Goal: Contribute content: Add original content to the website for others to see

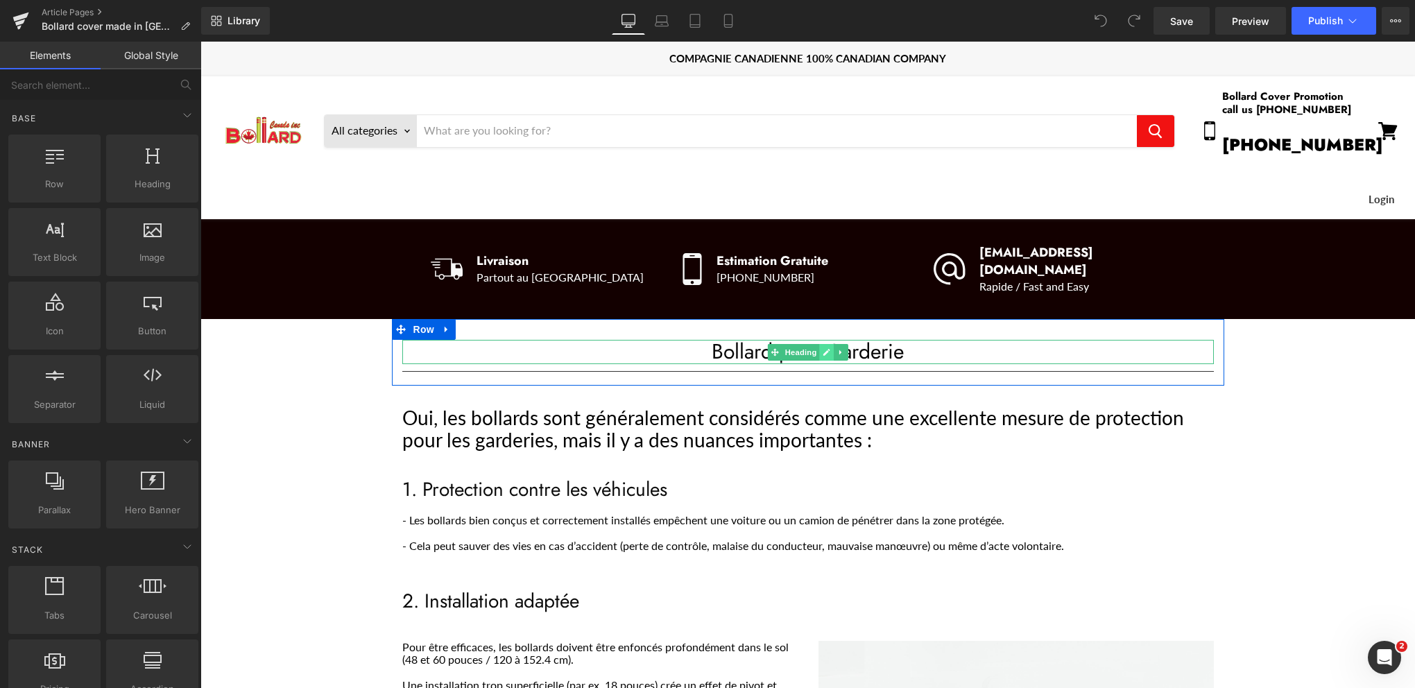
click at [823, 348] on icon "Main content" at bounding box center [827, 352] width 8 height 8
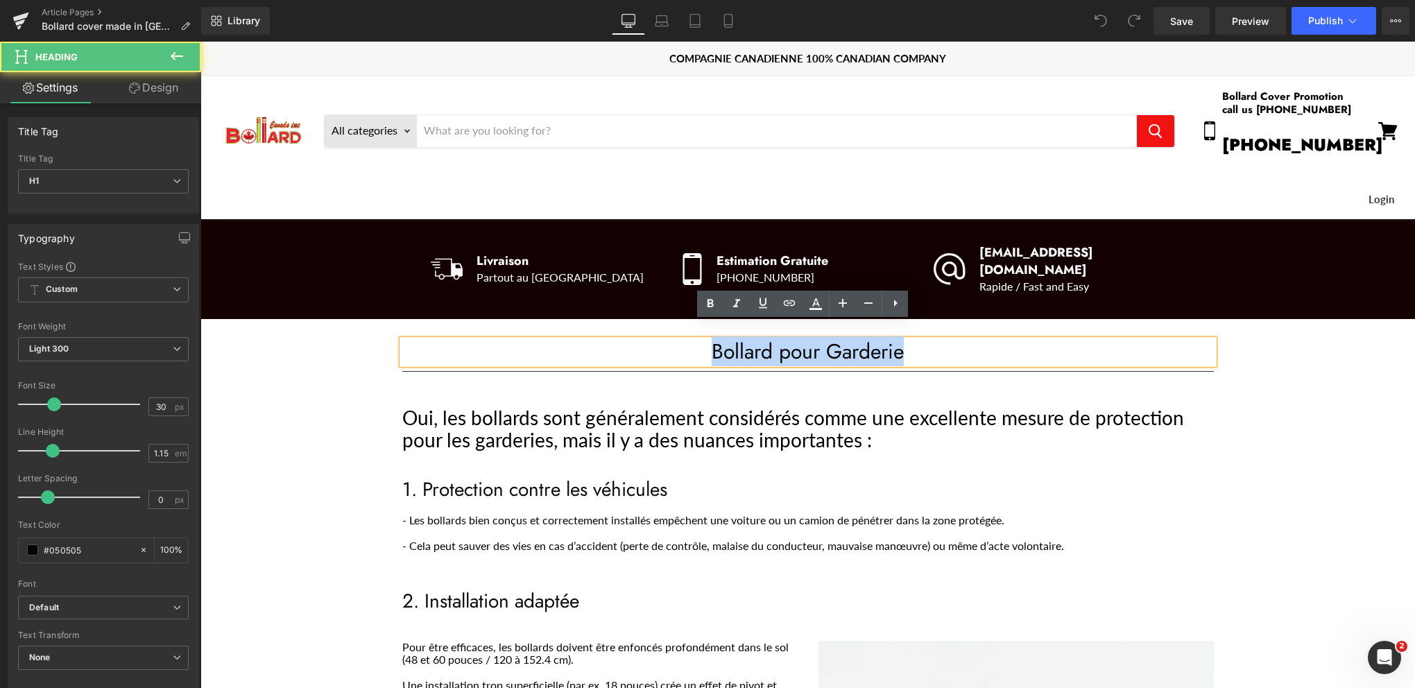
drag, startPoint x: 765, startPoint y: 333, endPoint x: 699, endPoint y: 330, distance: 66.7
click at [699, 340] on h1 "Bollard pour Garderie" at bounding box center [808, 352] width 812 height 24
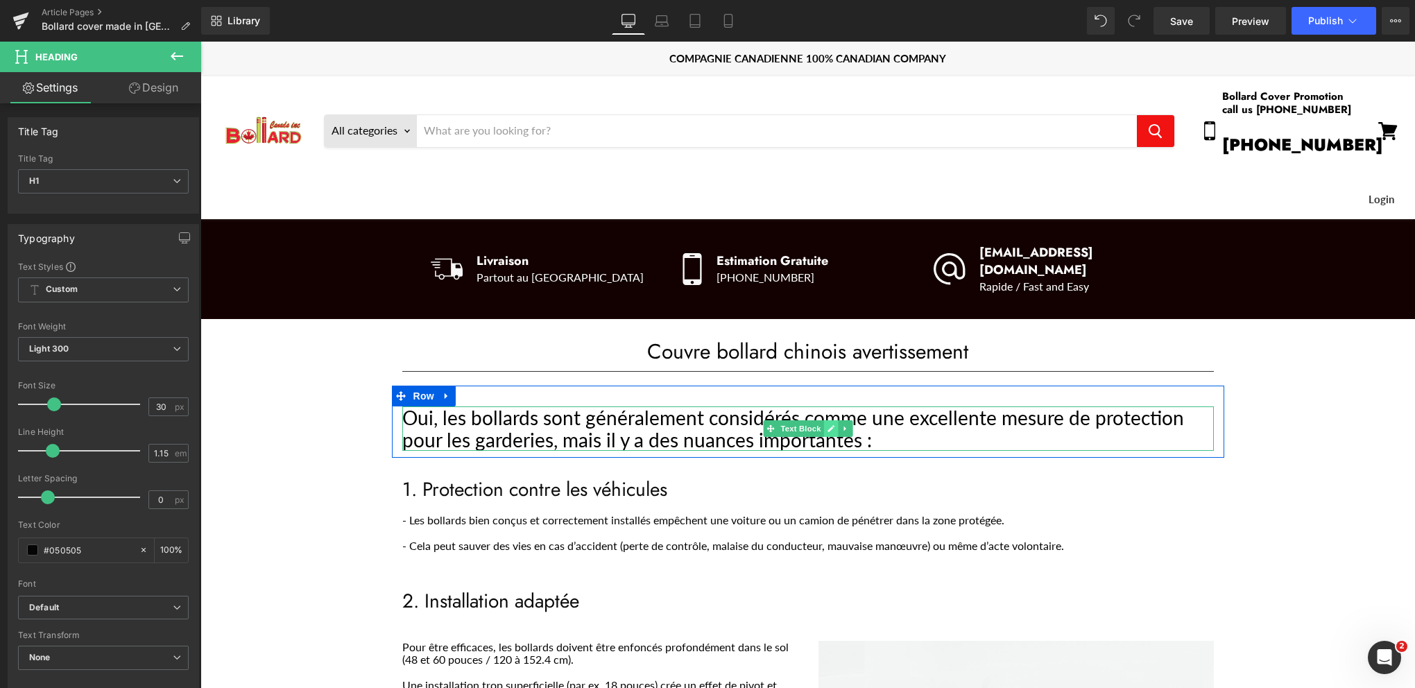
click at [828, 425] on icon "Main content" at bounding box center [831, 428] width 7 height 7
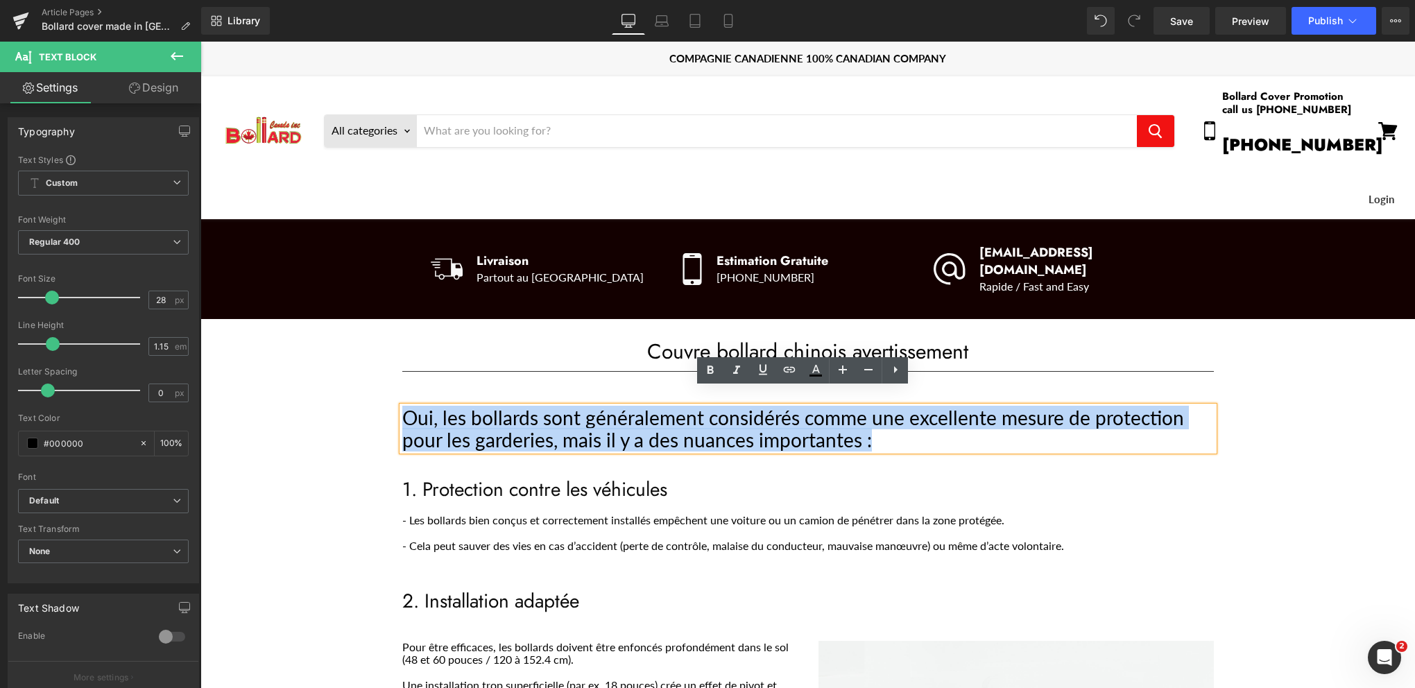
drag, startPoint x: 867, startPoint y: 425, endPoint x: 390, endPoint y: 404, distance: 477.8
click at [392, 407] on div "Oui, les bollards sont généralement considérés comme une excellente mesure de p…" at bounding box center [808, 429] width 833 height 44
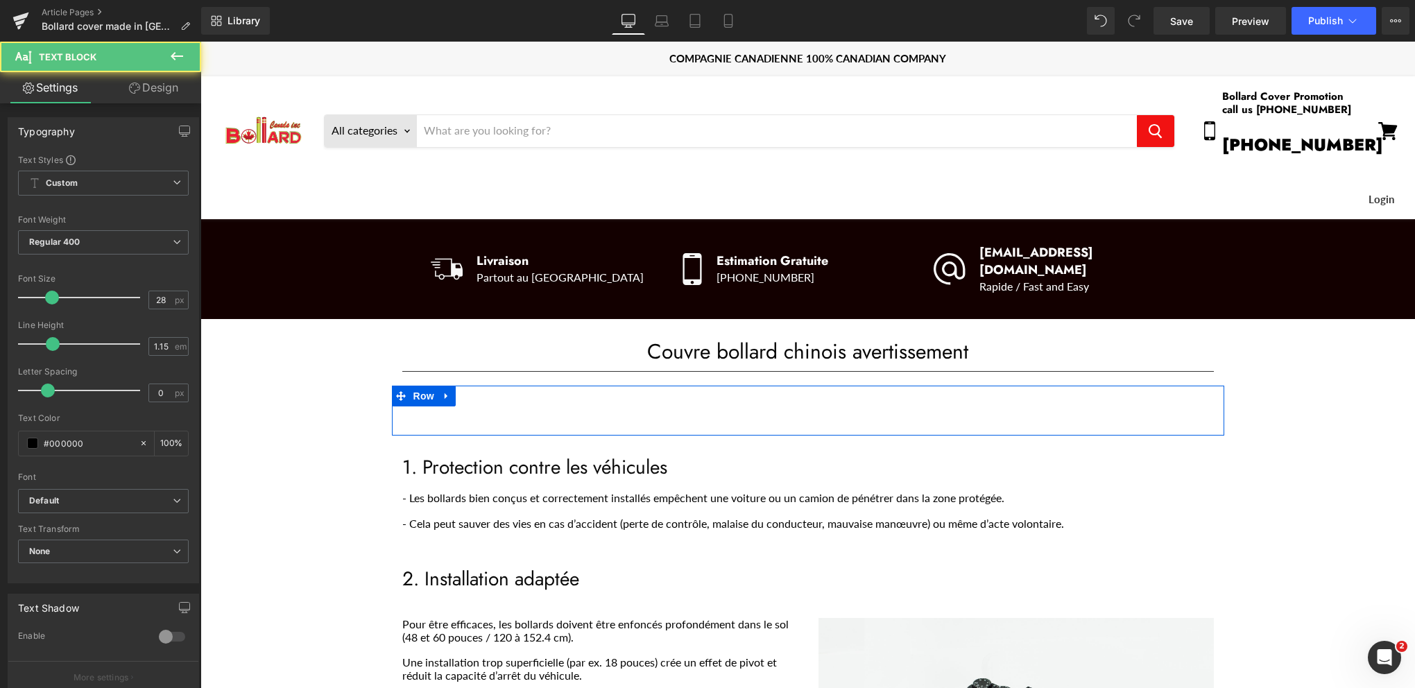
click at [473, 407] on div "Main content" at bounding box center [808, 418] width 812 height 22
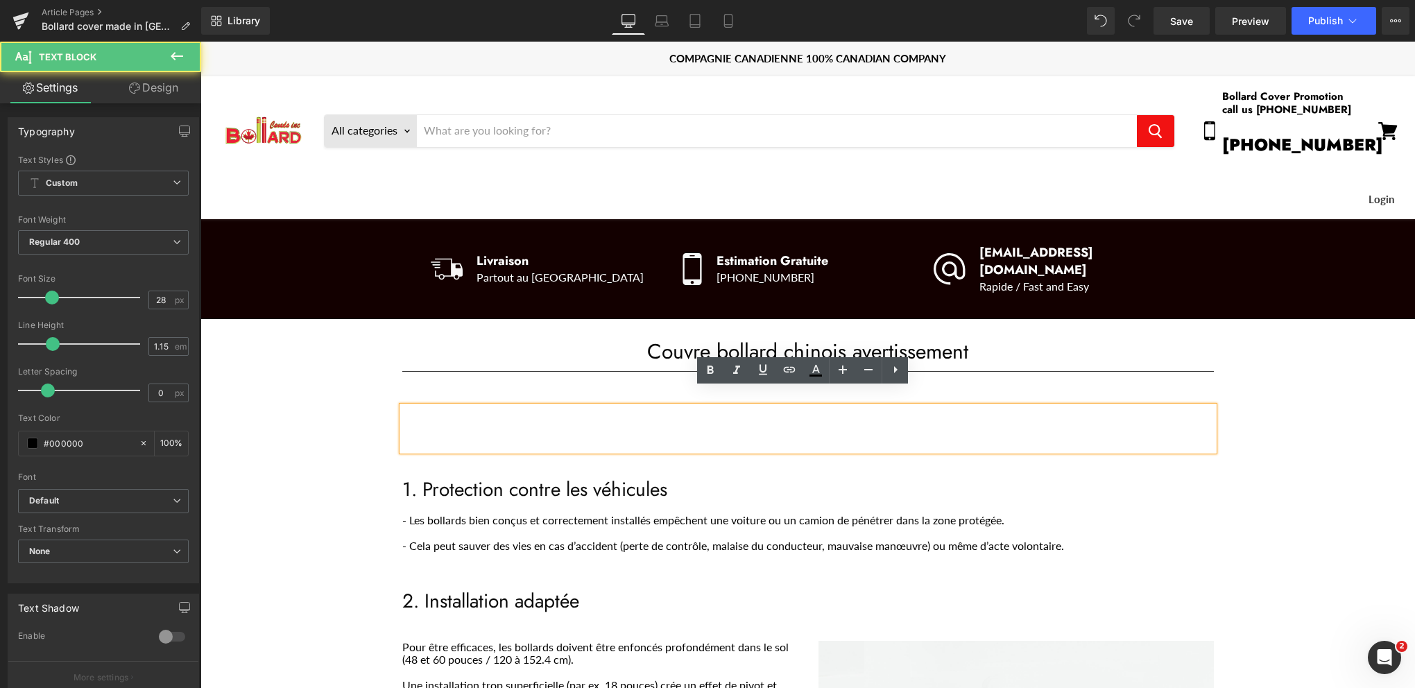
click at [416, 407] on div "Main content" at bounding box center [808, 429] width 812 height 44
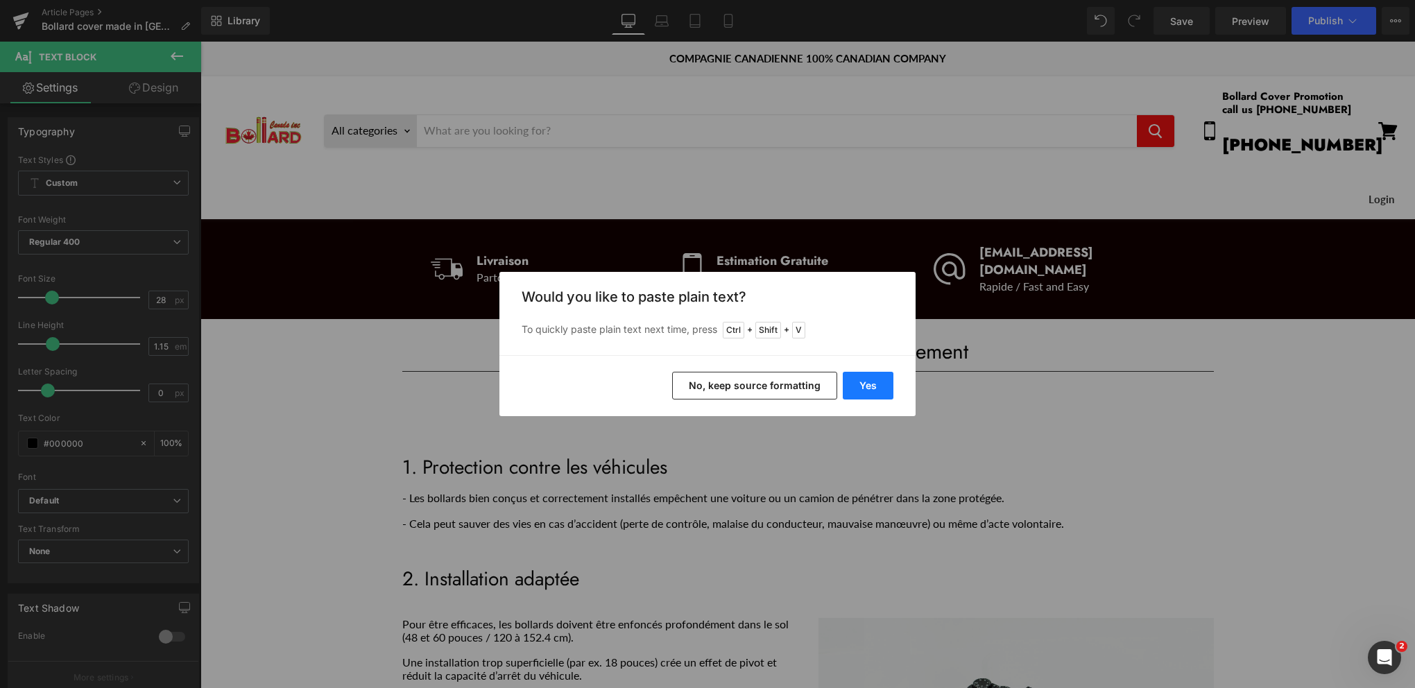
click at [877, 380] on button "Yes" at bounding box center [868, 386] width 51 height 28
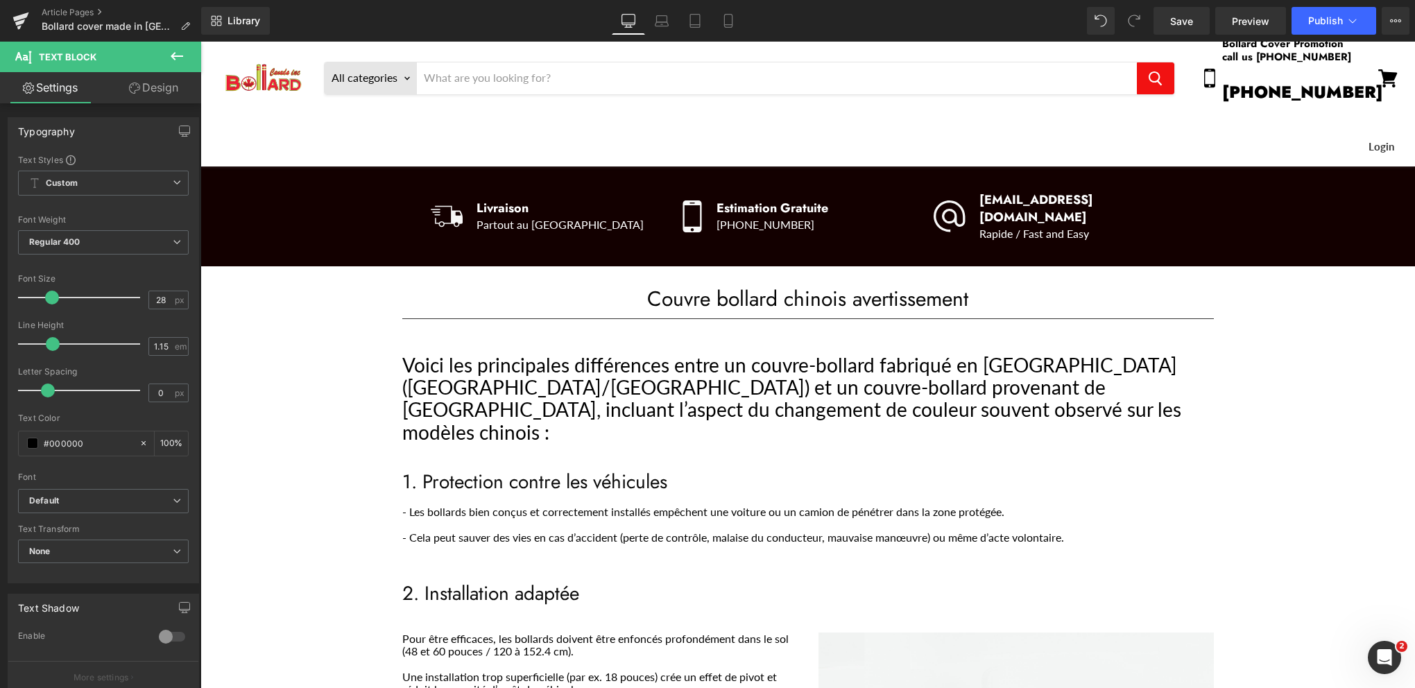
scroll to position [208, 0]
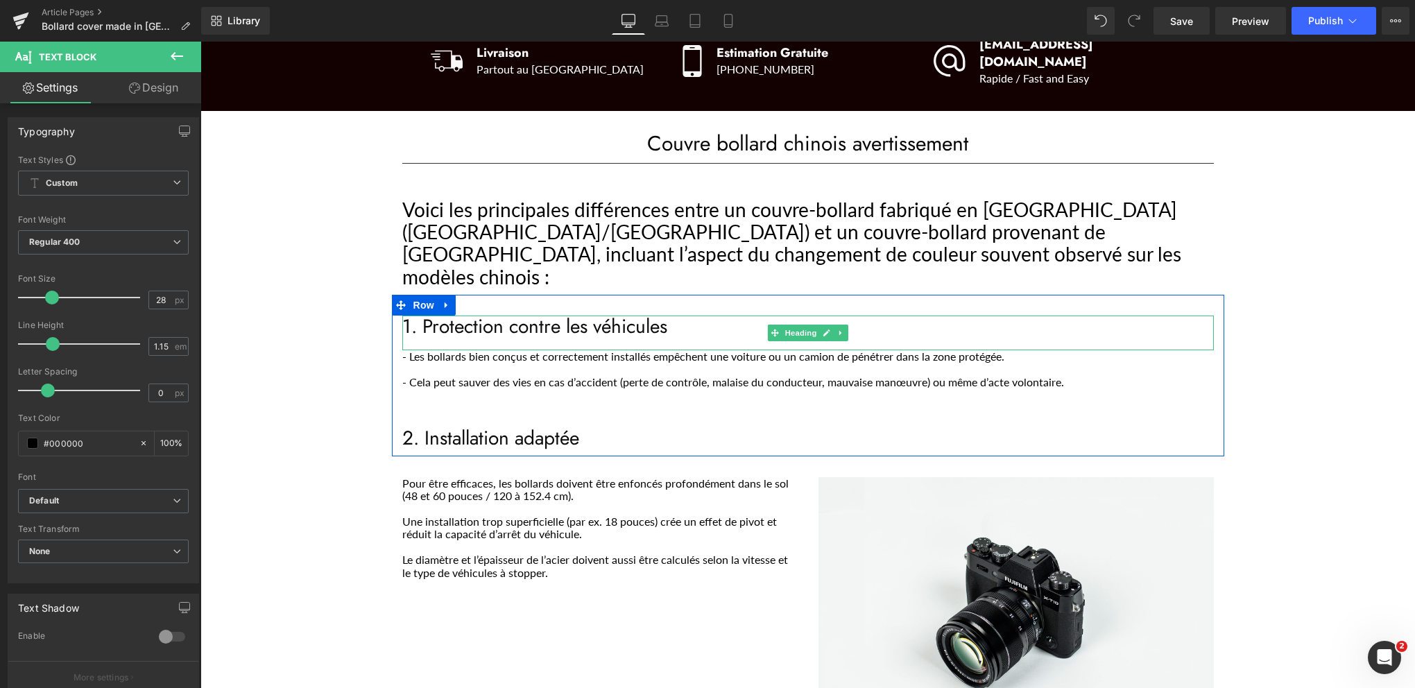
click at [665, 316] on h1 "1. Protection contre les véhicules" at bounding box center [808, 327] width 812 height 22
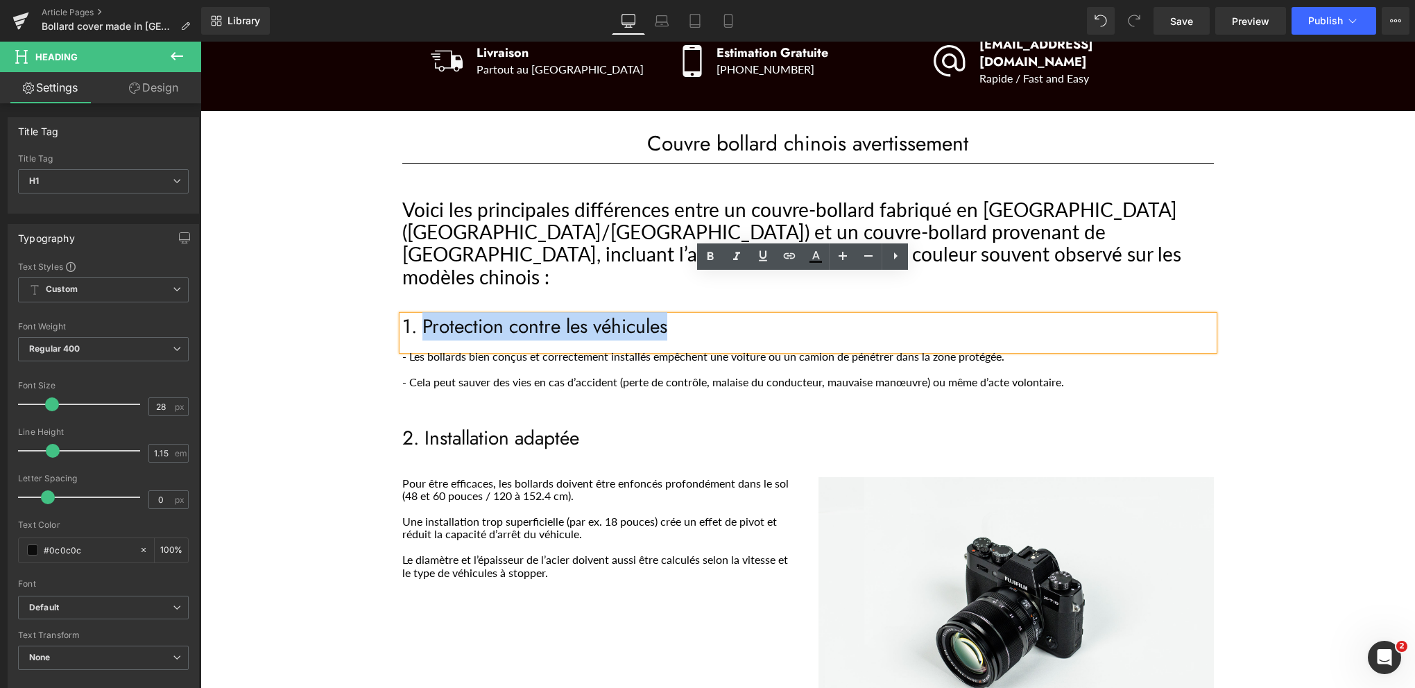
drag, startPoint x: 663, startPoint y: 289, endPoint x: 420, endPoint y: 295, distance: 242.9
click at [420, 316] on h1 "1. Protection contre les véhicules" at bounding box center [808, 327] width 812 height 22
paste div "Main content"
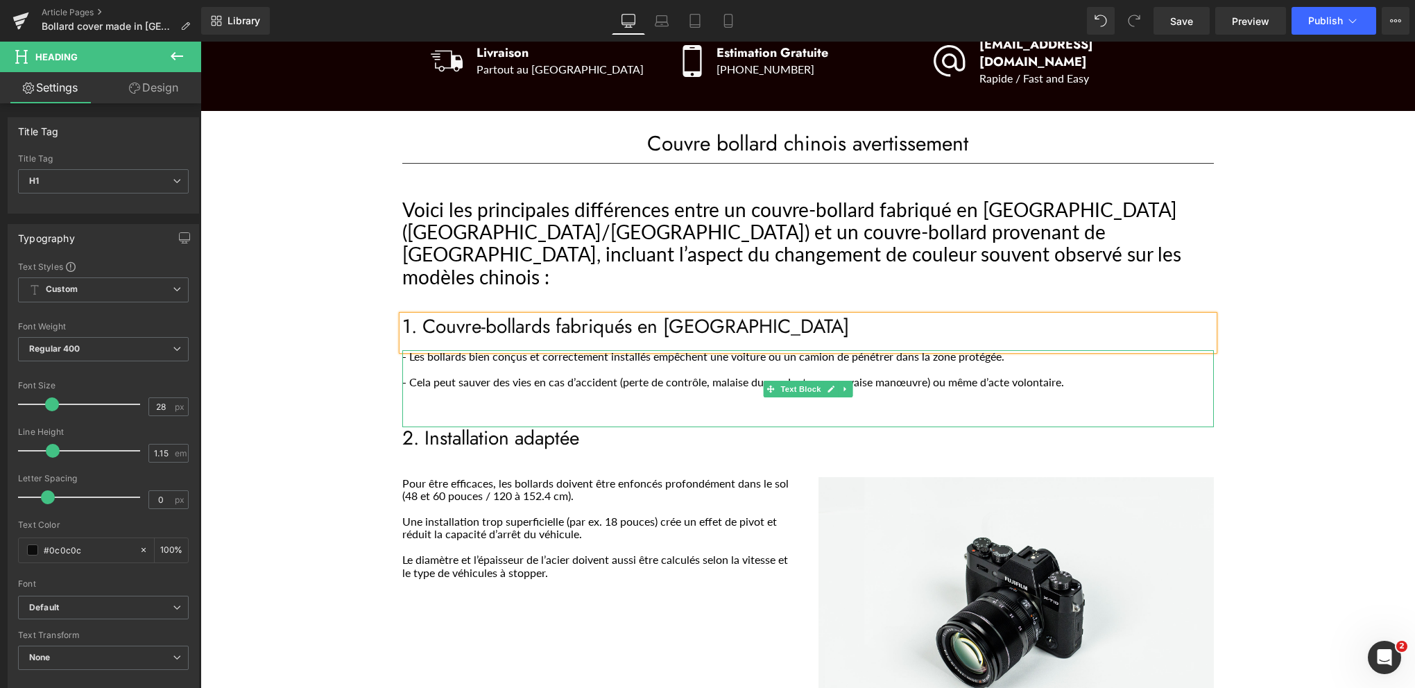
click at [419, 364] on p "Main content" at bounding box center [808, 370] width 812 height 12
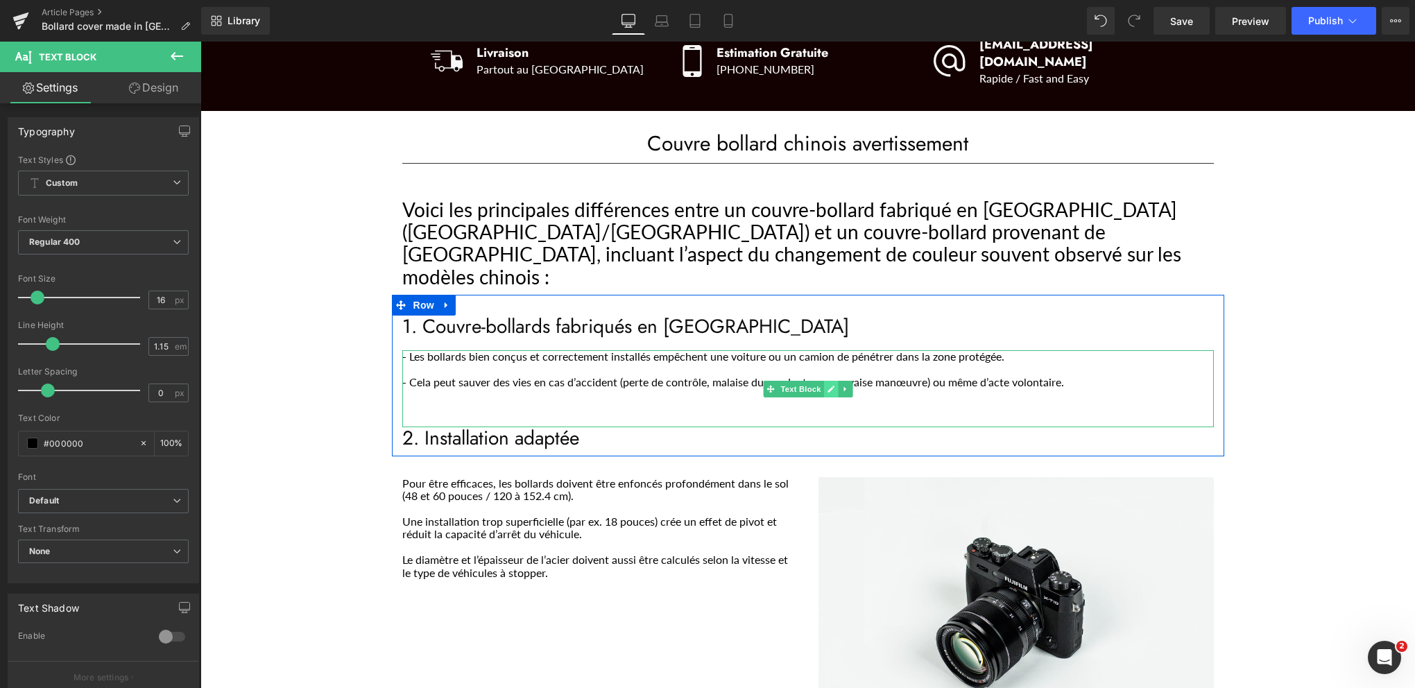
click at [829, 381] on link "Main content" at bounding box center [830, 389] width 15 height 17
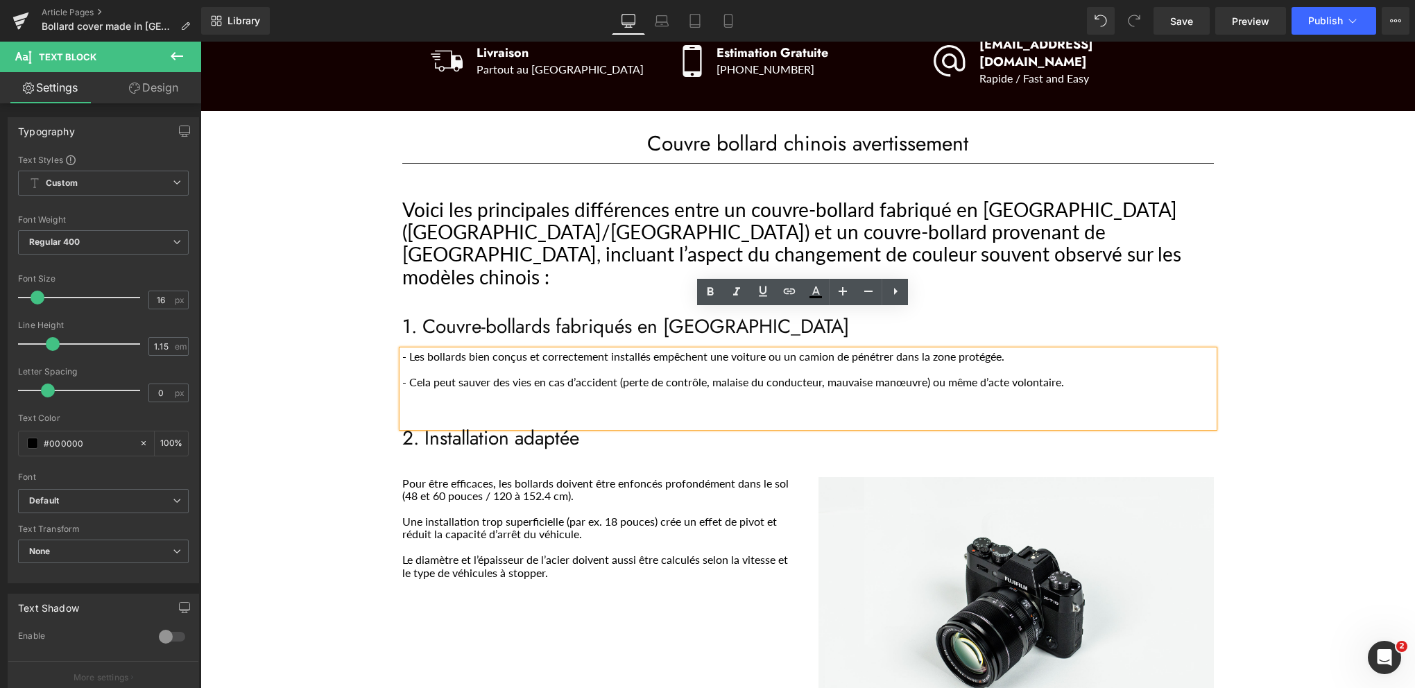
click at [766, 376] on p "- Cela peut sauver des vies en cas d’accident (perte de contrôle, malaise du co…" at bounding box center [808, 382] width 812 height 12
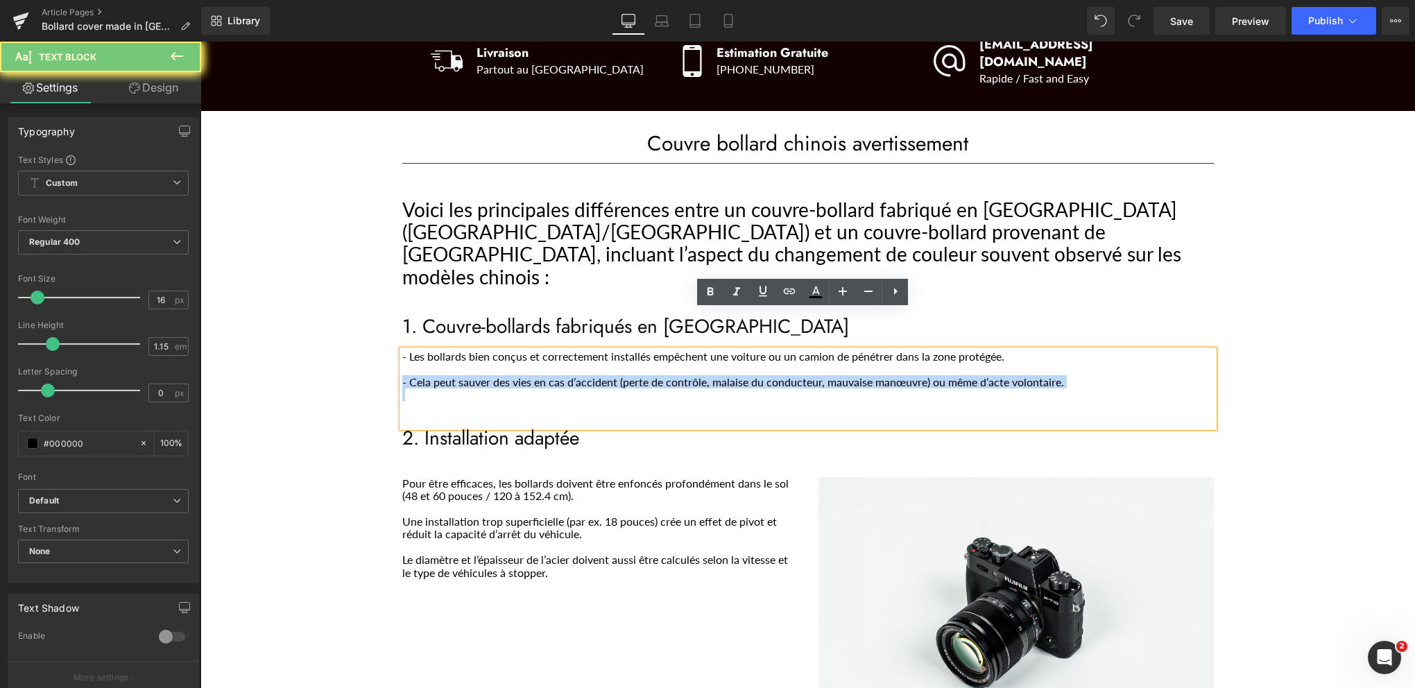
click at [766, 376] on p "- Cela peut sauver des vies en cas d’accident (perte de contrôle, malaise du co…" at bounding box center [808, 382] width 812 height 12
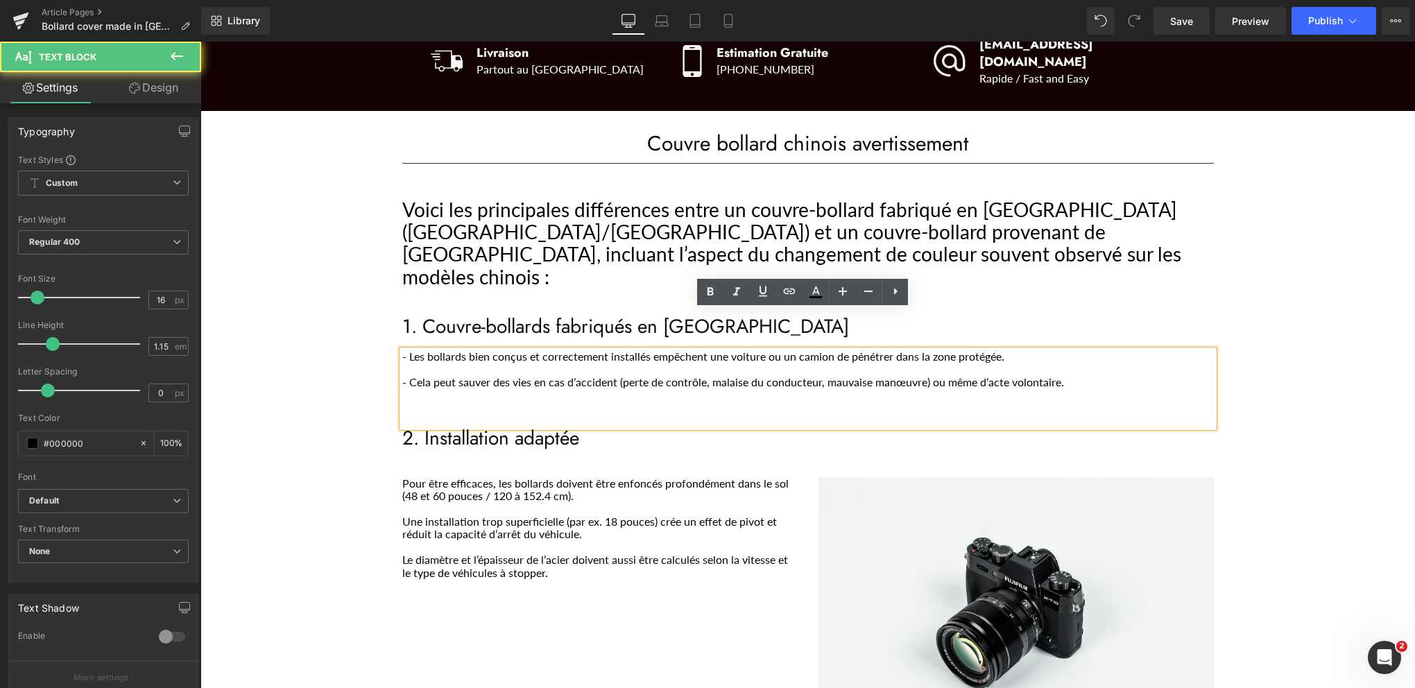
drag, startPoint x: 1049, startPoint y: 322, endPoint x: 1074, endPoint y: 326, distance: 25.3
click at [1052, 350] on div "- Les bollards bien conçus et correctement installés empêchent une voiture ou u…" at bounding box center [808, 388] width 812 height 76
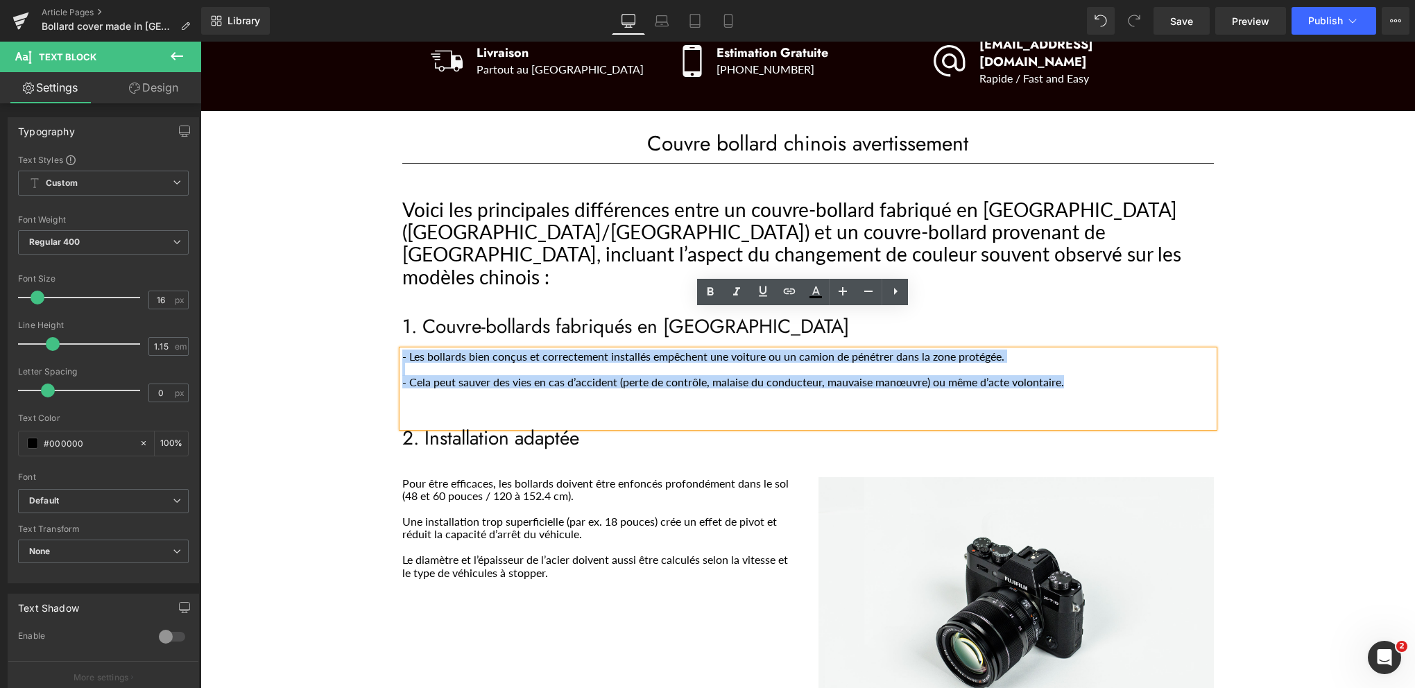
drag, startPoint x: 1069, startPoint y: 341, endPoint x: 386, endPoint y: 322, distance: 682.9
click at [392, 322] on div "1. Couvre-bollards fabriqués en [GEOGRAPHIC_DATA] - Les bollards bien conçus et…" at bounding box center [808, 383] width 833 height 134
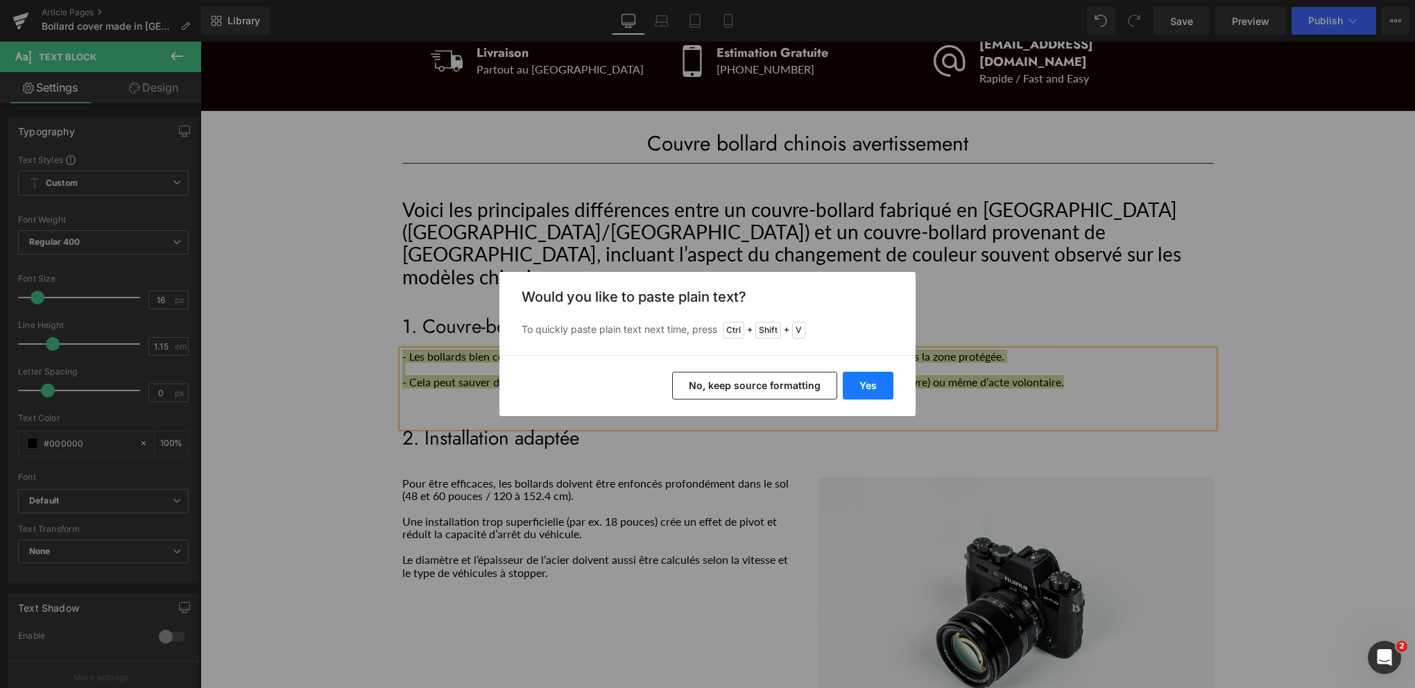
click at [864, 384] on button "Yes" at bounding box center [868, 386] width 51 height 28
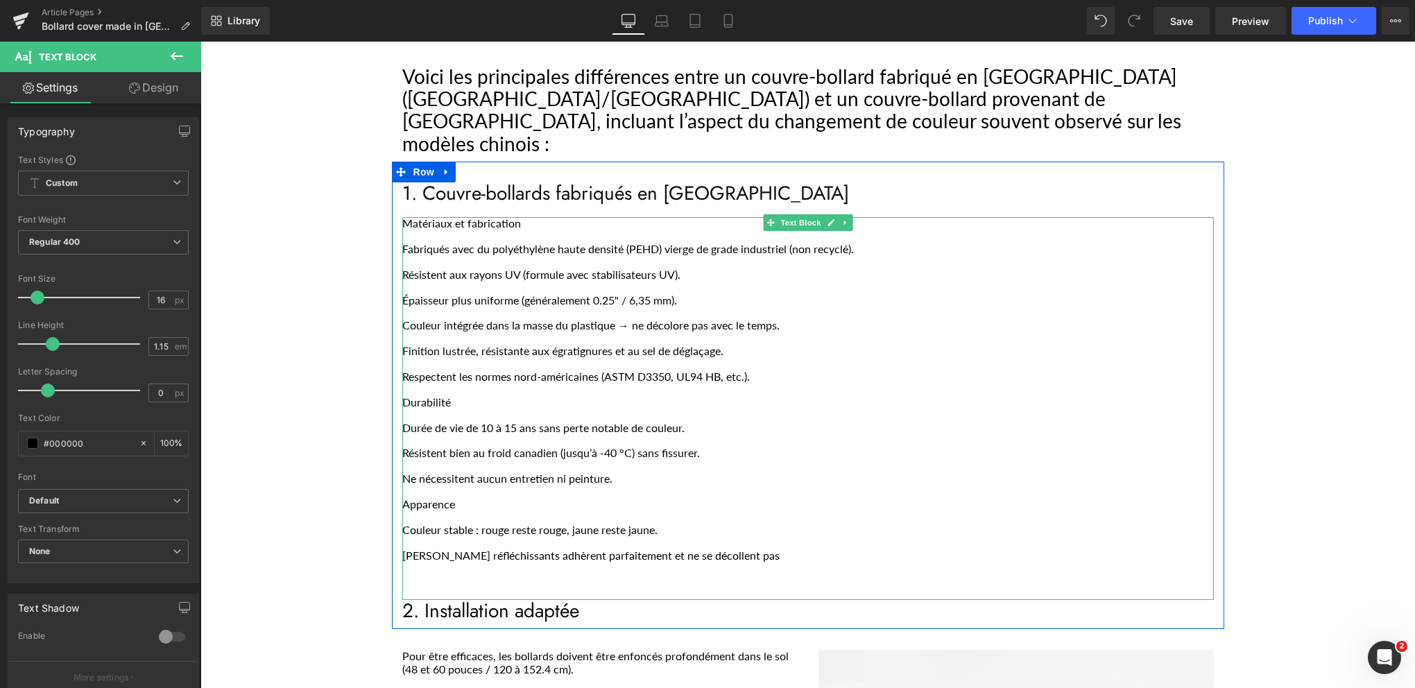
scroll to position [416, 0]
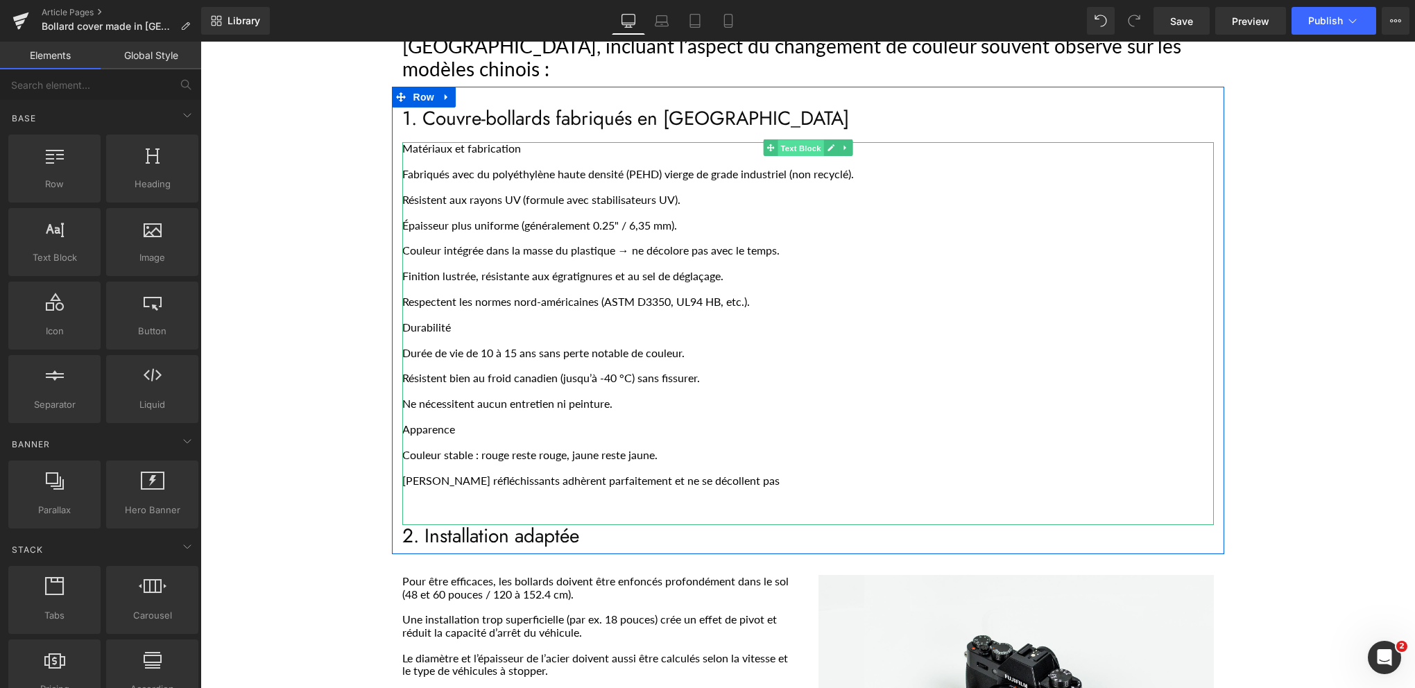
click at [792, 140] on span "Text Block" at bounding box center [801, 148] width 46 height 17
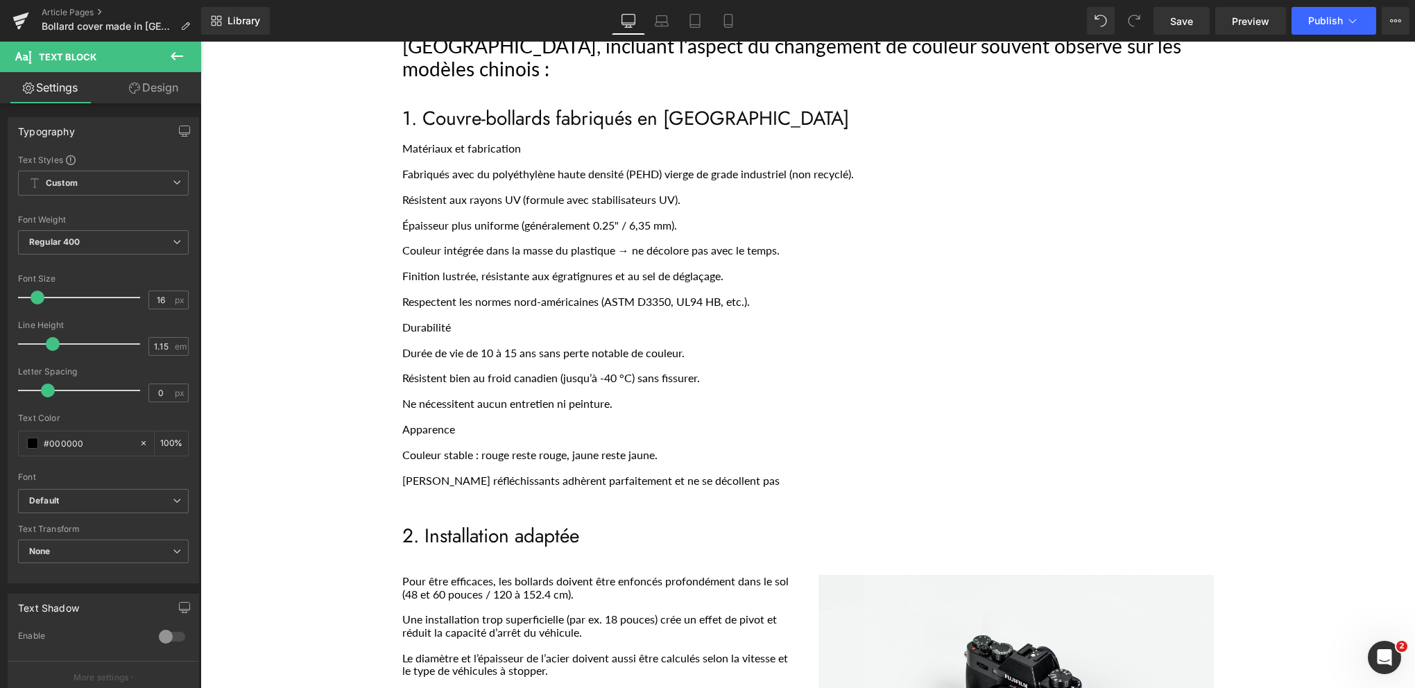
click at [174, 53] on icon at bounding box center [177, 56] width 12 height 8
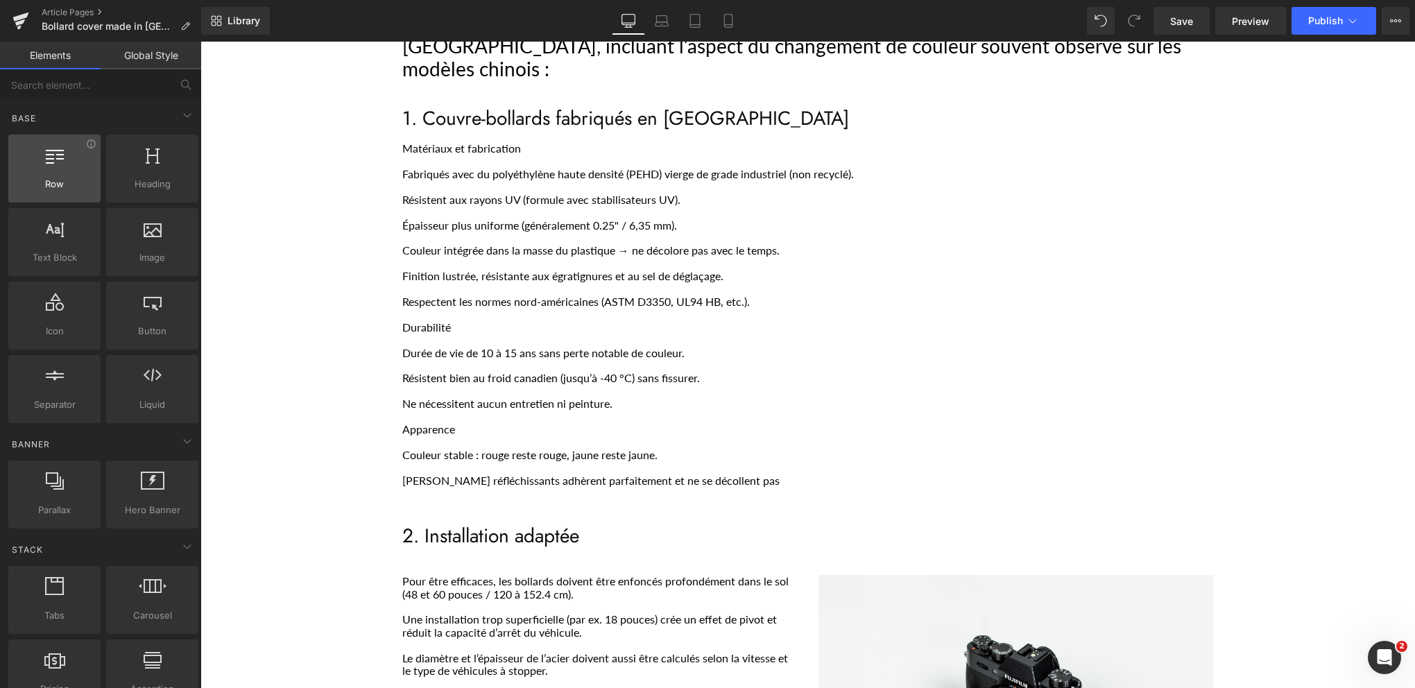
click at [56, 184] on span "Row" at bounding box center [54, 184] width 84 height 15
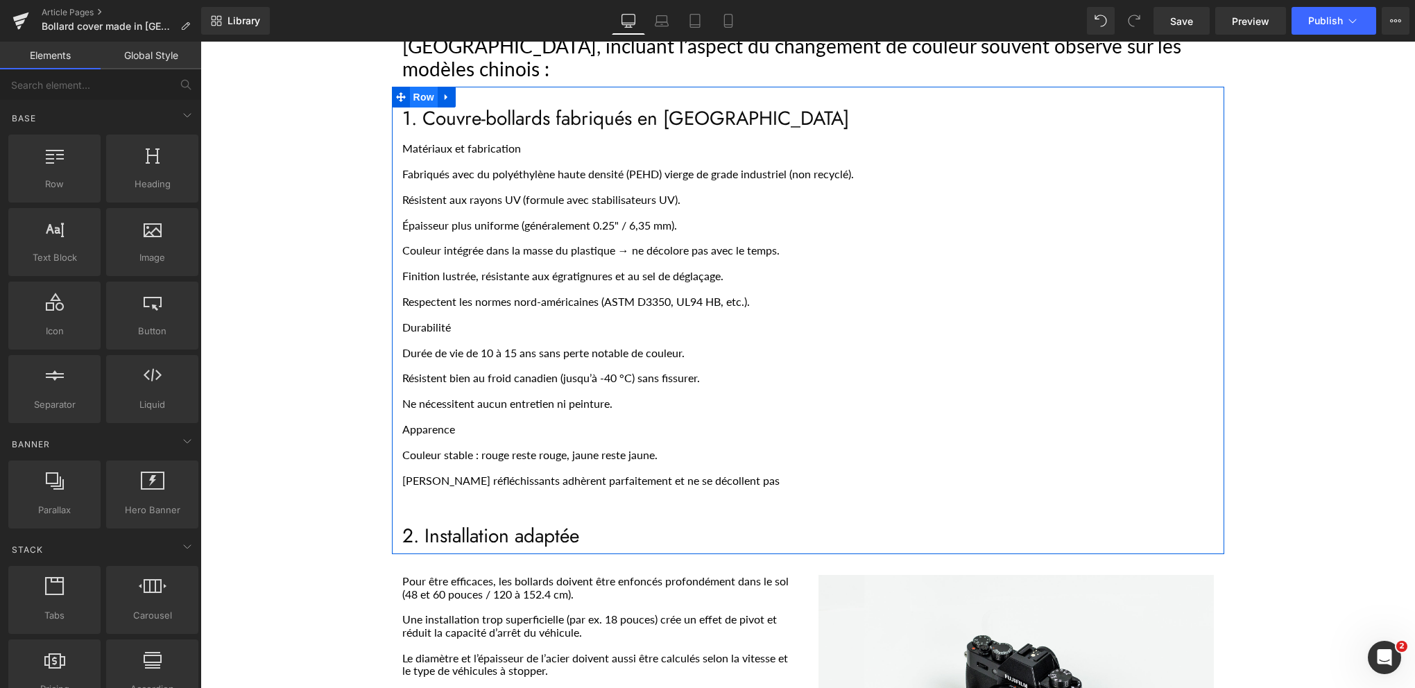
click at [417, 87] on span "Row" at bounding box center [424, 97] width 28 height 21
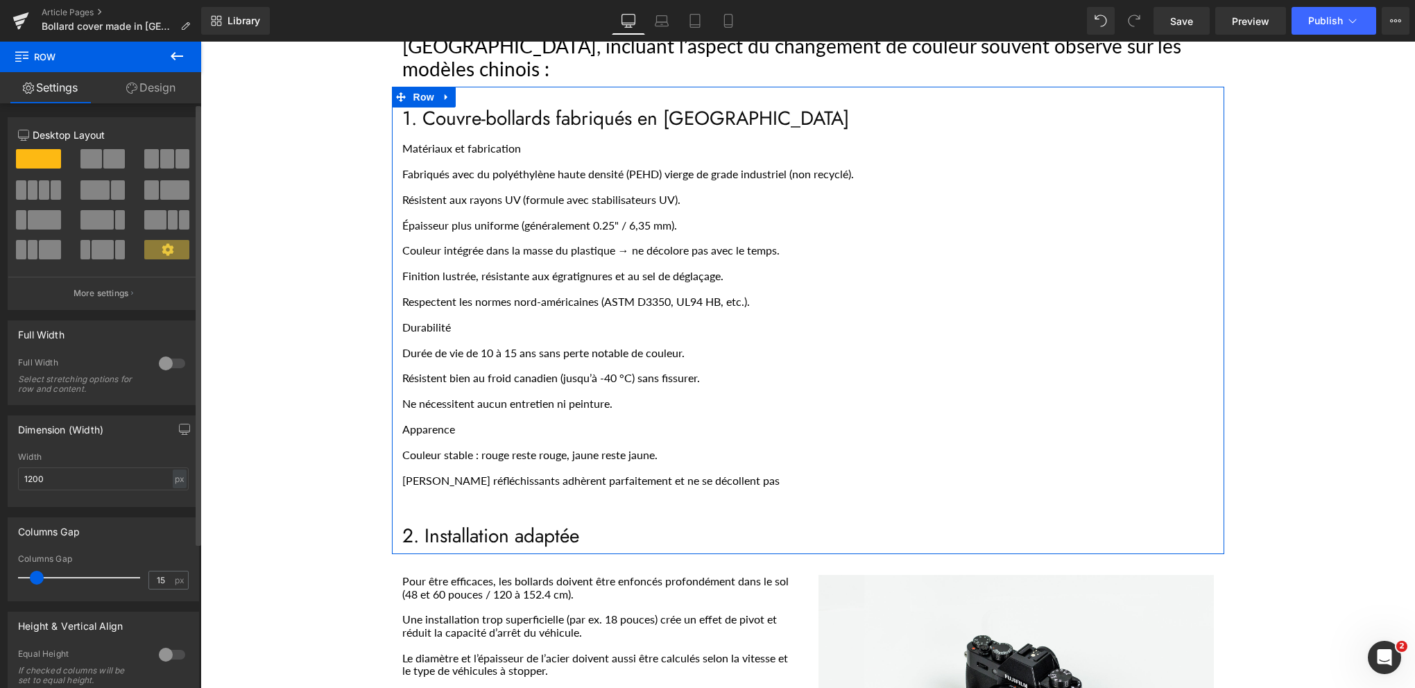
click at [103, 161] on span at bounding box center [114, 158] width 22 height 19
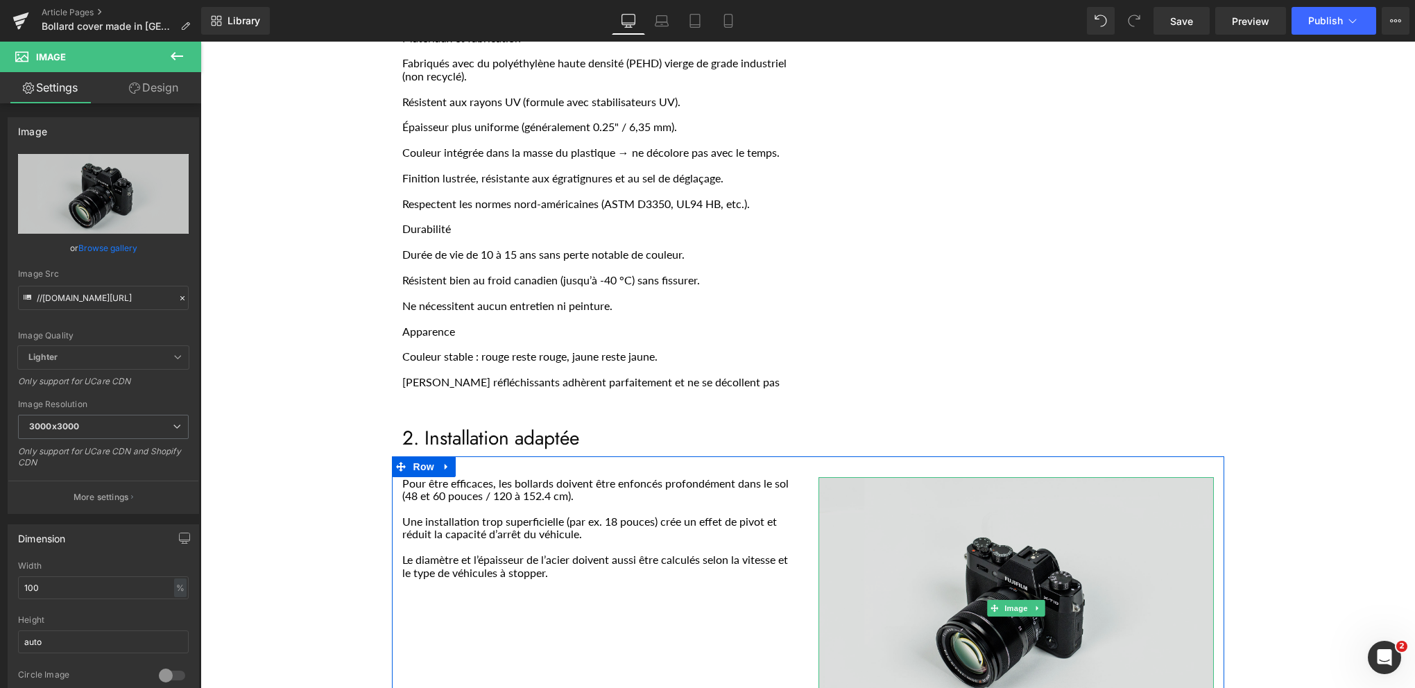
scroll to position [555, 0]
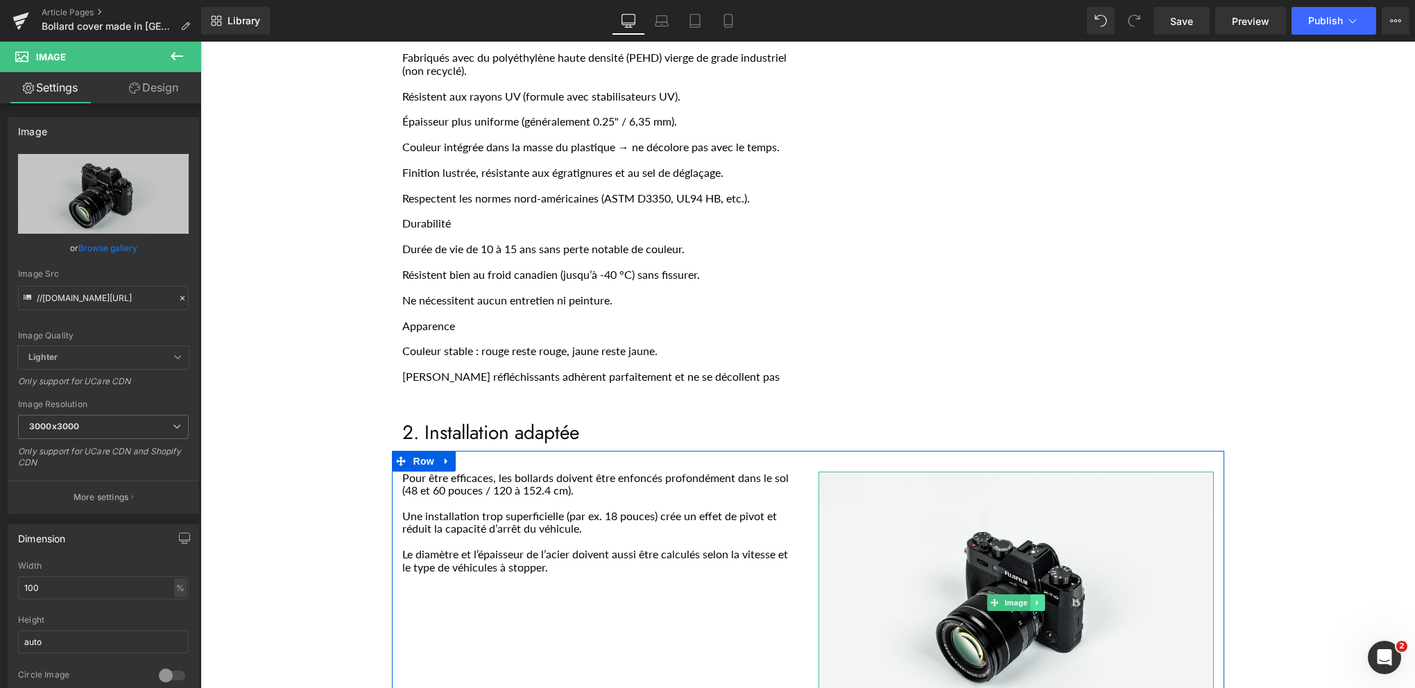
click at [1036, 600] on icon "Main content" at bounding box center [1037, 602] width 2 height 5
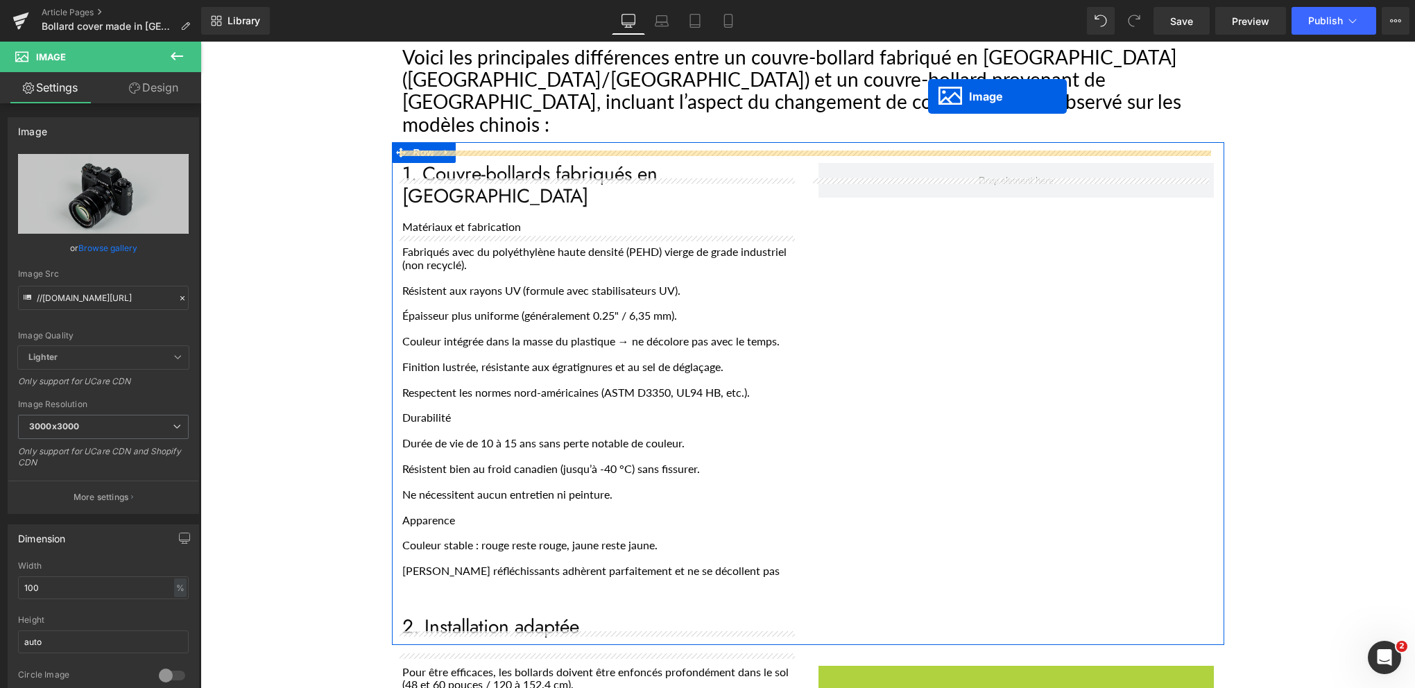
scroll to position [278, 0]
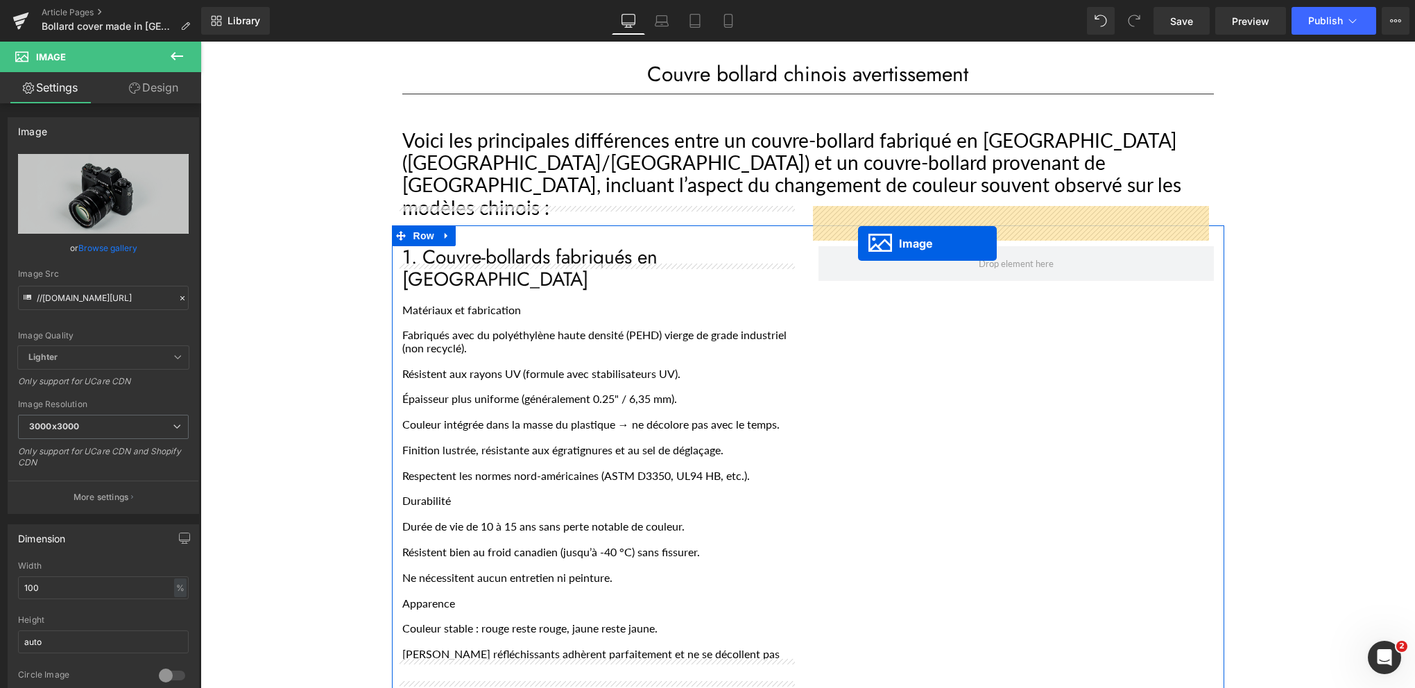
drag, startPoint x: 969, startPoint y: 562, endPoint x: 858, endPoint y: 244, distance: 337.2
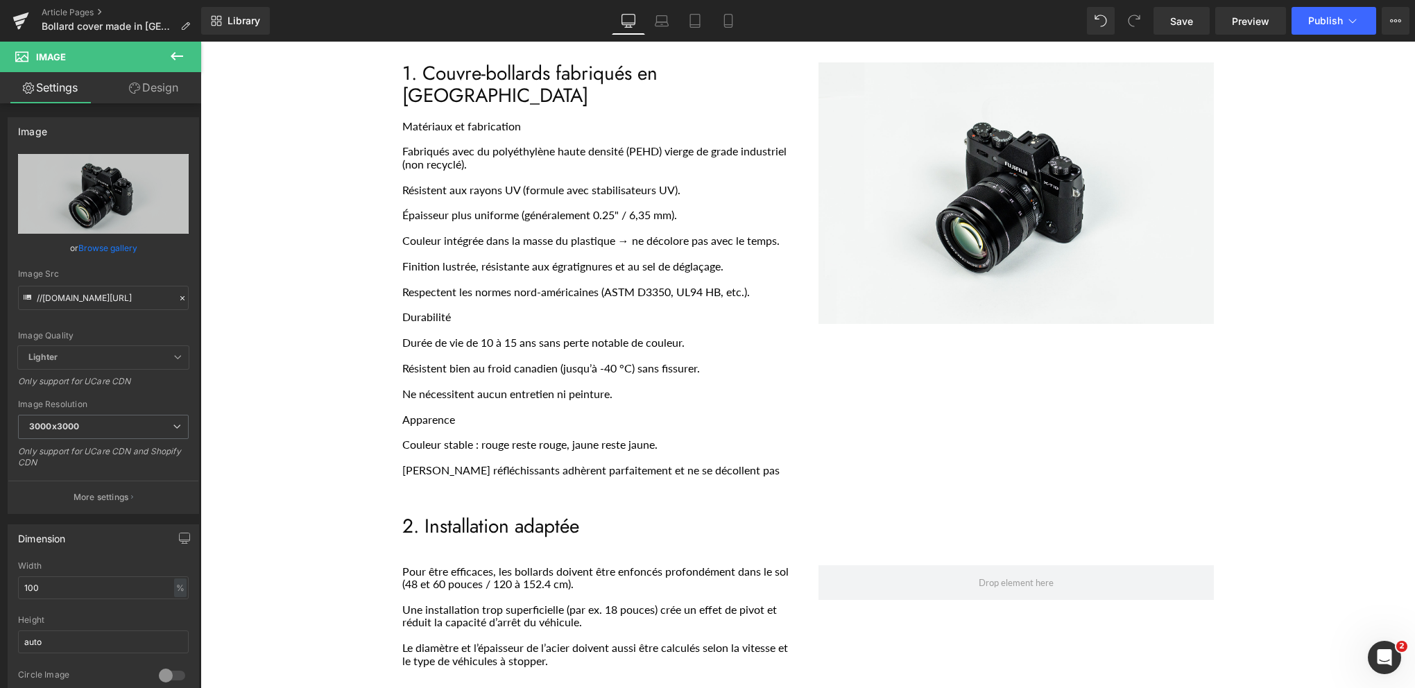
scroll to position [486, 0]
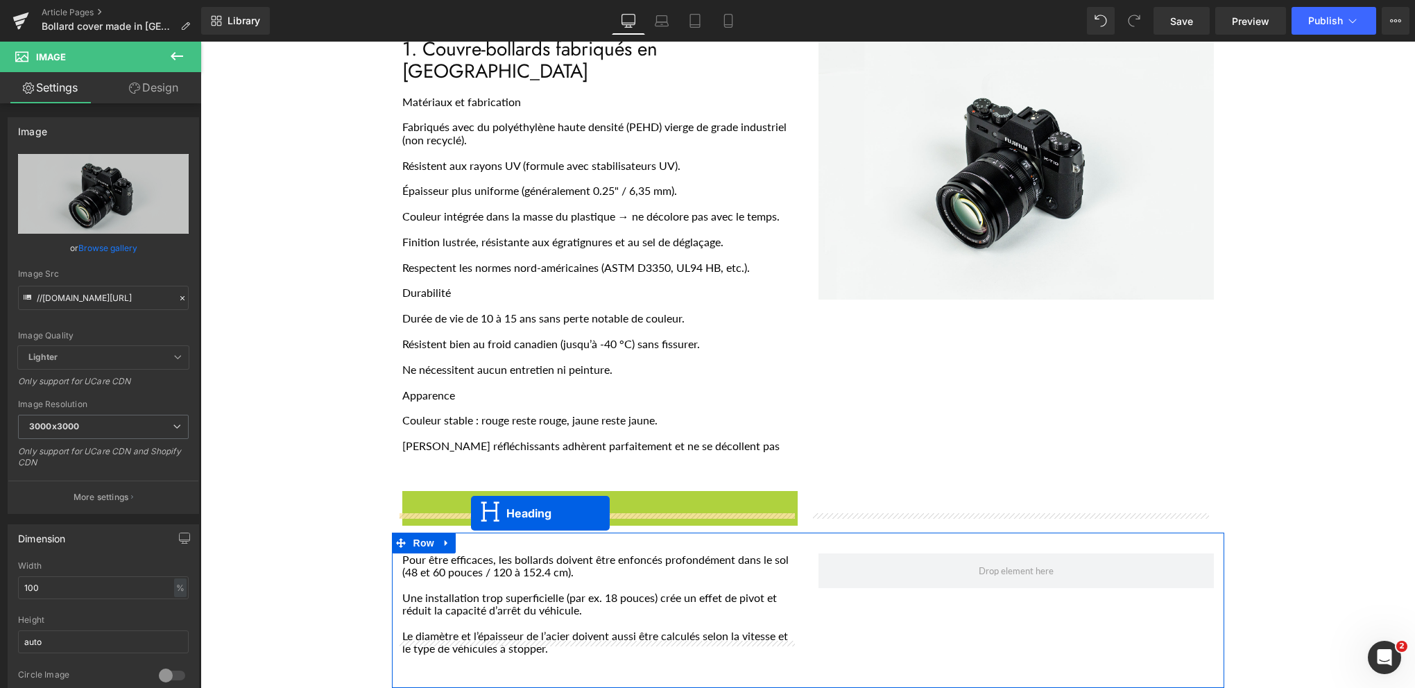
drag, startPoint x: 561, startPoint y: 461, endPoint x: 471, endPoint y: 513, distance: 103.5
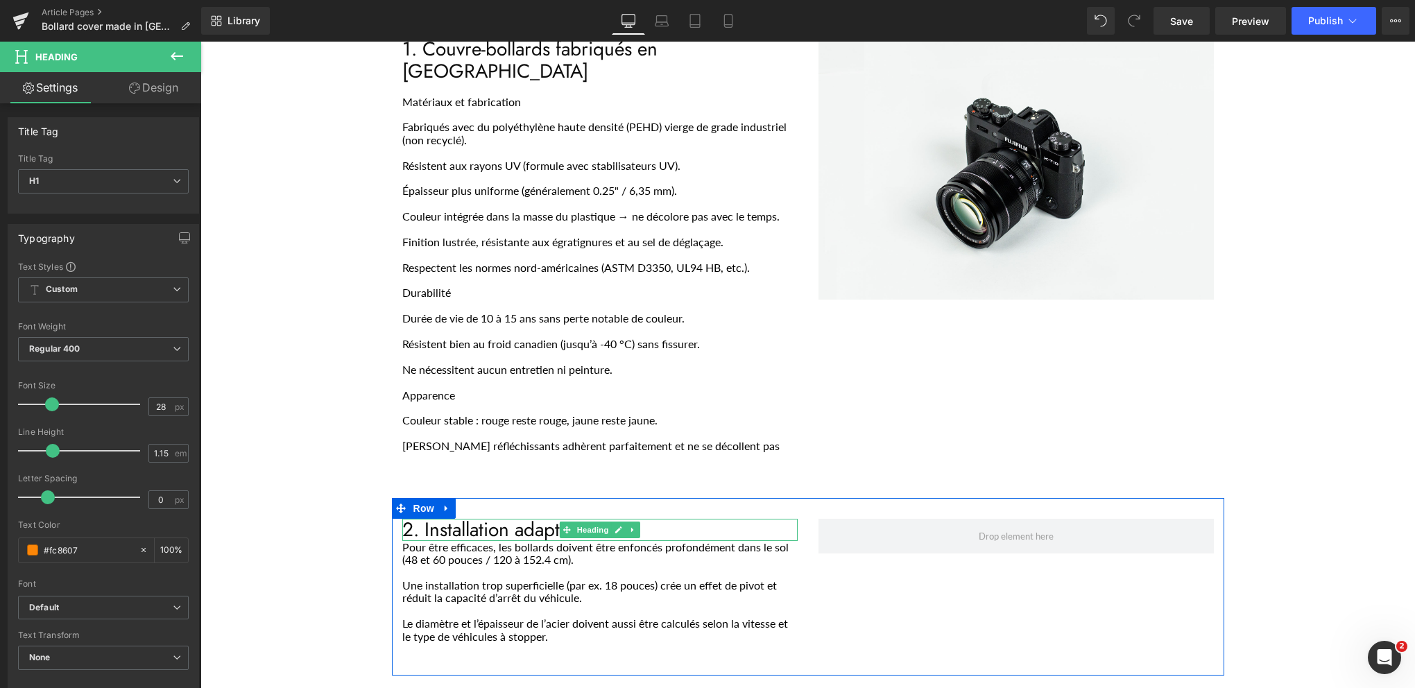
click at [615, 526] on icon "Main content" at bounding box center [619, 530] width 8 height 8
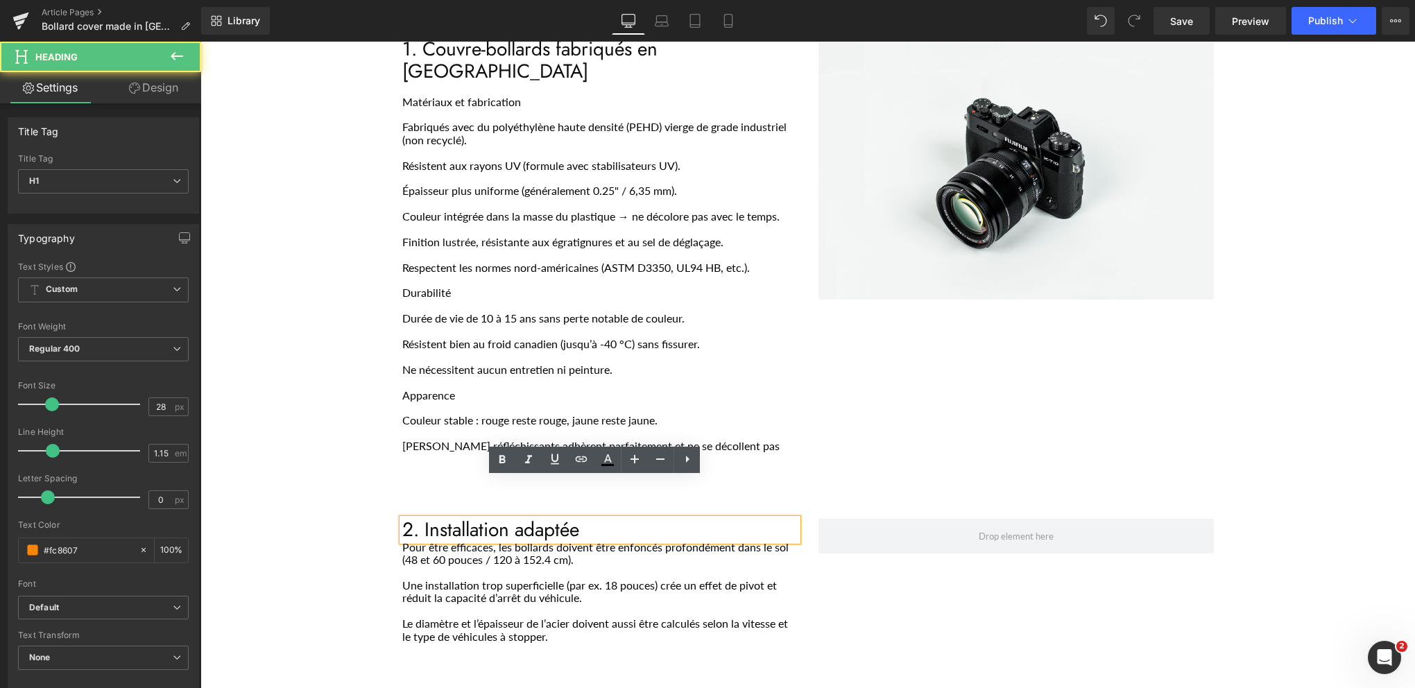
click at [559, 515] on span "2. Installation adaptée" at bounding box center [490, 529] width 177 height 28
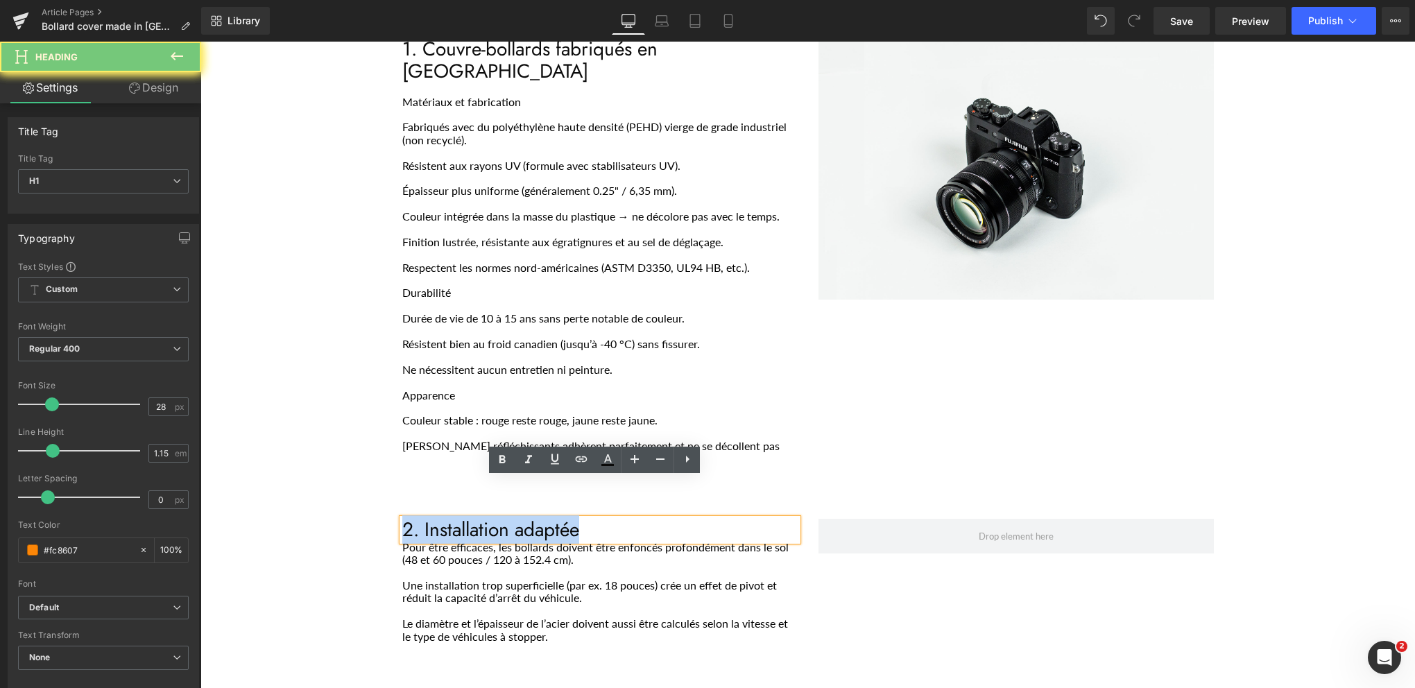
click at [559, 515] on span "2. Installation adaptée" at bounding box center [490, 529] width 177 height 28
click at [412, 515] on span "2. Installation adaptée" at bounding box center [490, 529] width 177 height 28
drag, startPoint x: 420, startPoint y: 491, endPoint x: 572, endPoint y: 487, distance: 151.3
click at [572, 515] on span "2. Installation adaptée" at bounding box center [490, 529] width 177 height 28
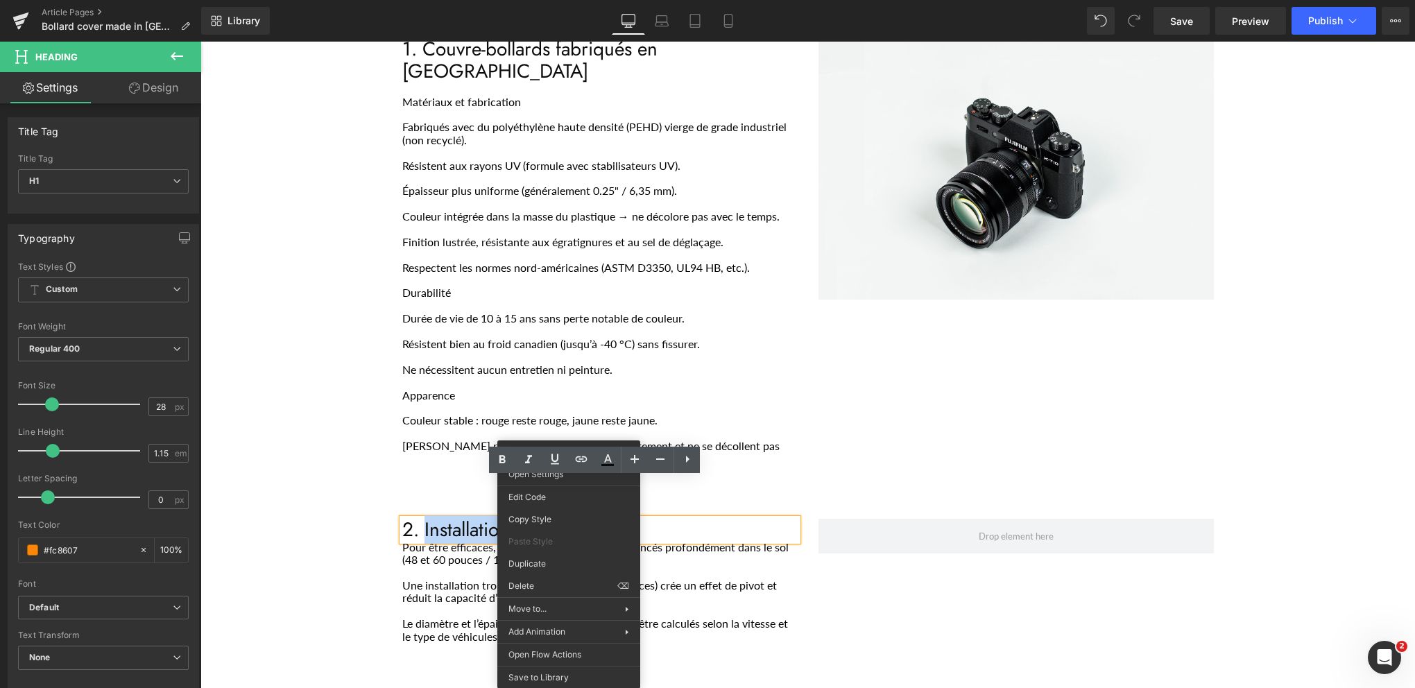
paste div "Main content"
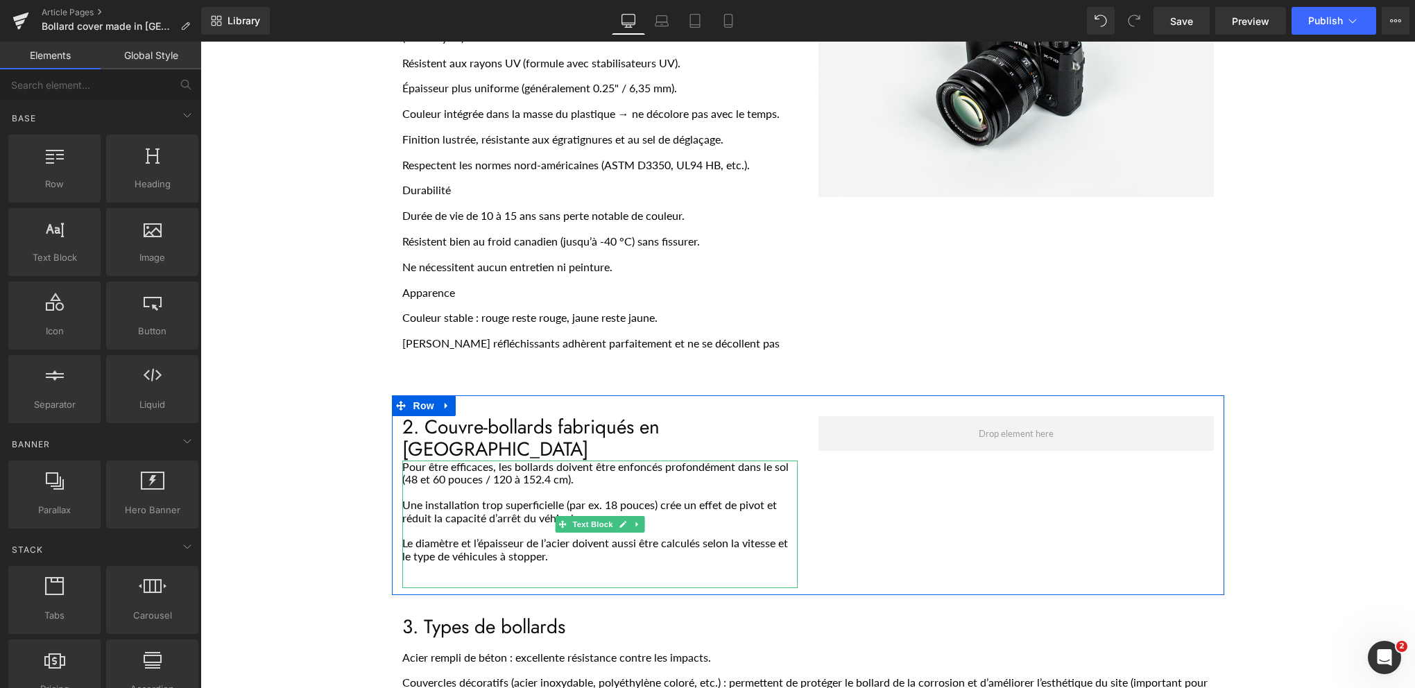
scroll to position [624, 0]
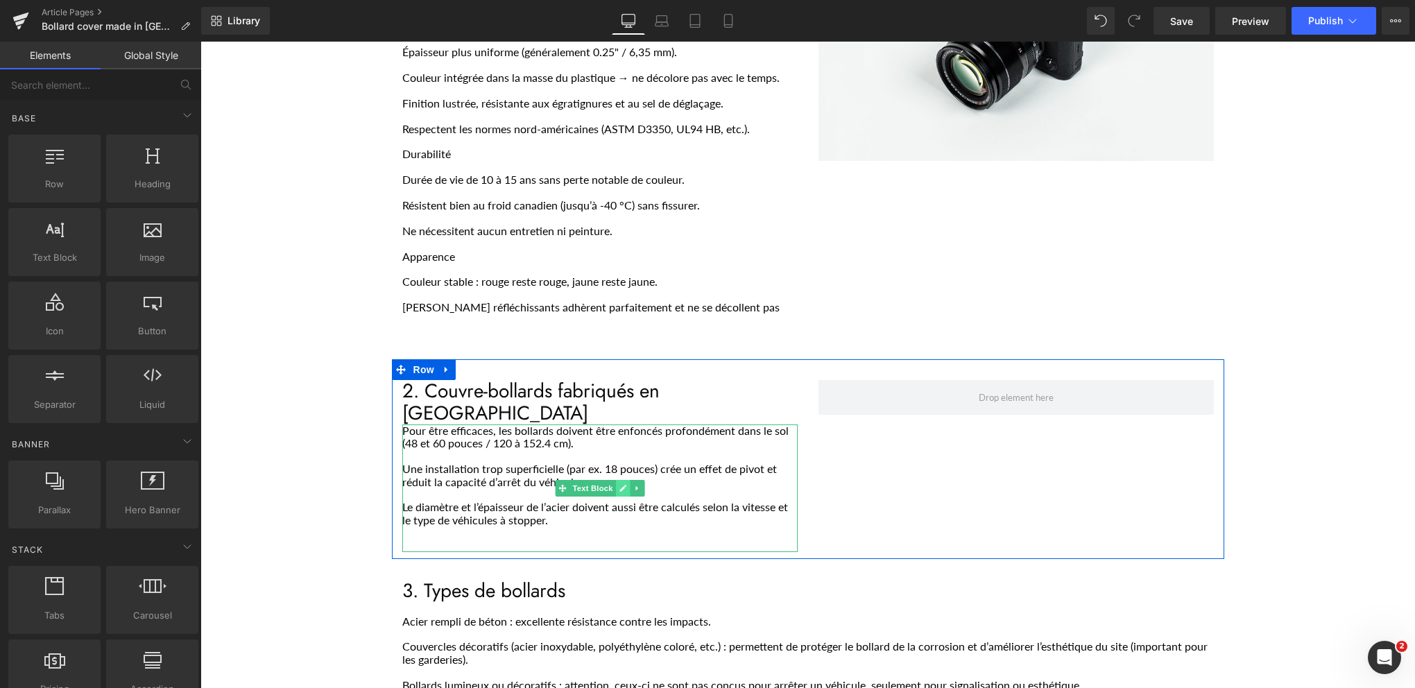
click at [619, 484] on icon "Main content" at bounding box center [623, 488] width 8 height 8
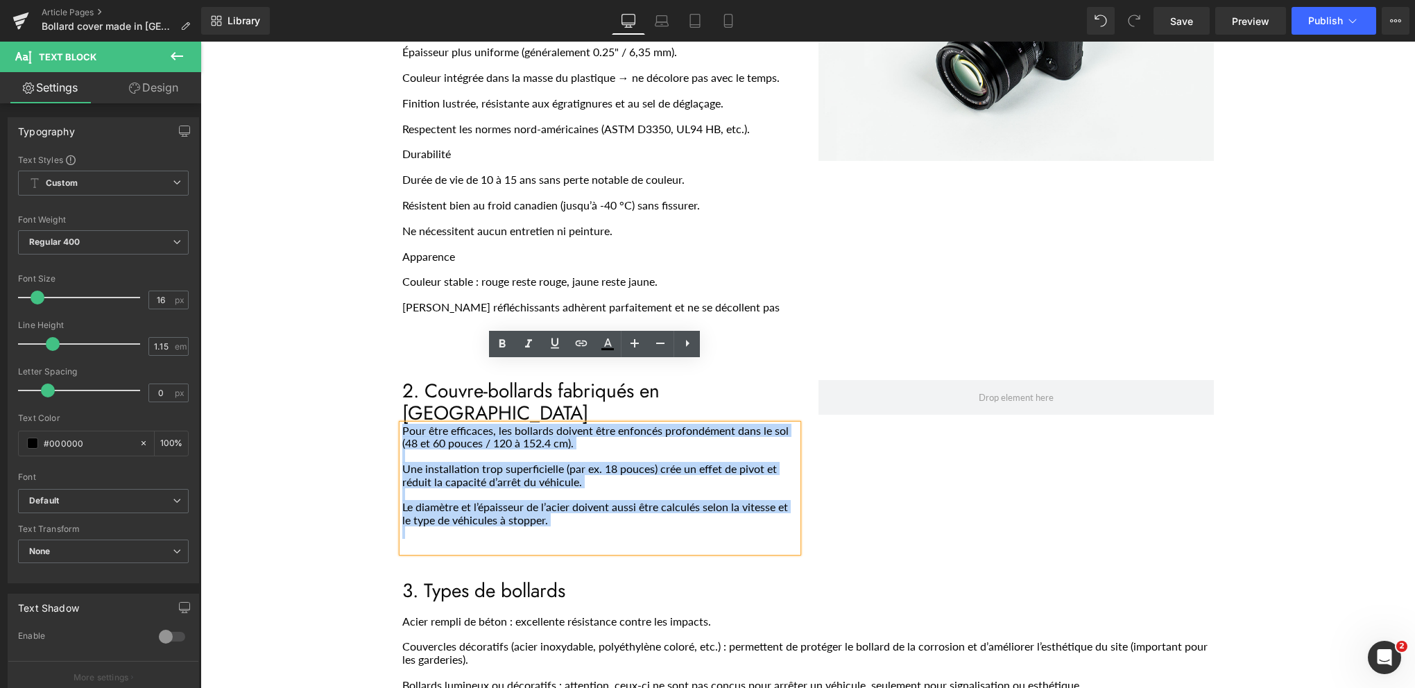
drag, startPoint x: 513, startPoint y: 463, endPoint x: 389, endPoint y: 367, distance: 157.8
click at [392, 380] on div "2. Couvre-bollards fabriqués en Chine Heading Pour être efficaces, les bollards…" at bounding box center [600, 466] width 416 height 172
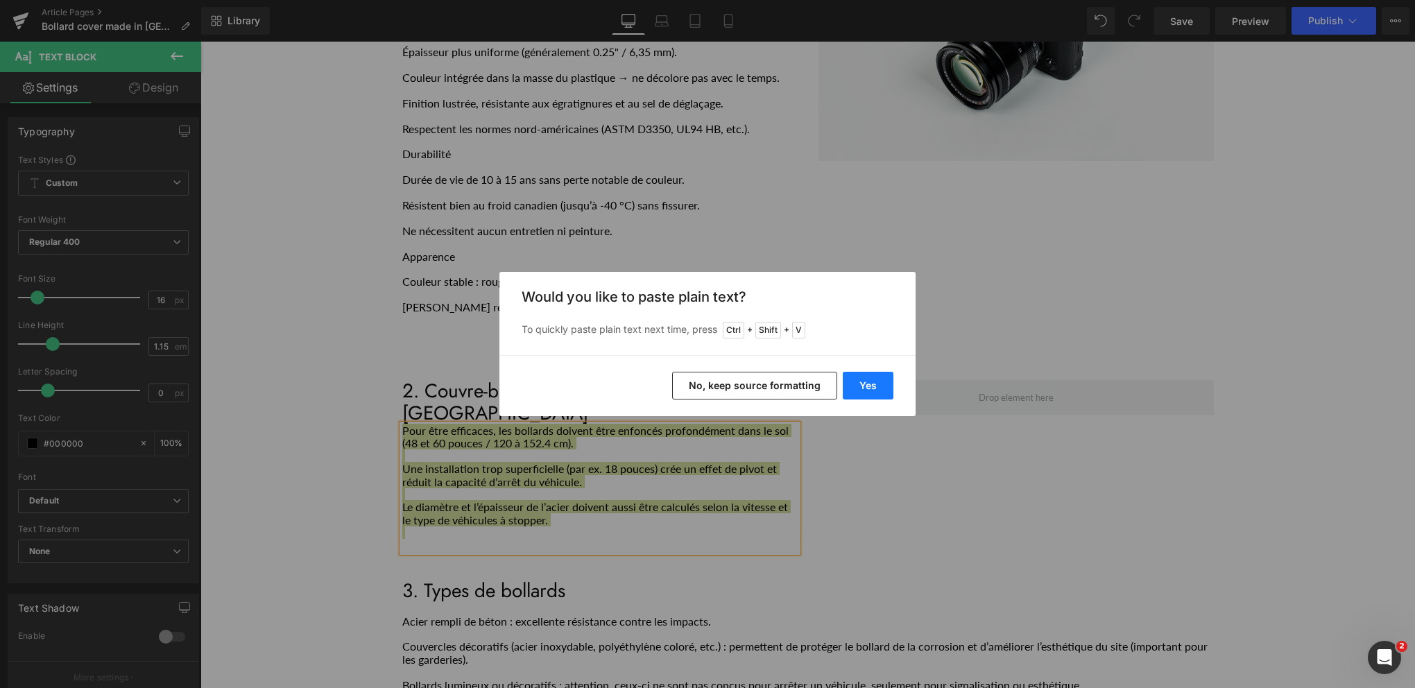
click at [857, 389] on button "Yes" at bounding box center [868, 386] width 51 height 28
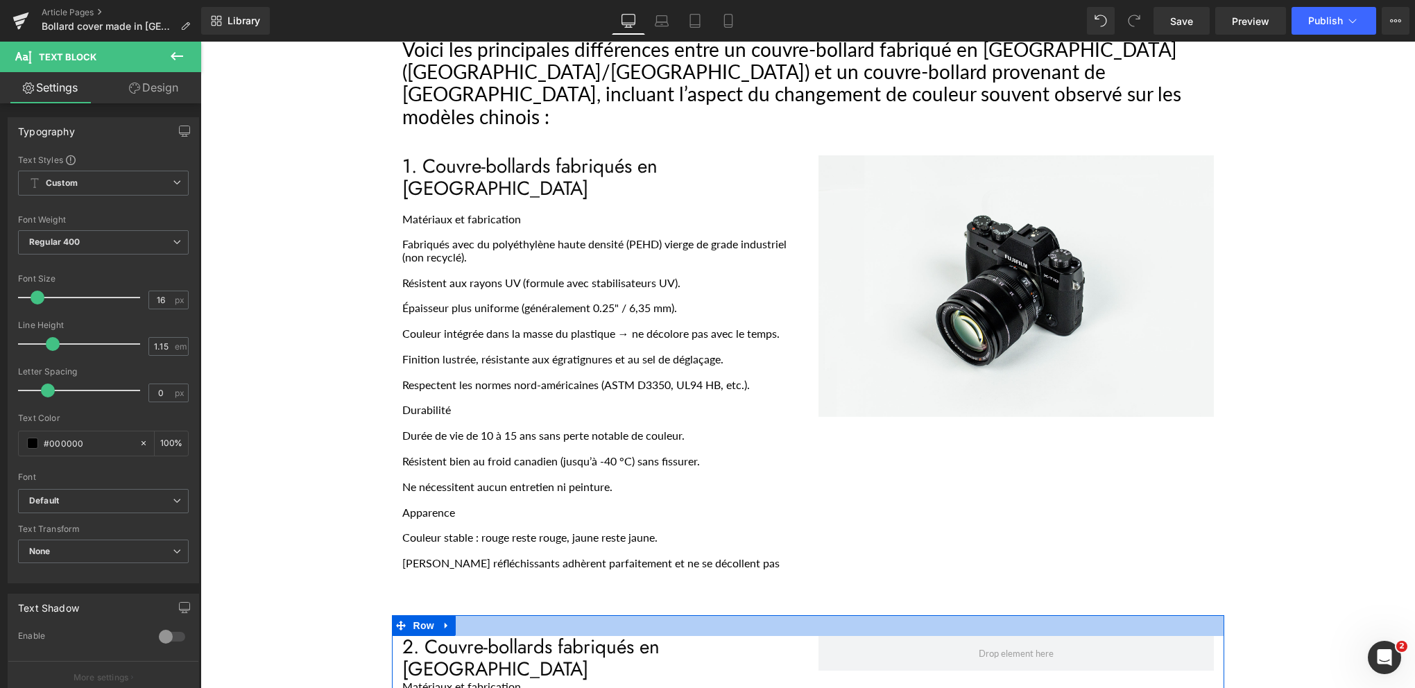
scroll to position [347, 0]
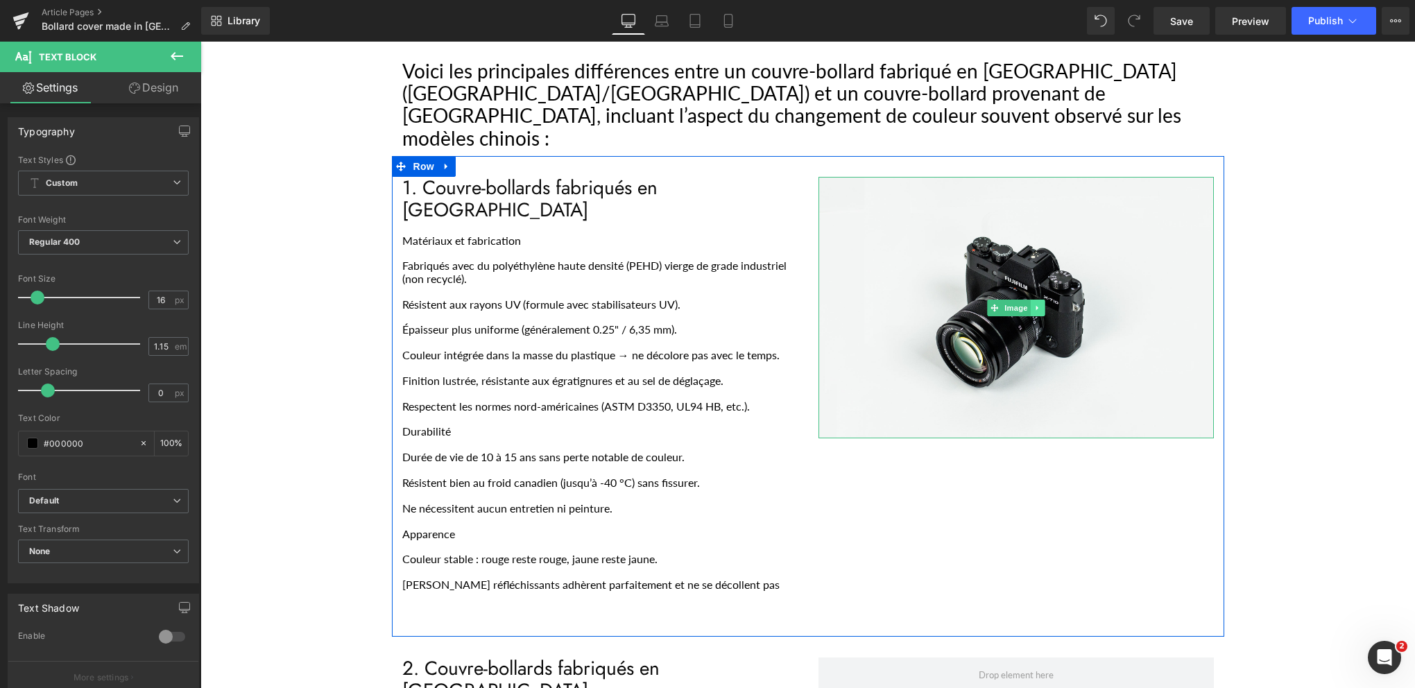
click at [1035, 304] on icon "Main content" at bounding box center [1038, 308] width 8 height 8
click at [1027, 304] on icon "Main content" at bounding box center [1031, 308] width 8 height 8
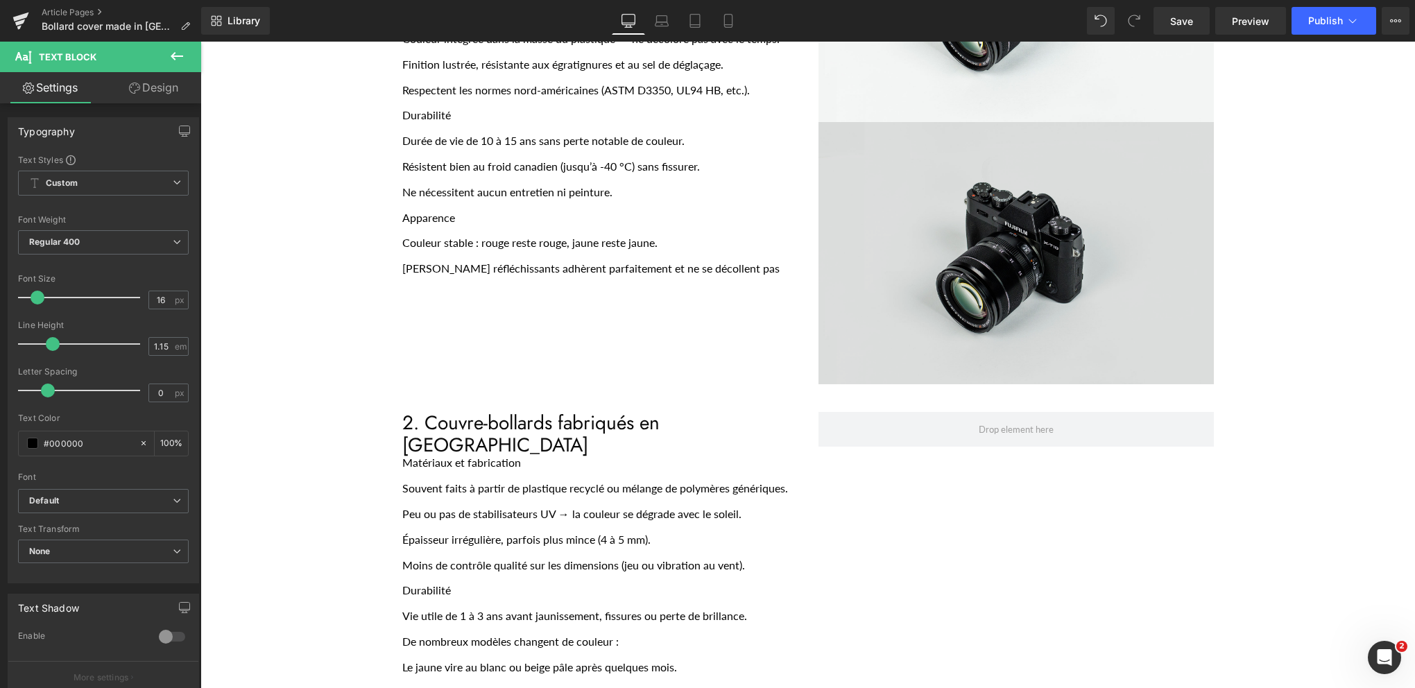
scroll to position [694, 0]
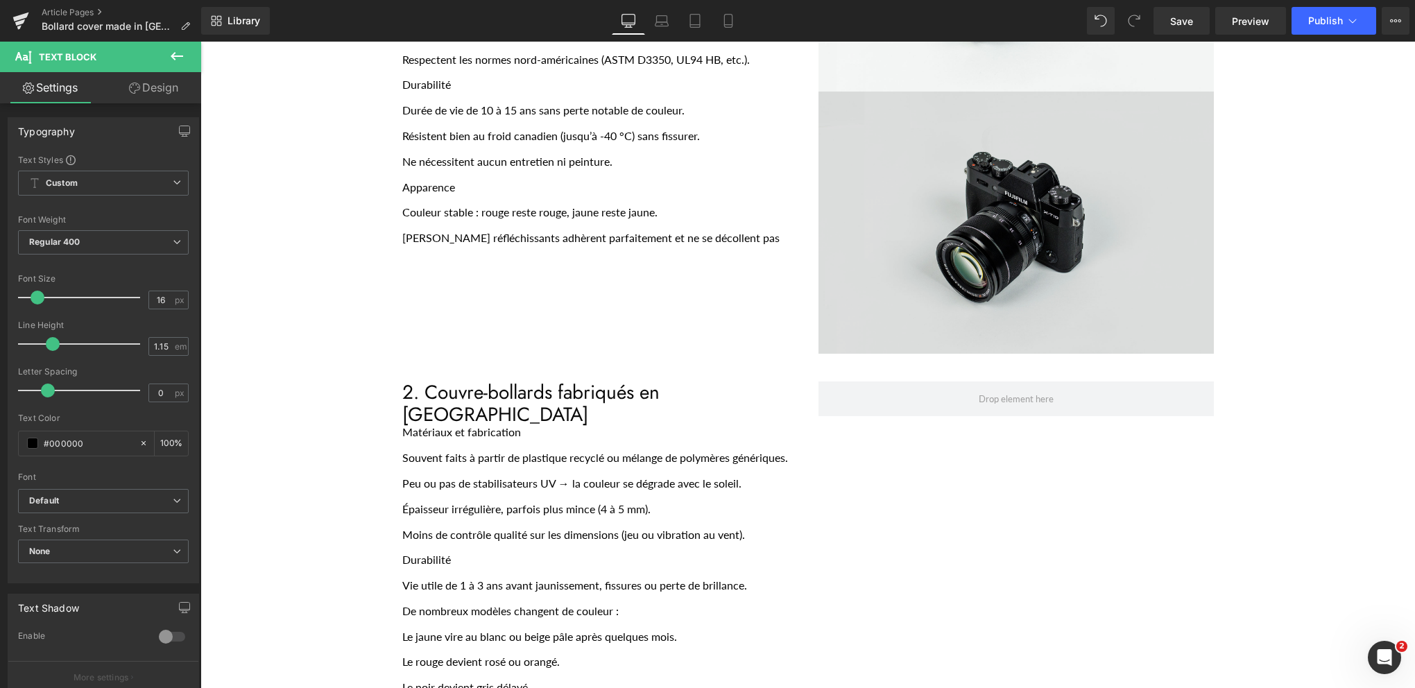
click at [869, 130] on img "Main content" at bounding box center [1016, 223] width 395 height 262
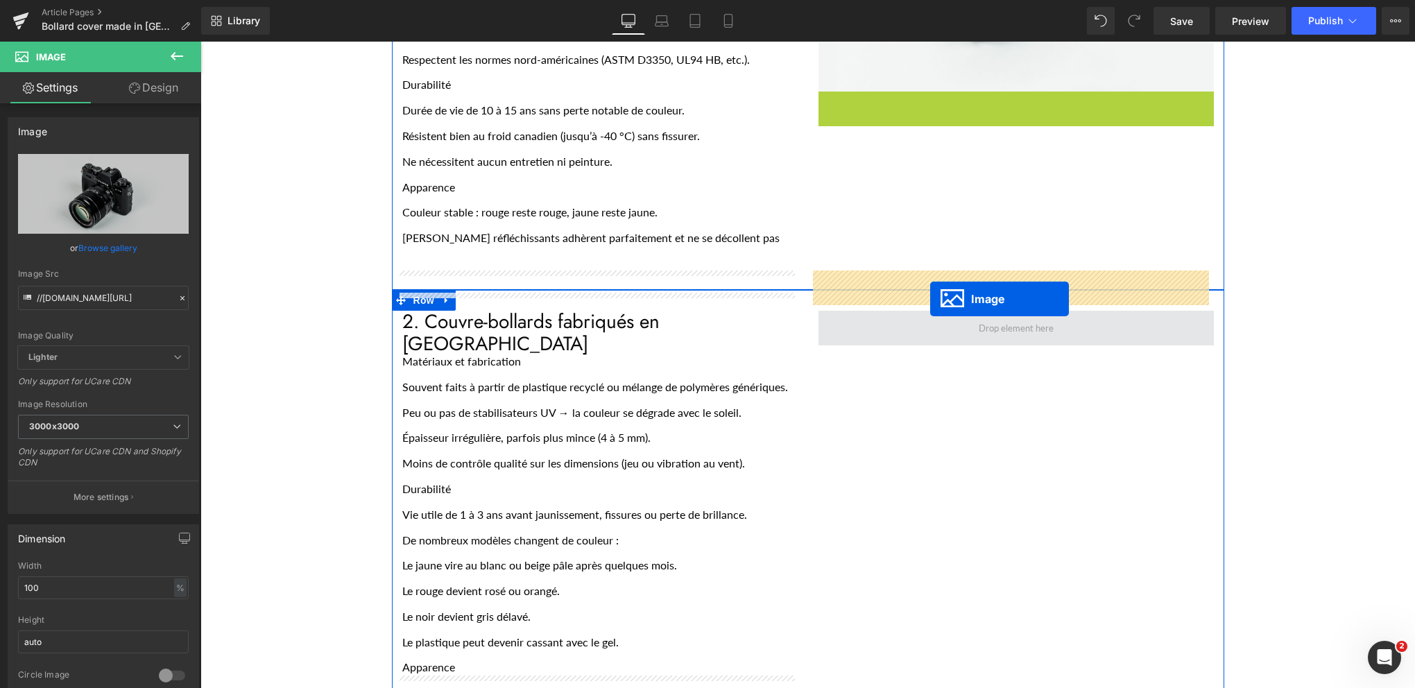
drag, startPoint x: 988, startPoint y: 175, endPoint x: 930, endPoint y: 299, distance: 136.9
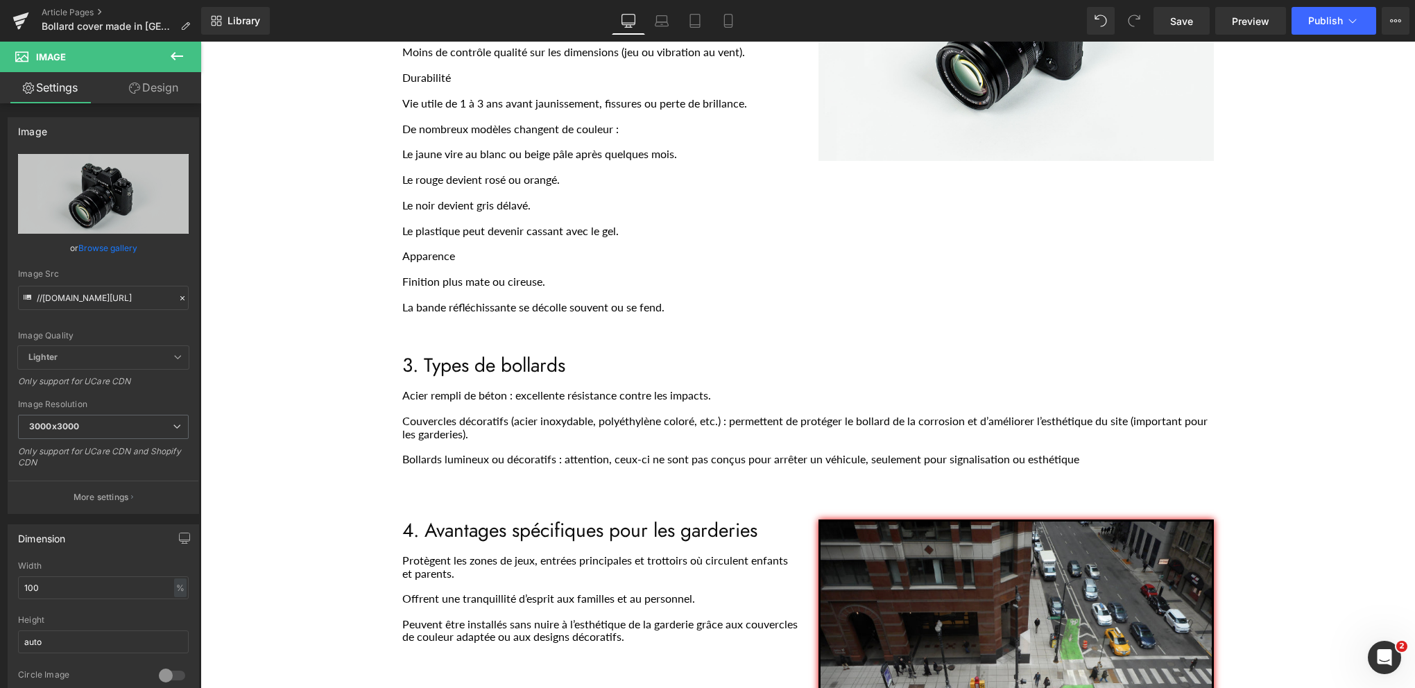
scroll to position [1110, 0]
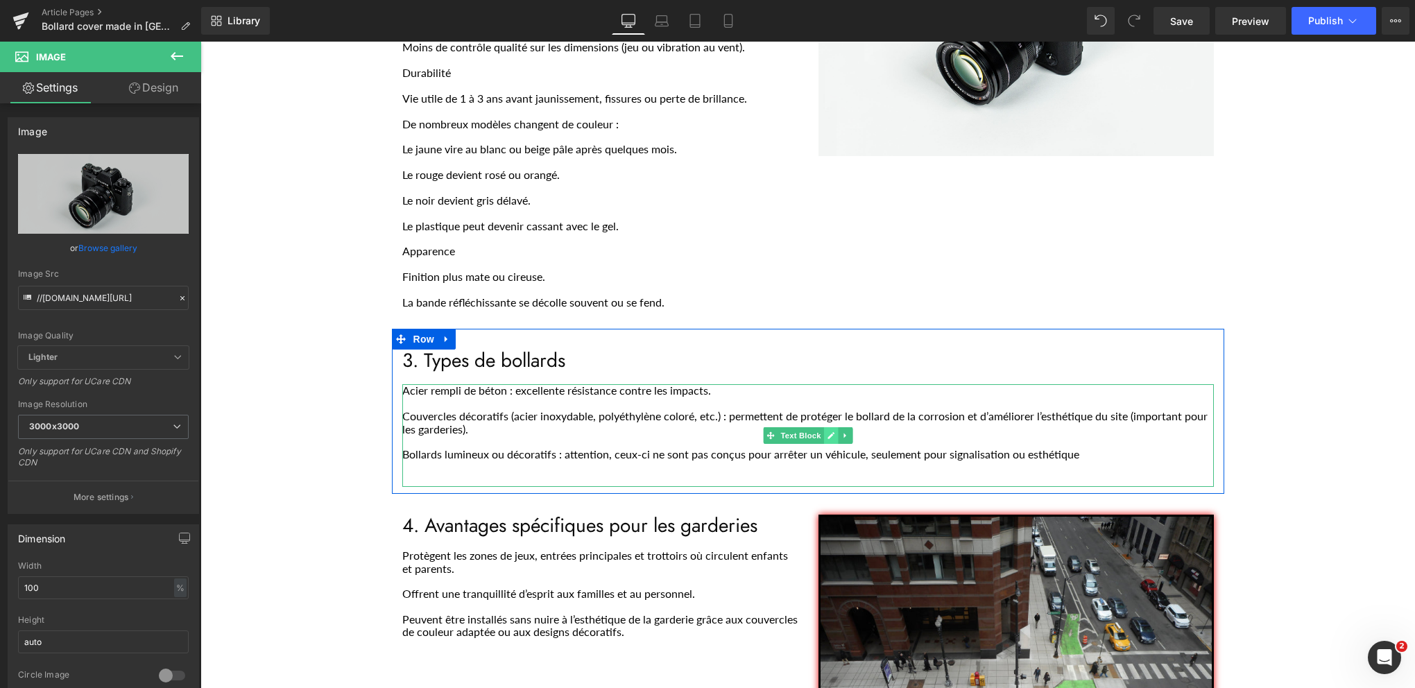
click at [828, 432] on icon "Main content" at bounding box center [831, 435] width 7 height 7
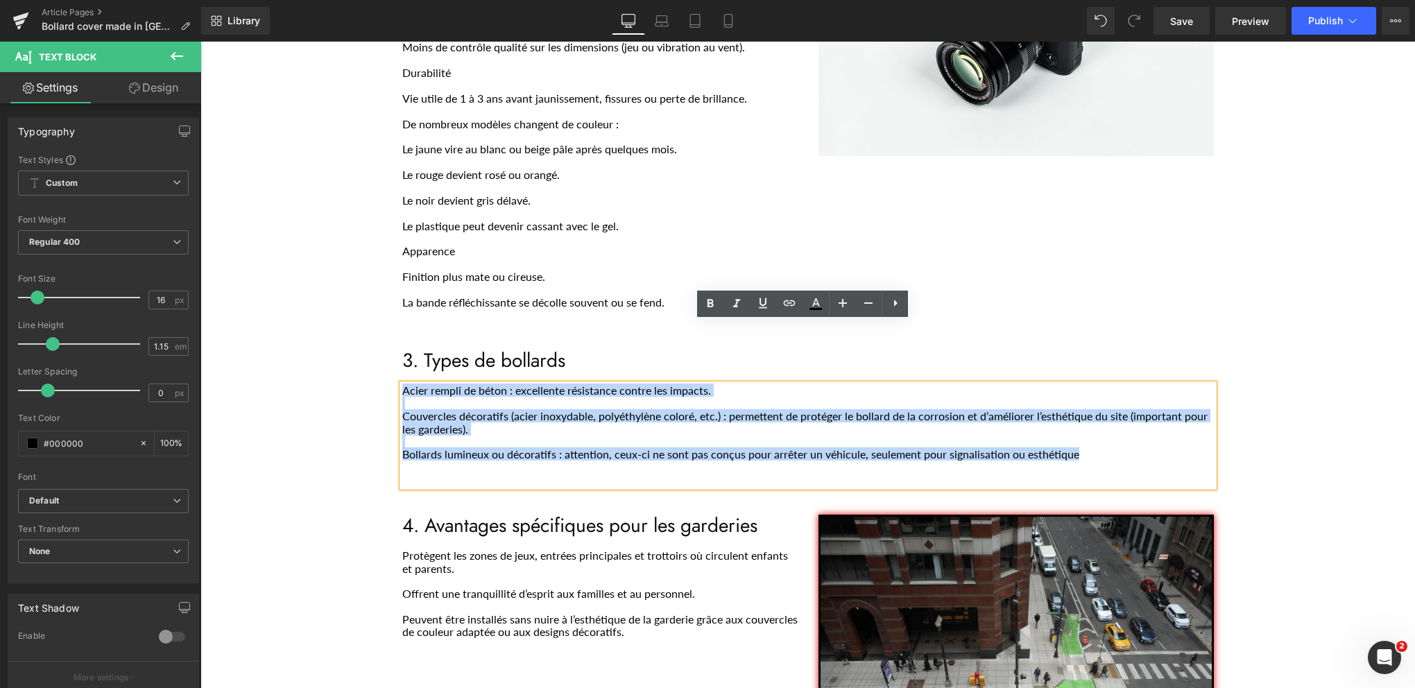
drag, startPoint x: 991, startPoint y: 405, endPoint x: 400, endPoint y: 327, distance: 596.2
click at [402, 384] on div "Acier rempli de béton : excellente résistance contre les impacts. Couvercles dé…" at bounding box center [808, 435] width 812 height 102
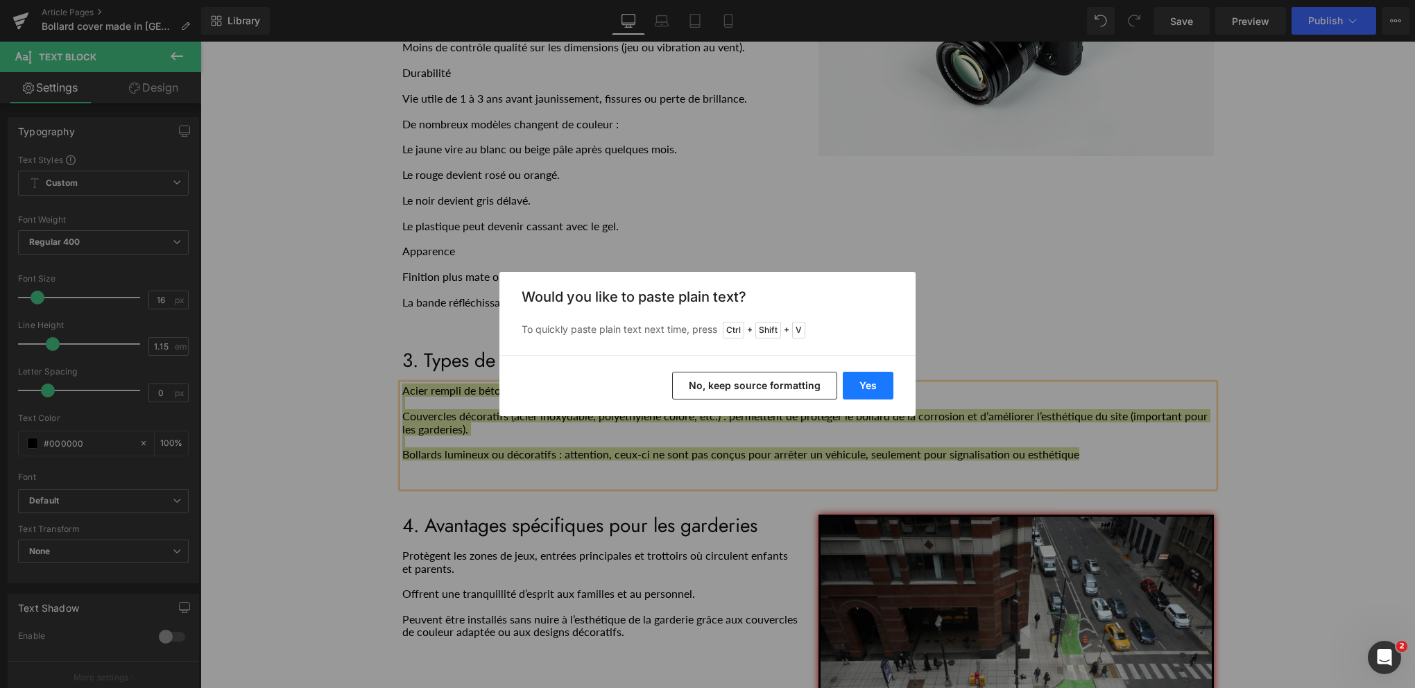
click at [862, 389] on button "Yes" at bounding box center [868, 386] width 51 height 28
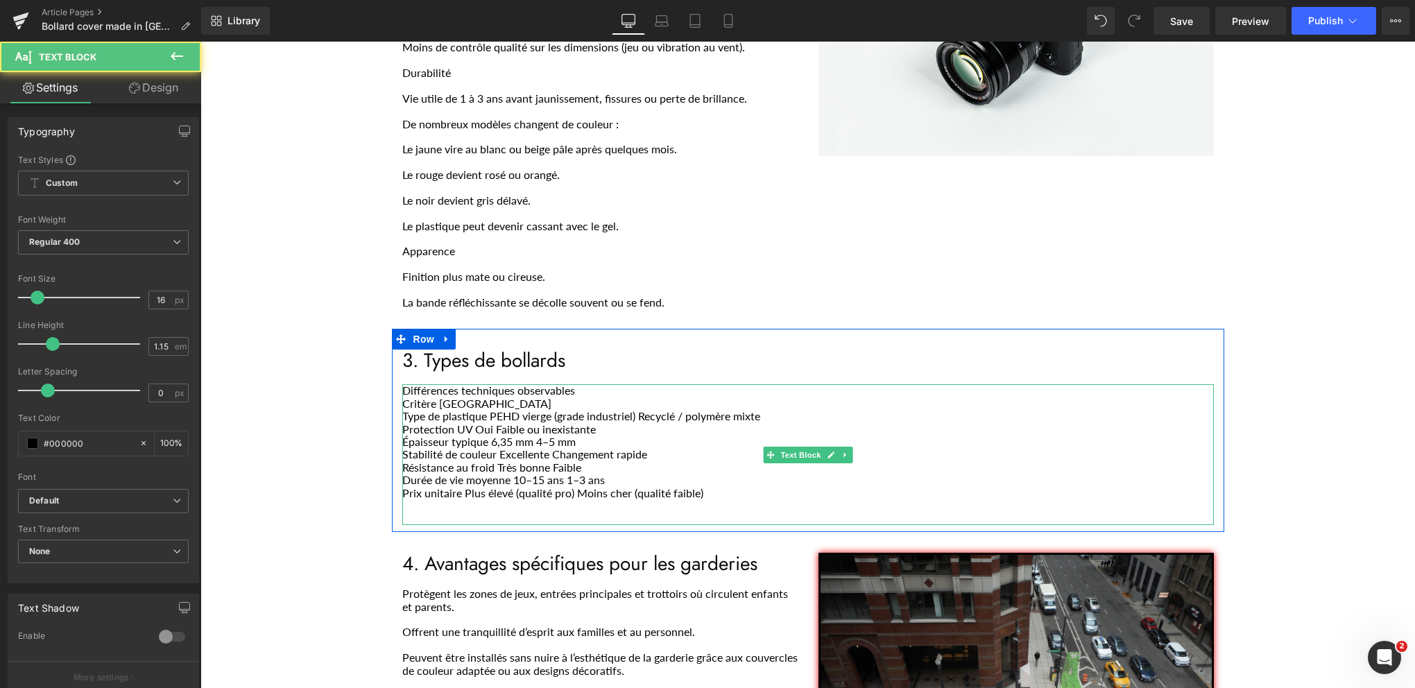
click at [431, 398] on p "Critère [GEOGRAPHIC_DATA]" at bounding box center [808, 404] width 812 height 12
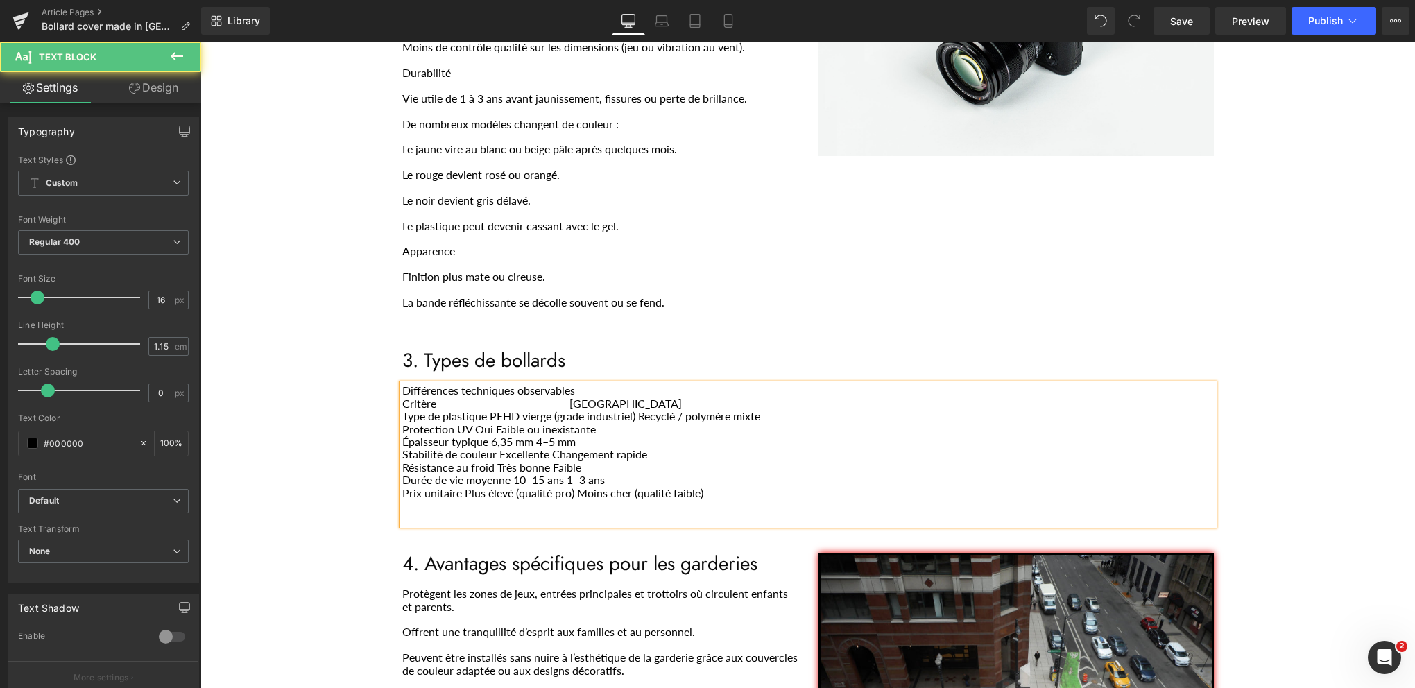
click at [658, 398] on p "Critère [GEOGRAPHIC_DATA]" at bounding box center [808, 404] width 812 height 12
click at [486, 410] on p "Type de plastique PEHD vierge (grade industriel) Recyclé / polymère mixte" at bounding box center [808, 416] width 812 height 12
click at [690, 410] on p "Type de plastique PEHD vierge (grade industriel) Recyclé / polymère mixte" at bounding box center [808, 416] width 812 height 12
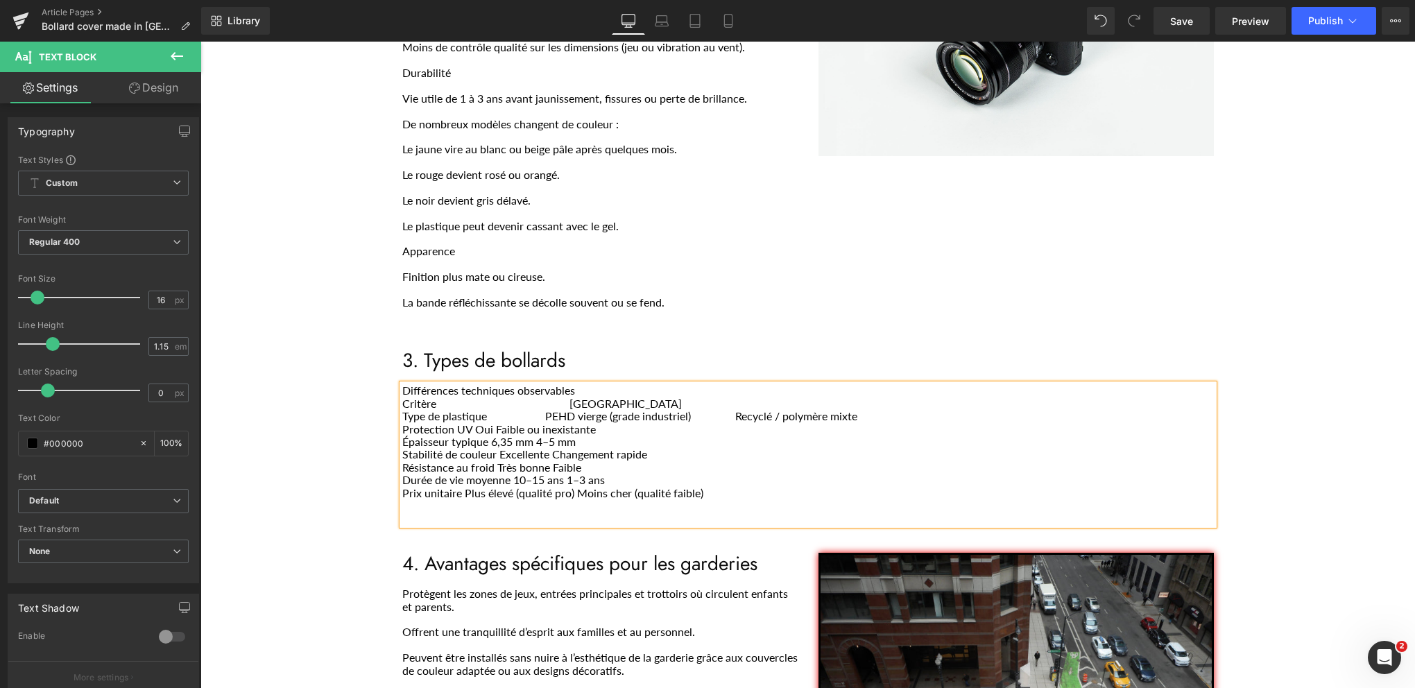
click at [453, 423] on p "Protection UV Oui Faible ou inexistante" at bounding box center [808, 429] width 812 height 12
click at [471, 423] on p "Protection UV Oui Faible ou inexistante" at bounding box center [808, 429] width 812 height 12
click at [609, 423] on p "Protection UV Oui Faible ou inexistante" at bounding box center [808, 429] width 812 height 12
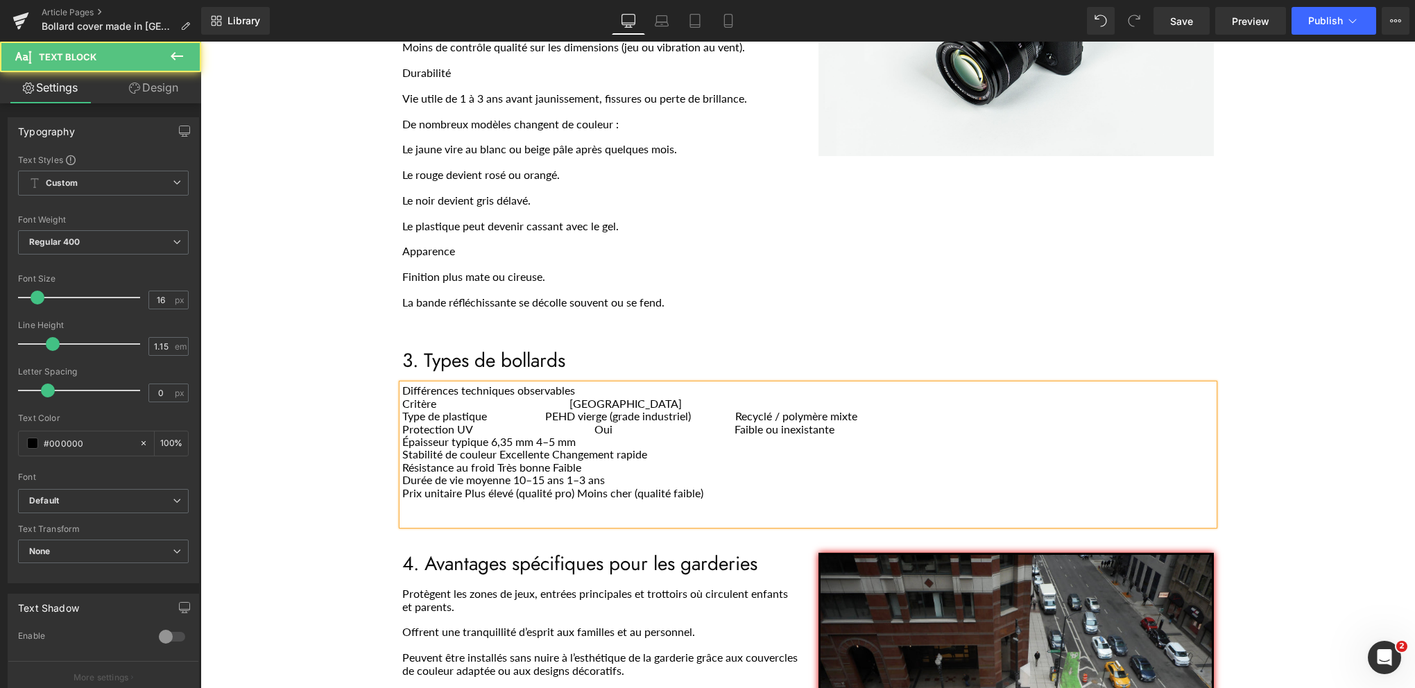
click at [483, 436] on p "Épaisseur typique 6,35 mm 4–5 mm" at bounding box center [808, 442] width 812 height 12
click at [620, 436] on p "Épaisseur typique 6,35 mm 4–5 mm" at bounding box center [808, 442] width 812 height 12
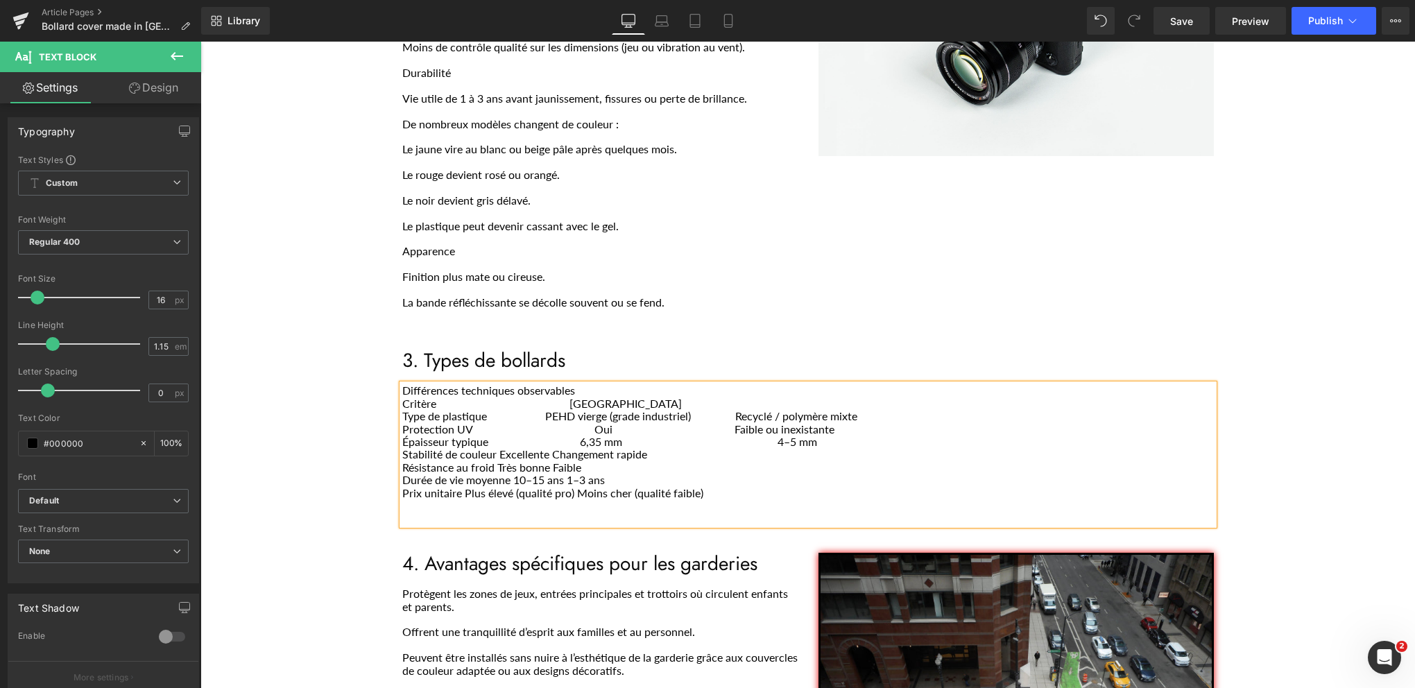
click at [731, 423] on p "Protection UV Oui Faible ou inexistante" at bounding box center [808, 429] width 812 height 12
click at [491, 448] on p "Stabilité de couleur Excellente Changement rapide" at bounding box center [808, 454] width 812 height 12
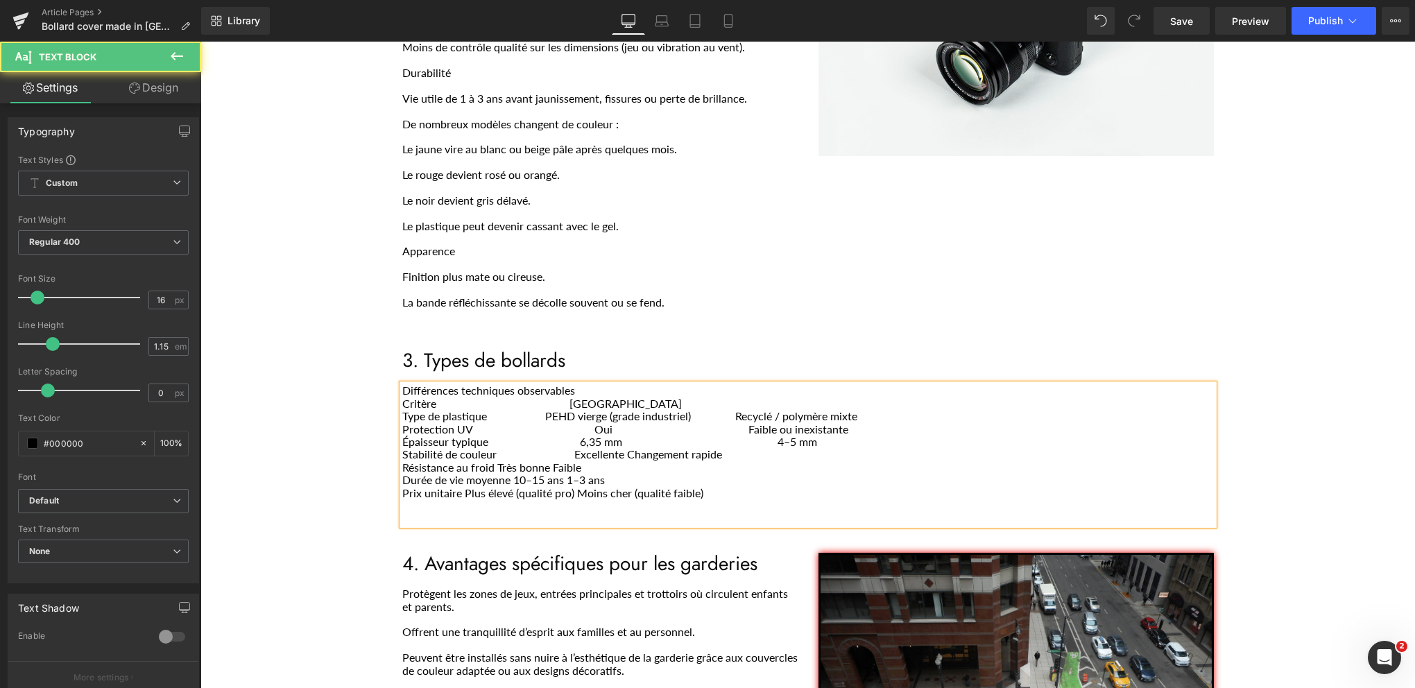
click at [623, 448] on p "Stabilité de couleur Excellente Changement rapide" at bounding box center [808, 454] width 812 height 12
click at [491, 461] on p "Résistance au froid Très bonne Faible" at bounding box center [808, 467] width 812 height 12
click at [630, 461] on p "Résistance au froid Très bonne Faible" at bounding box center [808, 467] width 812 height 12
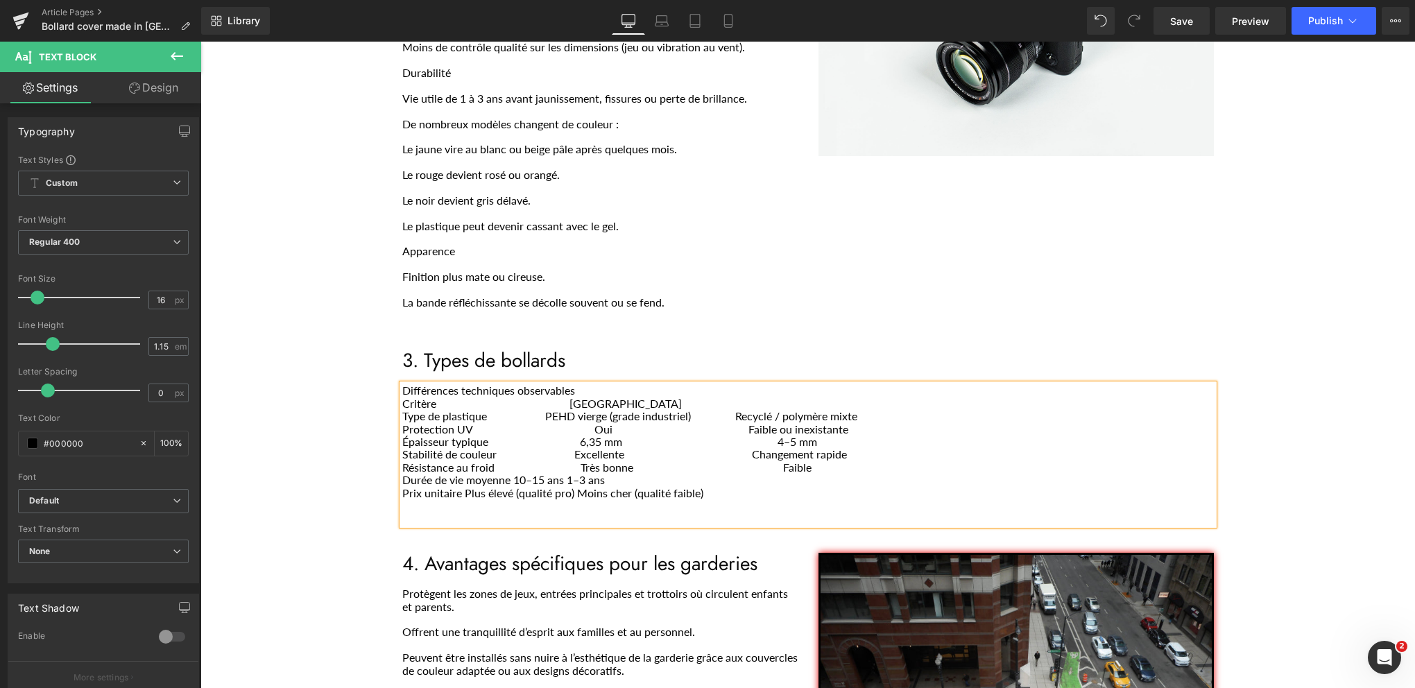
click at [461, 474] on p "Durée de vie moyenne 10–15 ans 1–3 ans" at bounding box center [808, 480] width 812 height 12
click at [508, 474] on p "Durée de vie moyenne 10–15 ans 1–3 ans" at bounding box center [808, 480] width 812 height 12
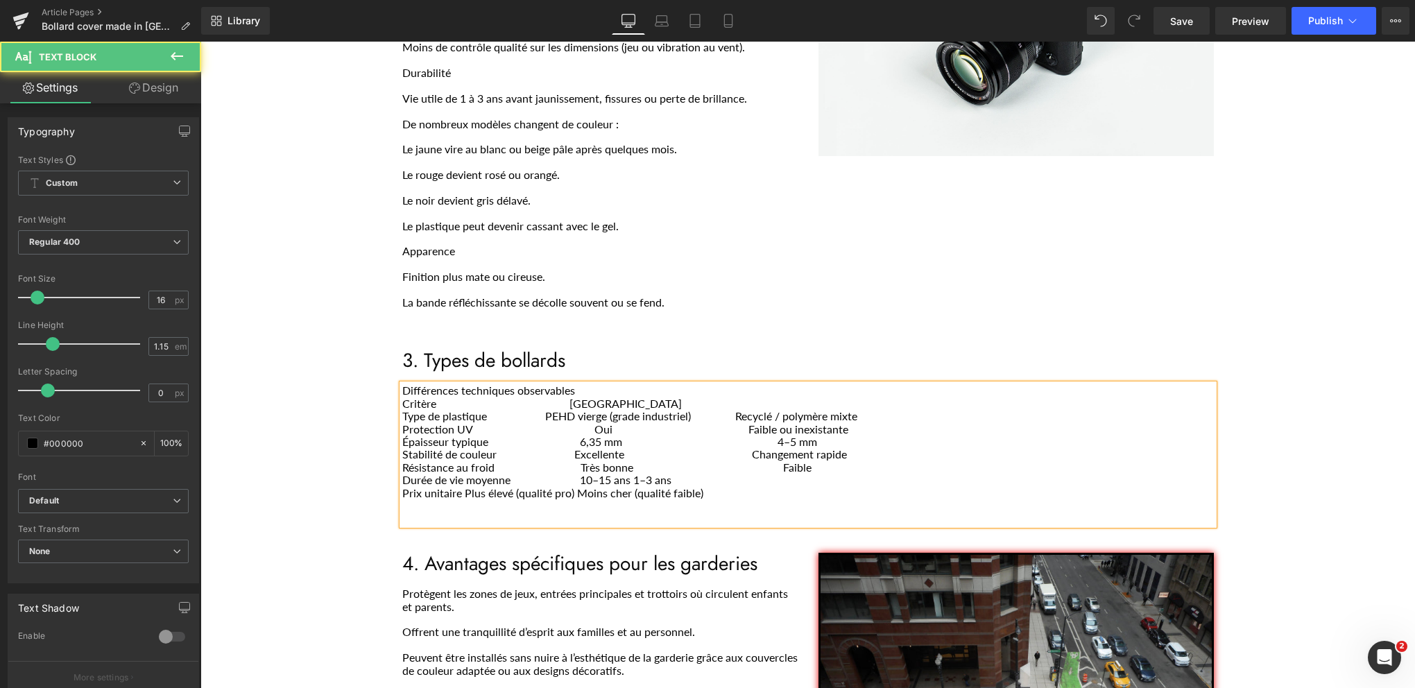
click at [632, 474] on p "Durée de vie moyenne 10–15 ans 1–3 ans" at bounding box center [808, 480] width 812 height 12
click at [456, 487] on p "Prix unitaire Plus élevé (qualité pro) Moins cher (qualité faible)" at bounding box center [808, 493] width 812 height 12
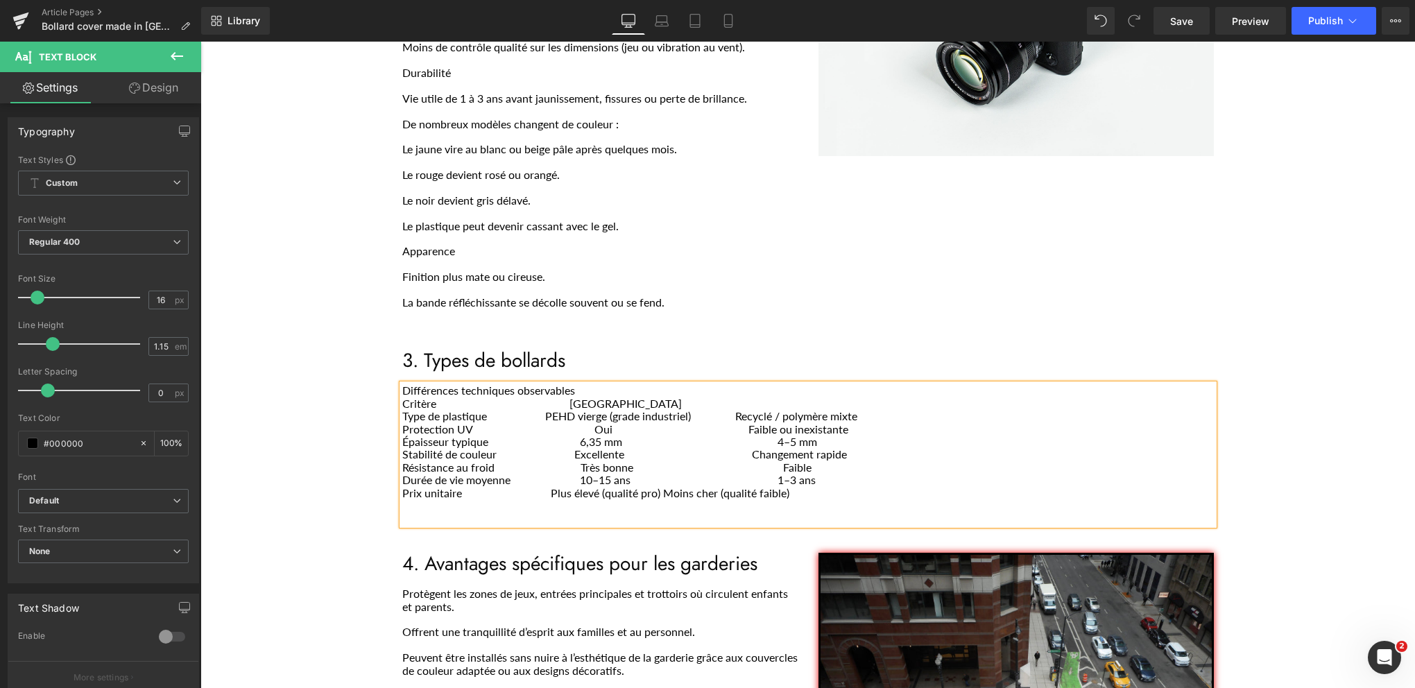
click at [659, 487] on p "Prix unitaire Plus élevé (qualité pro) Moins cher (qualité faible)" at bounding box center [808, 493] width 812 height 12
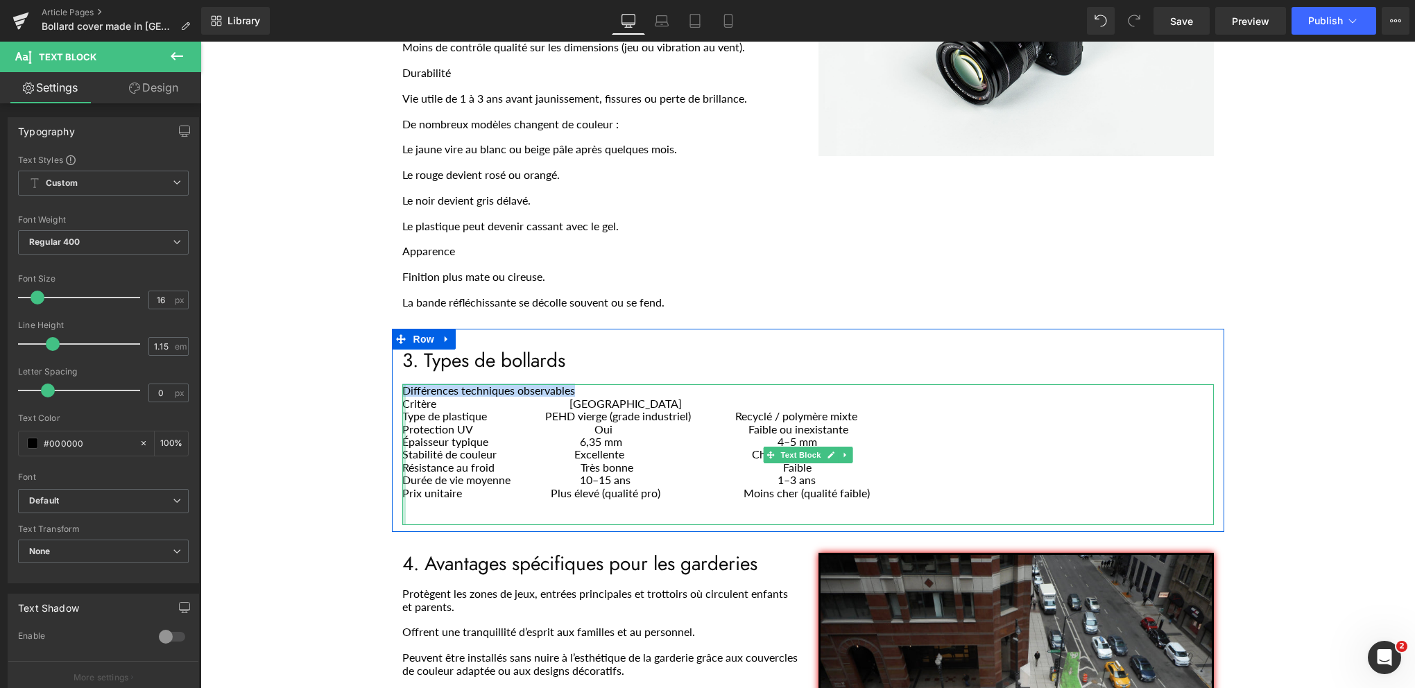
drag, startPoint x: 579, startPoint y: 330, endPoint x: 400, endPoint y: 329, distance: 178.3
click at [402, 384] on div "Différences techniques observables Critère [GEOGRAPHIC_DATA] Chine Type de plas…" at bounding box center [808, 454] width 812 height 140
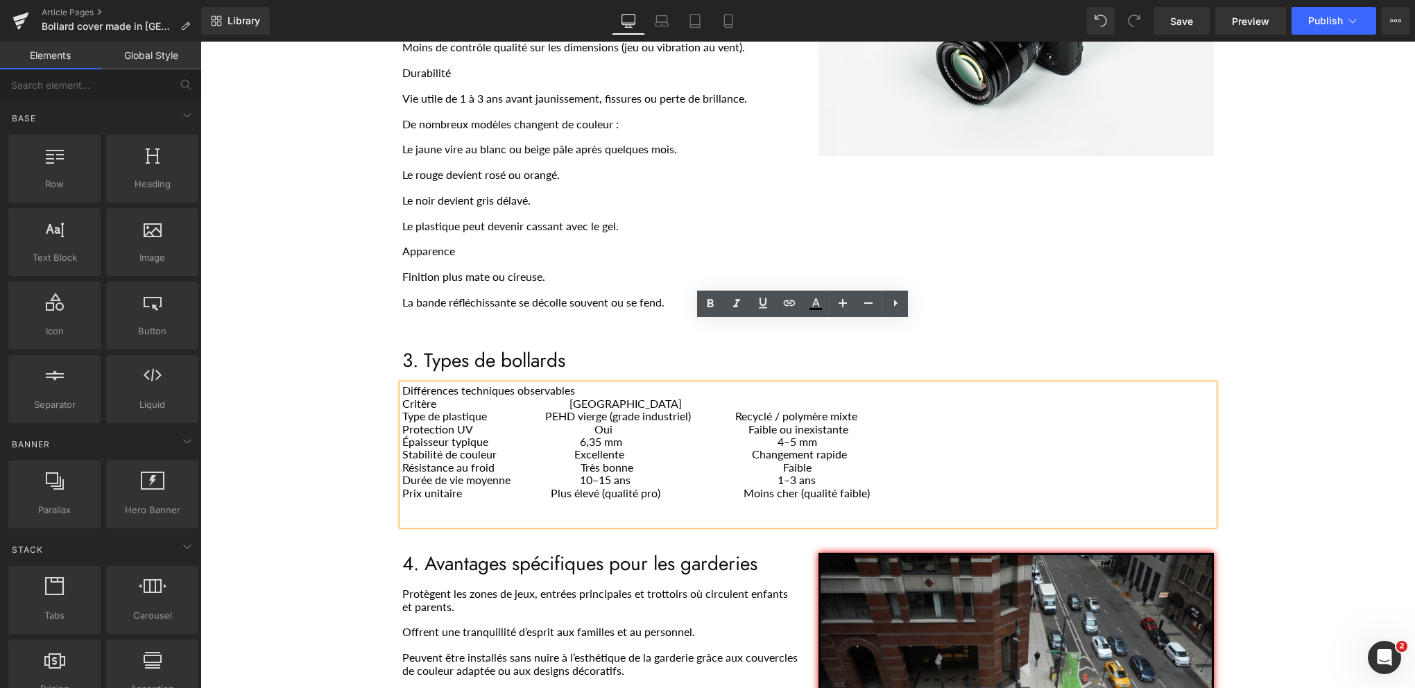
click at [239, 327] on div "Couvre bollard chinois avertissement Heading Separator Row Voici les principale…" at bounding box center [807, 270] width 1215 height 2122
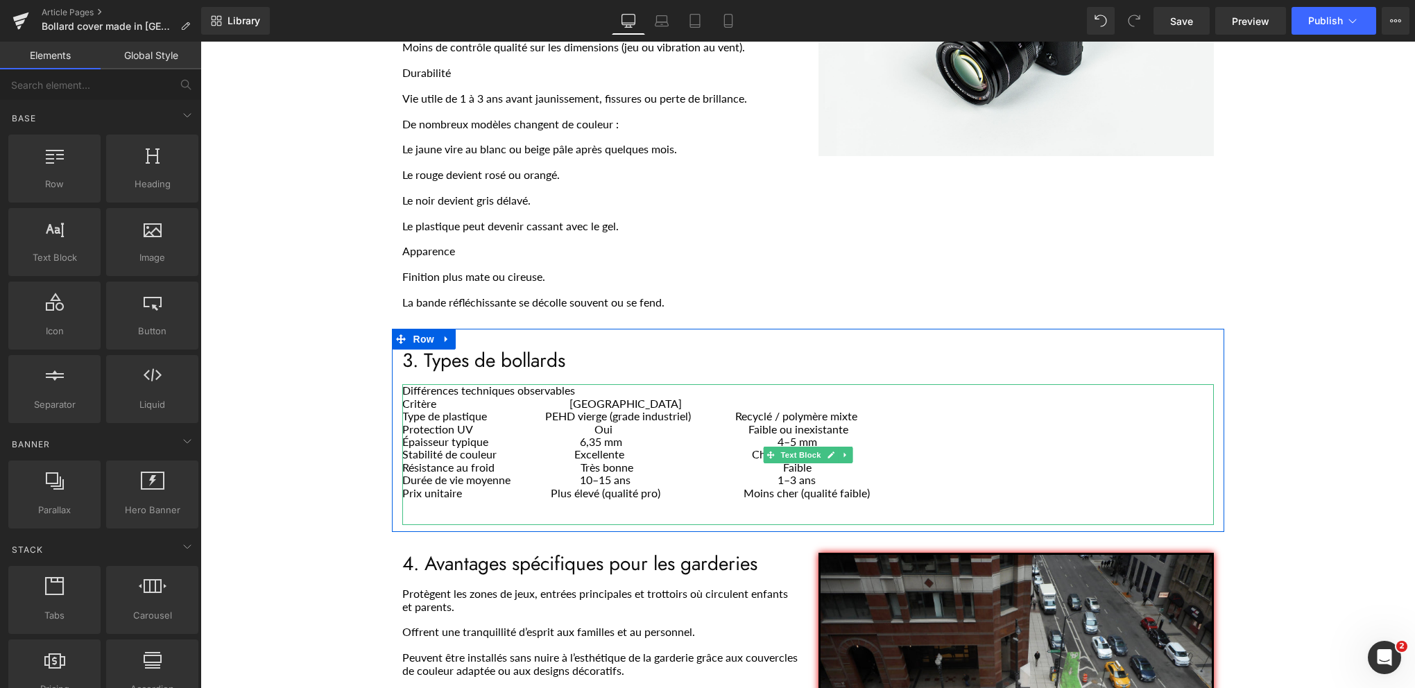
click at [571, 384] on p "Différences techniques observables" at bounding box center [808, 390] width 812 height 12
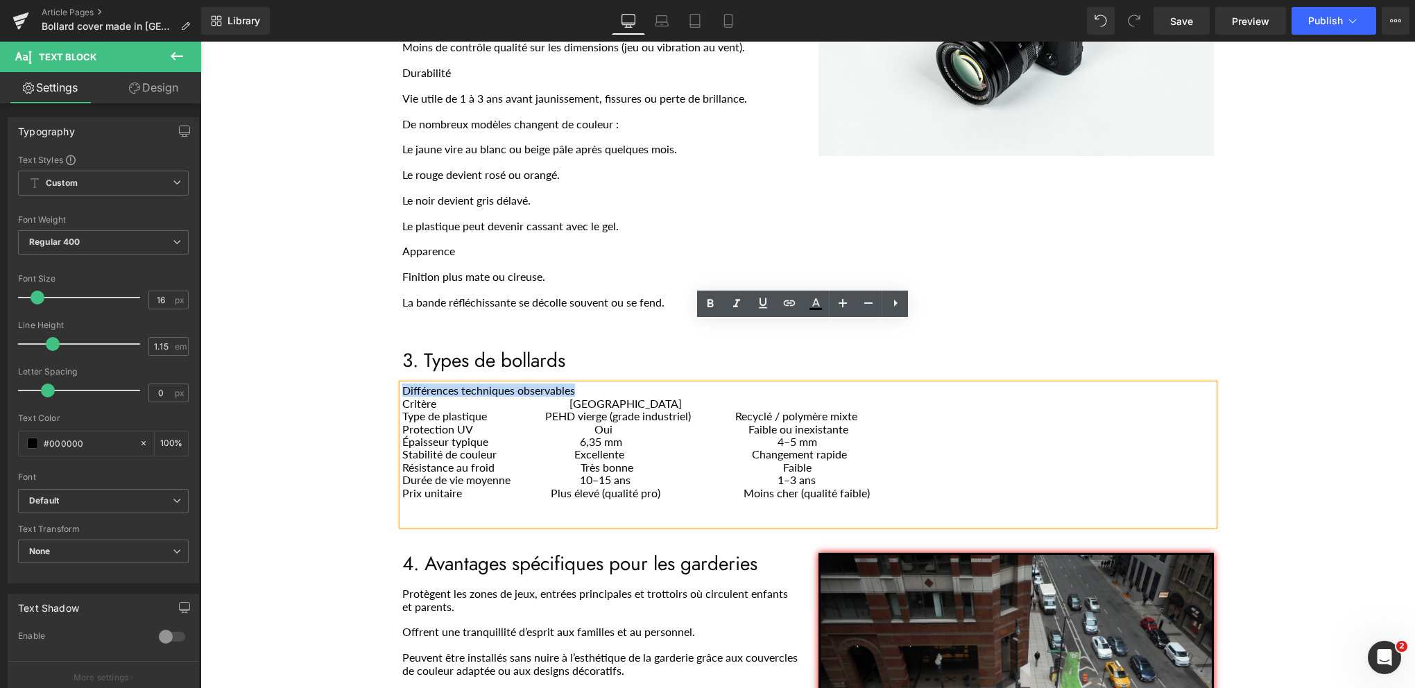
drag, startPoint x: 571, startPoint y: 327, endPoint x: 398, endPoint y: 329, distance: 173.4
click at [402, 384] on p "Différences techniques observables" at bounding box center [808, 390] width 812 height 12
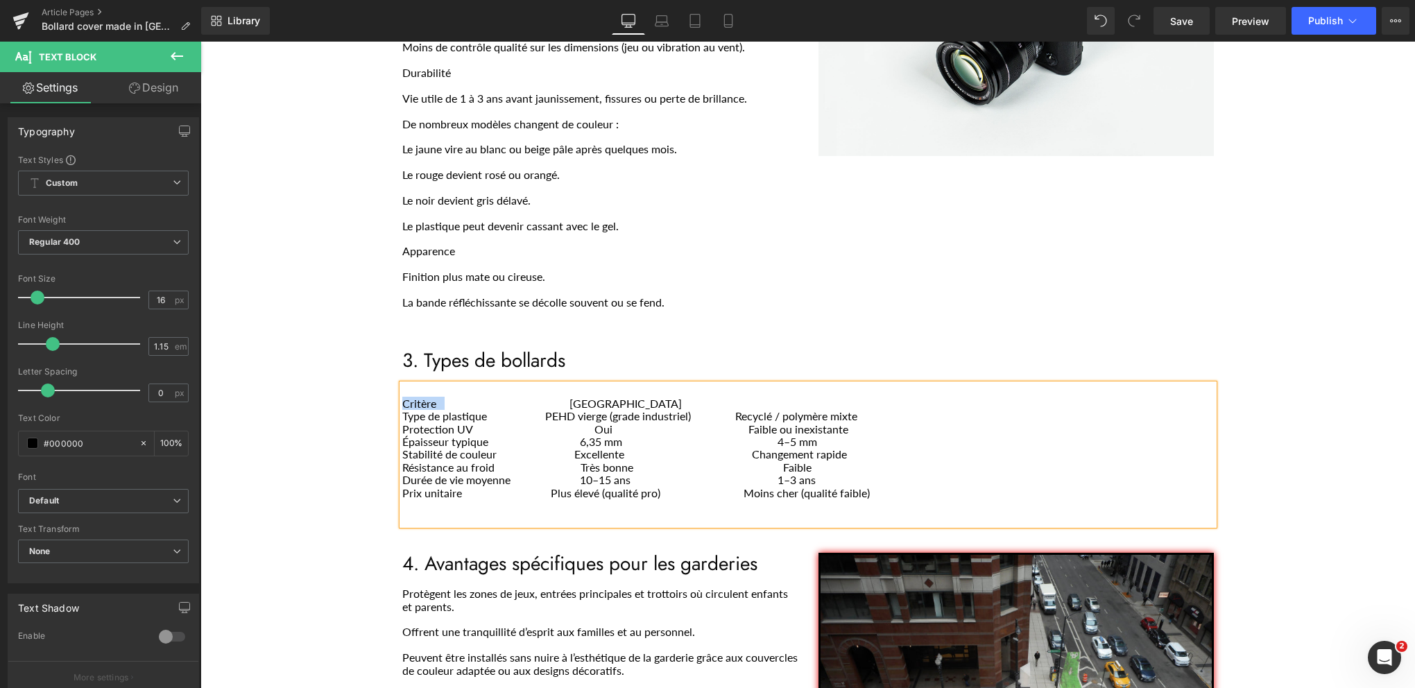
drag, startPoint x: 440, startPoint y: 343, endPoint x: 399, endPoint y: 341, distance: 41.0
click at [402, 398] on p "Critère [GEOGRAPHIC_DATA]" at bounding box center [808, 404] width 812 height 12
click at [711, 304] on icon at bounding box center [711, 304] width 6 height 8
click at [630, 398] on p "Critère [GEOGRAPHIC_DATA]" at bounding box center [808, 404] width 812 height 12
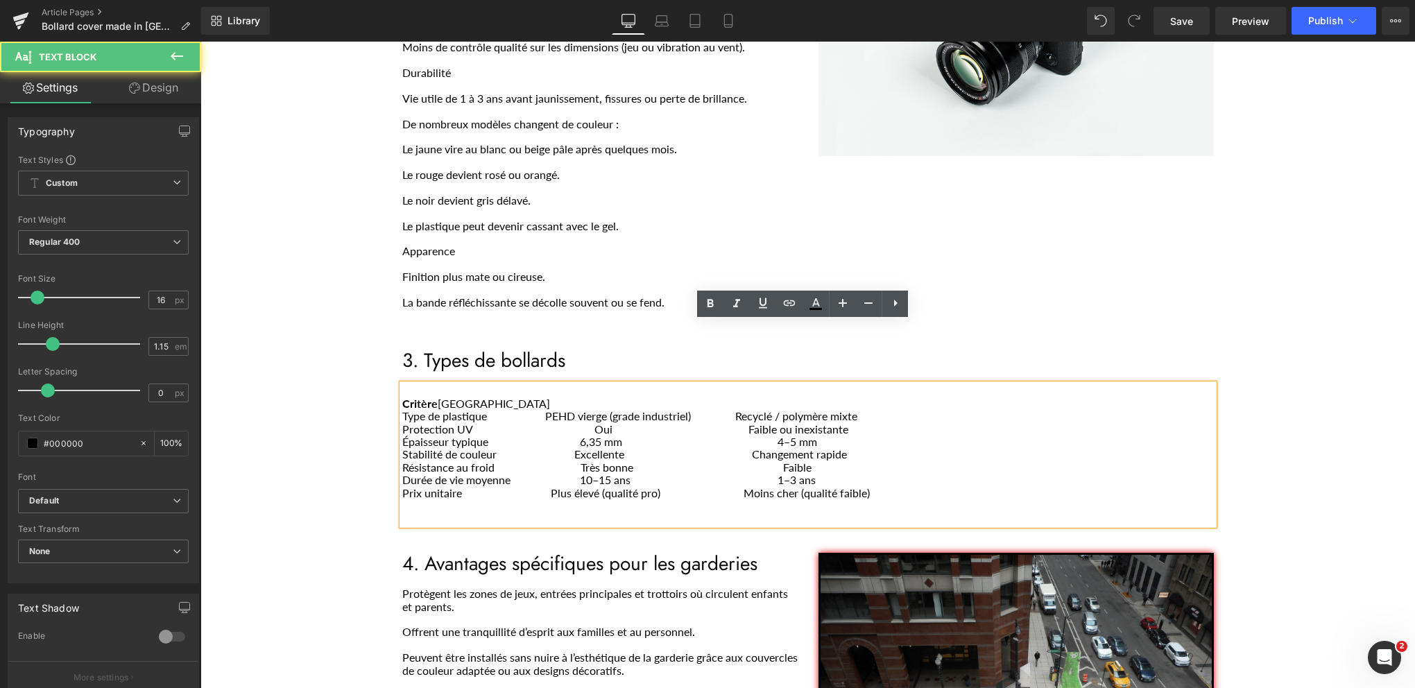
click at [630, 398] on p "Critère [GEOGRAPHIC_DATA]" at bounding box center [808, 404] width 812 height 12
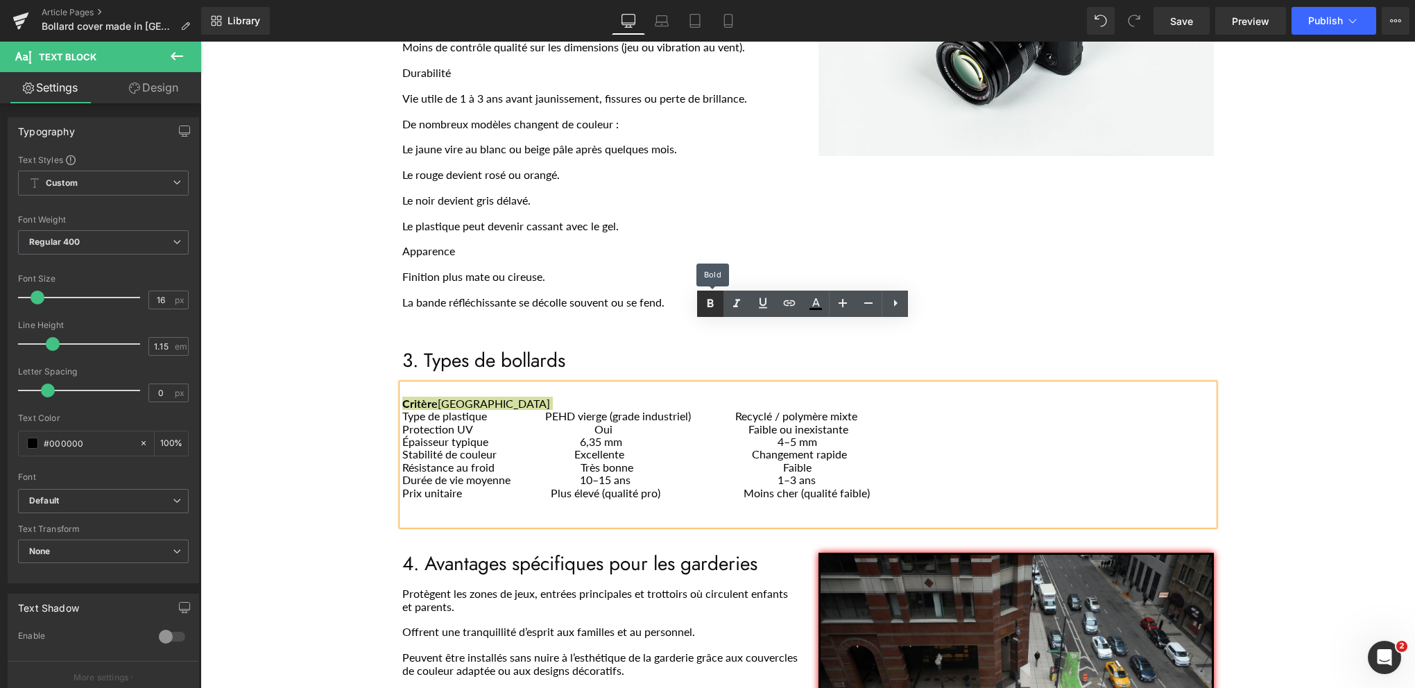
click at [706, 300] on icon at bounding box center [710, 304] width 17 height 17
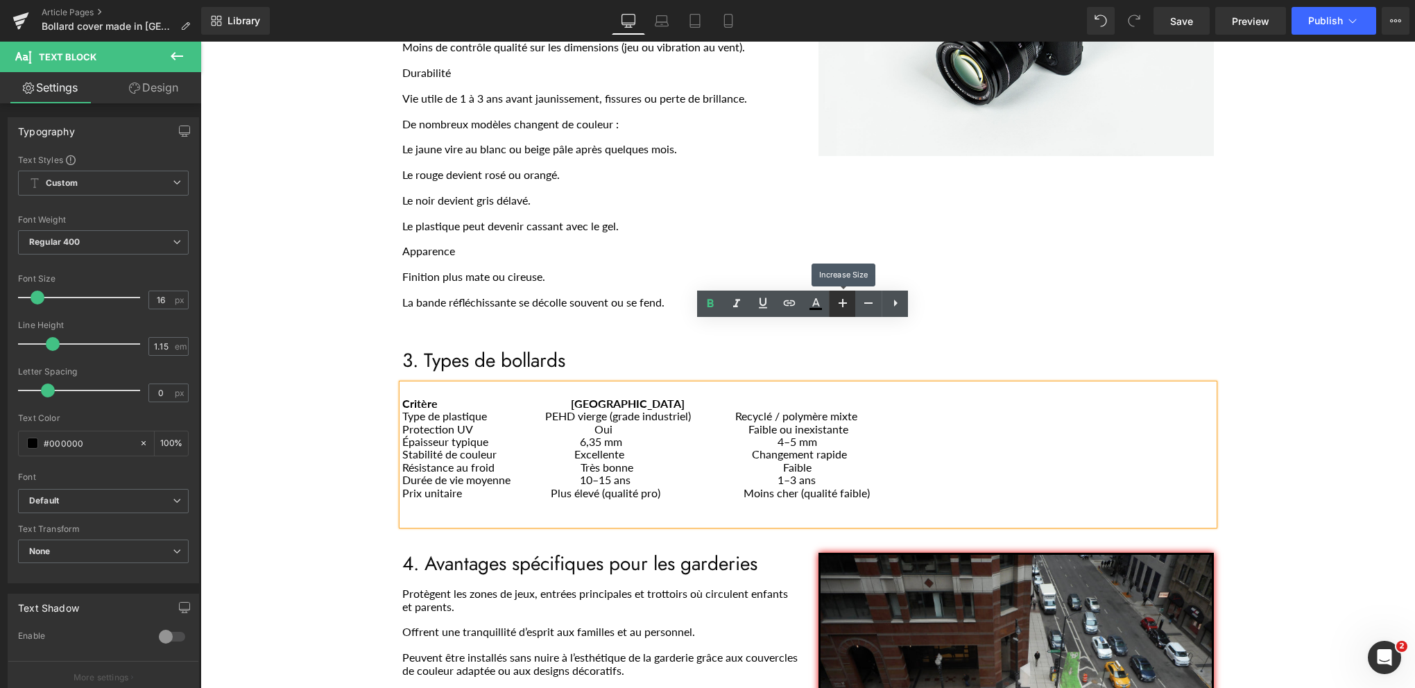
click at [838, 297] on icon at bounding box center [843, 303] width 17 height 17
type input "18"
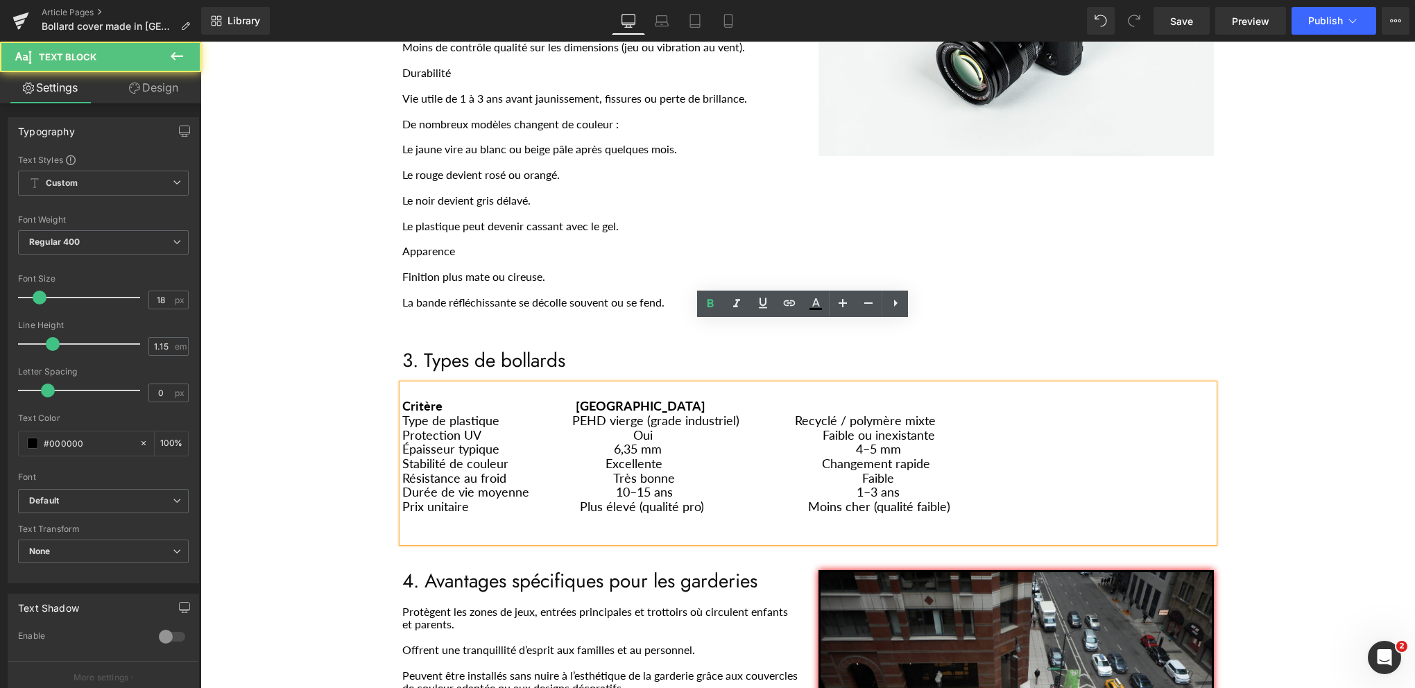
click at [580, 384] on div "Critère [GEOGRAPHIC_DATA] Chine Type de plastique PEHD vierge (grade industriel…" at bounding box center [808, 463] width 812 height 158
click at [554, 442] on p "Épaisseur typique 6,35 mm 4–5 mm" at bounding box center [808, 449] width 812 height 15
click at [558, 413] on p "Type de plastique PEHD vierge (grade industriel) Recyclé / polymère mixte" at bounding box center [808, 420] width 812 height 15
click at [591, 456] on p "Stabilité de couleur Excellente Changement rapide" at bounding box center [808, 463] width 812 height 15
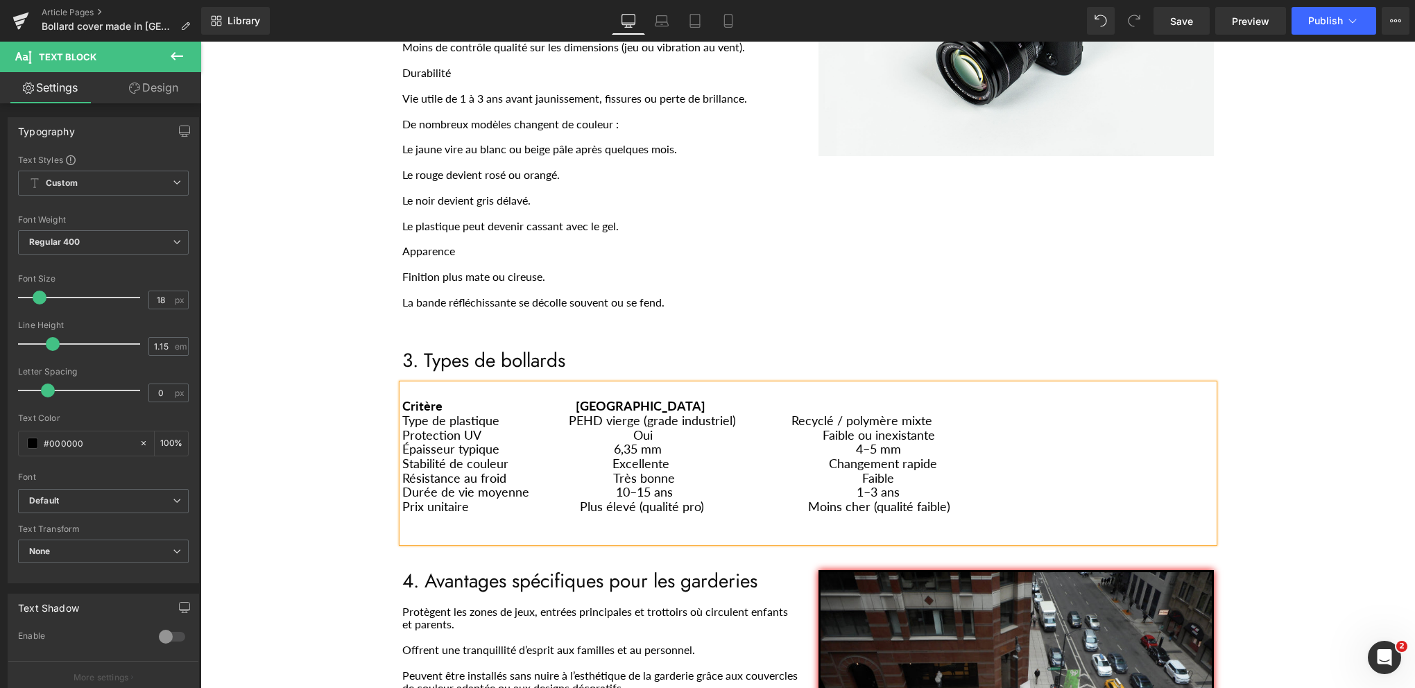
click at [599, 471] on p "Résistance au froid Très bonne Faible" at bounding box center [808, 478] width 812 height 15
click at [601, 485] on p "Durée de vie moyenne 10–15 ans 1–3 ans" at bounding box center [808, 492] width 812 height 15
click at [560, 500] on p "Prix unitaire Plus élevé (qualité pro) Moins cher (qualité faible)" at bounding box center [808, 507] width 812 height 15
click at [767, 413] on p "Type de plastique PEHD vierge (grade industriel) Recyclé / polymère mixte" at bounding box center [808, 420] width 812 height 15
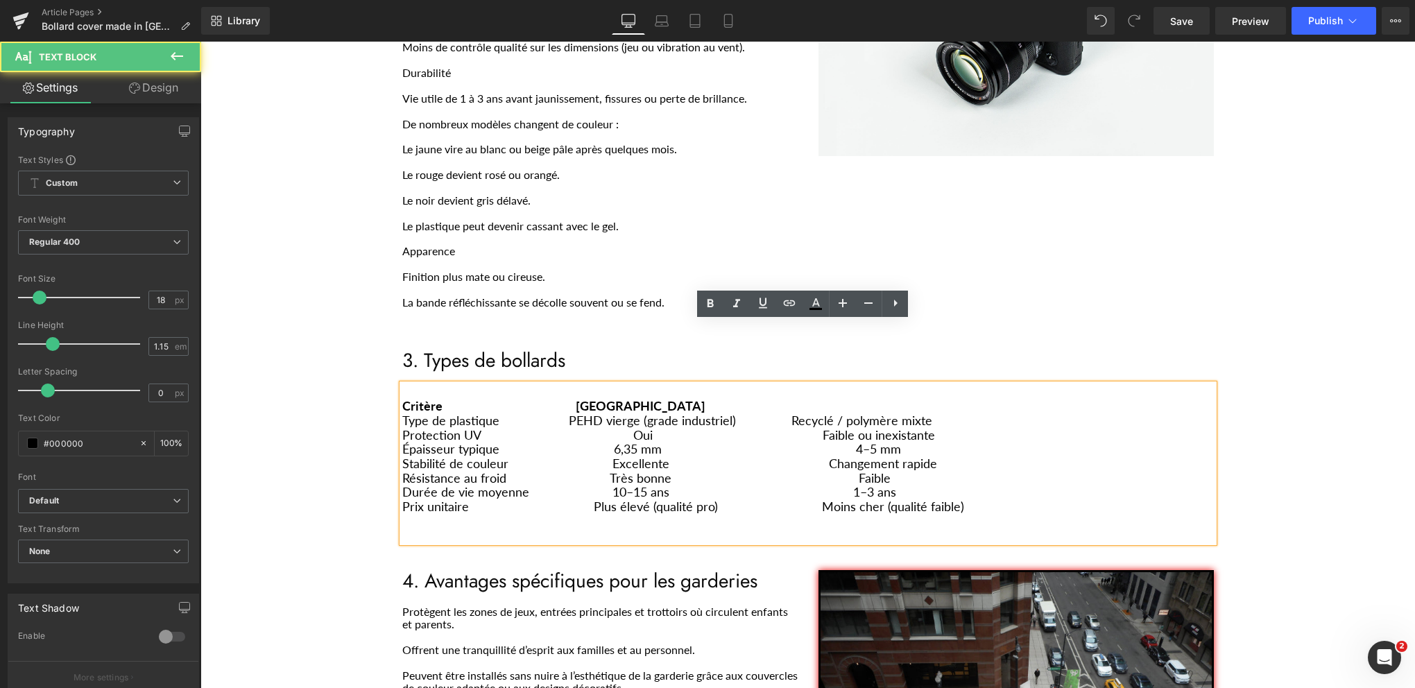
click at [772, 413] on p "Type de plastique PEHD vierge (grade industriel) Recyclé / polymère mixte" at bounding box center [808, 420] width 812 height 15
click at [789, 428] on p "Protection UV Oui Faible ou inexistante" at bounding box center [808, 435] width 812 height 15
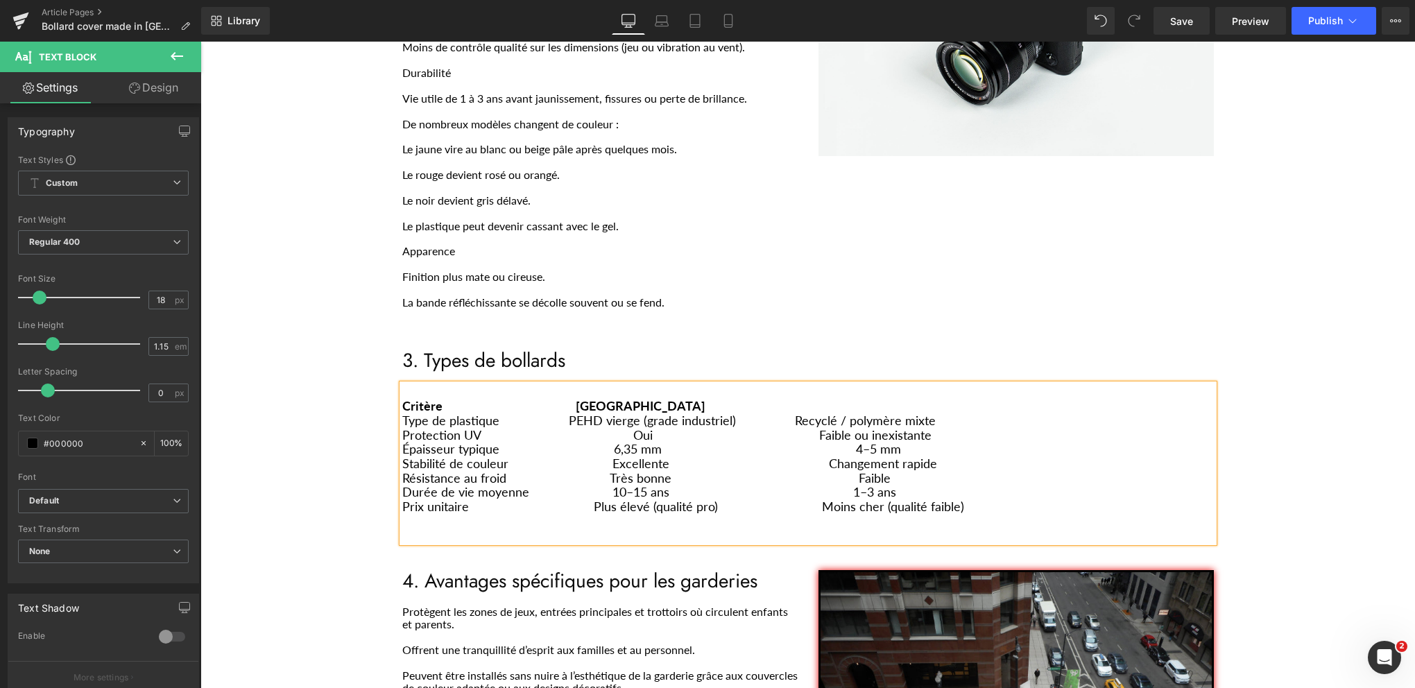
click at [824, 442] on p "Épaisseur typique 6,35 mm 4–5 mm" at bounding box center [808, 449] width 812 height 15
click at [801, 456] on p "Stabilité de couleur Excellente Changement rapide" at bounding box center [808, 463] width 812 height 15
click at [824, 471] on p "Résistance au froid Très bonne Faible" at bounding box center [808, 478] width 812 height 15
click at [824, 485] on p "Durée de vie moyenne 10–15 ans 1–3 ans" at bounding box center [808, 492] width 812 height 15
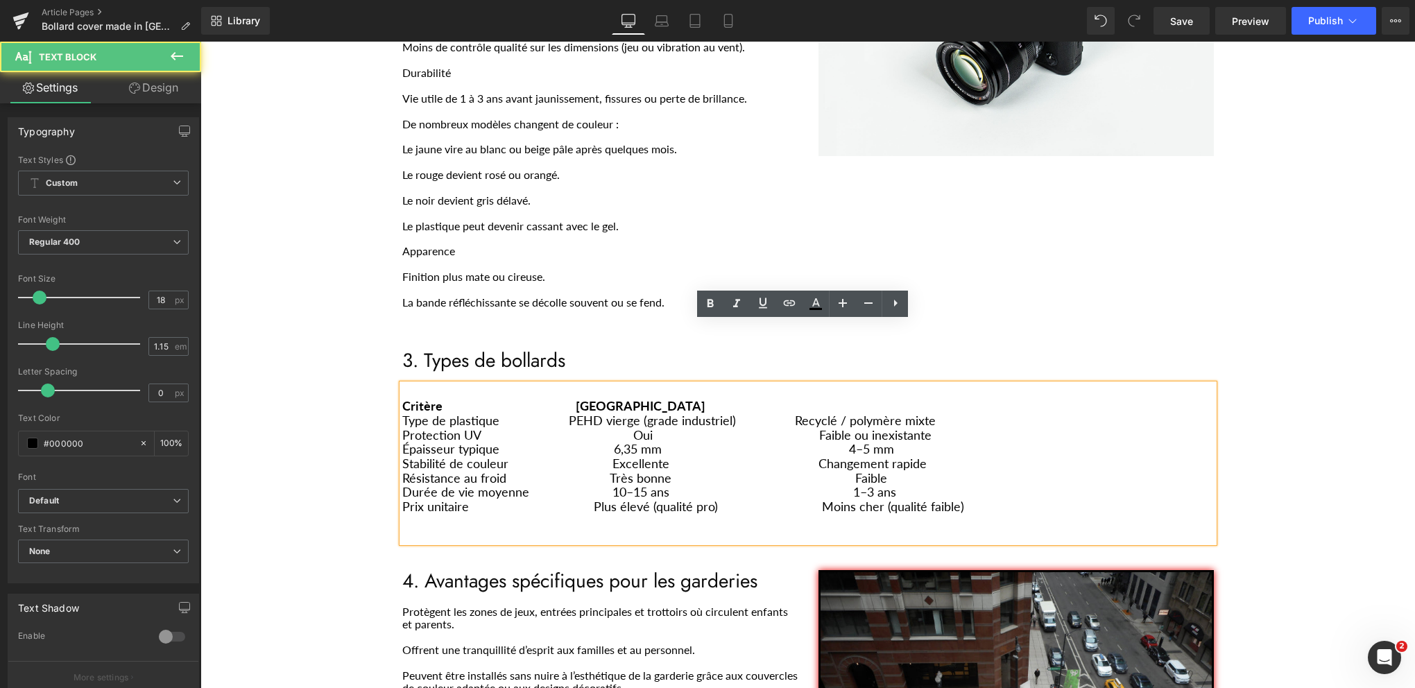
click at [794, 500] on p "Prix unitaire Plus élevé (qualité pro) Moins cher (qualité faible)" at bounding box center [808, 507] width 812 height 15
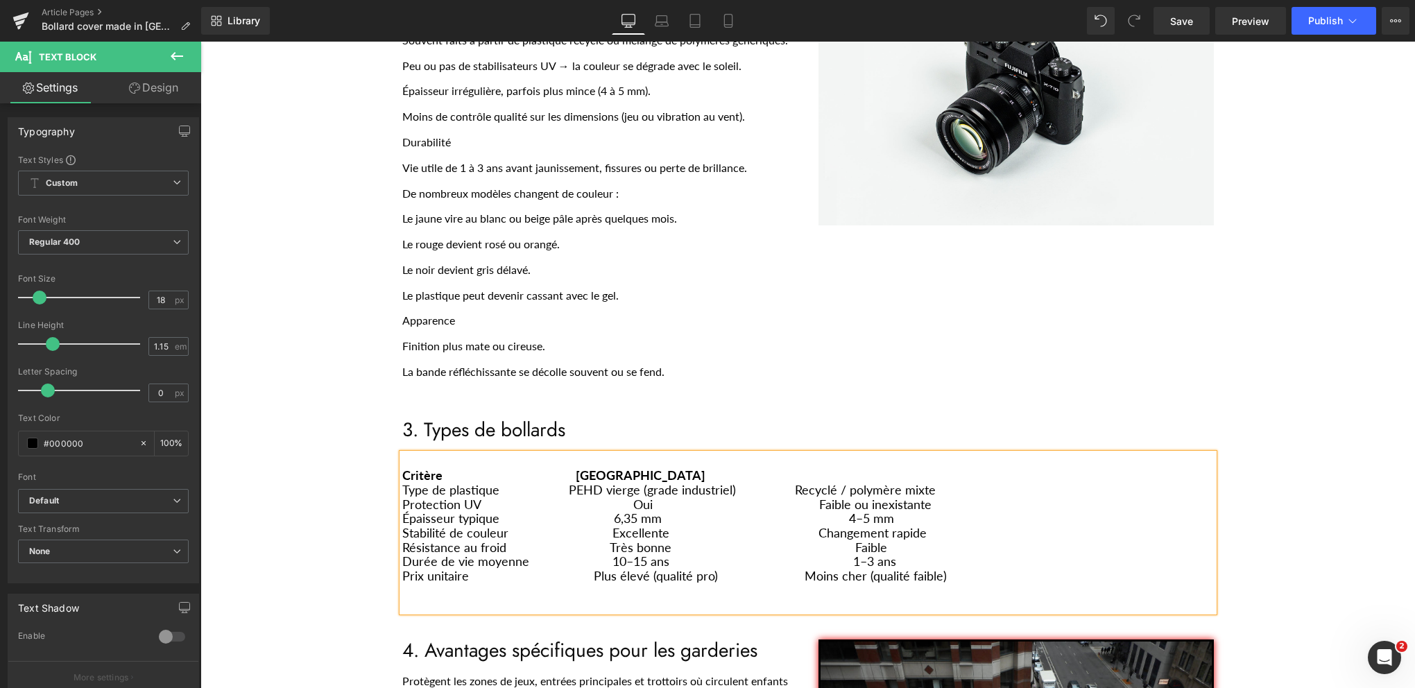
scroll to position [1041, 0]
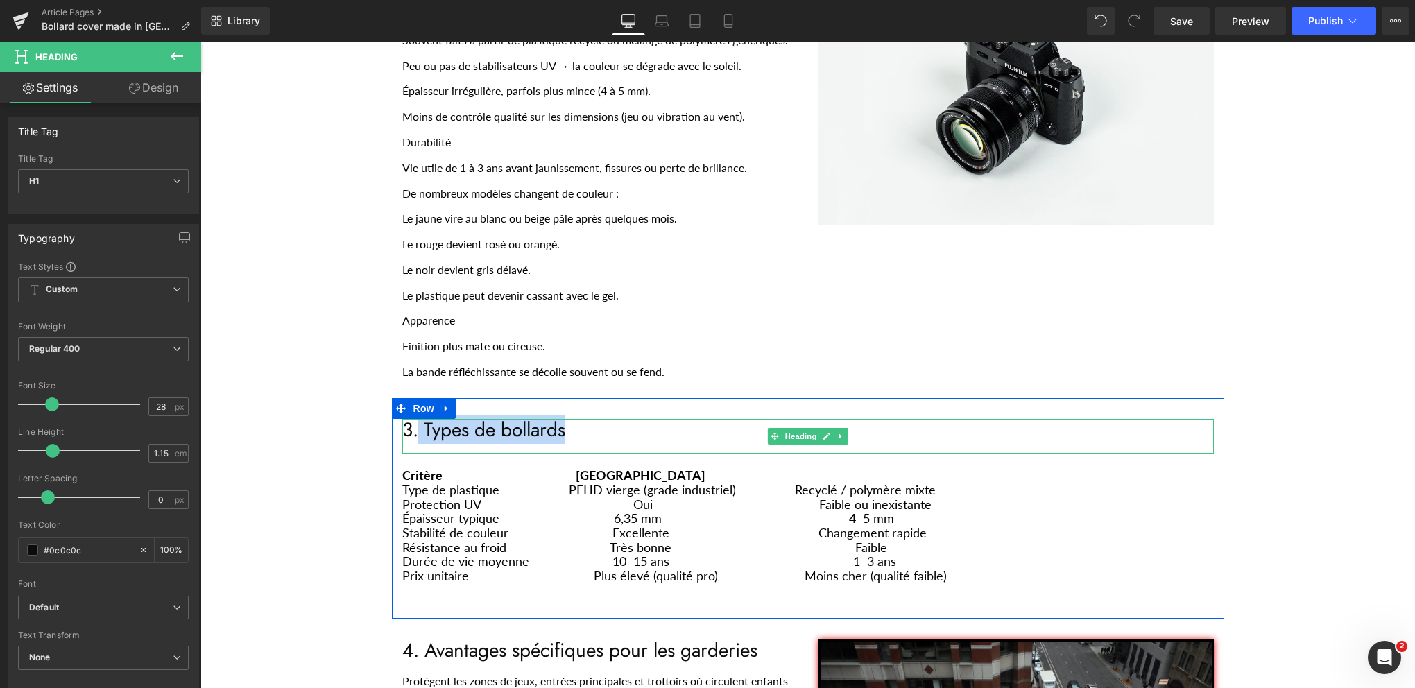
drag, startPoint x: 547, startPoint y: 369, endPoint x: 416, endPoint y: 377, distance: 132.0
click at [416, 419] on h1 "3. Types de bollards" at bounding box center [808, 430] width 812 height 22
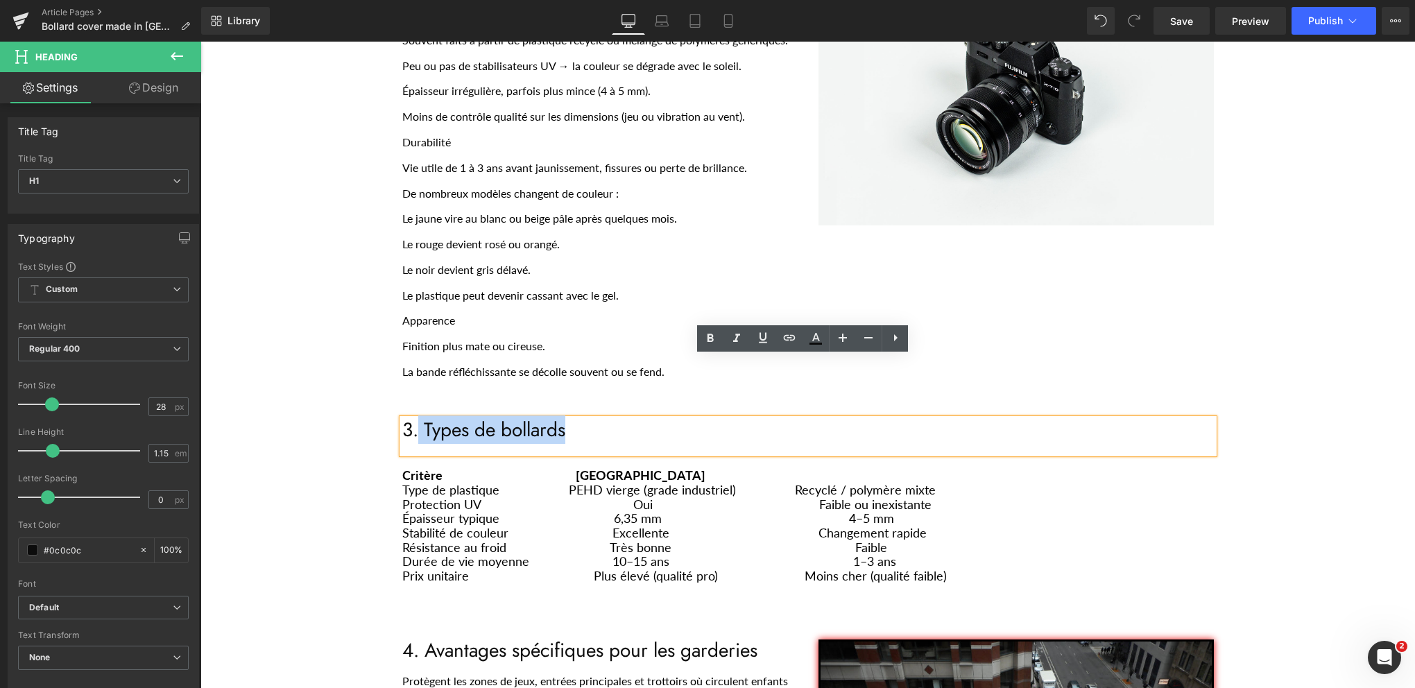
paste div "Main content"
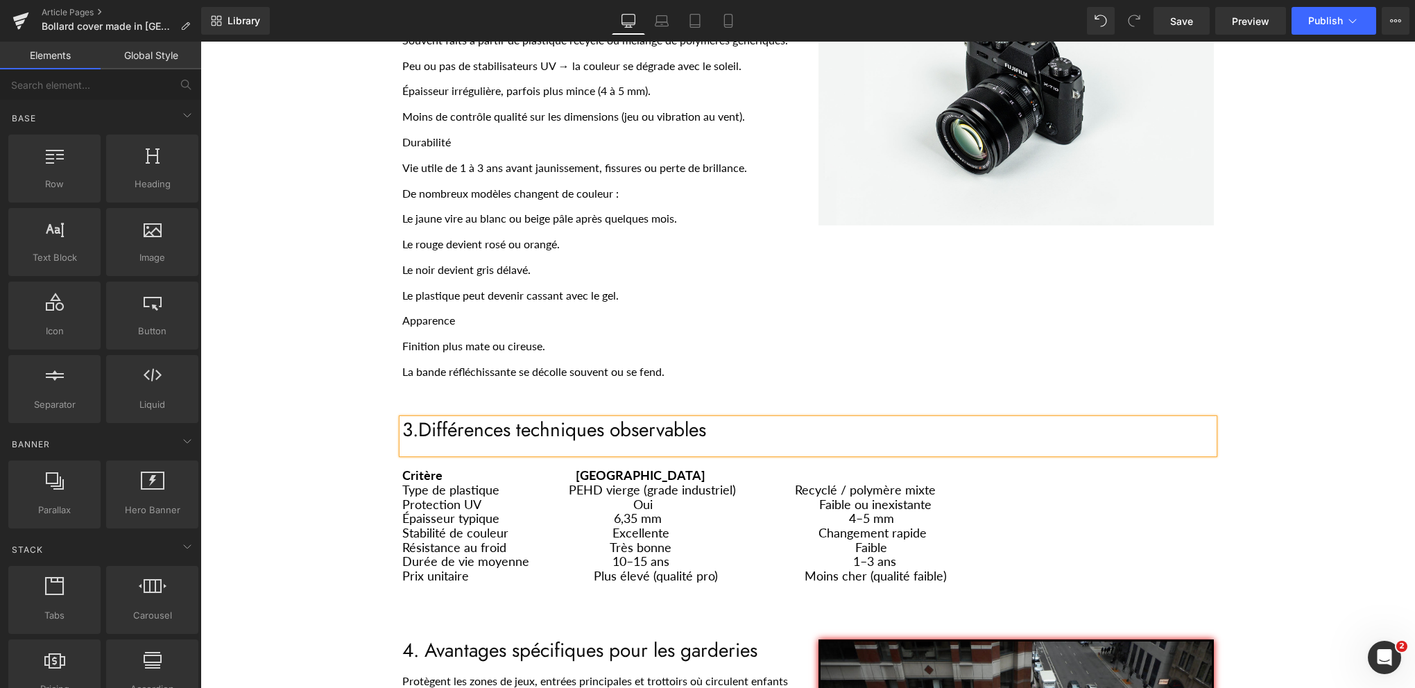
click at [1262, 402] on div "Couvre bollard chinois avertissement Heading Separator Row Voici les principale…" at bounding box center [807, 348] width 1215 height 2140
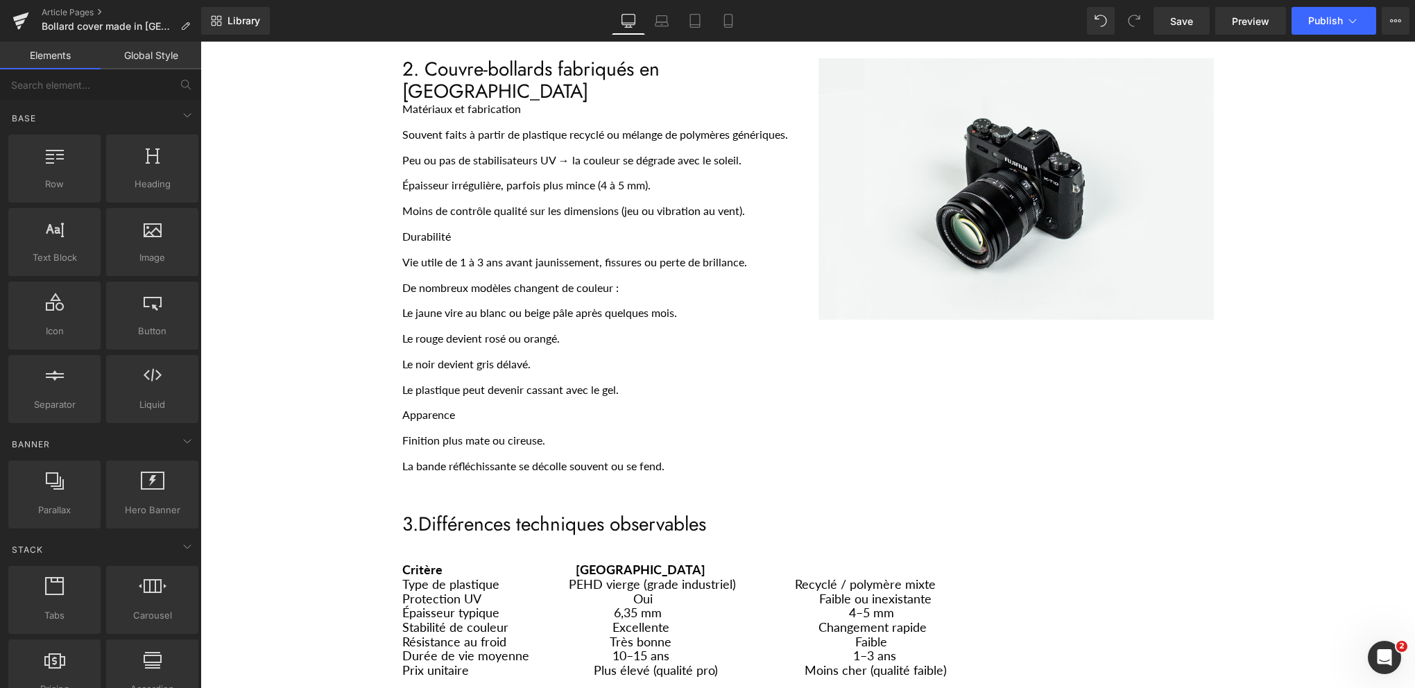
scroll to position [833, 0]
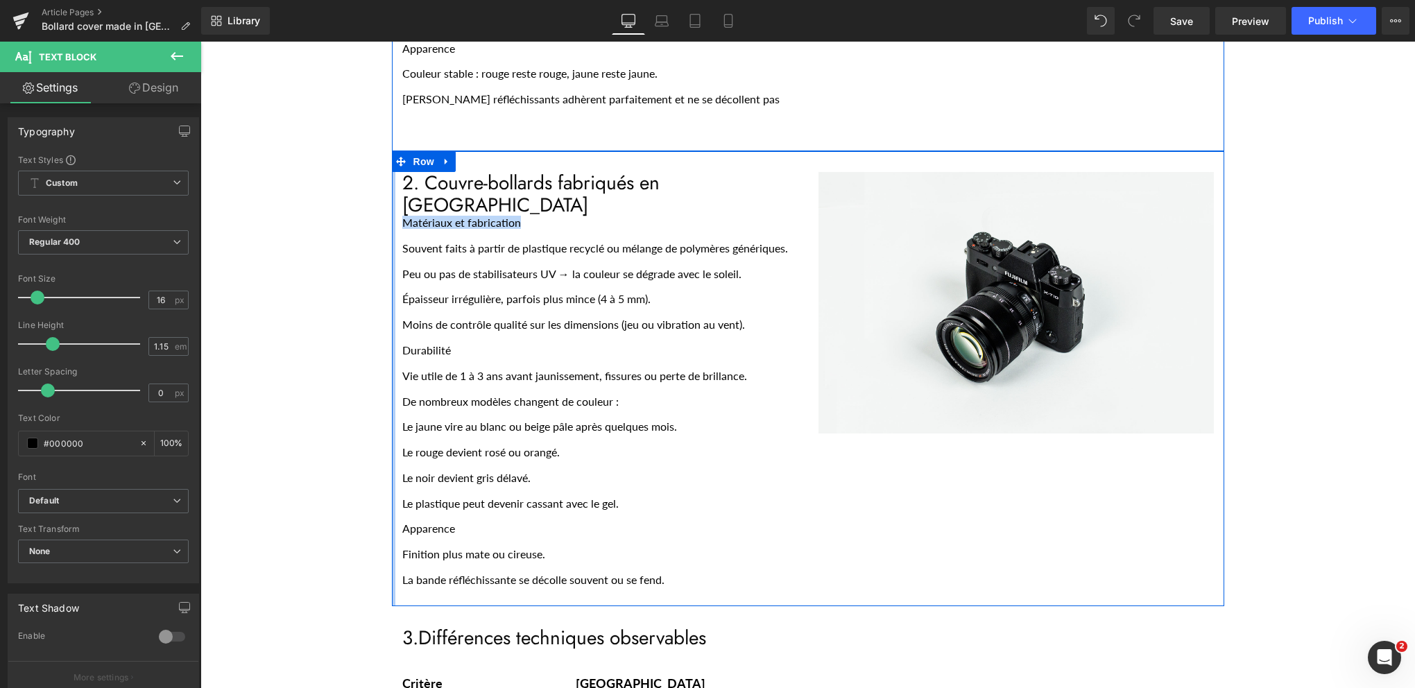
drag, startPoint x: 481, startPoint y: 160, endPoint x: 388, endPoint y: 167, distance: 93.2
click at [392, 167] on div "2. Couvre-bollards fabriqués en Chine Heading Matériaux et fabrication Souvent …" at bounding box center [808, 378] width 833 height 455
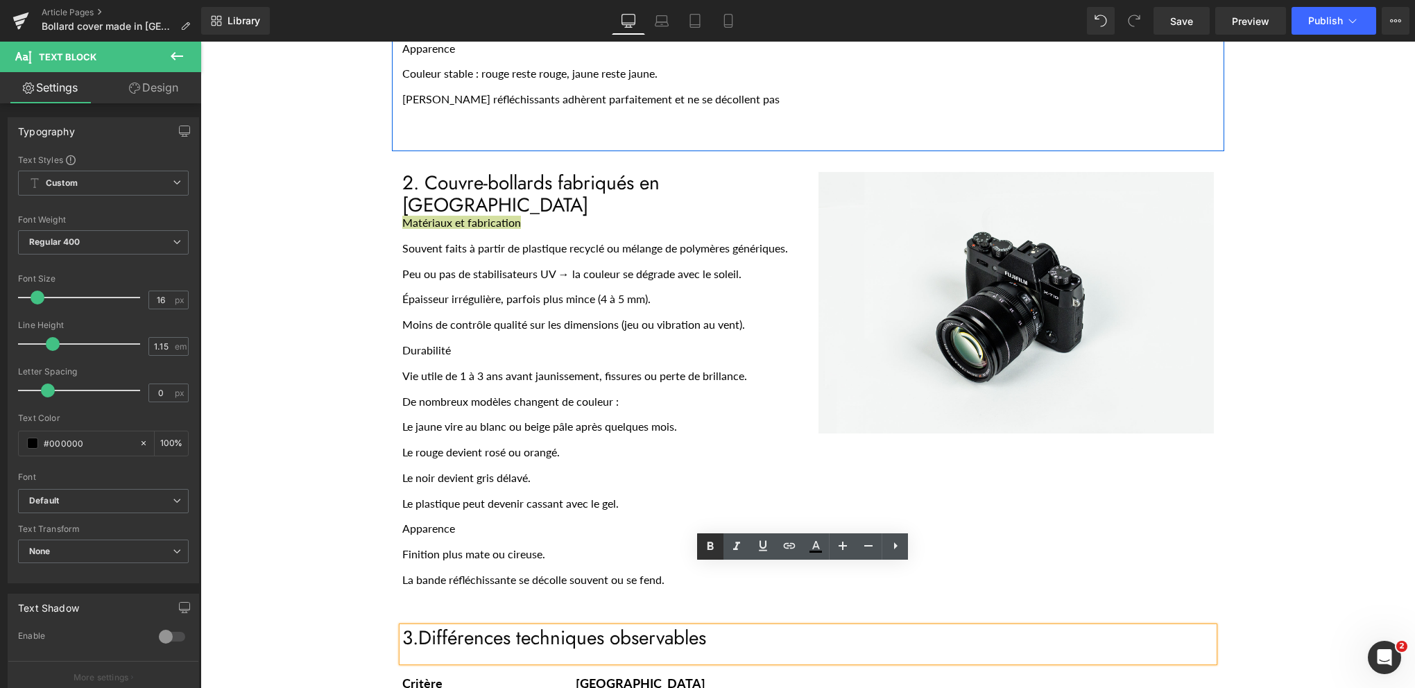
click at [705, 547] on icon at bounding box center [710, 546] width 17 height 17
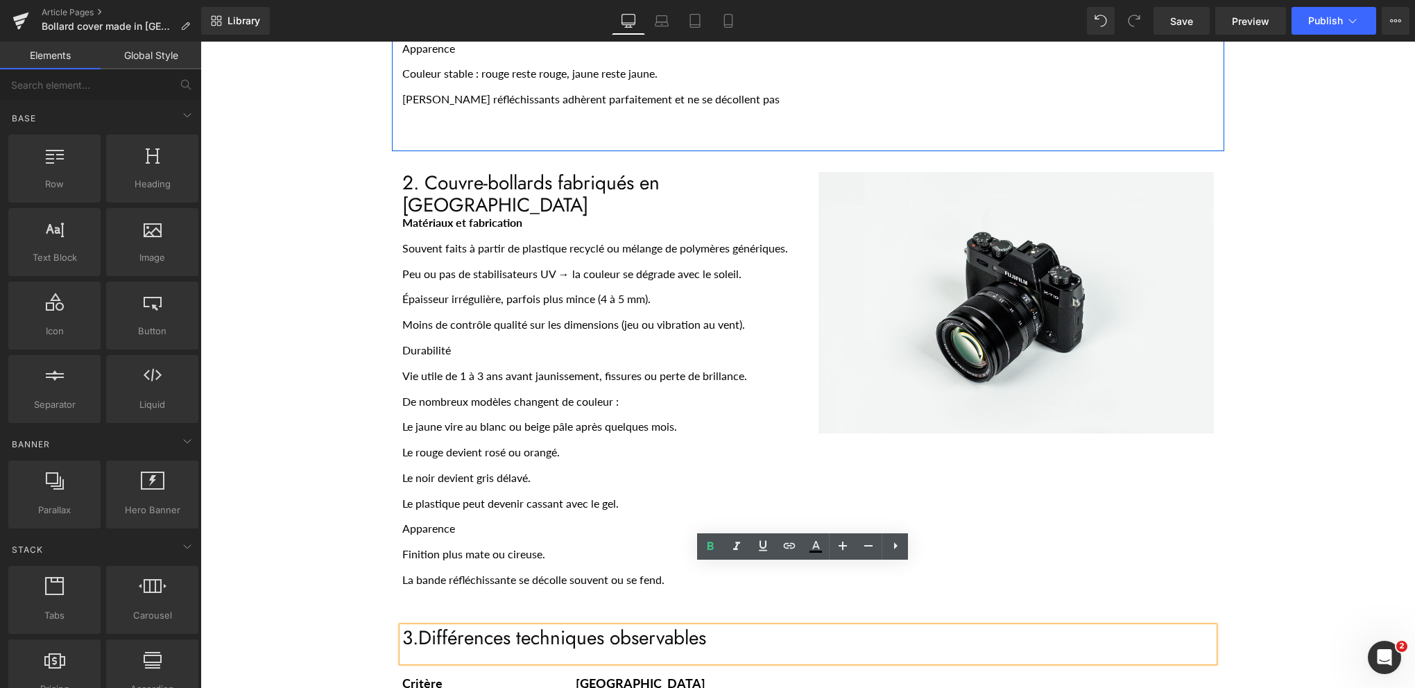
click at [1340, 280] on div "Couvre bollard chinois avertissement Heading Separator Row Voici les principale…" at bounding box center [807, 557] width 1215 height 2140
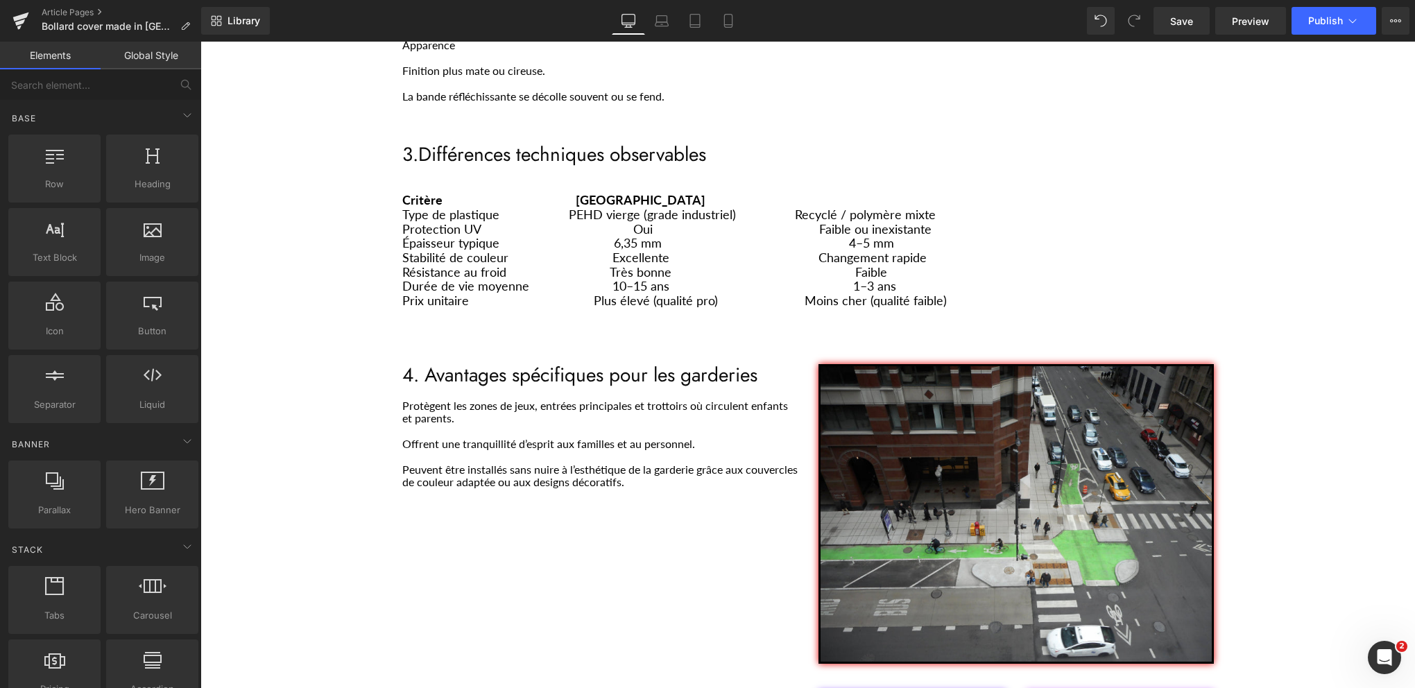
scroll to position [1318, 0]
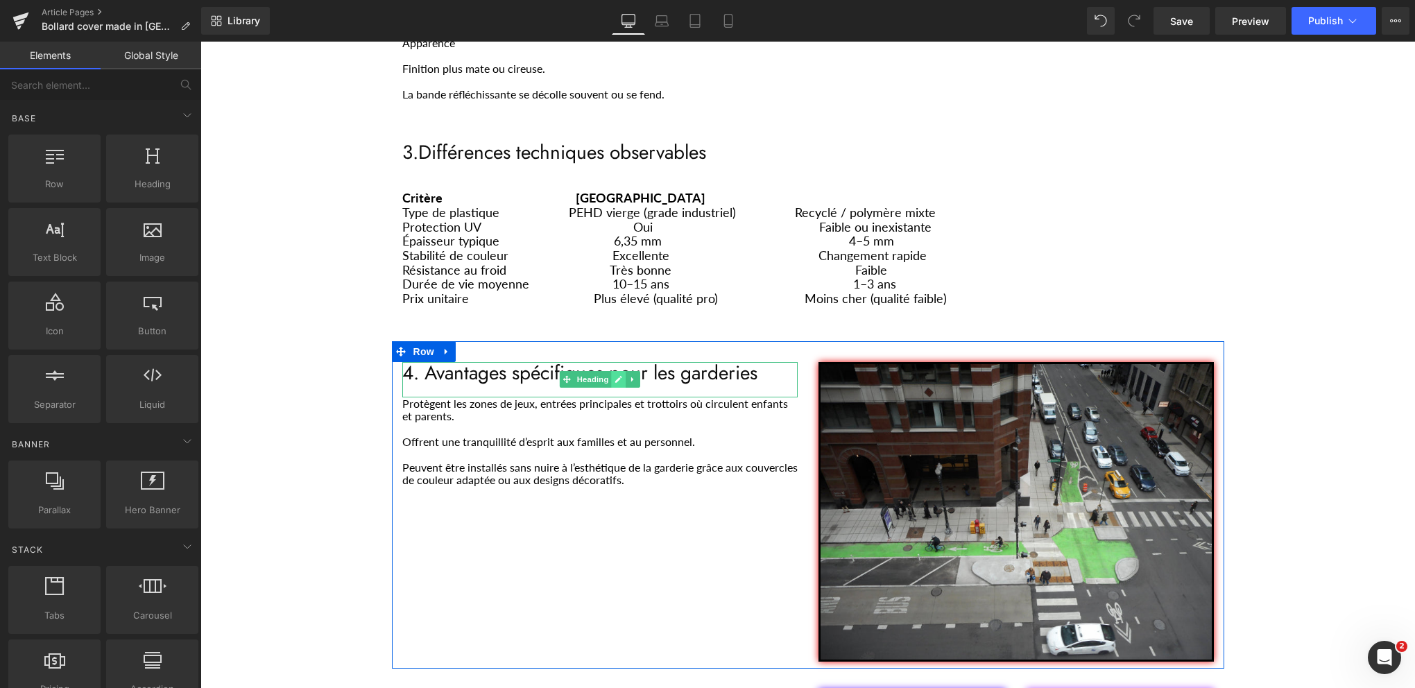
click at [615, 377] on icon "Main content" at bounding box center [618, 380] width 7 height 7
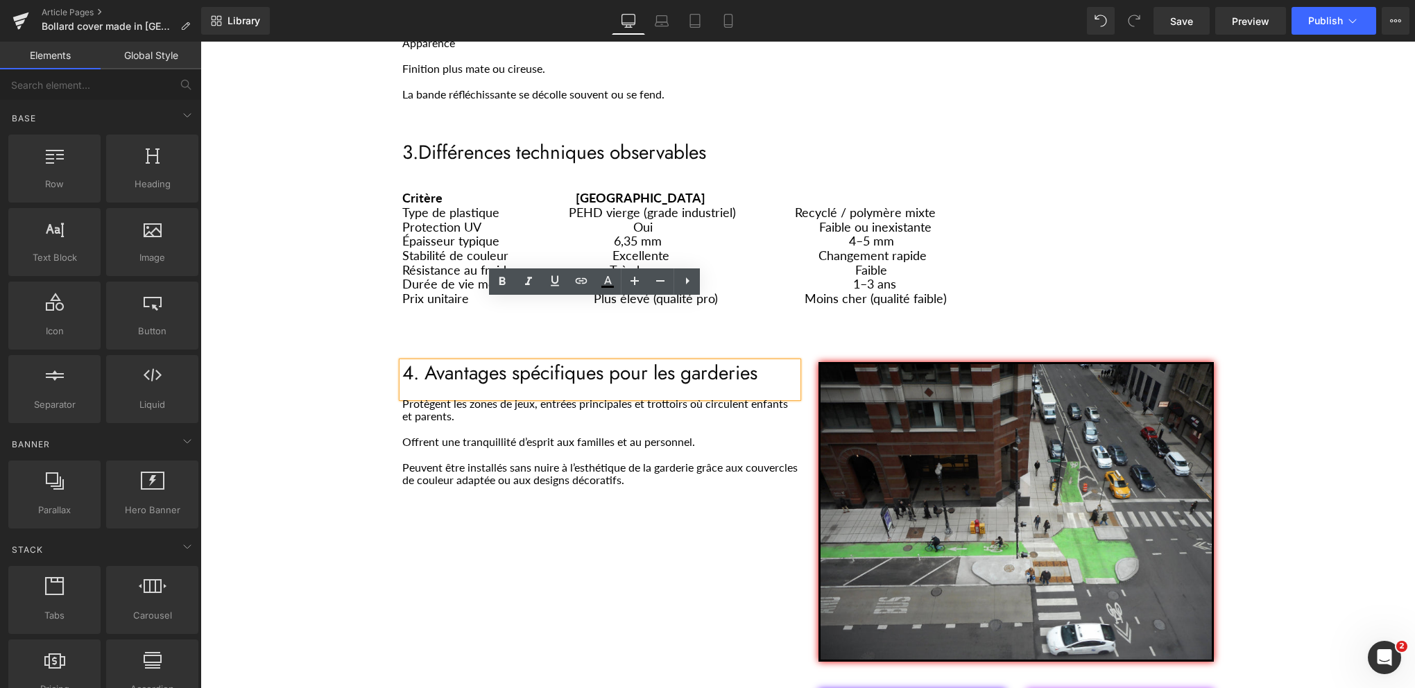
click at [624, 362] on h1 "4. Avantages spécifiques pour les garderies" at bounding box center [599, 373] width 395 height 22
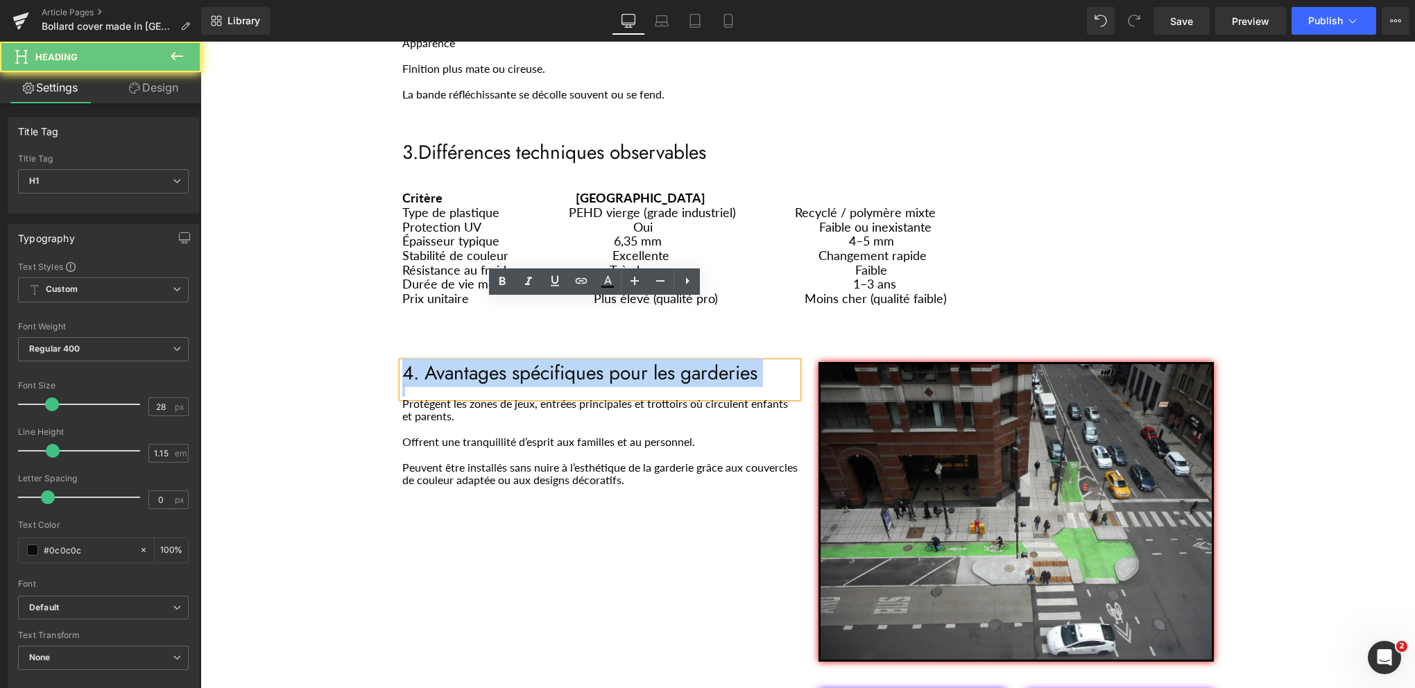
click at [624, 362] on h1 "4. Avantages spécifiques pour les garderies" at bounding box center [599, 373] width 395 height 22
click at [473, 362] on h1 "4. Avantages spécifiques pour les garderies" at bounding box center [599, 373] width 395 height 22
click at [416, 362] on h1 "4. Avantages spécifiques pour les garderies" at bounding box center [599, 373] width 395 height 22
click at [420, 362] on h1 "4. Avantages spécifiques pour les garderies" at bounding box center [599, 373] width 395 height 22
drag, startPoint x: 760, startPoint y: 317, endPoint x: 423, endPoint y: 318, distance: 336.5
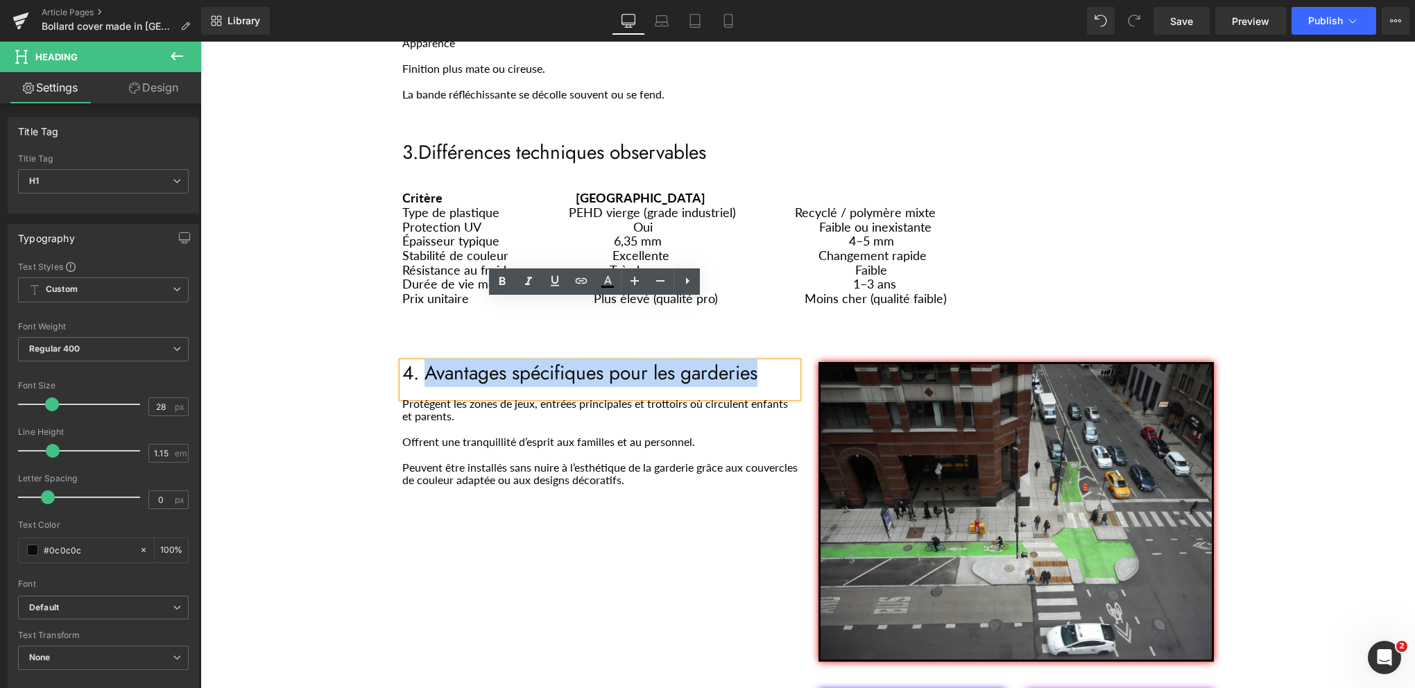
click at [423, 362] on h1 "4. Avantages spécifiques pour les garderies" at bounding box center [599, 373] width 395 height 22
click at [437, 362] on h1 "4. Avantages spécifiques pour les garderies" at bounding box center [599, 373] width 395 height 22
paste div "Main content"
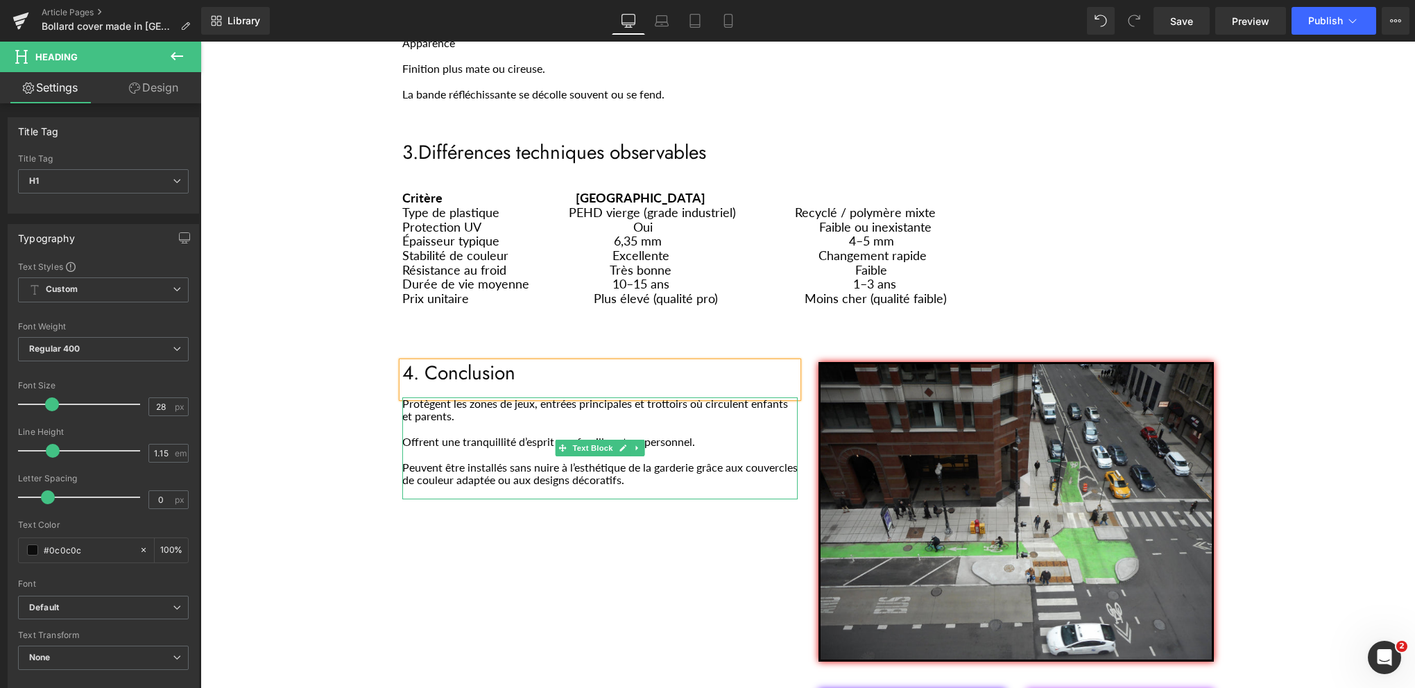
click at [472, 436] on p "Offrent une tranquillité d’esprit aux familles et au personnel." at bounding box center [599, 442] width 395 height 12
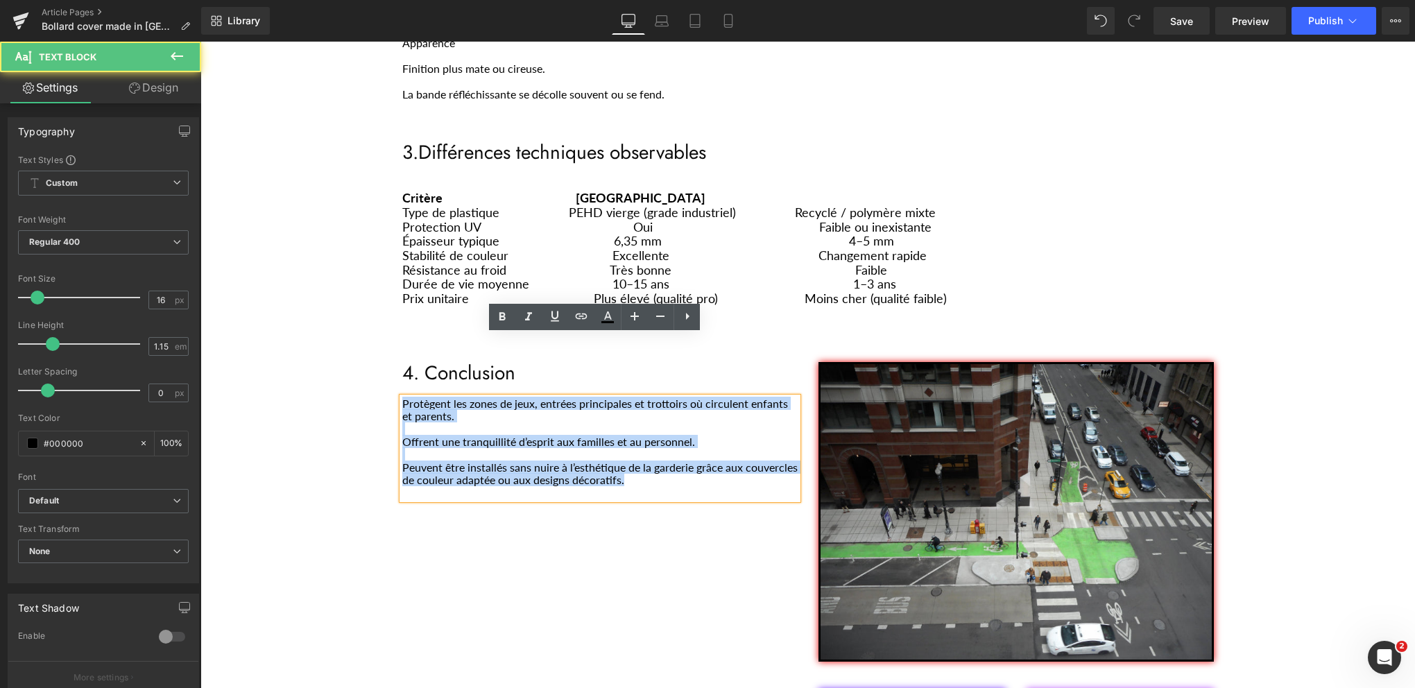
drag, startPoint x: 680, startPoint y: 420, endPoint x: 385, endPoint y: 341, distance: 305.1
click at [385, 341] on div "Couvre bollard chinois avertissement Heading Separator Row Voici les principale…" at bounding box center [807, 71] width 1215 height 2140
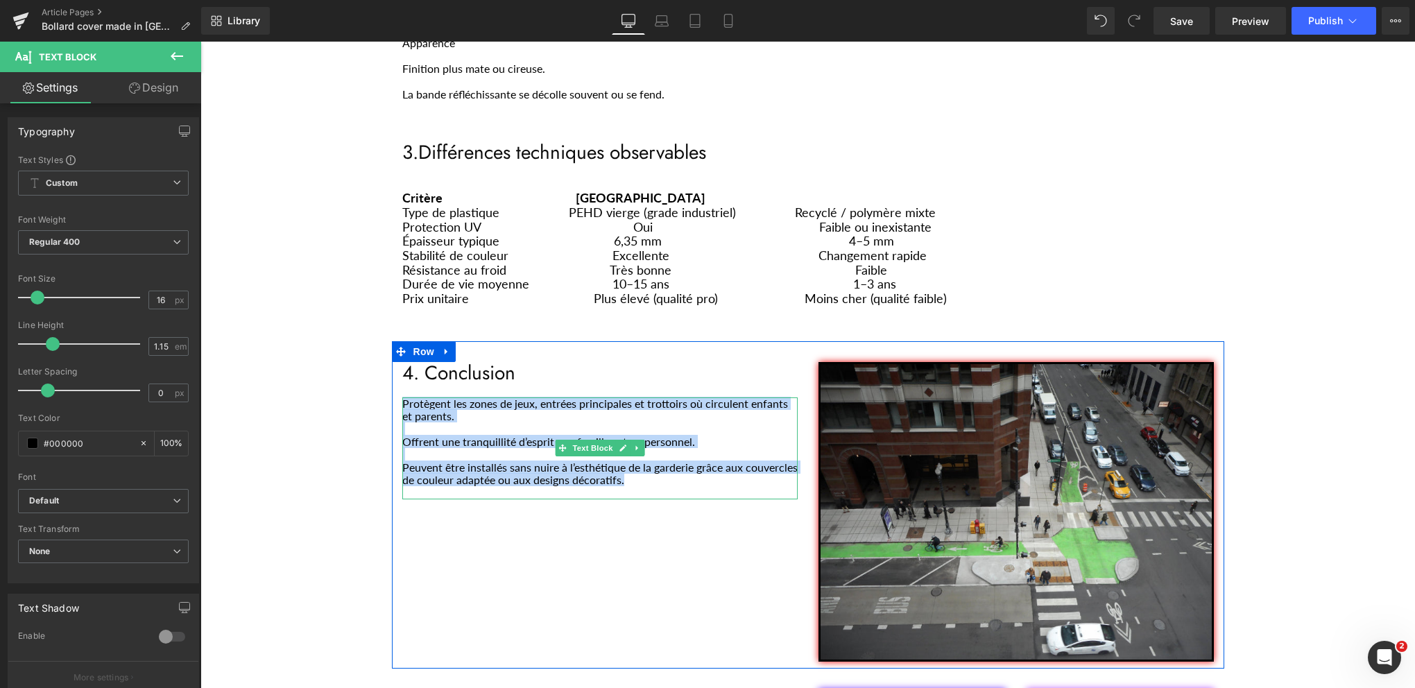
click at [516, 398] on p "Protègent les zones de jeux, entrées principales et trottoirs où circulent enfa…" at bounding box center [599, 411] width 395 height 26
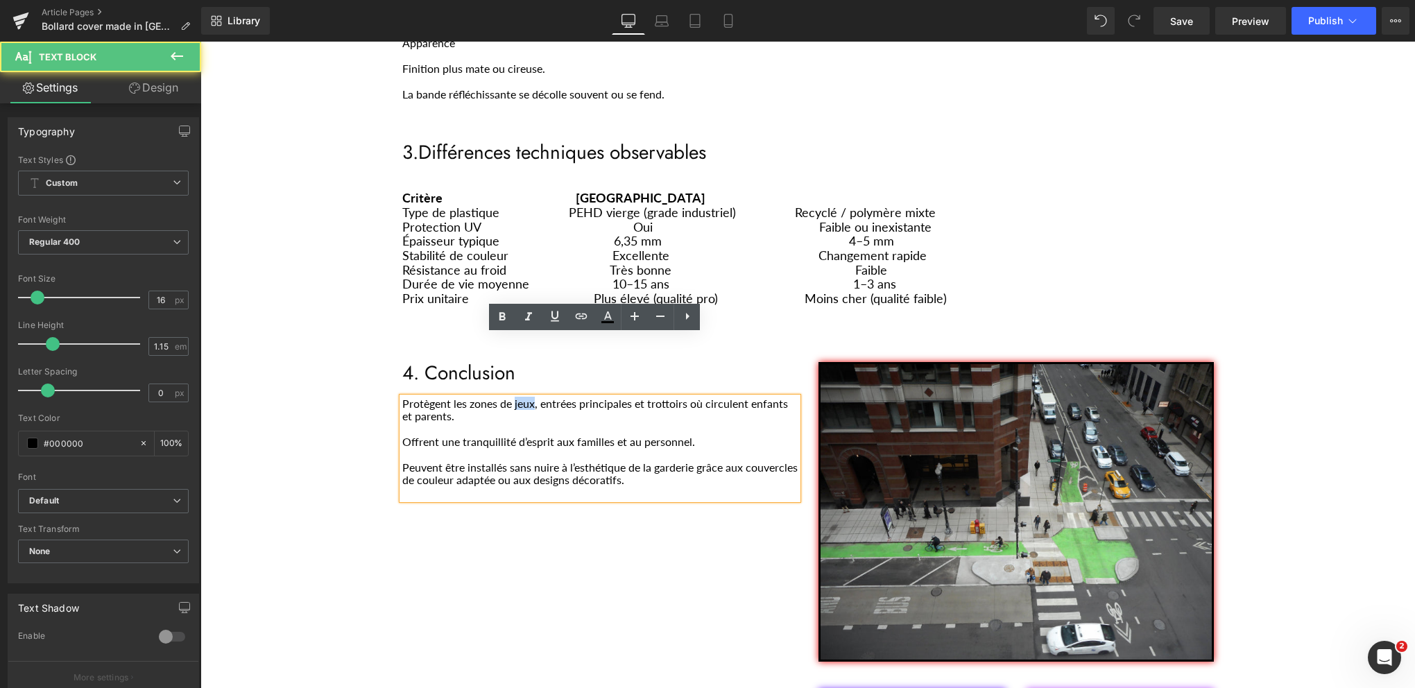
click at [515, 398] on p "Protègent les zones de jeux, entrées principales et trottoirs où circulent enfa…" at bounding box center [599, 411] width 395 height 26
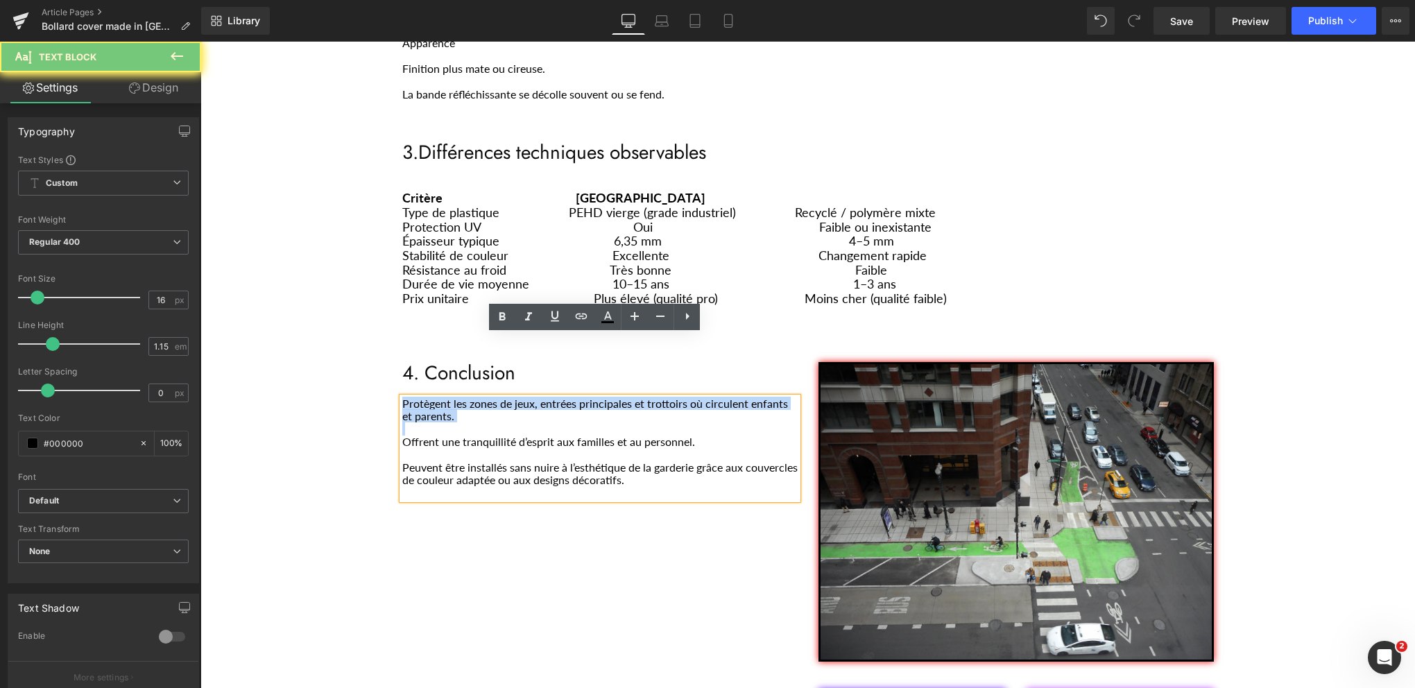
click at [515, 398] on p "Protègent les zones de jeux, entrées principales et trottoirs où circulent enfa…" at bounding box center [599, 411] width 395 height 26
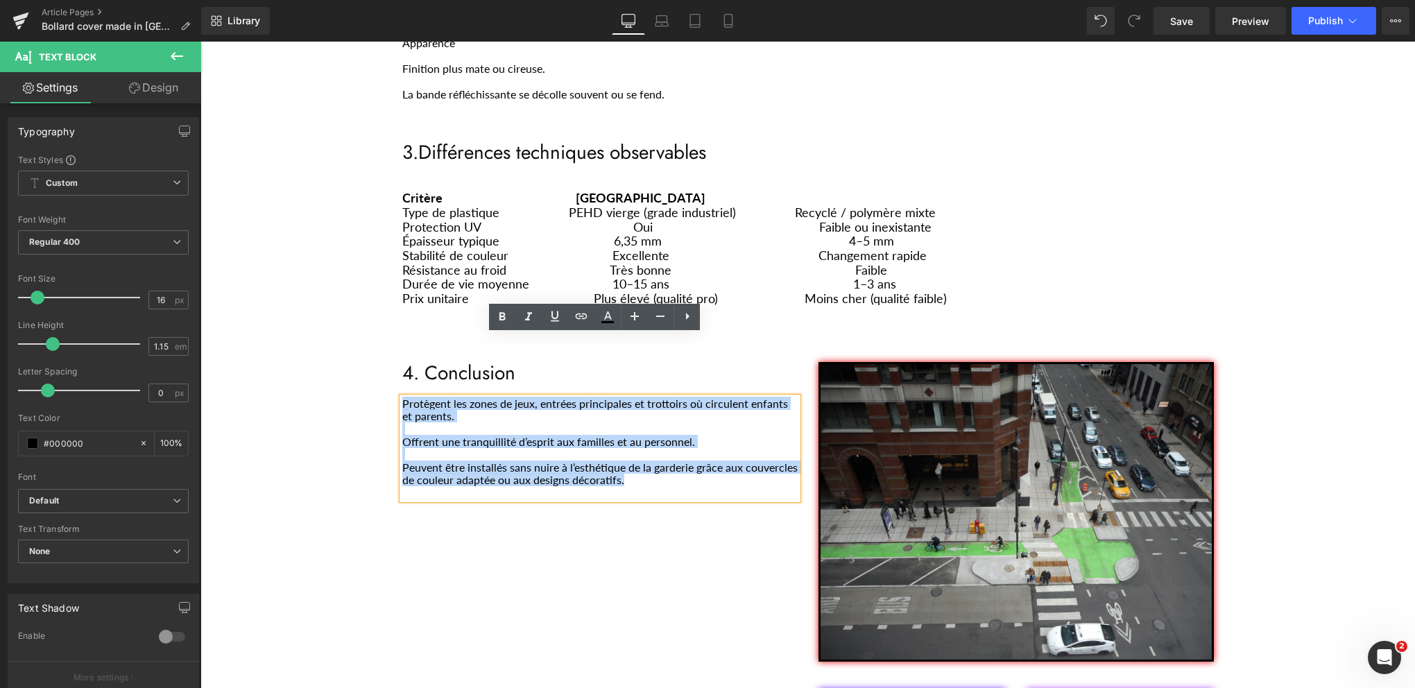
drag, startPoint x: 684, startPoint y: 420, endPoint x: 397, endPoint y: 341, distance: 297.9
click at [402, 398] on div "Protègent les zones de jeux, entrées principales et trottoirs où circulent enfa…" at bounding box center [599, 449] width 395 height 102
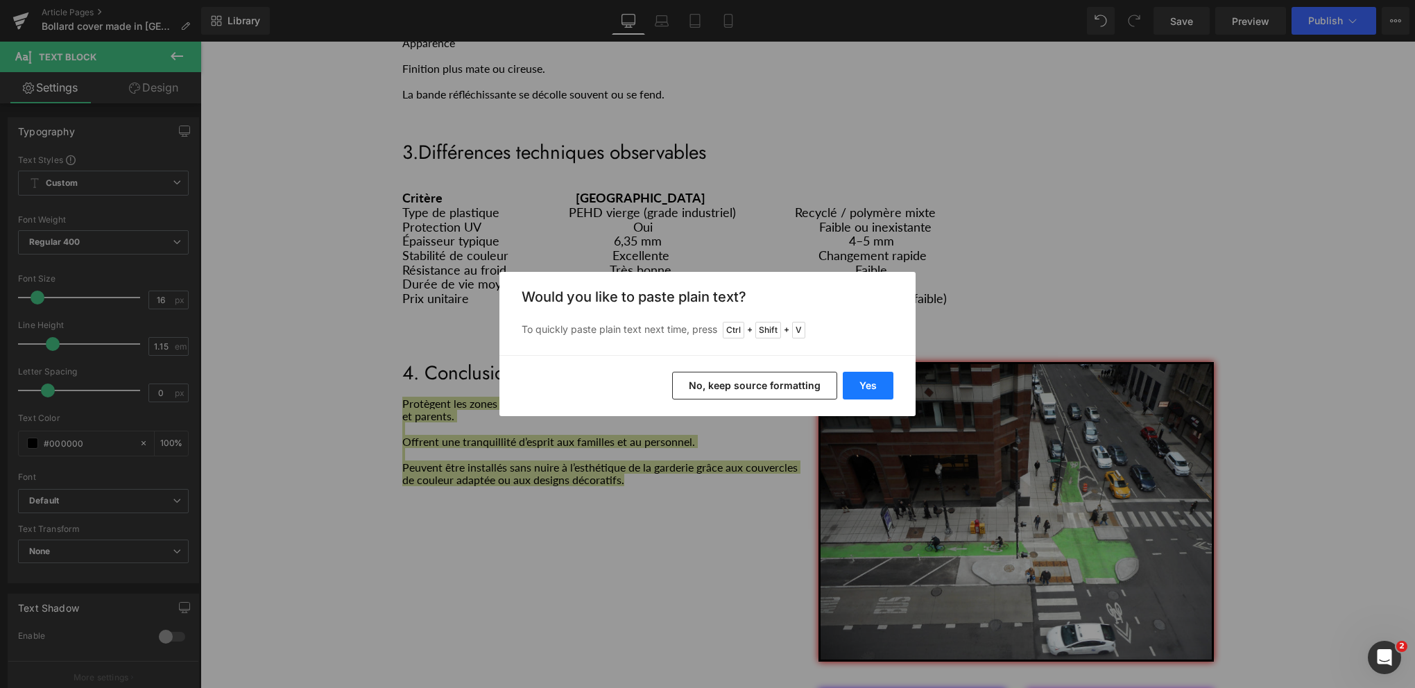
click at [874, 380] on button "Yes" at bounding box center [868, 386] width 51 height 28
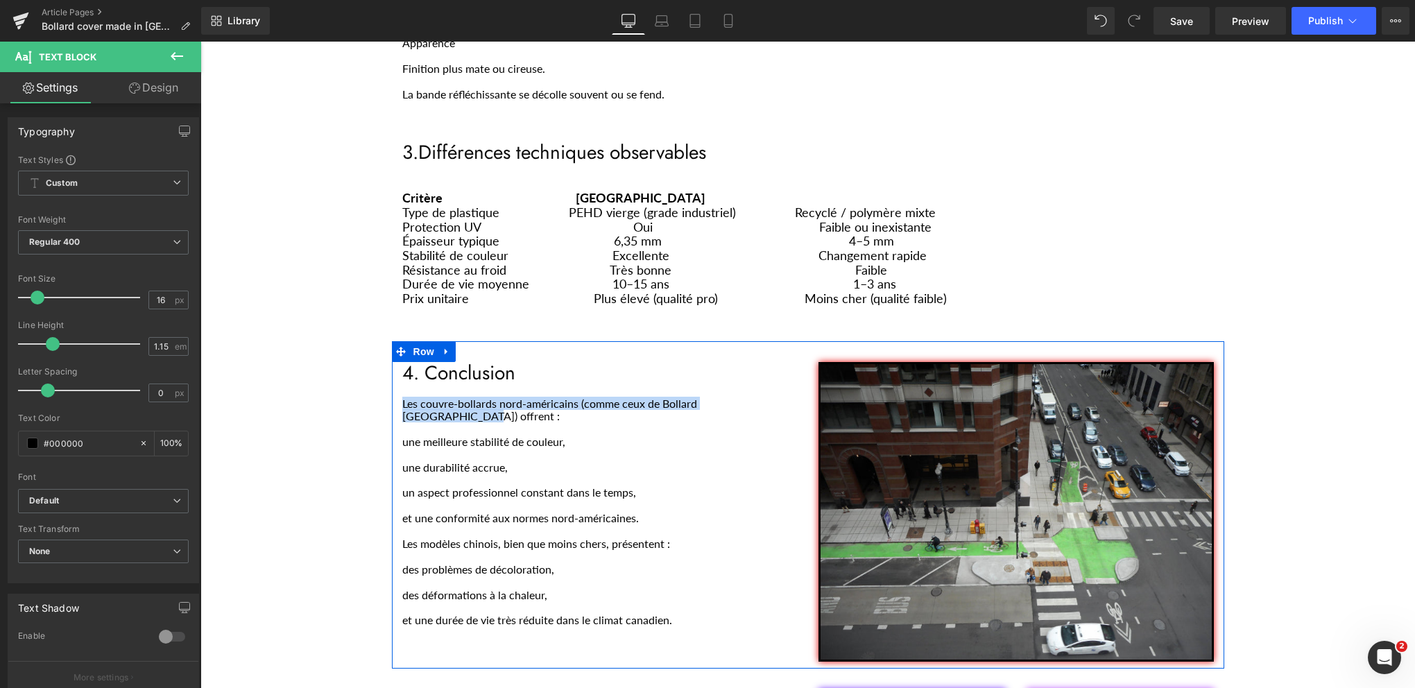
drag, startPoint x: 769, startPoint y: 341, endPoint x: 395, endPoint y: 342, distance: 373.2
click at [395, 362] on div "4. Conclusion Heading Les couvre-bollards nord-américains (comme ceux de Bollar…" at bounding box center [600, 501] width 416 height 278
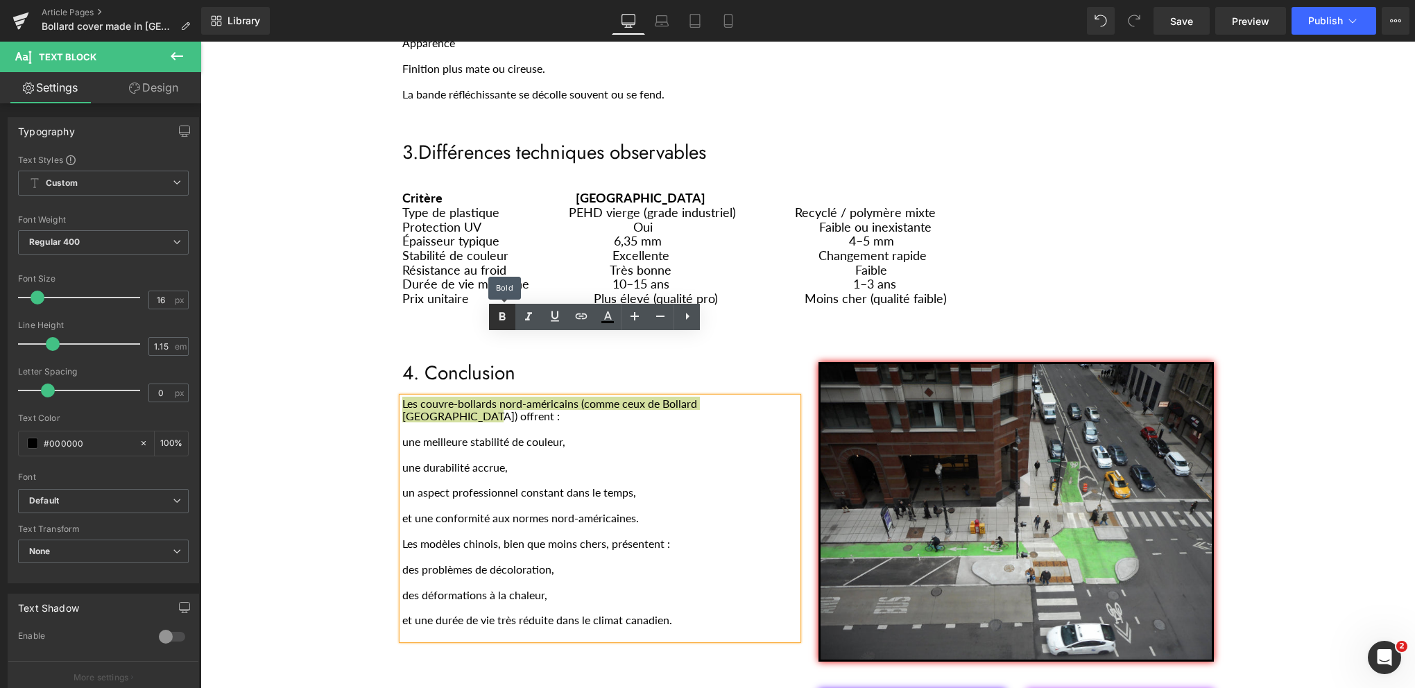
click at [502, 319] on icon at bounding box center [503, 316] width 6 height 8
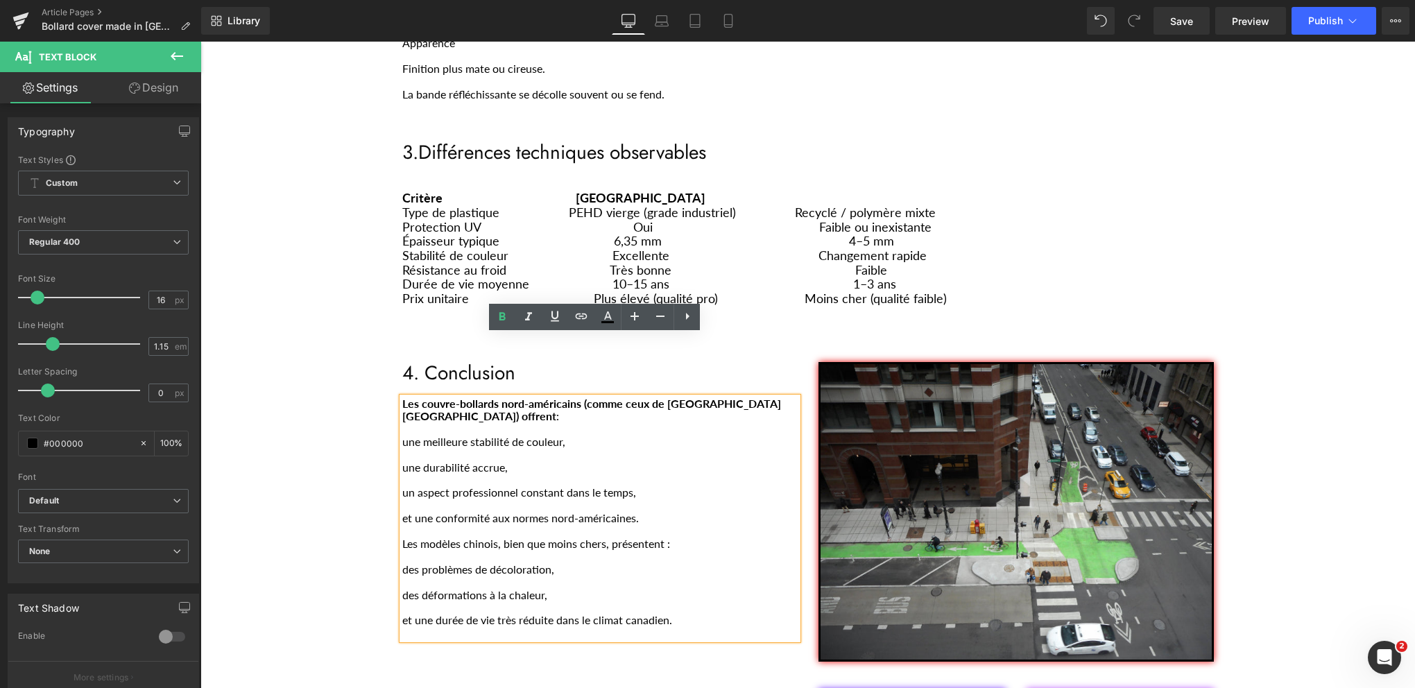
click at [1306, 267] on div "Couvre bollard chinois avertissement Heading Separator Row Voici les principale…" at bounding box center [807, 71] width 1215 height 2140
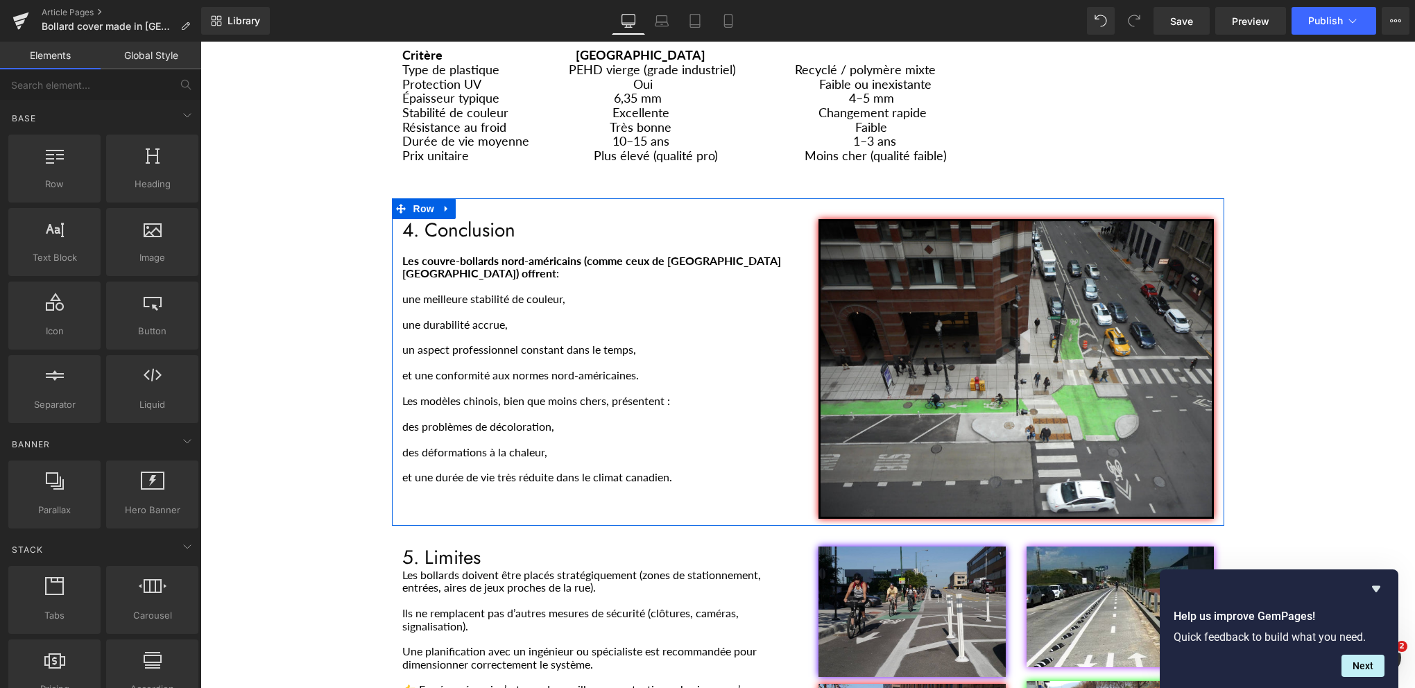
scroll to position [1665, 0]
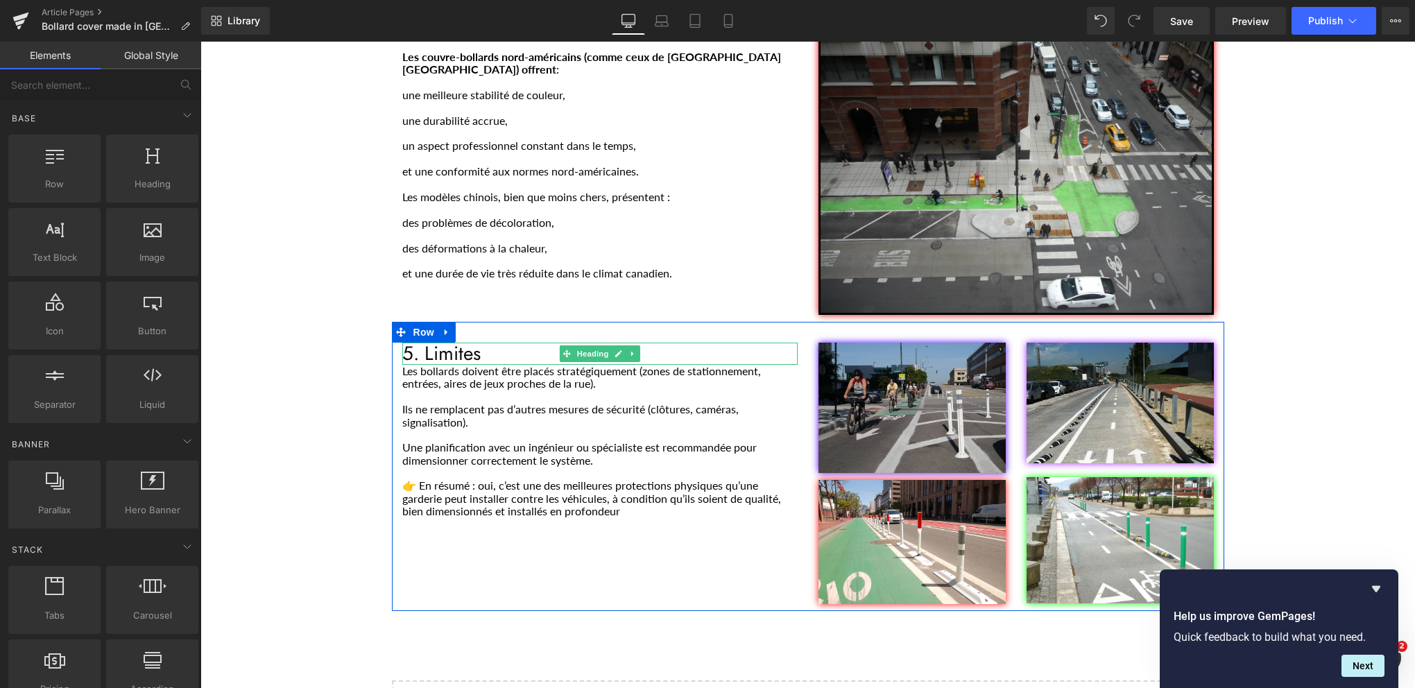
drag, startPoint x: 613, startPoint y: 293, endPoint x: 600, endPoint y: 292, distance: 13.2
click at [615, 350] on icon "Main content" at bounding box center [619, 354] width 8 height 8
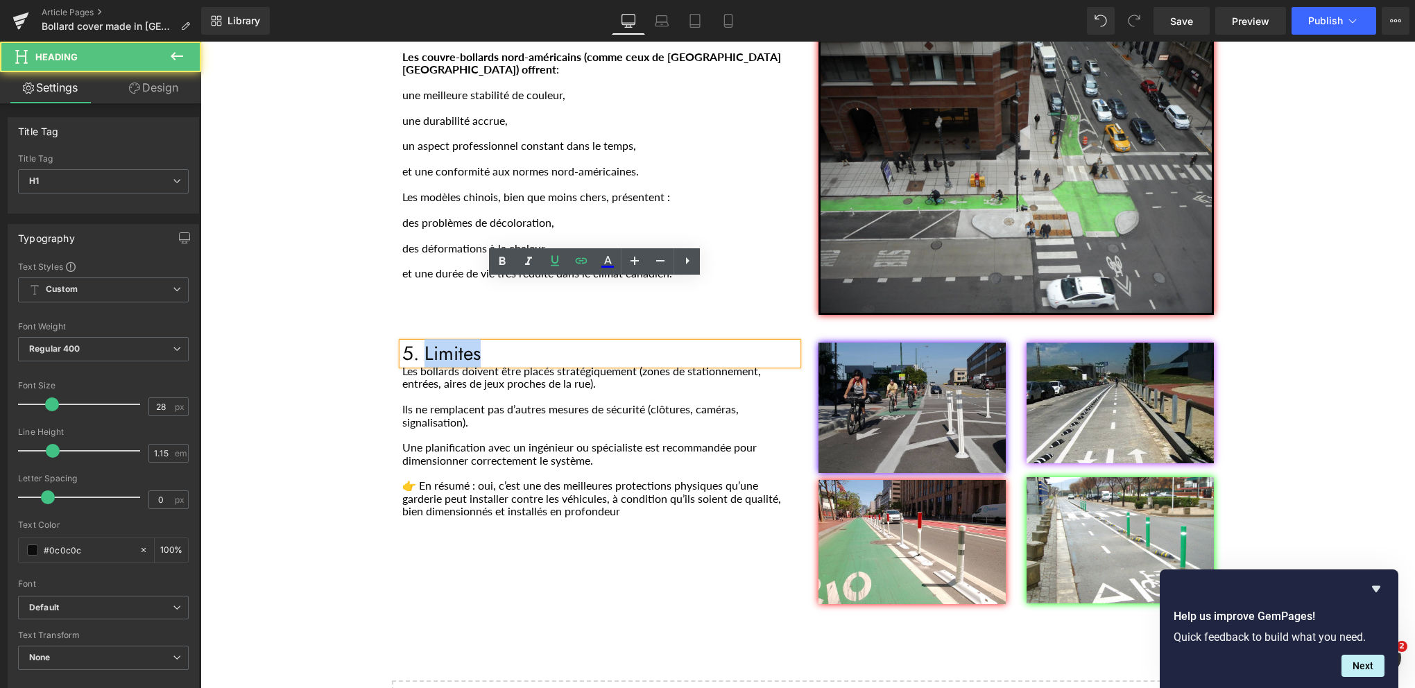
drag, startPoint x: 444, startPoint y: 297, endPoint x: 420, endPoint y: 291, distance: 24.2
click at [420, 343] on h1 "5. Limites" at bounding box center [599, 354] width 395 height 22
paste div "Main content"
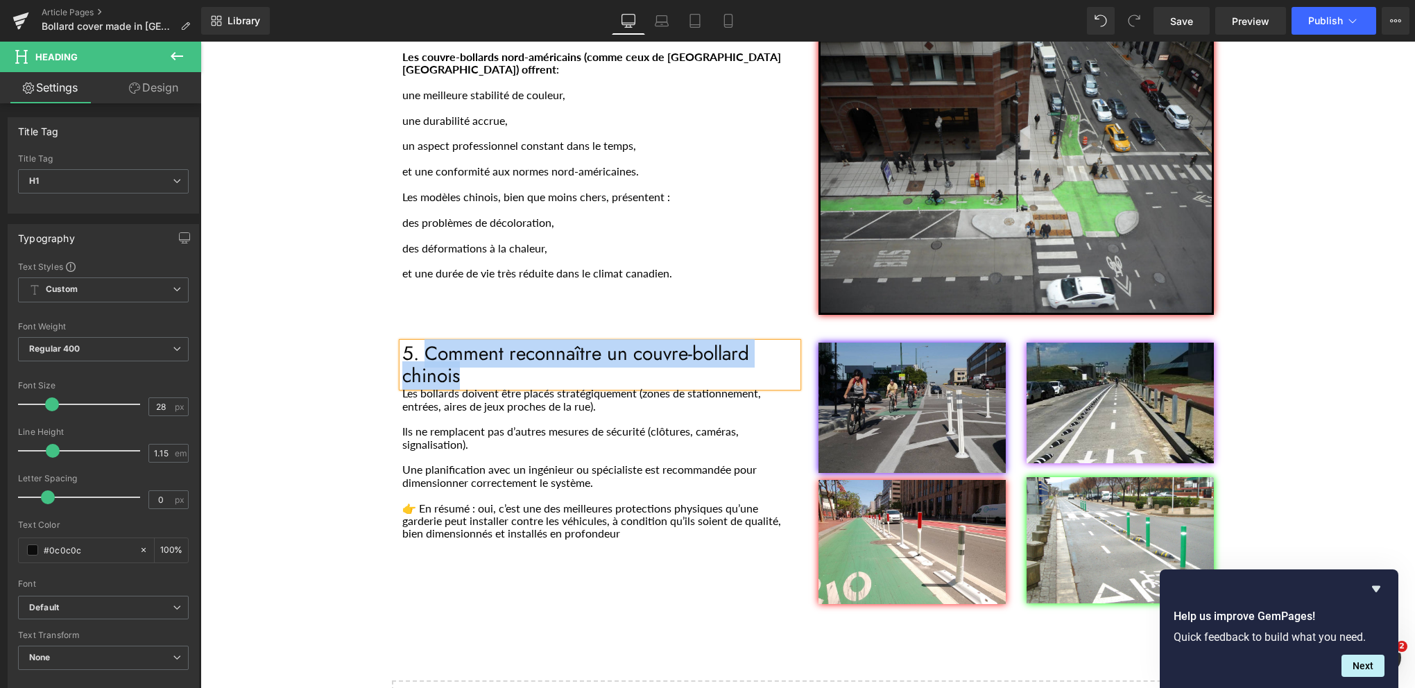
drag, startPoint x: 459, startPoint y: 312, endPoint x: 423, endPoint y: 300, distance: 38.2
click at [423, 343] on h1 "5. Comment reconnaître un couvre-bollard chinois" at bounding box center [599, 365] width 395 height 44
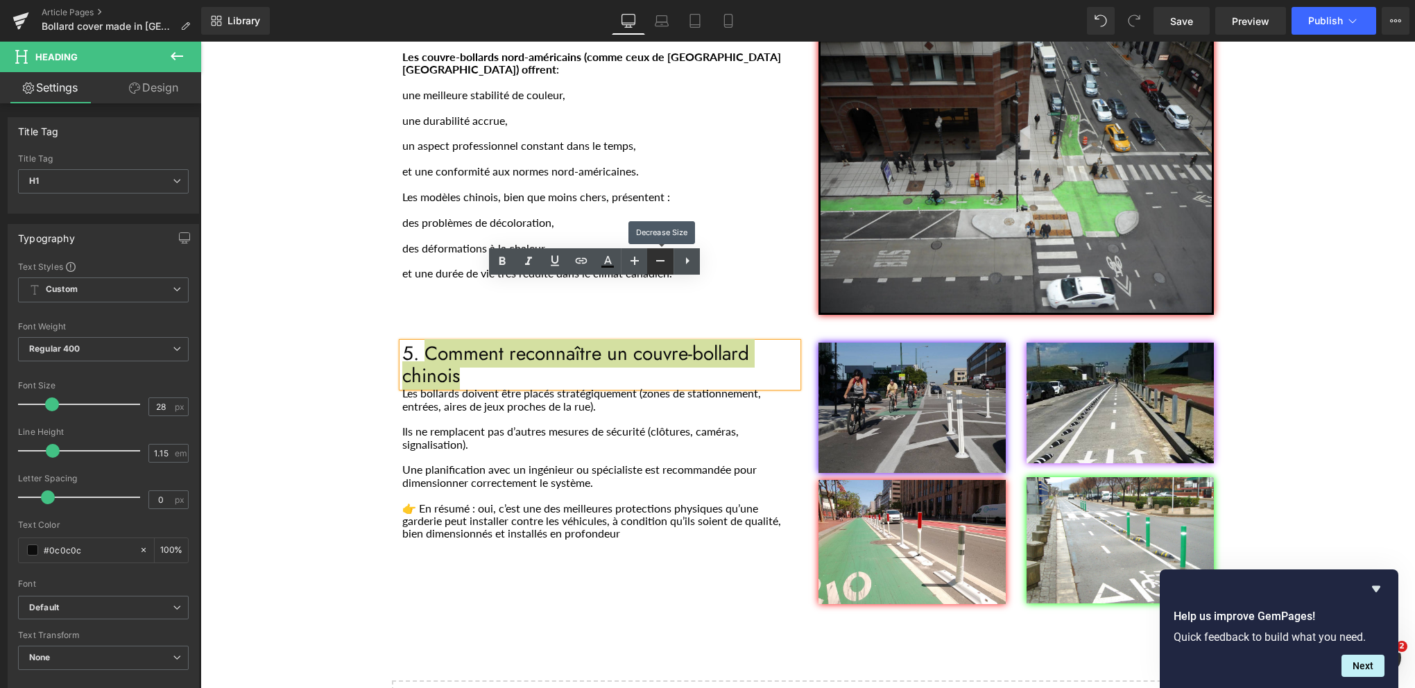
click at [658, 261] on icon at bounding box center [660, 260] width 8 height 1
type input "26"
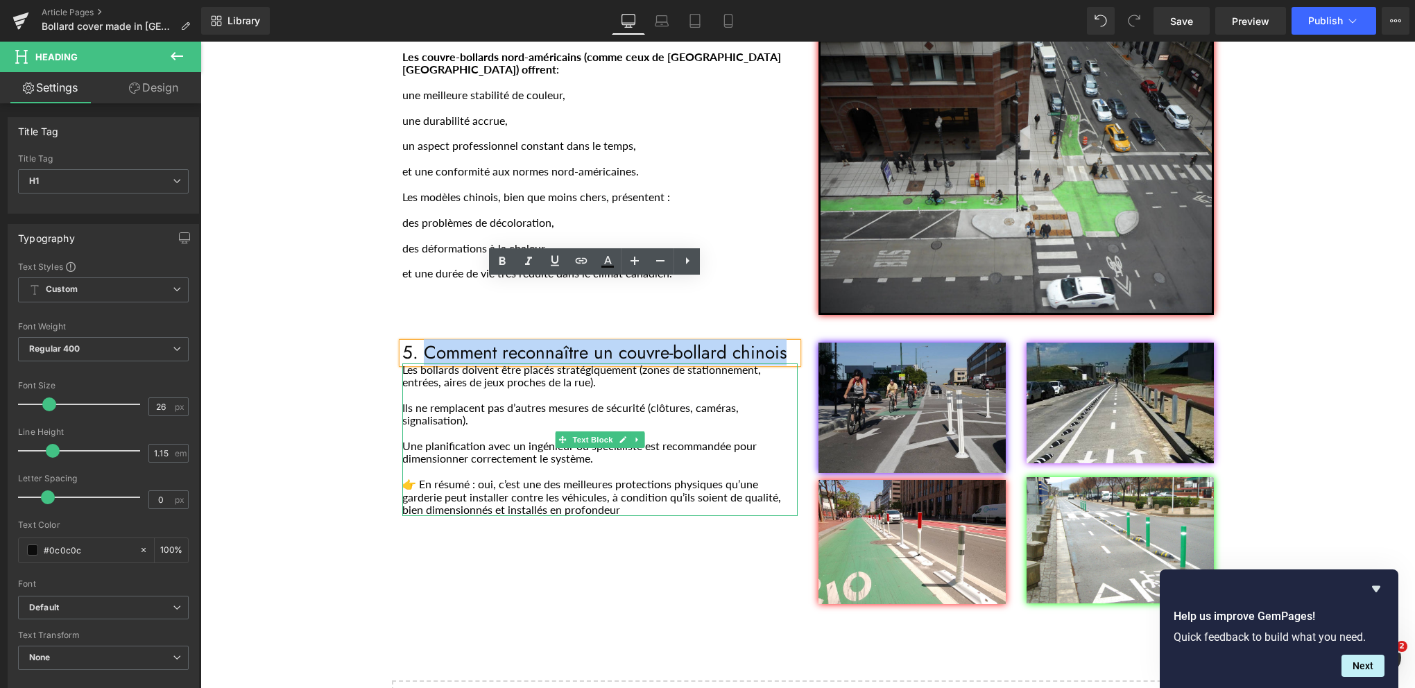
click at [683, 364] on p "Les bollards doivent être placés stratégiquement (zones de stationnement, entré…" at bounding box center [599, 377] width 395 height 26
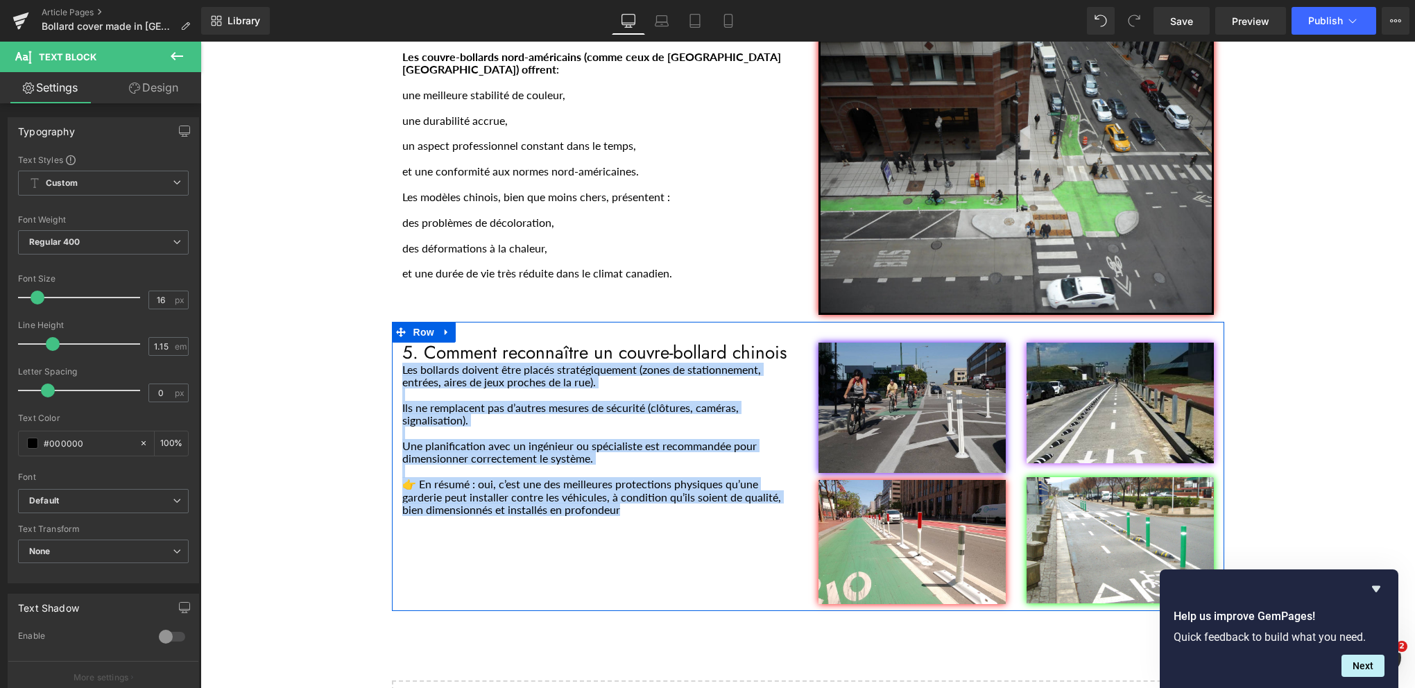
drag, startPoint x: 613, startPoint y: 448, endPoint x: 395, endPoint y: 308, distance: 259.0
click at [395, 343] on div "5. Comment reconnaître un couvre-bollard chinois Heading Les bollards doivent ê…" at bounding box center [600, 430] width 416 height 174
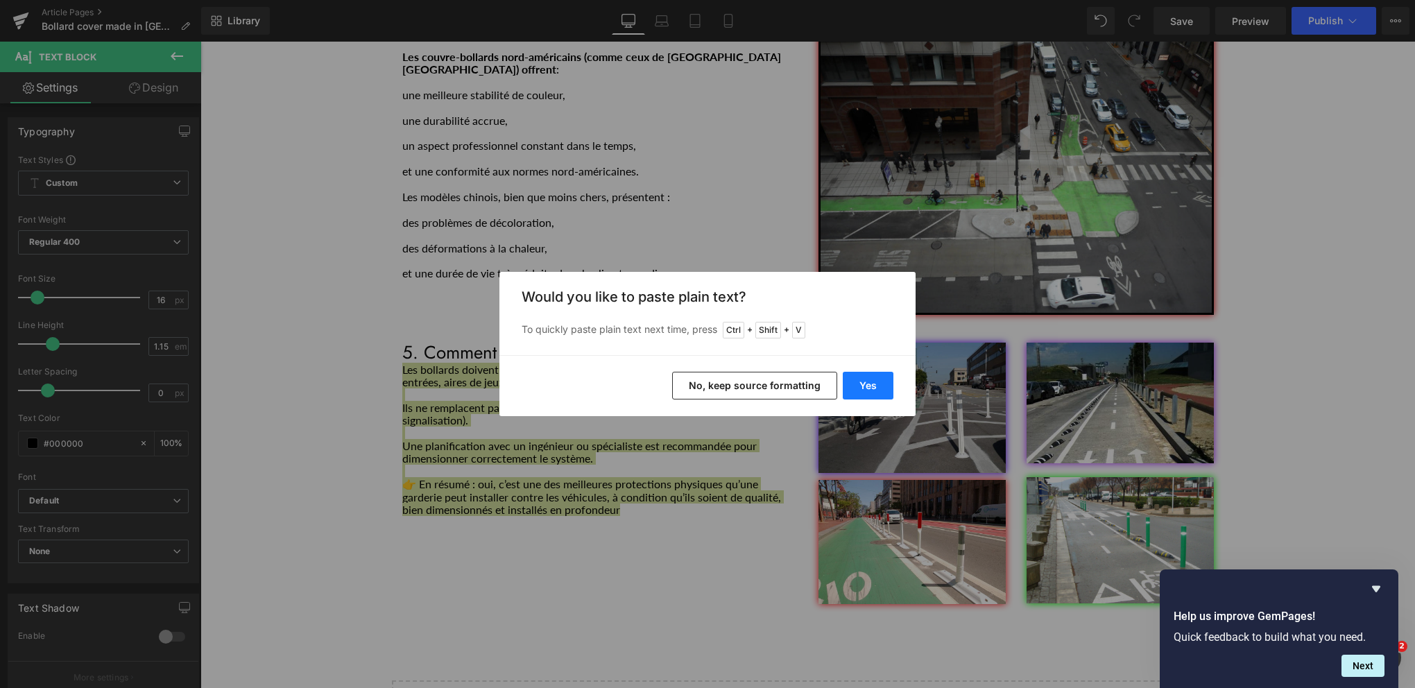
click at [877, 386] on button "Yes" at bounding box center [868, 386] width 51 height 28
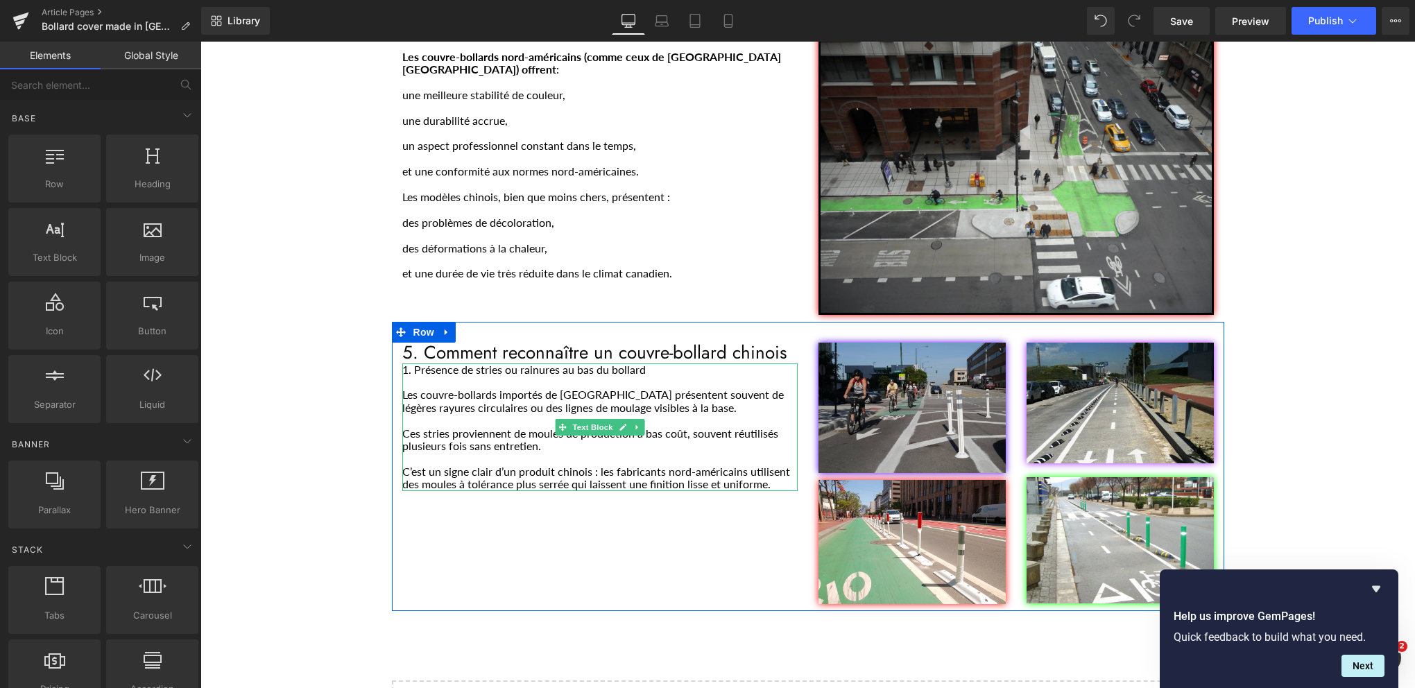
click at [776, 466] on p "C’est un signe clair d’un produit chinois : les fabricants nord-américains util…" at bounding box center [599, 479] width 395 height 26
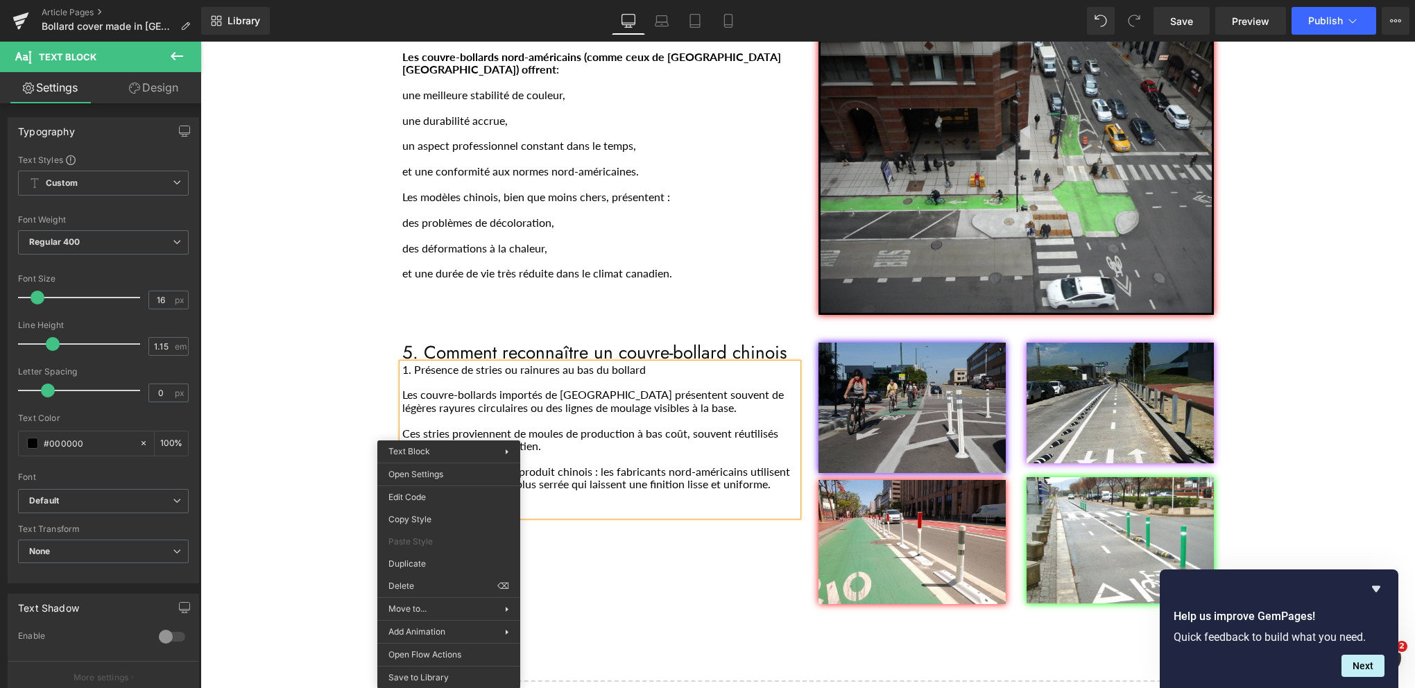
click at [407, 491] on p "Main content" at bounding box center [599, 497] width 395 height 12
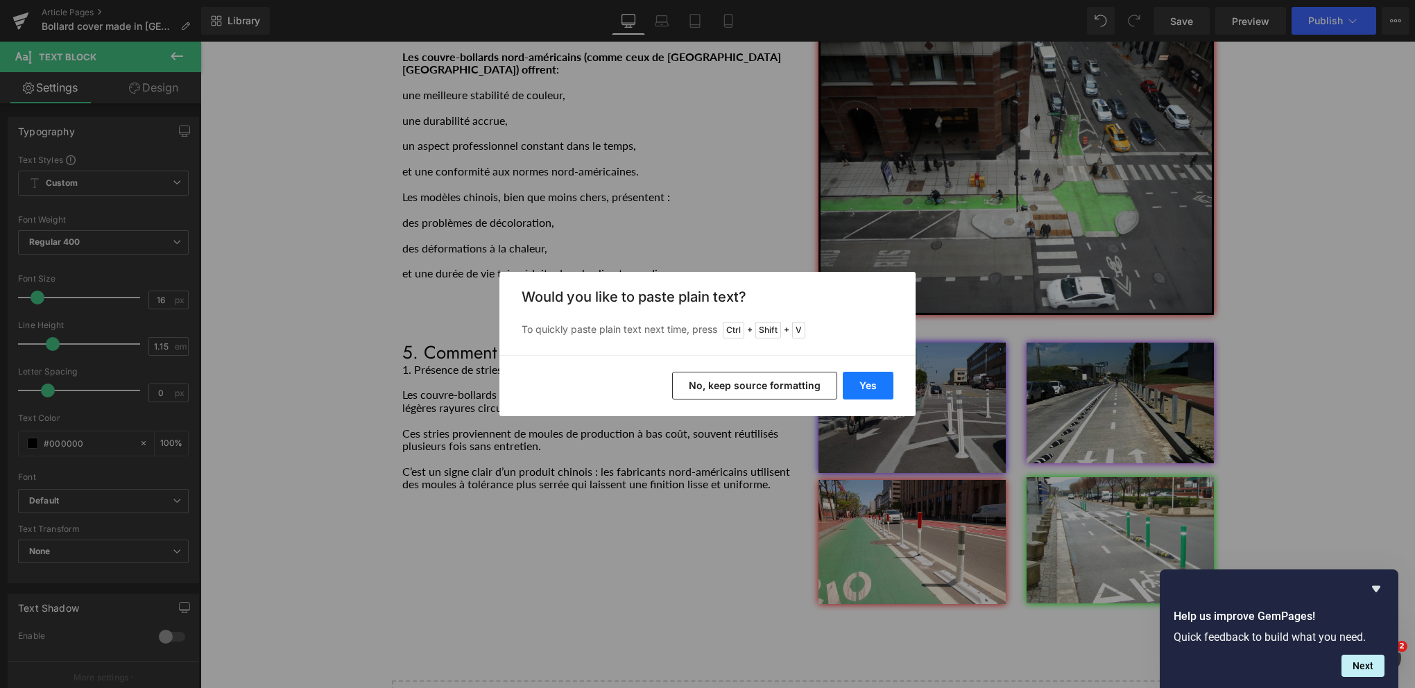
click at [870, 378] on button "Yes" at bounding box center [868, 386] width 51 height 28
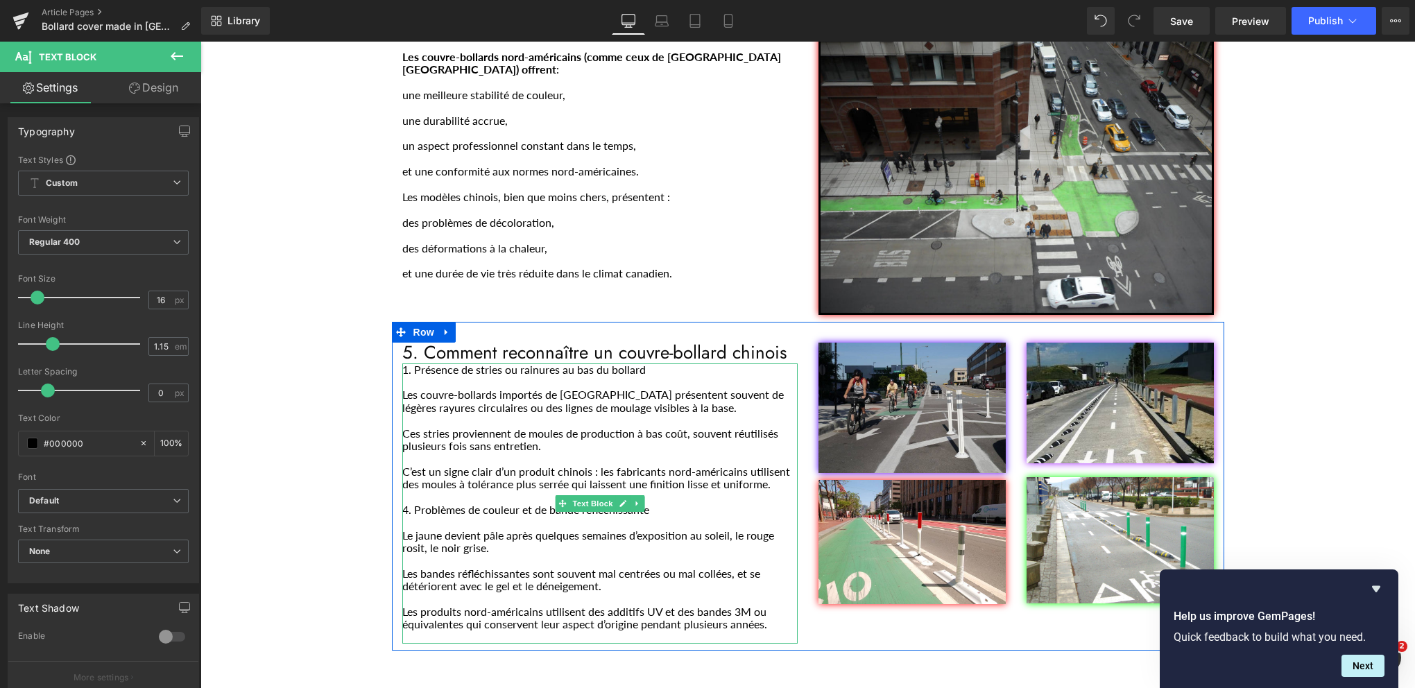
click at [402, 504] on p "4. Problèmes de couleur et de bande réfléchissante" at bounding box center [599, 510] width 395 height 12
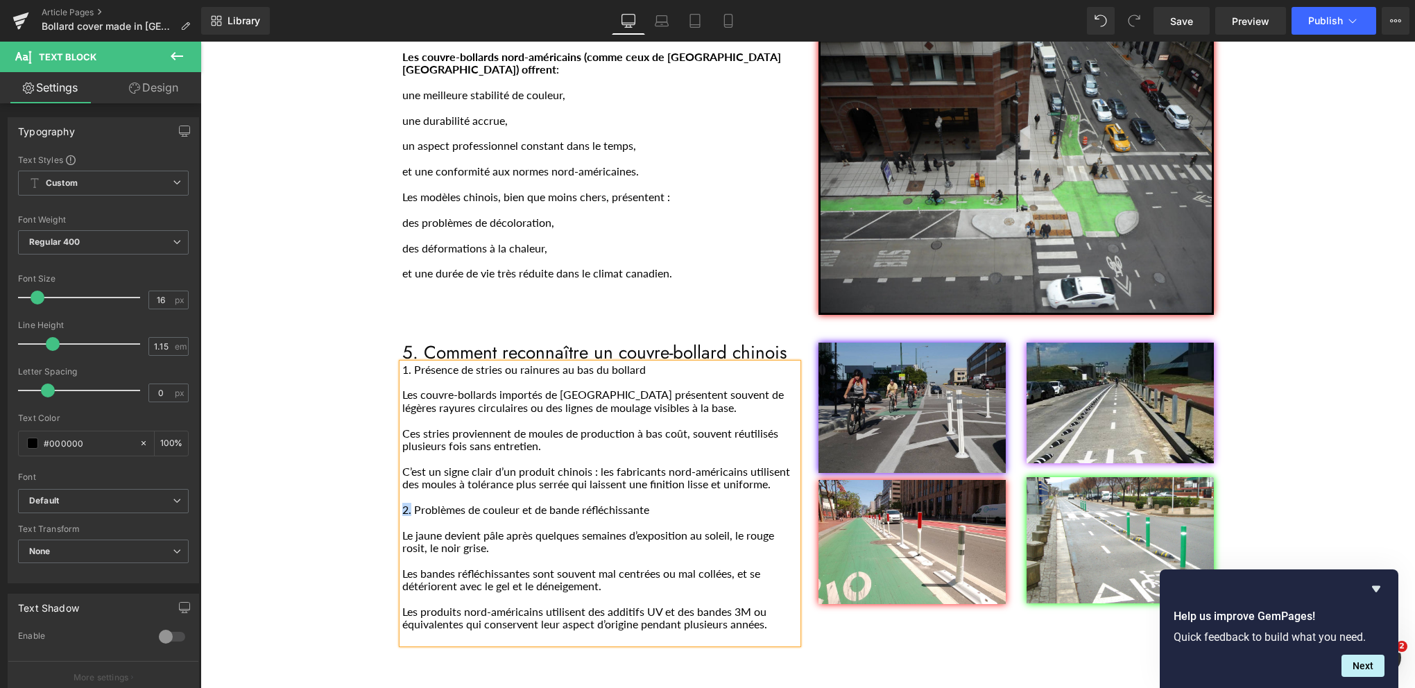
drag, startPoint x: 402, startPoint y: 446, endPoint x: 407, endPoint y: 380, distance: 66.0
click at [402, 504] on p "2. Problèmes de couleur et de bande réfléchissante" at bounding box center [599, 510] width 395 height 12
click at [508, 280] on icon at bounding box center [502, 282] width 17 height 17
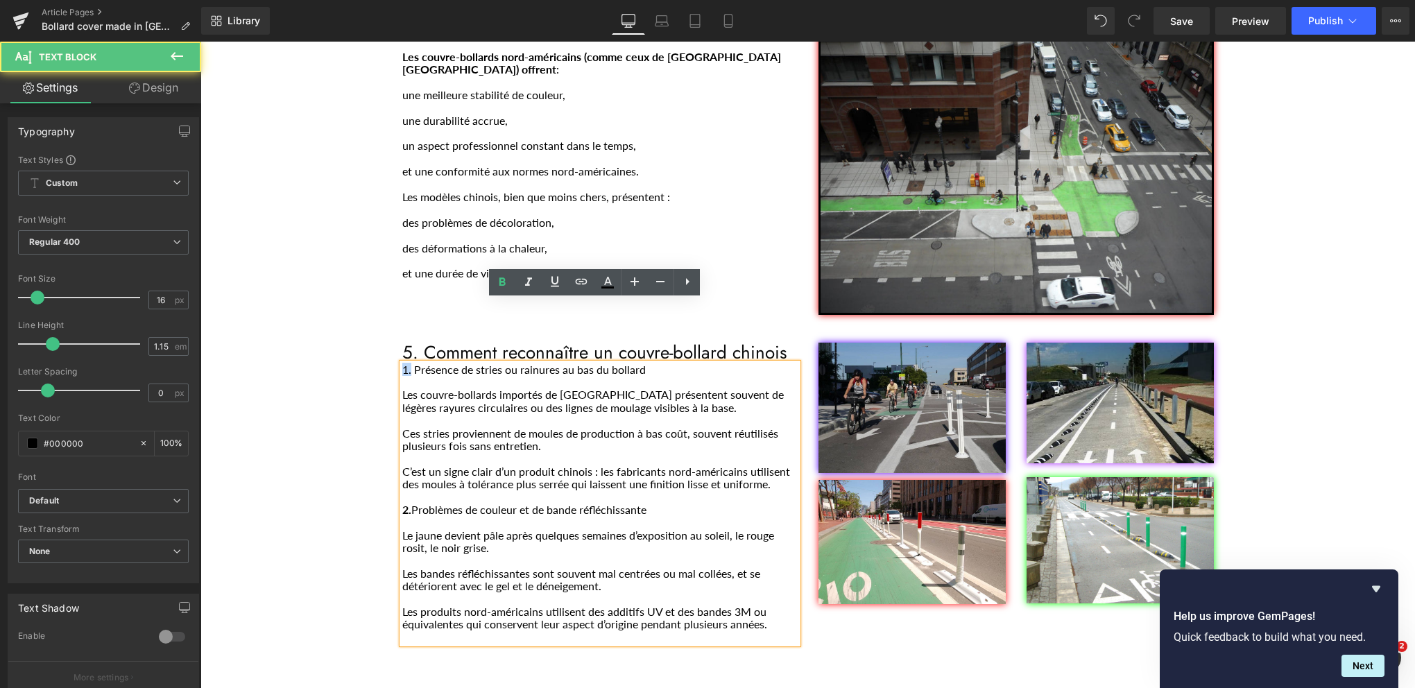
drag, startPoint x: 406, startPoint y: 307, endPoint x: 391, endPoint y: 308, distance: 14.6
click at [392, 343] on div "5. Comment reconnaître un couvre-bollard chinois Heading 1. Présence de stries …" at bounding box center [600, 494] width 416 height 302
click at [497, 281] on icon at bounding box center [502, 282] width 17 height 17
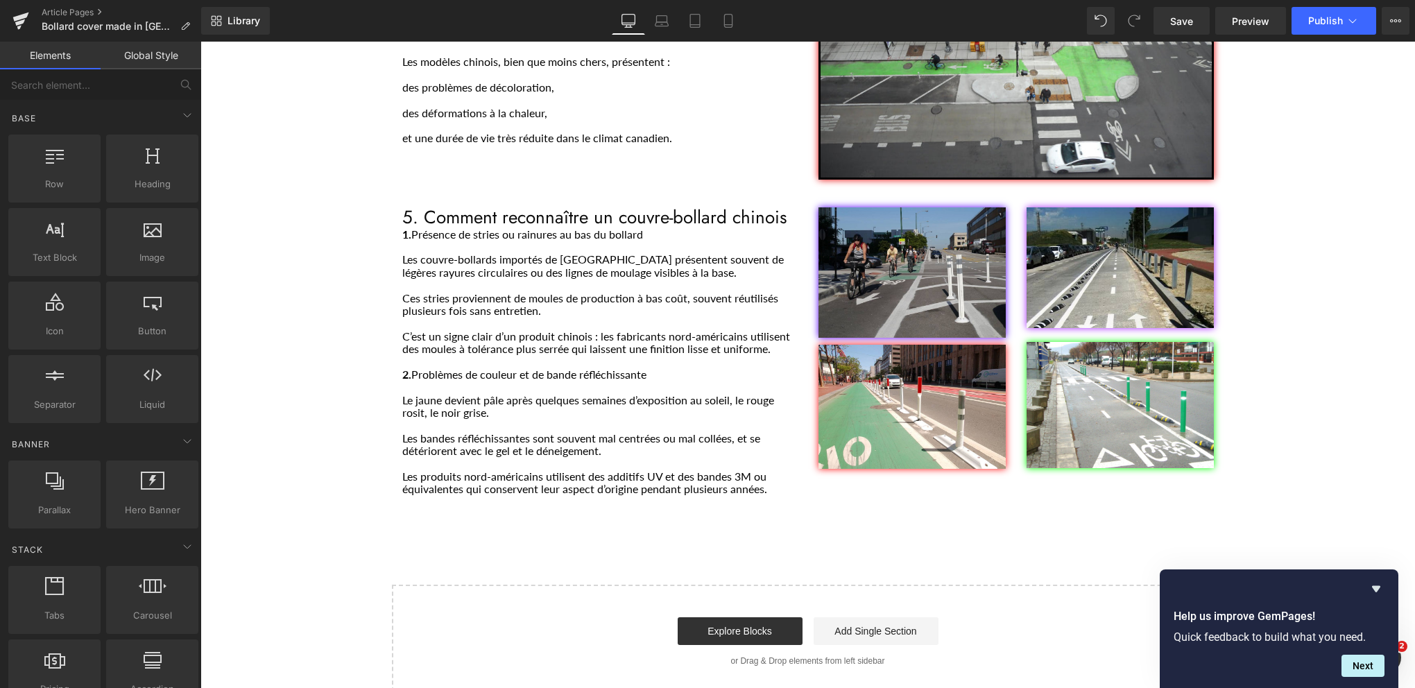
scroll to position [1804, 0]
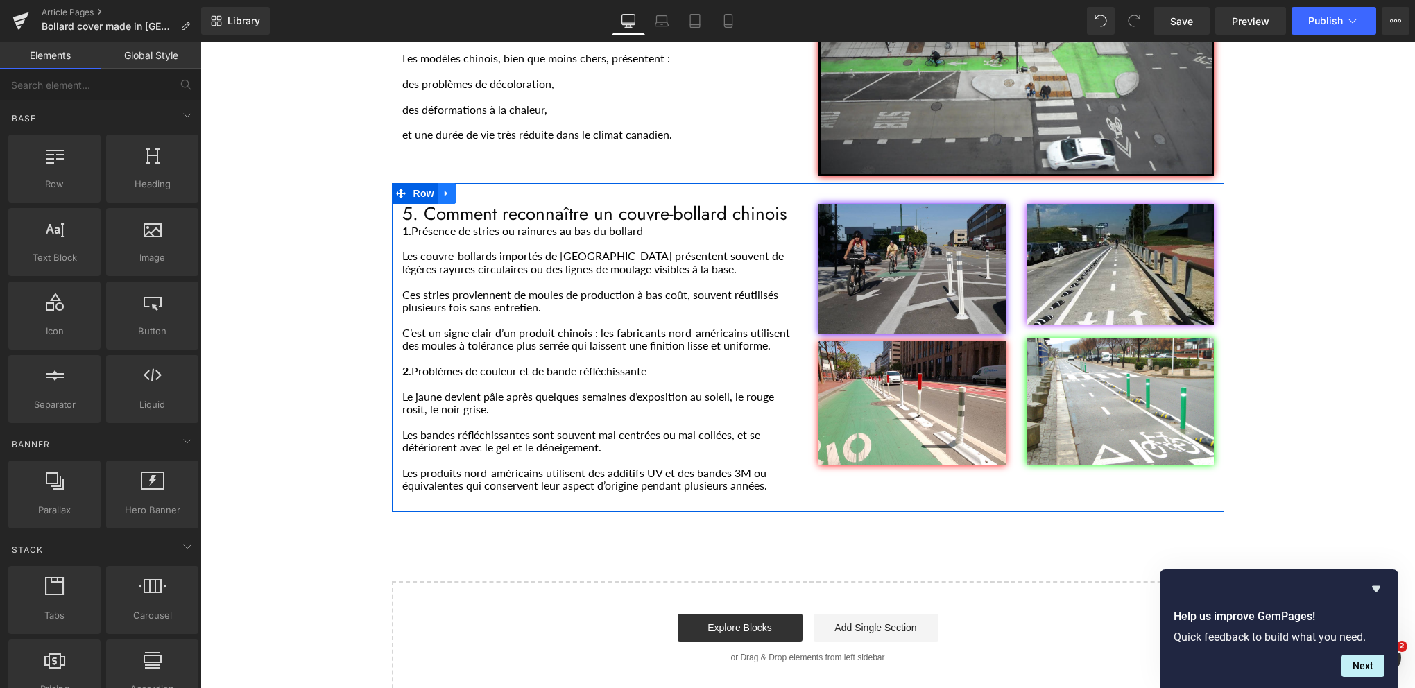
click at [445, 190] on icon "Main content" at bounding box center [446, 193] width 3 height 6
click at [460, 189] on icon "Main content" at bounding box center [465, 194] width 10 height 10
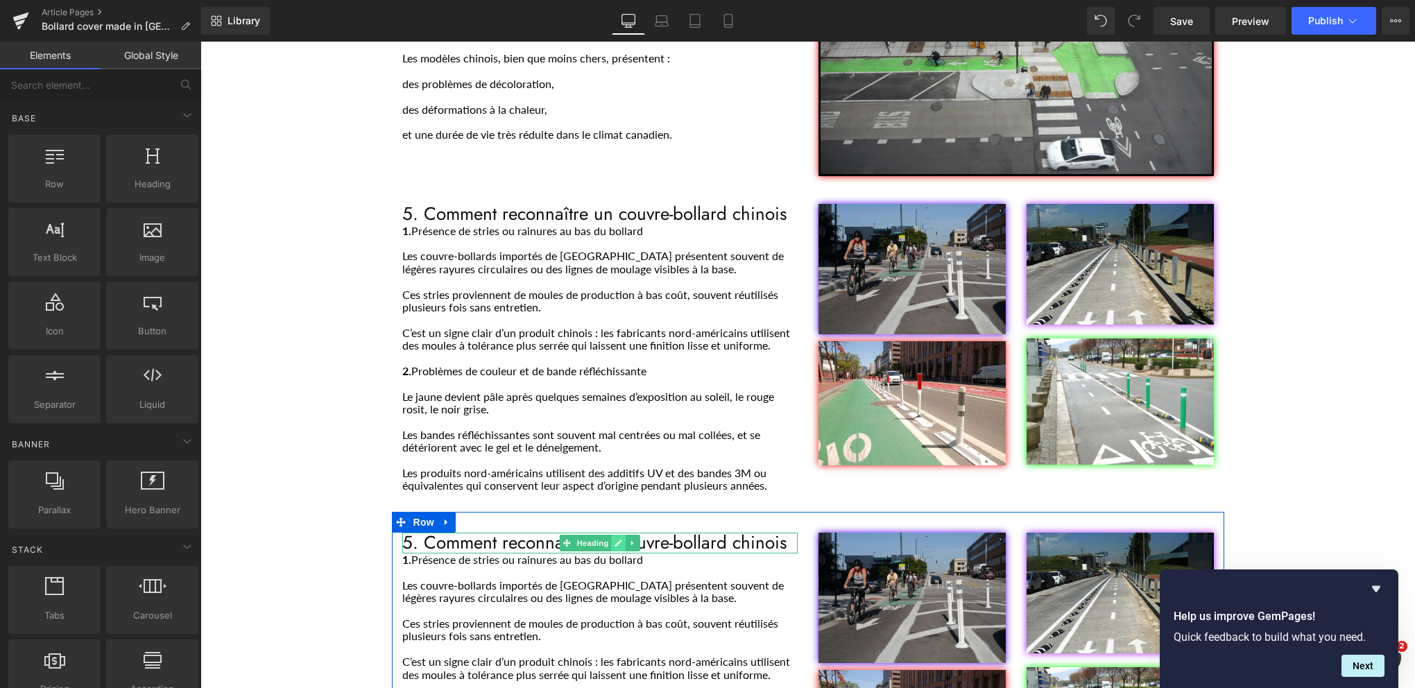
click at [615, 540] on icon "Main content" at bounding box center [618, 543] width 7 height 7
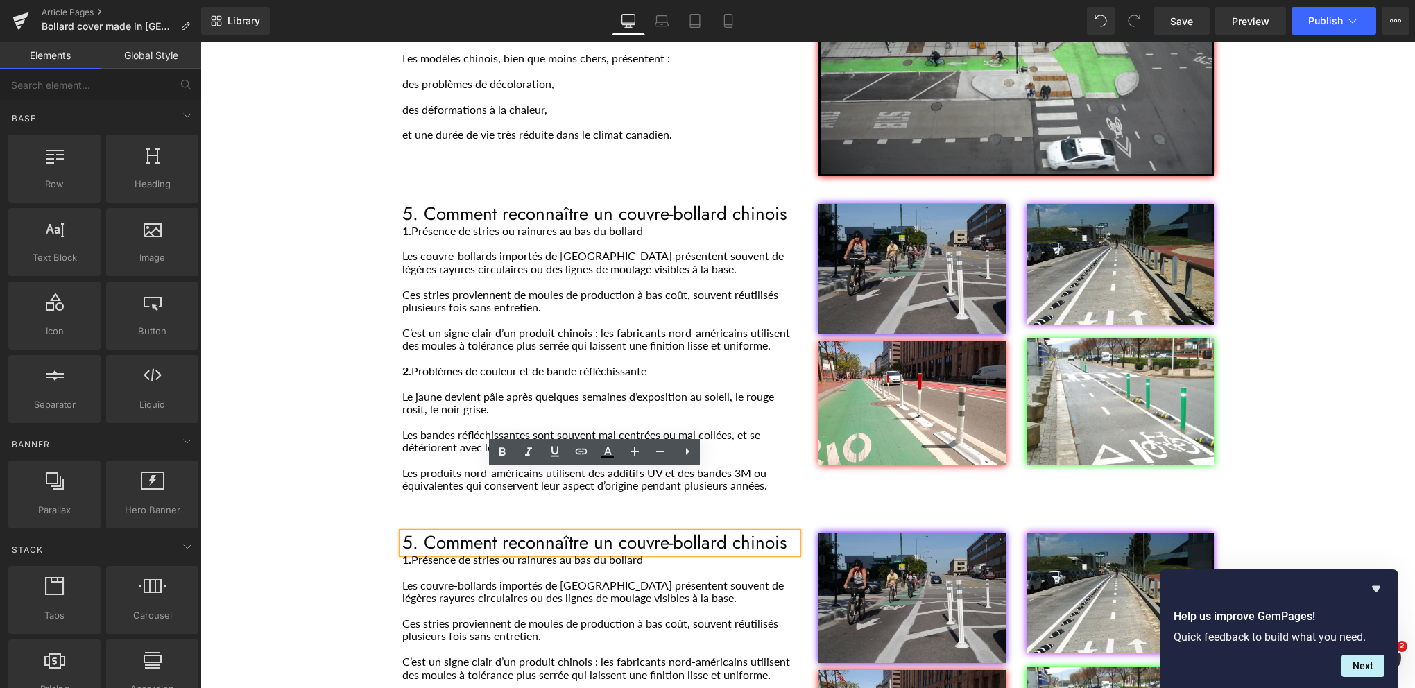
click at [606, 533] on h1 "5. Comment reconnaître un couvre-bollard chinois" at bounding box center [599, 543] width 395 height 21
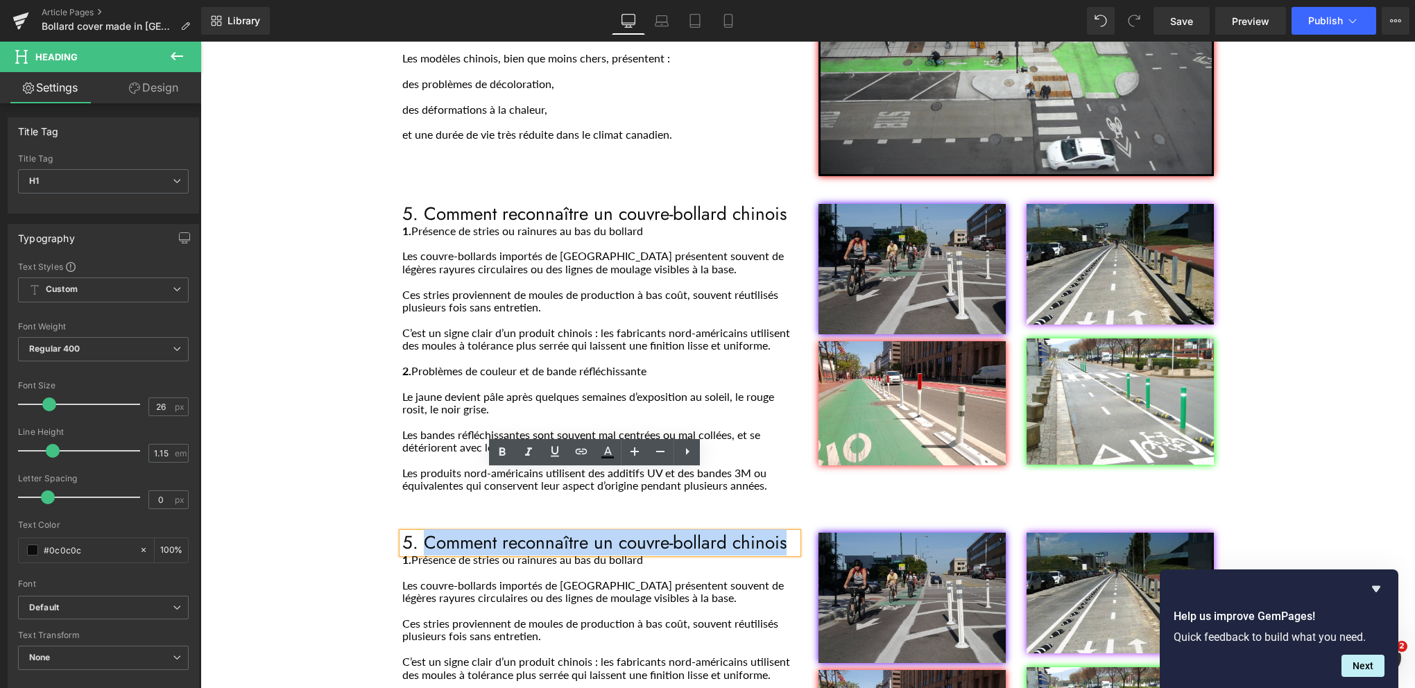
drag, startPoint x: 420, startPoint y: 481, endPoint x: 783, endPoint y: 486, distance: 362.9
click at [783, 533] on h1 "5. Comment reconnaître un couvre-bollard chinois" at bounding box center [599, 543] width 395 height 21
paste div "Main content"
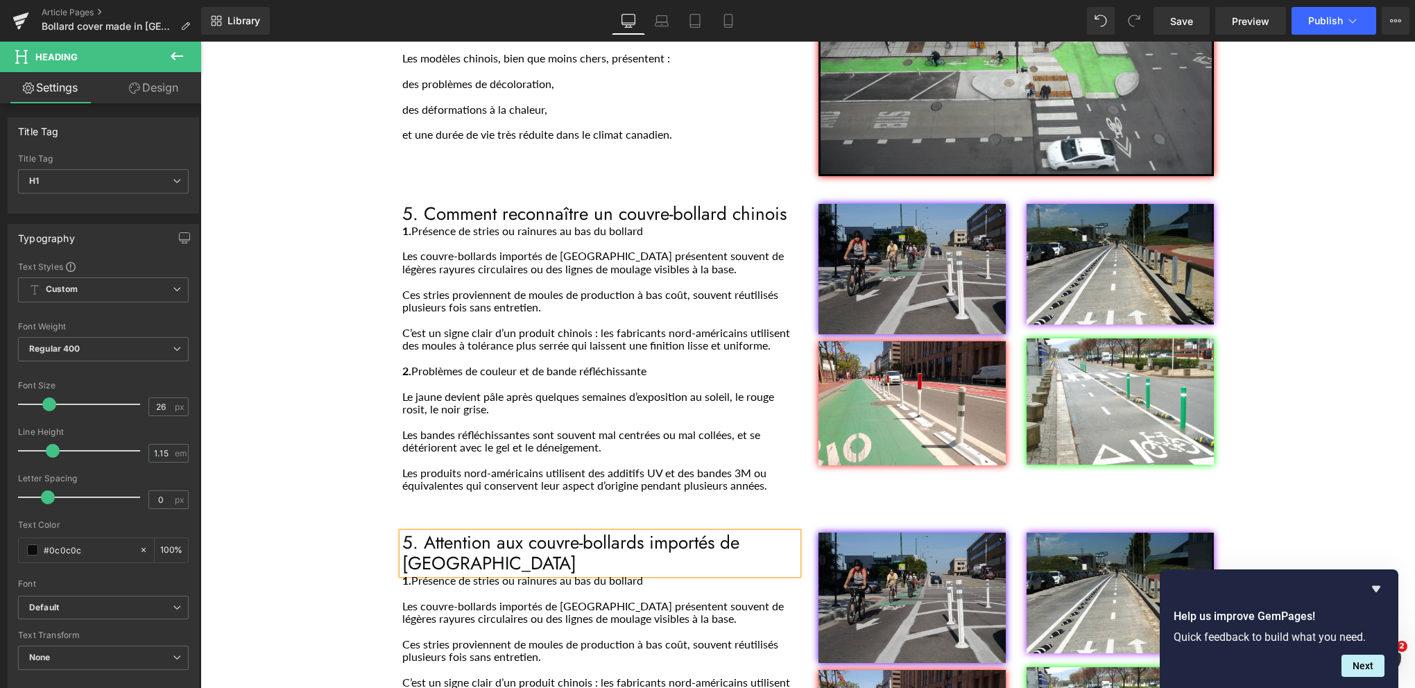
click at [407, 533] on h1 "5. Attention aux couvre-bollards importés de [GEOGRAPHIC_DATA]" at bounding box center [599, 554] width 395 height 42
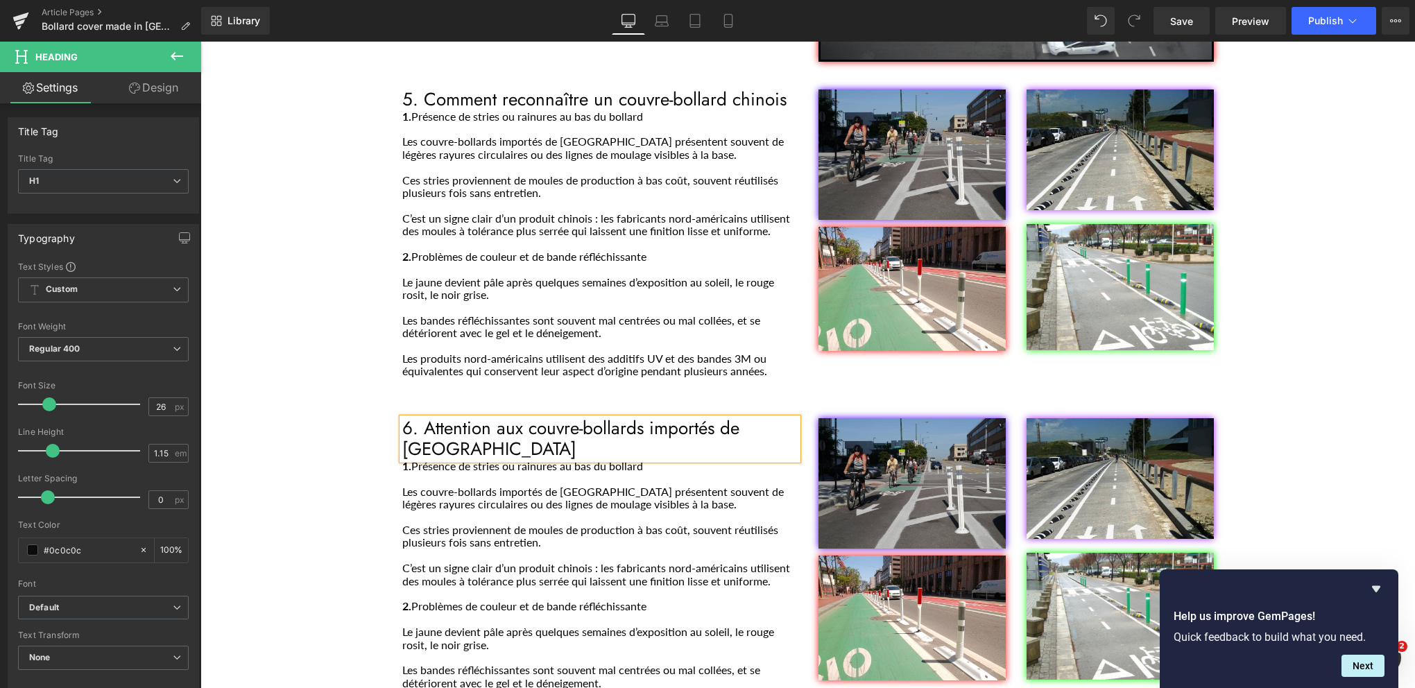
scroll to position [1943, 0]
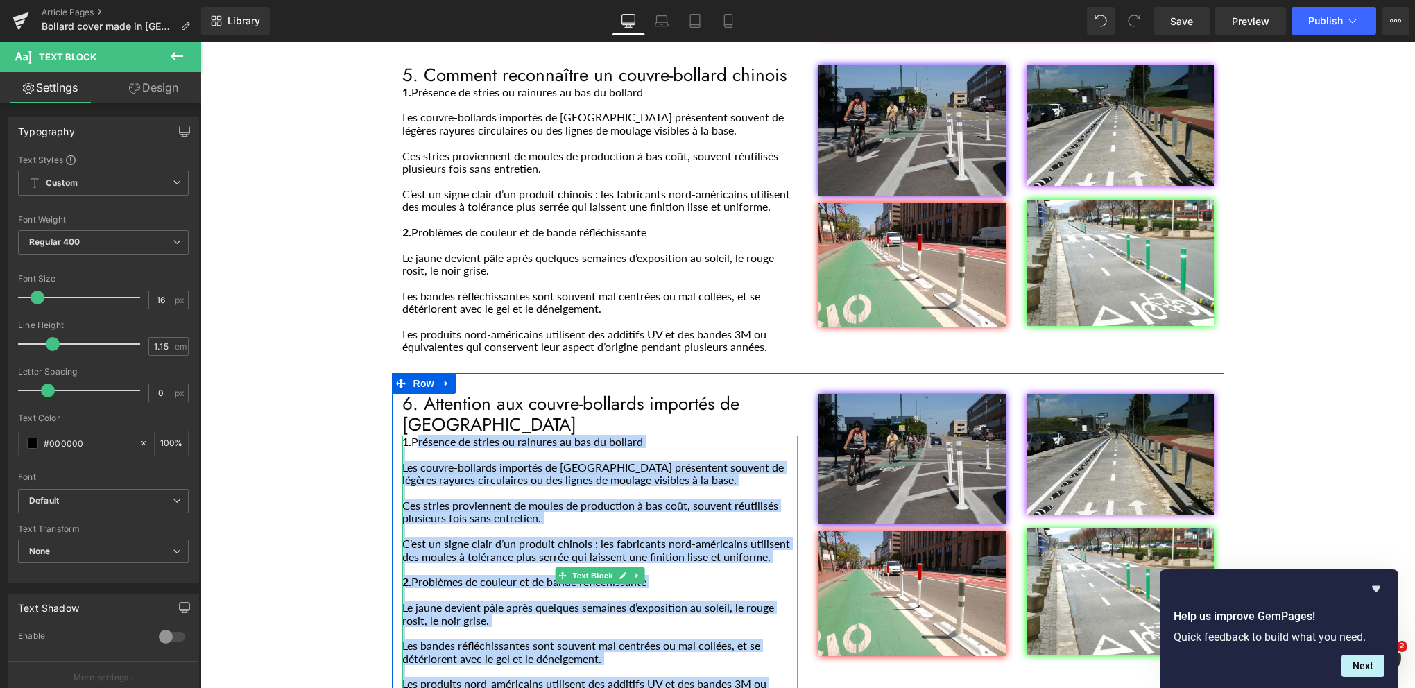
drag, startPoint x: 408, startPoint y: 360, endPoint x: 754, endPoint y: 620, distance: 433.0
click at [754, 620] on div "1. Présence de stries ou rainures au bas du bollard Les couvre-bollards importé…" at bounding box center [599, 576] width 395 height 281
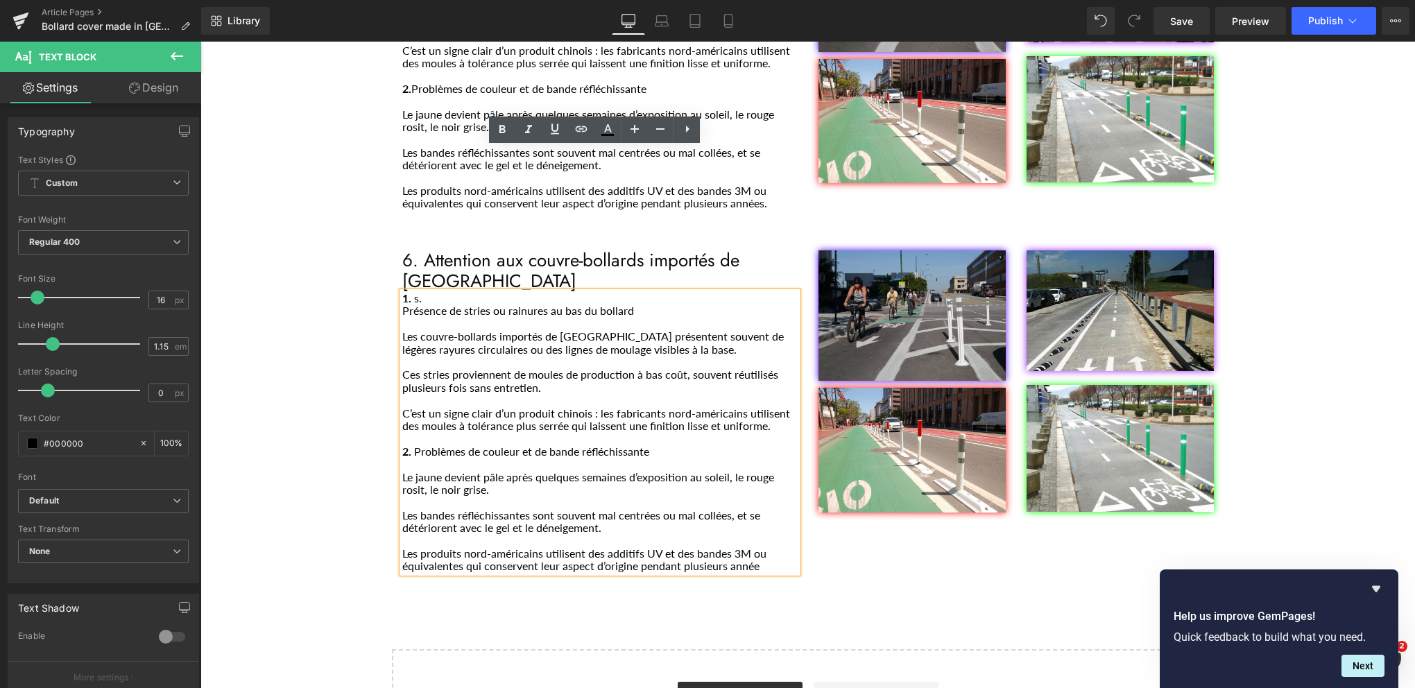
scroll to position [2151, 0]
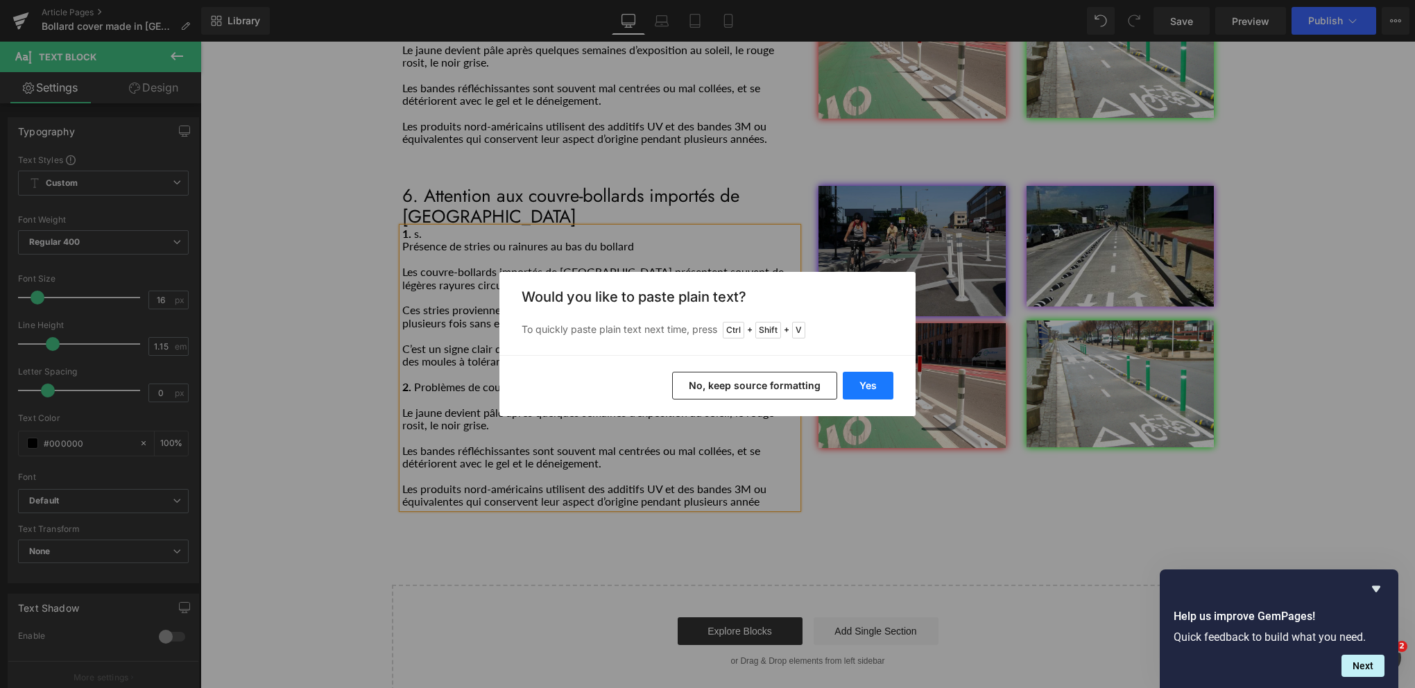
click at [860, 384] on button "Yes" at bounding box center [868, 386] width 51 height 28
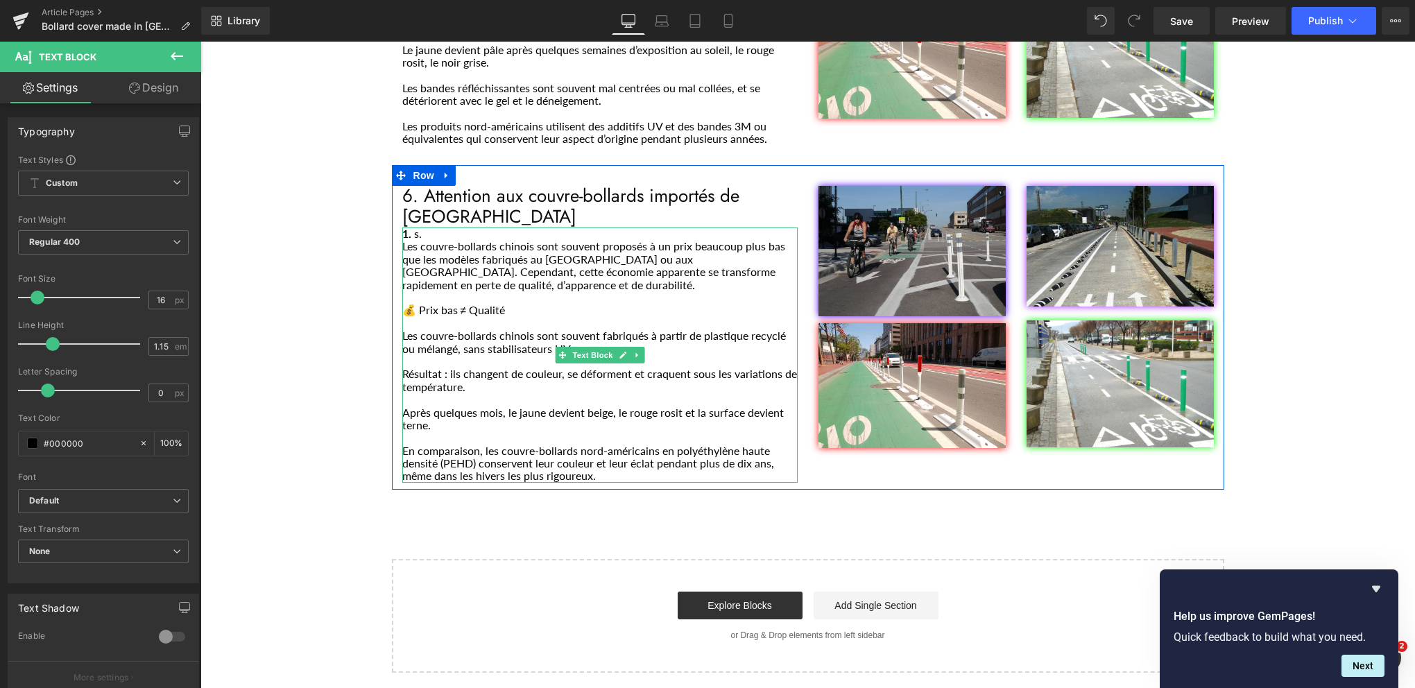
click at [427, 228] on p "1. s." at bounding box center [599, 234] width 395 height 12
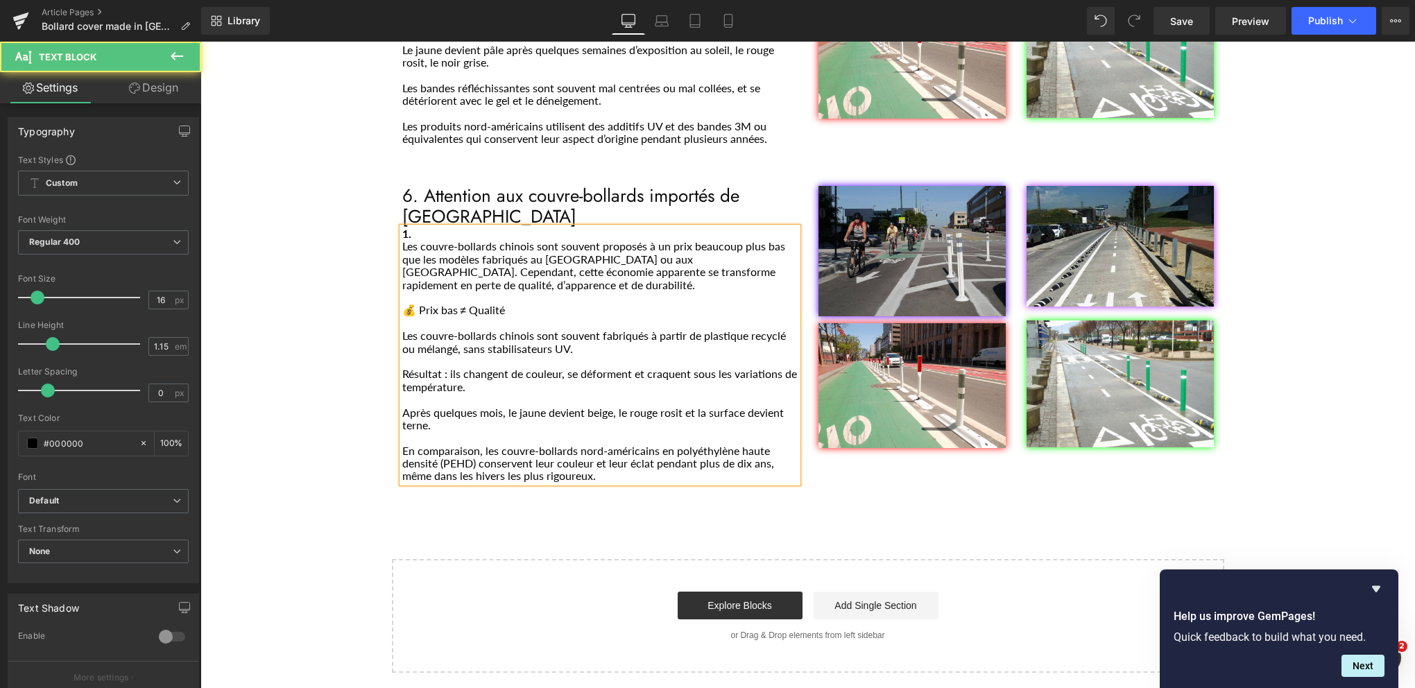
click at [402, 228] on div "1. Les couvre-bollards chinois sont souvent proposés à un prix beaucoup plus ba…" at bounding box center [599, 355] width 395 height 255
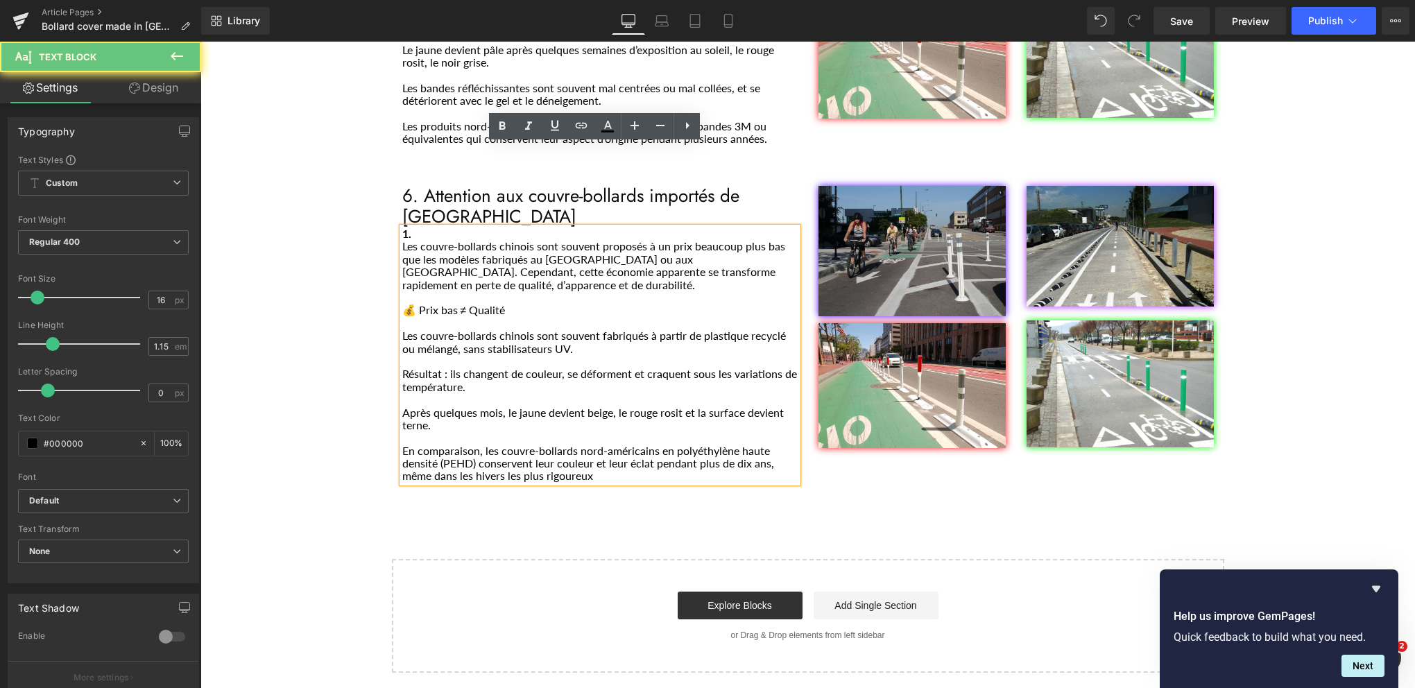
click at [413, 240] on p "Les couvre-bollards chinois sont souvent proposés à un prix beaucoup plus bas q…" at bounding box center [599, 265] width 395 height 51
click at [402, 240] on p "Les couvre-bollards chinois sont souvent proposés à un prix beaucoup plus bas q…" at bounding box center [599, 265] width 395 height 51
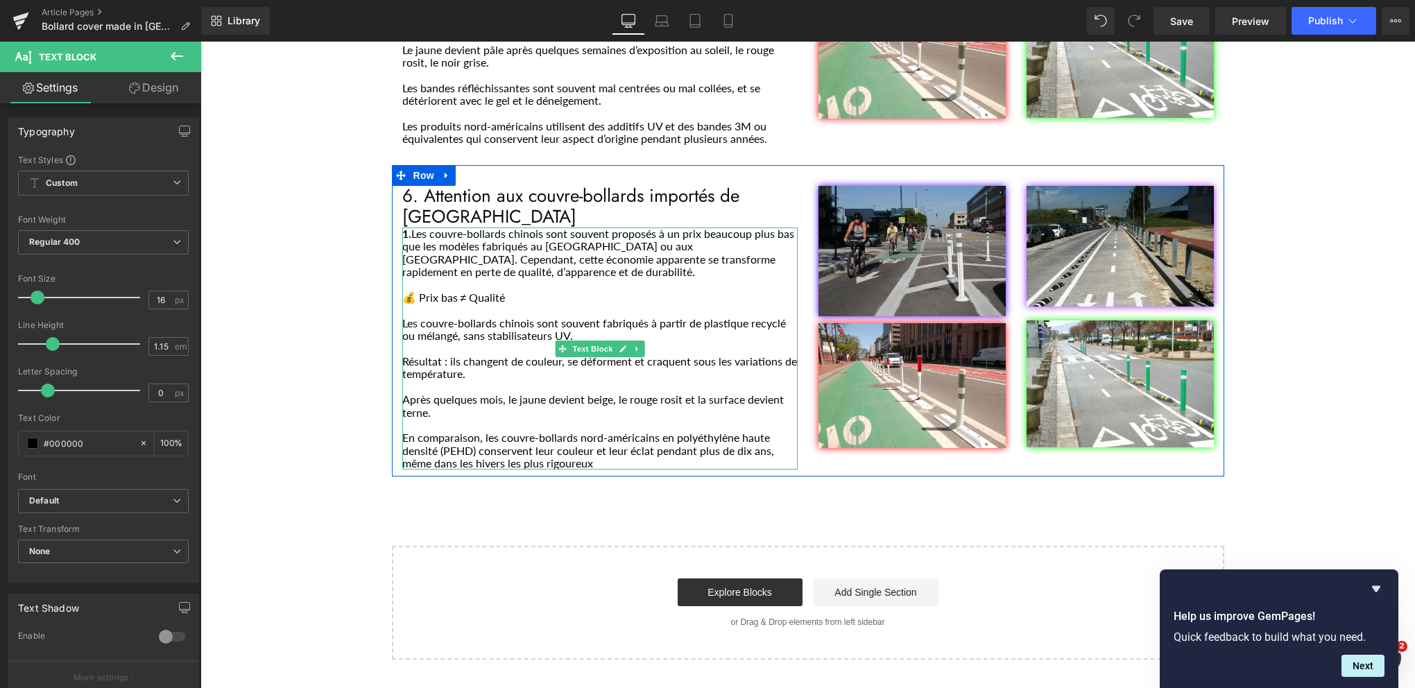
click at [597, 432] on p "En comparaison, les couvre-bollards nord-américains en polyéthylène haute densi…" at bounding box center [599, 451] width 395 height 38
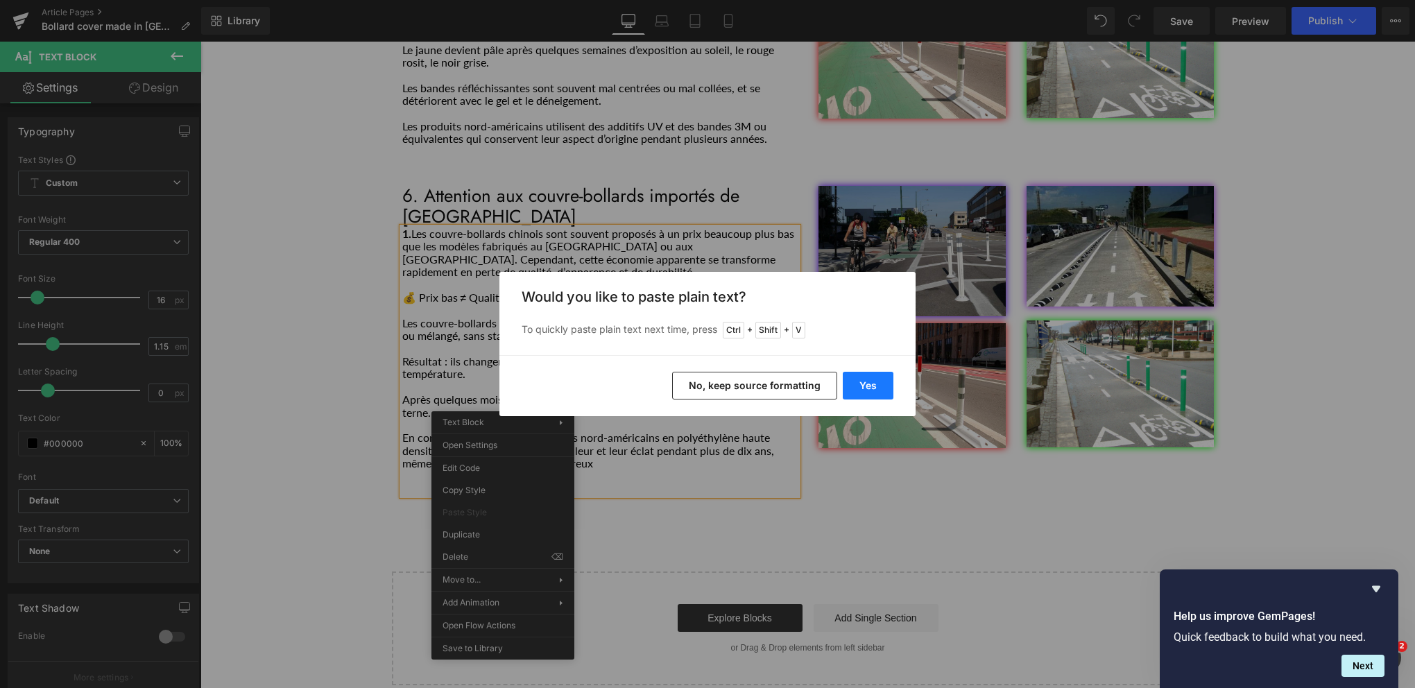
click at [867, 391] on button "Yes" at bounding box center [868, 386] width 51 height 28
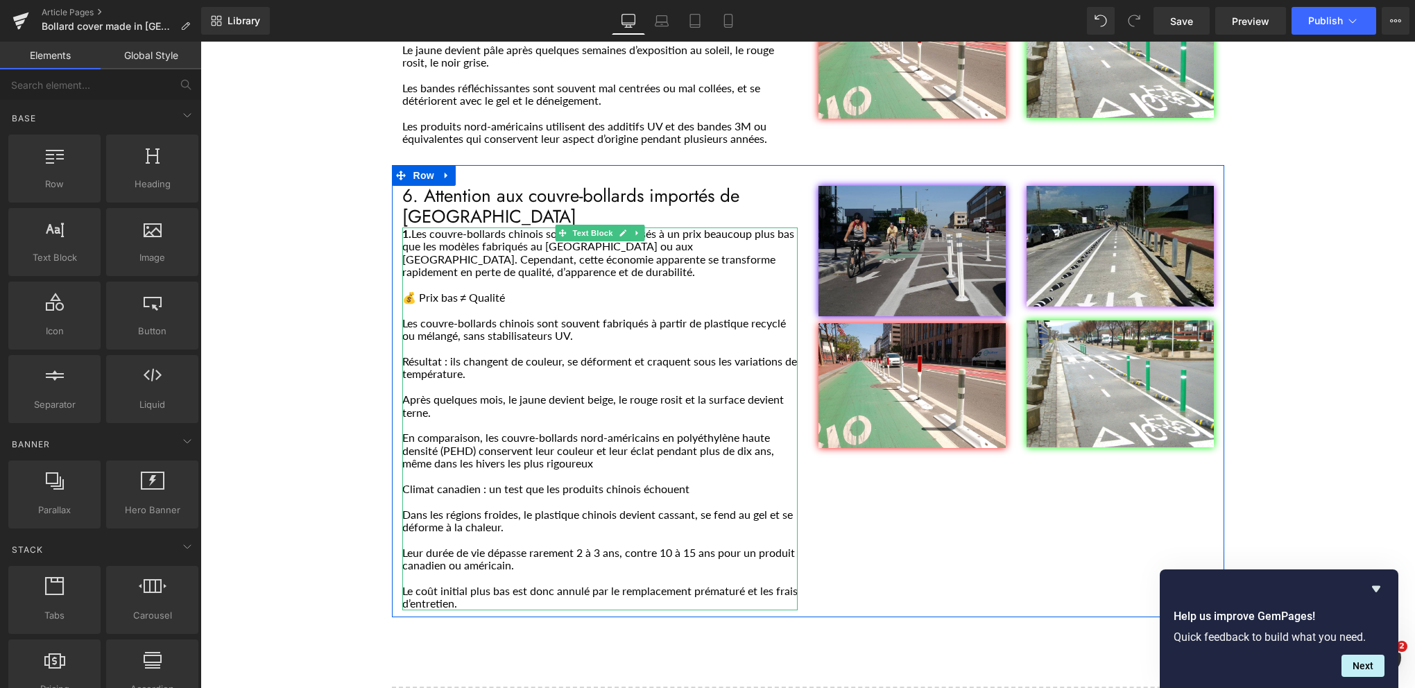
click at [577, 547] on p "Leur durée de vie dépasse rarement 2 à 3 ans, contre 10 à 15 ans pour un produi…" at bounding box center [599, 560] width 395 height 26
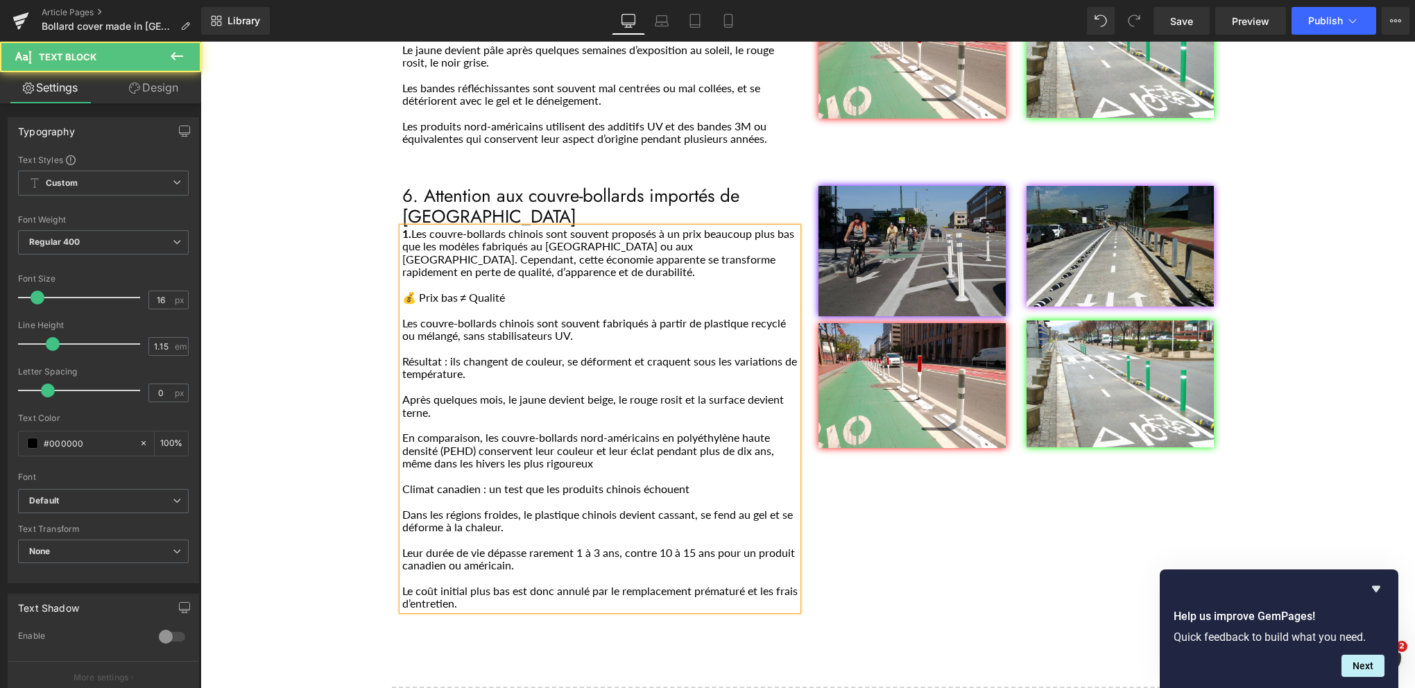
click at [596, 547] on p "Leur durée de vie dépasse rarement 1 à 3 ans, contre 10 à 15 ans pour un produi…" at bounding box center [599, 560] width 395 height 26
click at [574, 547] on p "Leur durée de vie dépasse rarement 1 à ans, contre 10 à 15 ans pour un produit …" at bounding box center [599, 560] width 395 height 26
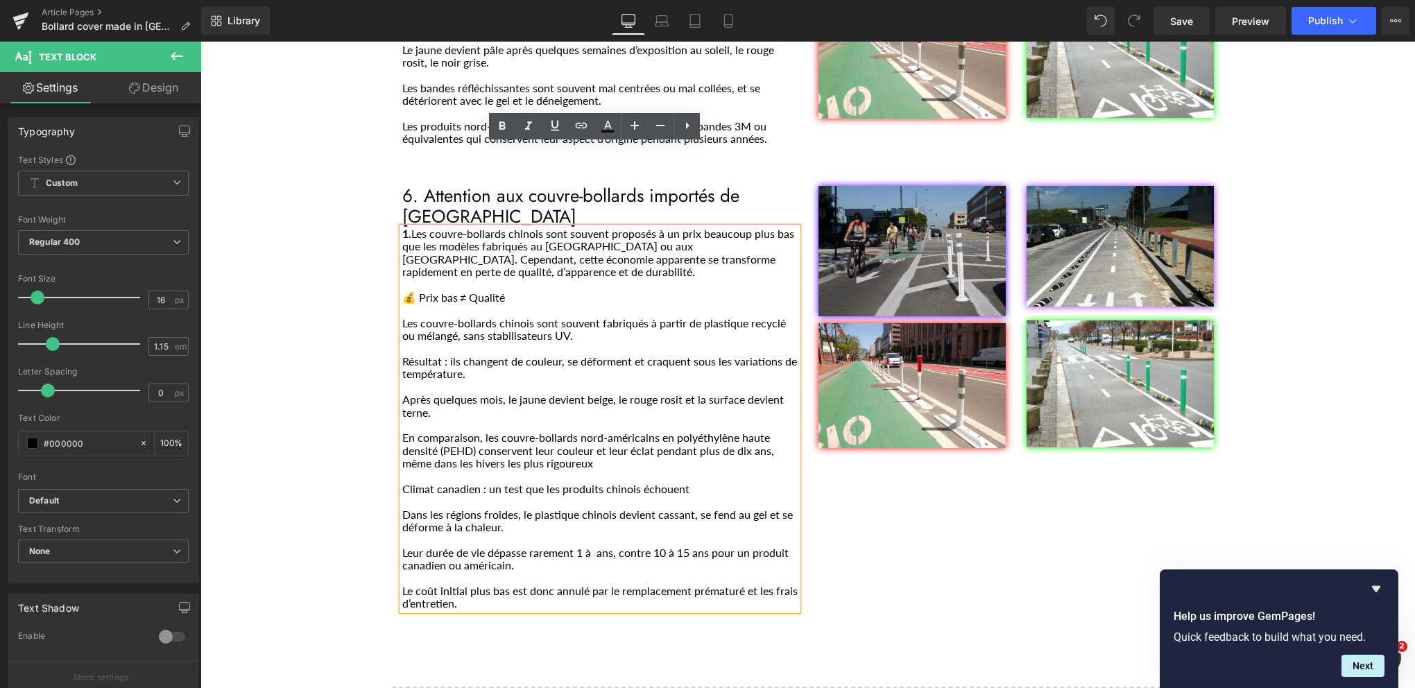
click at [577, 547] on p "Leur durée de vie dépasse rarement 1 à ans, contre 10 à 15 ans pour un produit …" at bounding box center [599, 560] width 395 height 26
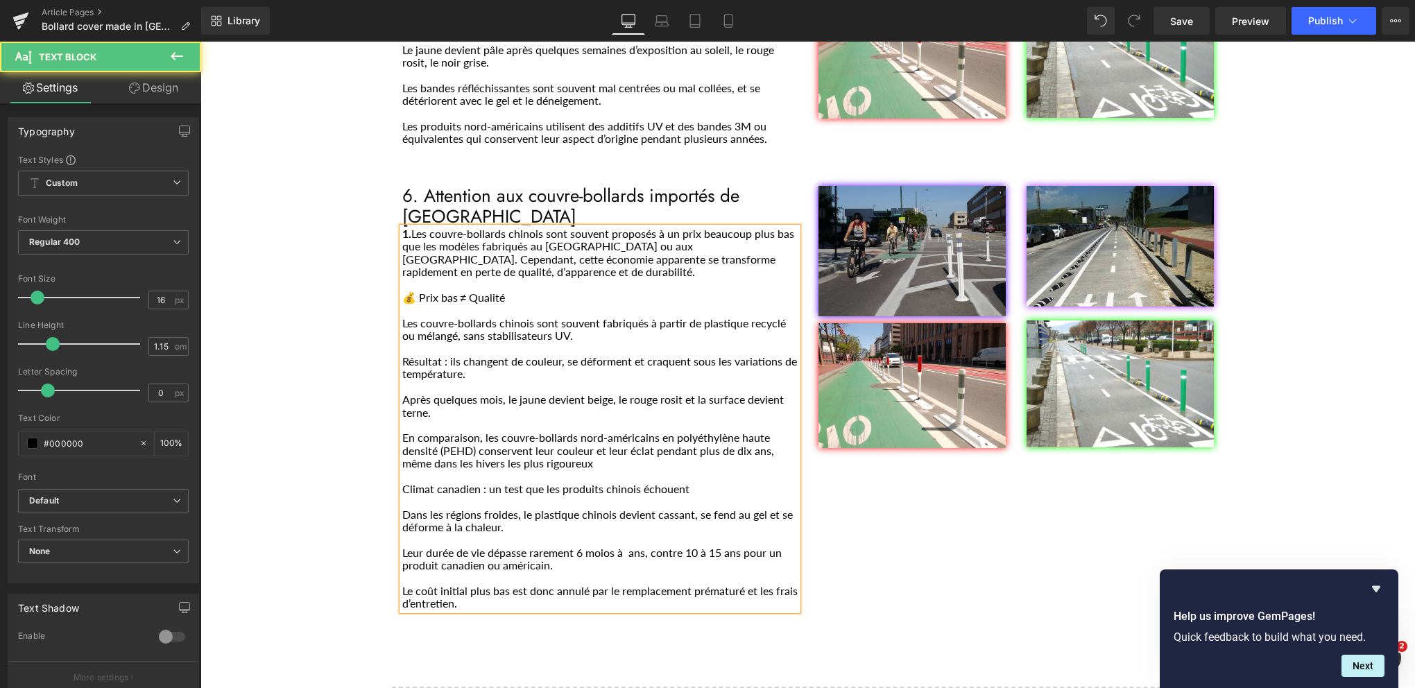
click at [622, 547] on p "Leur durée de vie dépasse rarement 6 moios à ans, contre 10 à 15 ans pour un pr…" at bounding box center [599, 560] width 395 height 26
click at [647, 547] on p "Leur durée de vie dépasse rarement 6 moios à 1 ans, contre 10 à 15 ans pour un …" at bounding box center [599, 560] width 395 height 26
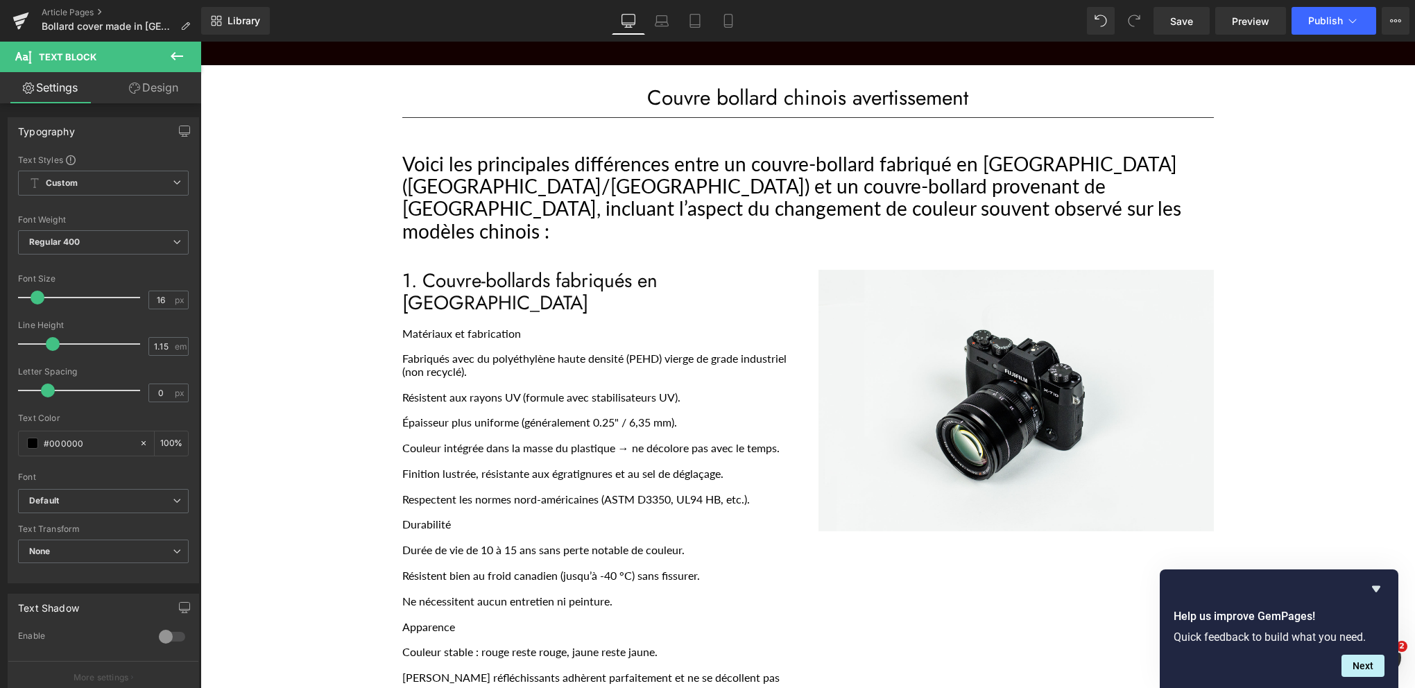
scroll to position [139, 0]
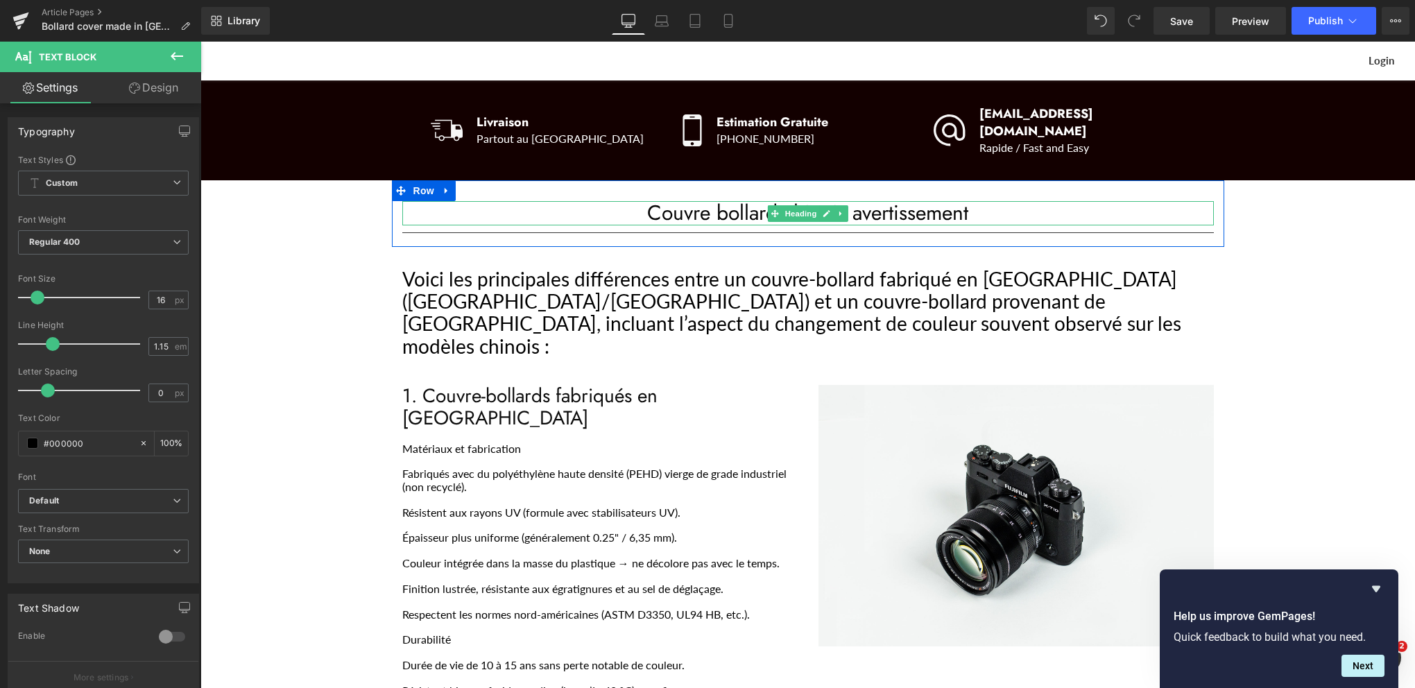
click at [755, 201] on h1 "Couvre bollard chinois avertissement" at bounding box center [808, 213] width 812 height 24
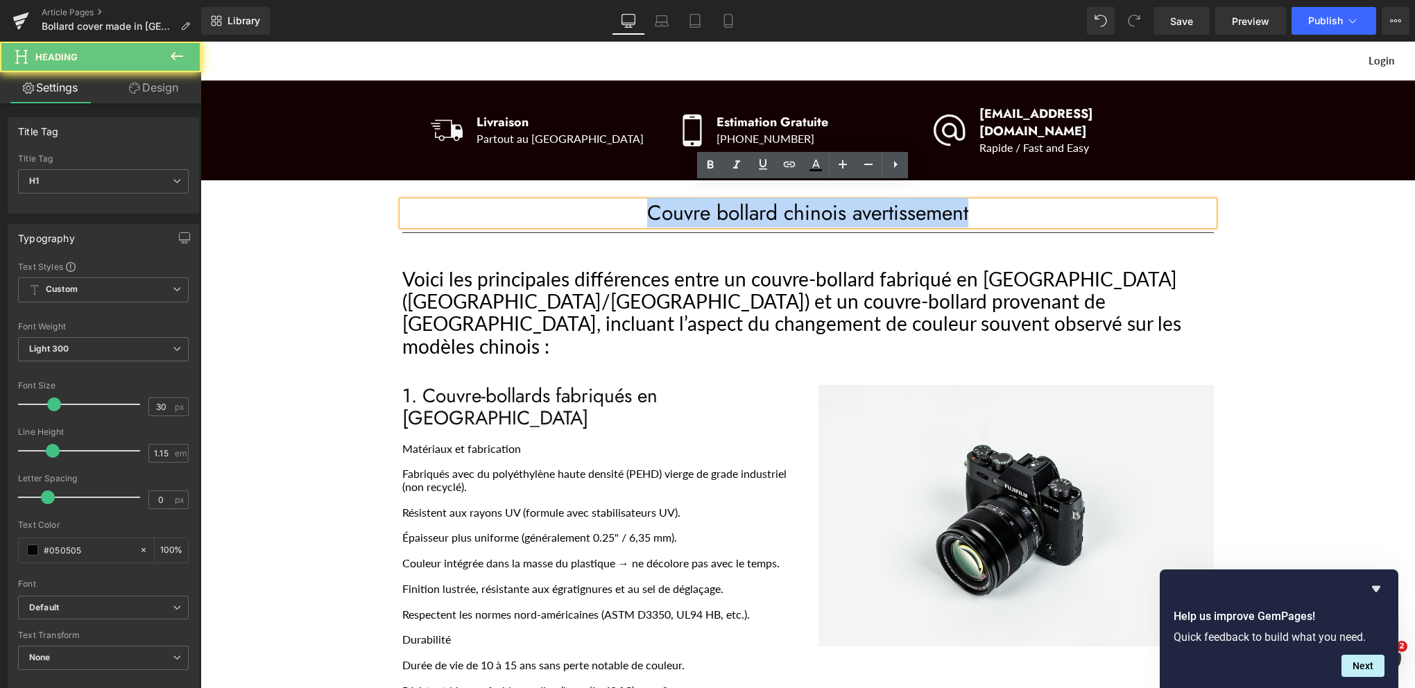
click at [755, 201] on h1 "Couvre bollard chinois avertissement" at bounding box center [808, 213] width 812 height 24
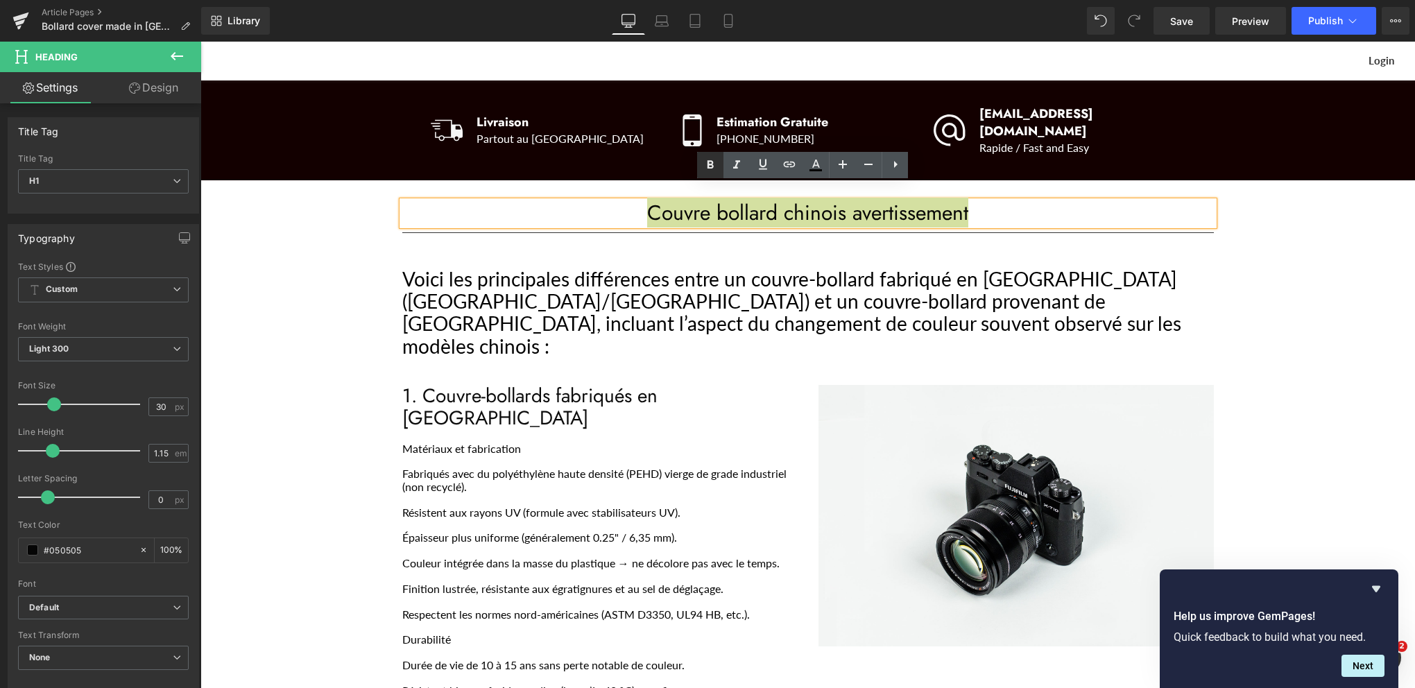
click at [713, 161] on icon at bounding box center [710, 165] width 17 height 17
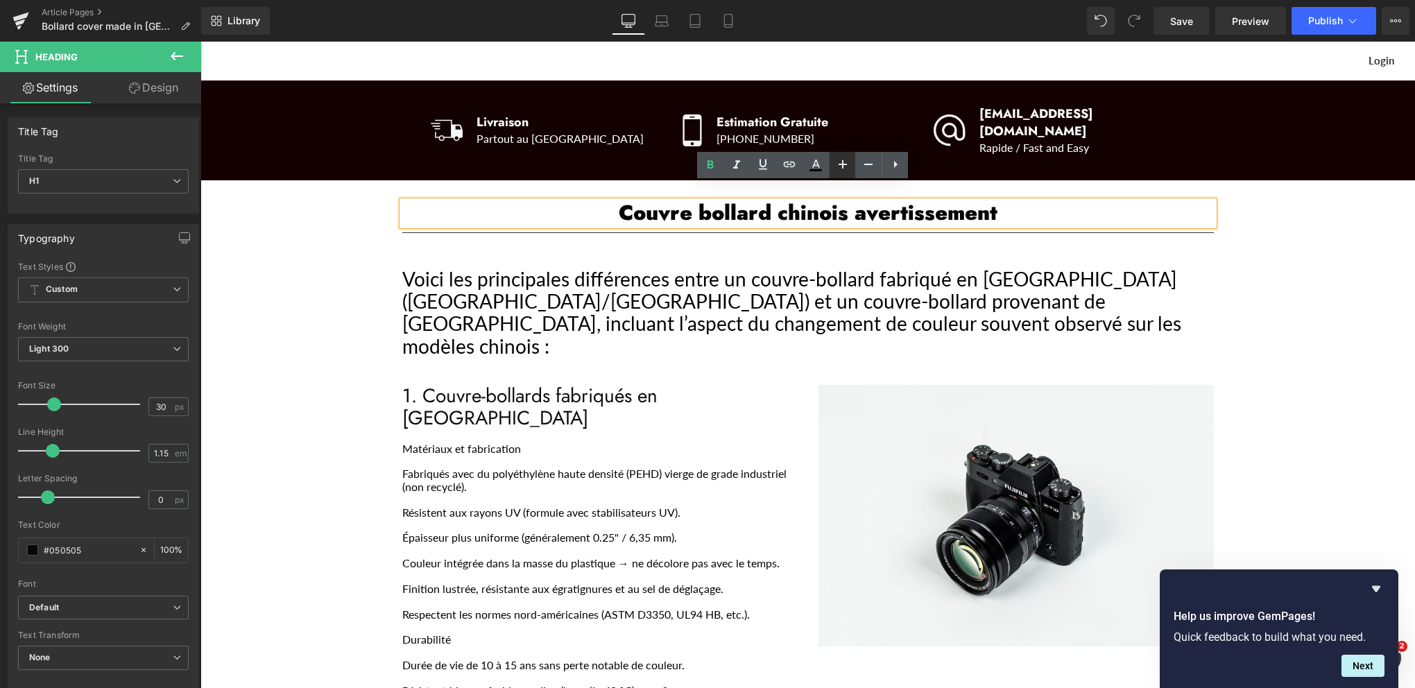
click at [835, 164] on icon at bounding box center [843, 164] width 17 height 17
type input "32"
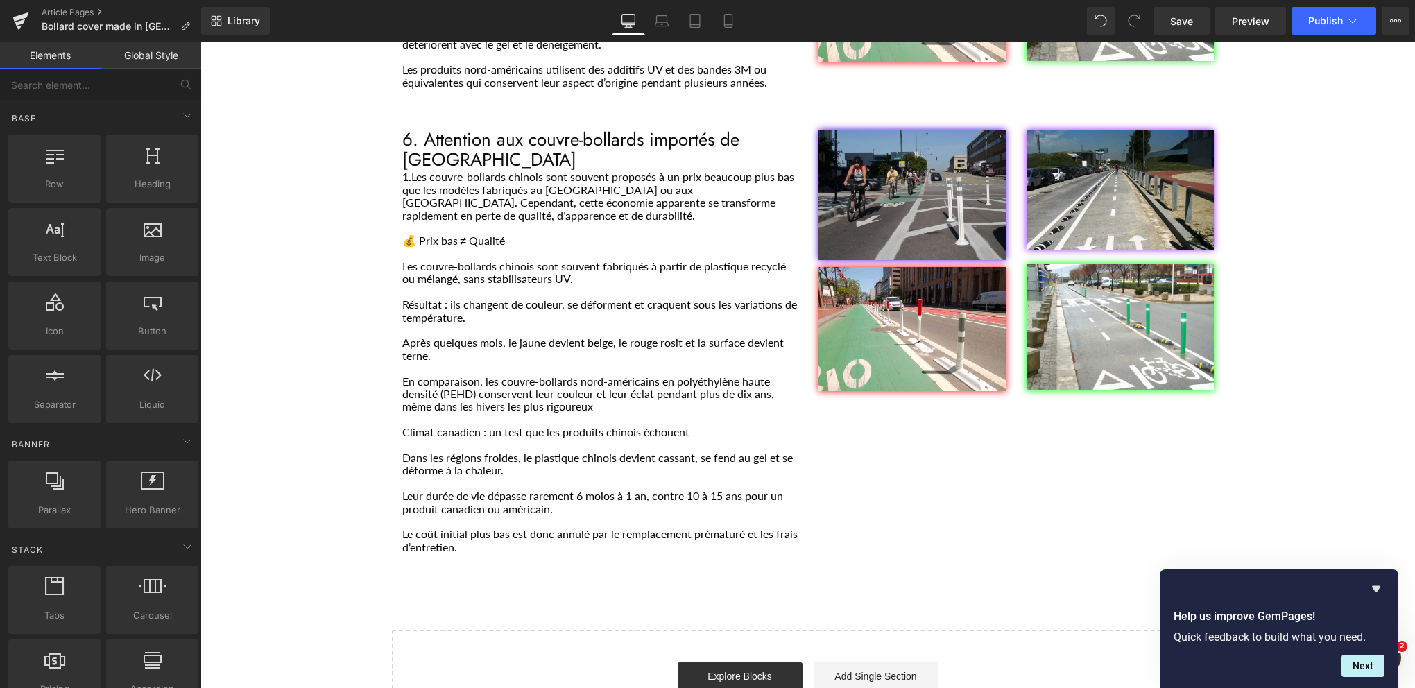
scroll to position [2151, 0]
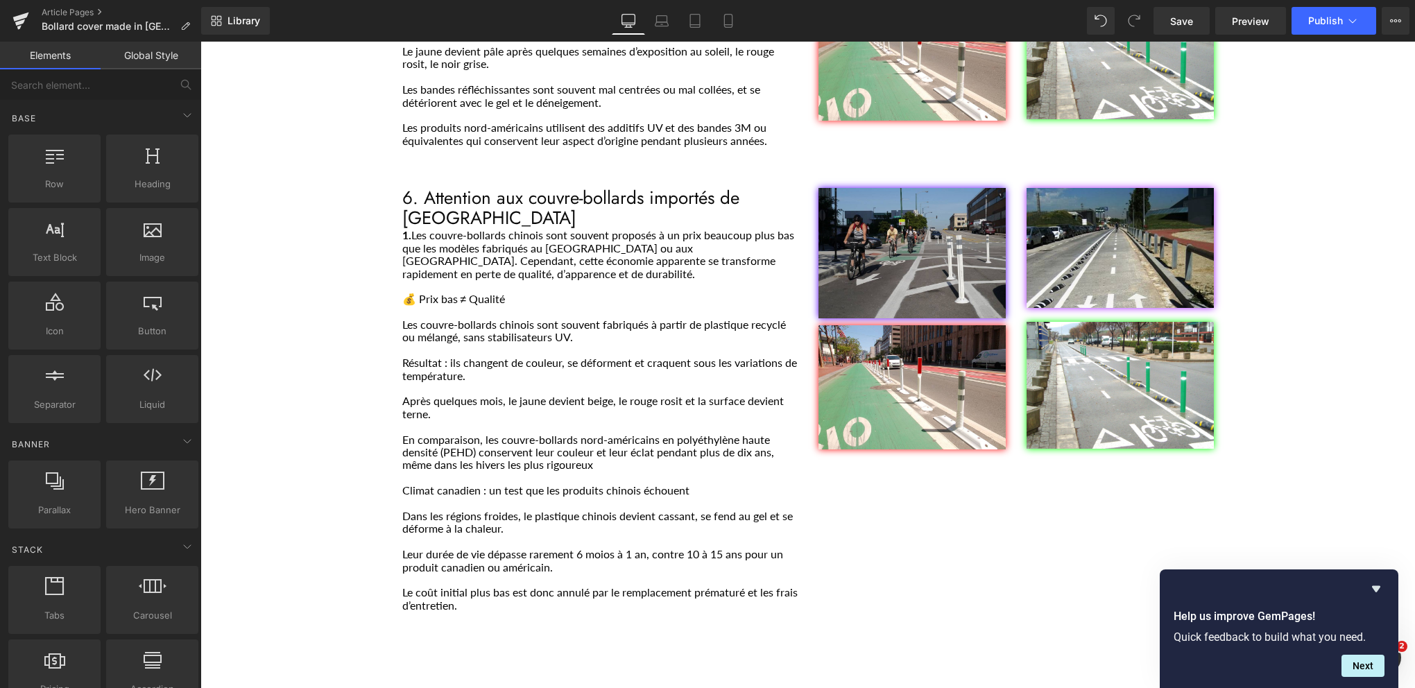
click at [450, 229] on p "1. Les couvre-bollards chinois sont souvent proposés à un prix beaucoup plus ba…" at bounding box center [599, 254] width 395 height 51
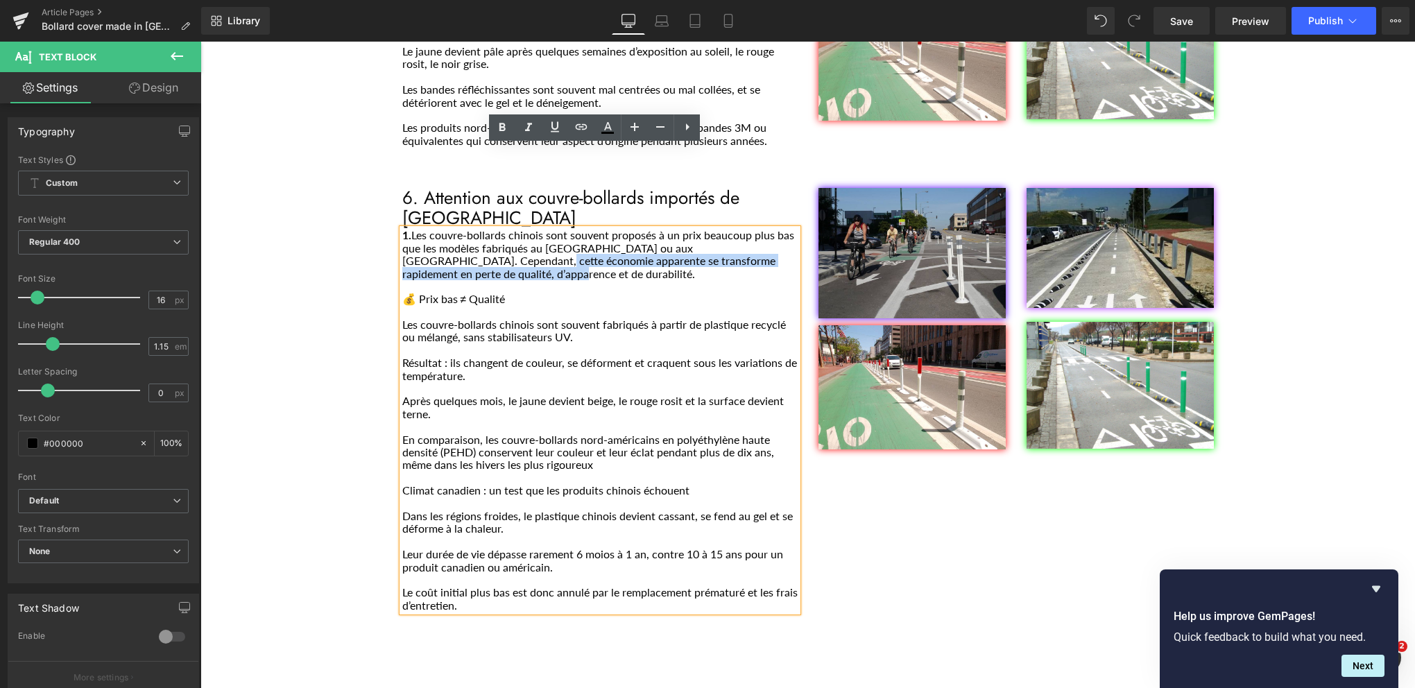
click at [428, 167] on div "6. Attention aux couvre-bollards importés de Chine Heading 1. Les couvre-bollar…" at bounding box center [808, 393] width 833 height 452
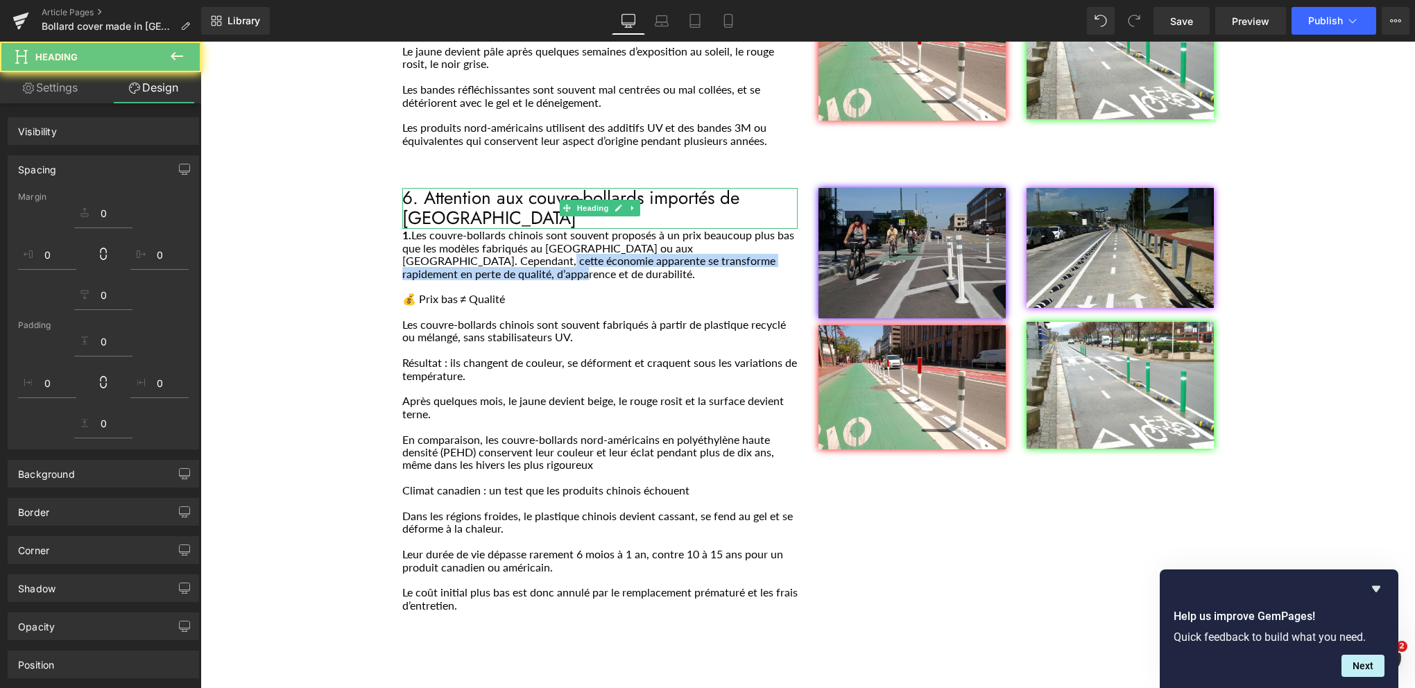
click at [426, 169] on span "Row" at bounding box center [424, 177] width 22 height 17
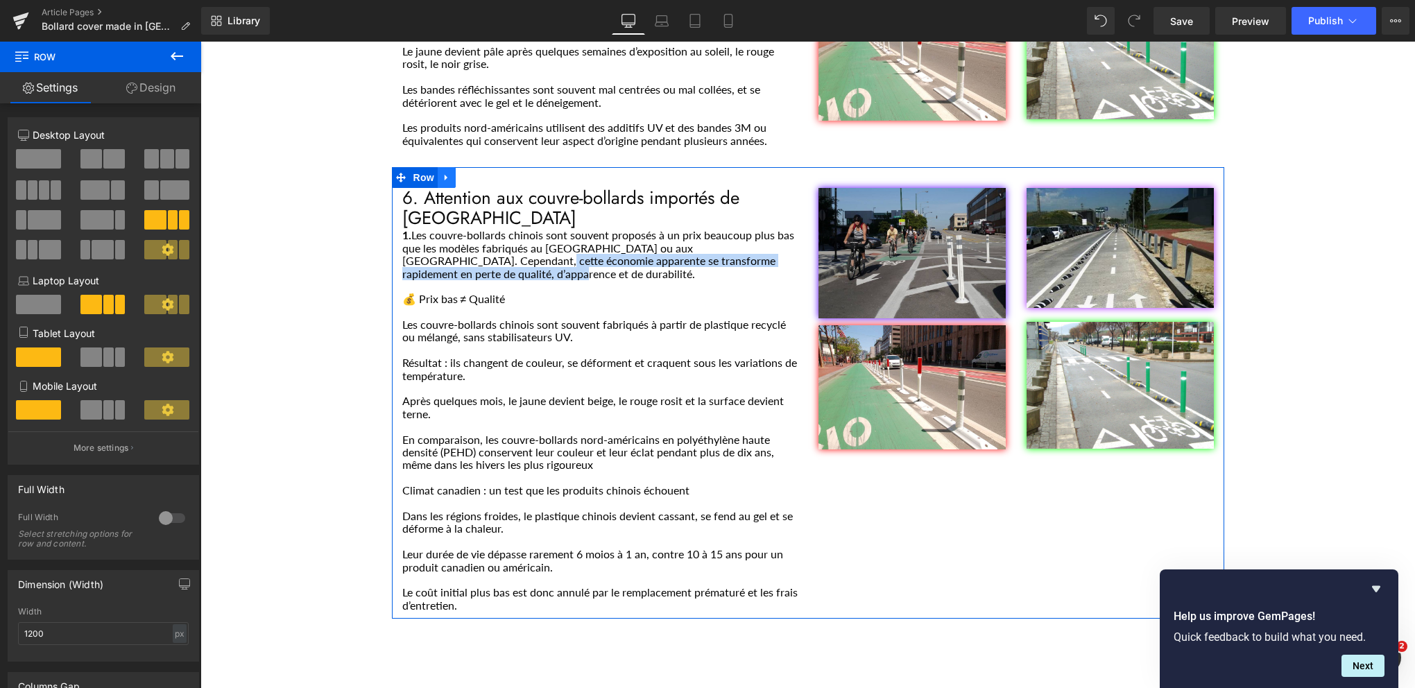
click at [445, 174] on icon "Main content" at bounding box center [446, 177] width 3 height 6
click at [461, 173] on icon "Main content" at bounding box center [465, 178] width 10 height 10
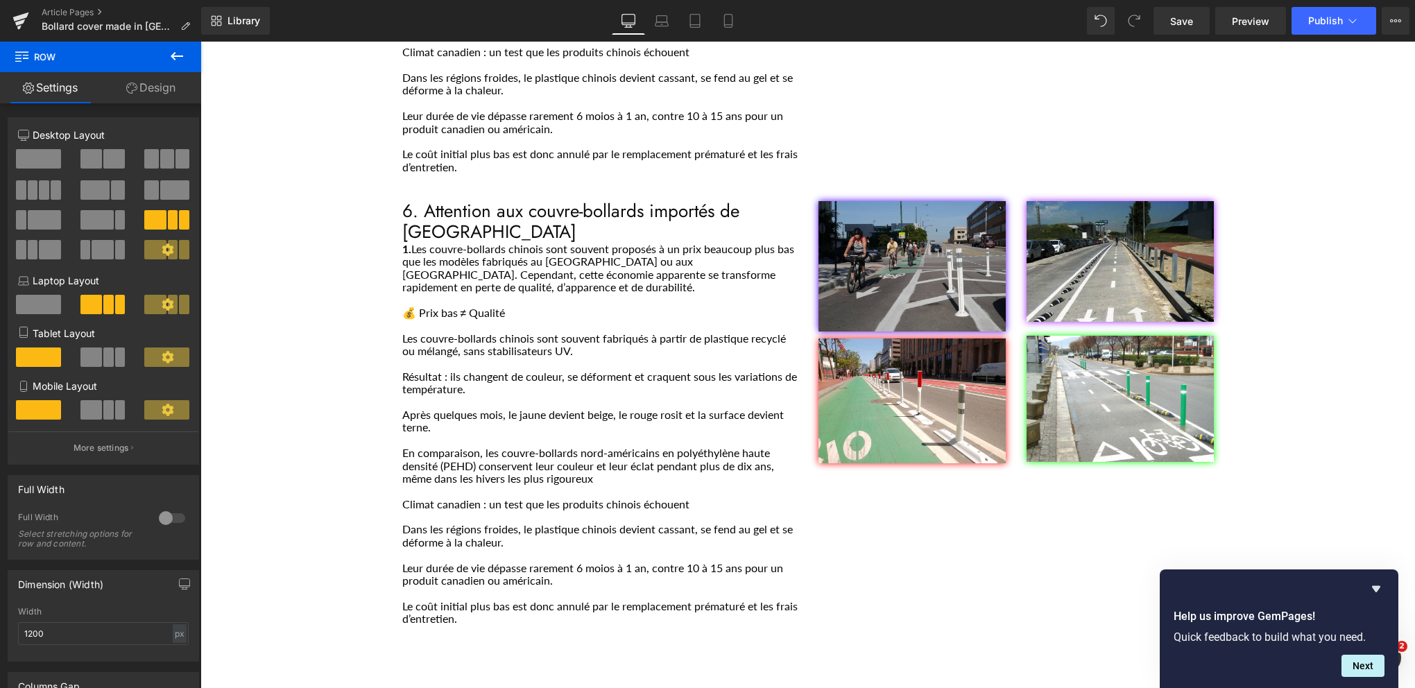
scroll to position [2611, 0]
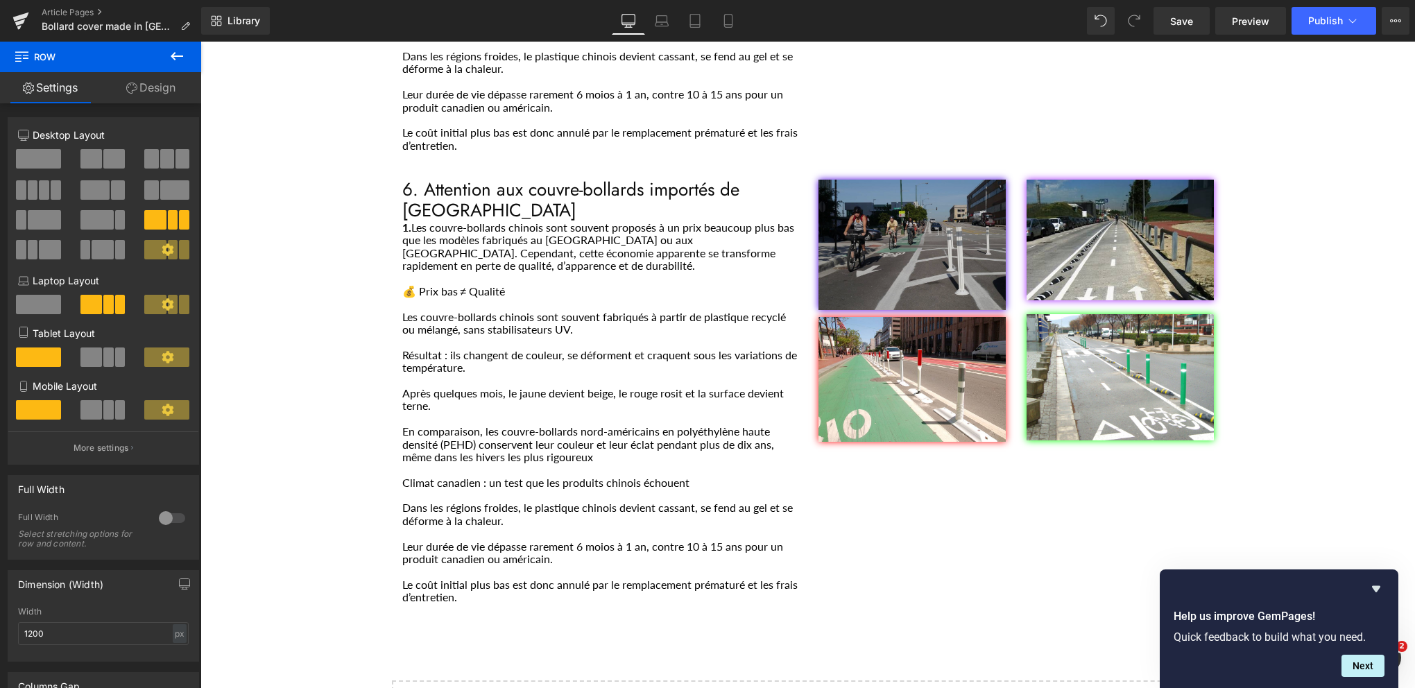
click at [871, 180] on img "Main content" at bounding box center [912, 245] width 187 height 130
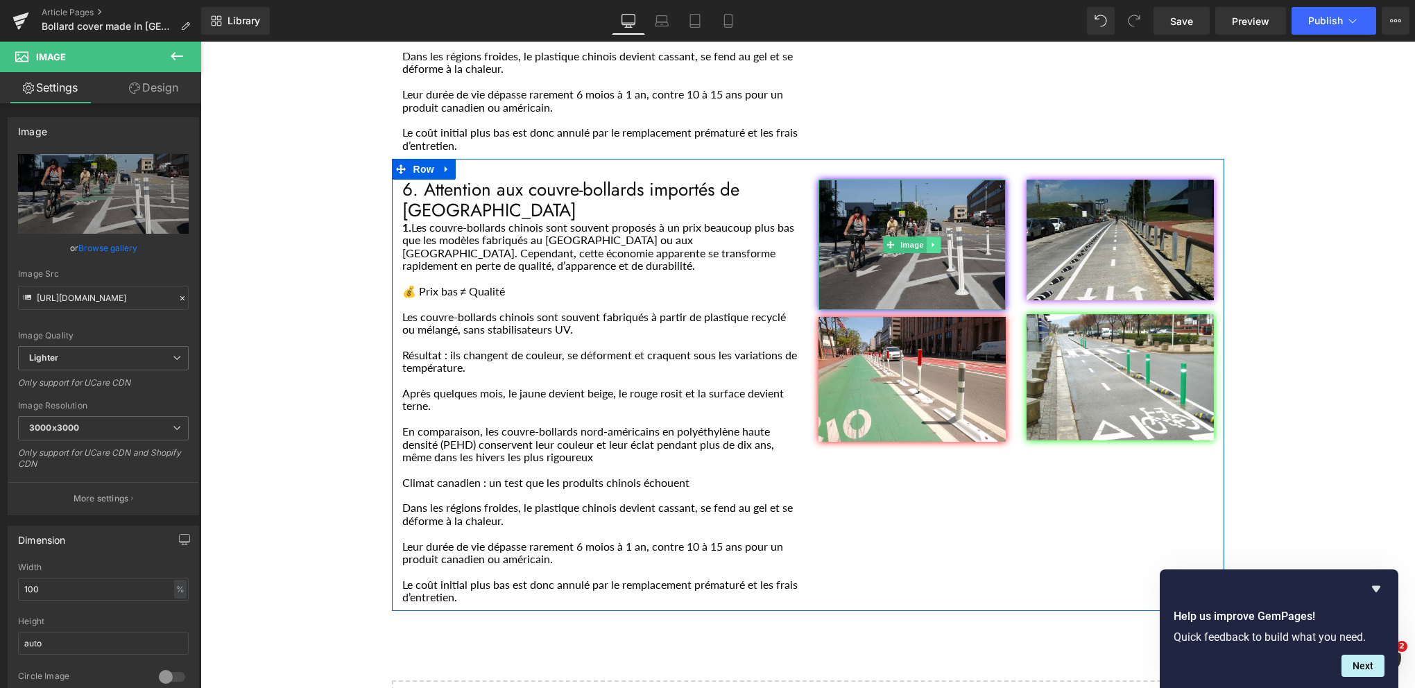
click at [930, 241] on icon "Main content" at bounding box center [934, 245] width 8 height 8
click at [937, 241] on icon "Main content" at bounding box center [941, 245] width 8 height 8
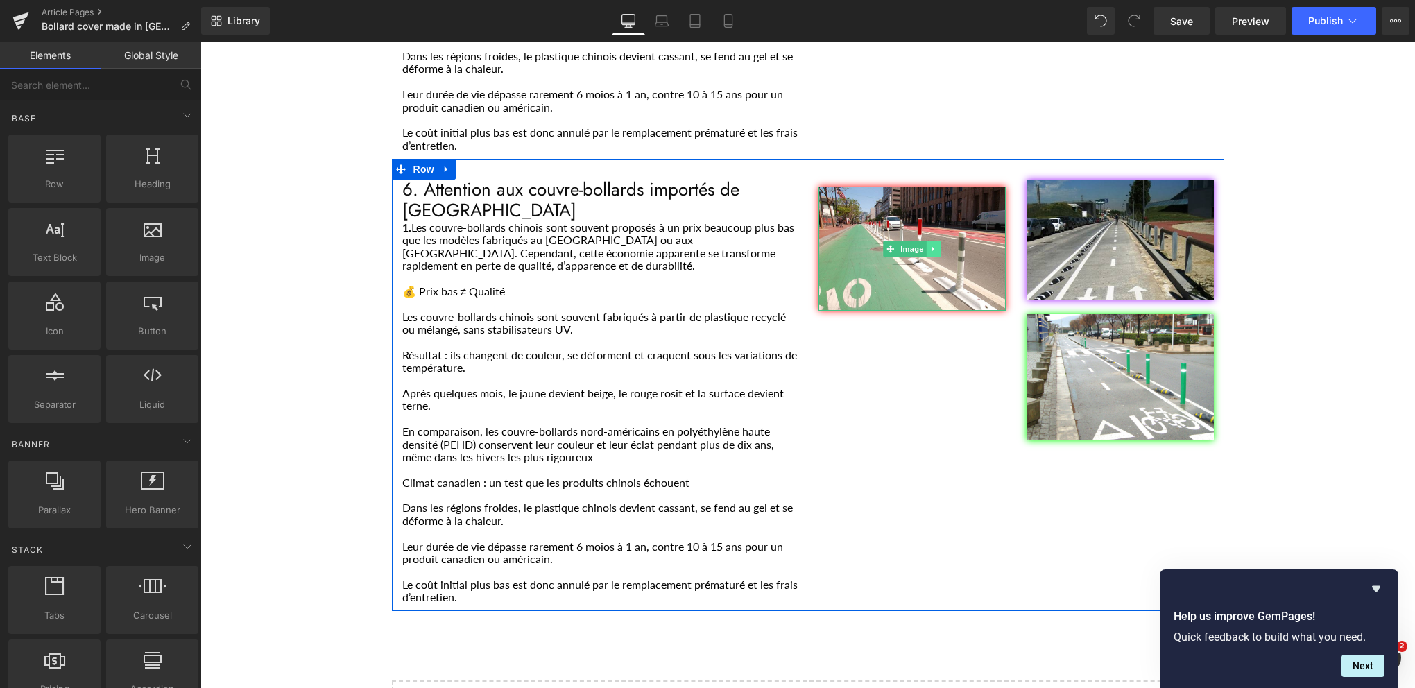
click at [930, 245] on icon "Main content" at bounding box center [934, 249] width 8 height 8
click at [937, 245] on icon "Main content" at bounding box center [941, 249] width 8 height 8
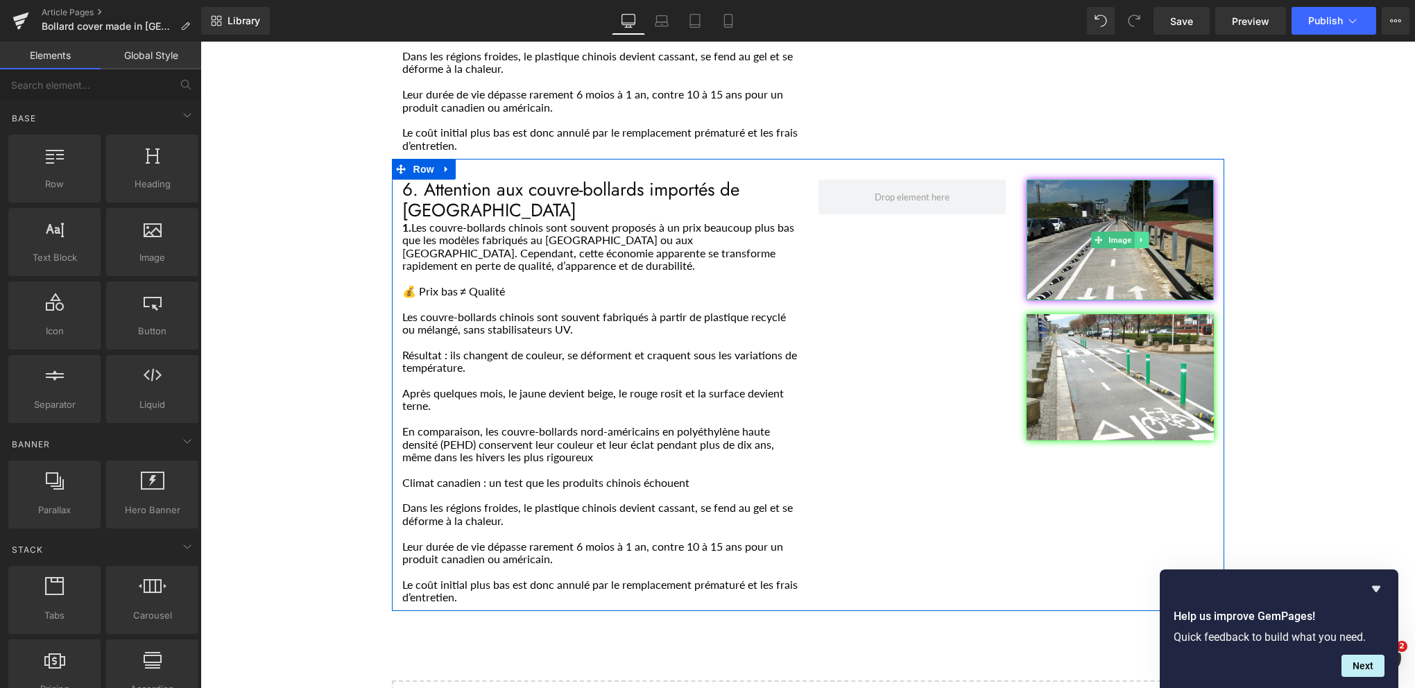
click at [1140, 238] on icon "Main content" at bounding box center [1141, 240] width 2 height 5
click at [1148, 232] on link "Main content" at bounding box center [1149, 240] width 15 height 17
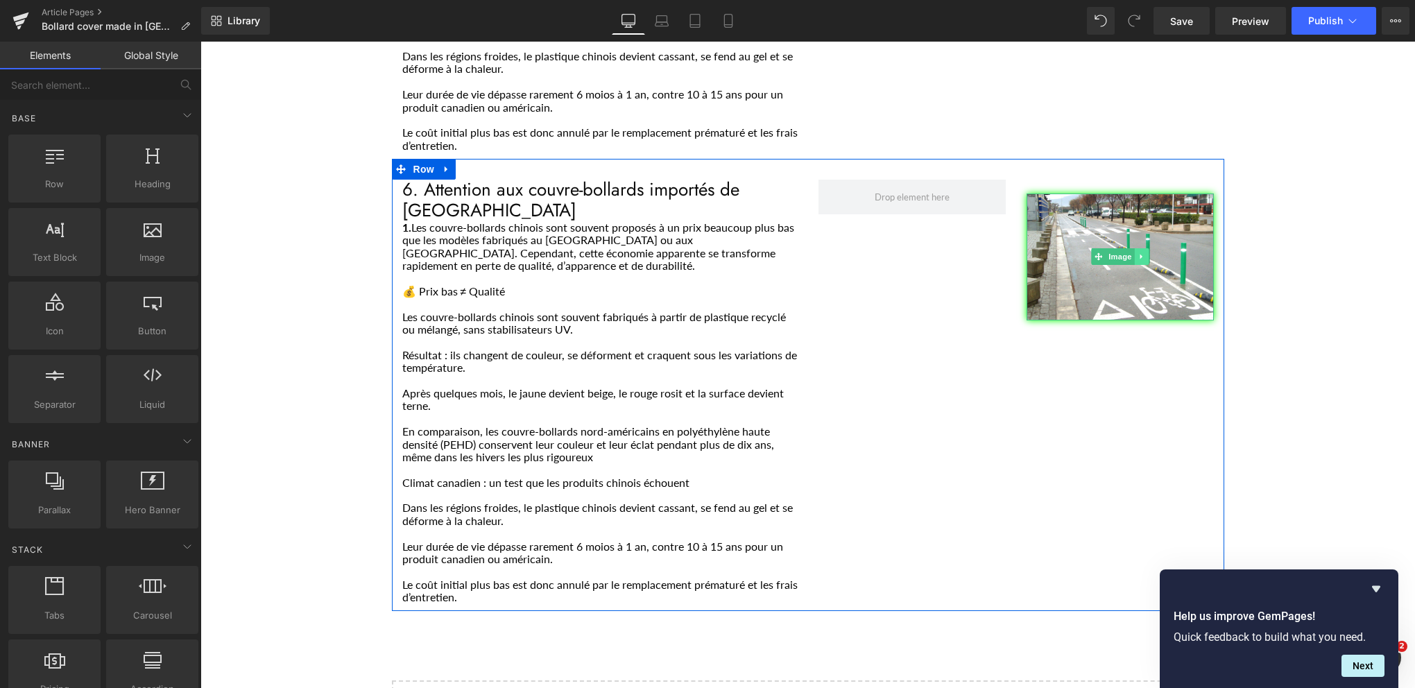
click at [1134, 248] on link "Main content" at bounding box center [1141, 256] width 15 height 17
click at [1145, 253] on icon "Main content" at bounding box center [1149, 257] width 8 height 8
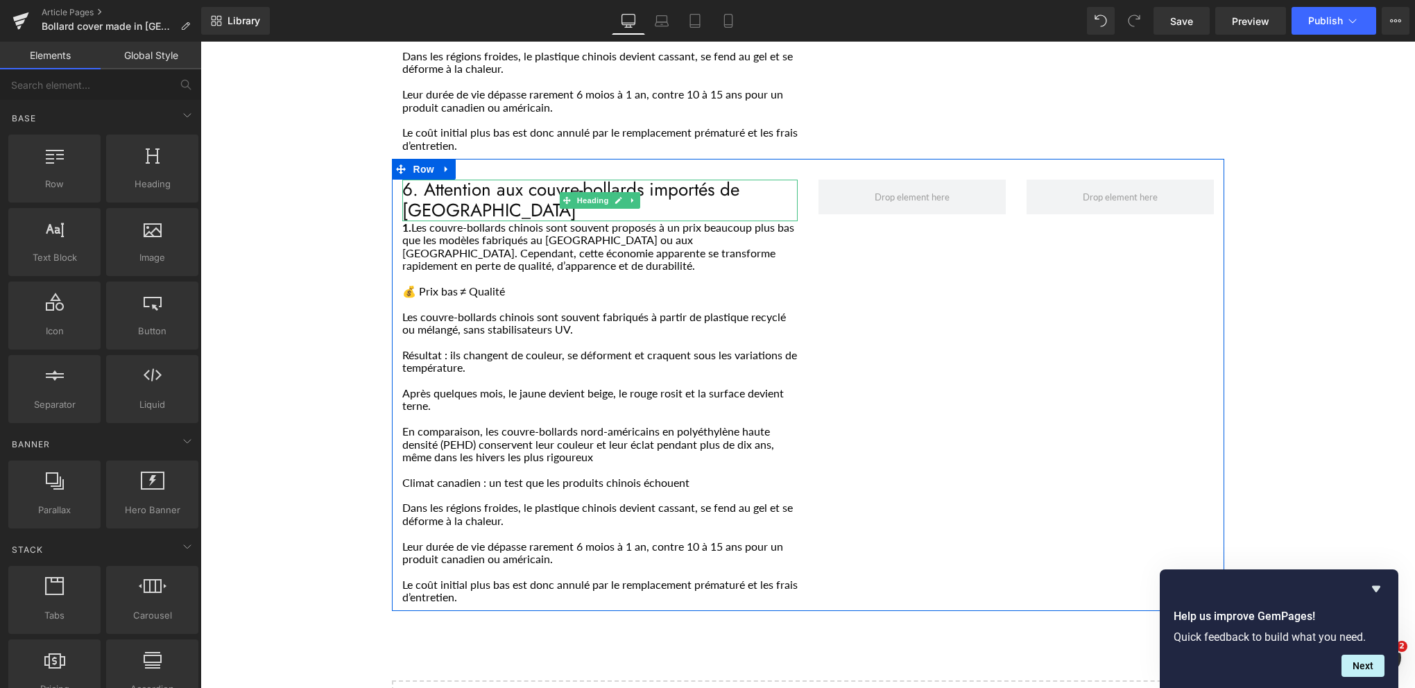
click at [524, 180] on h1 "6. Attention aux couvre-bollards importés de [GEOGRAPHIC_DATA]" at bounding box center [599, 201] width 395 height 42
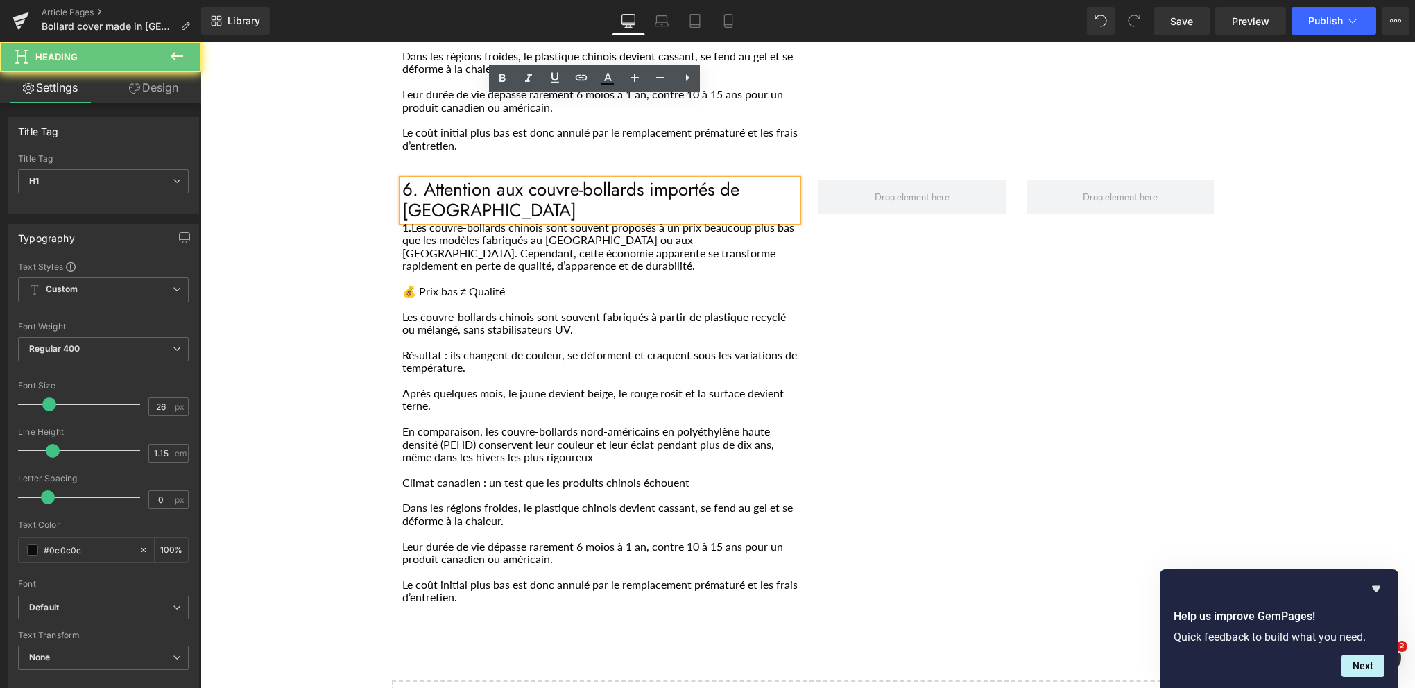
click at [524, 180] on h1 "6. Attention aux couvre-bollards importés de [GEOGRAPHIC_DATA]" at bounding box center [599, 201] width 395 height 42
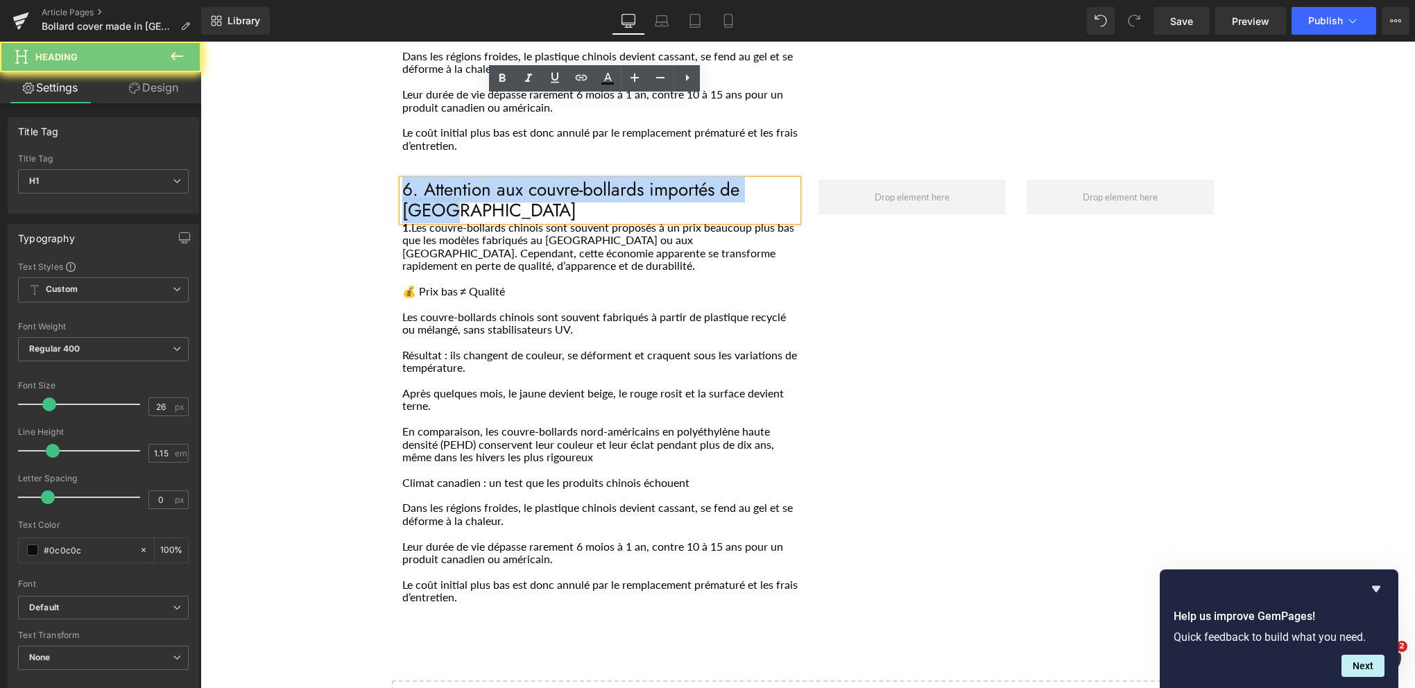
drag, startPoint x: 601, startPoint y: 97, endPoint x: 613, endPoint y: 97, distance: 11.1
click at [603, 180] on h1 "6. Attention aux couvre-bollards importés de [GEOGRAPHIC_DATA]" at bounding box center [599, 201] width 395 height 42
click at [782, 180] on h1 "6. Attention aux couvre-bollards importés de [GEOGRAPHIC_DATA]" at bounding box center [599, 201] width 395 height 42
drag, startPoint x: 785, startPoint y: 107, endPoint x: 419, endPoint y: 108, distance: 366.3
click at [419, 180] on h1 "6. Attention aux couvre-bollards importés de [GEOGRAPHIC_DATA]" at bounding box center [599, 201] width 395 height 42
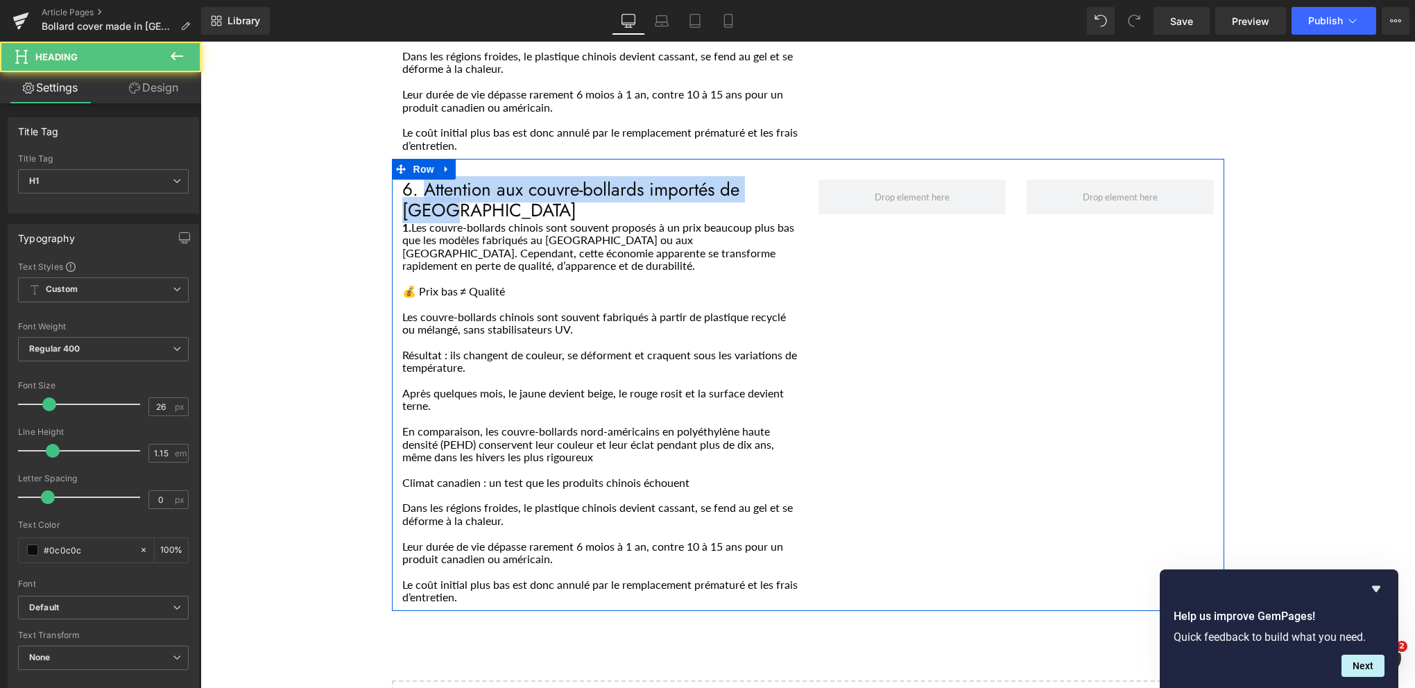
click at [525, 180] on h1 "6. Attention aux couvre-bollards importés de [GEOGRAPHIC_DATA]" at bounding box center [599, 201] width 395 height 42
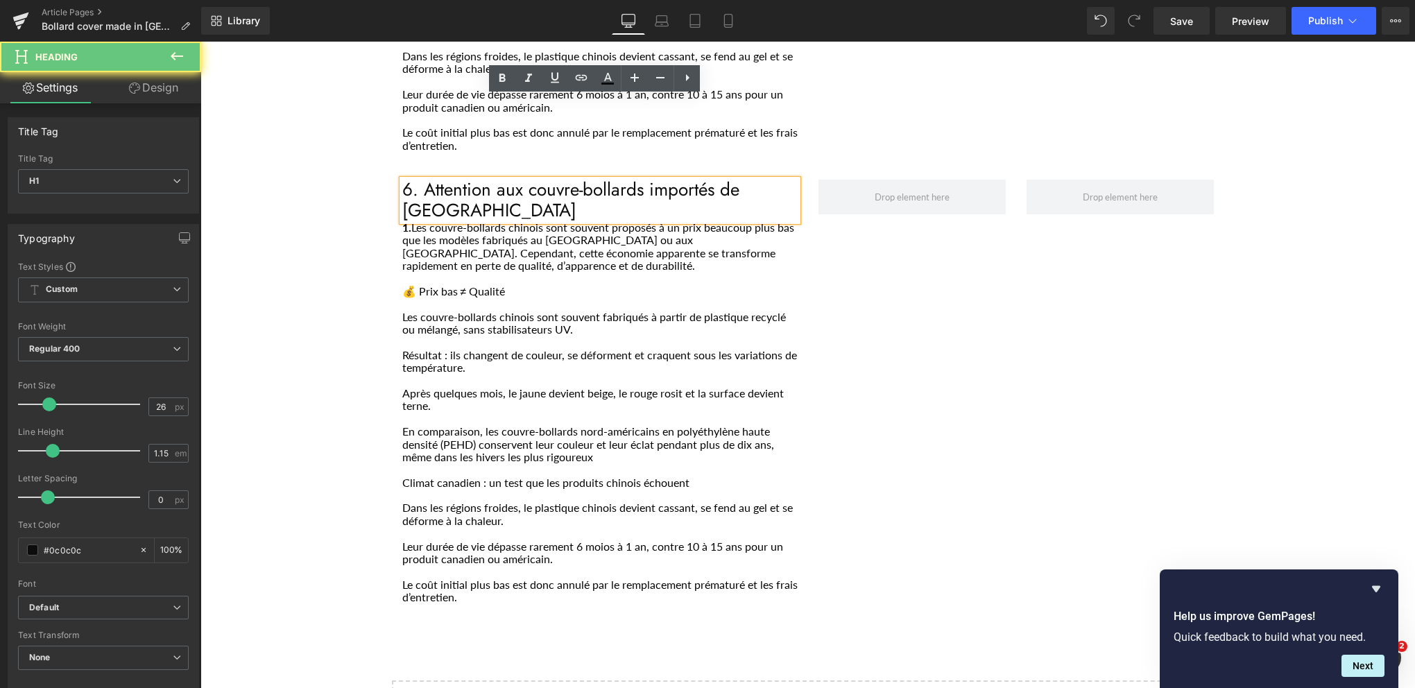
click at [525, 180] on h1 "6. Attention aux couvre-bollards importés de [GEOGRAPHIC_DATA]" at bounding box center [599, 201] width 395 height 42
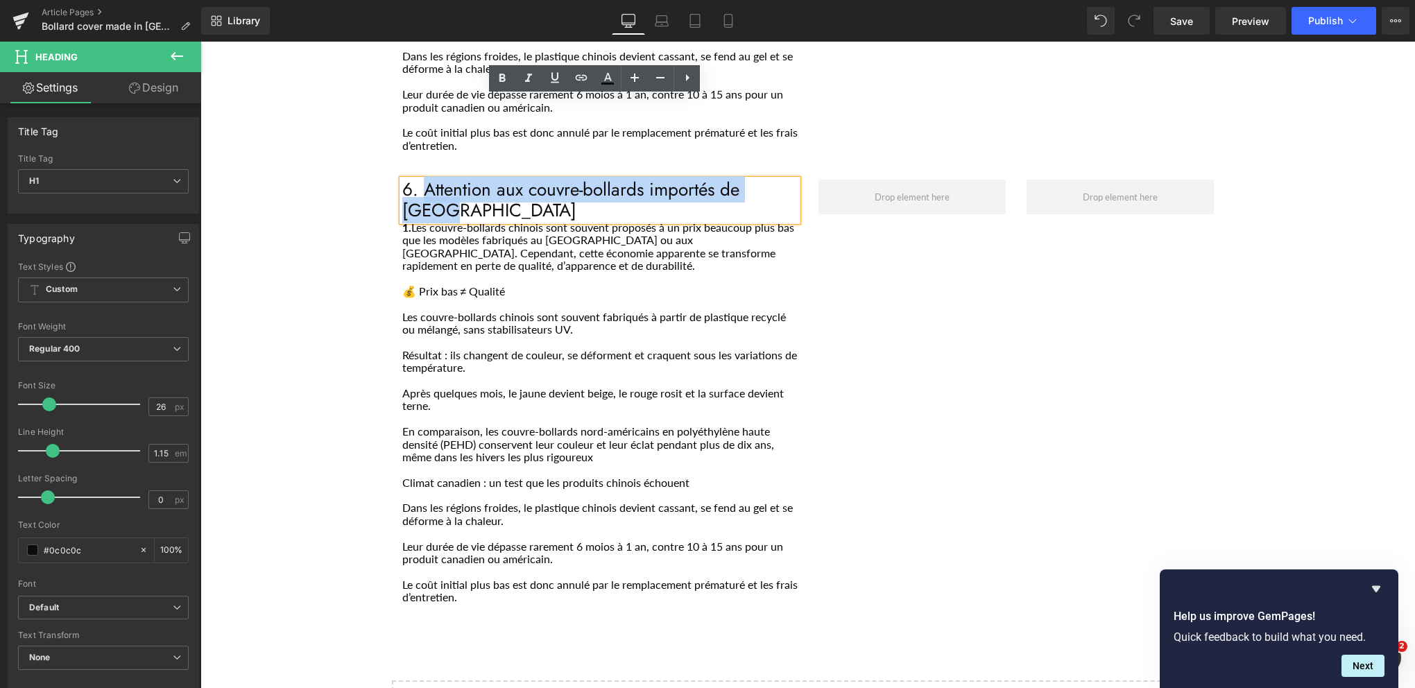
drag, startPoint x: 787, startPoint y: 109, endPoint x: 419, endPoint y: 104, distance: 368.4
click at [419, 180] on h1 "6. Attention aux couvre-bollards importés de [GEOGRAPHIC_DATA]" at bounding box center [599, 201] width 395 height 42
click at [433, 180] on h1 "6. Attention aux couvre-bollards importés de [GEOGRAPHIC_DATA]" at bounding box center [599, 201] width 395 height 42
drag, startPoint x: 418, startPoint y: 108, endPoint x: 785, endPoint y: 99, distance: 367.1
click at [785, 180] on h1 "6. Attention aux couvre-bollards importés de [GEOGRAPHIC_DATA]" at bounding box center [599, 201] width 395 height 42
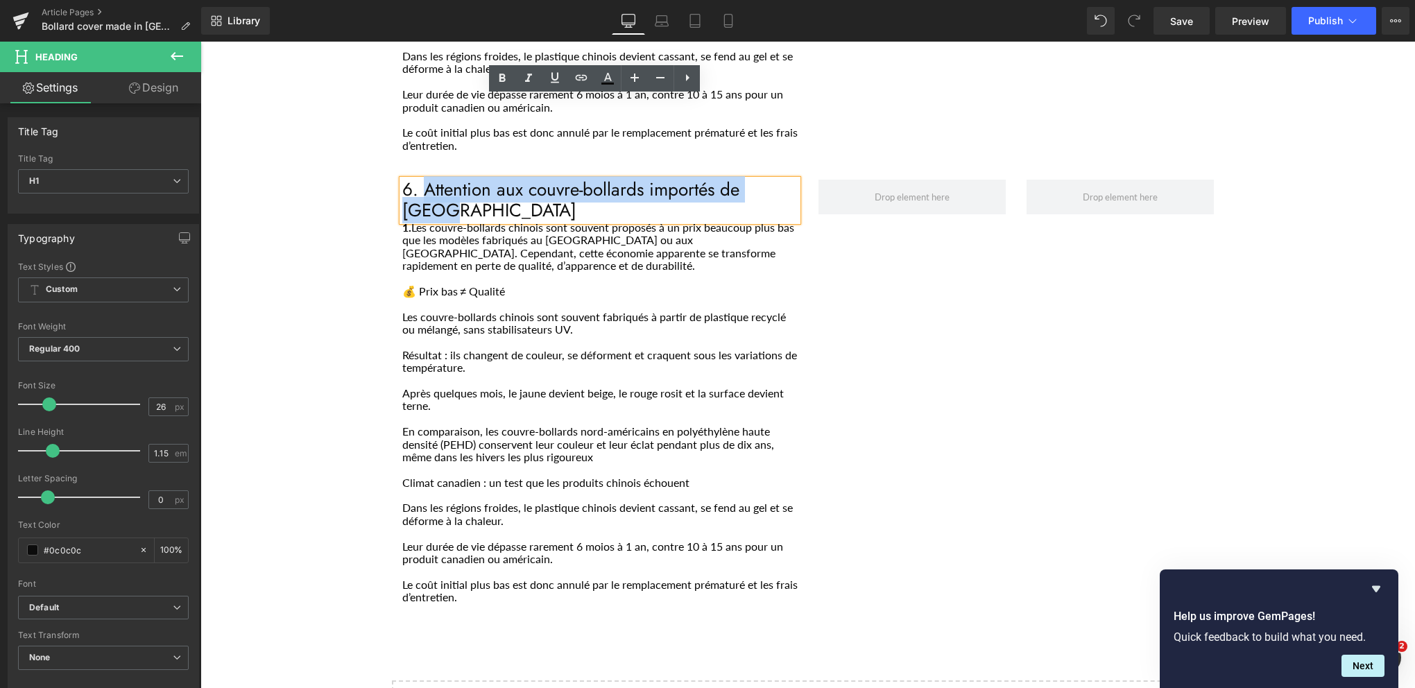
paste div "Main content"
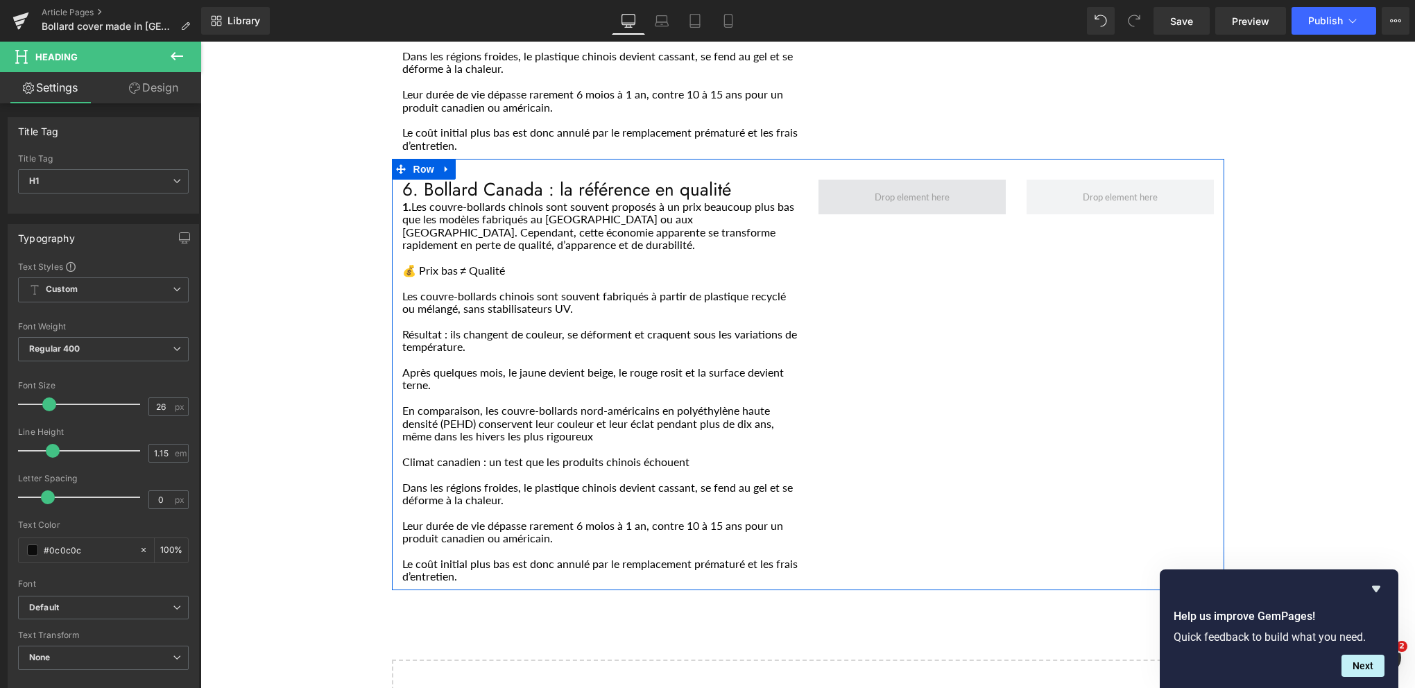
click at [977, 180] on span "Main content" at bounding box center [912, 197] width 187 height 35
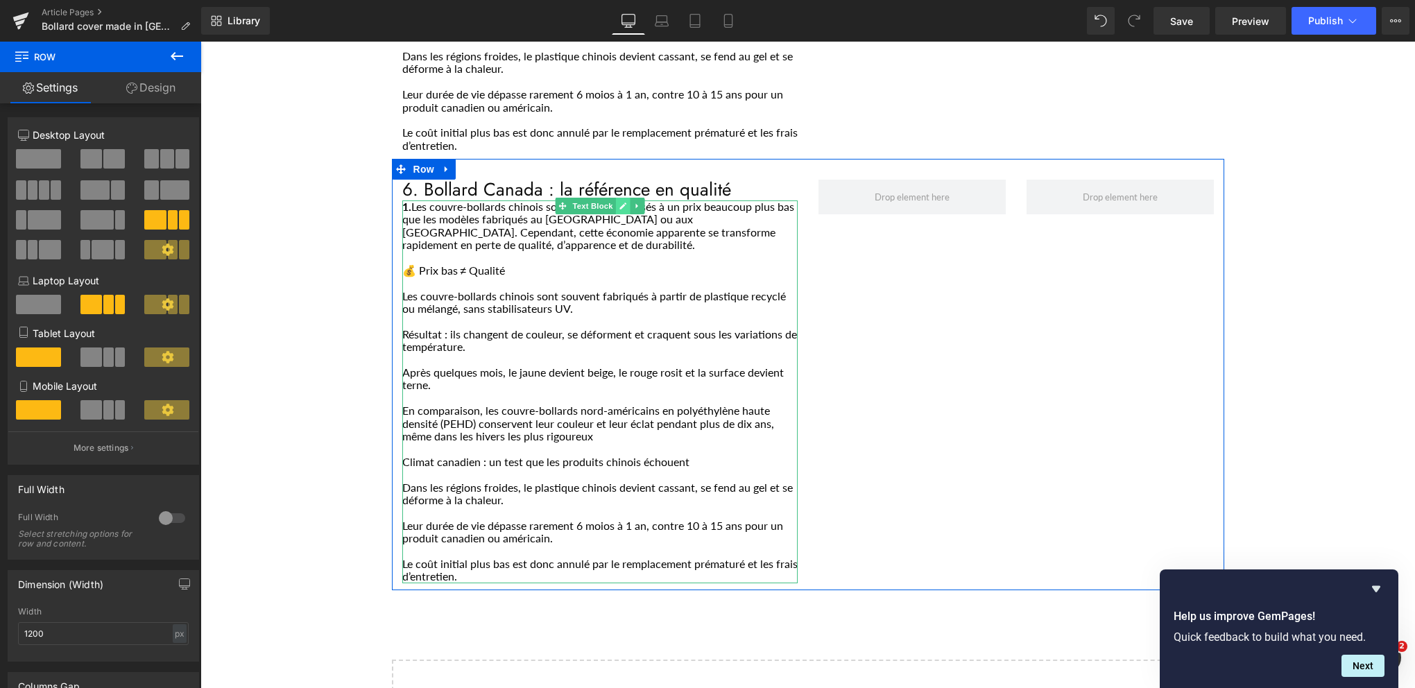
click at [620, 203] on icon "Main content" at bounding box center [623, 206] width 7 height 7
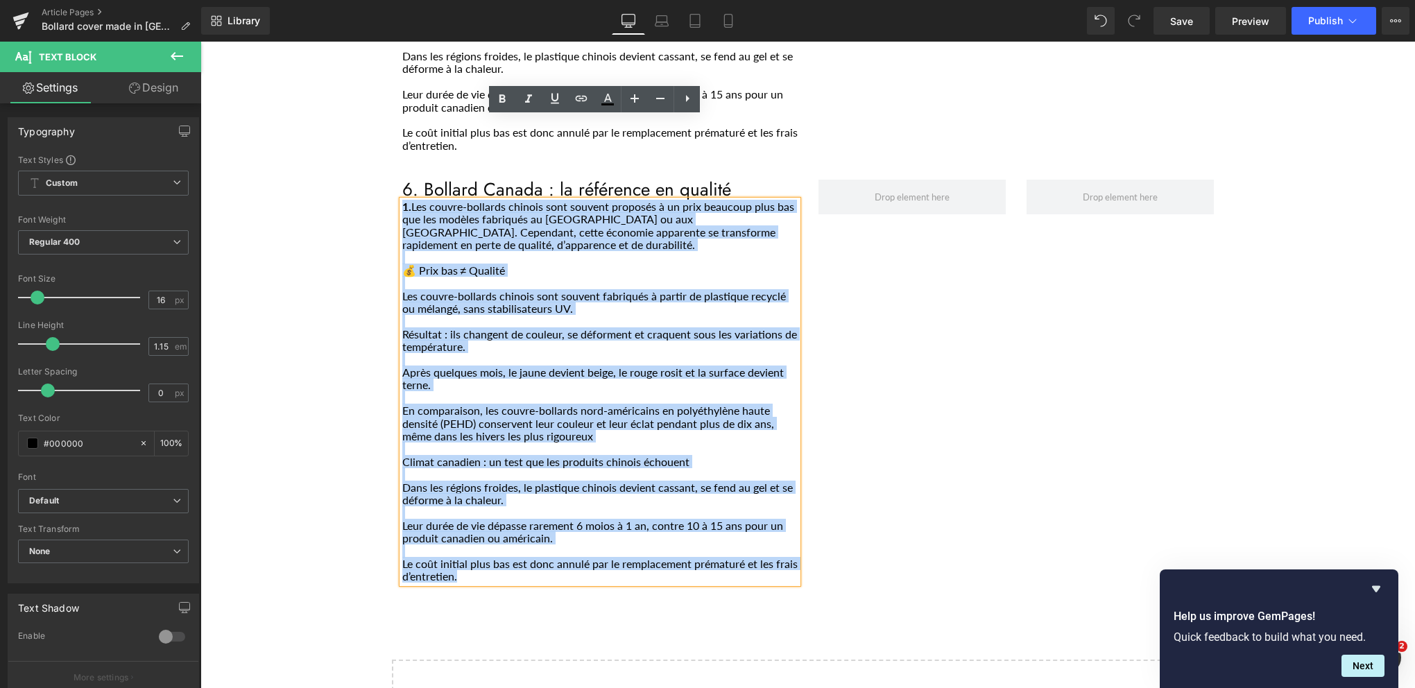
drag, startPoint x: 402, startPoint y: 485, endPoint x: 391, endPoint y: 119, distance: 366.5
click at [392, 180] on div "6. Bollard Canada : la référence en qualité Heading 1. Les couvre-bollards chin…" at bounding box center [600, 382] width 416 height 404
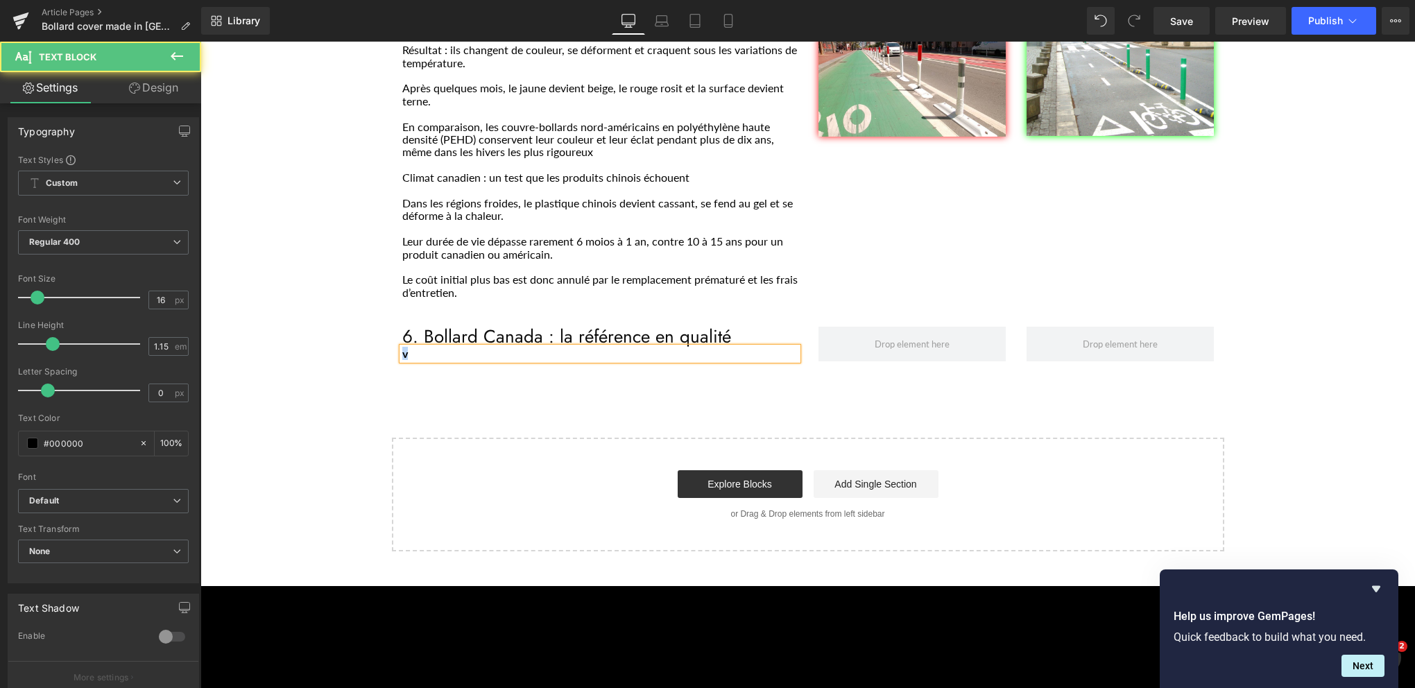
drag, startPoint x: 412, startPoint y: 269, endPoint x: 391, endPoint y: 270, distance: 21.5
click at [392, 327] on div "6. Bollard Canada : la référence en qualité Heading v Text Block" at bounding box center [600, 343] width 416 height 33
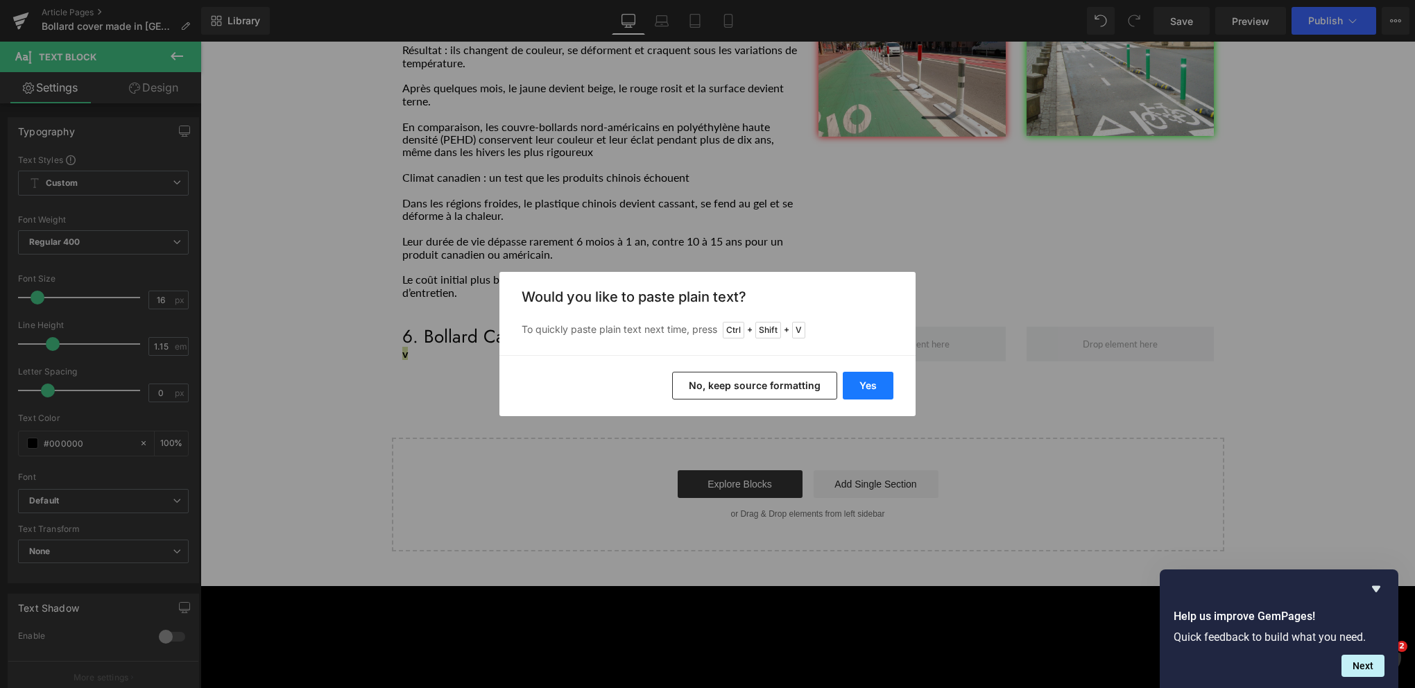
click at [884, 392] on button "Yes" at bounding box center [868, 386] width 51 height 28
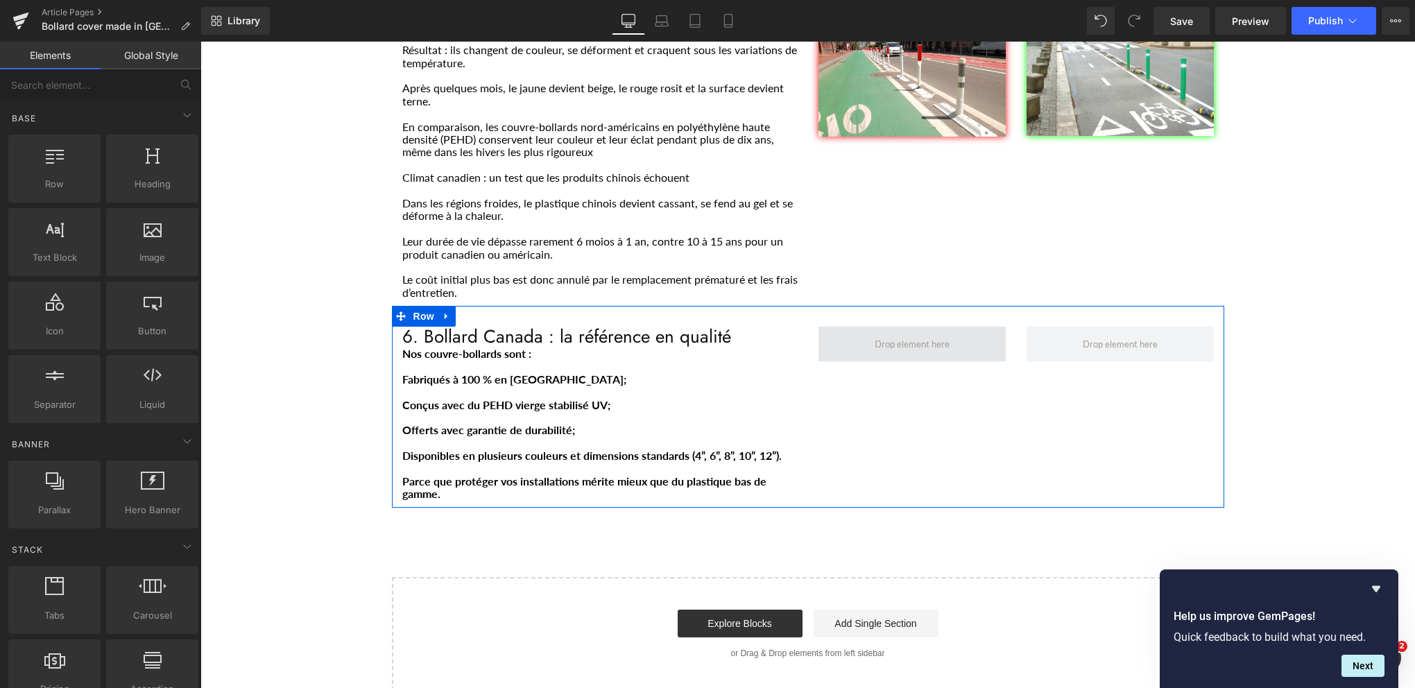
click at [989, 327] on span "Main content" at bounding box center [912, 344] width 187 height 35
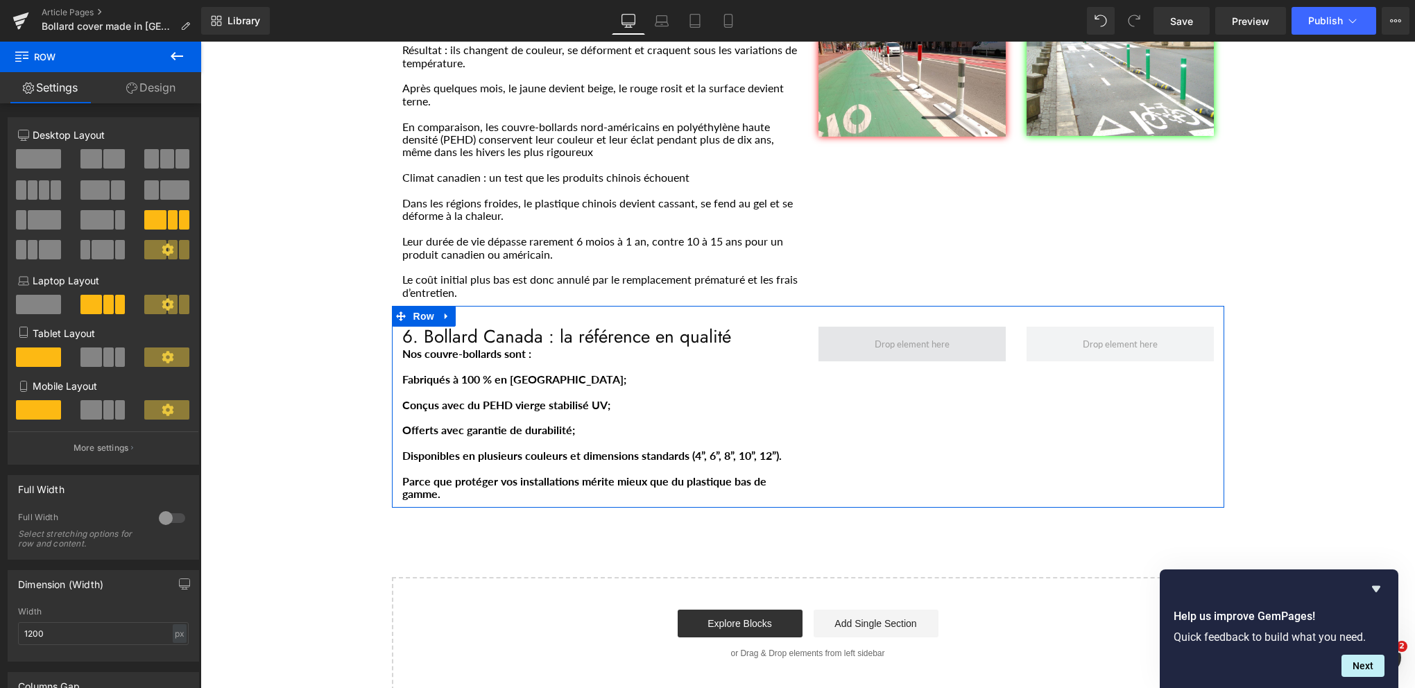
click at [919, 336] on span "Main content" at bounding box center [912, 344] width 85 height 17
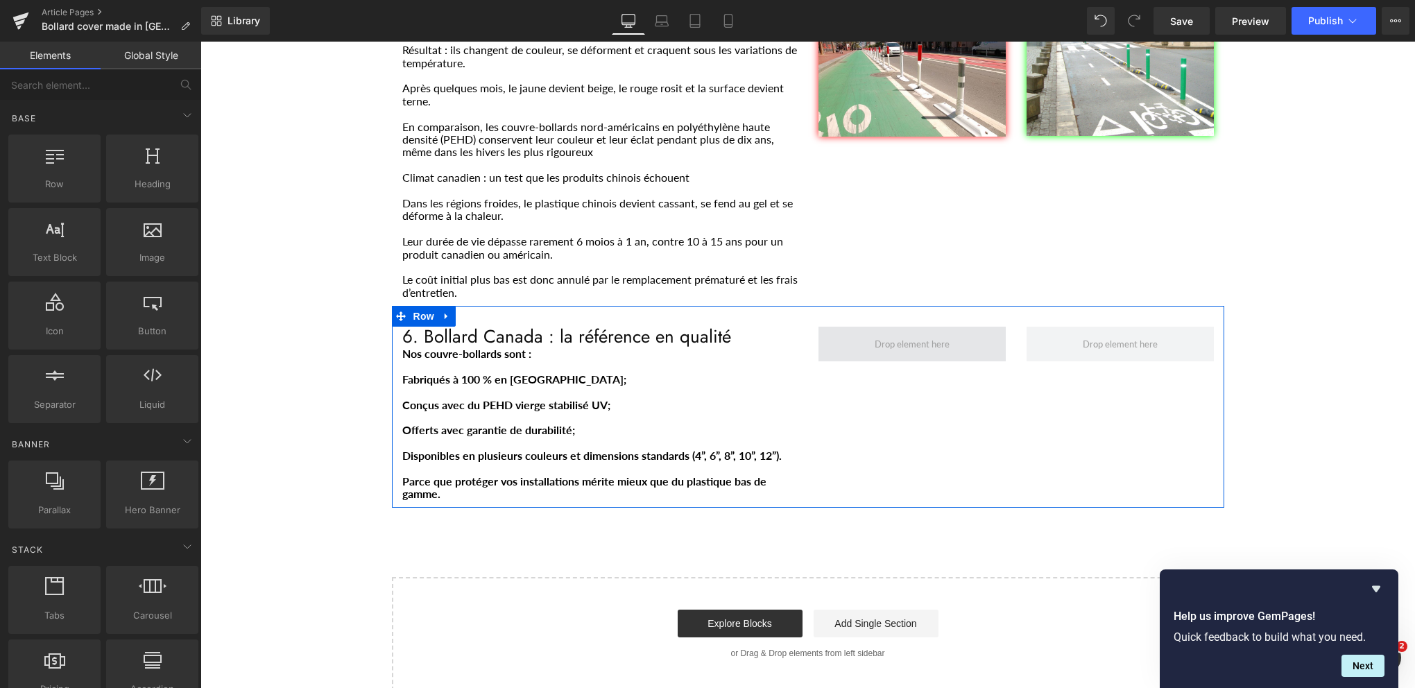
click at [919, 336] on span "Main content" at bounding box center [912, 344] width 85 height 17
click at [888, 336] on span "Main content" at bounding box center [912, 344] width 85 height 17
click at [418, 306] on span "Row" at bounding box center [424, 316] width 28 height 21
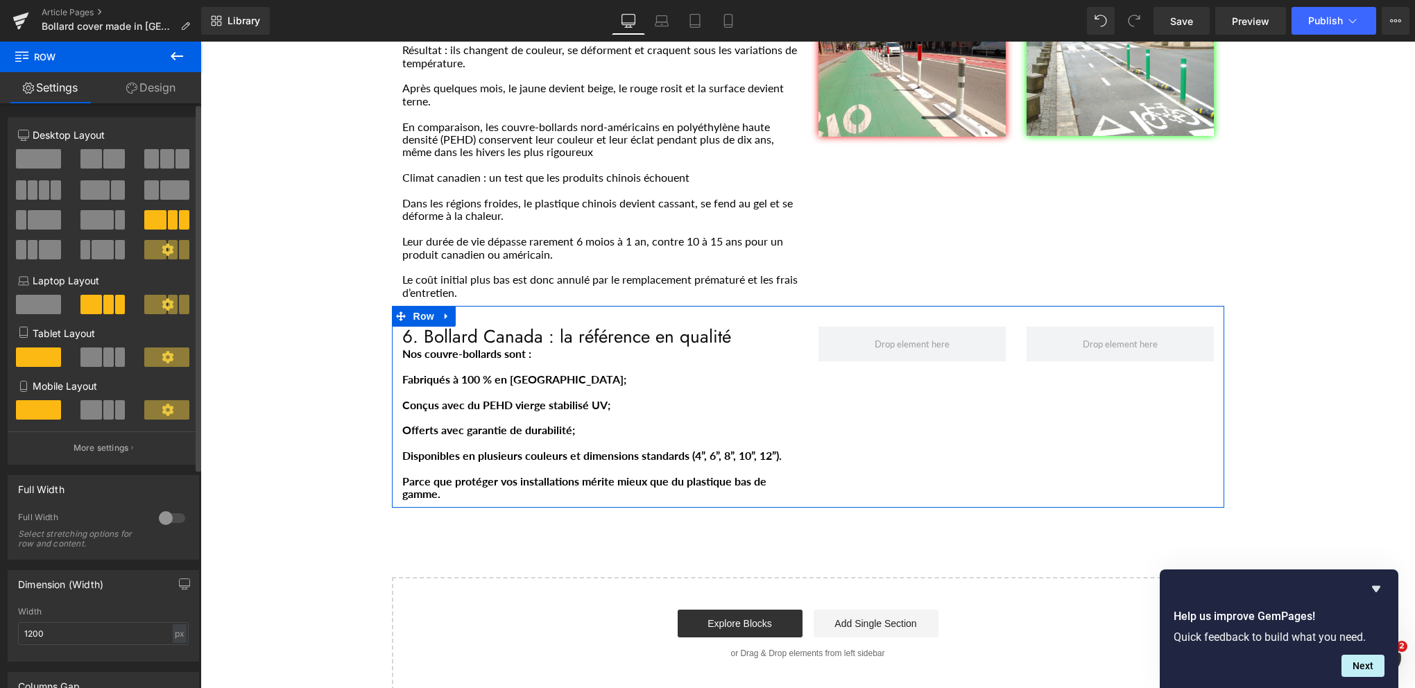
click at [92, 159] on span at bounding box center [91, 158] width 22 height 19
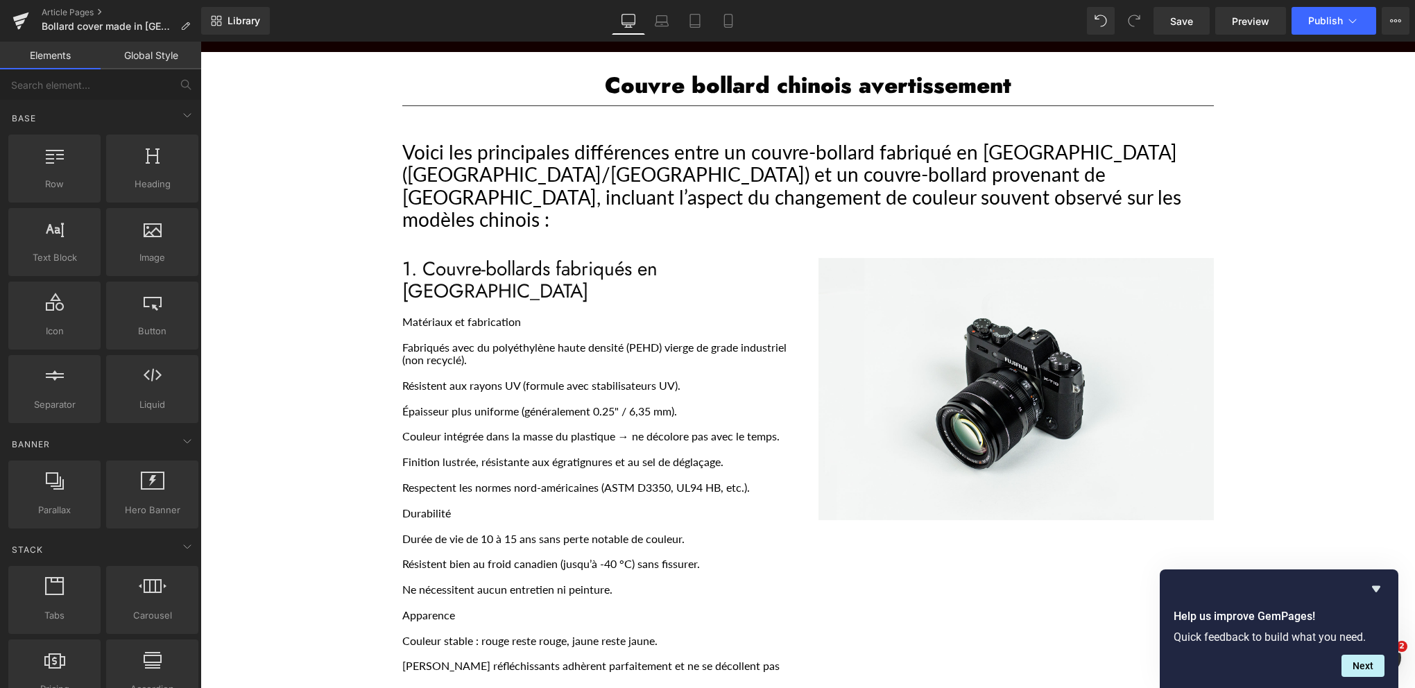
scroll to position [416, 0]
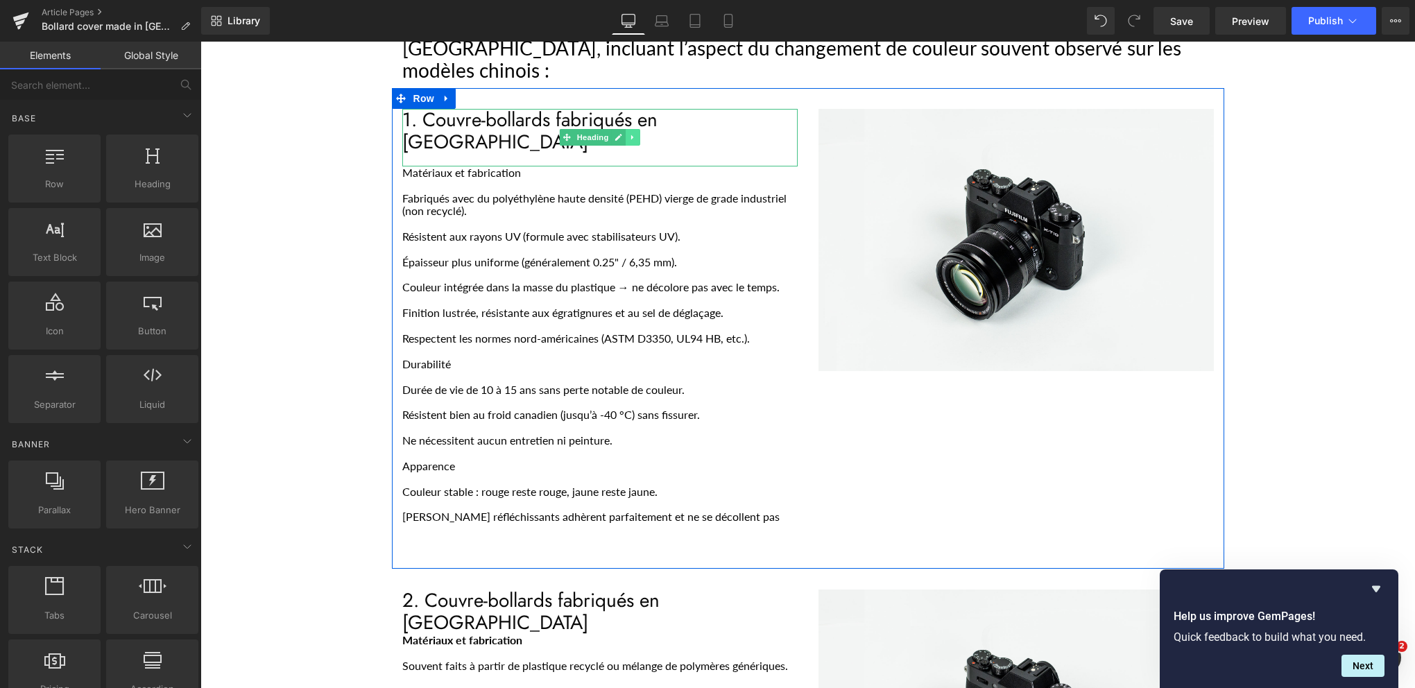
click at [629, 133] on icon "Main content" at bounding box center [633, 137] width 8 height 8
click at [593, 135] on icon "Main content" at bounding box center [596, 138] width 7 height 7
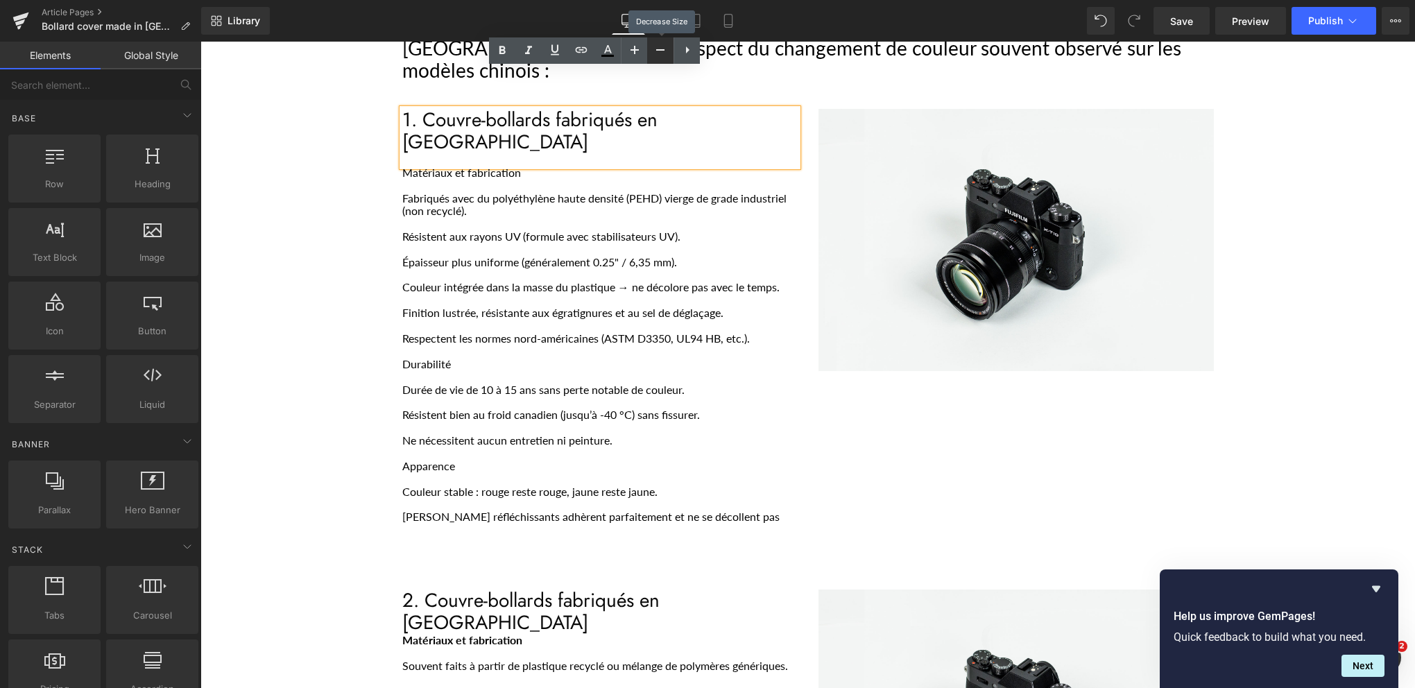
click at [651, 51] on link at bounding box center [660, 50] width 26 height 26
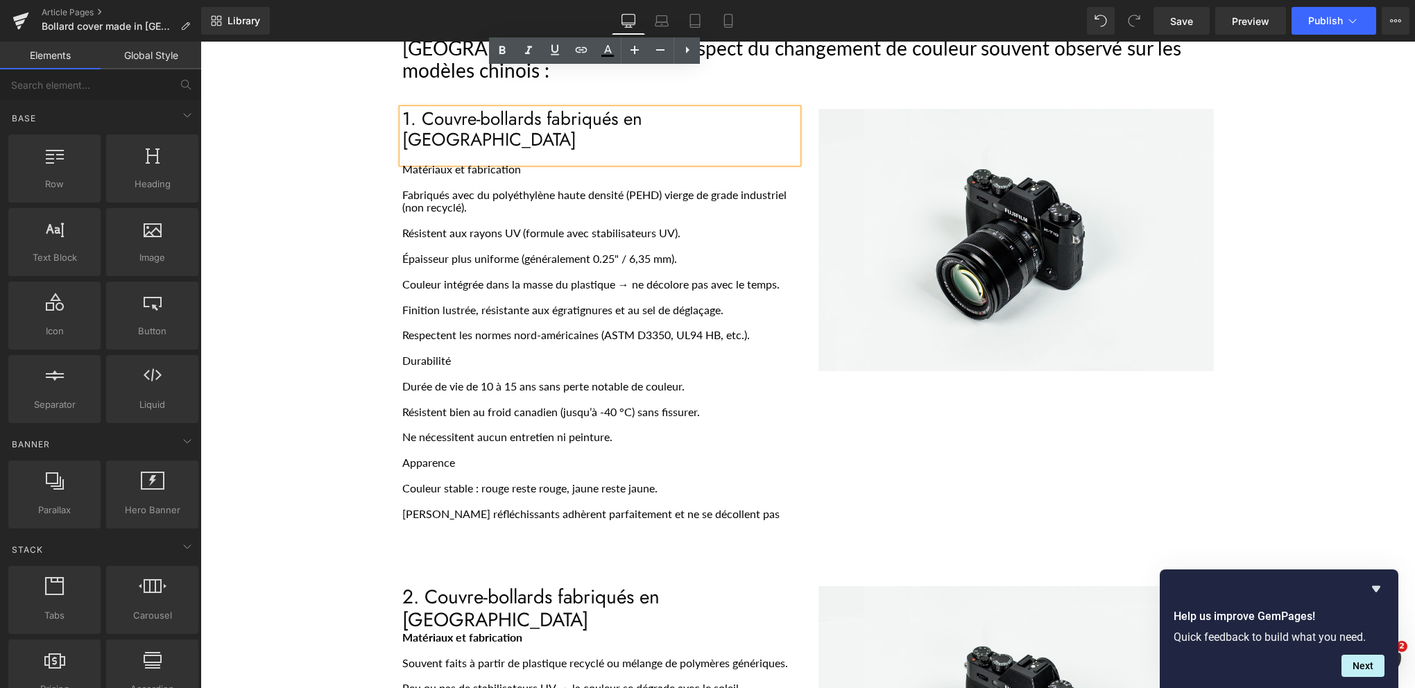
click at [608, 109] on h1 "1. Couvre-bollards fabriqués en [GEOGRAPHIC_DATA]" at bounding box center [599, 130] width 395 height 42
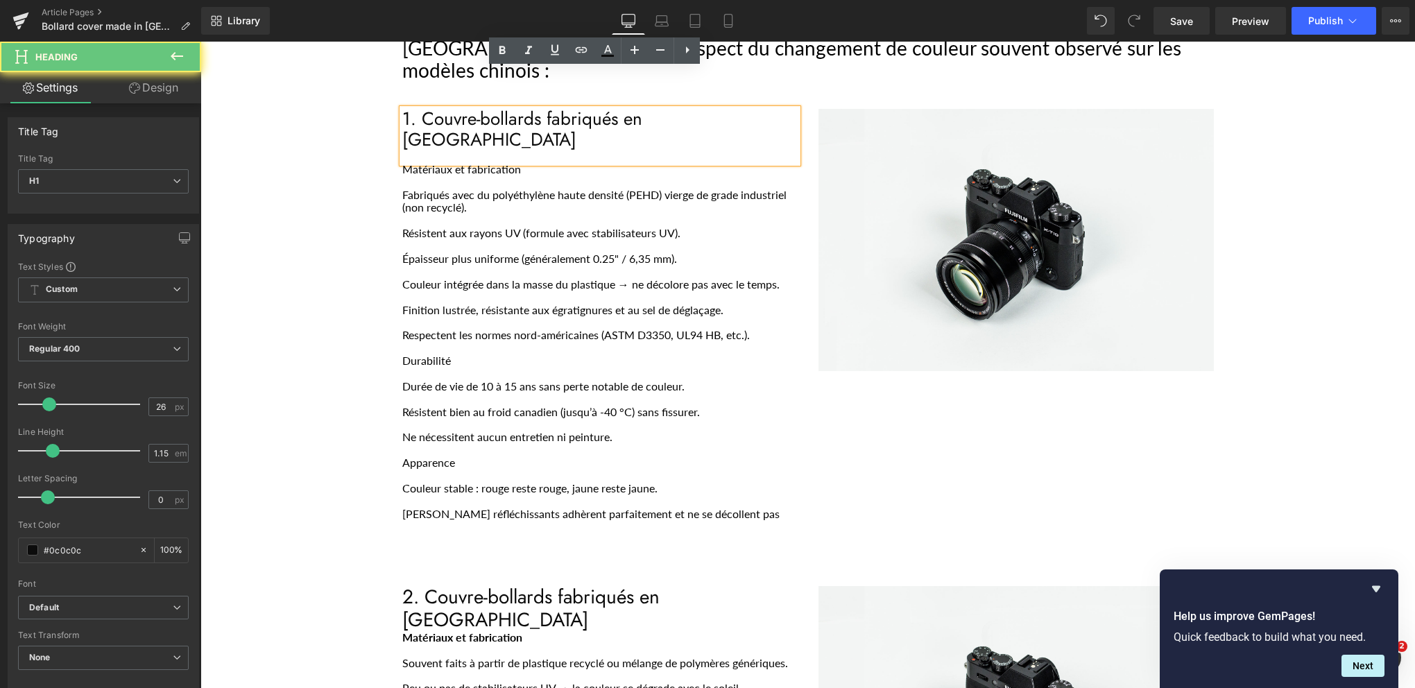
click at [608, 109] on h1 "1. Couvre-bollards fabriqués en [GEOGRAPHIC_DATA]" at bounding box center [599, 130] width 395 height 42
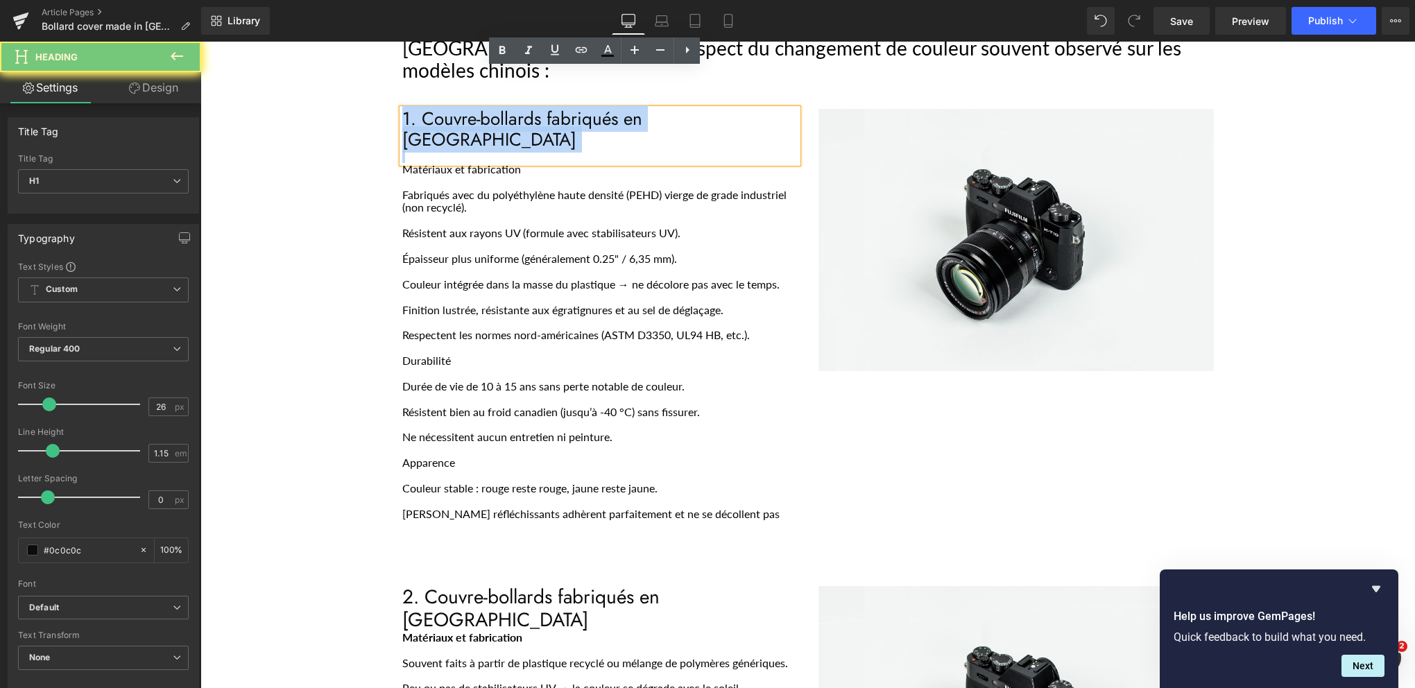
click at [608, 109] on h1 "1. Couvre-bollards fabriqués en [GEOGRAPHIC_DATA]" at bounding box center [599, 130] width 395 height 42
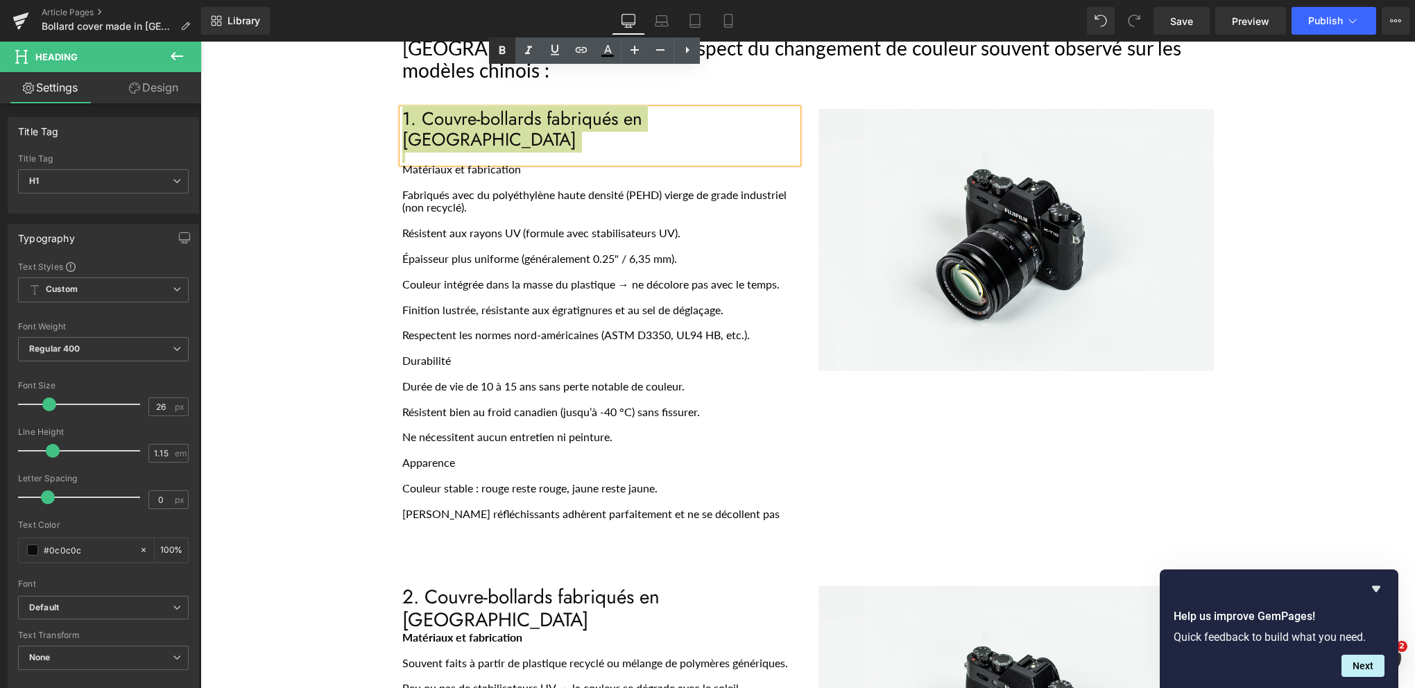
click at [504, 51] on icon at bounding box center [502, 50] width 17 height 17
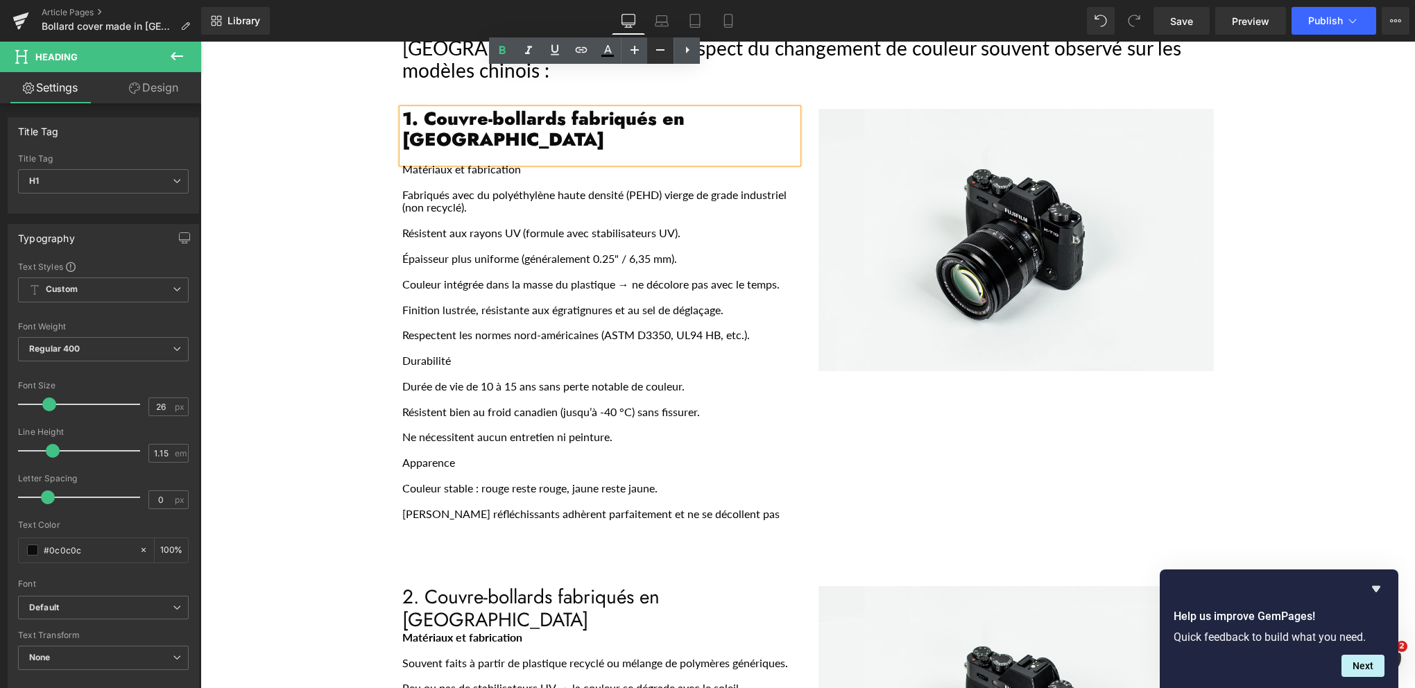
click at [656, 47] on icon at bounding box center [660, 50] width 17 height 17
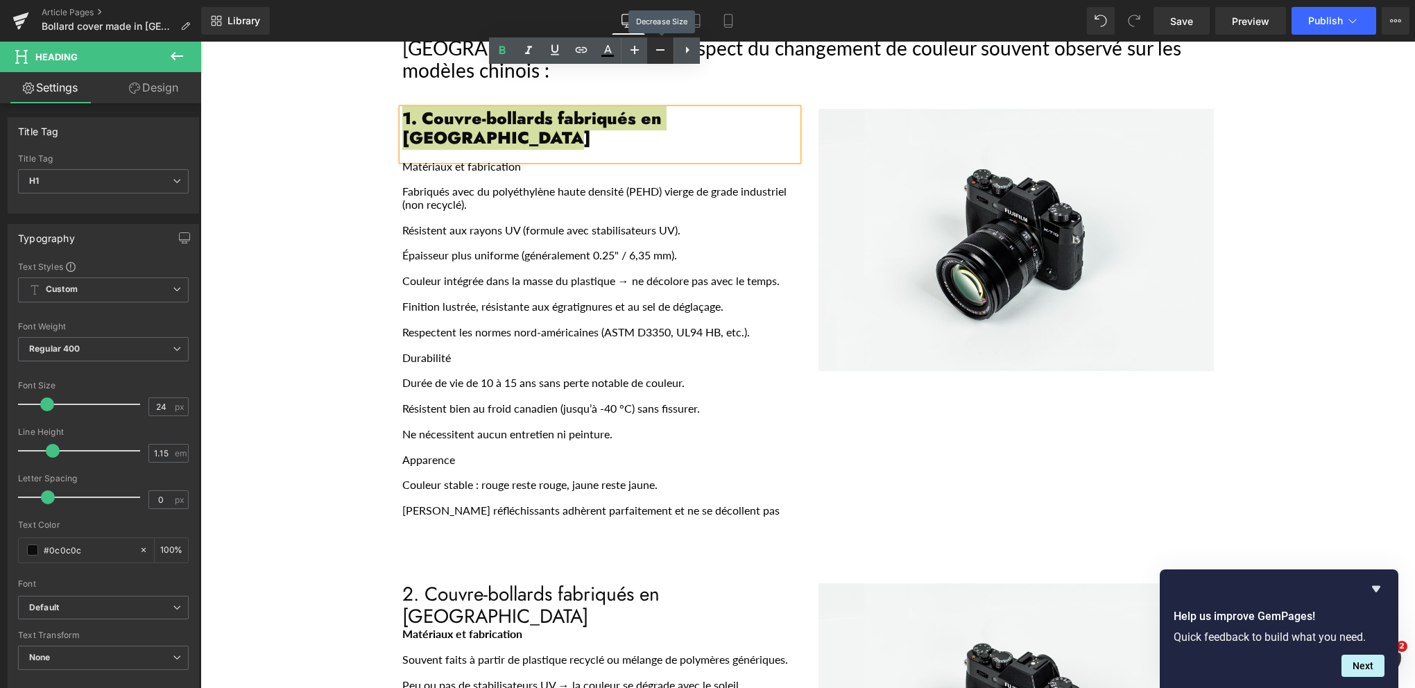
click at [656, 47] on icon at bounding box center [660, 50] width 17 height 17
type input "22"
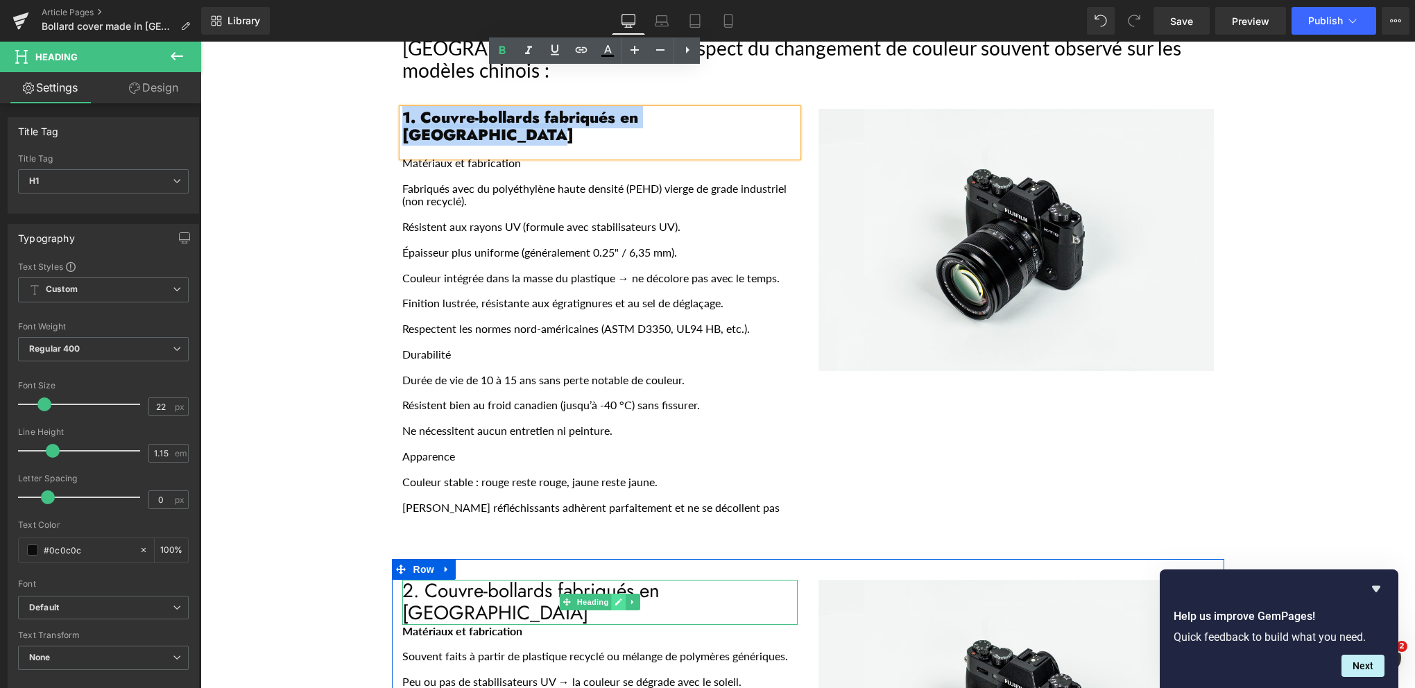
click at [615, 598] on icon "Main content" at bounding box center [619, 602] width 8 height 8
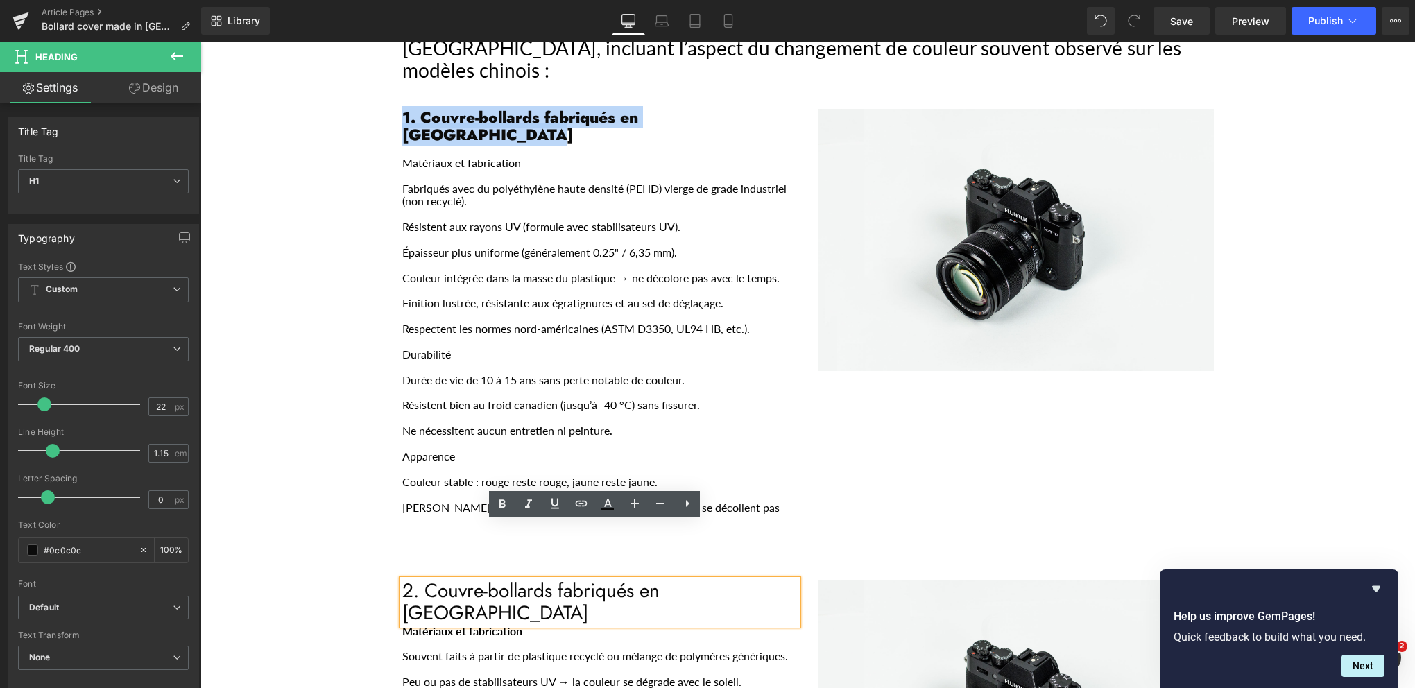
click at [593, 577] on span "2. Couvre-bollards fabriqués en [GEOGRAPHIC_DATA]" at bounding box center [530, 602] width 257 height 51
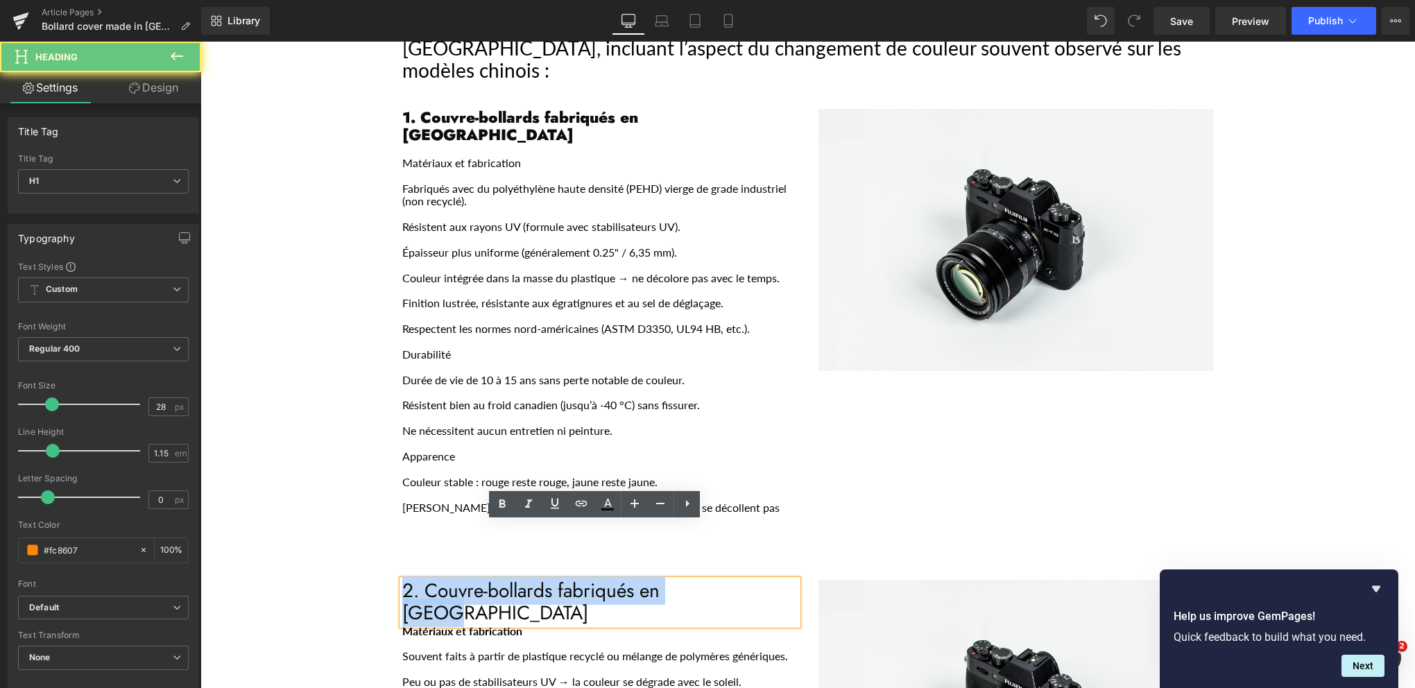
click at [593, 577] on span "2. Couvre-bollards fabriqués en [GEOGRAPHIC_DATA]" at bounding box center [530, 602] width 257 height 51
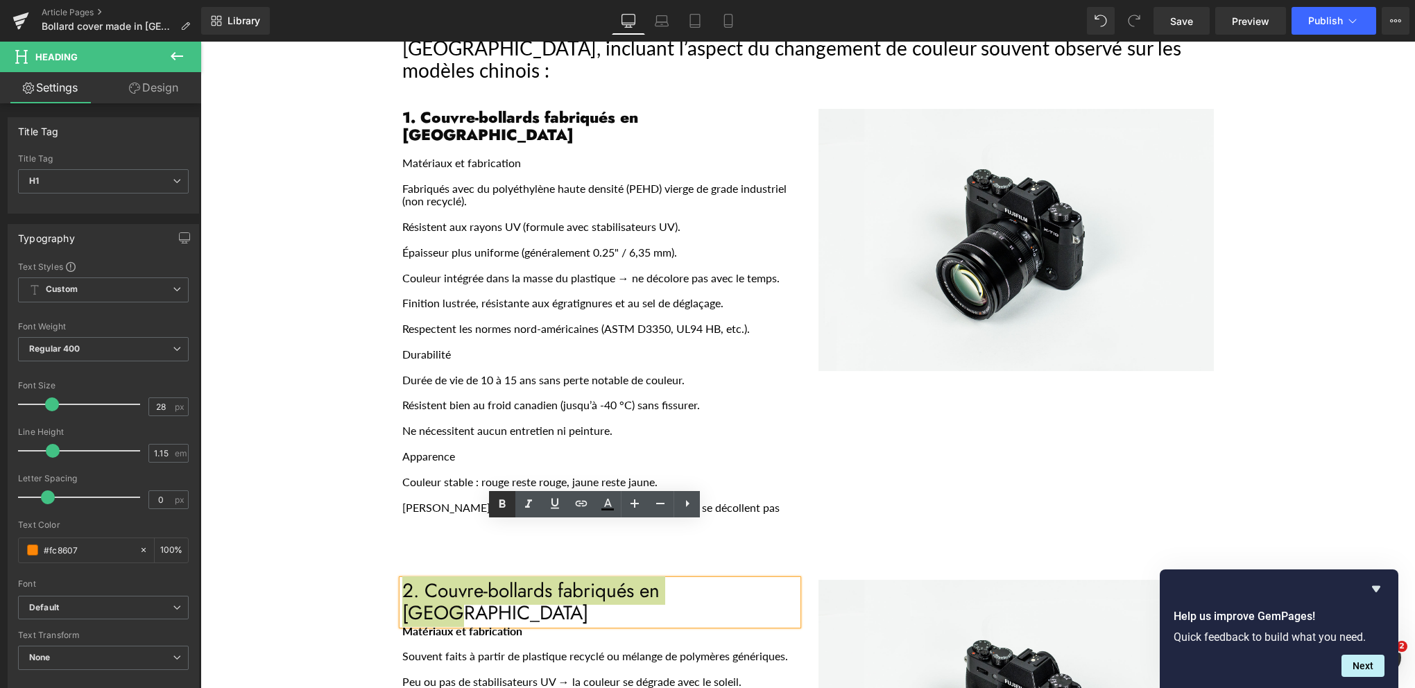
click at [503, 503] on icon at bounding box center [503, 504] width 6 height 8
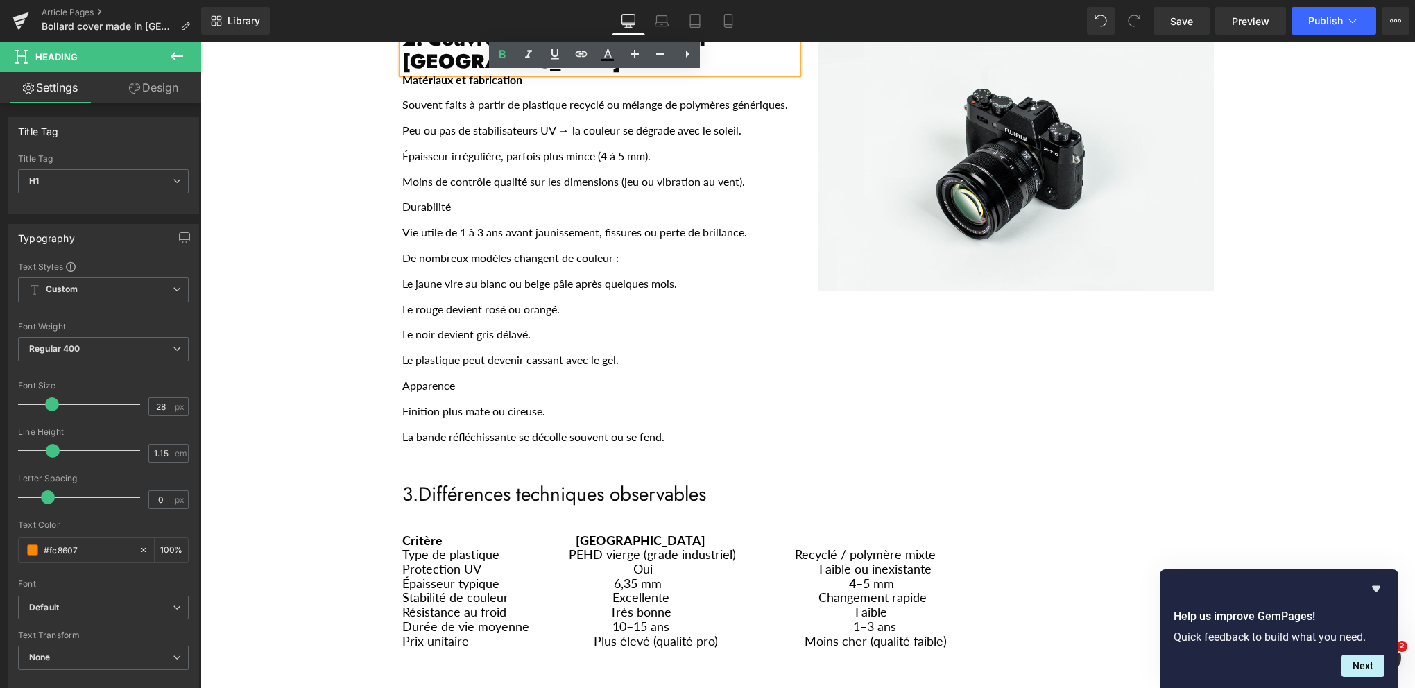
scroll to position [1041, 0]
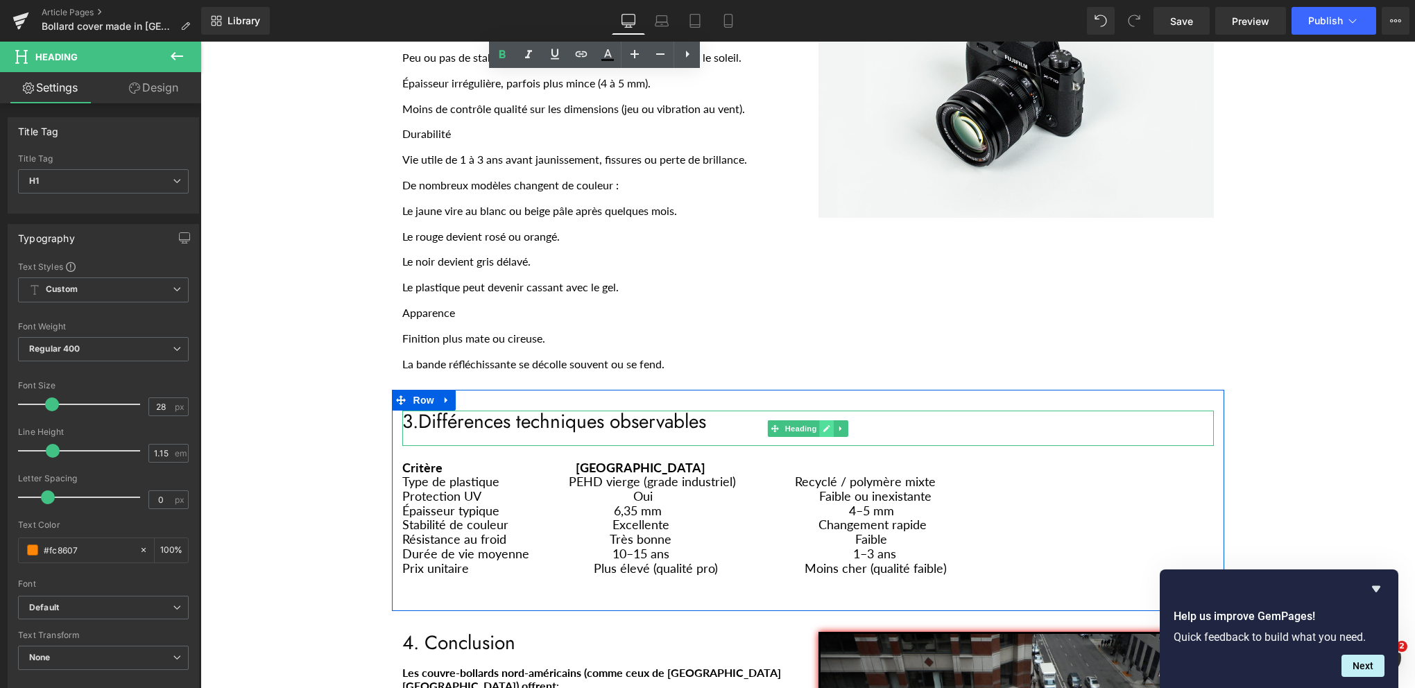
click at [823, 425] on icon "Main content" at bounding box center [827, 429] width 8 height 8
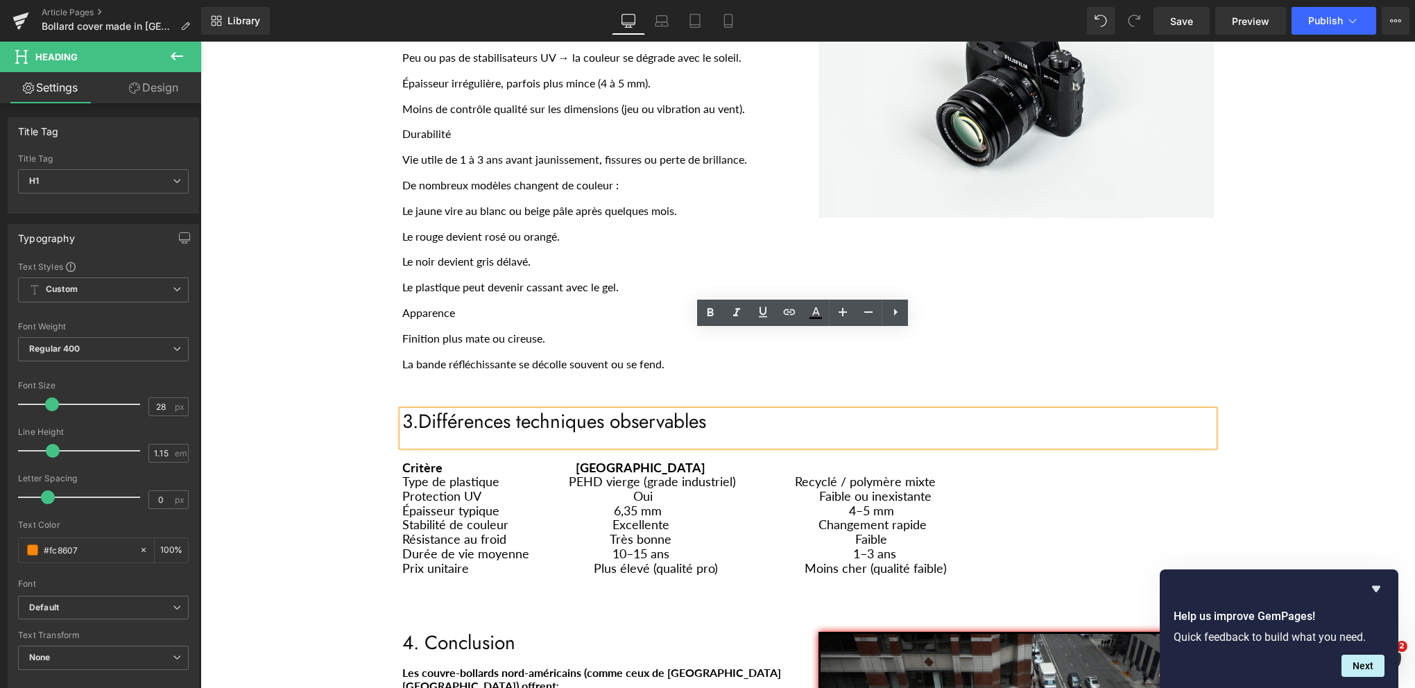
click at [663, 411] on h1 "3.Différences techniques observables" at bounding box center [808, 422] width 812 height 22
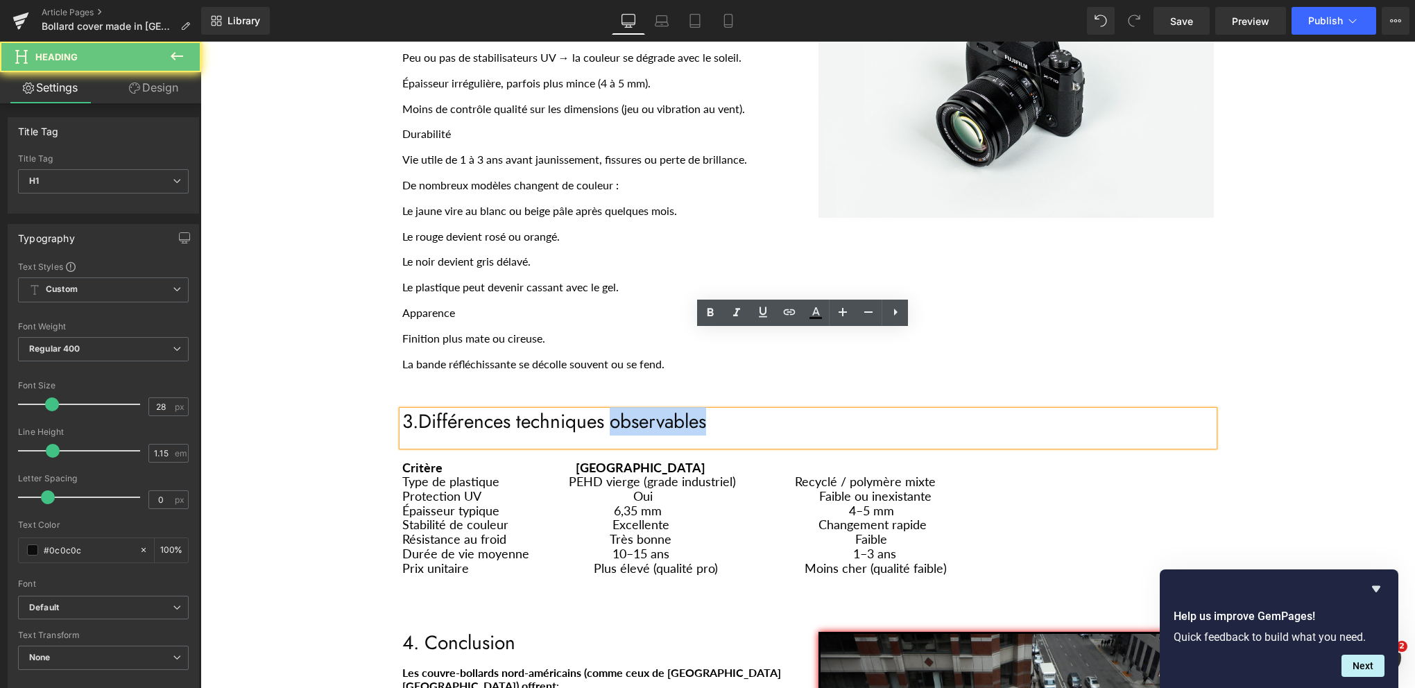
click at [663, 411] on h1 "3.Différences techniques observables" at bounding box center [808, 422] width 812 height 22
drag, startPoint x: 703, startPoint y: 345, endPoint x: 713, endPoint y: 343, distance: 9.9
click at [704, 411] on h1 "3.Différences techniques observables" at bounding box center [808, 422] width 812 height 22
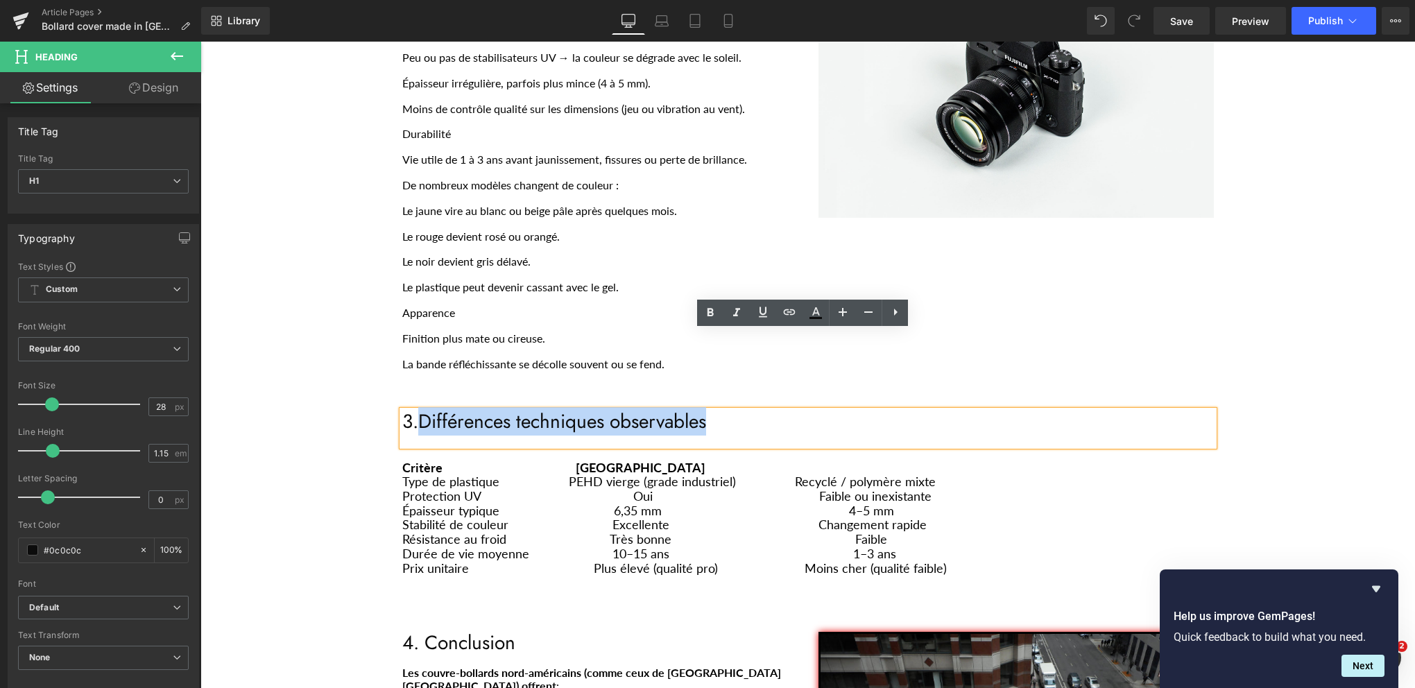
drag, startPoint x: 416, startPoint y: 339, endPoint x: 708, endPoint y: 327, distance: 292.3
click at [704, 411] on h1 "3.Différences techniques observables" at bounding box center [808, 422] width 812 height 22
click at [708, 314] on icon at bounding box center [711, 312] width 6 height 8
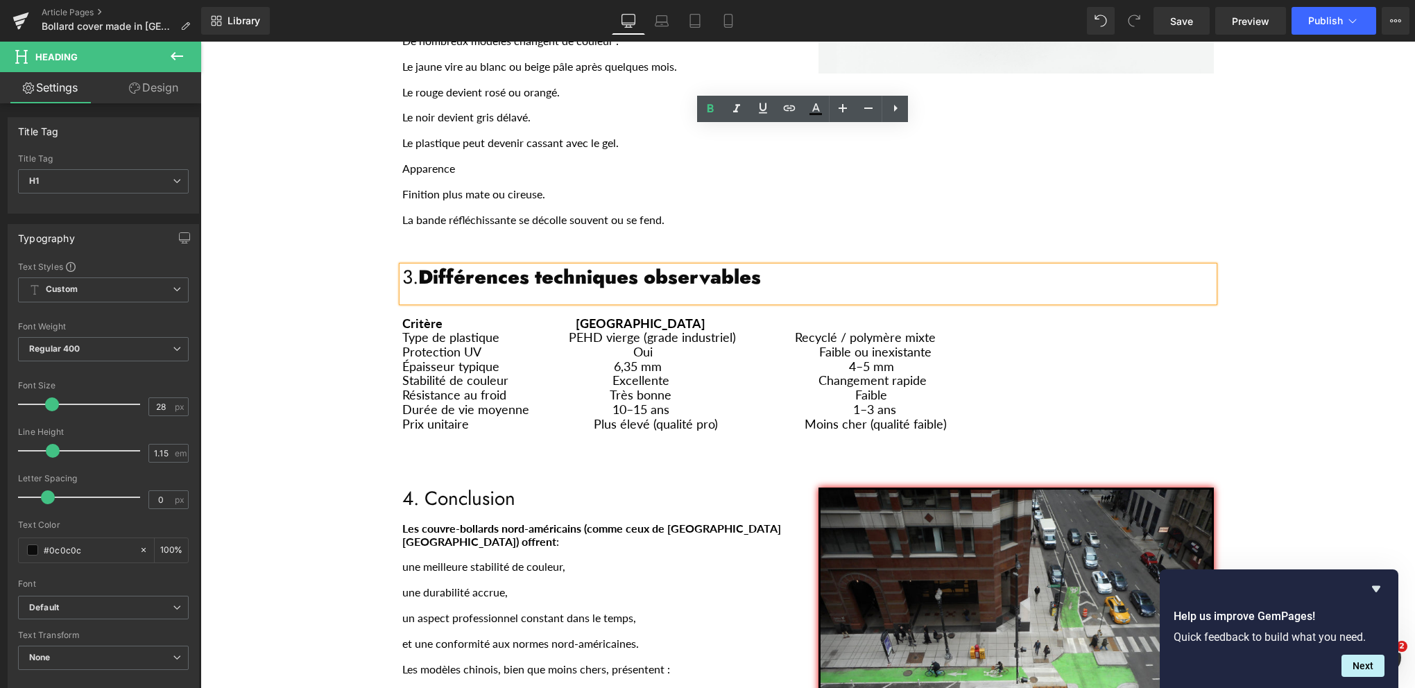
scroll to position [1249, 0]
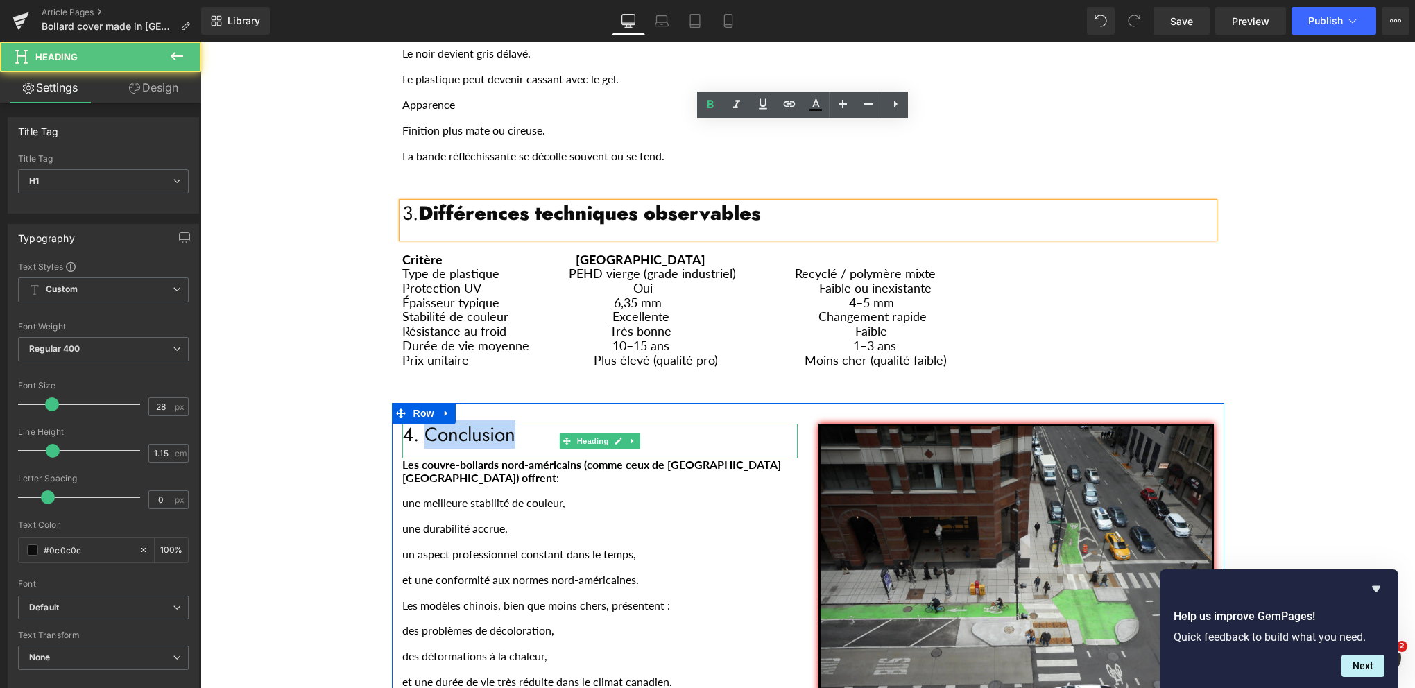
drag, startPoint x: 511, startPoint y: 357, endPoint x: 418, endPoint y: 361, distance: 93.1
click at [418, 424] on h1 "4. Conclusion" at bounding box center [599, 435] width 395 height 22
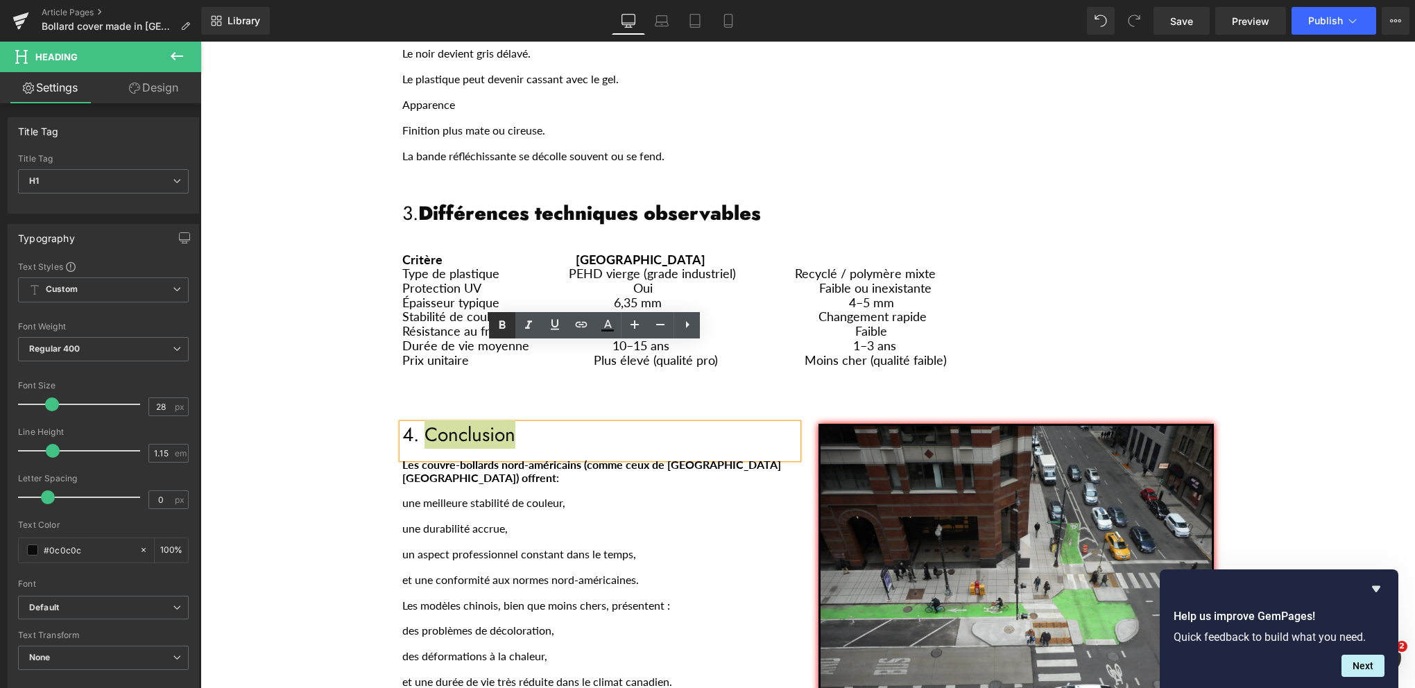
drag, startPoint x: 511, startPoint y: 319, endPoint x: 176, endPoint y: 315, distance: 334.4
click at [511, 319] on link at bounding box center [502, 325] width 26 height 26
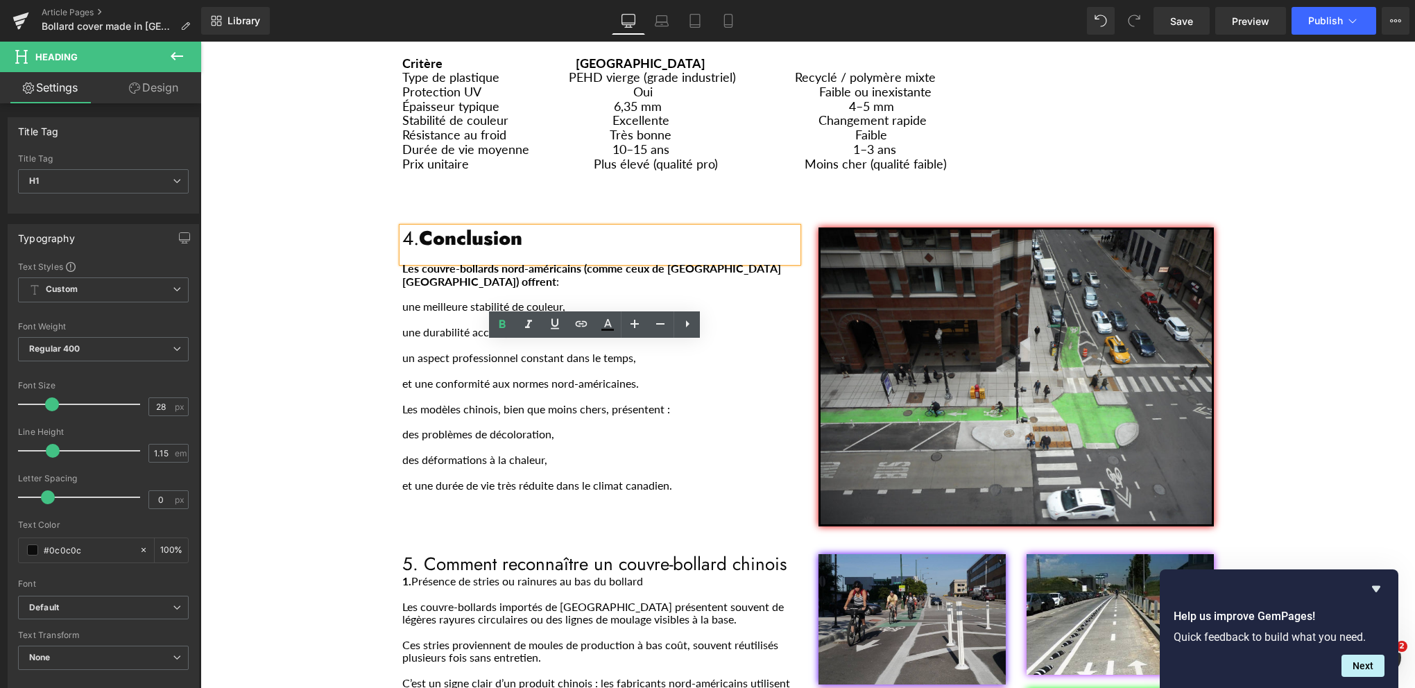
scroll to position [1596, 0]
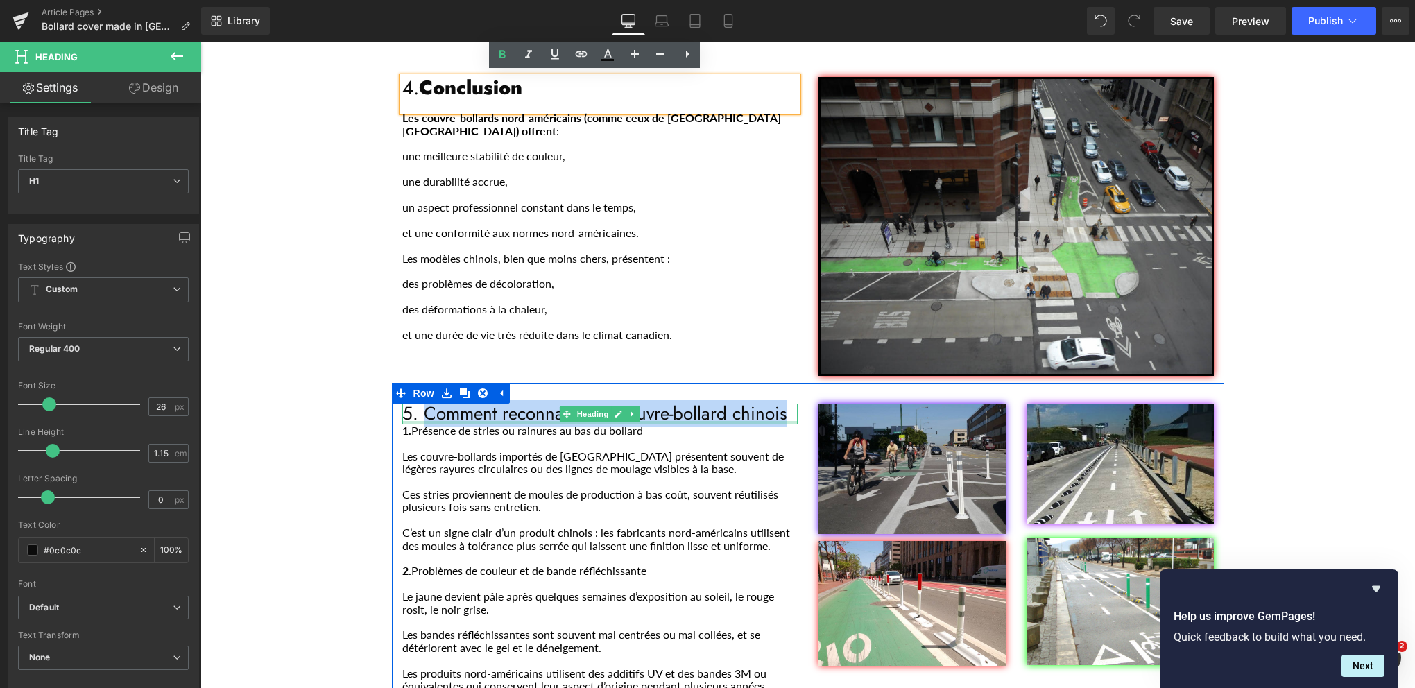
drag, startPoint x: 780, startPoint y: 333, endPoint x: 423, endPoint y: 341, distance: 358.1
click at [423, 404] on div "5. Comment reconnaître un couvre-bollard chinois Heading" at bounding box center [599, 414] width 395 height 21
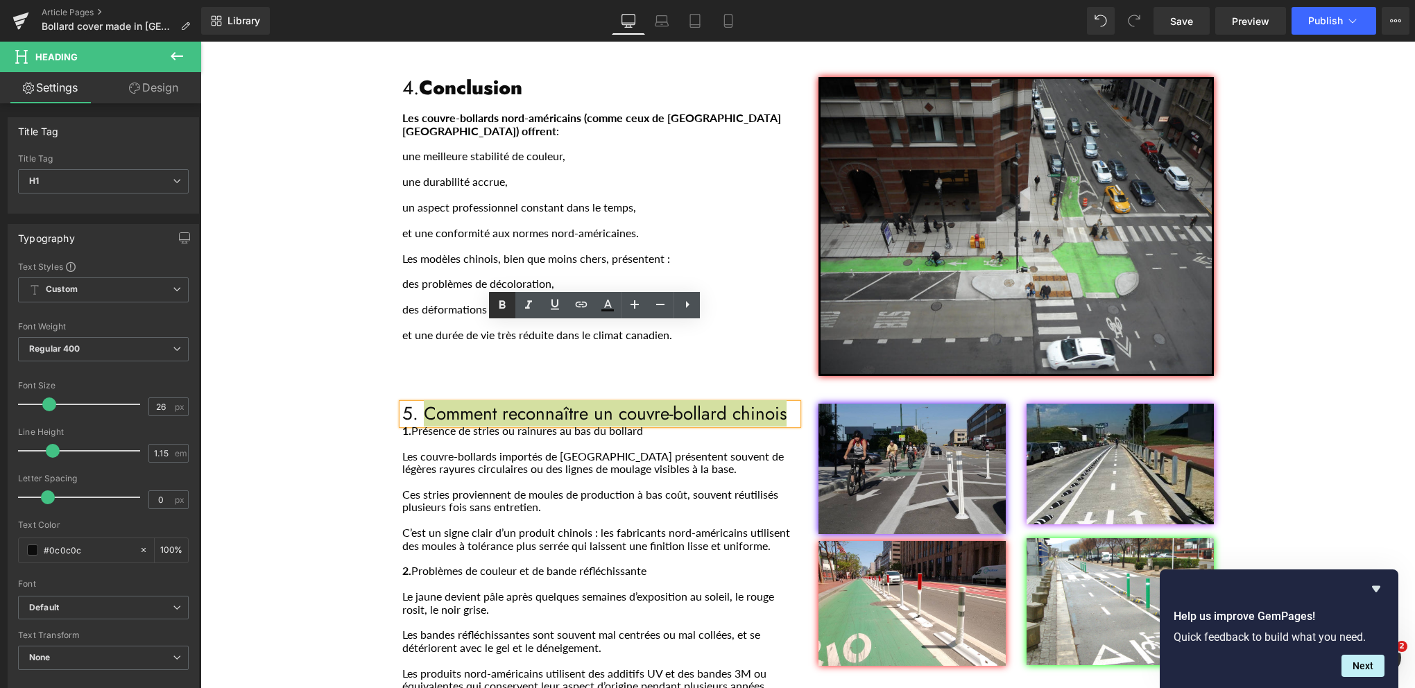
click at [504, 309] on icon at bounding box center [502, 305] width 17 height 17
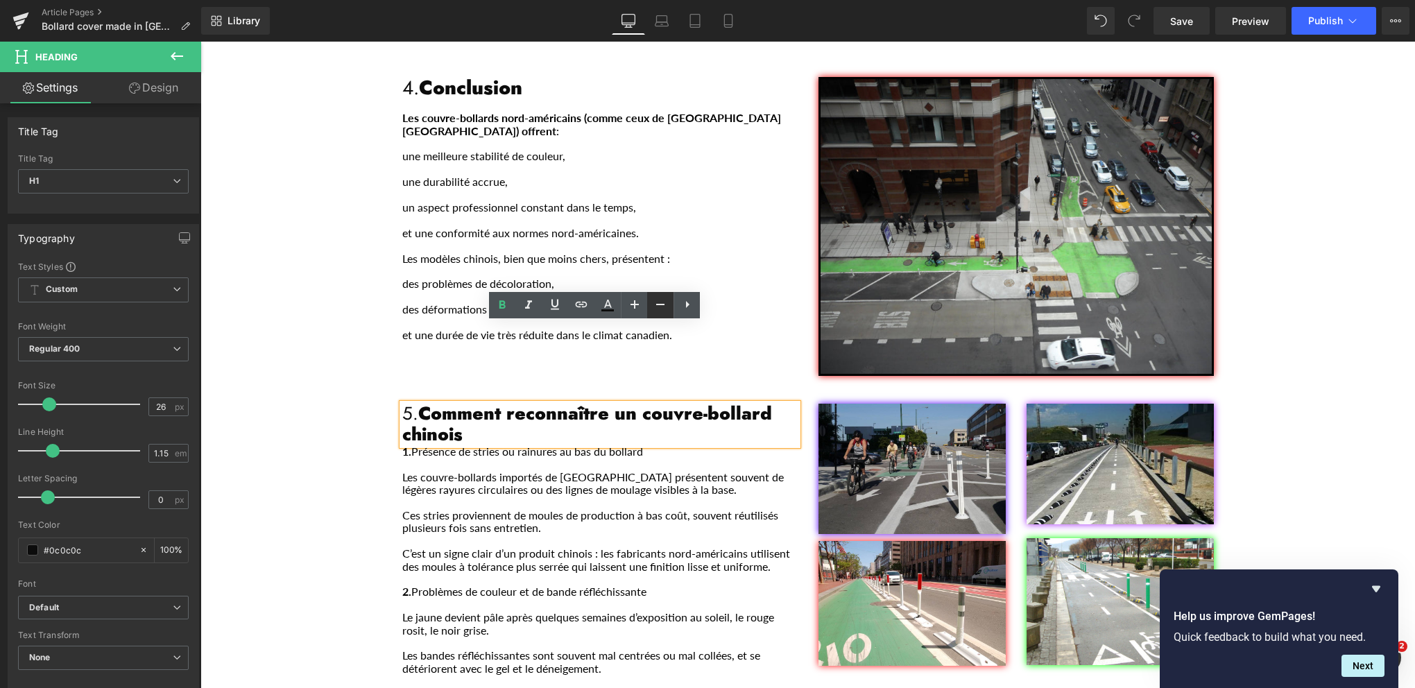
click at [662, 304] on icon at bounding box center [660, 304] width 17 height 17
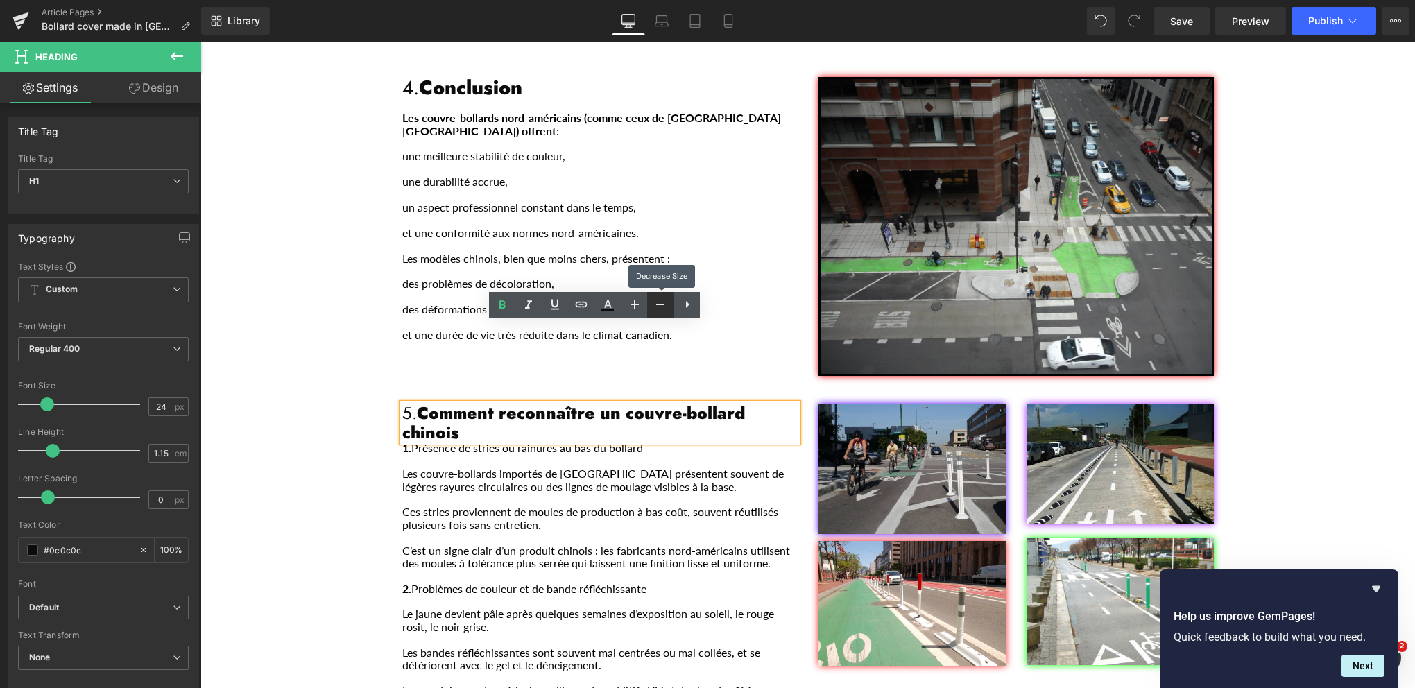
click at [662, 304] on icon at bounding box center [660, 304] width 17 height 17
type input "22"
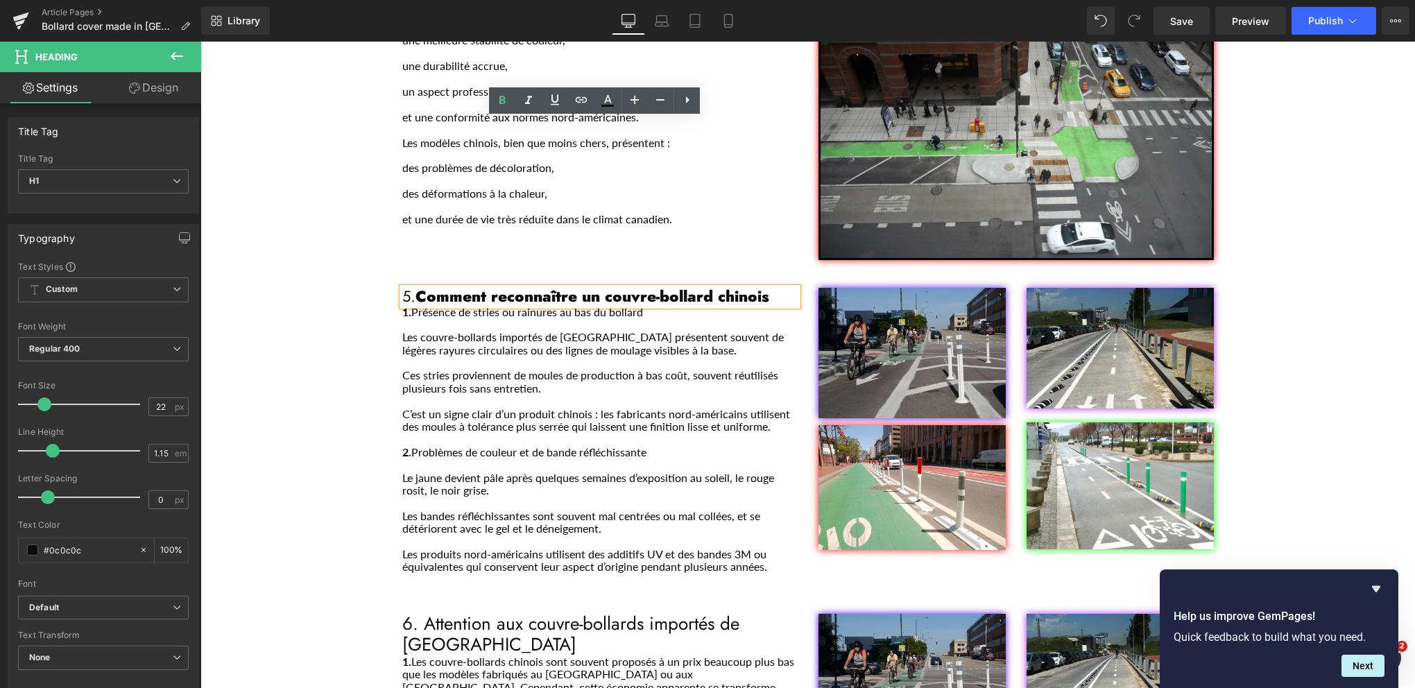
scroll to position [1804, 0]
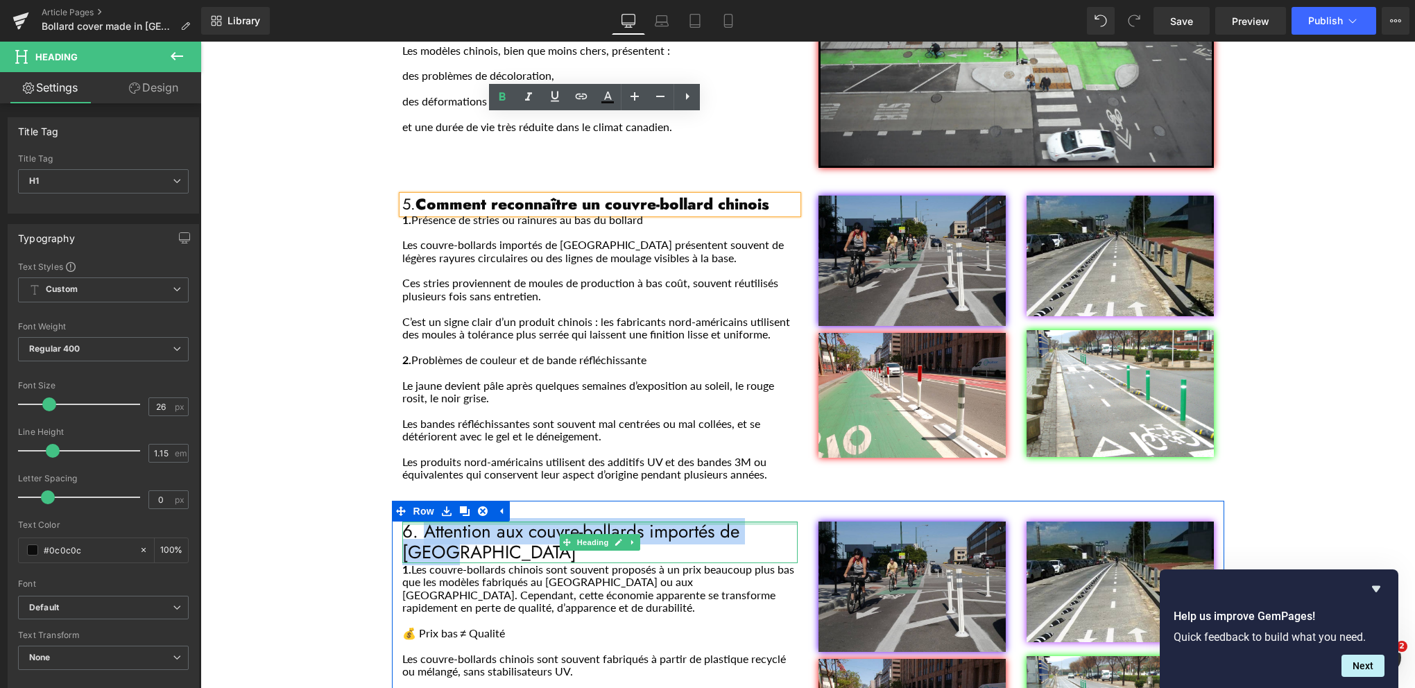
drag, startPoint x: 679, startPoint y: 458, endPoint x: 422, endPoint y: 444, distance: 257.8
click at [422, 522] on div "6. Attention aux couvre-bollards importés de Chine Heading" at bounding box center [599, 543] width 395 height 42
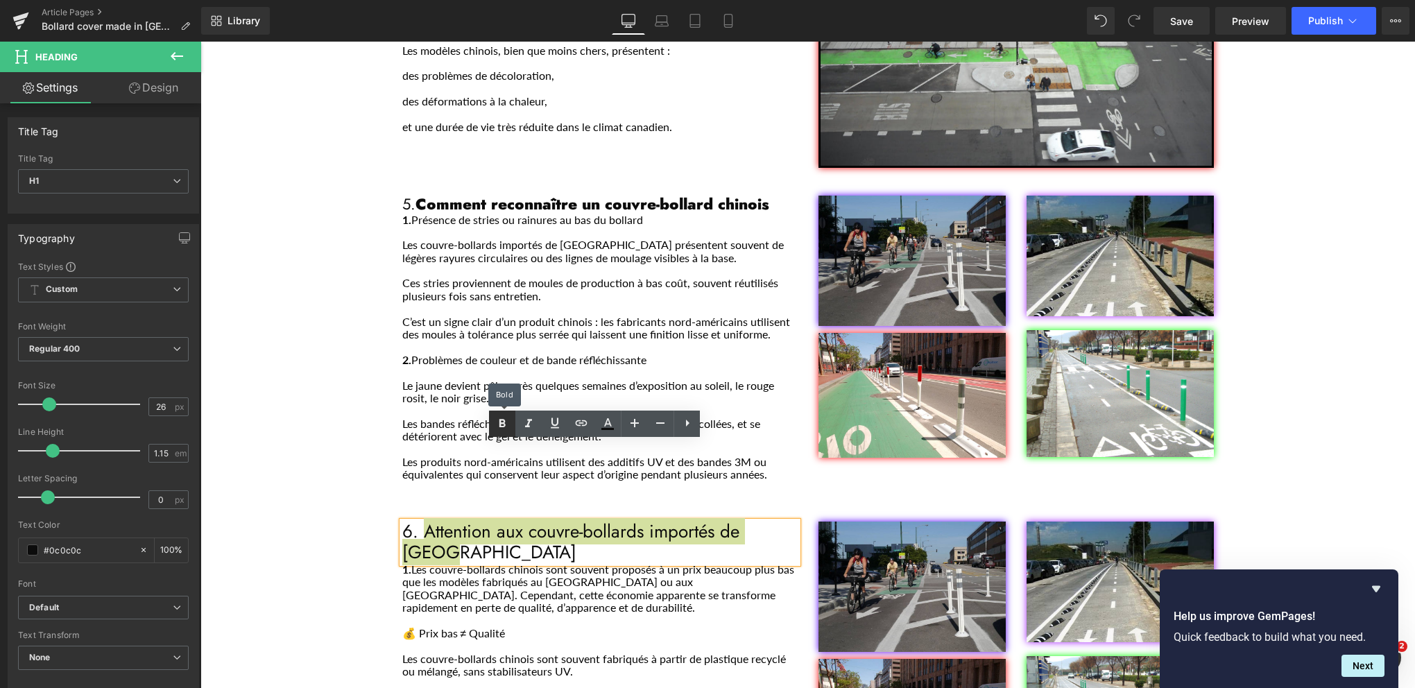
click at [502, 428] on icon at bounding box center [502, 424] width 17 height 17
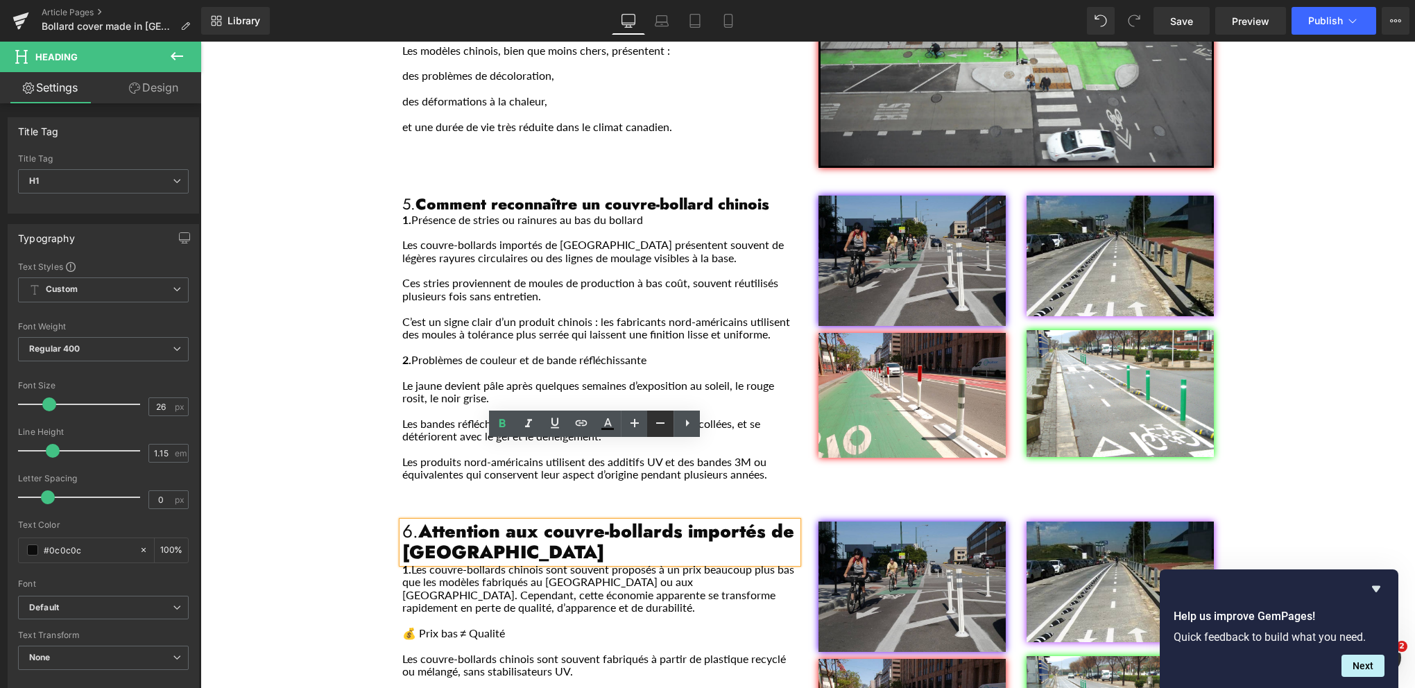
click at [656, 420] on icon at bounding box center [660, 423] width 17 height 17
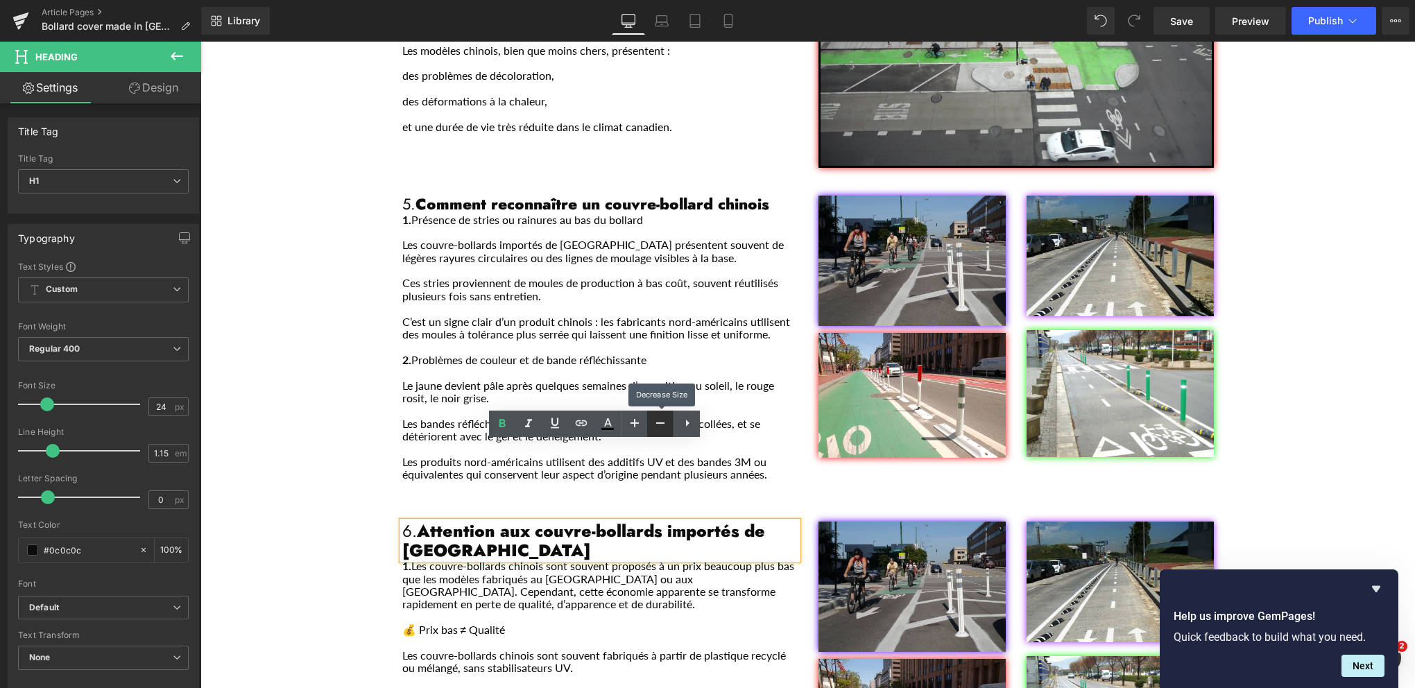
click at [656, 420] on icon at bounding box center [660, 423] width 17 height 17
type input "22"
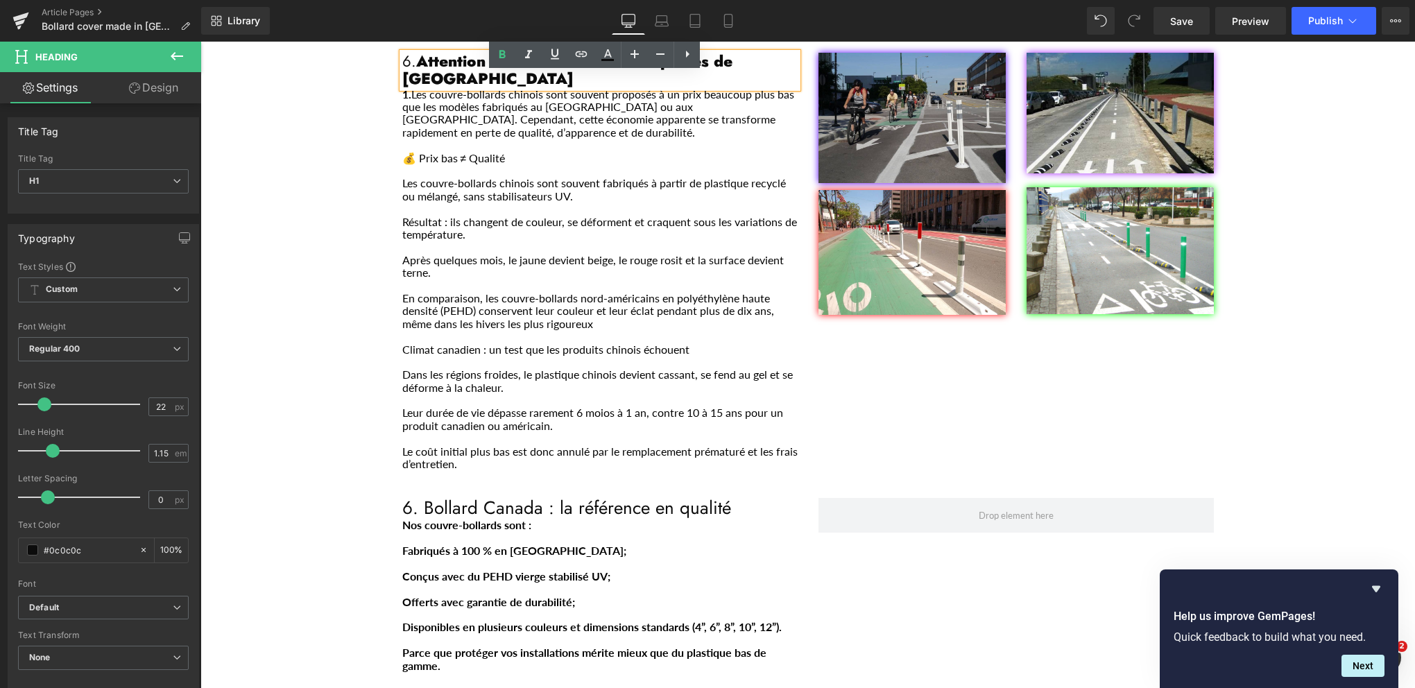
scroll to position [2289, 0]
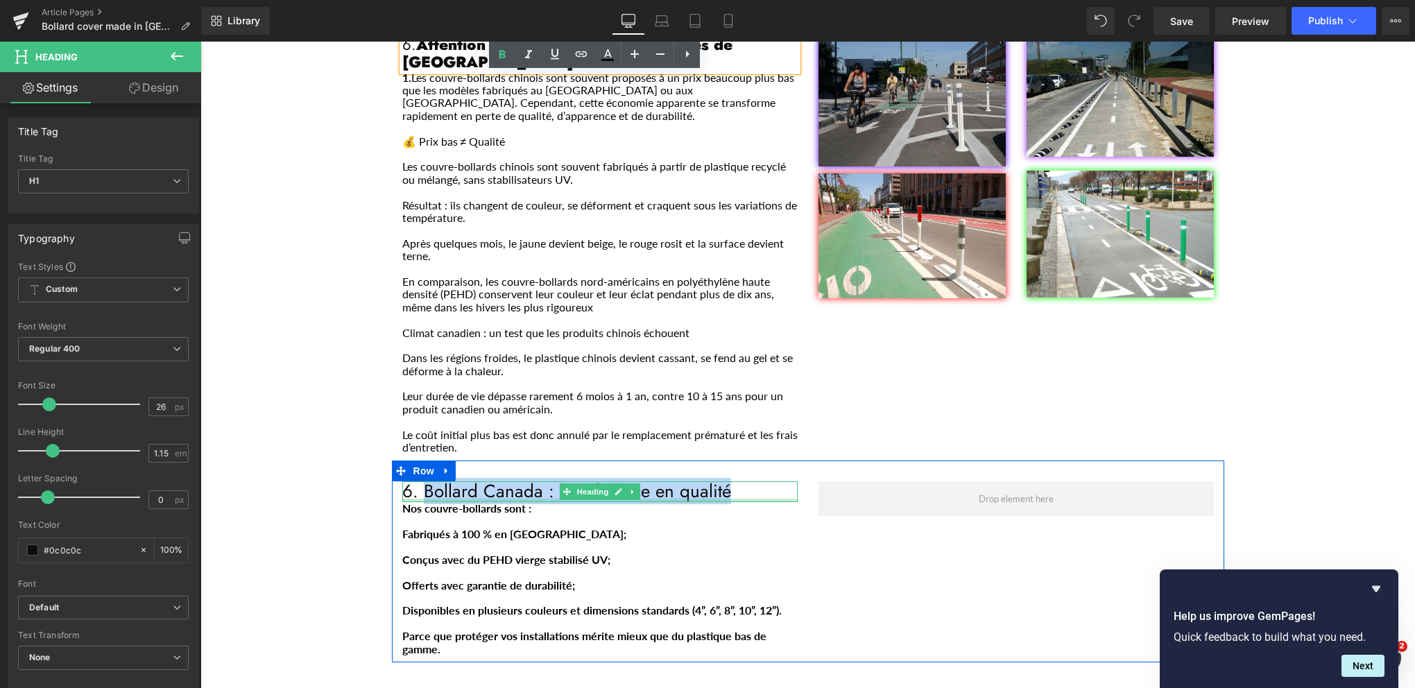
drag, startPoint x: 724, startPoint y: 395, endPoint x: 422, endPoint y: 404, distance: 302.6
click at [422, 481] on div "6. Bollard Canada : la référence en qualité Heading" at bounding box center [599, 491] width 395 height 21
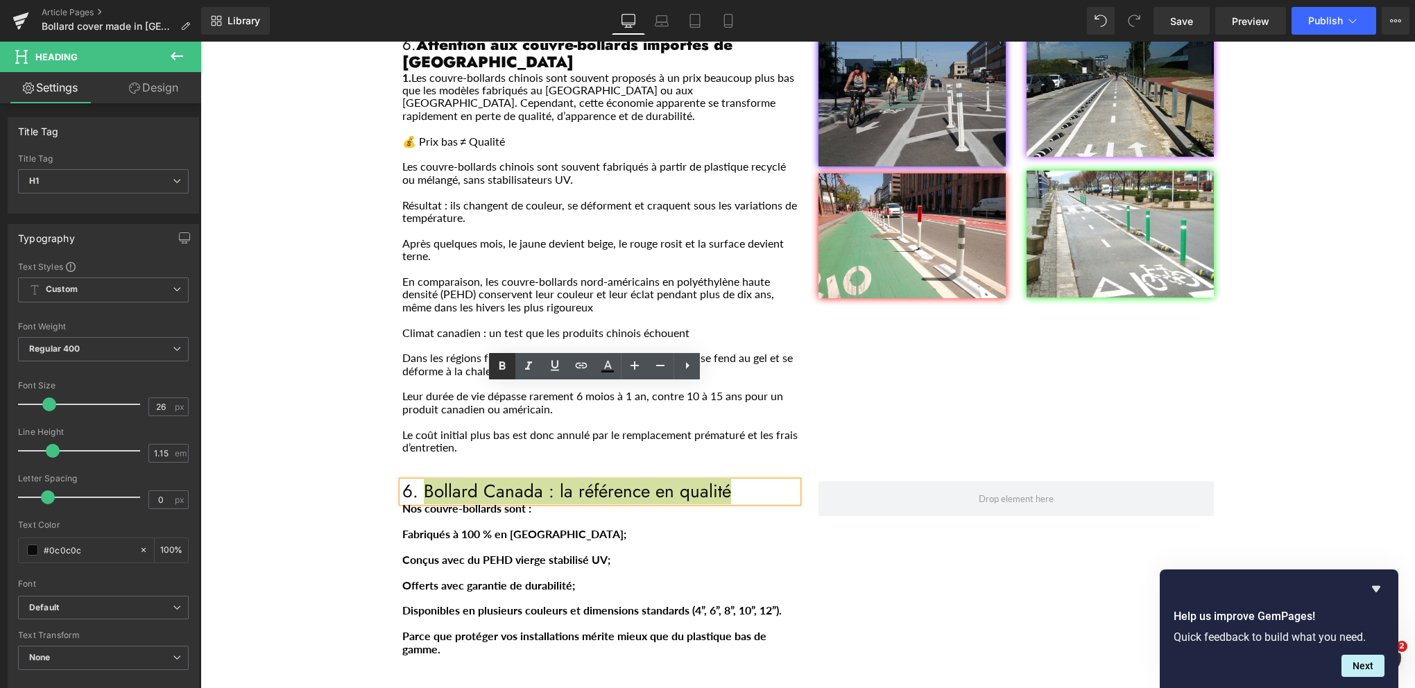
click at [502, 361] on icon at bounding box center [502, 366] width 17 height 17
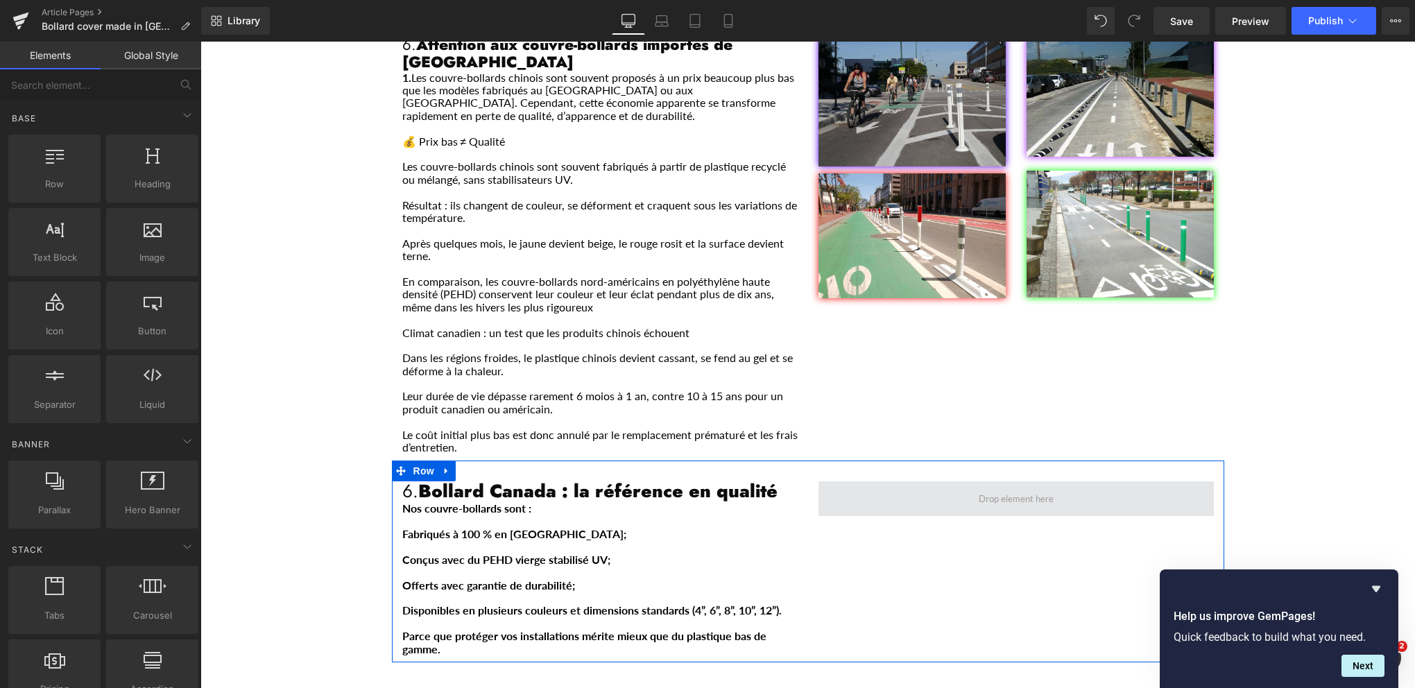
click at [1009, 490] on span "Main content" at bounding box center [1016, 498] width 85 height 17
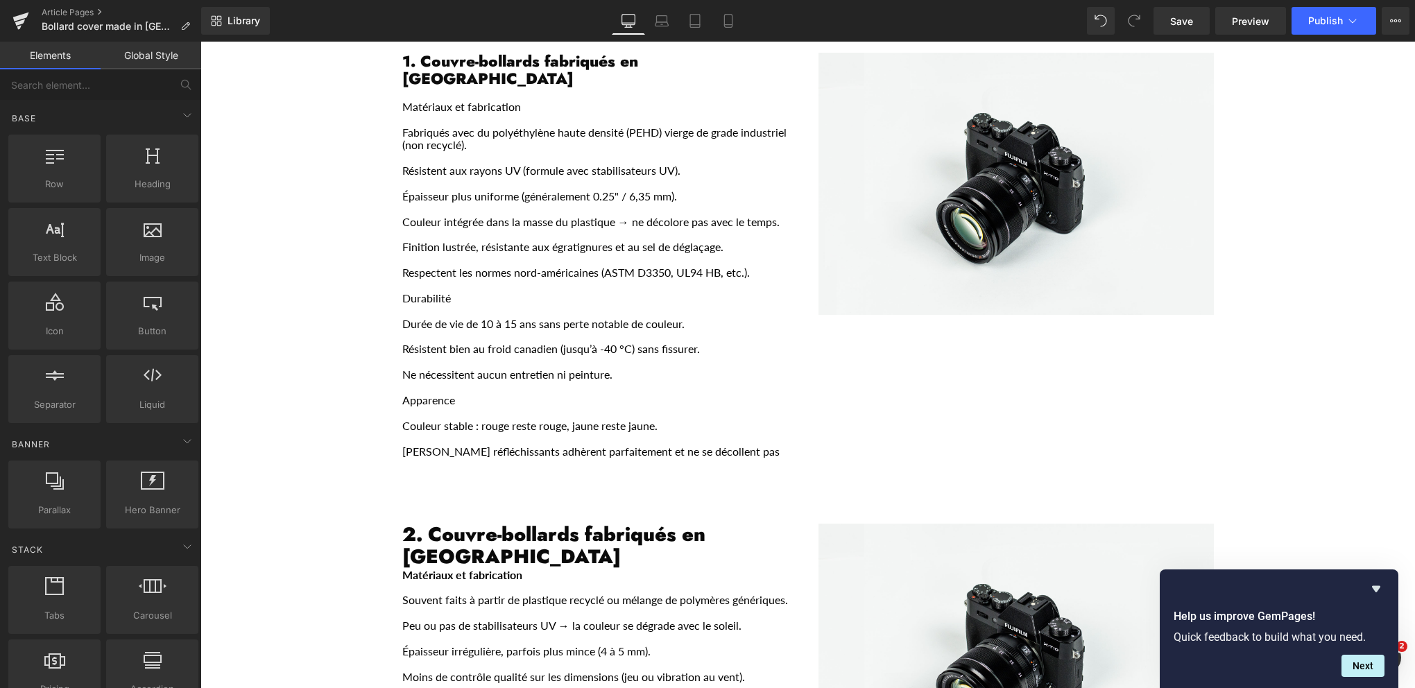
scroll to position [278, 0]
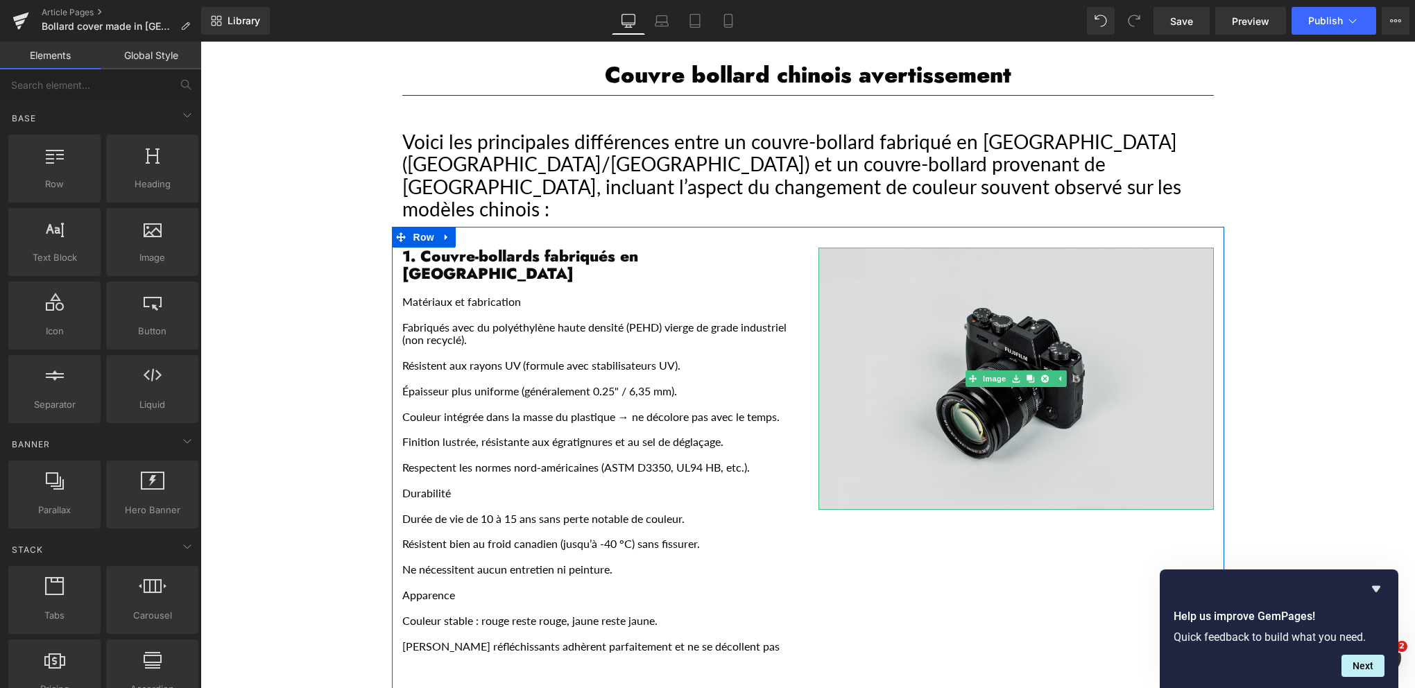
click at [1007, 311] on img "Main content" at bounding box center [1016, 379] width 395 height 262
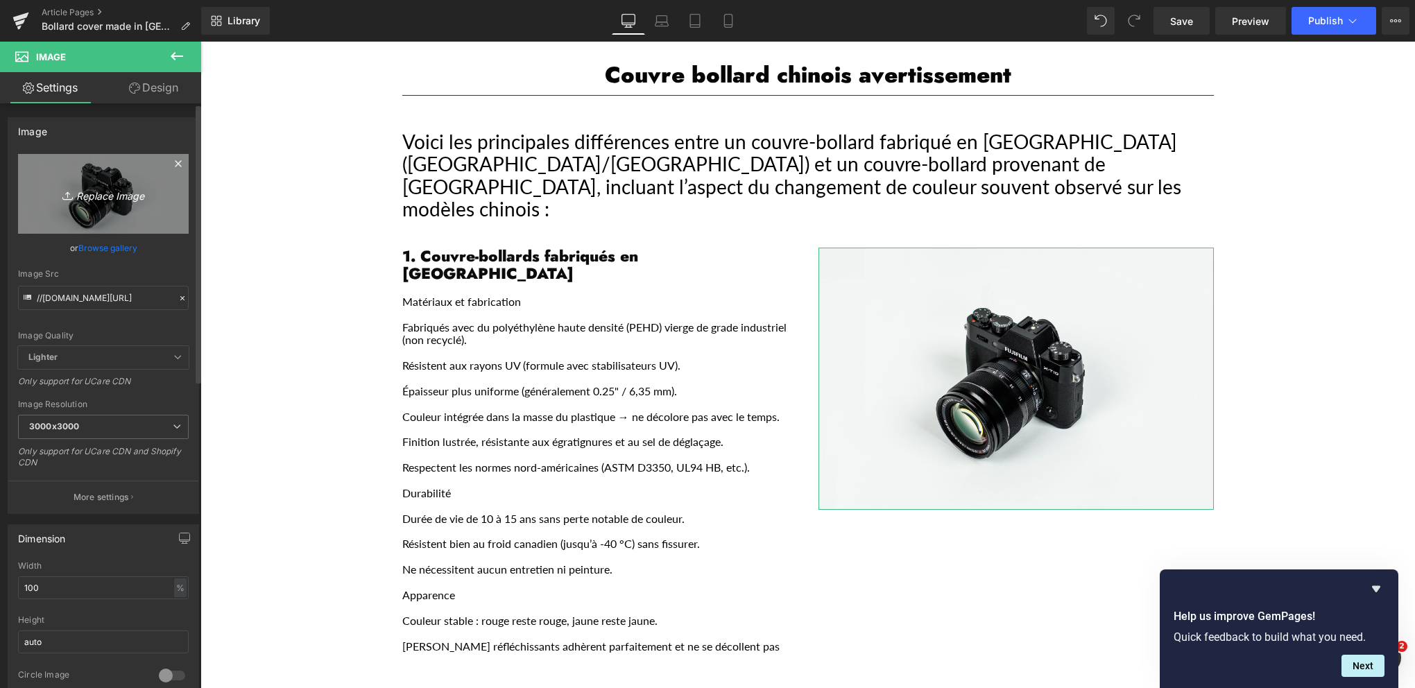
click at [112, 194] on icon "Replace Image" at bounding box center [103, 193] width 111 height 17
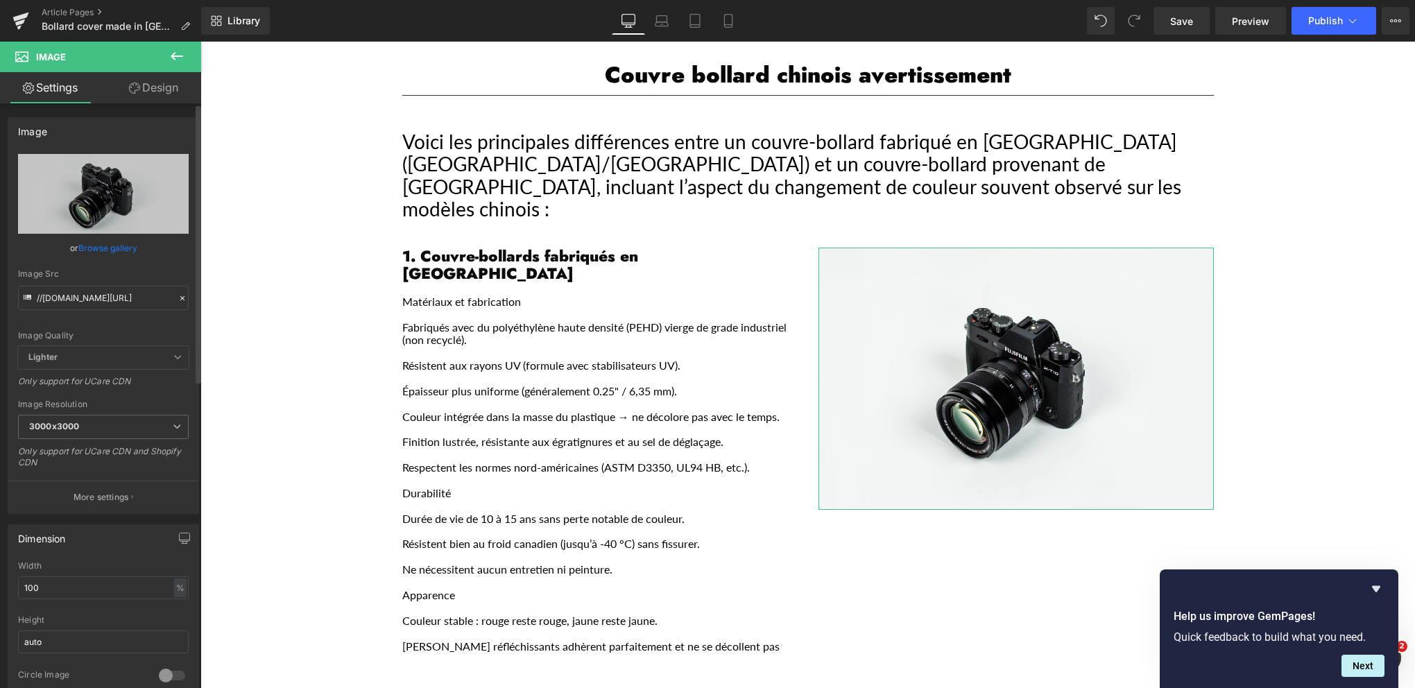
click at [119, 247] on link "Browse gallery" at bounding box center [107, 248] width 59 height 24
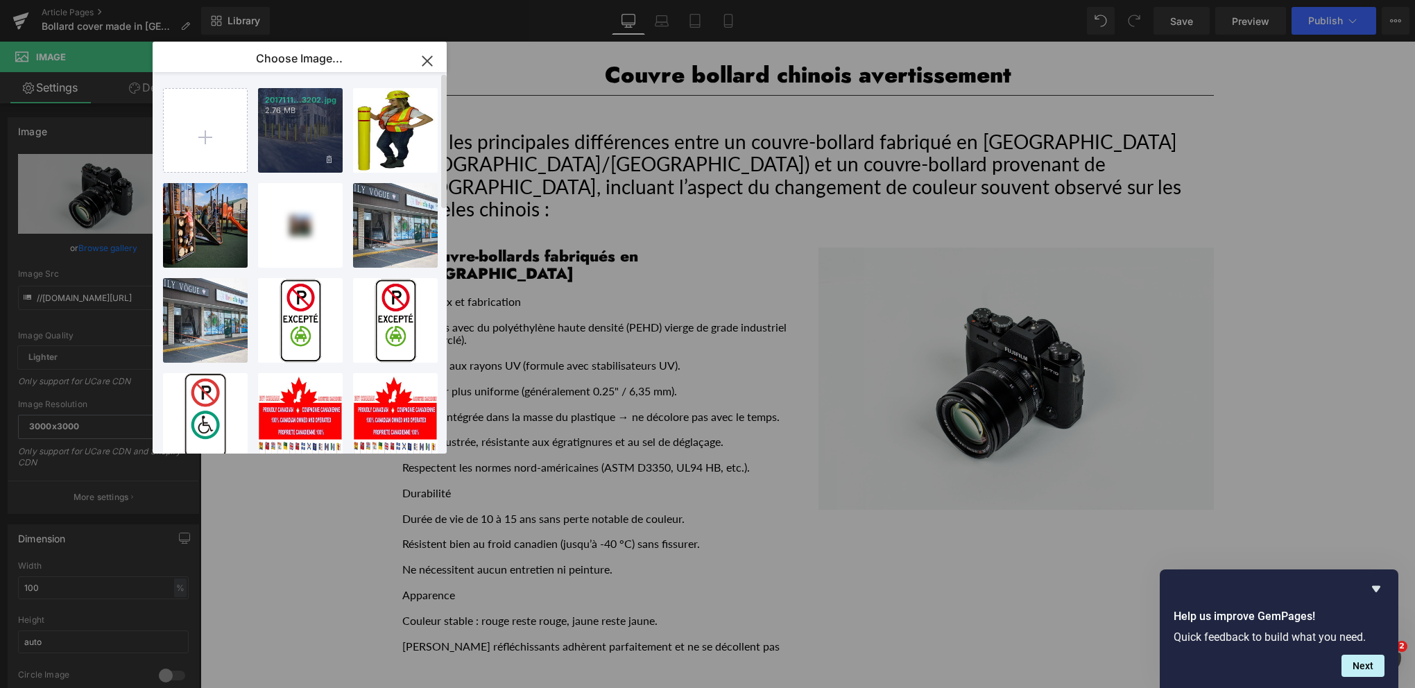
click at [314, 132] on div "2017111...3202.jpg 2.76 MB" at bounding box center [300, 130] width 85 height 85
type input "[URL][DOMAIN_NAME]"
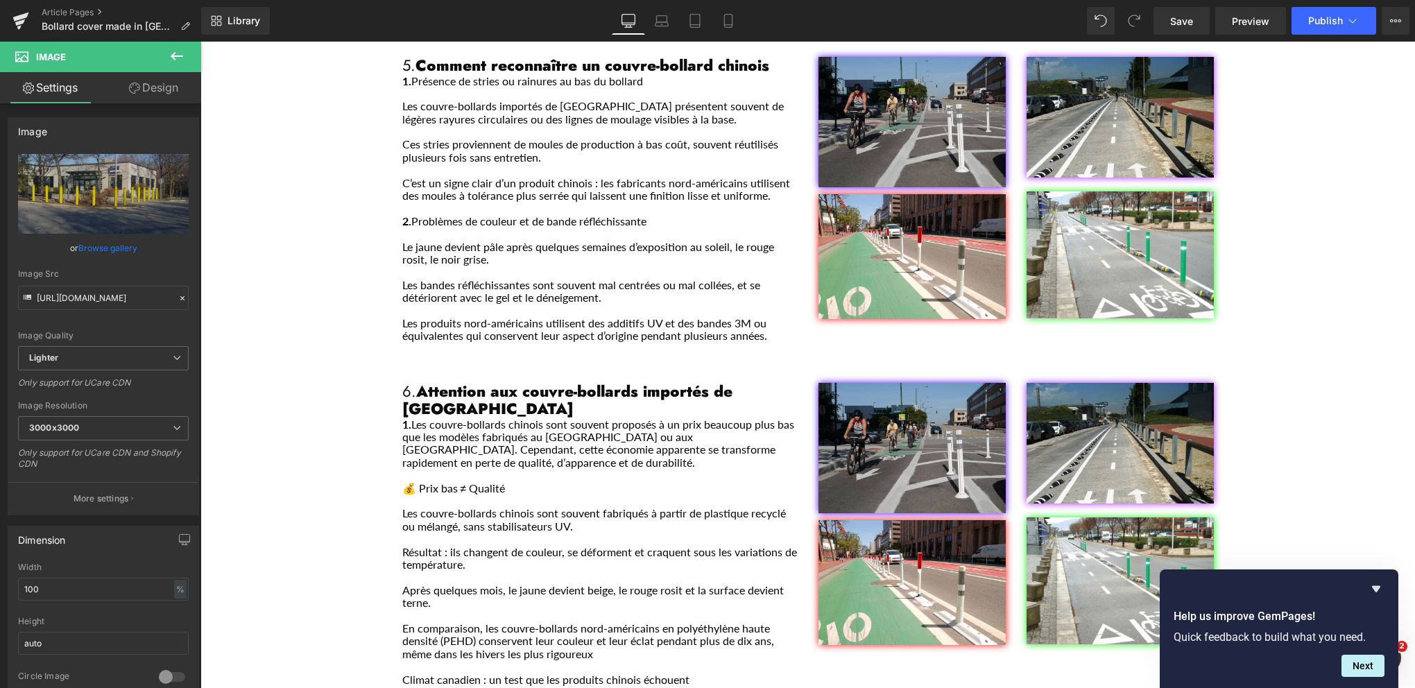
scroll to position [1457, 0]
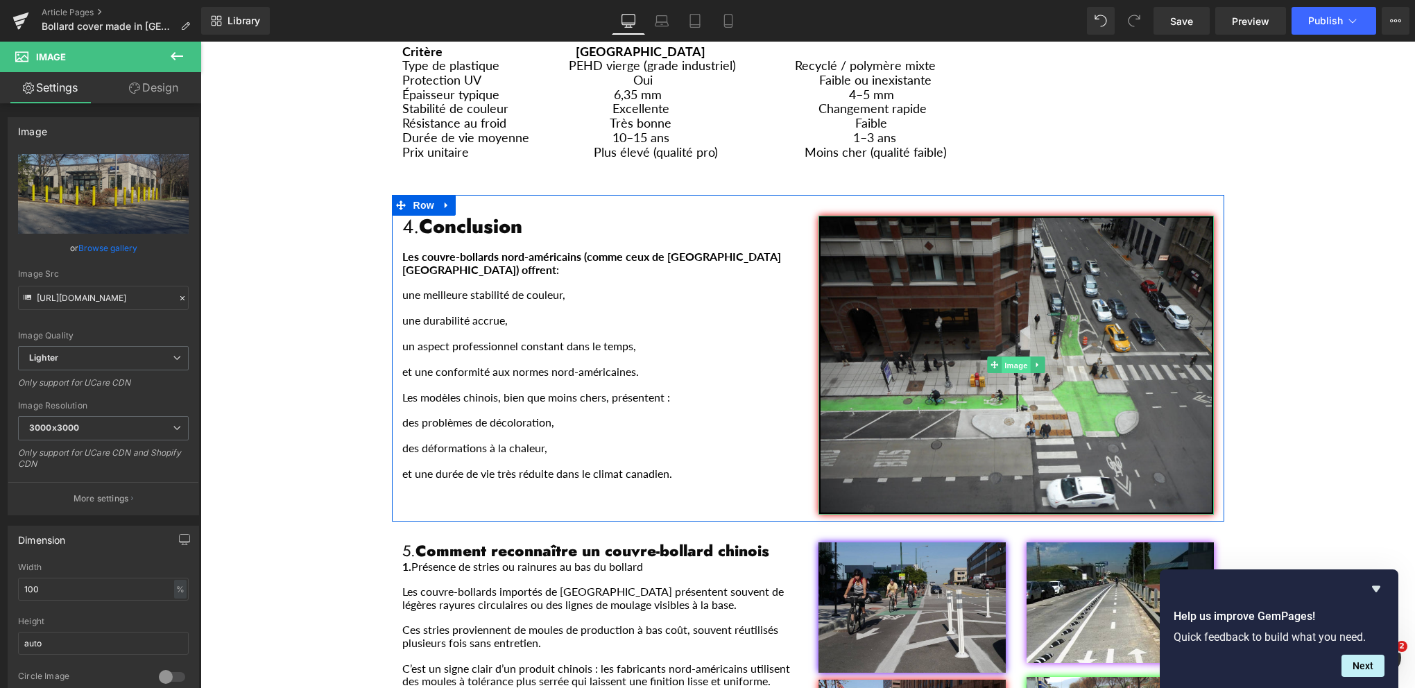
click at [1012, 357] on span "Image" at bounding box center [1016, 365] width 29 height 17
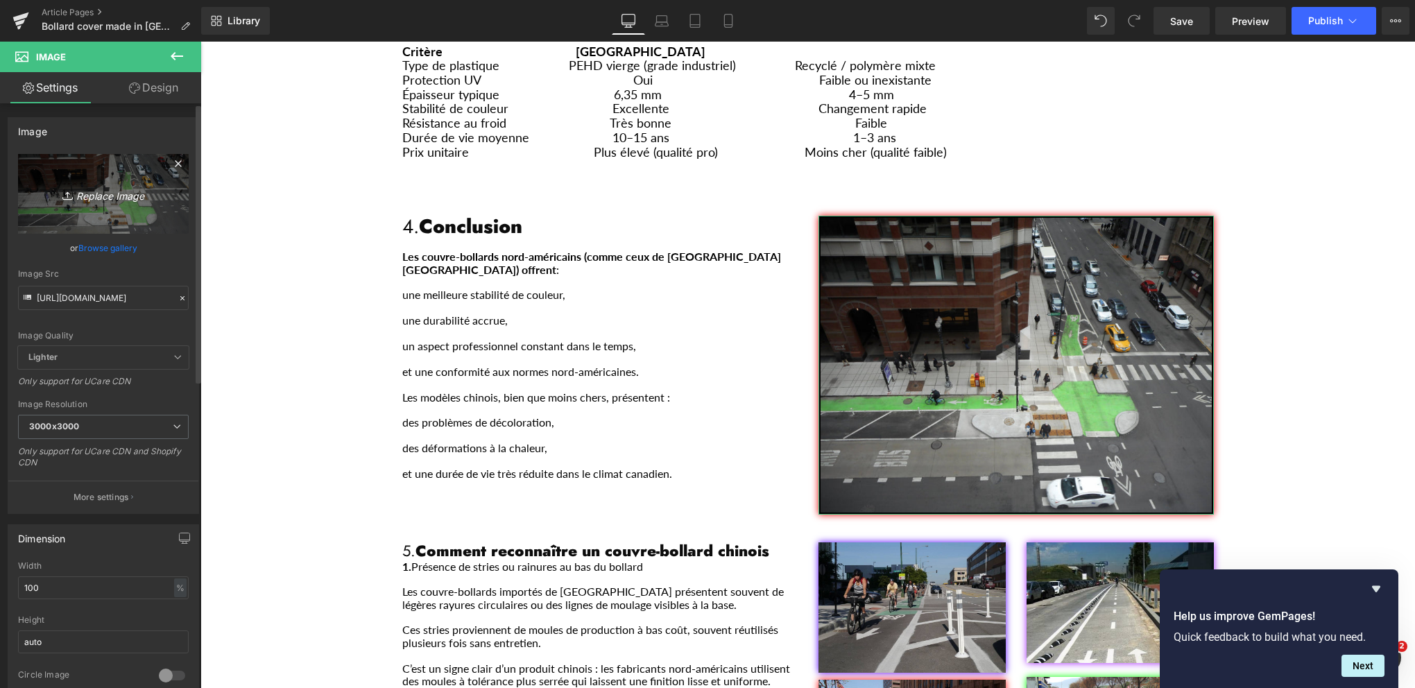
click at [94, 198] on icon "Replace Image" at bounding box center [103, 193] width 111 height 17
type input "C:\fakepath\Image2.jpg"
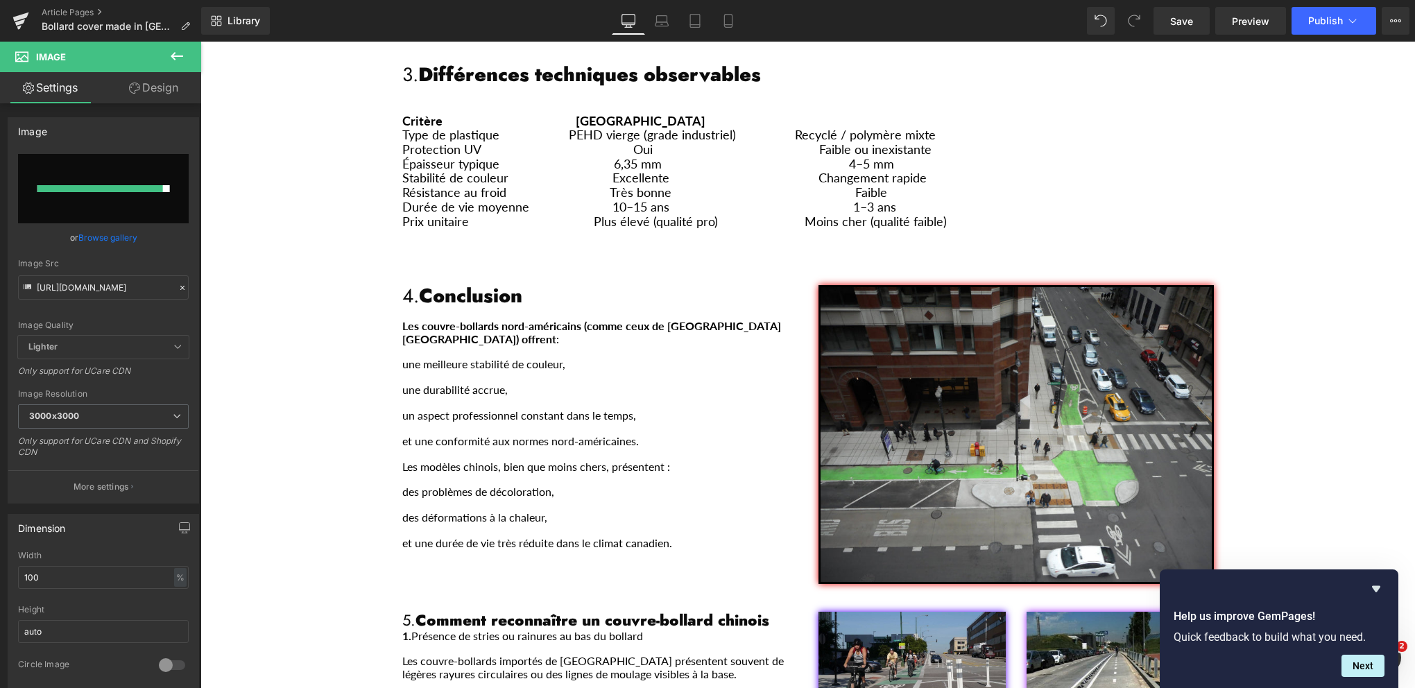
scroll to position [1665, 0]
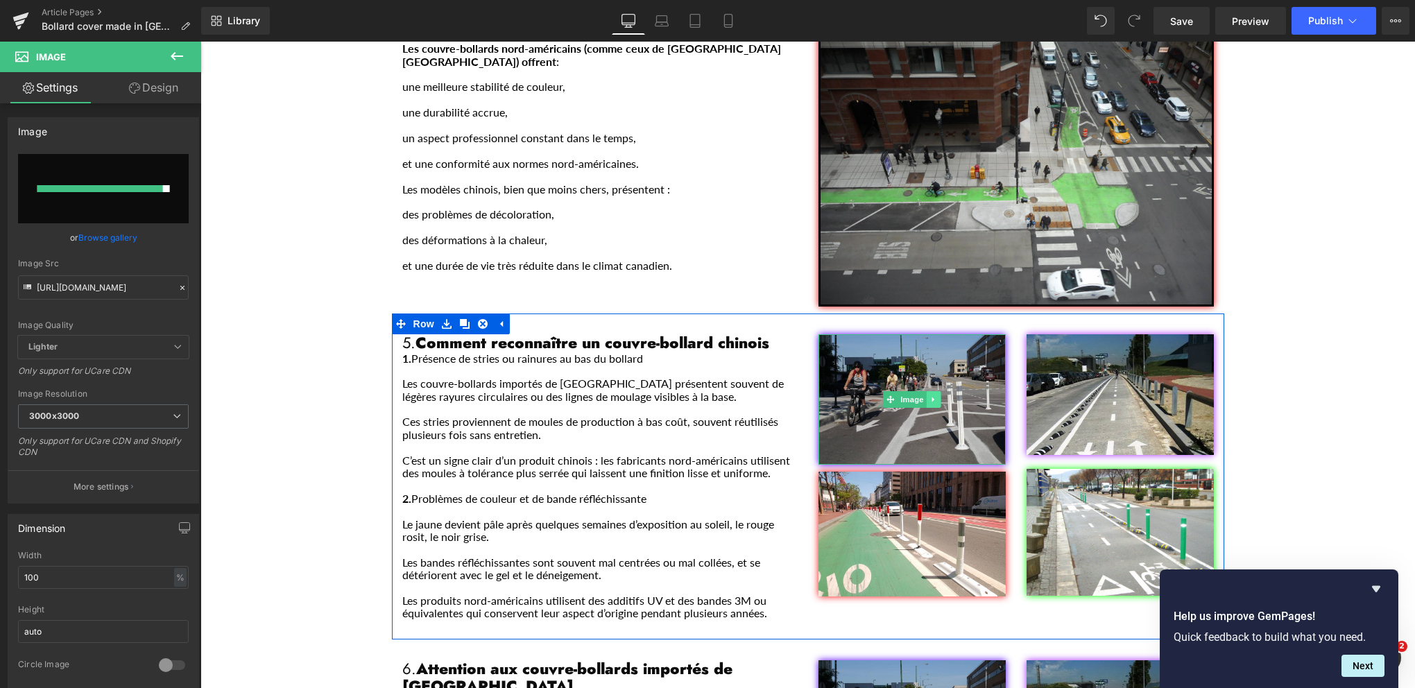
click at [930, 395] on icon "Main content" at bounding box center [934, 399] width 8 height 8
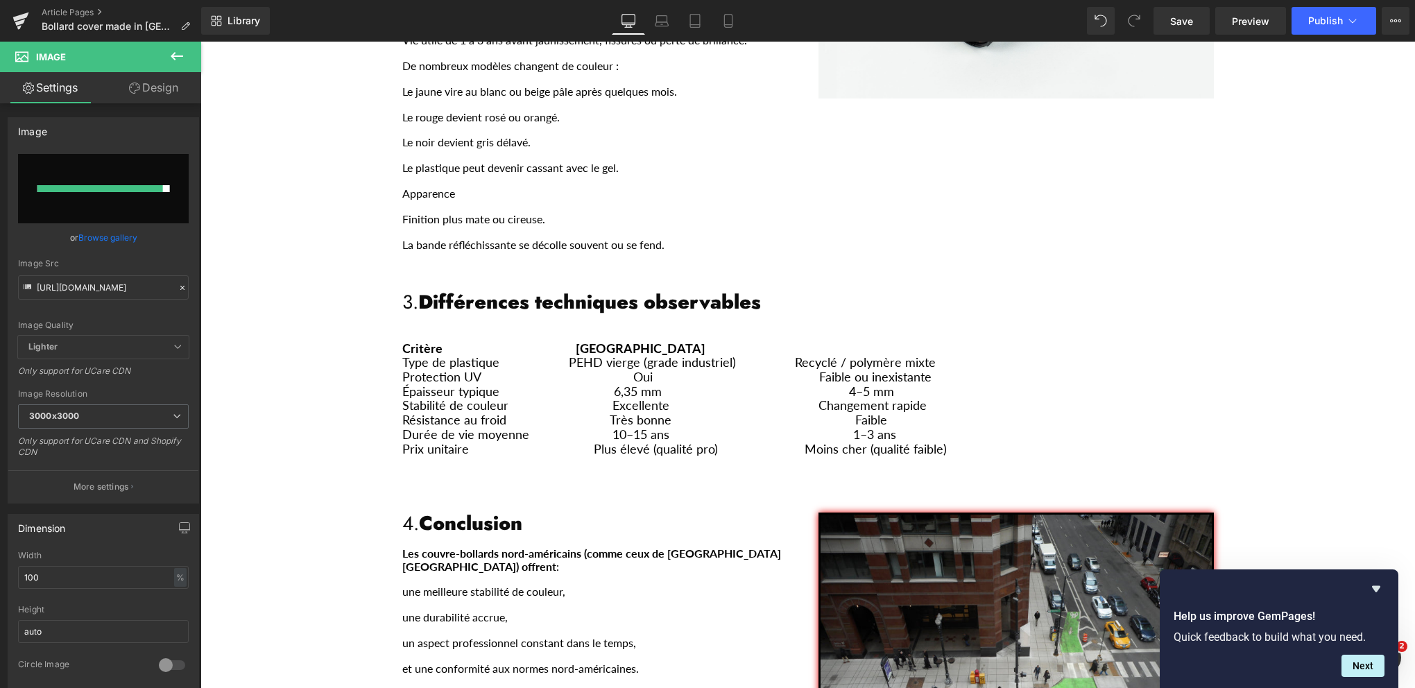
scroll to position [1179, 0]
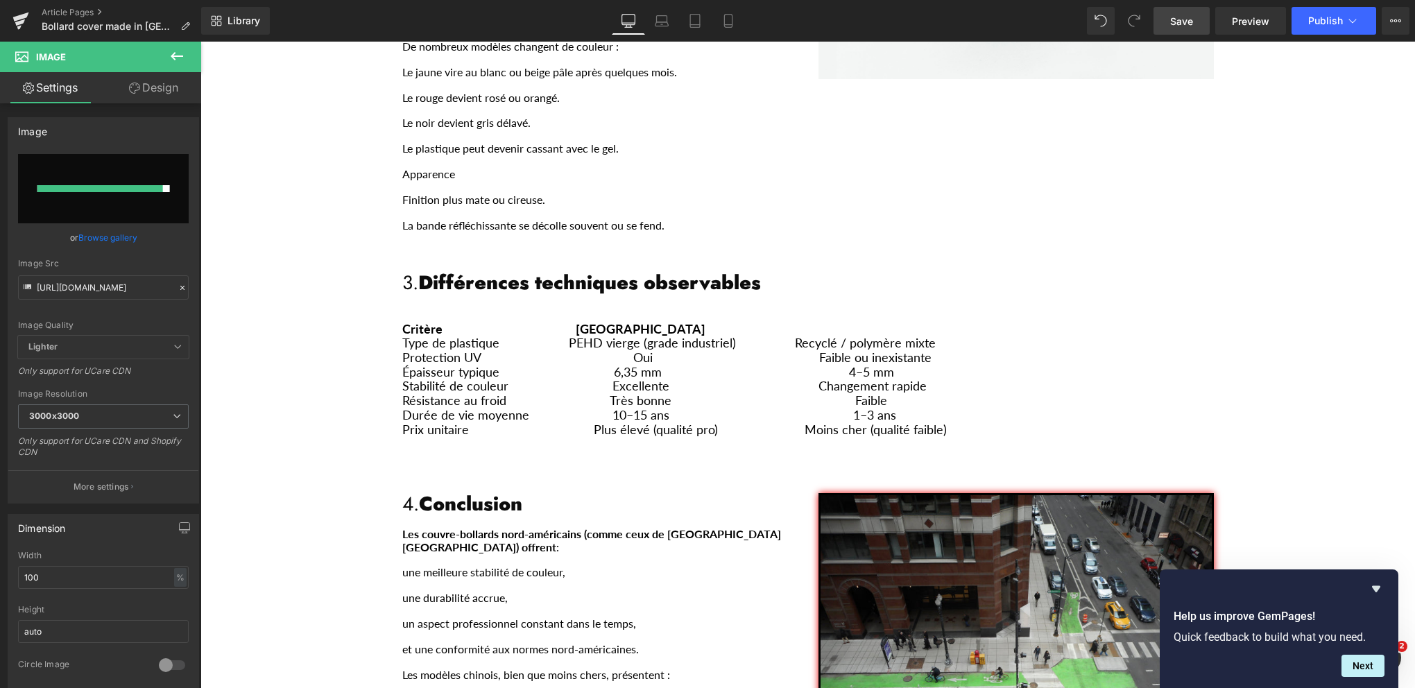
click at [1182, 22] on span "Save" at bounding box center [1181, 21] width 23 height 15
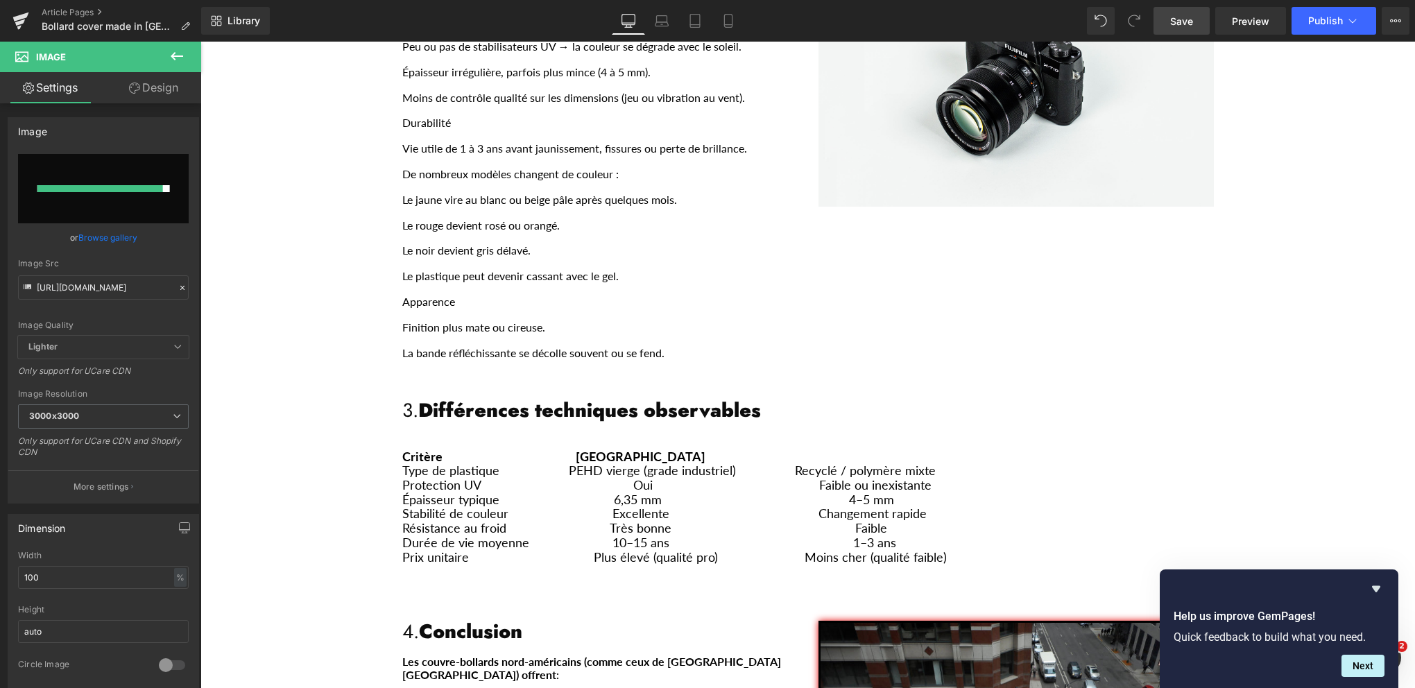
scroll to position [1249, 0]
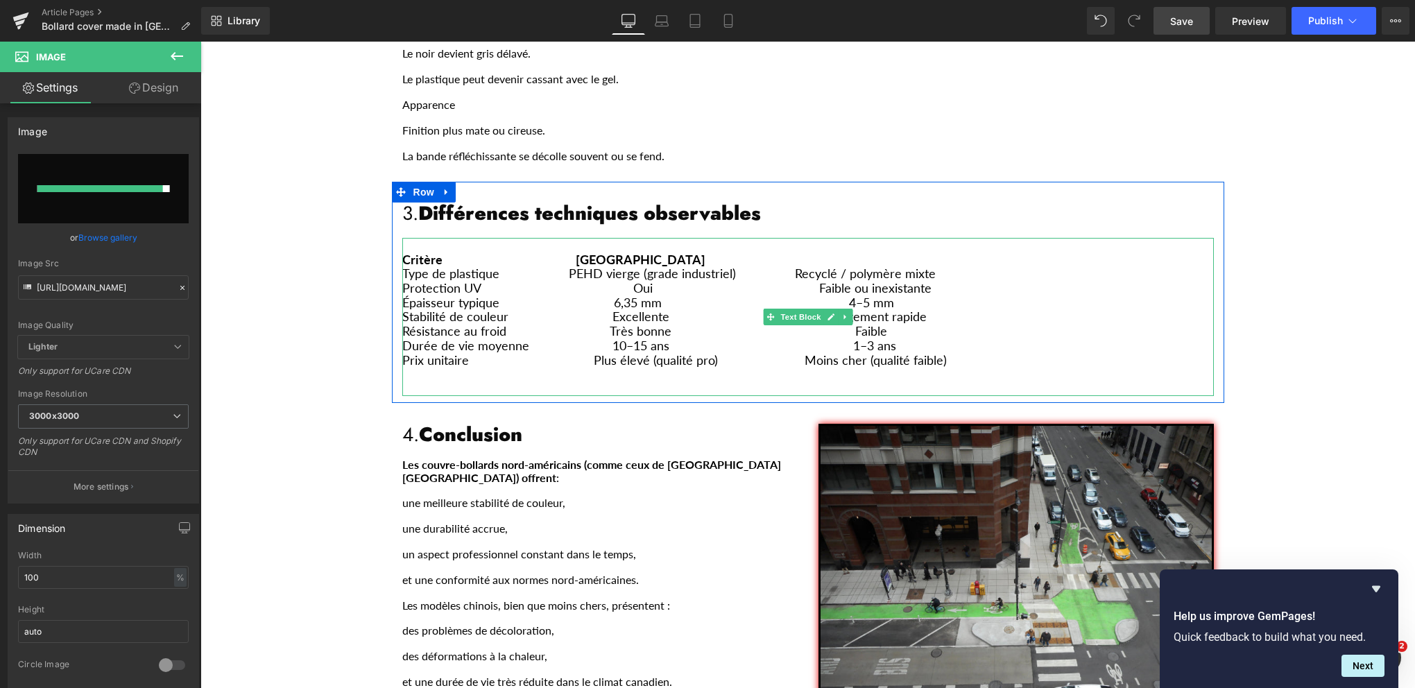
click at [844, 339] on p "Durée de vie moyenne 10–15 ans 1–3 ans" at bounding box center [808, 346] width 812 height 15
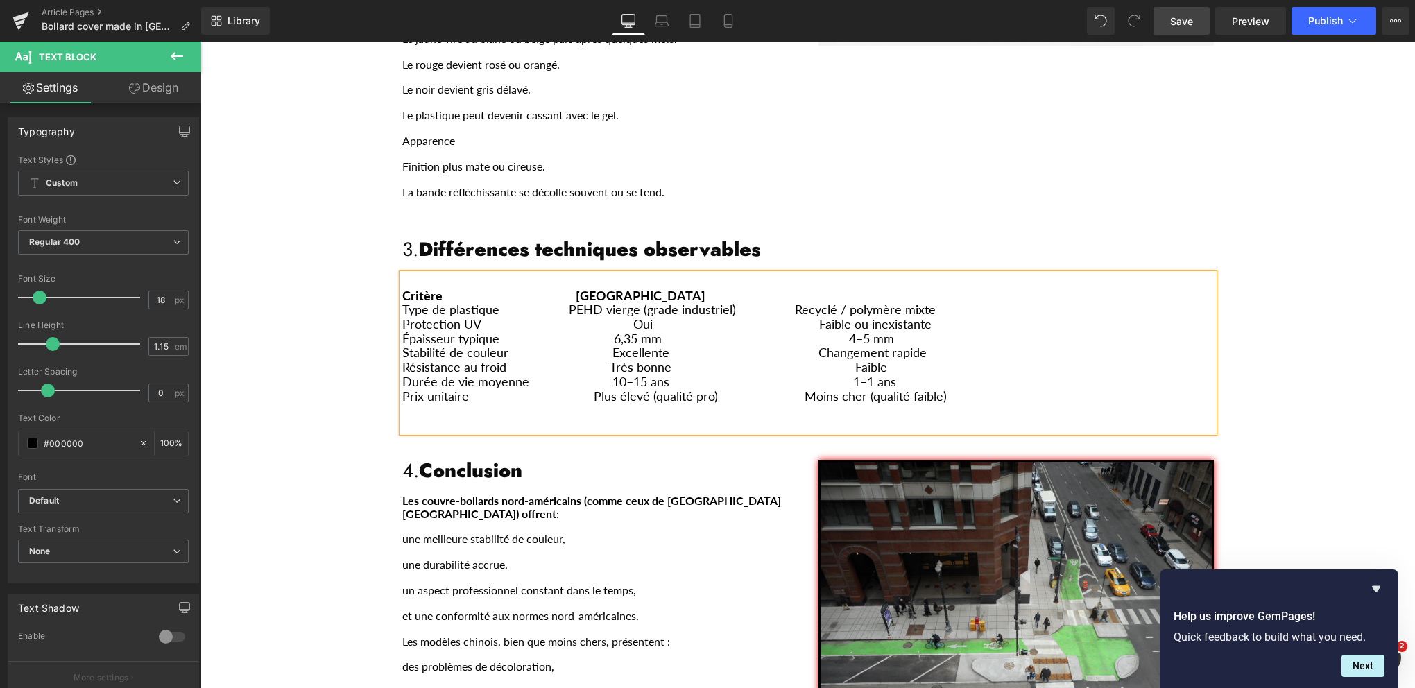
scroll to position [1179, 0]
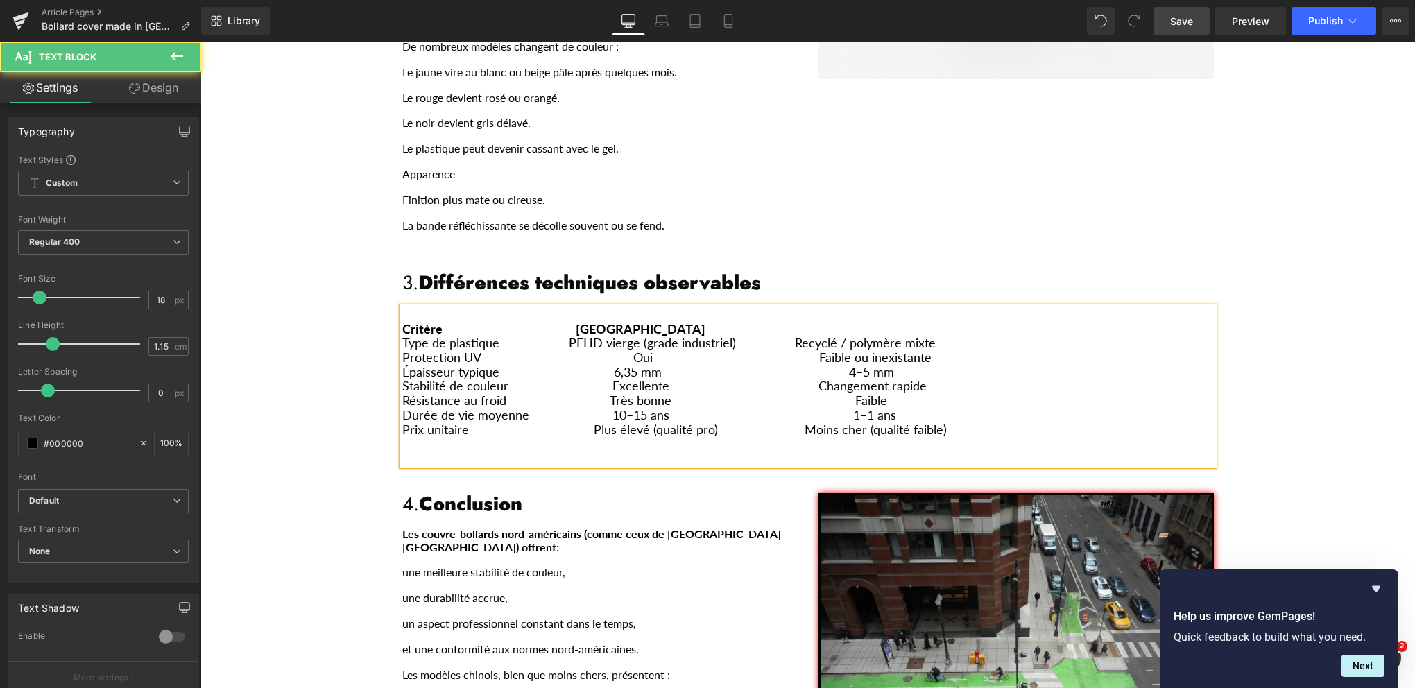
click at [829, 408] on p "Durée de vie moyenne 10–15 ans 1–1 ans" at bounding box center [808, 415] width 812 height 15
click at [826, 408] on p "Durée de vie moyenne 10–15 ans 6 mois–1 ans" at bounding box center [808, 415] width 812 height 15
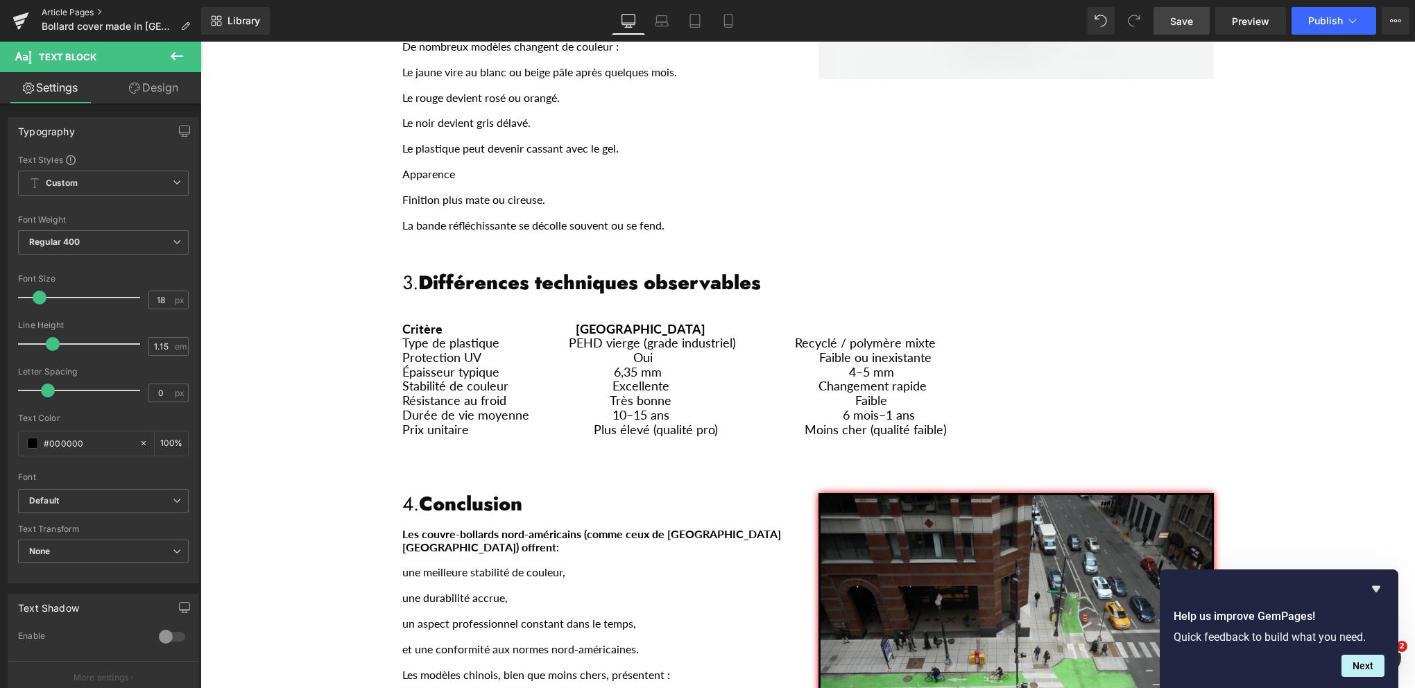
click at [64, 13] on link "Article Pages" at bounding box center [122, 12] width 160 height 11
click at [1183, 22] on span "Save" at bounding box center [1181, 21] width 23 height 15
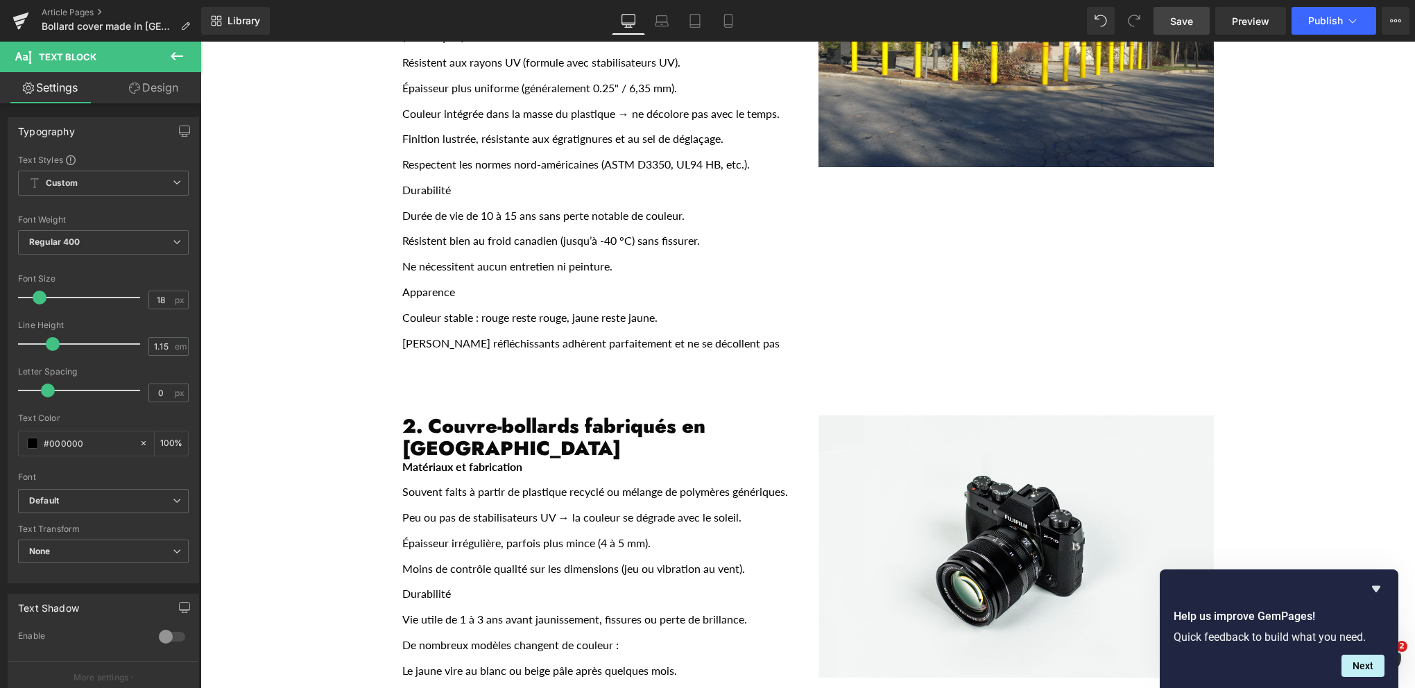
scroll to position [763, 0]
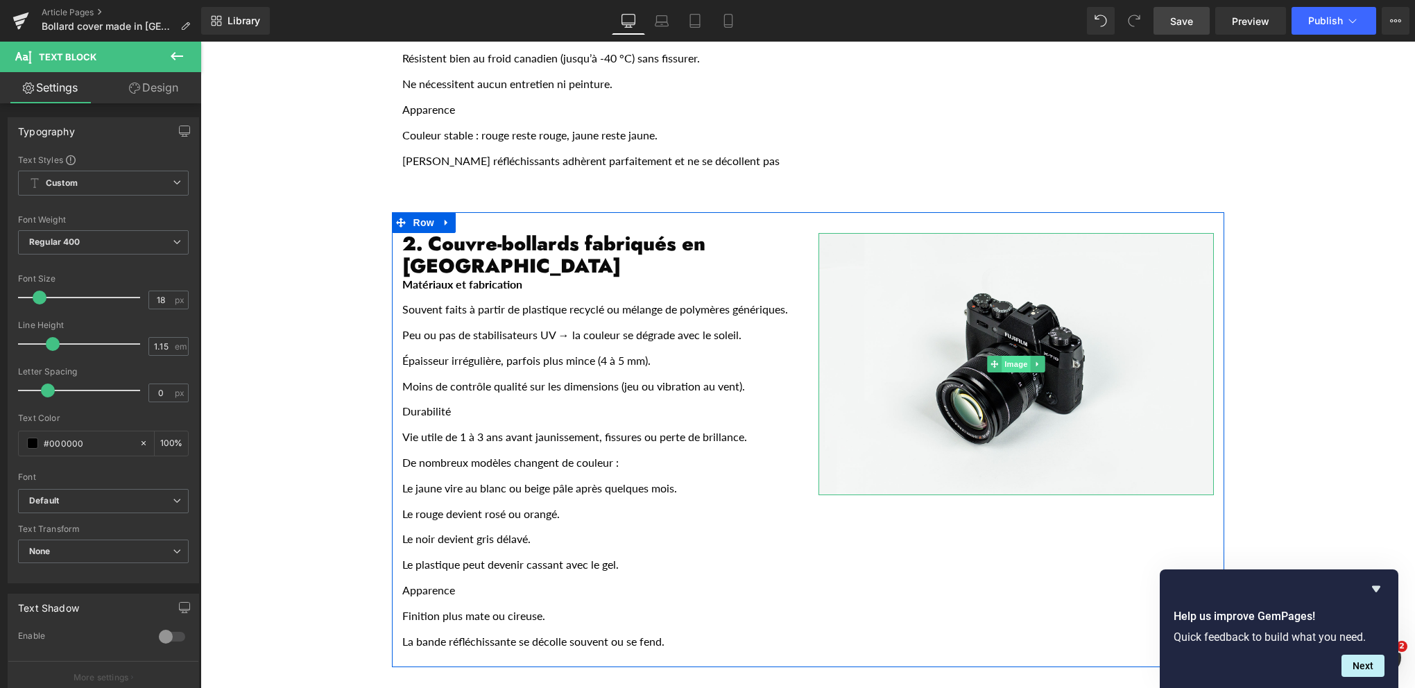
click at [1011, 356] on span "Image" at bounding box center [1016, 364] width 29 height 17
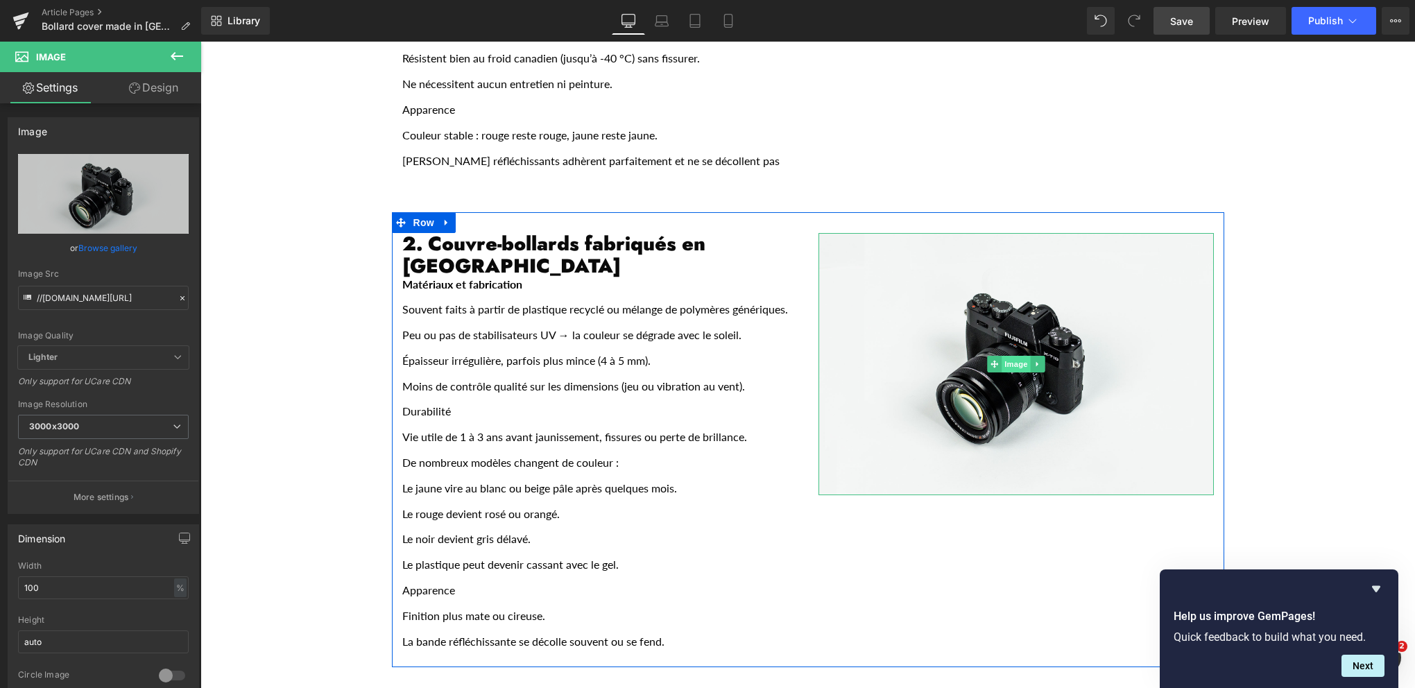
click at [1014, 356] on span "Image" at bounding box center [1016, 364] width 29 height 17
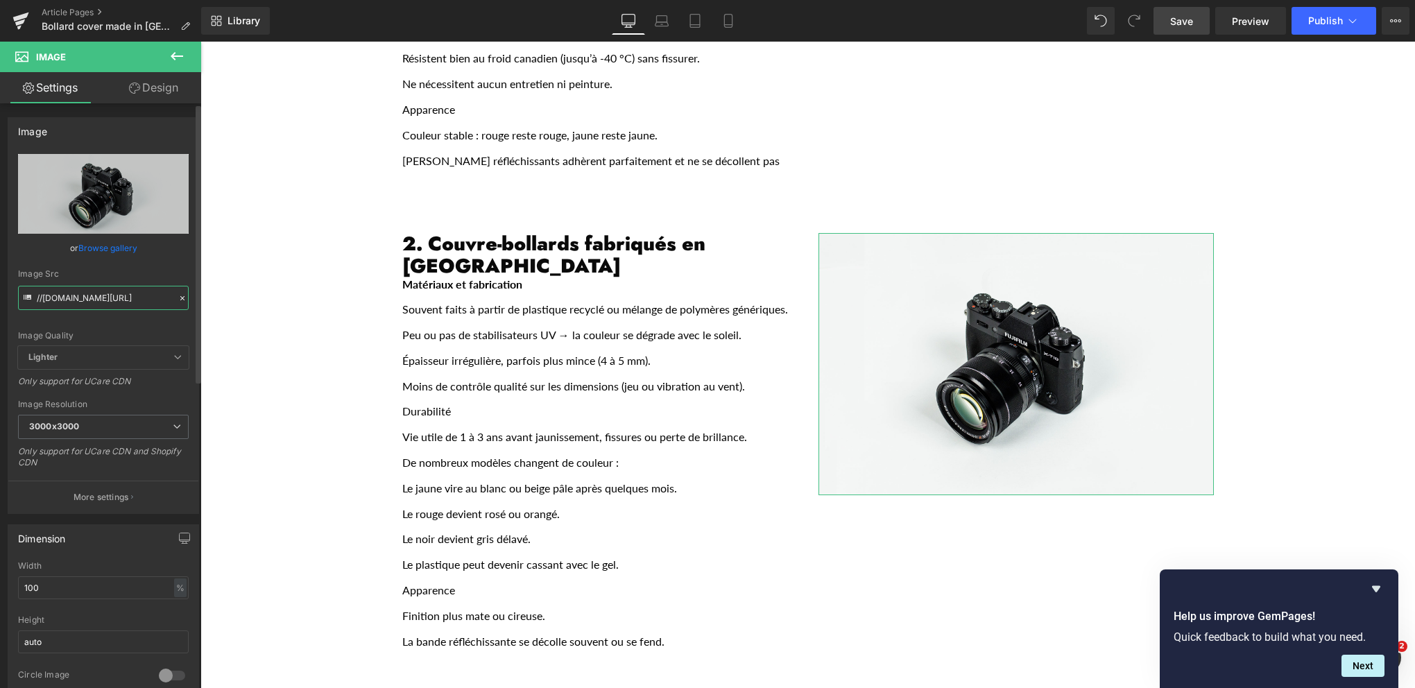
click at [73, 300] on input "//[DOMAIN_NAME][URL]" at bounding box center [103, 298] width 171 height 24
paste input "[URL][DOMAIN_NAME]"
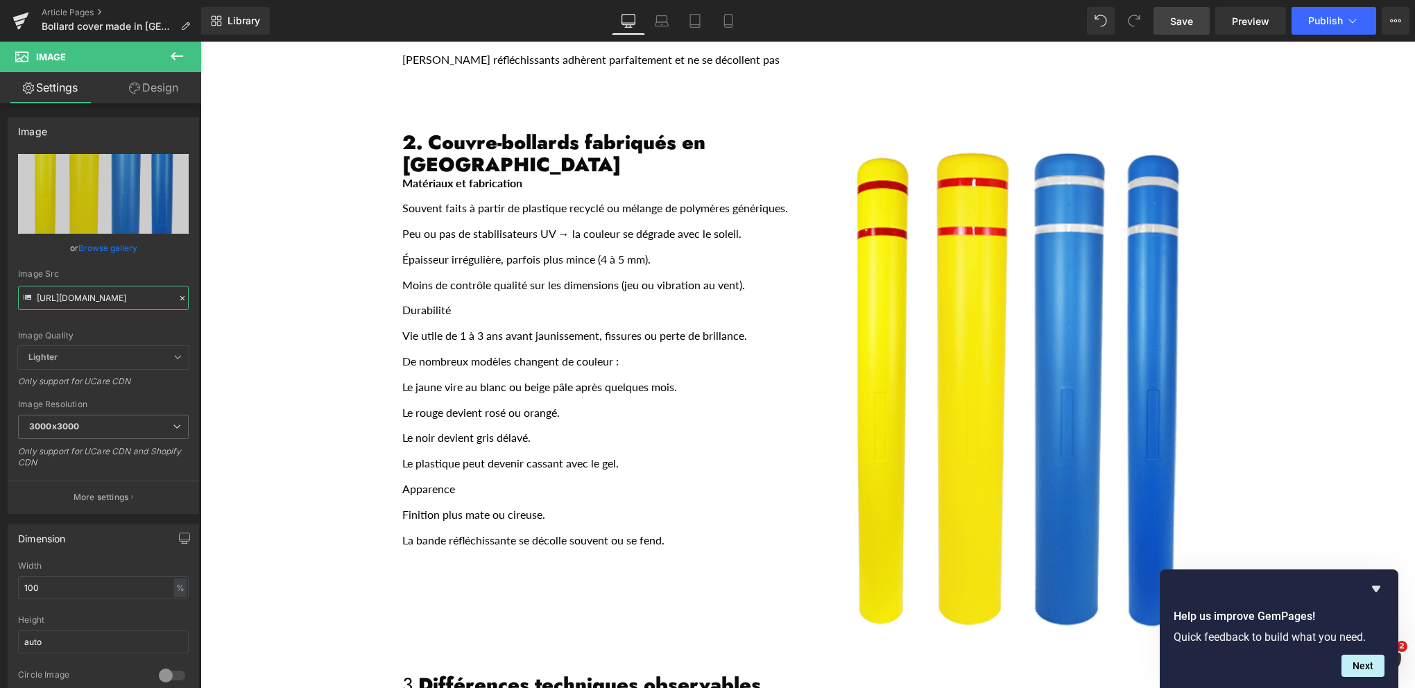
scroll to position [971, 0]
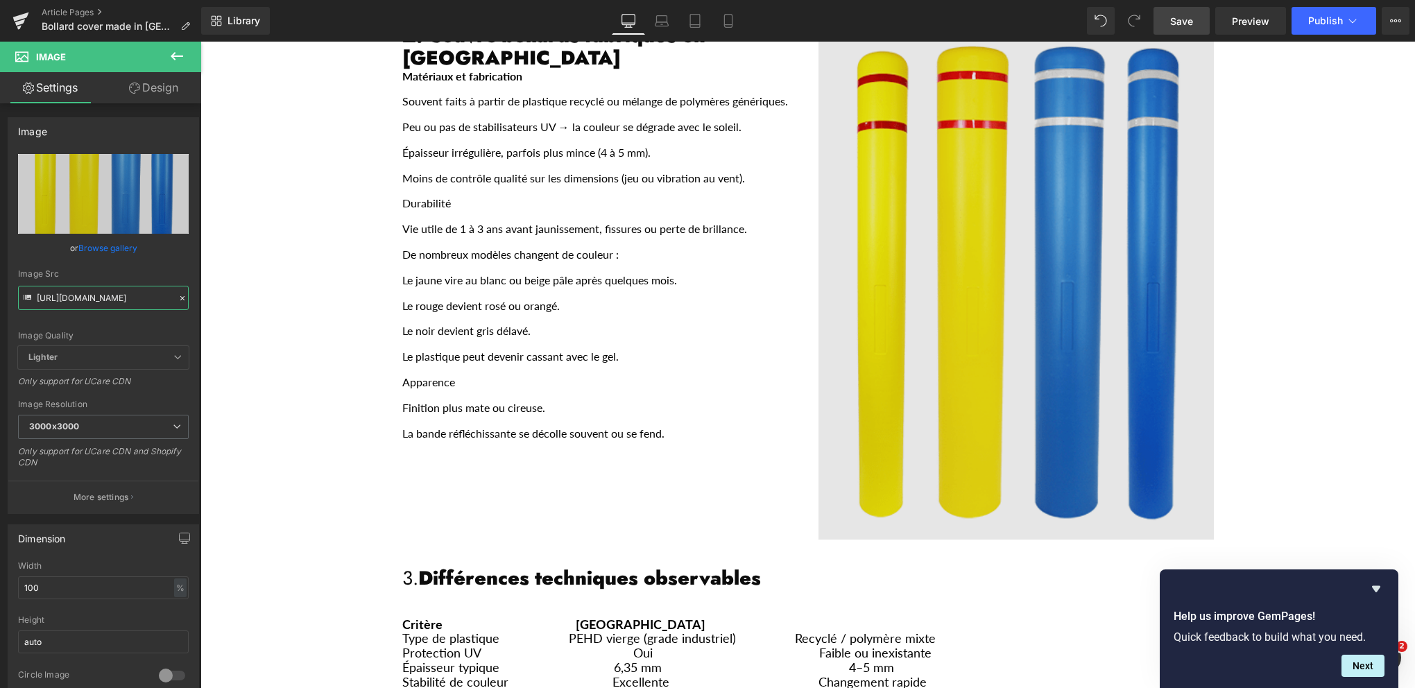
type input "[URL][DOMAIN_NAME]"
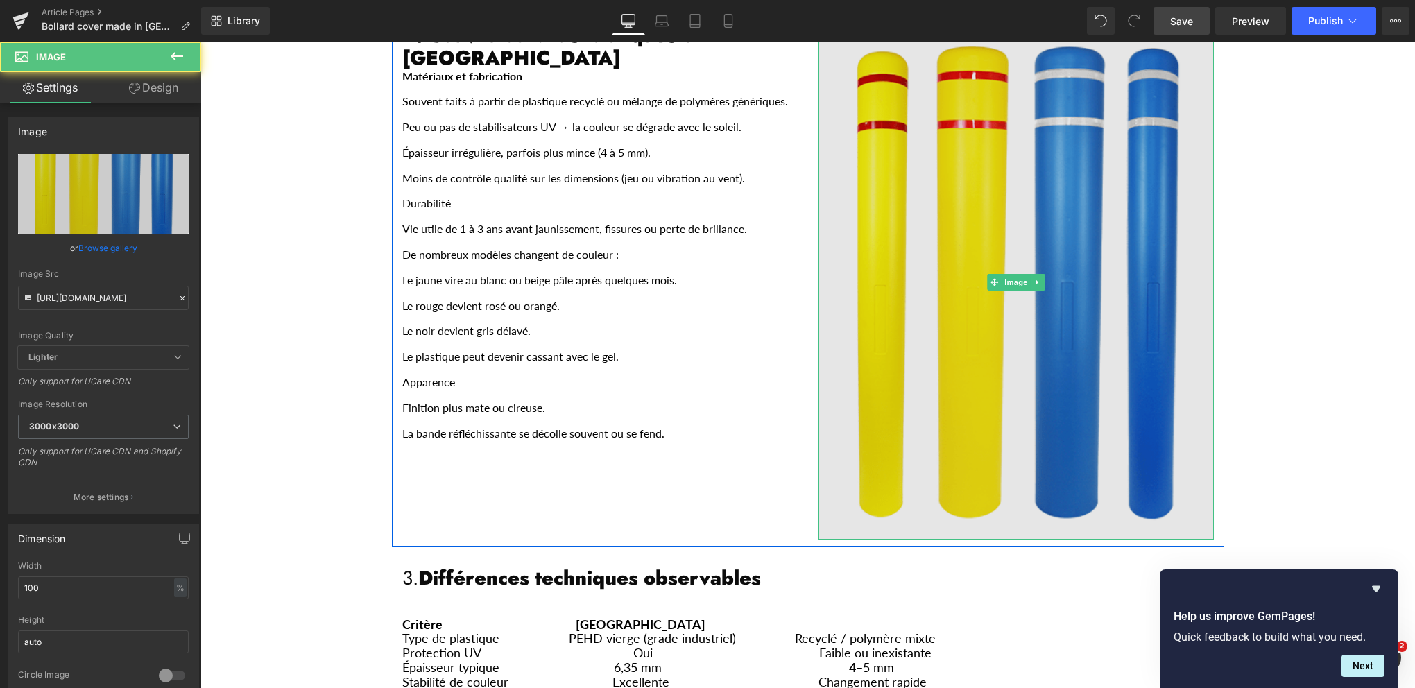
click at [1025, 233] on div "Image" at bounding box center [1016, 282] width 395 height 515
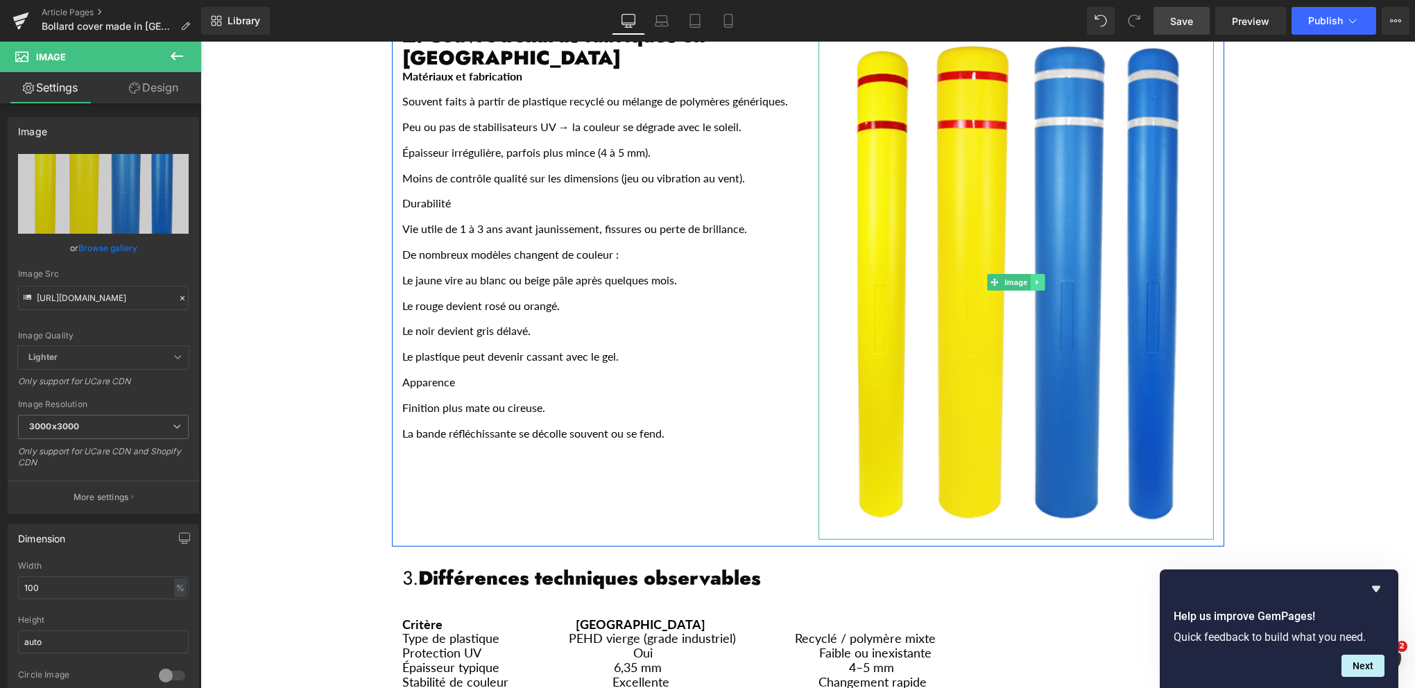
click at [1034, 278] on icon "Main content" at bounding box center [1038, 282] width 8 height 8
click at [1027, 279] on icon "Main content" at bounding box center [1031, 283] width 8 height 8
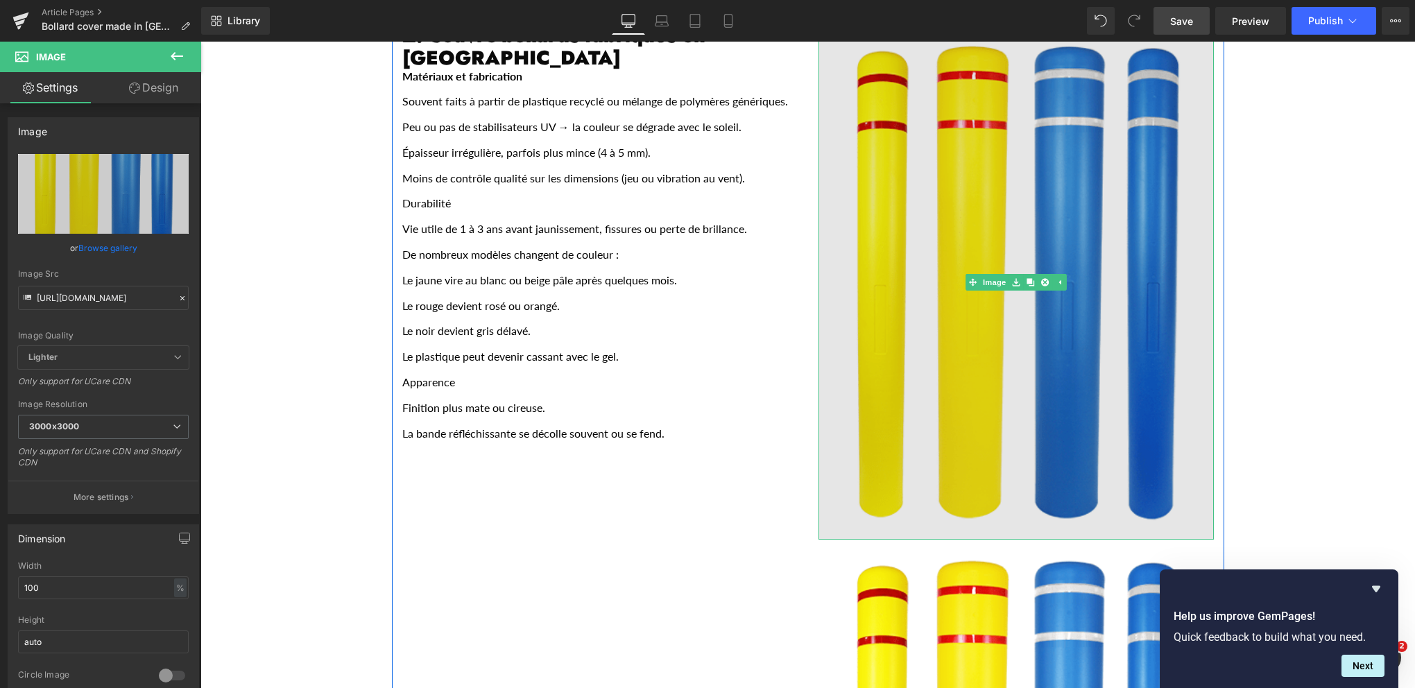
scroll to position [624, 0]
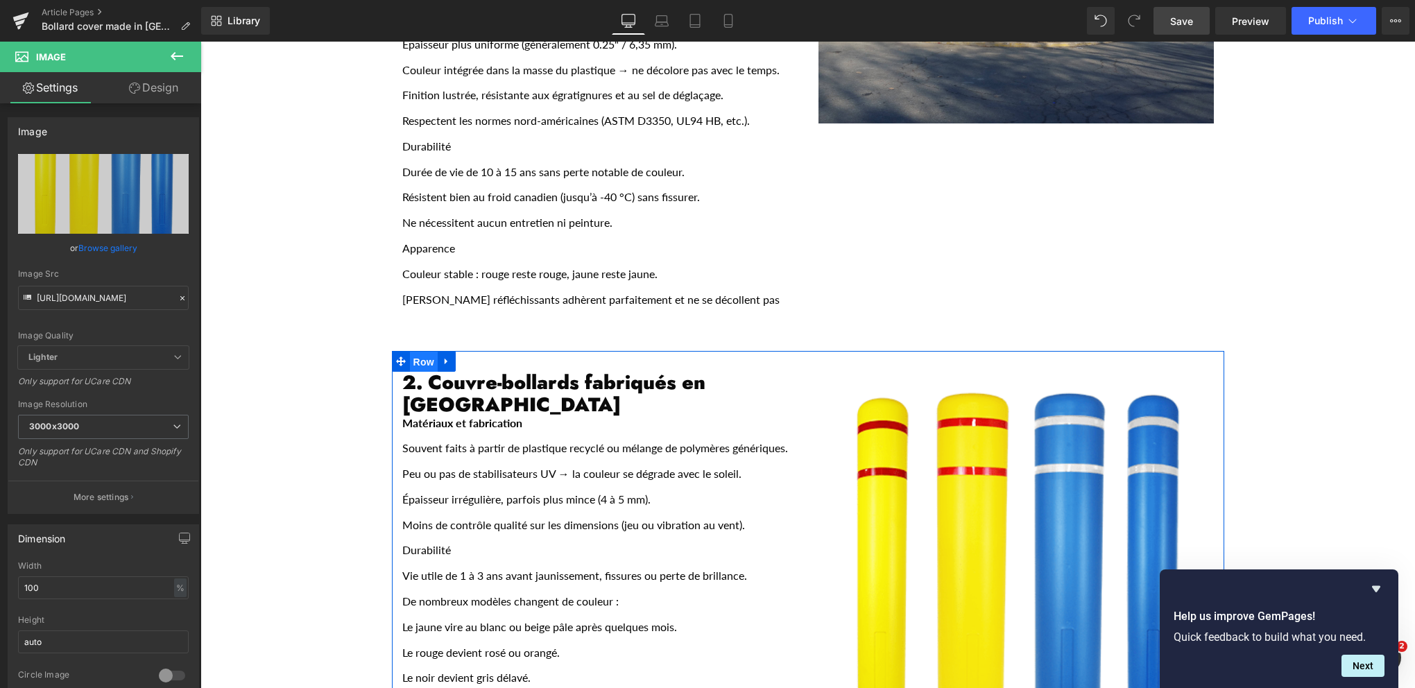
click at [413, 352] on span "Row" at bounding box center [424, 362] width 28 height 21
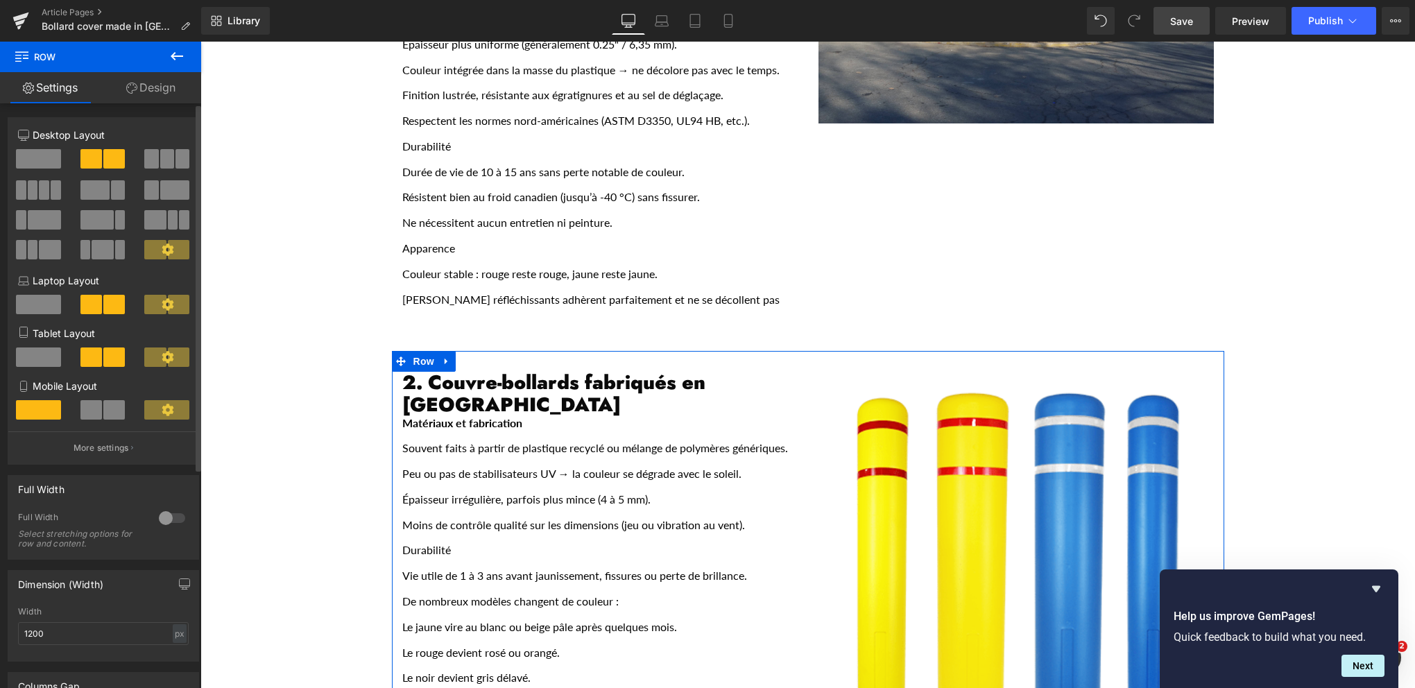
click at [162, 222] on button at bounding box center [167, 219] width 46 height 19
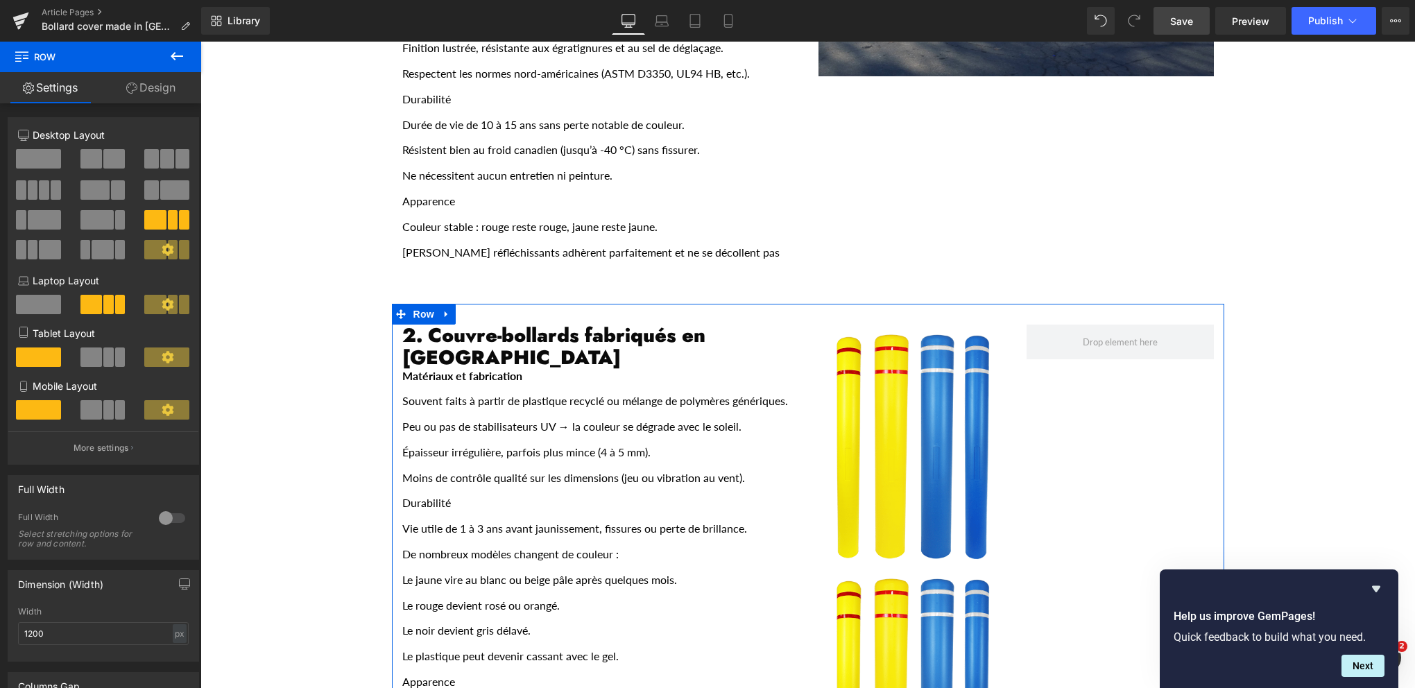
scroll to position [833, 0]
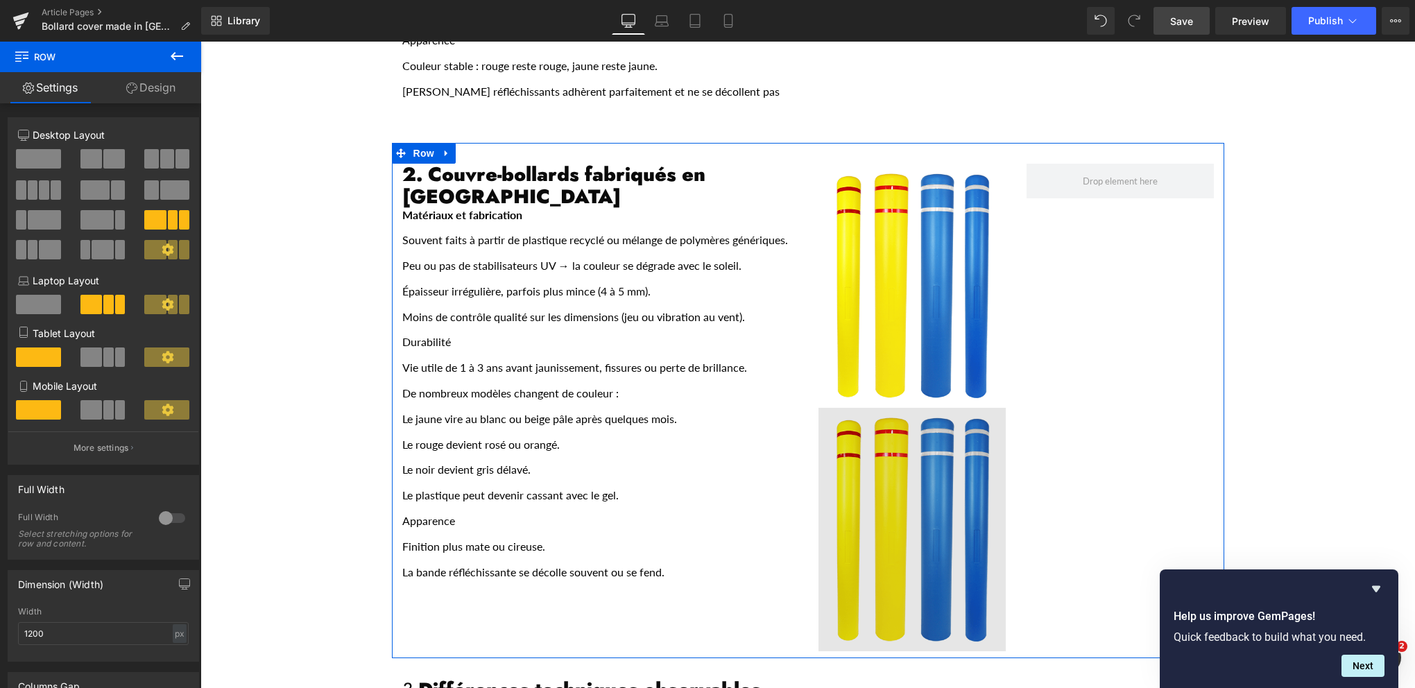
click at [843, 408] on img "Main content" at bounding box center [912, 530] width 187 height 244
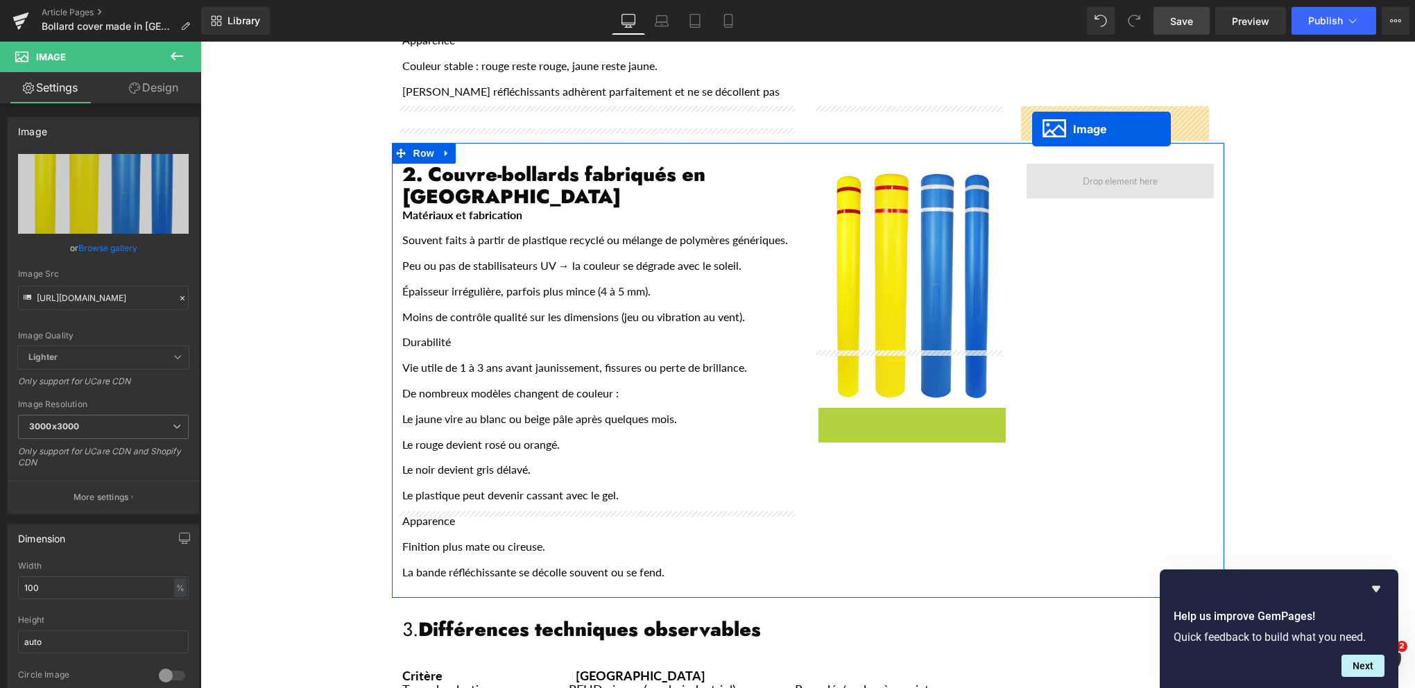
drag, startPoint x: 886, startPoint y: 473, endPoint x: 1032, endPoint y: 129, distance: 373.9
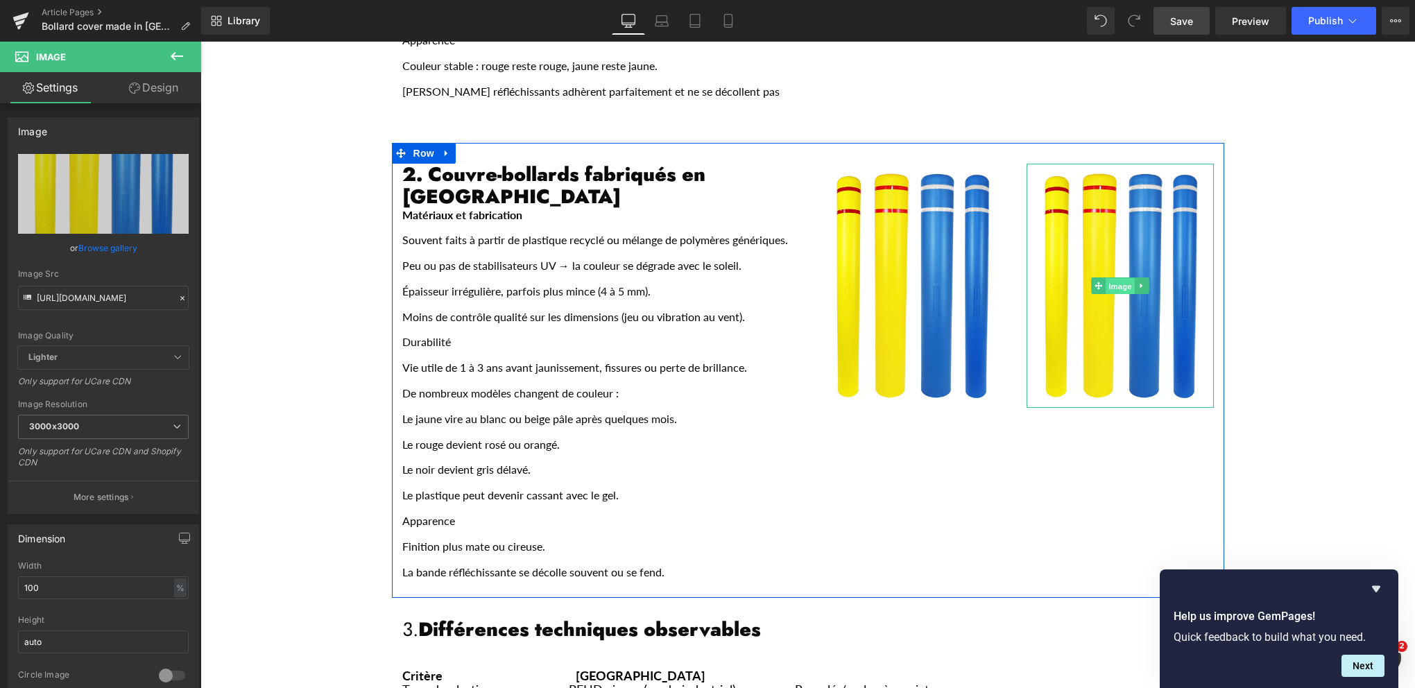
click at [1110, 278] on span "Image" at bounding box center [1120, 286] width 29 height 17
click at [1116, 278] on span "Image" at bounding box center [1120, 286] width 29 height 17
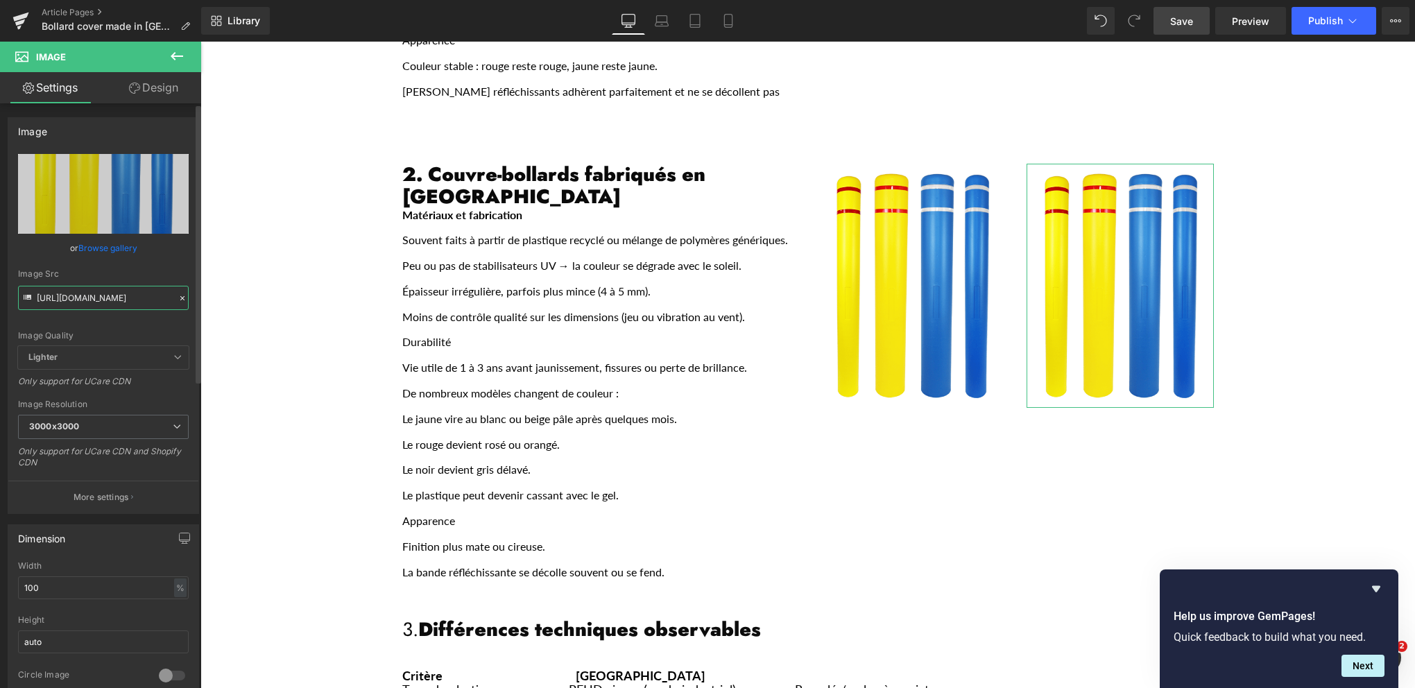
click at [89, 294] on input "[URL][DOMAIN_NAME]" at bounding box center [103, 298] width 171 height 24
paste input "bollard_chinois.png?v=1760456625"
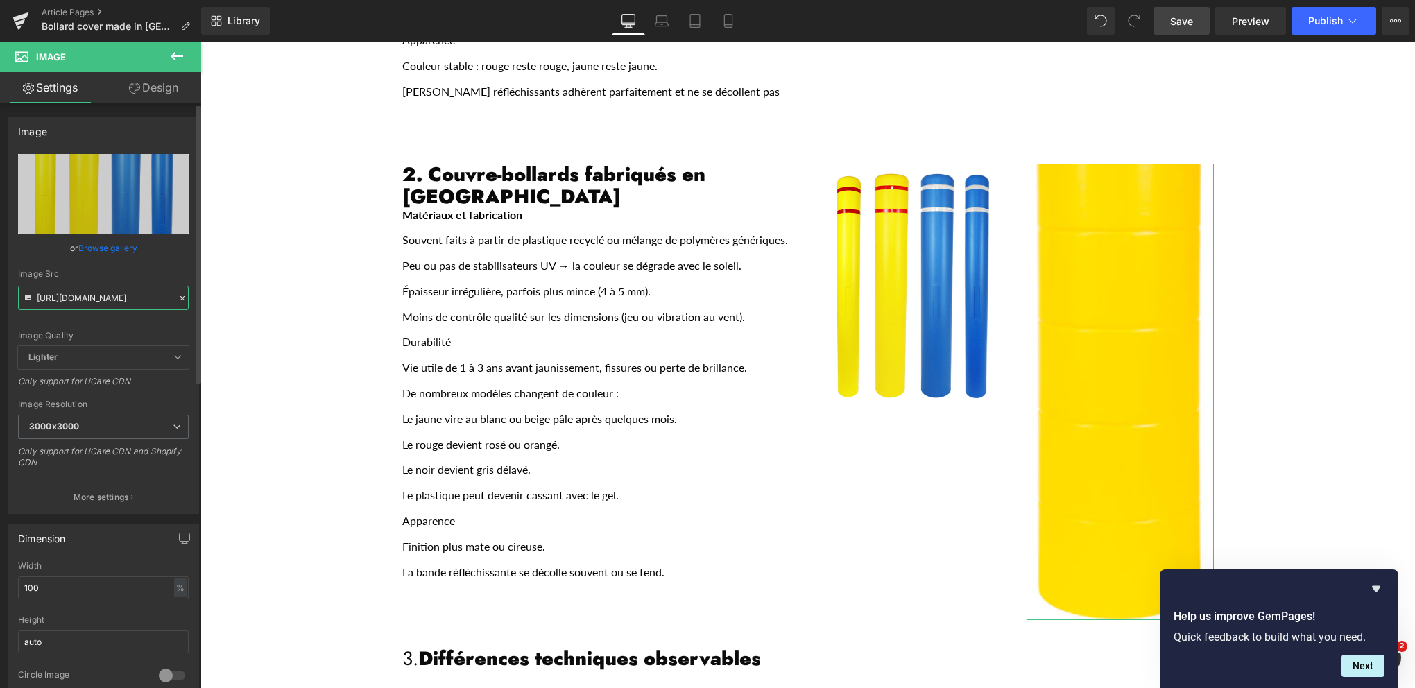
type input "[URL][DOMAIN_NAME]"
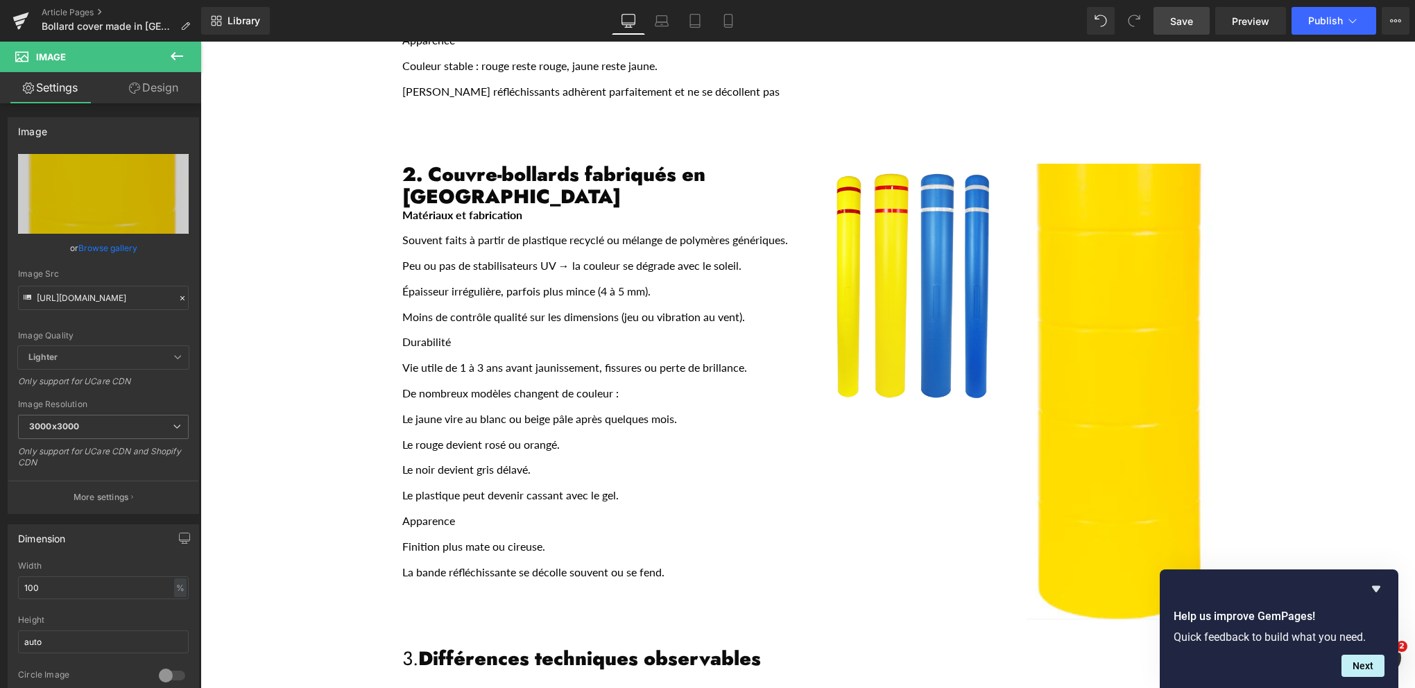
scroll to position [0, 0]
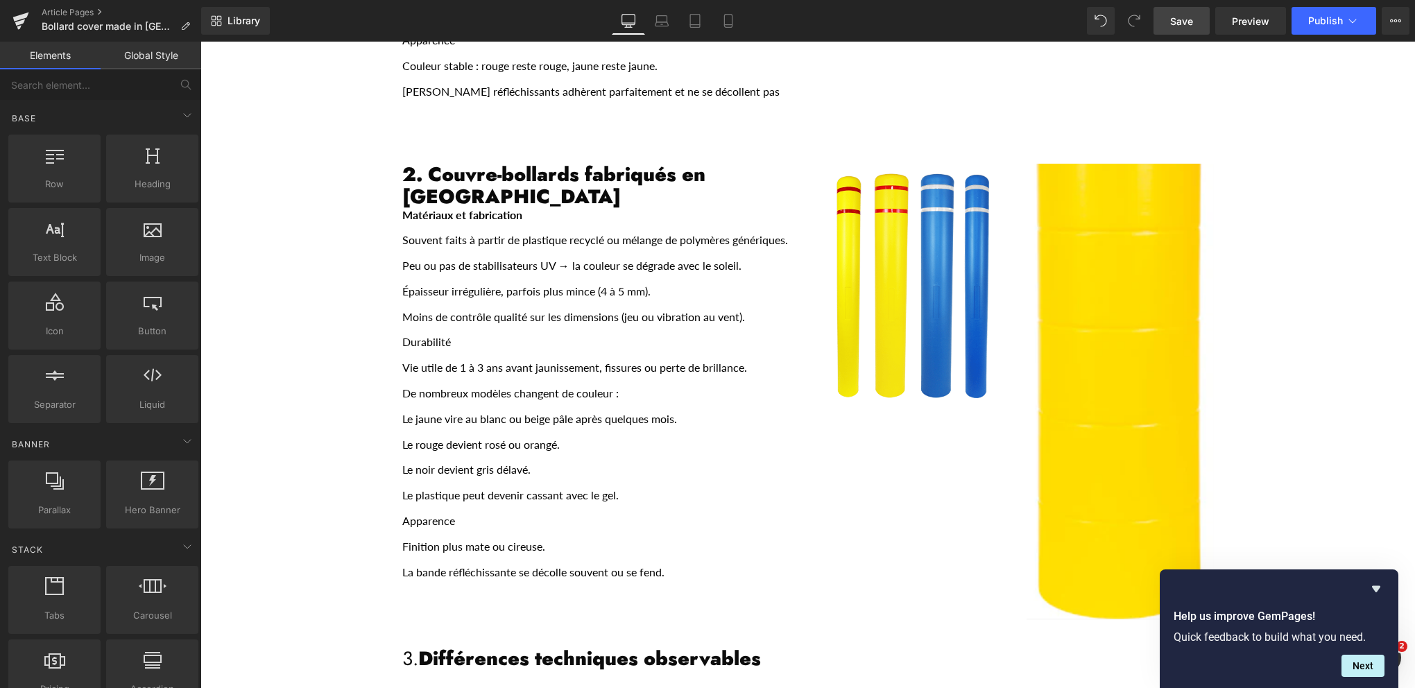
click at [1182, 24] on span "Save" at bounding box center [1181, 21] width 23 height 15
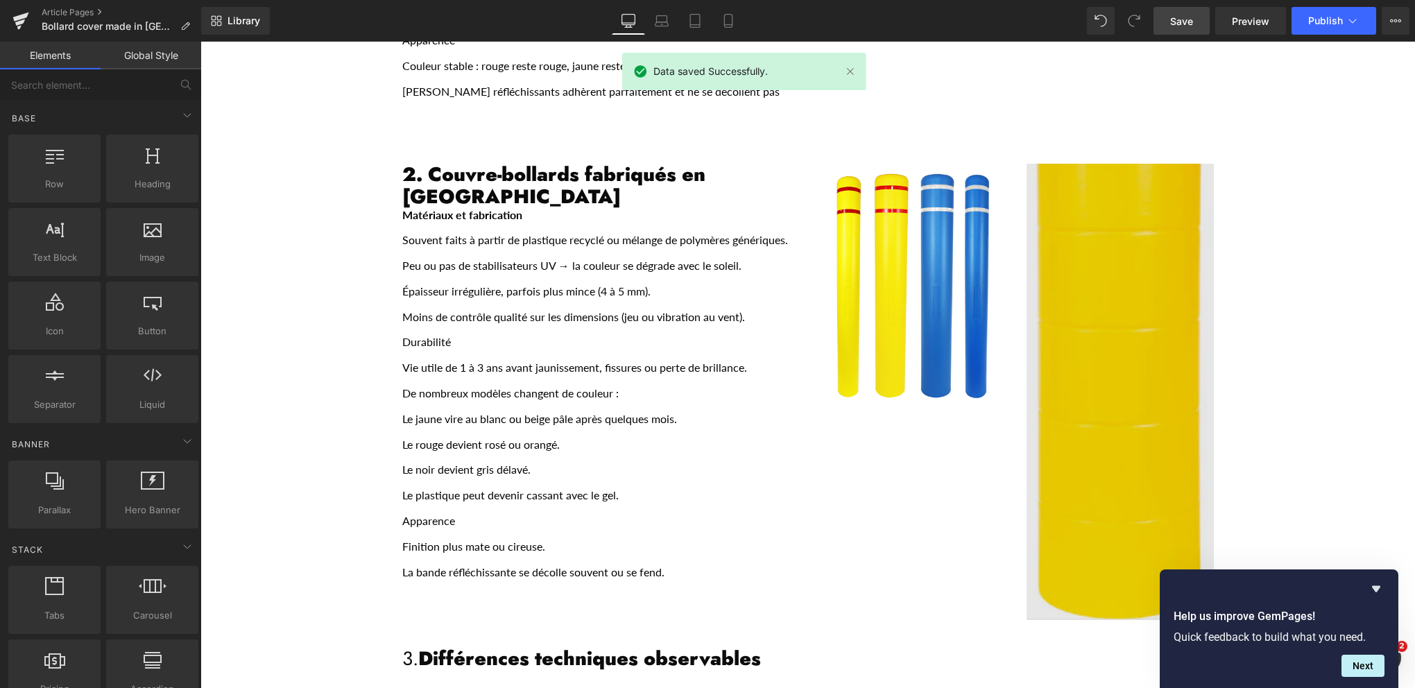
scroll to position [833, 0]
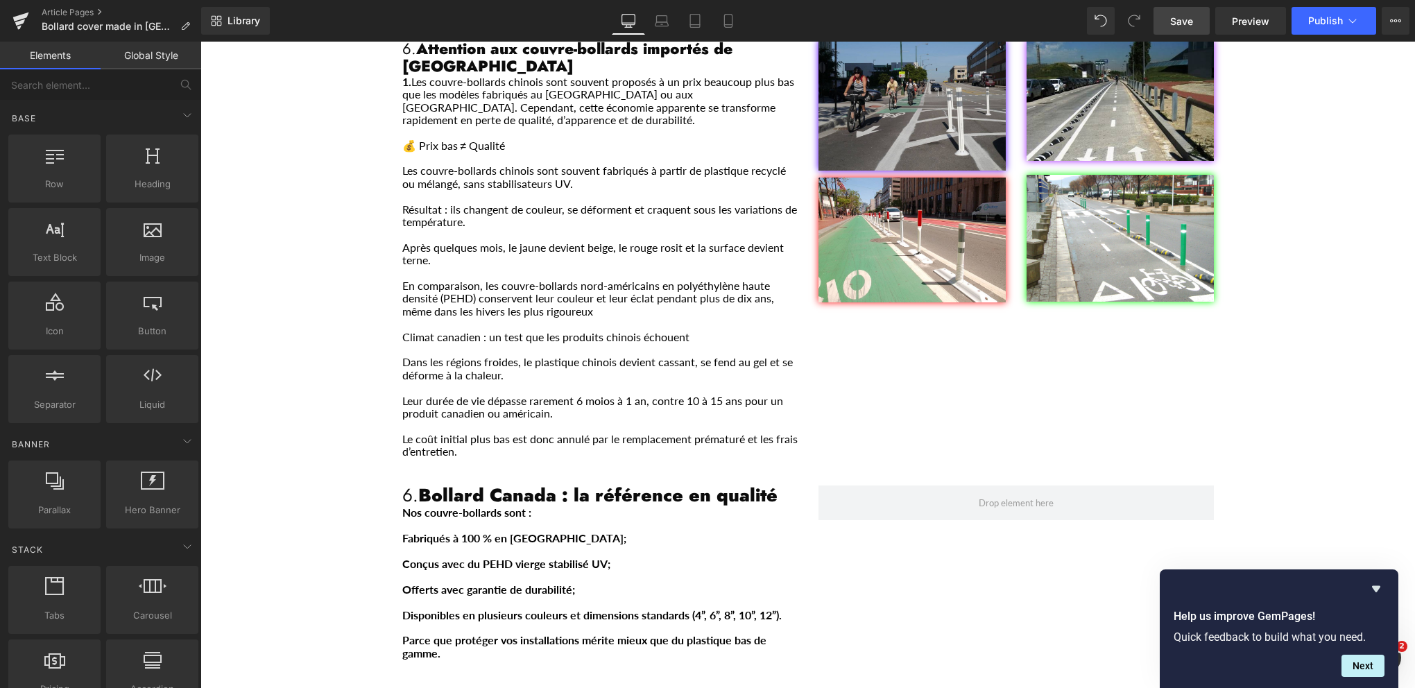
scroll to position [2428, 0]
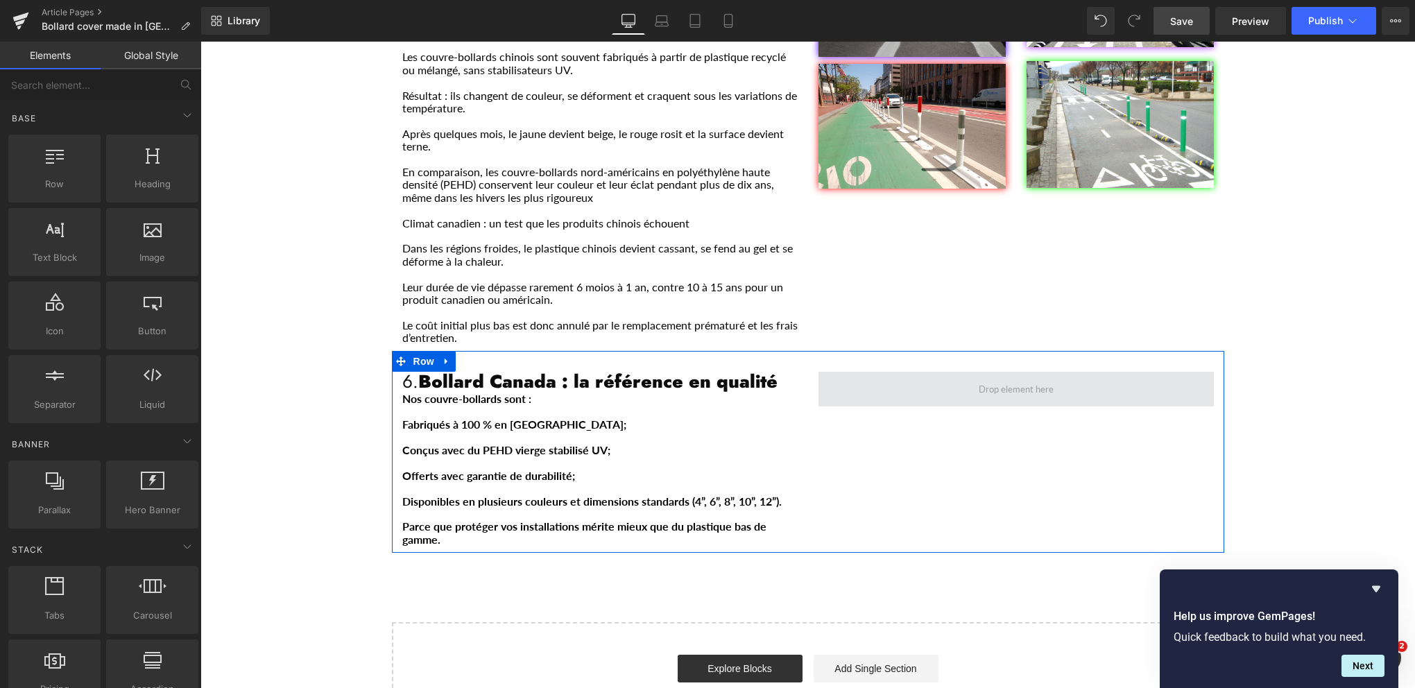
click at [1012, 381] on span "Main content" at bounding box center [1016, 389] width 85 height 17
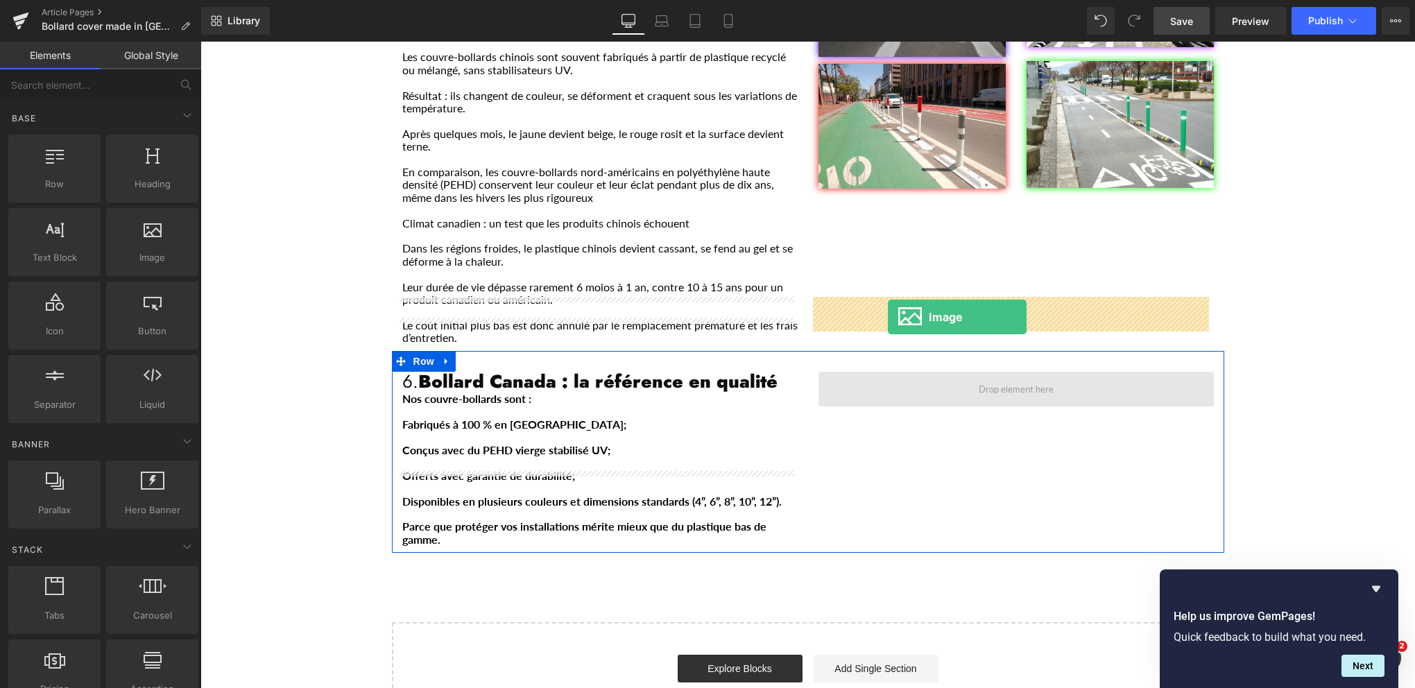
drag, startPoint x: 388, startPoint y: 302, endPoint x: 888, endPoint y: 317, distance: 500.4
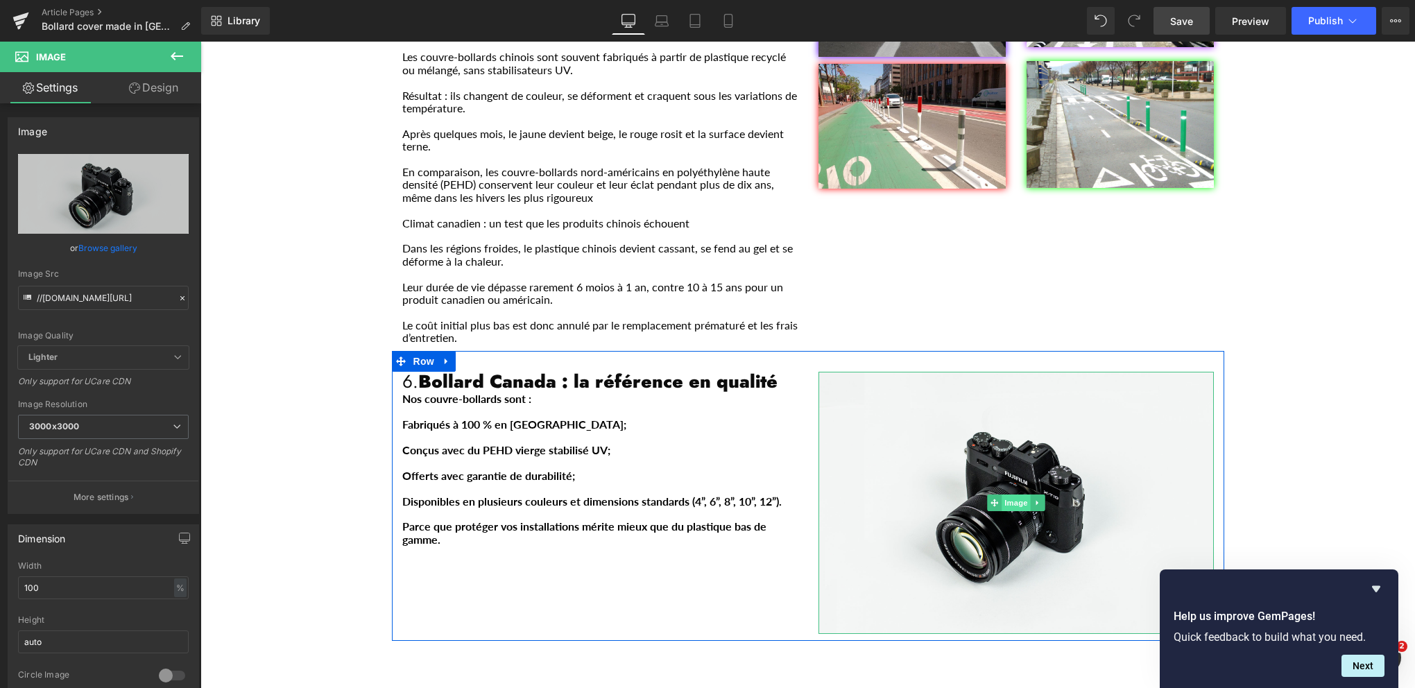
click at [1009, 495] on span "Image" at bounding box center [1016, 503] width 29 height 17
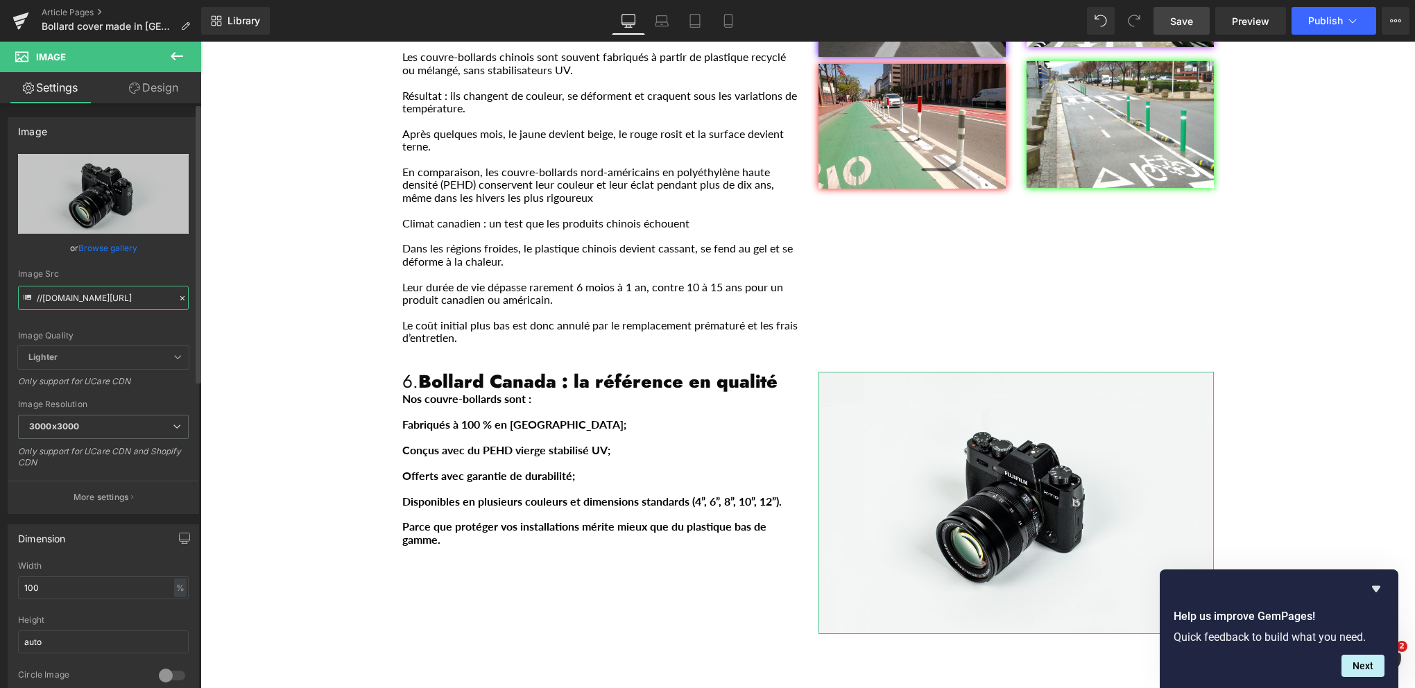
click at [111, 300] on input "//[DOMAIN_NAME][URL]" at bounding box center [103, 298] width 171 height 24
paste input "[URL][DOMAIN_NAME]"
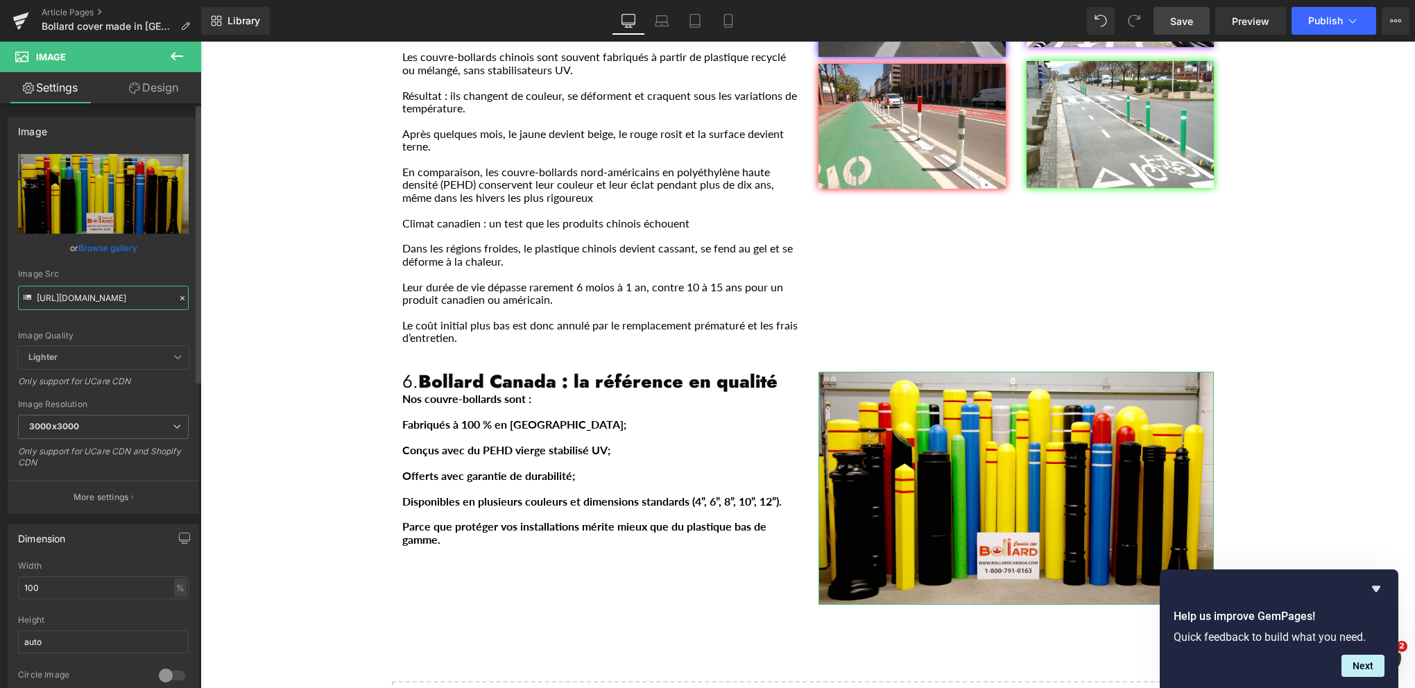
type input "[URL][DOMAIN_NAME]"
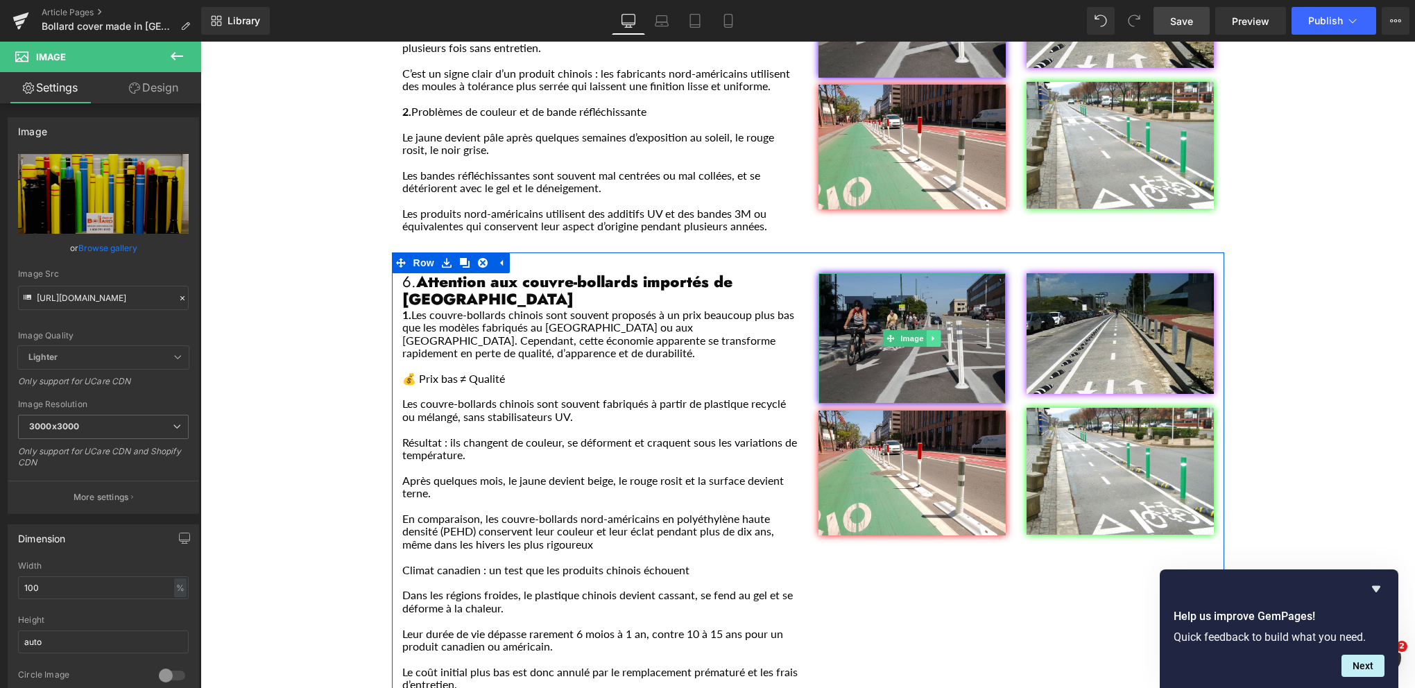
scroll to position [0, 0]
click at [932, 336] on icon "Main content" at bounding box center [933, 338] width 2 height 5
click at [937, 335] on icon "Main content" at bounding box center [941, 339] width 8 height 8
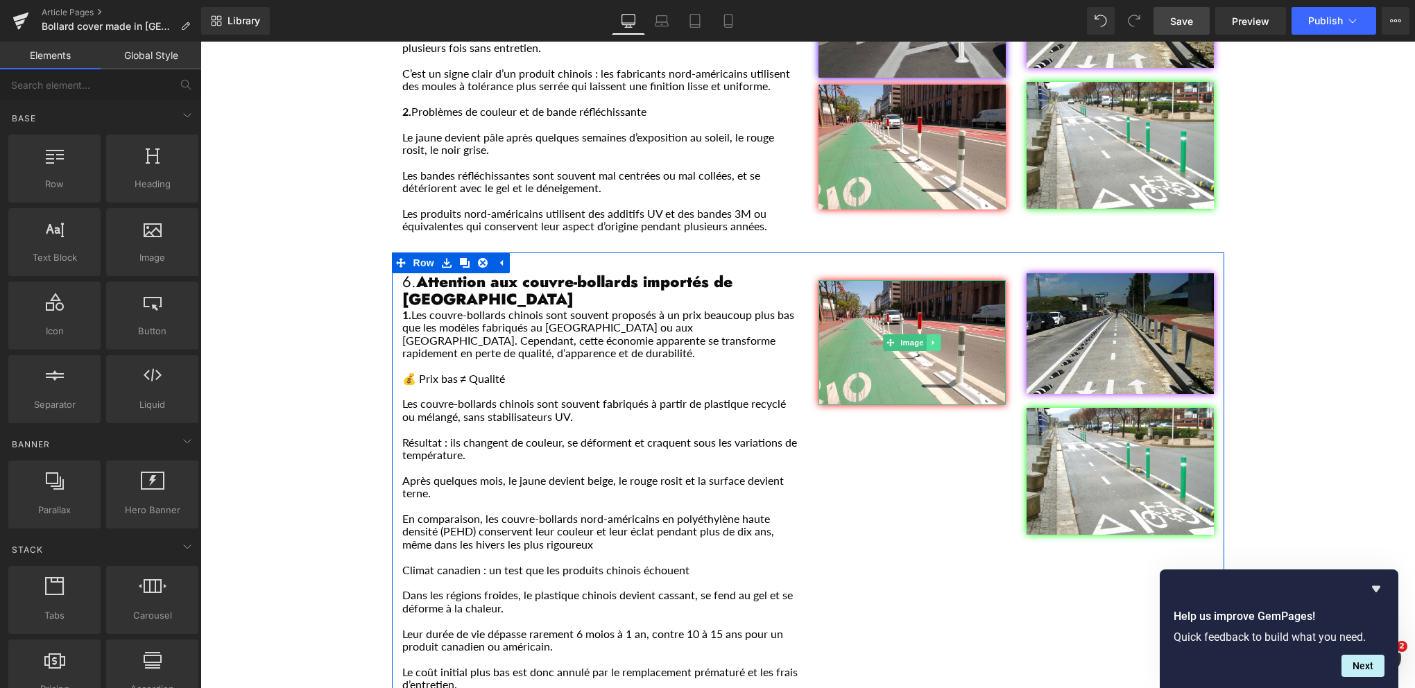
click at [930, 339] on icon "Main content" at bounding box center [934, 343] width 8 height 8
click at [937, 339] on icon "Main content" at bounding box center [941, 343] width 8 height 8
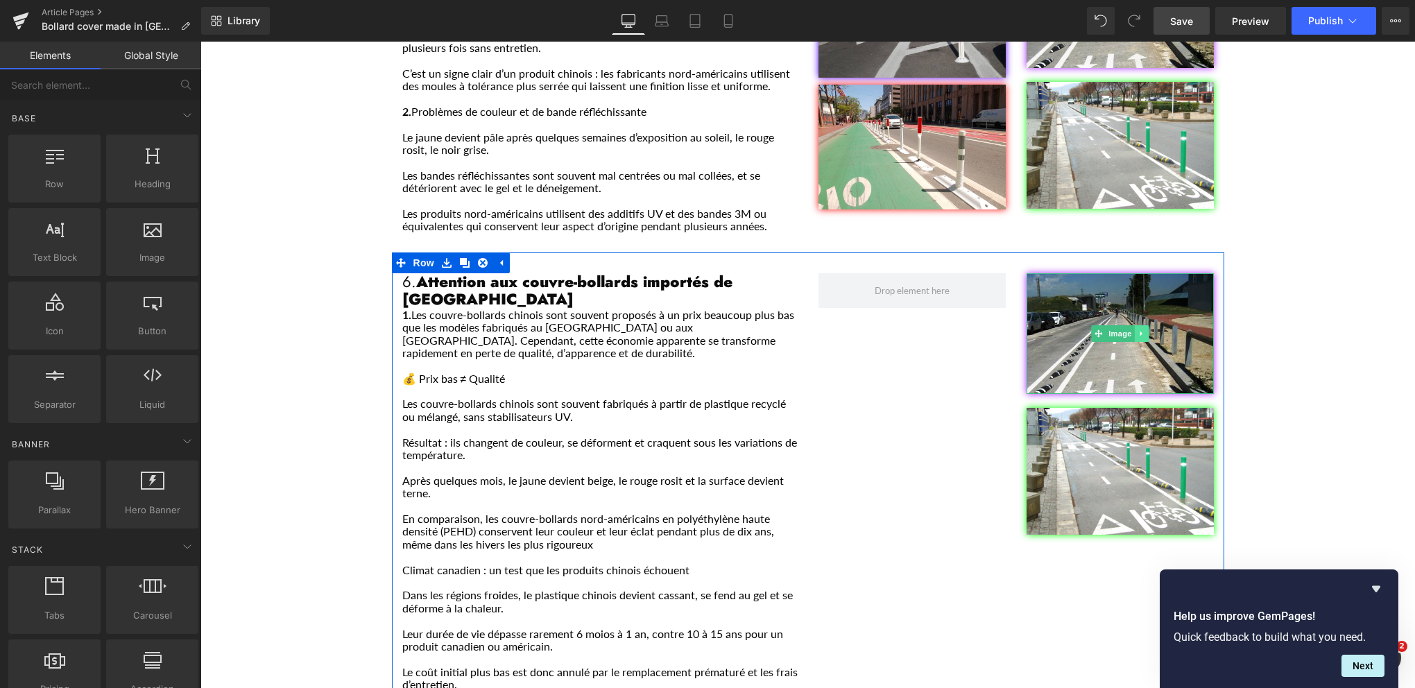
click at [1138, 330] on icon "Main content" at bounding box center [1142, 334] width 8 height 8
click at [1145, 330] on icon "Main content" at bounding box center [1149, 334] width 8 height 8
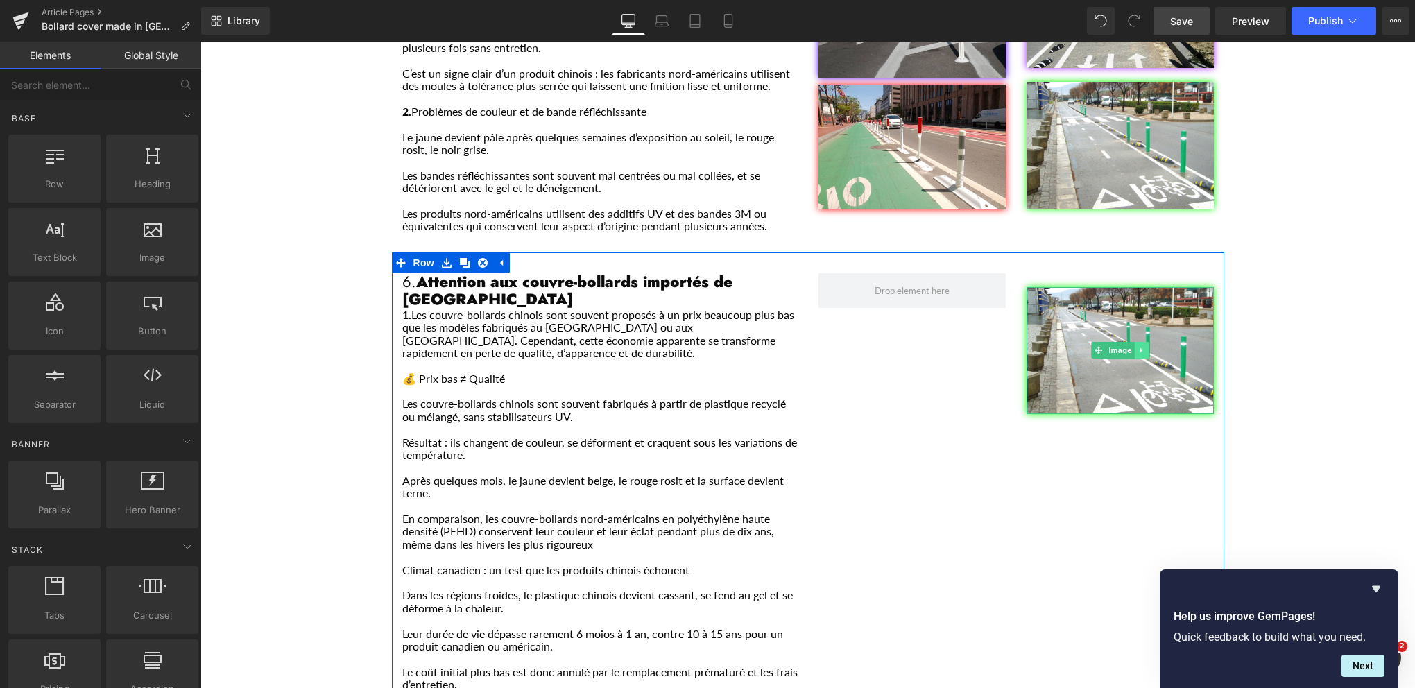
click at [1138, 346] on icon "Main content" at bounding box center [1142, 350] width 8 height 8
click at [1145, 346] on icon "Main content" at bounding box center [1149, 350] width 8 height 8
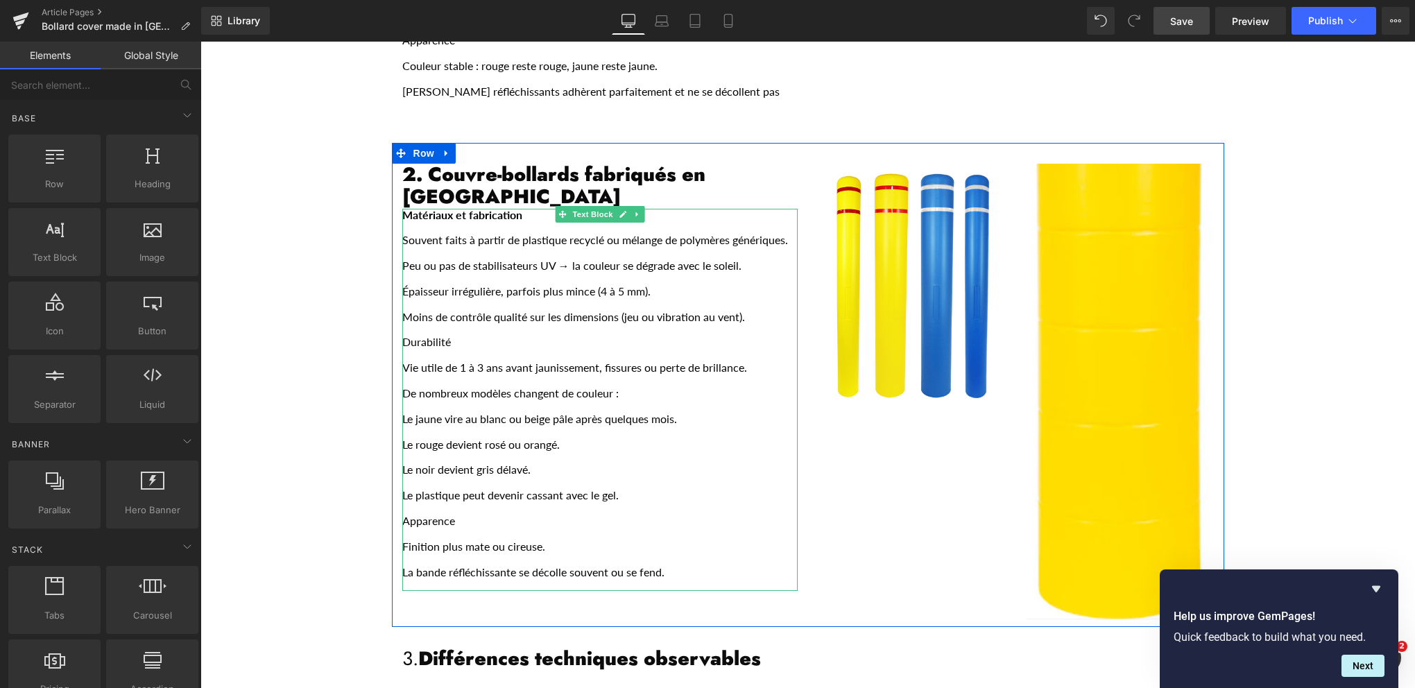
scroll to position [902, 0]
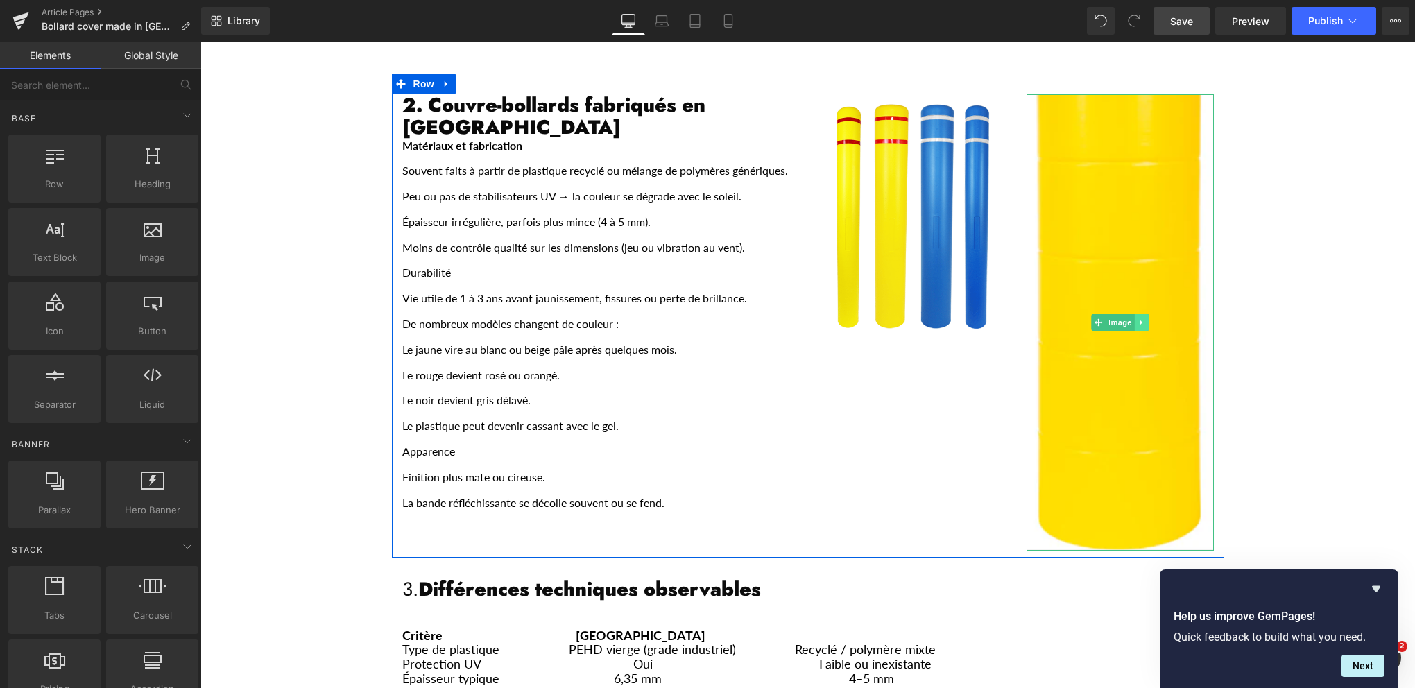
click at [1139, 318] on icon "Main content" at bounding box center [1142, 322] width 8 height 8
click at [1132, 319] on icon "Main content" at bounding box center [1135, 323] width 8 height 8
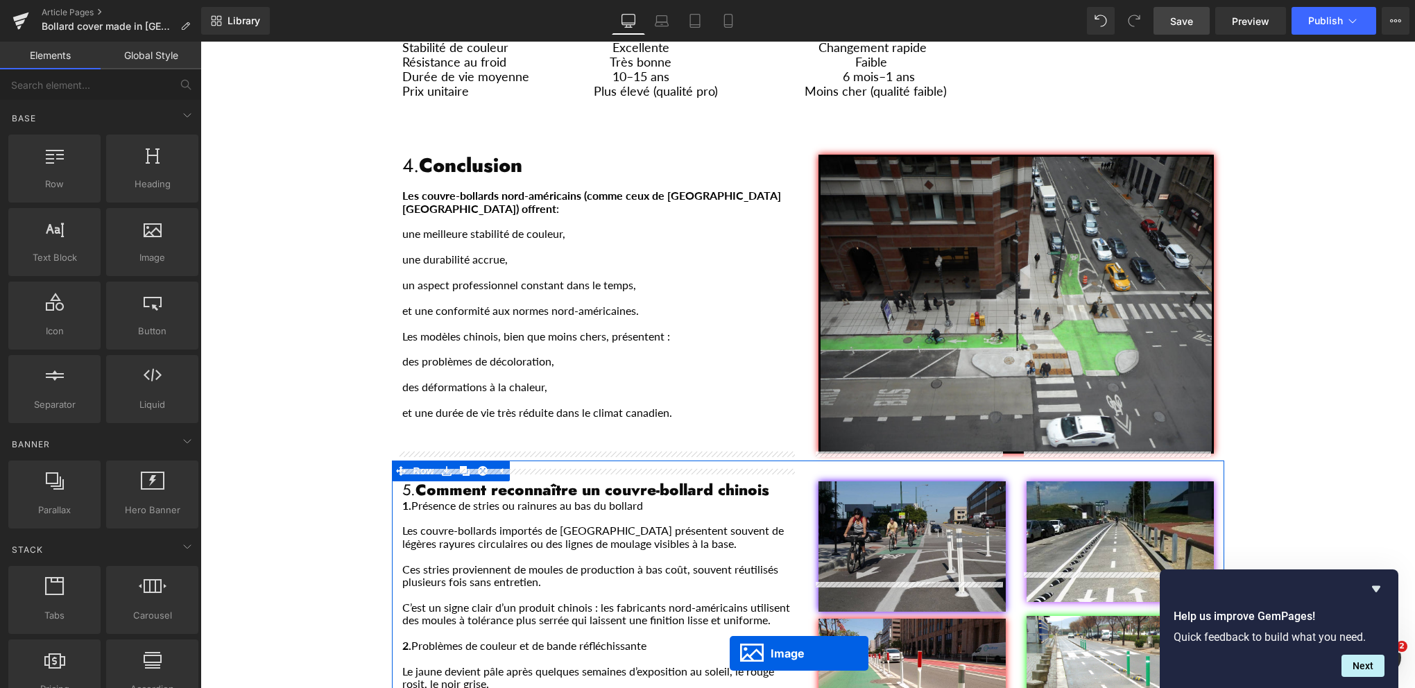
scroll to position [1679, 0]
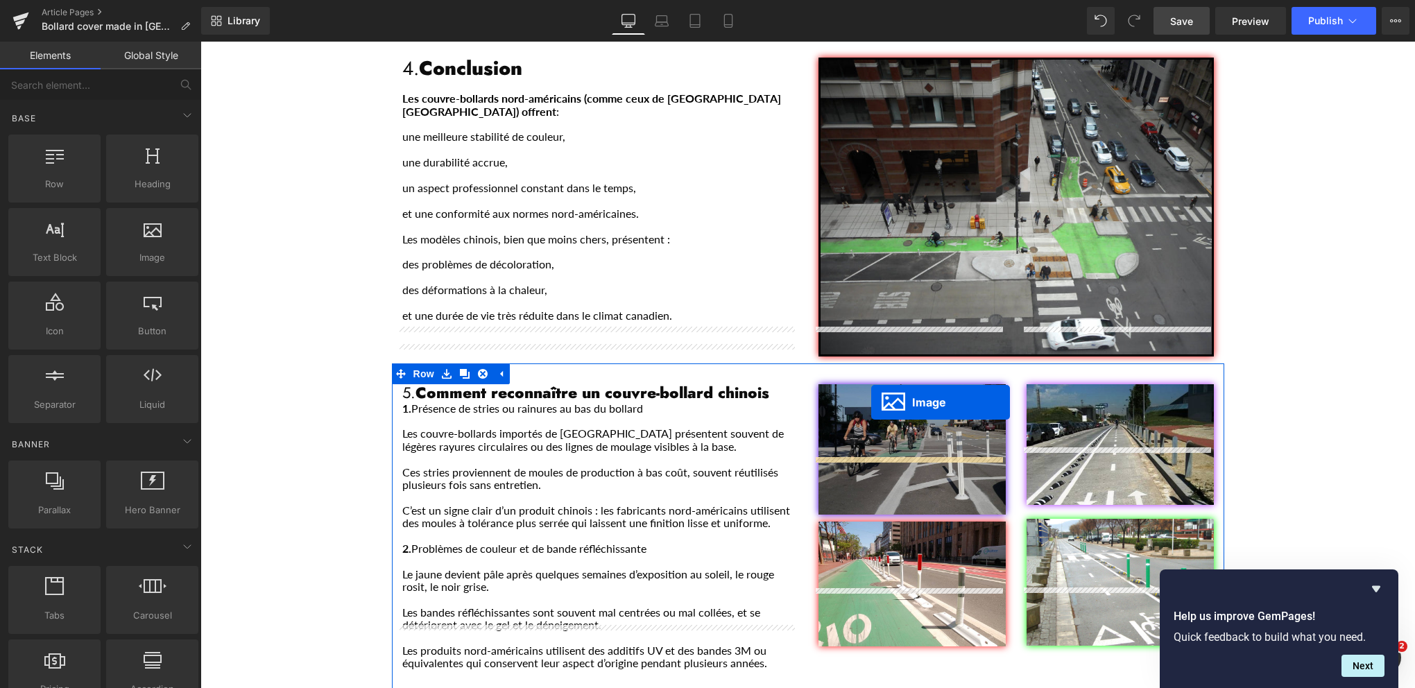
drag, startPoint x: 1089, startPoint y: 376, endPoint x: 871, endPoint y: 402, distance: 219.4
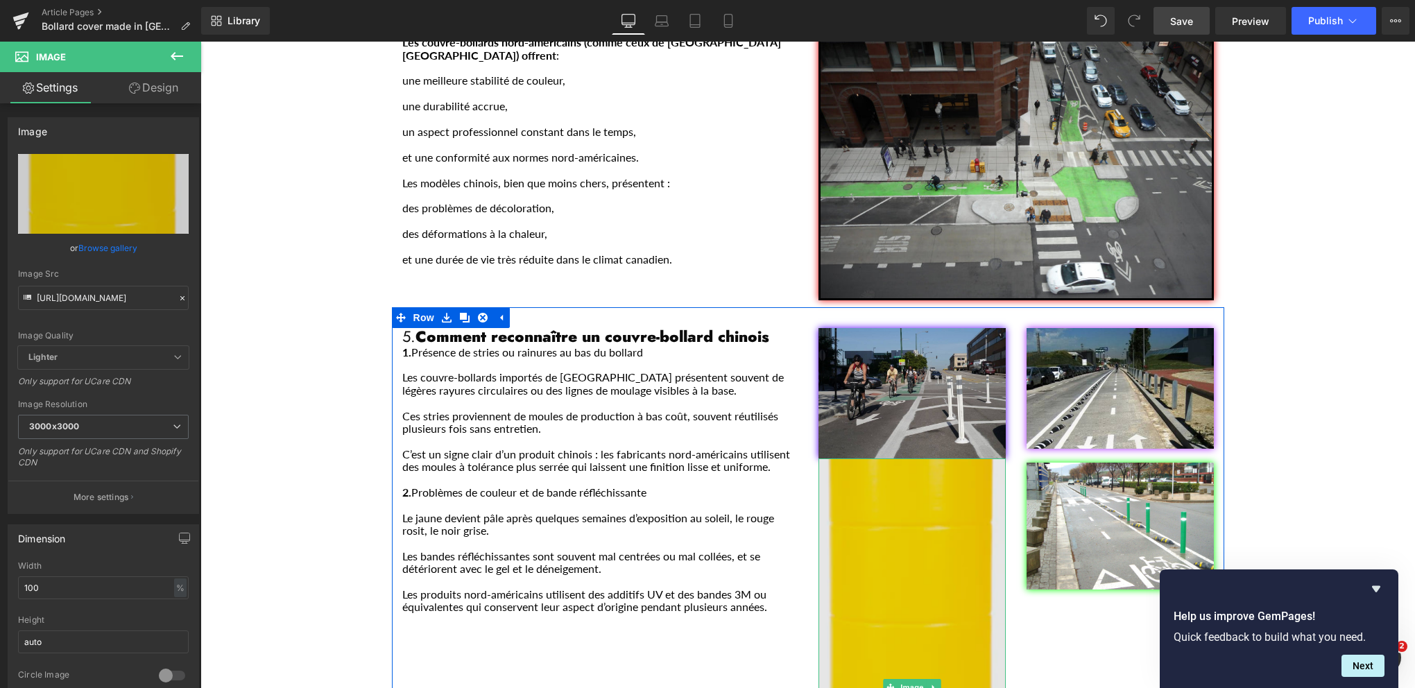
scroll to position [1922, 0]
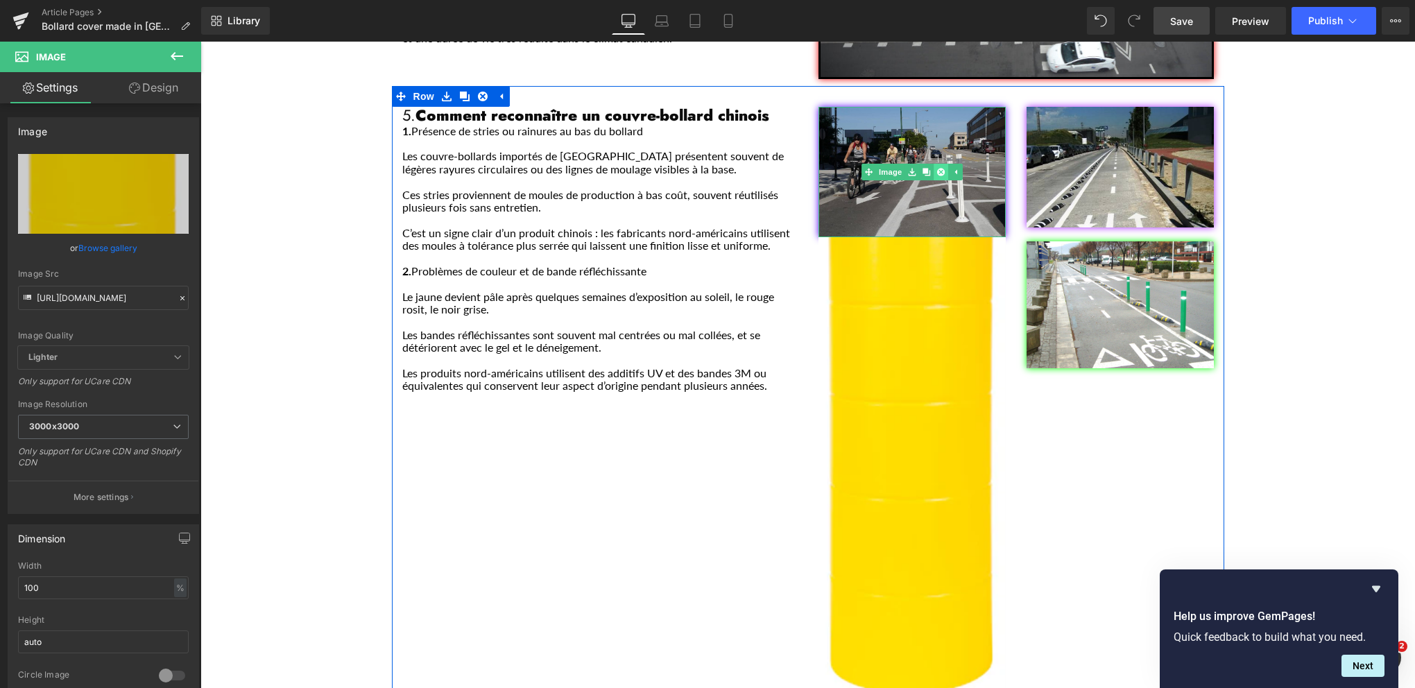
click at [937, 169] on icon "Main content" at bounding box center [941, 173] width 8 height 8
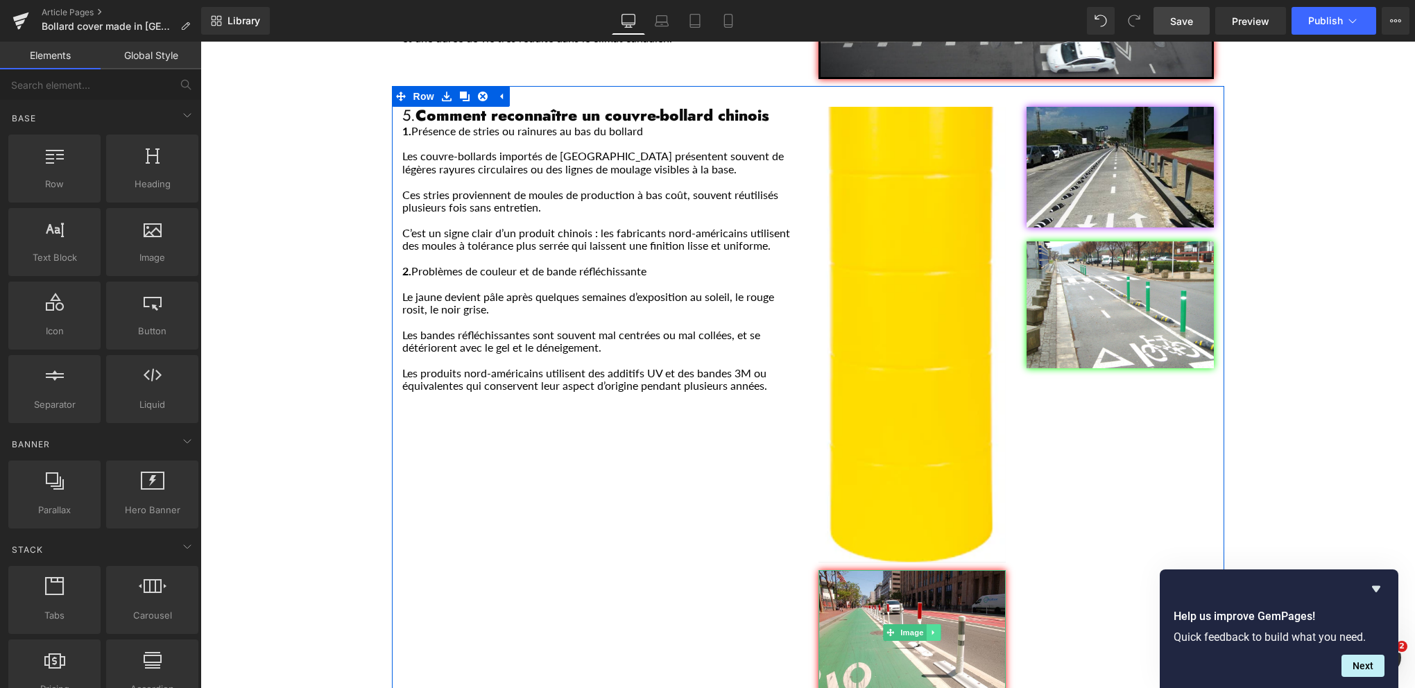
click at [930, 629] on icon "Main content" at bounding box center [934, 633] width 8 height 8
click at [937, 629] on icon "Main content" at bounding box center [941, 633] width 8 height 8
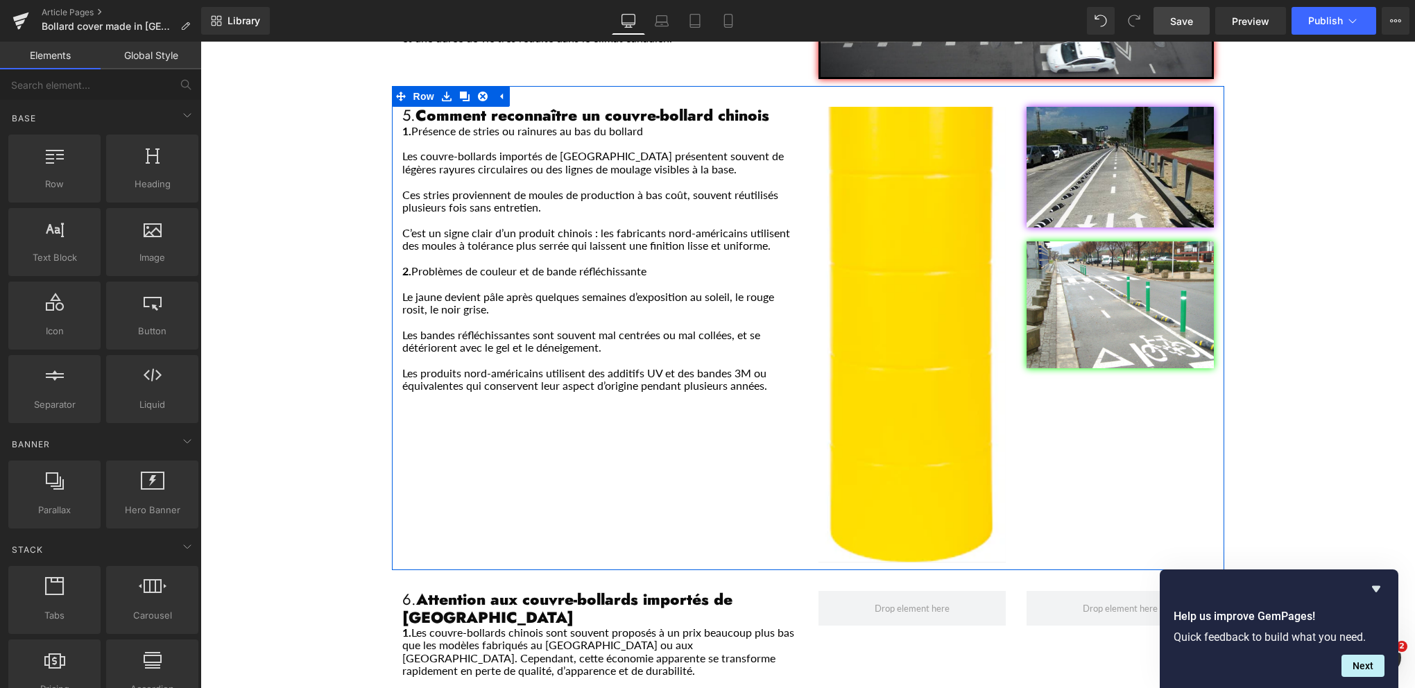
scroll to position [1783, 0]
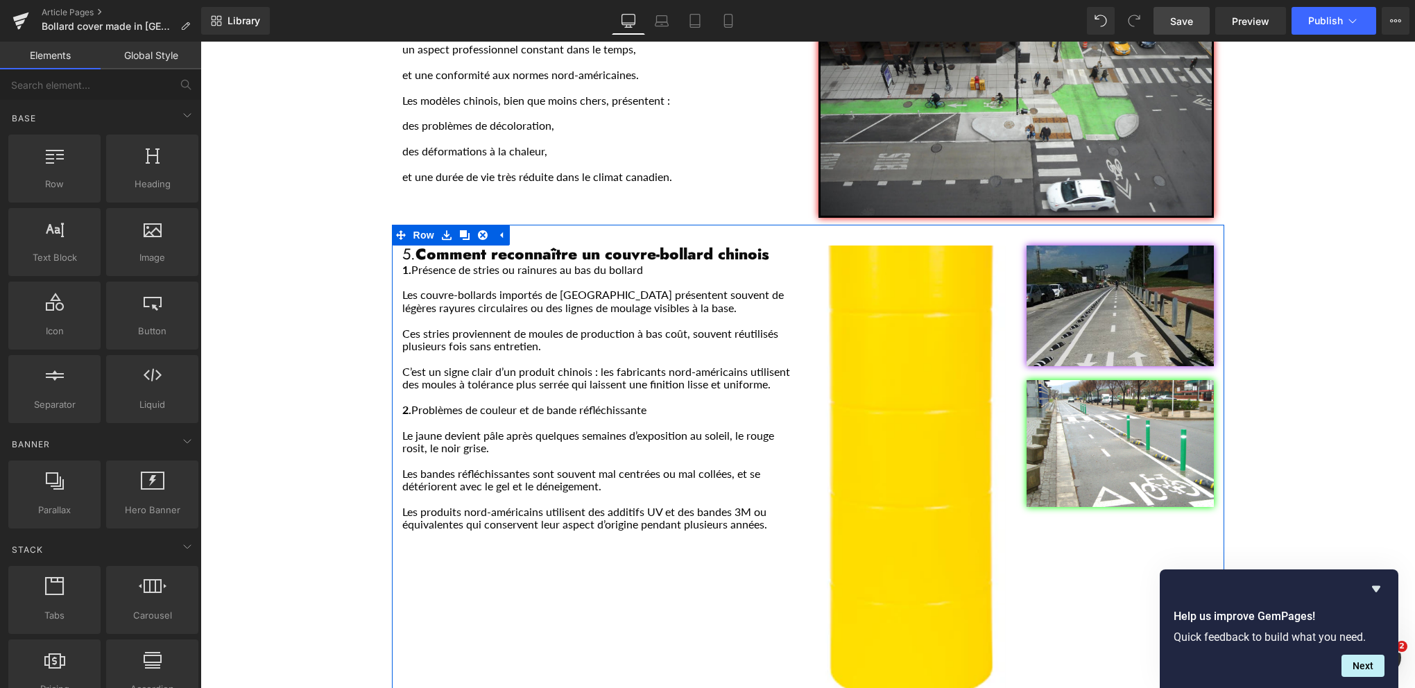
click at [1168, 246] on img "Main content" at bounding box center [1120, 306] width 187 height 121
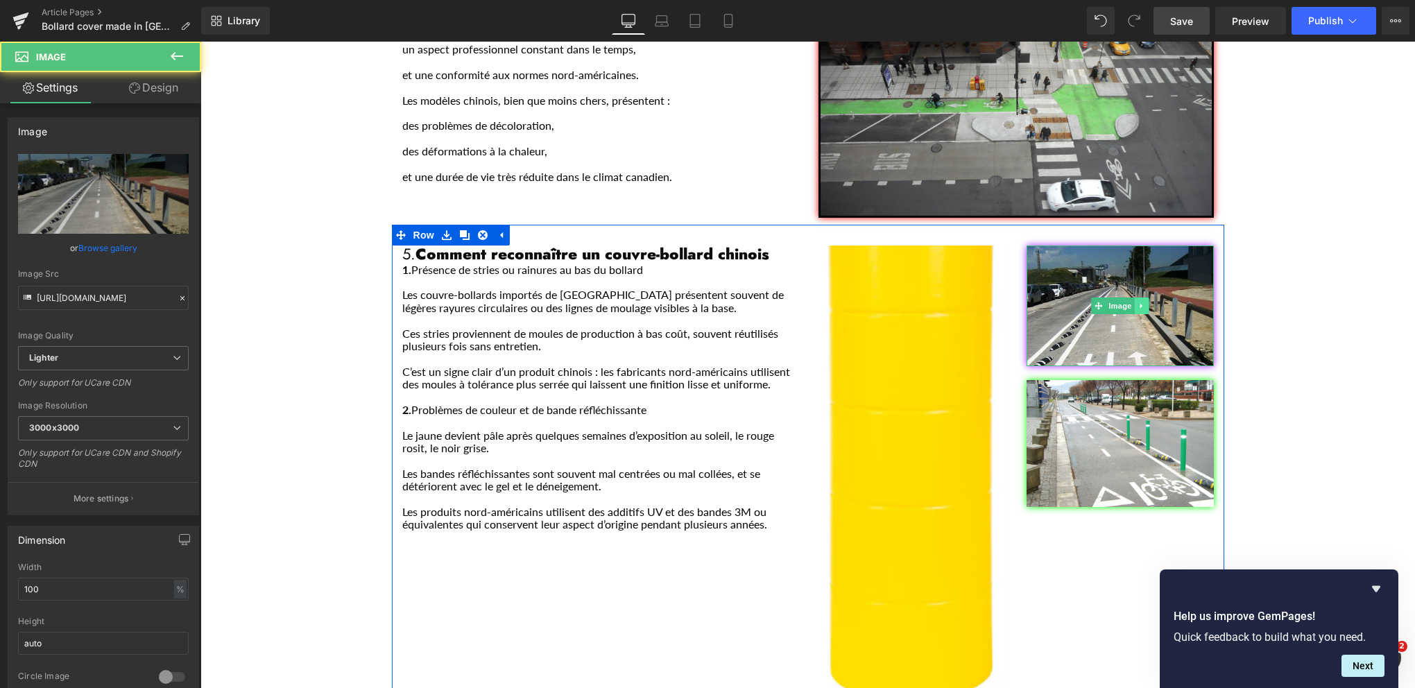
click at [1138, 302] on icon "Main content" at bounding box center [1142, 306] width 8 height 8
click at [1145, 302] on icon "Main content" at bounding box center [1149, 306] width 8 height 8
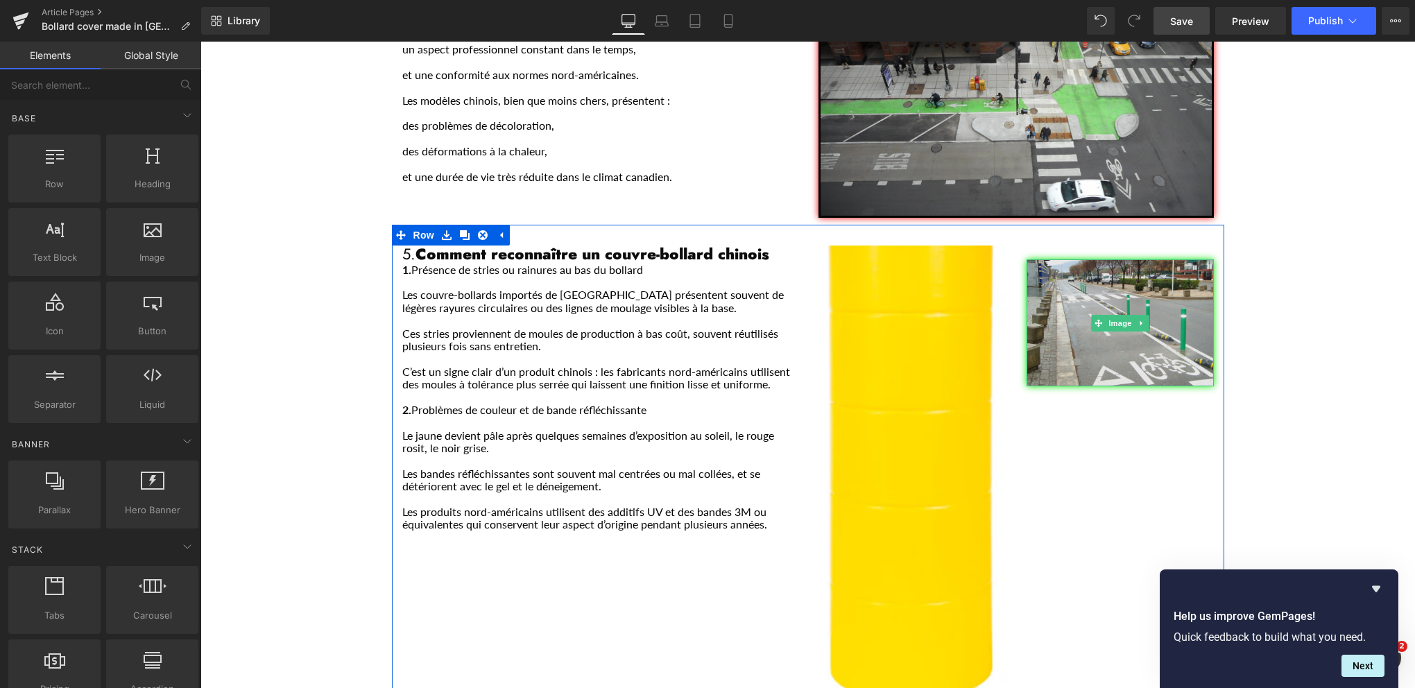
click at [1190, 259] on img "Main content" at bounding box center [1120, 322] width 187 height 127
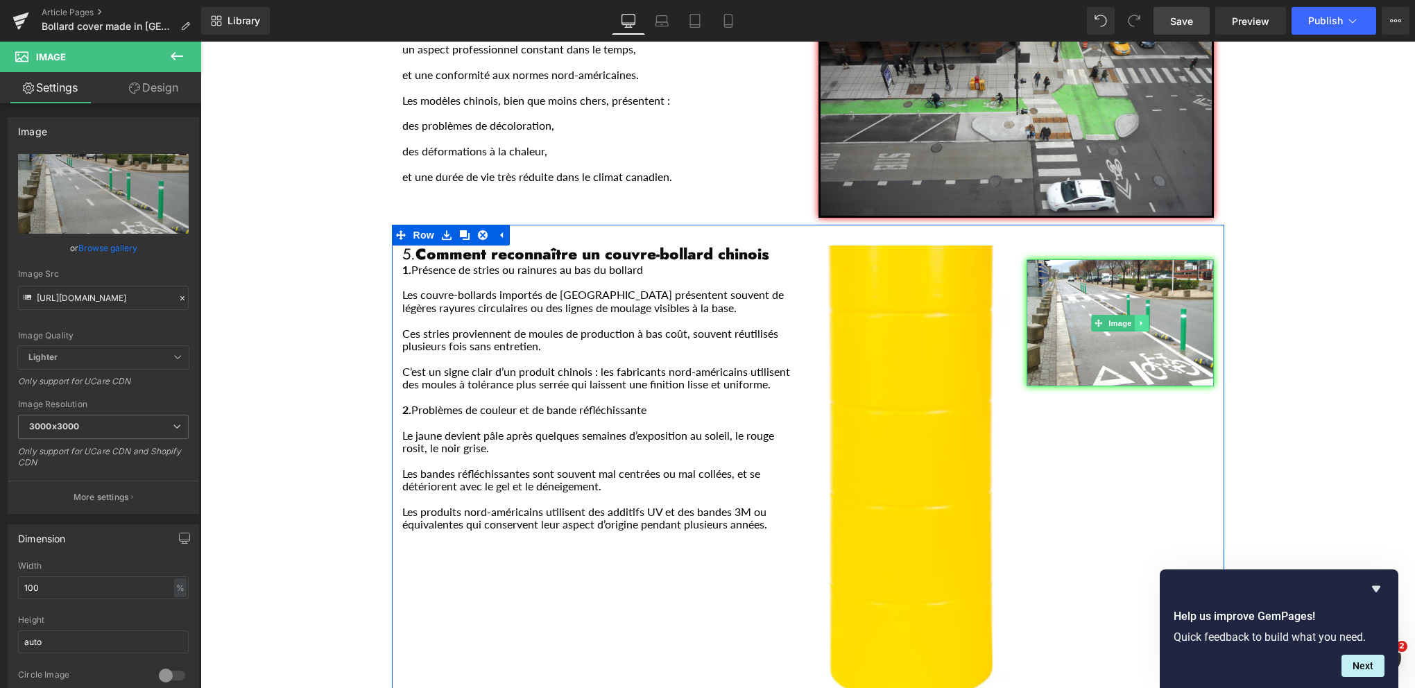
click at [1140, 315] on link "Main content" at bounding box center [1141, 323] width 15 height 17
click at [1145, 319] on icon "Main content" at bounding box center [1149, 323] width 8 height 8
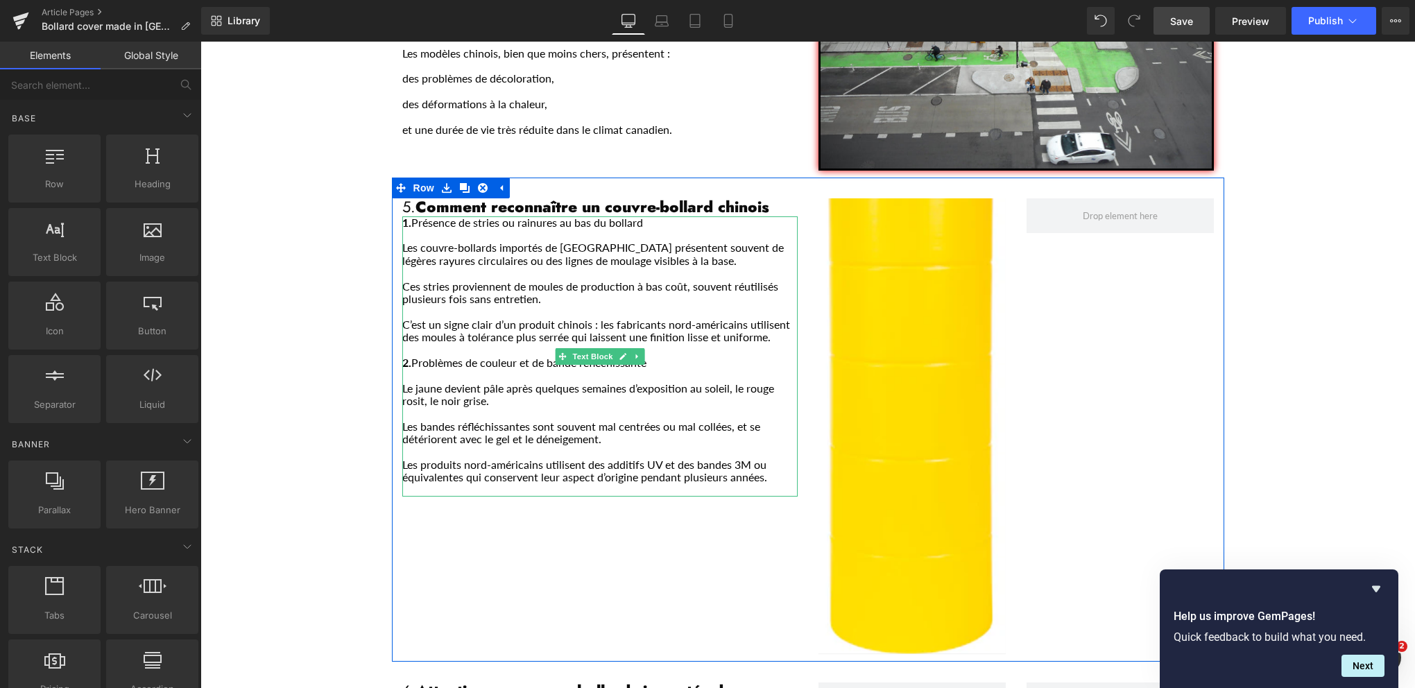
scroll to position [1852, 0]
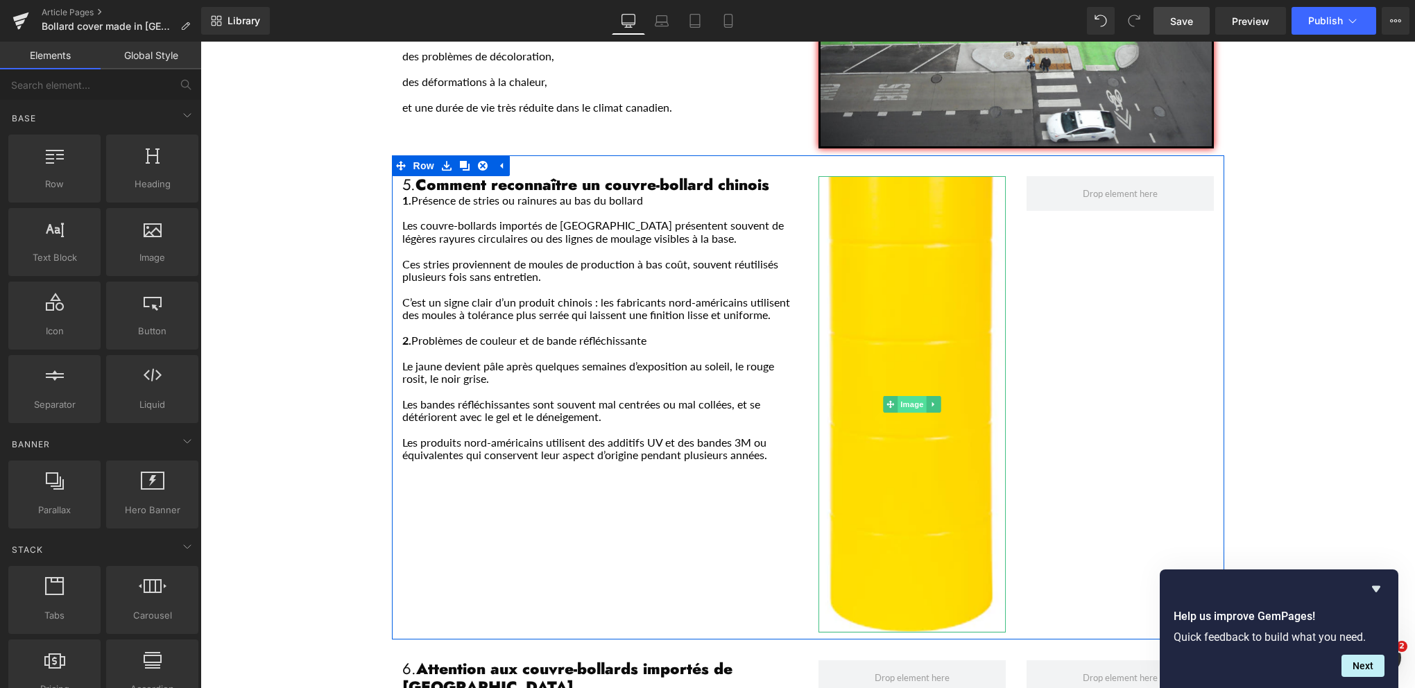
click at [903, 396] on span "Image" at bounding box center [912, 404] width 29 height 17
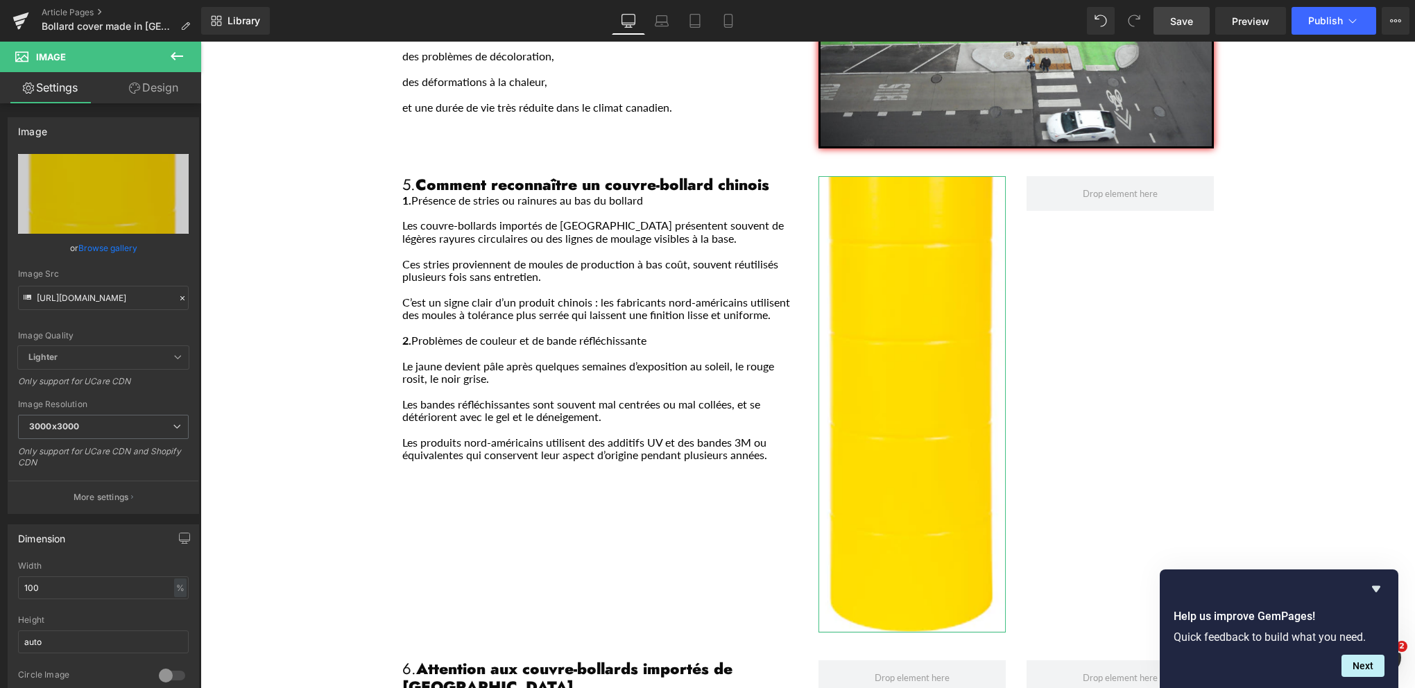
click at [155, 89] on link "Design" at bounding box center [153, 87] width 101 height 31
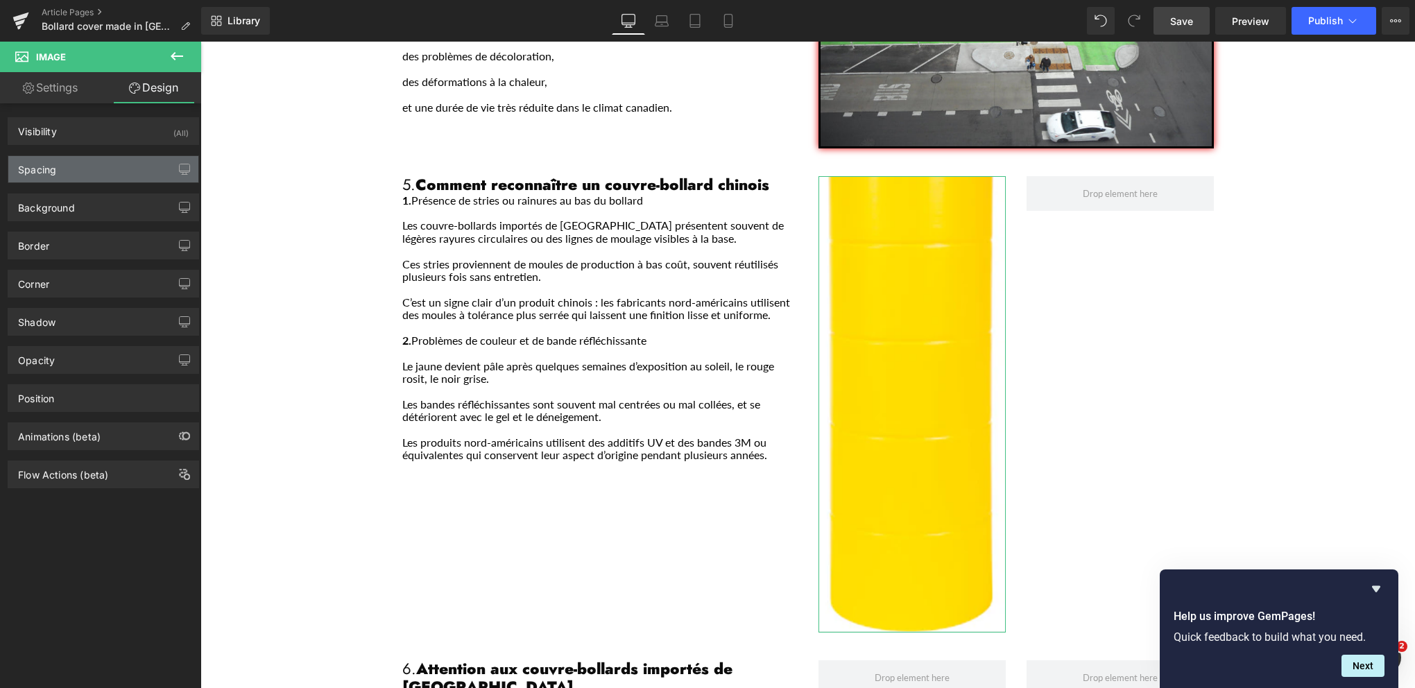
click at [128, 169] on div "Spacing" at bounding box center [103, 169] width 190 height 26
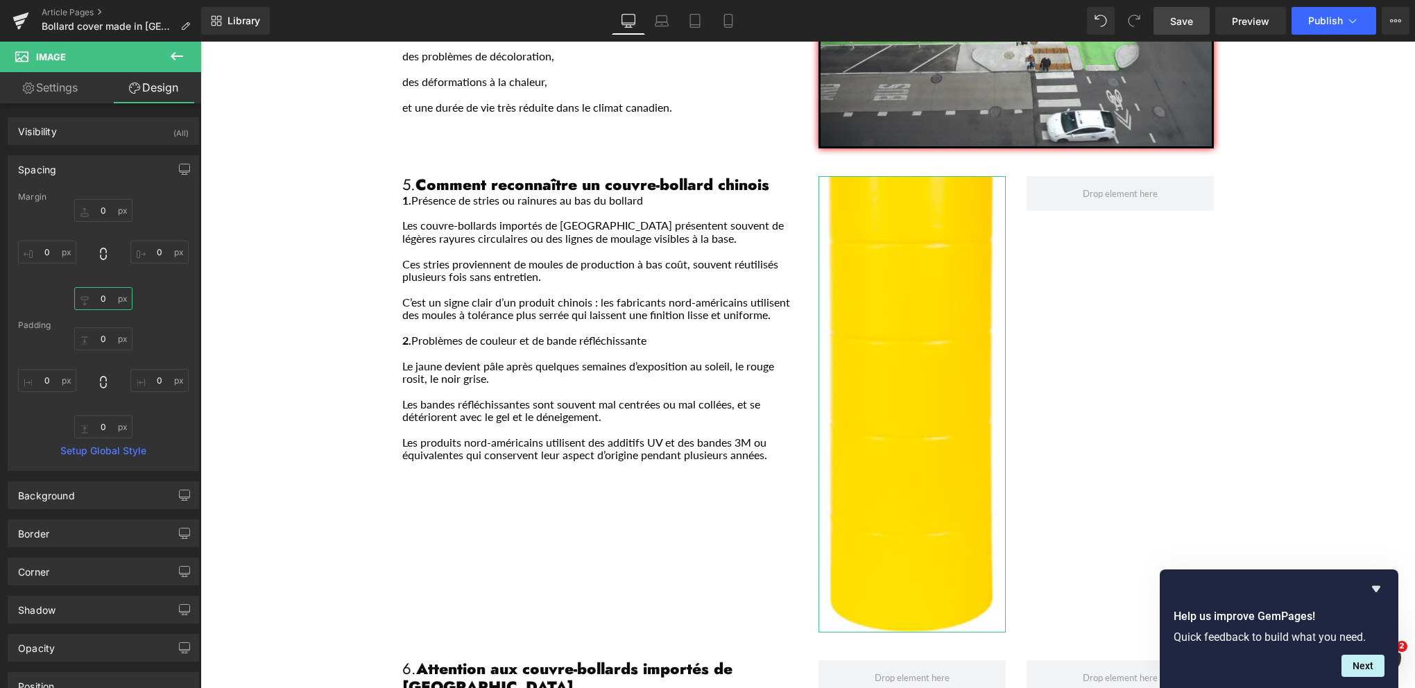
click at [105, 300] on input "0" at bounding box center [103, 298] width 58 height 23
click at [165, 90] on link "Design" at bounding box center [153, 87] width 101 height 31
click at [62, 85] on link "Settings" at bounding box center [50, 87] width 101 height 31
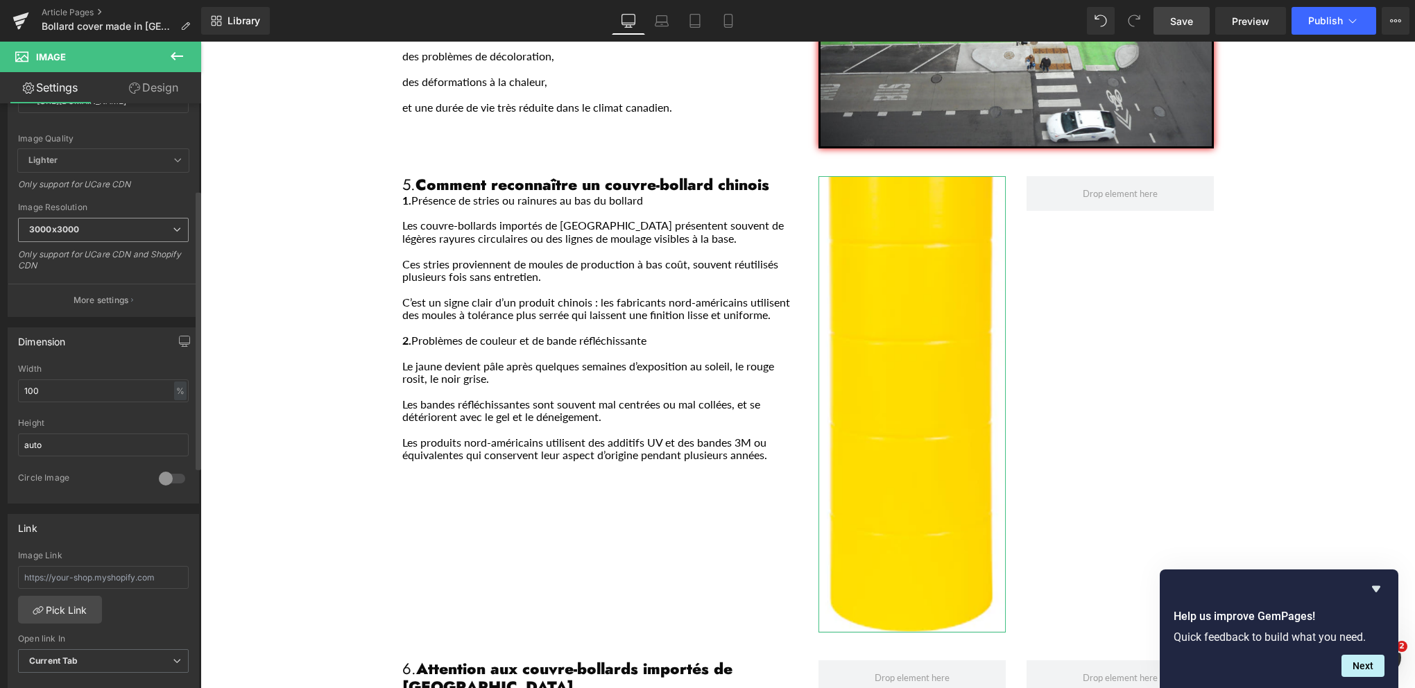
scroll to position [278, 0]
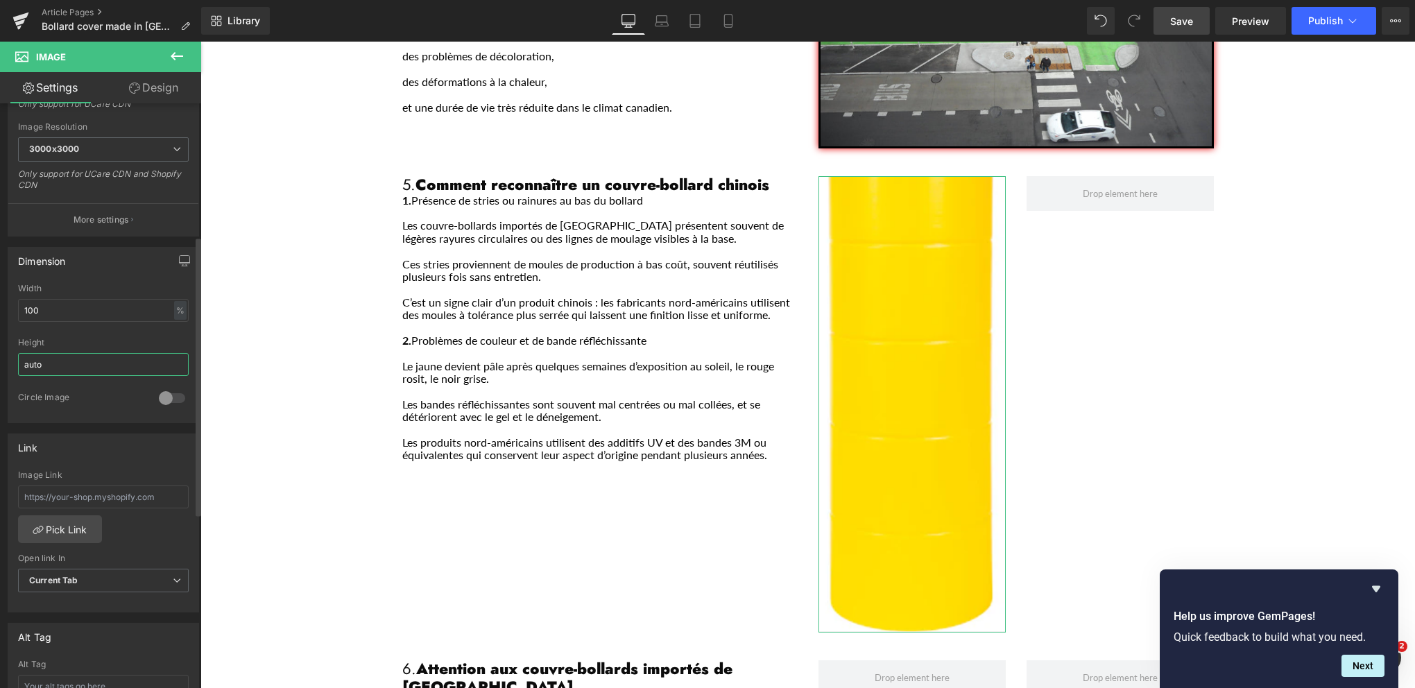
click at [85, 360] on input "auto" at bounding box center [103, 364] width 171 height 23
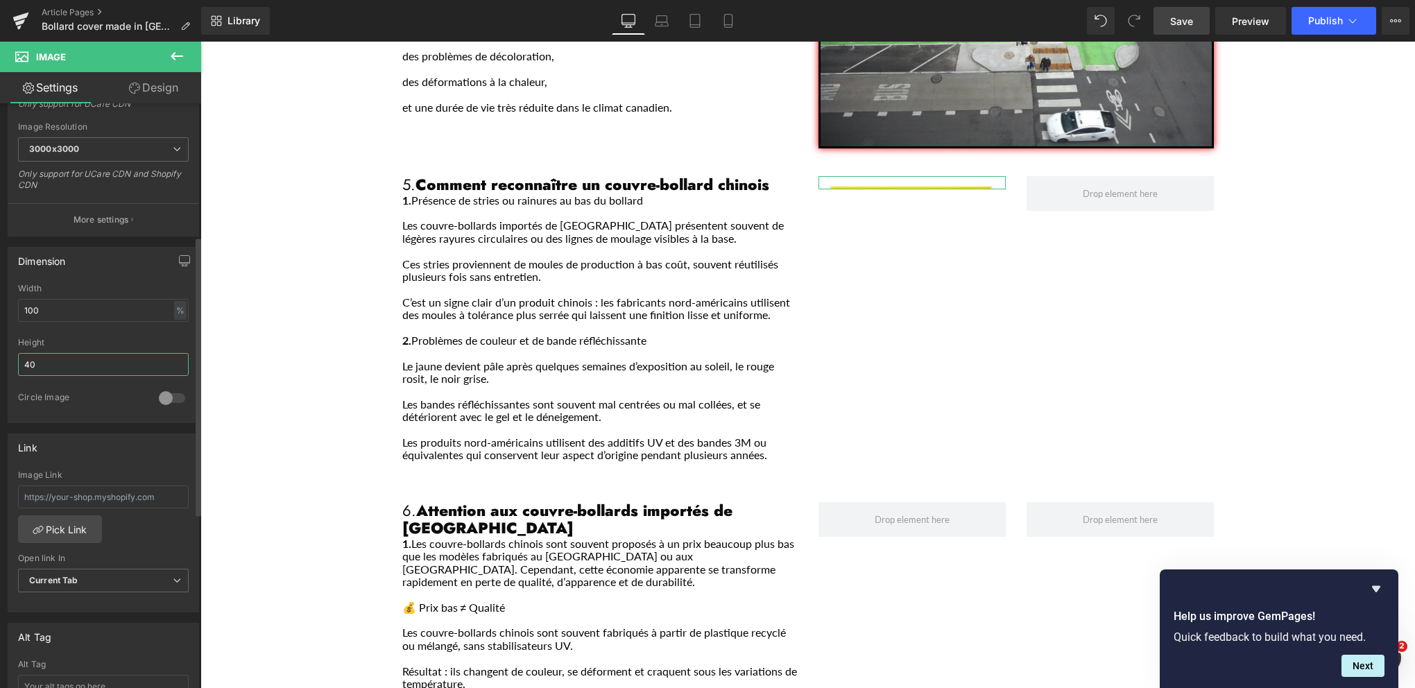
type input "400"
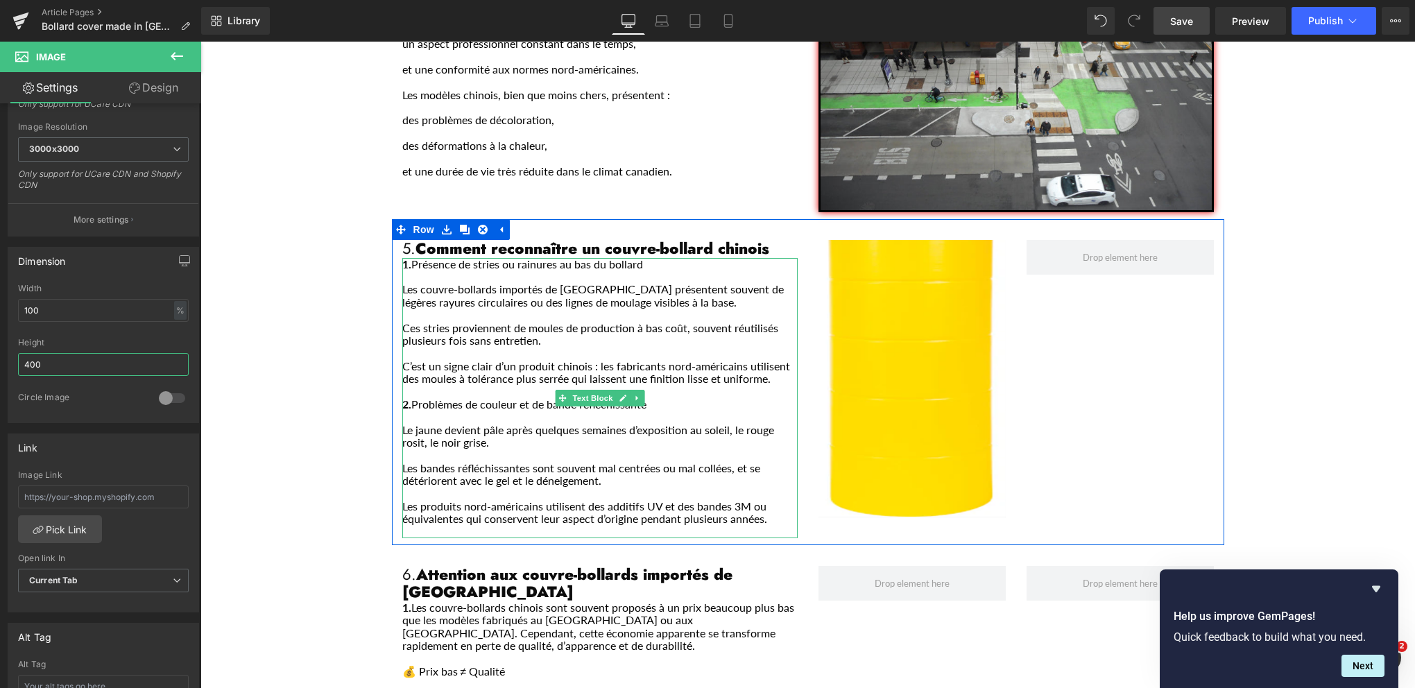
scroll to position [1644, 0]
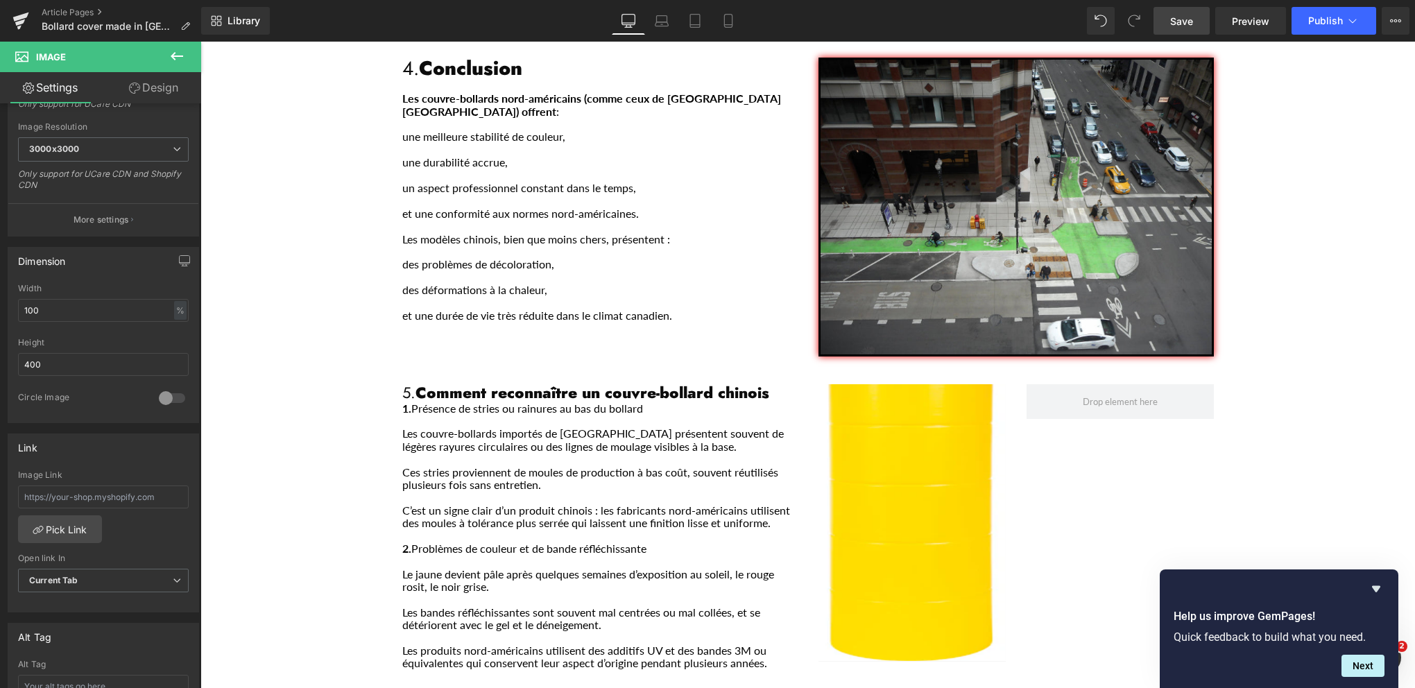
click at [1293, 334] on div "Couvre bollard chinois avertissement Heading Separator Row Voici les principale…" at bounding box center [807, 126] width 1215 height 2903
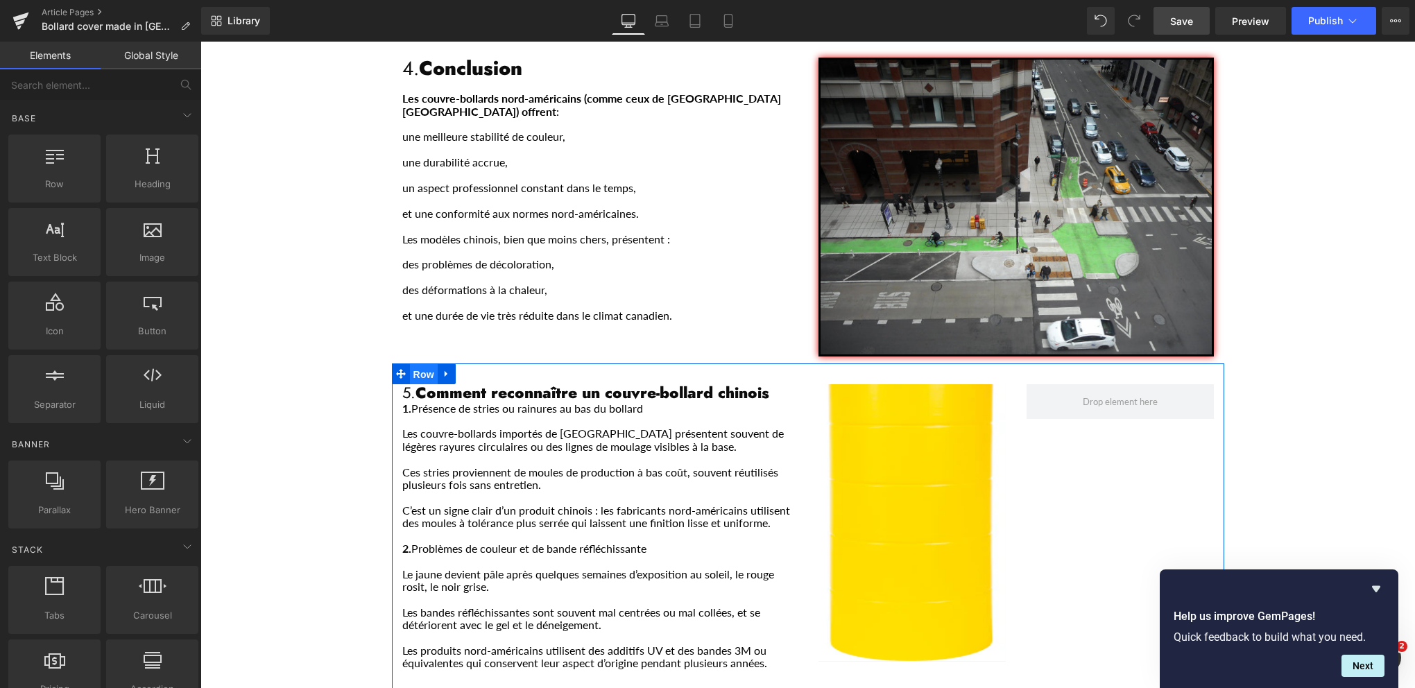
click at [412, 364] on span "Row" at bounding box center [424, 374] width 28 height 21
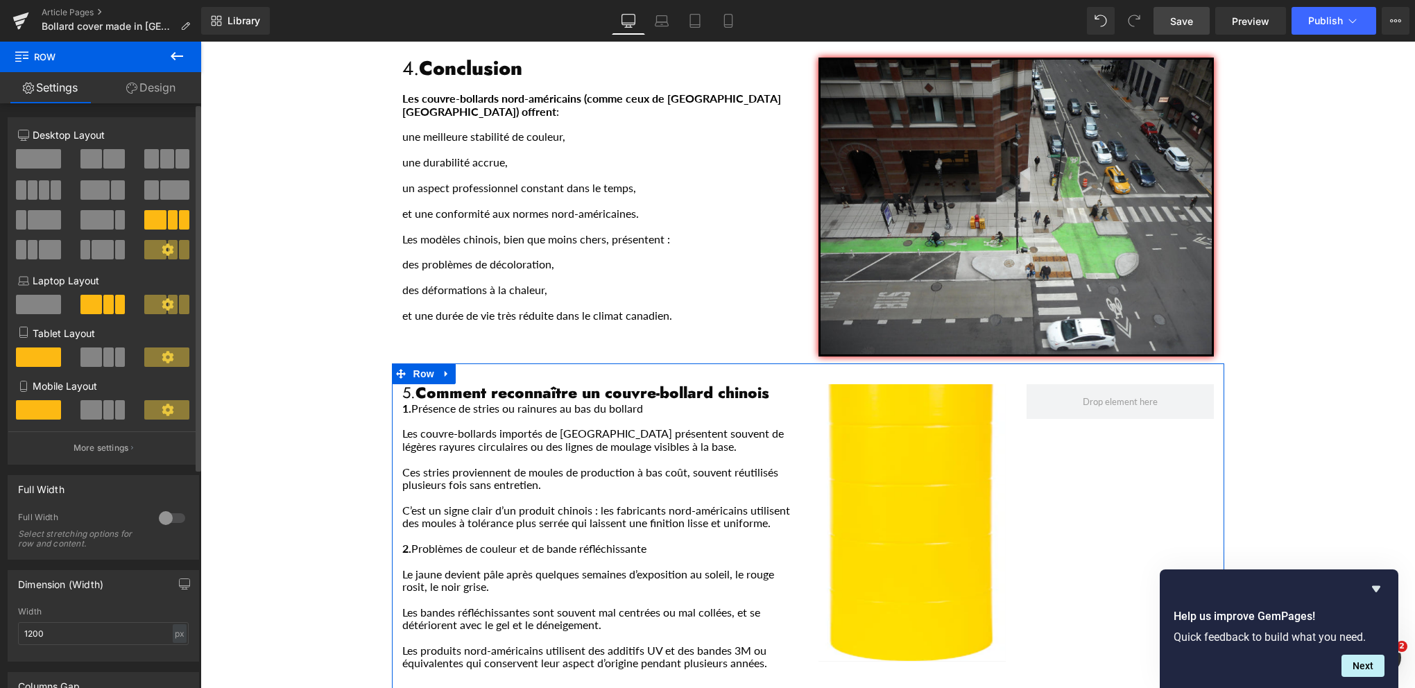
click at [106, 155] on span at bounding box center [114, 158] width 22 height 19
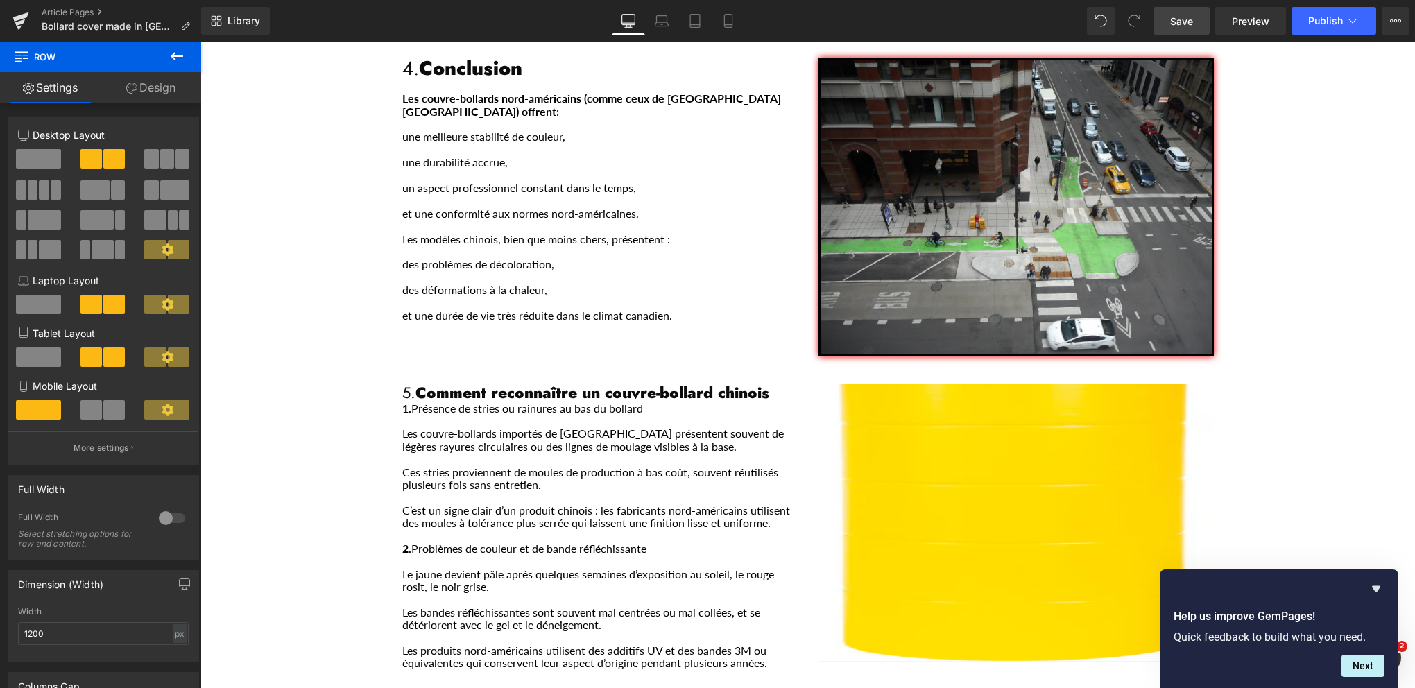
click at [1265, 394] on div "Couvre bollard chinois avertissement Heading Separator Row Voici les principale…" at bounding box center [807, 126] width 1215 height 2903
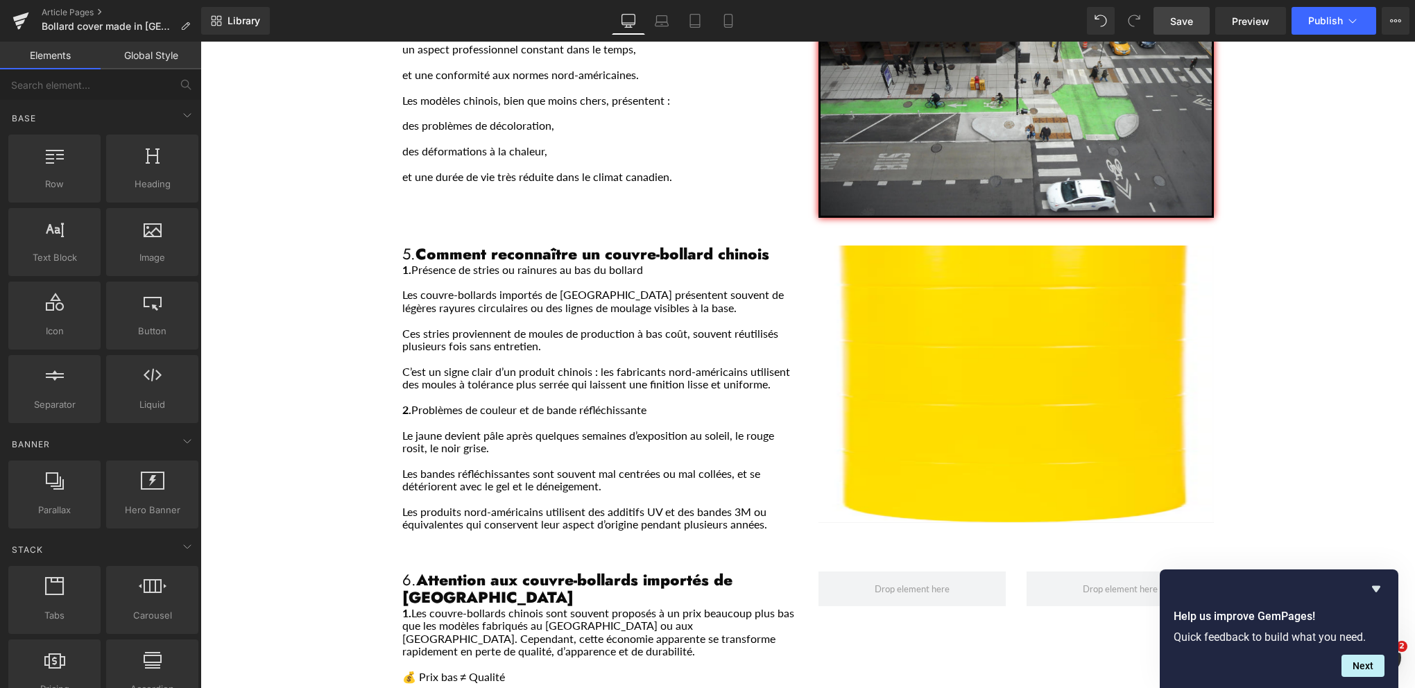
scroll to position [1852, 0]
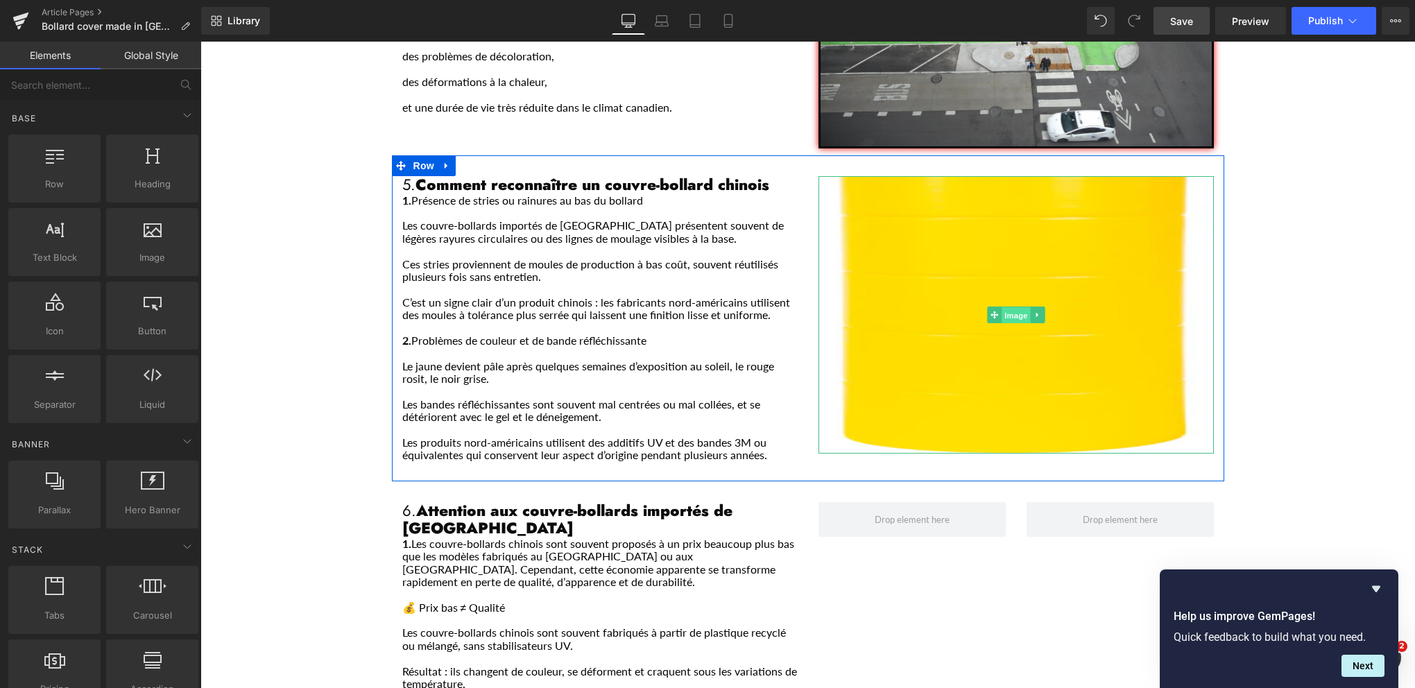
click at [1007, 307] on span "Image" at bounding box center [1016, 315] width 29 height 17
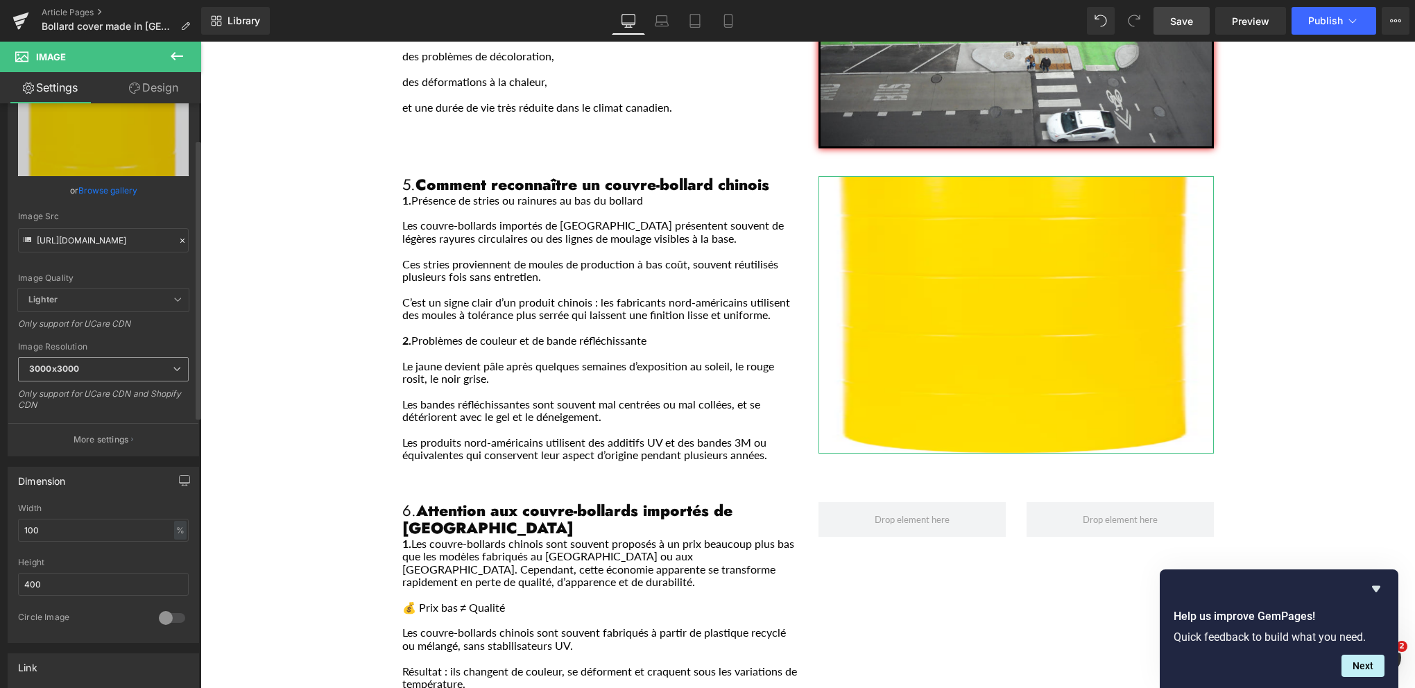
scroll to position [139, 0]
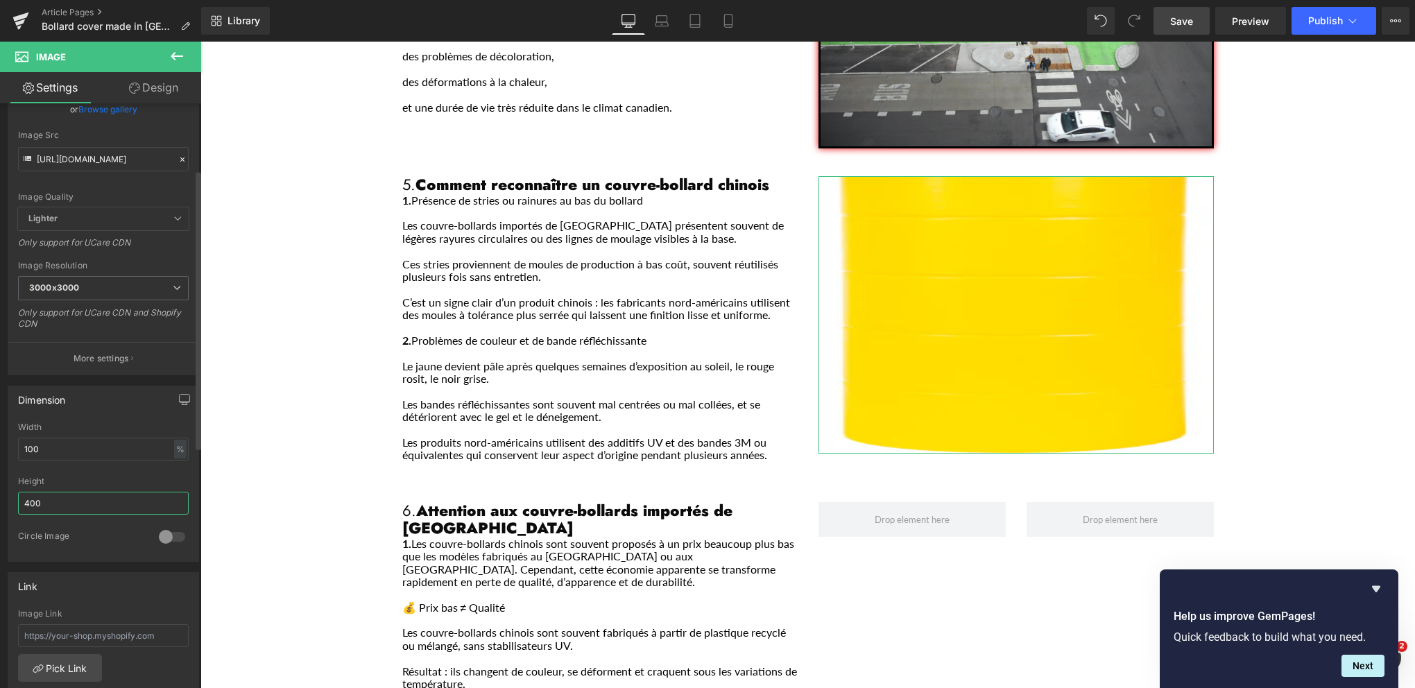
click at [47, 497] on input "400" at bounding box center [103, 503] width 171 height 23
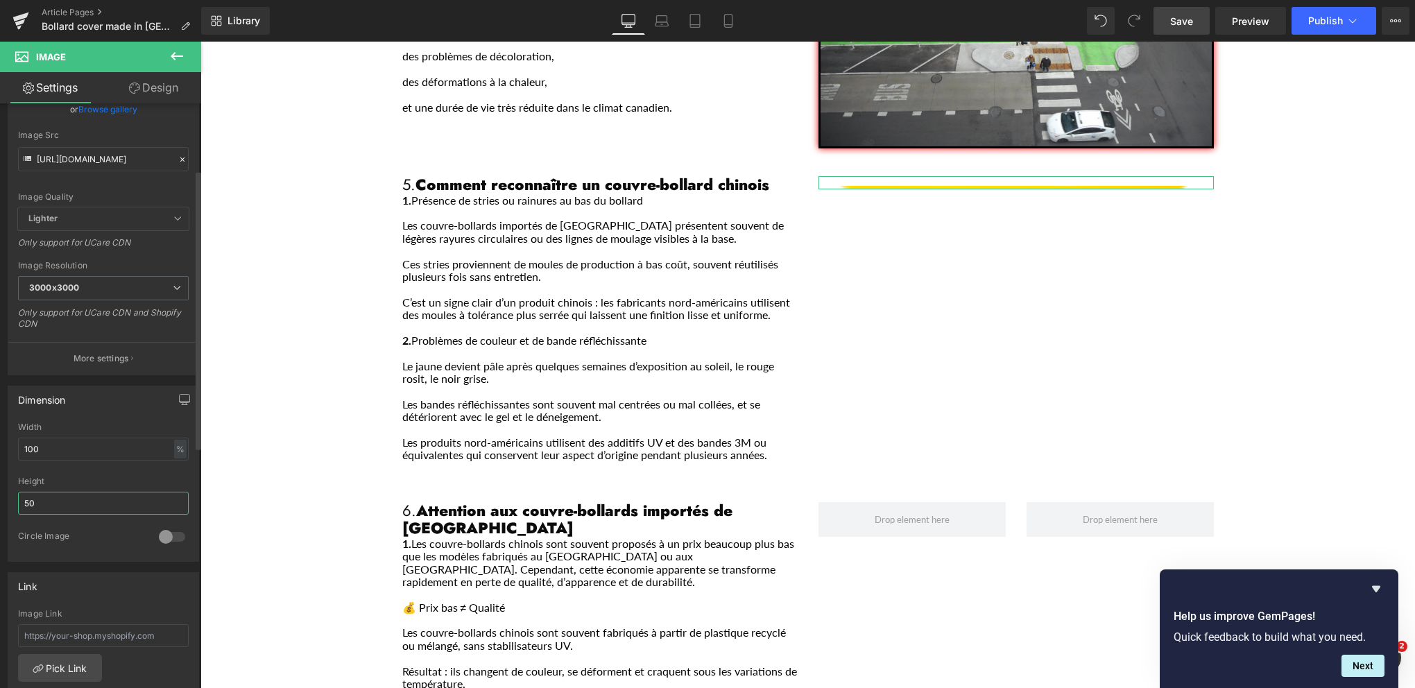
type input "500"
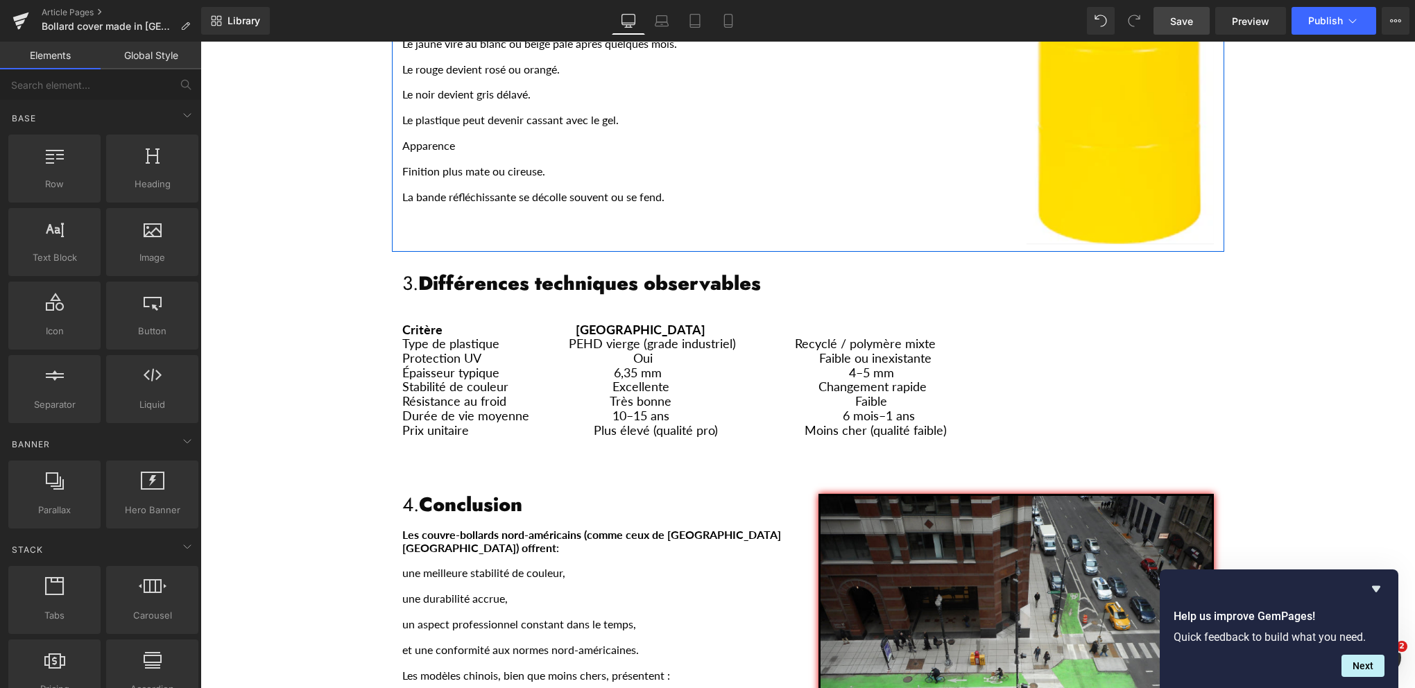
scroll to position [1436, 0]
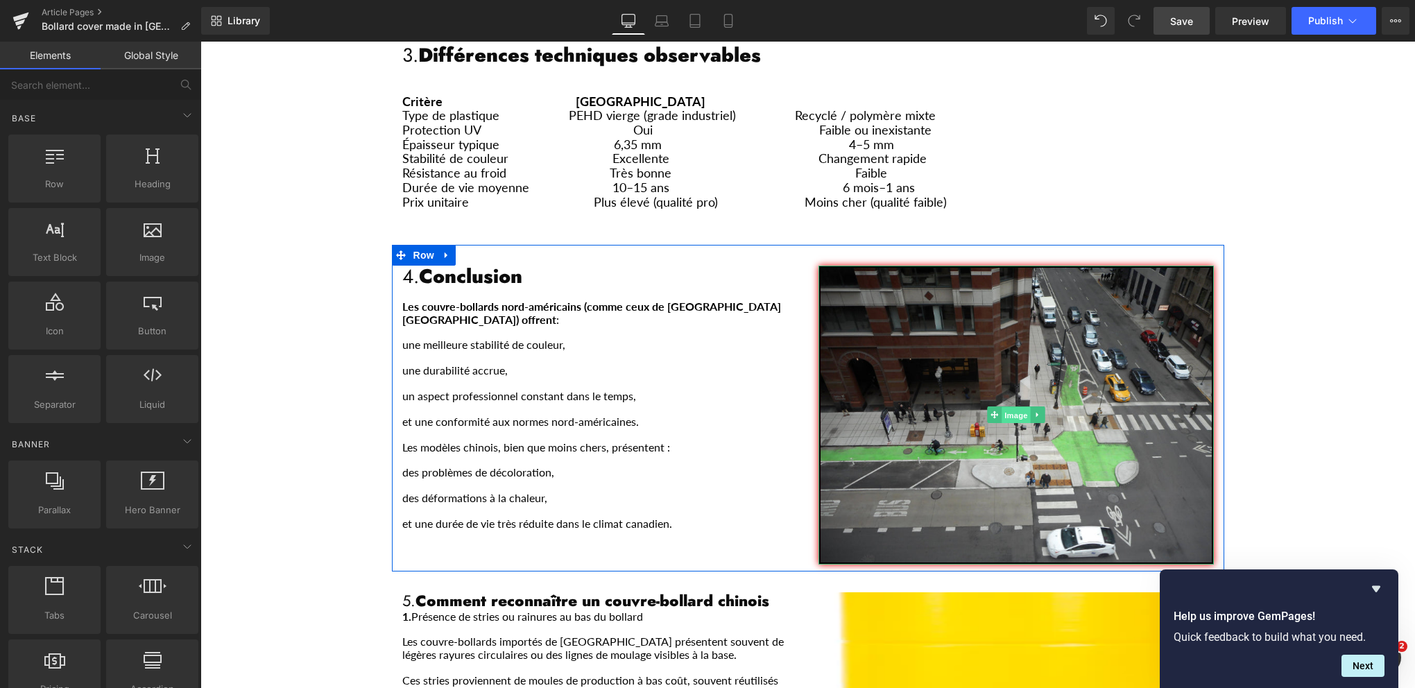
click at [1002, 407] on span "Image" at bounding box center [1016, 415] width 29 height 17
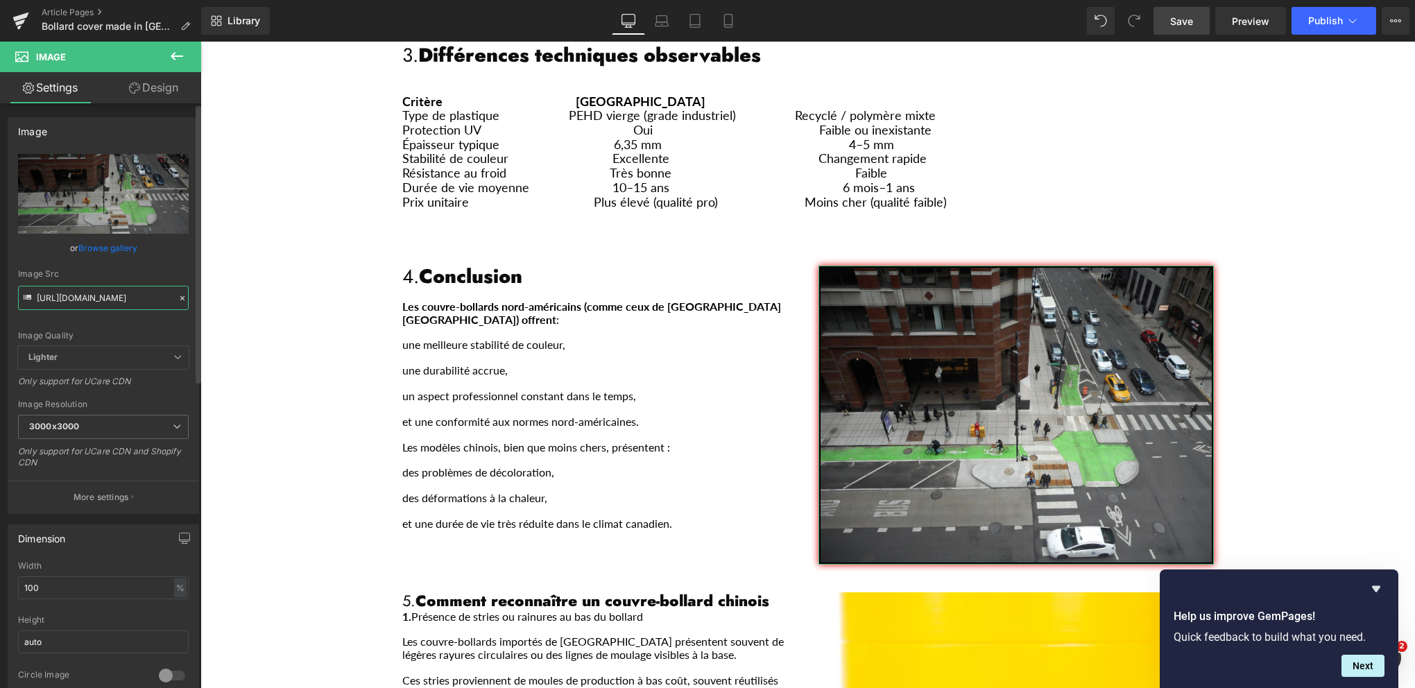
click at [87, 297] on input "[URL][DOMAIN_NAME]" at bounding box center [103, 298] width 171 height 24
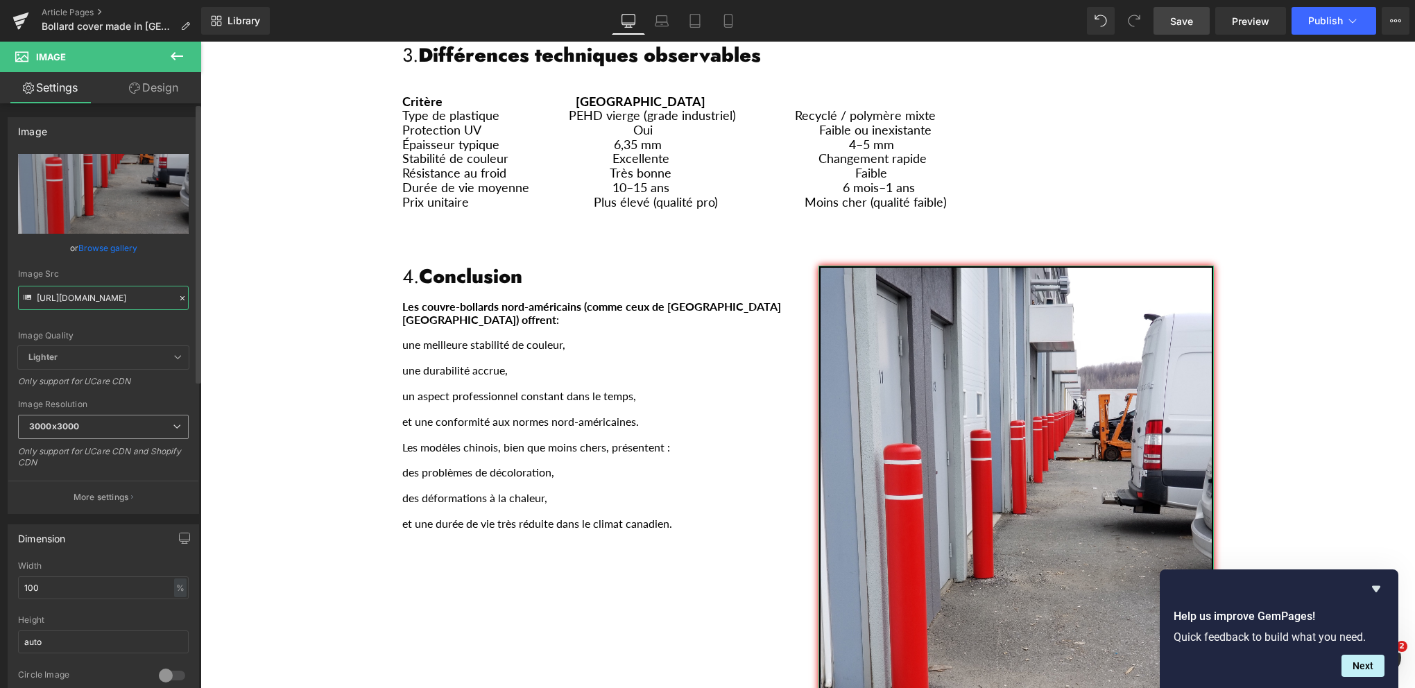
type input "[URL][DOMAIN_NAME]"
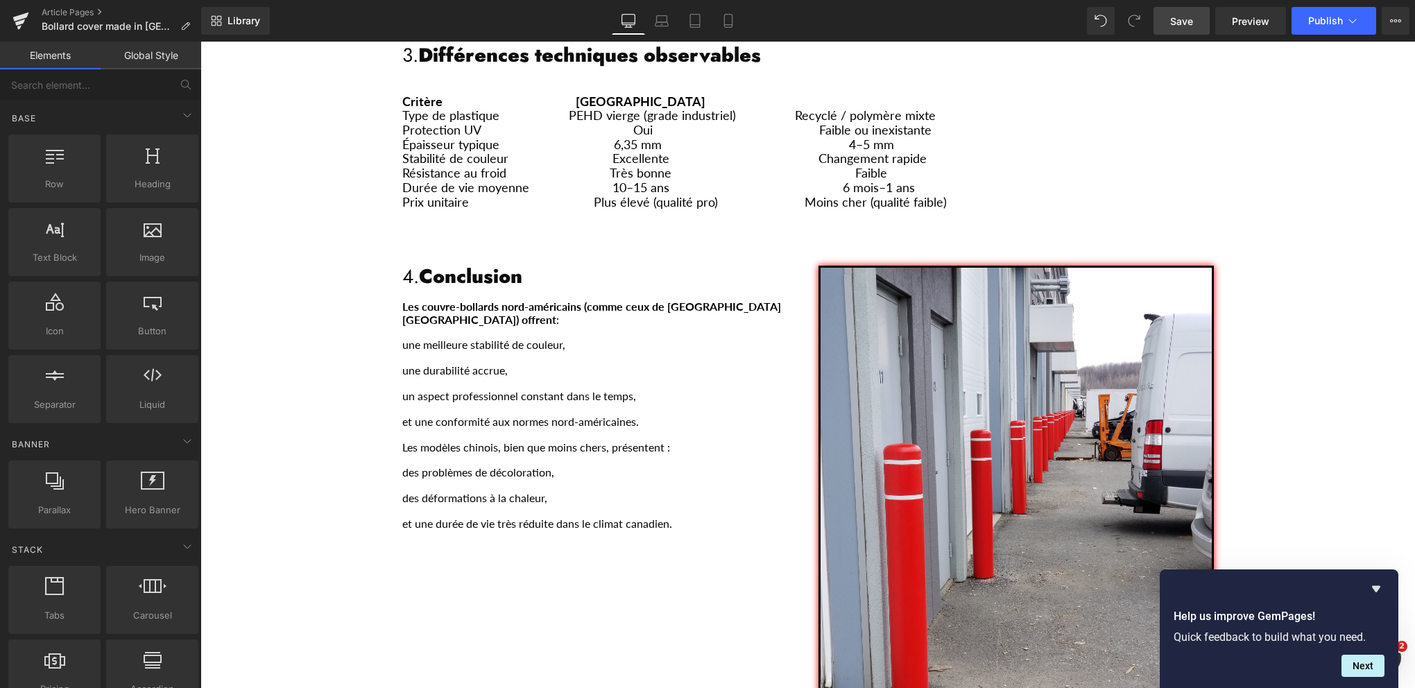
scroll to position [0, 0]
click at [1296, 302] on div "Couvre bollard chinois avertissement Heading Separator Row Voici les principale…" at bounding box center [807, 472] width 1215 height 3179
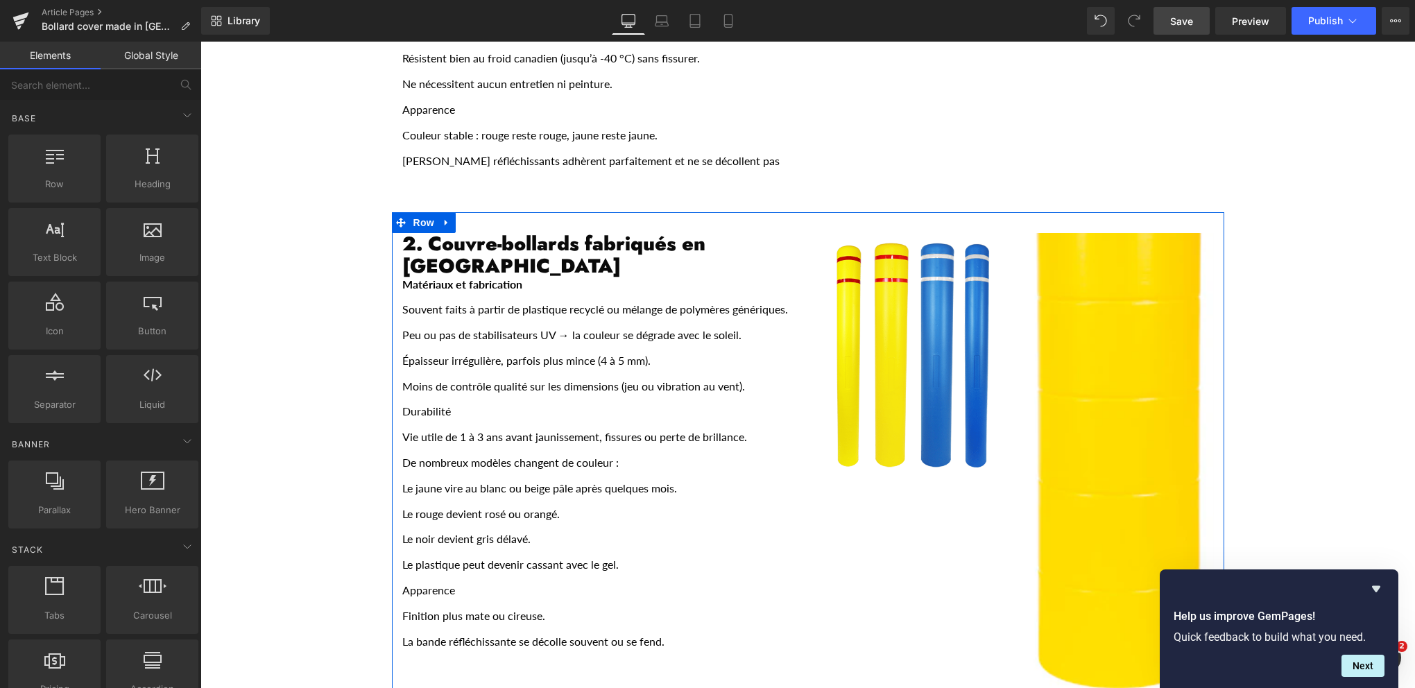
scroll to position [694, 0]
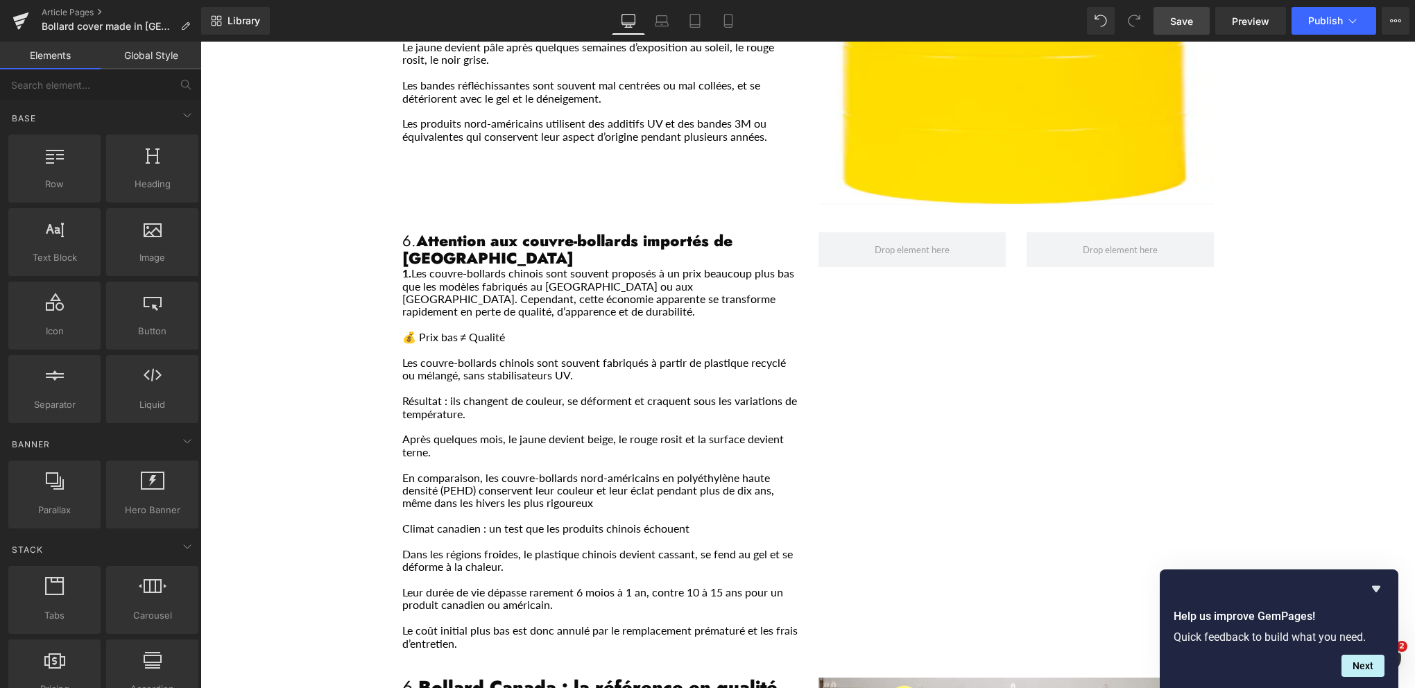
scroll to position [2428, 0]
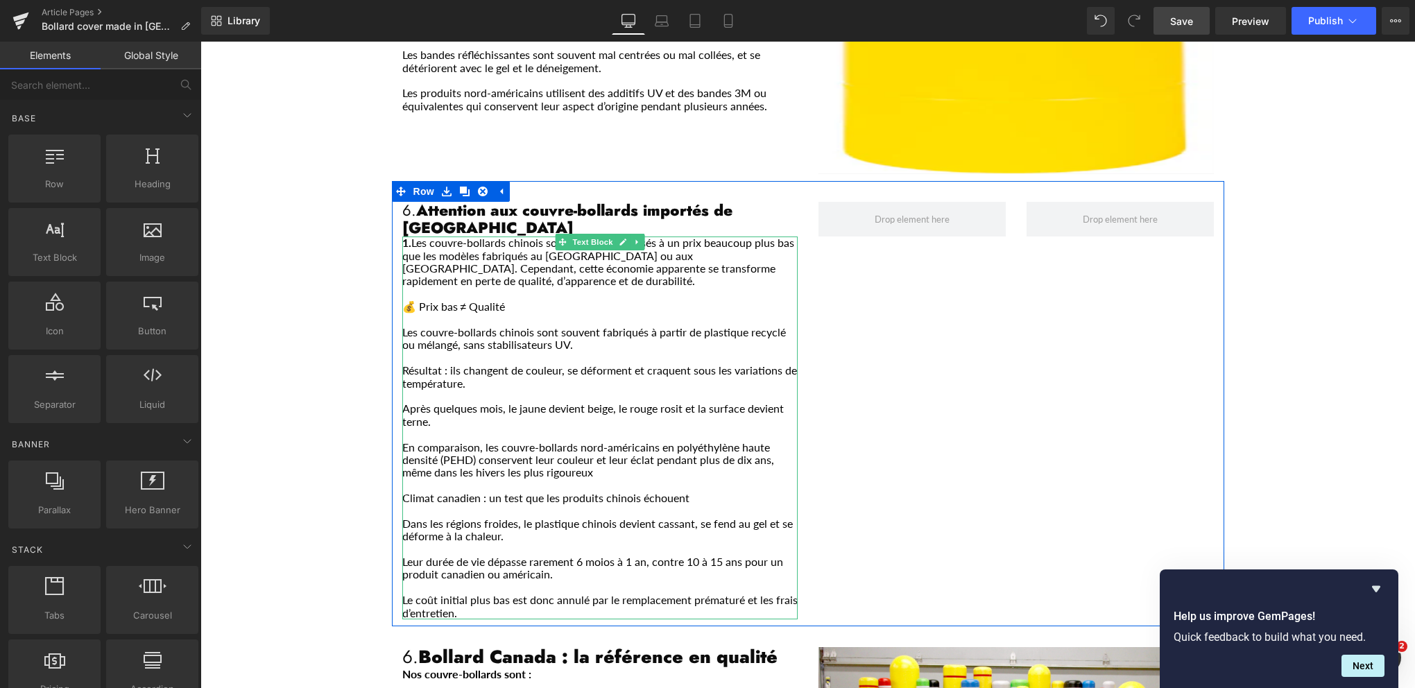
click at [577, 326] on p "Les couvre-bollards chinois sont souvent fabriqués à partir de plastique recycl…" at bounding box center [599, 339] width 395 height 26
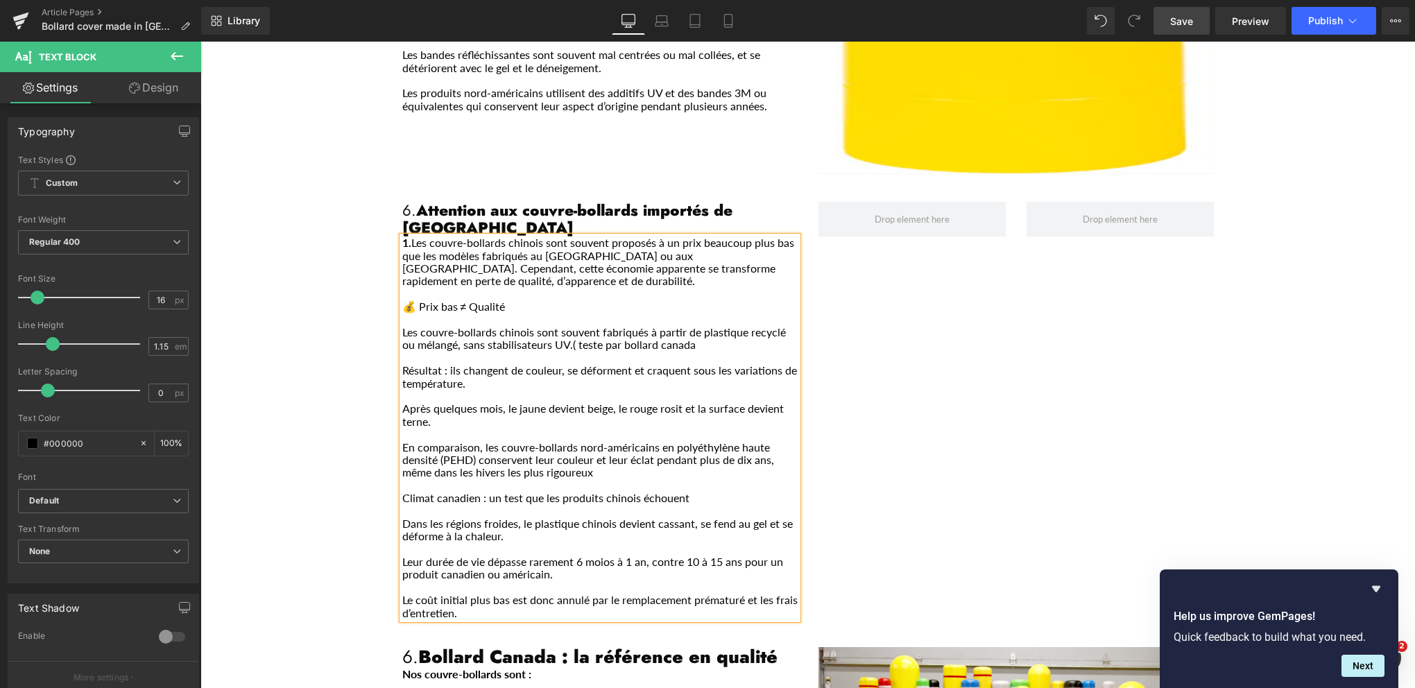
click at [597, 326] on p "Les couvre-bollards chinois sont souvent fabriqués à partir de plastique recycl…" at bounding box center [599, 339] width 395 height 26
click at [694, 326] on p "Les couvre-bollards chinois sont souvent fabriqués à partir de plastique recycl…" at bounding box center [599, 339] width 395 height 26
click at [618, 326] on p "Les couvre-bollards chinois sont souvent fabriqués à partir de plastique recycl…" at bounding box center [599, 339] width 395 height 26
click at [589, 326] on p "Les couvre-bollards chinois sont souvent fabriqués à partir de plastique recycl…" at bounding box center [599, 339] width 395 height 26
click at [661, 326] on p "Les couvre-bollards chinois sont souvent fabriqués à partir de plastique recycl…" at bounding box center [599, 339] width 395 height 26
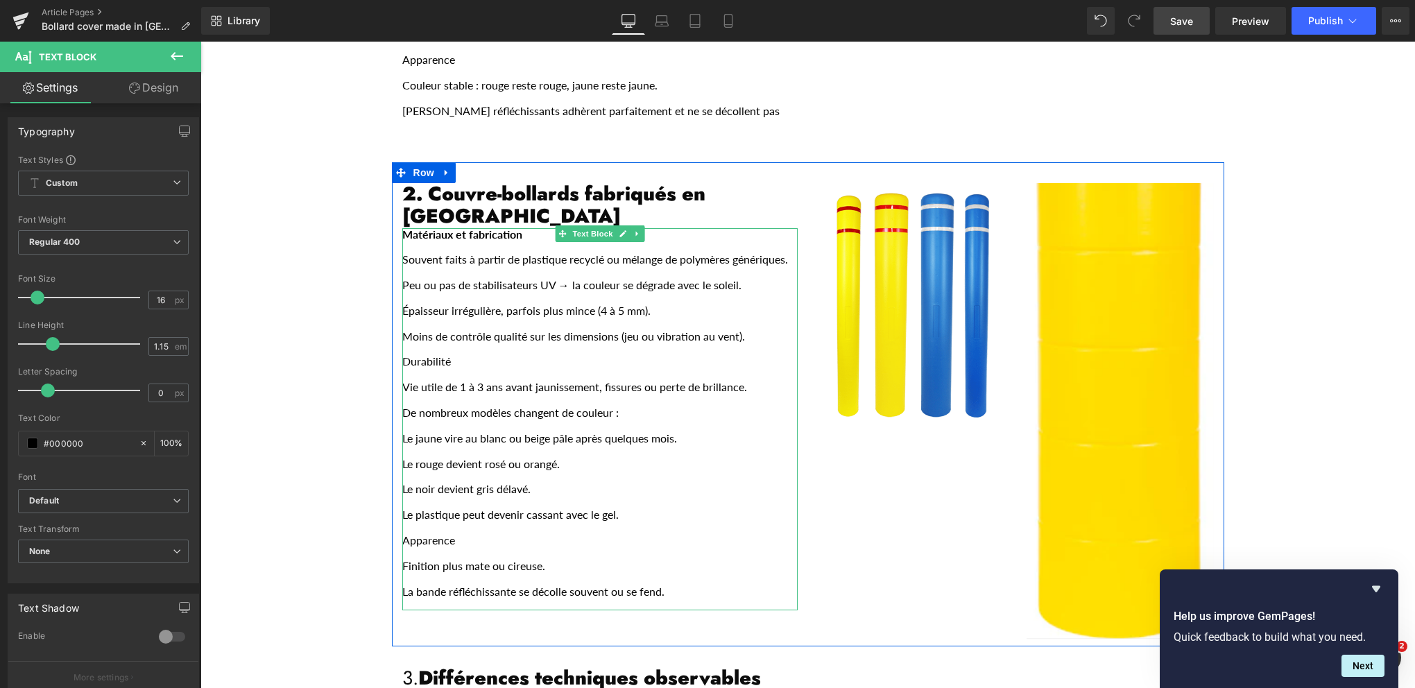
scroll to position [833, 0]
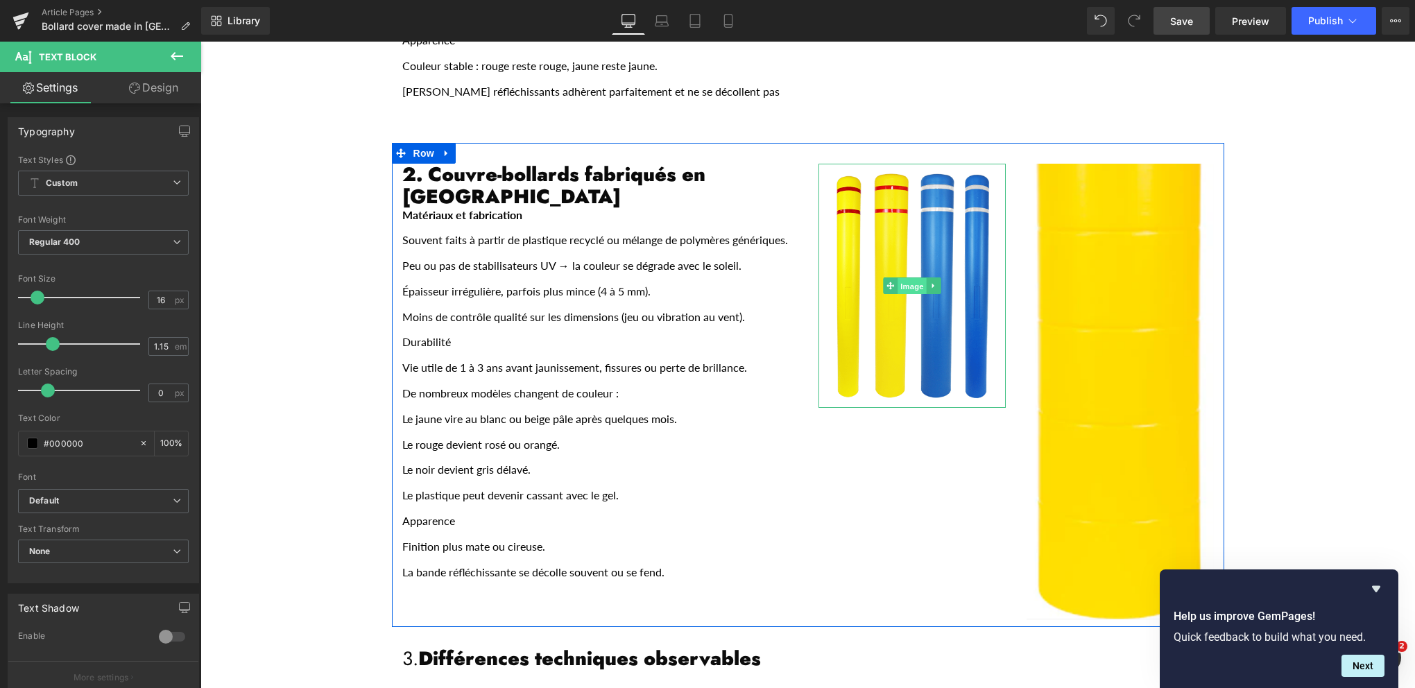
click at [885, 278] on link "Image" at bounding box center [904, 286] width 43 height 17
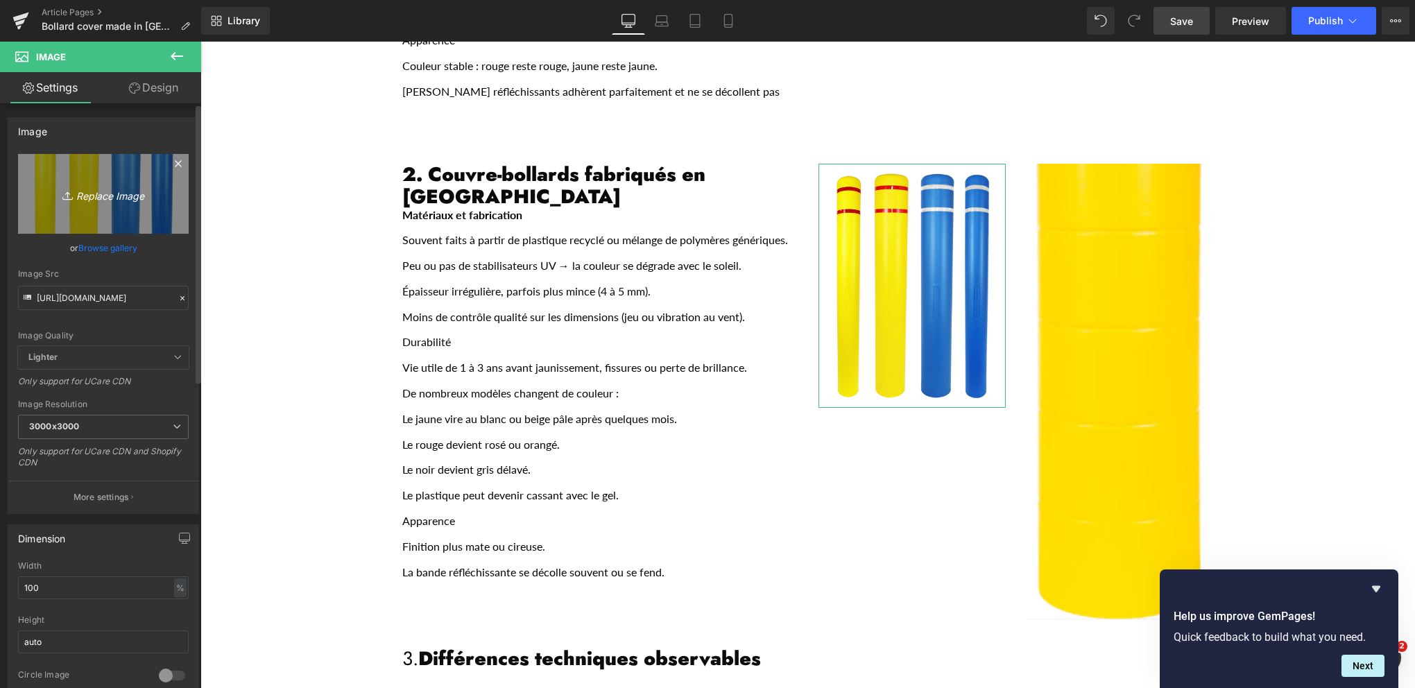
click at [105, 191] on icon "Replace Image" at bounding box center [103, 193] width 111 height 17
click at [96, 194] on icon "Replace Image" at bounding box center [103, 193] width 111 height 17
click at [111, 194] on icon "Replace Image" at bounding box center [103, 193] width 111 height 17
type input "C:\fakepath\bollard cover.jpeg"
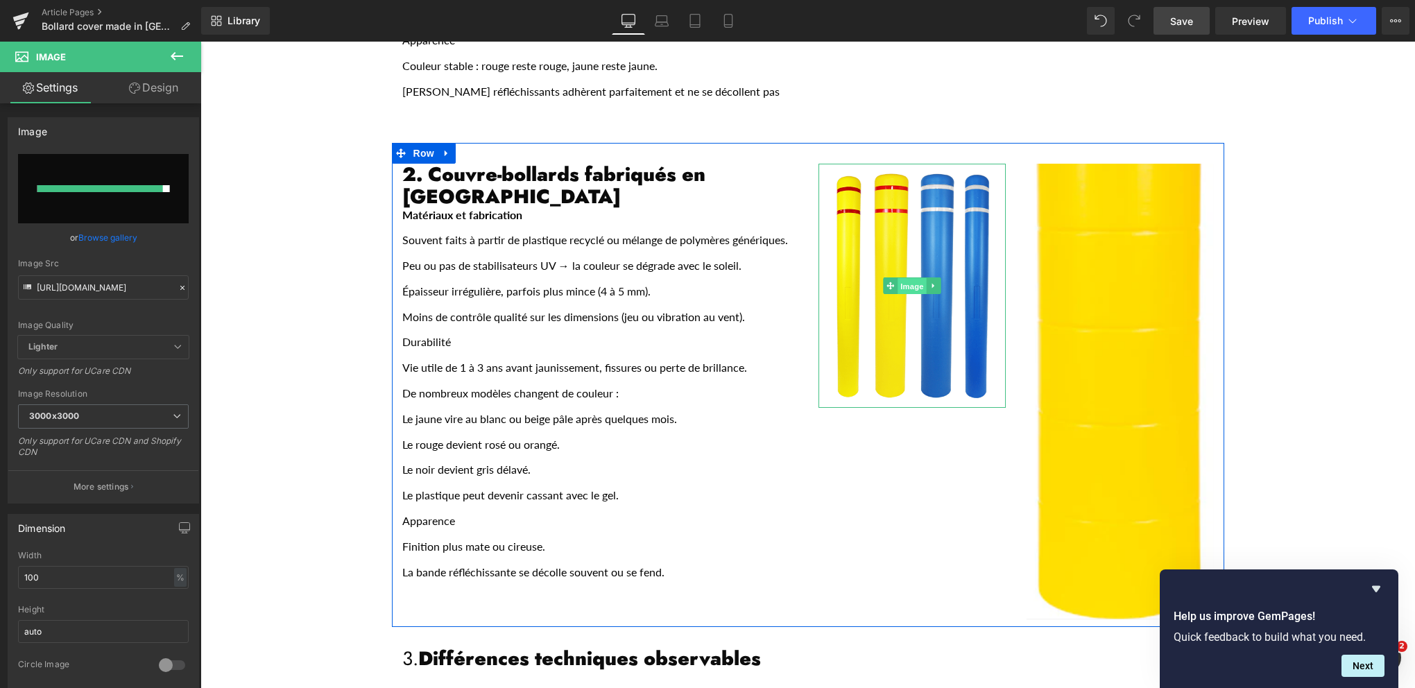
click at [898, 278] on span "Image" at bounding box center [912, 286] width 29 height 17
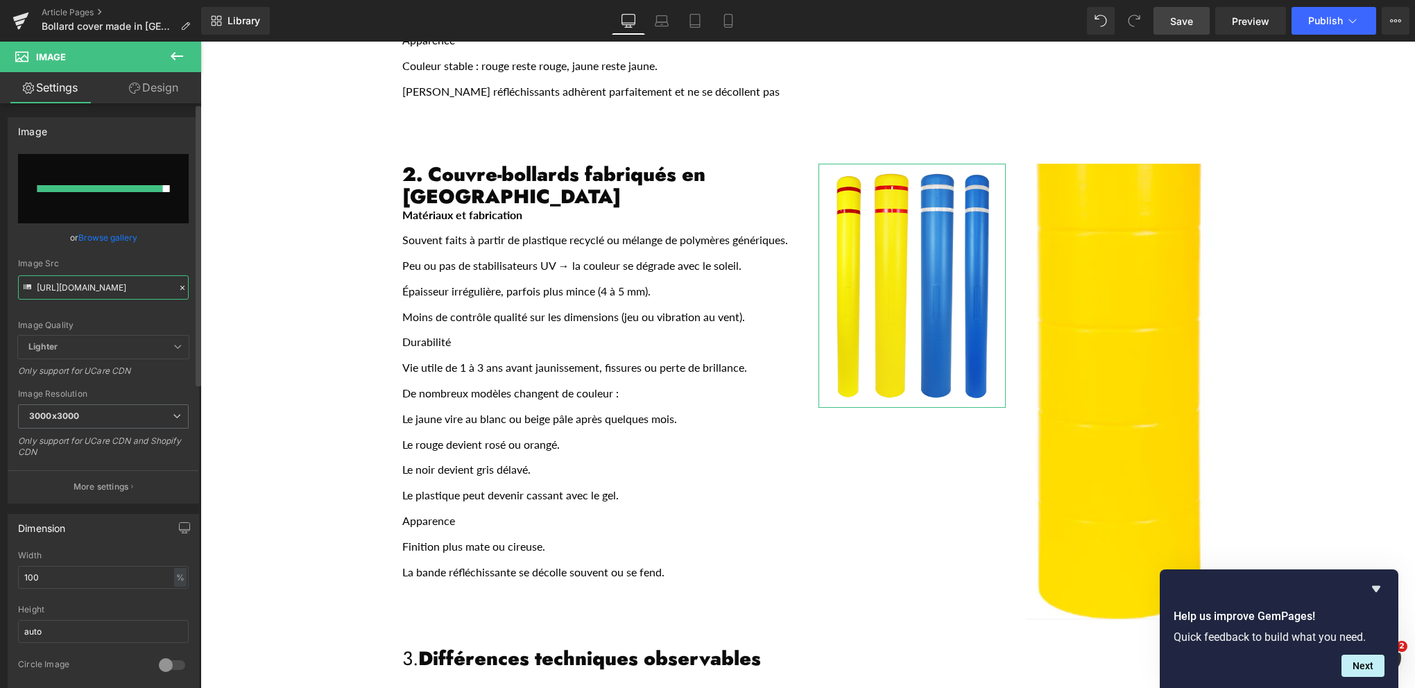
click at [103, 287] on input "[URL][DOMAIN_NAME]" at bounding box center [103, 287] width 171 height 24
paste input "bollard_cover.jpg?v=1760458173"
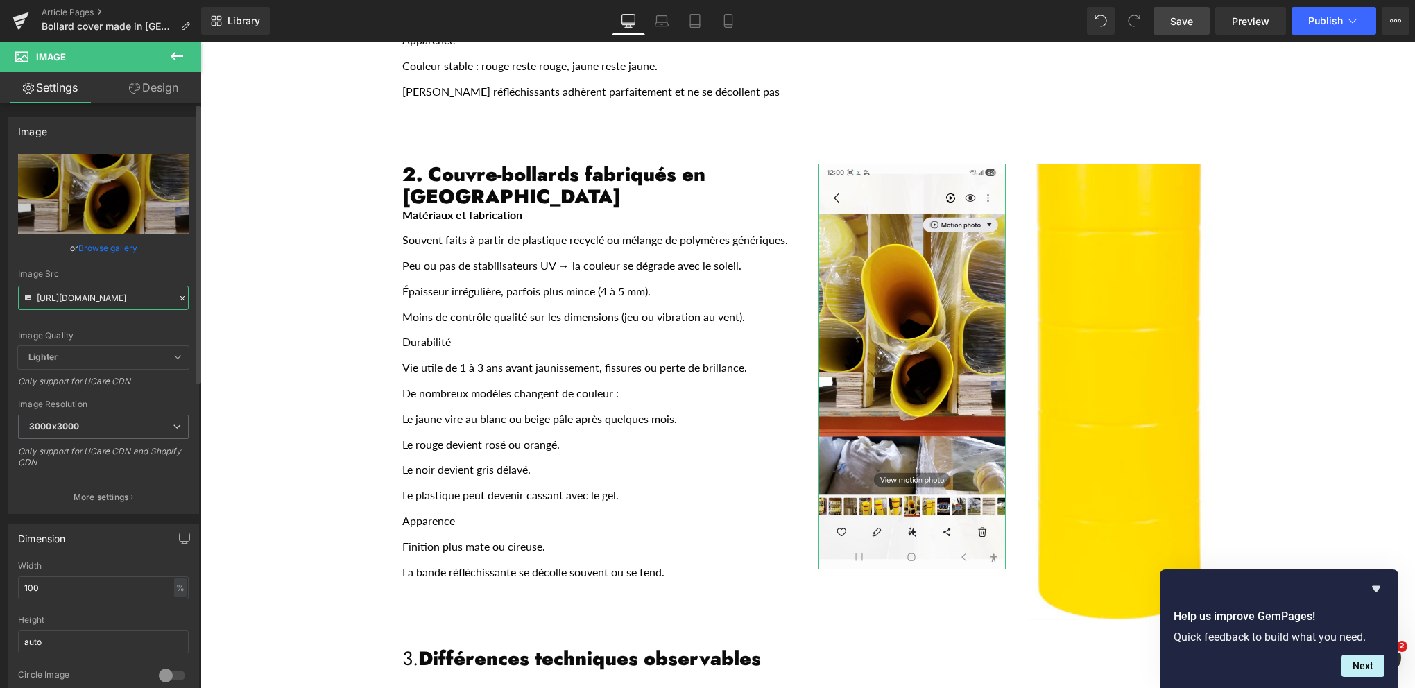
type input "[URL][DOMAIN_NAME]"
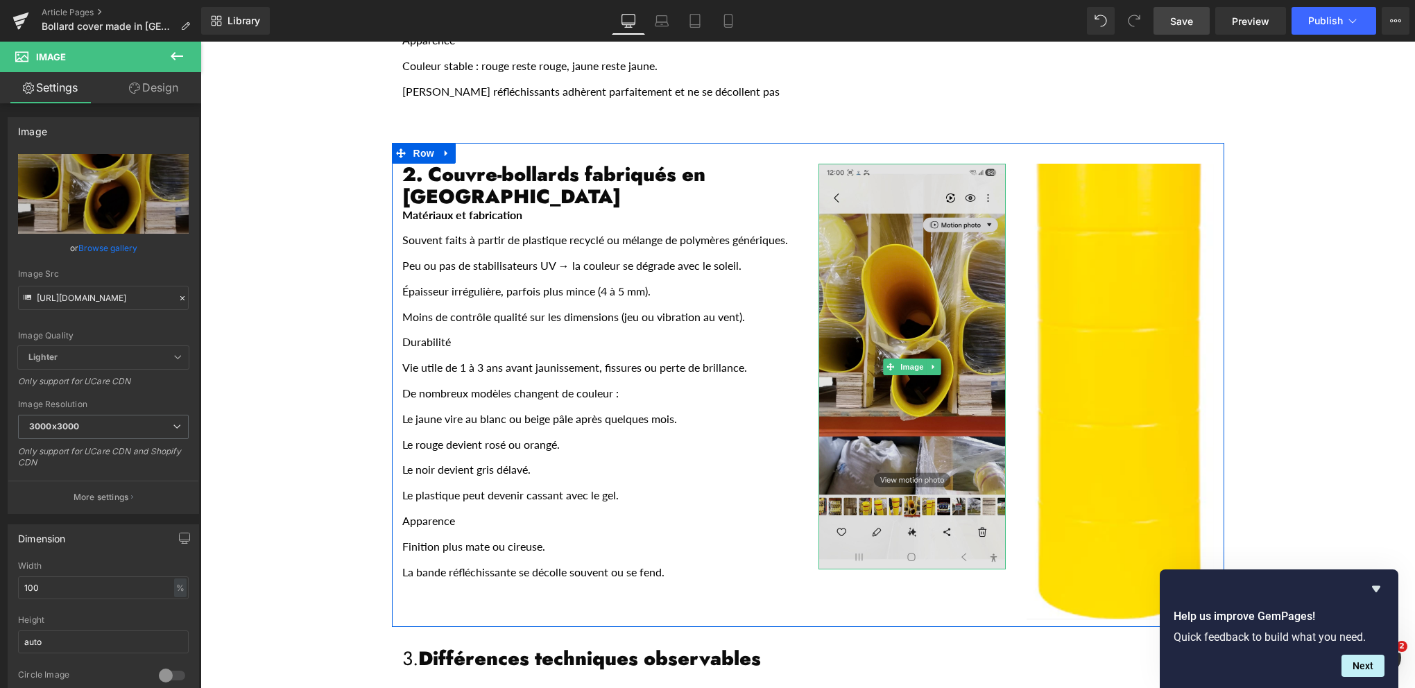
scroll to position [0, 0]
click at [910, 420] on img "Main content" at bounding box center [912, 367] width 187 height 406
